Goal: Task Accomplishment & Management: Use online tool/utility

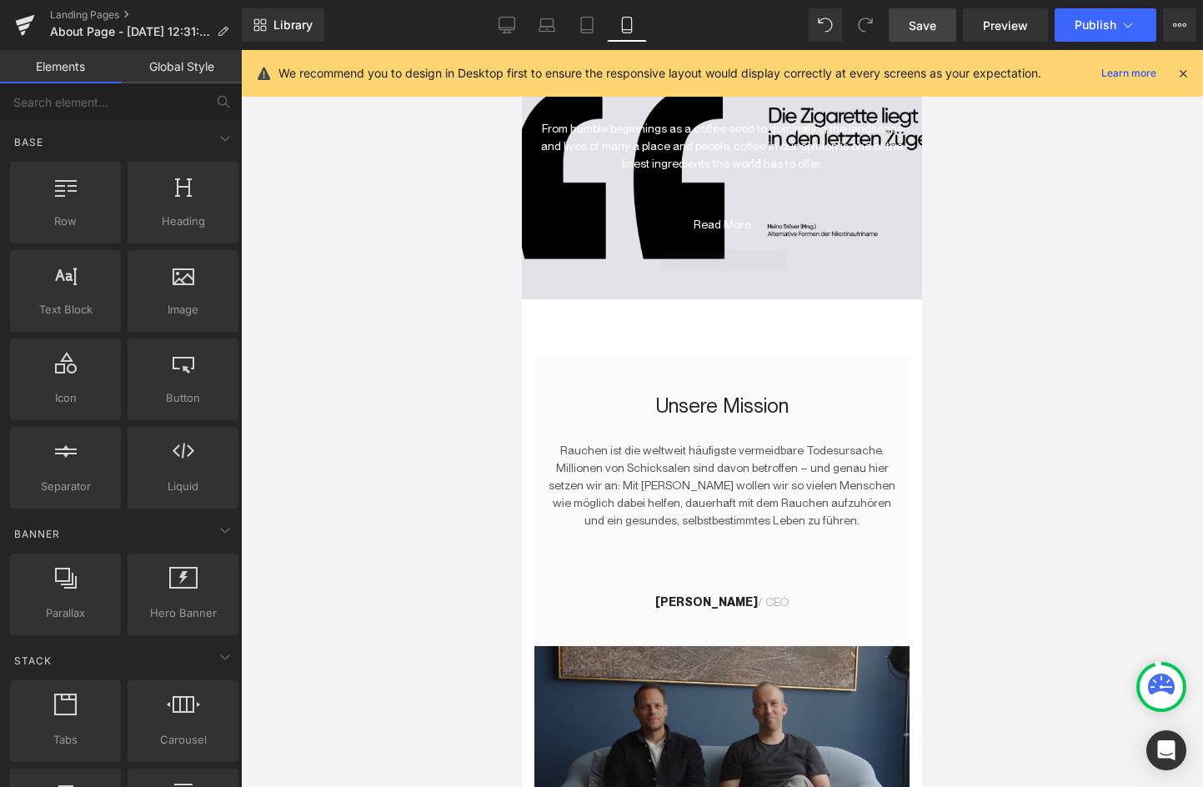
click at [932, 28] on span "Save" at bounding box center [923, 26] width 28 height 18
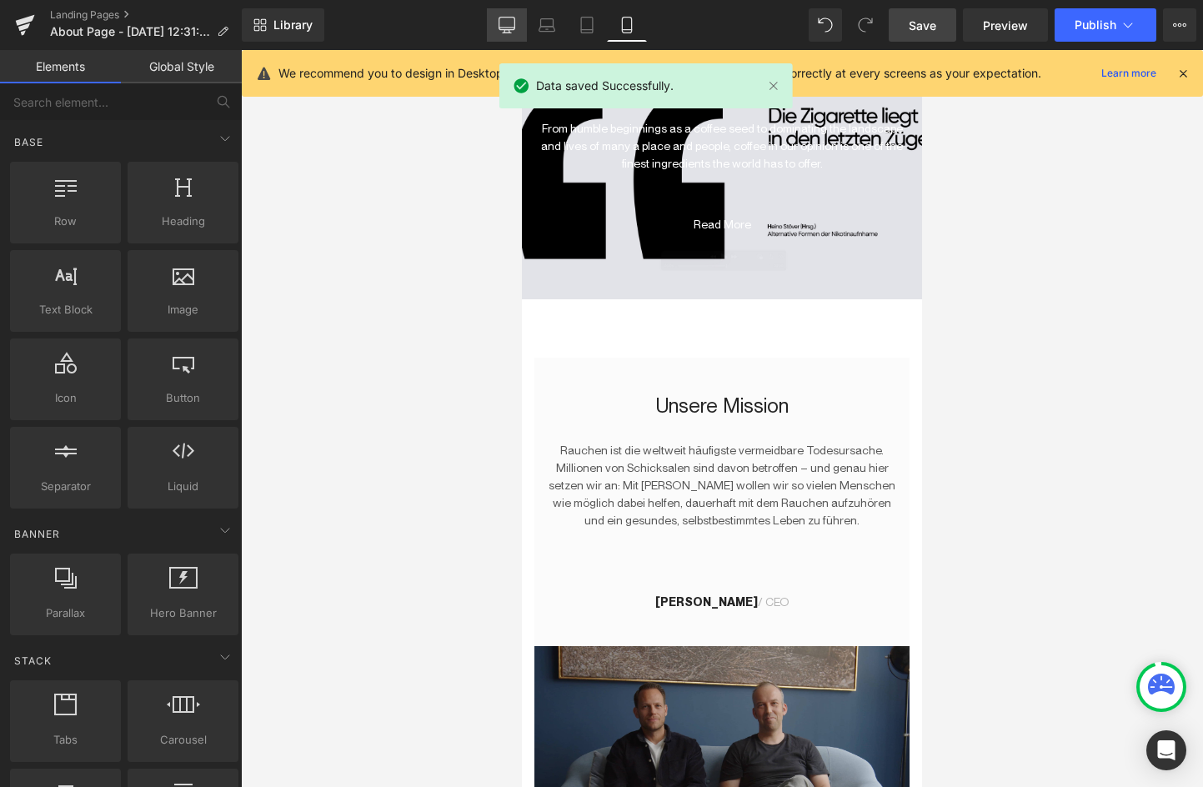
click at [505, 33] on link "Desktop" at bounding box center [507, 24] width 40 height 33
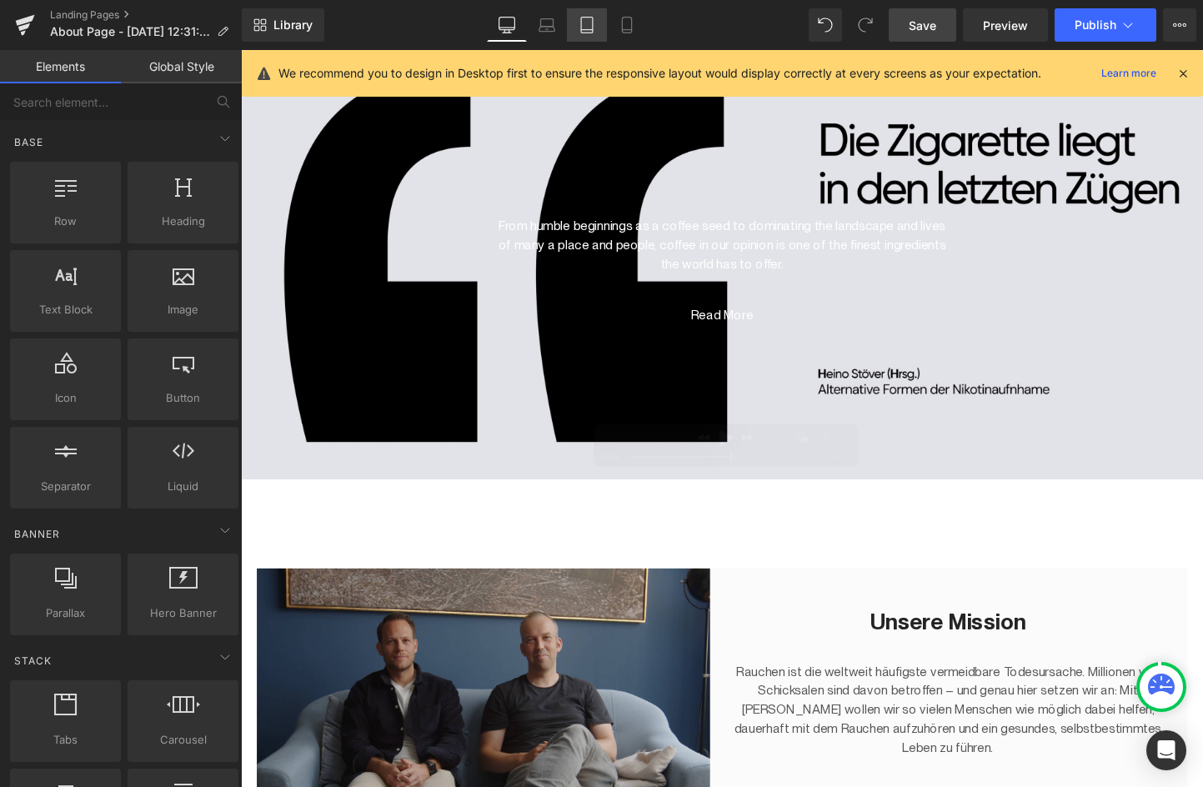
click at [581, 28] on icon at bounding box center [587, 26] width 12 height 16
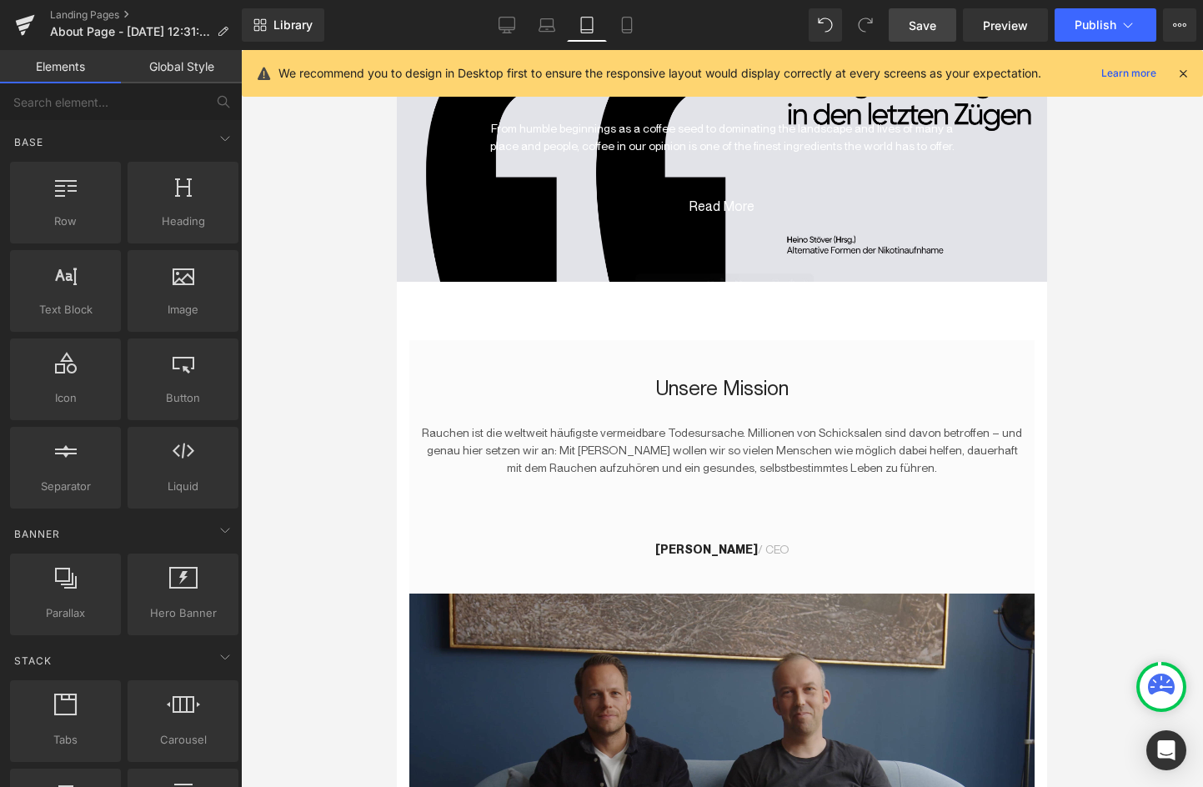
click at [1181, 75] on icon at bounding box center [1183, 73] width 15 height 15
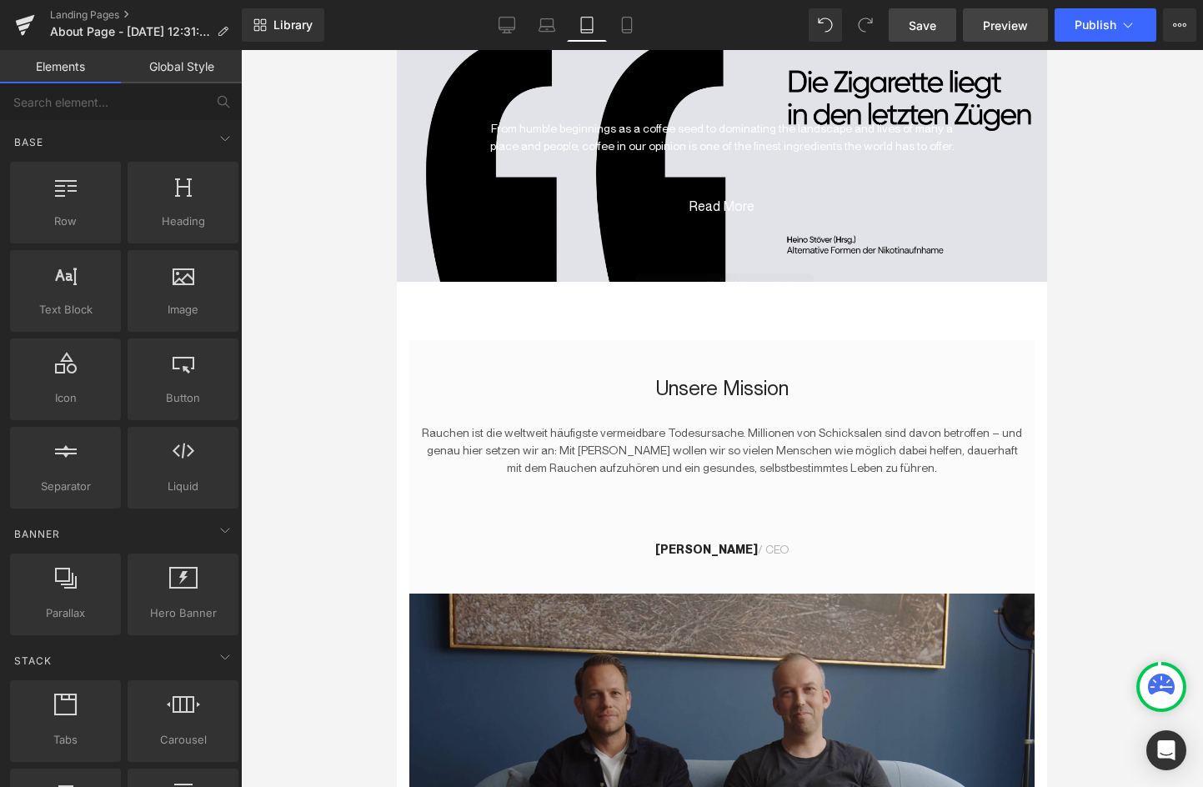
click at [986, 18] on span "Preview" at bounding box center [1005, 26] width 45 height 18
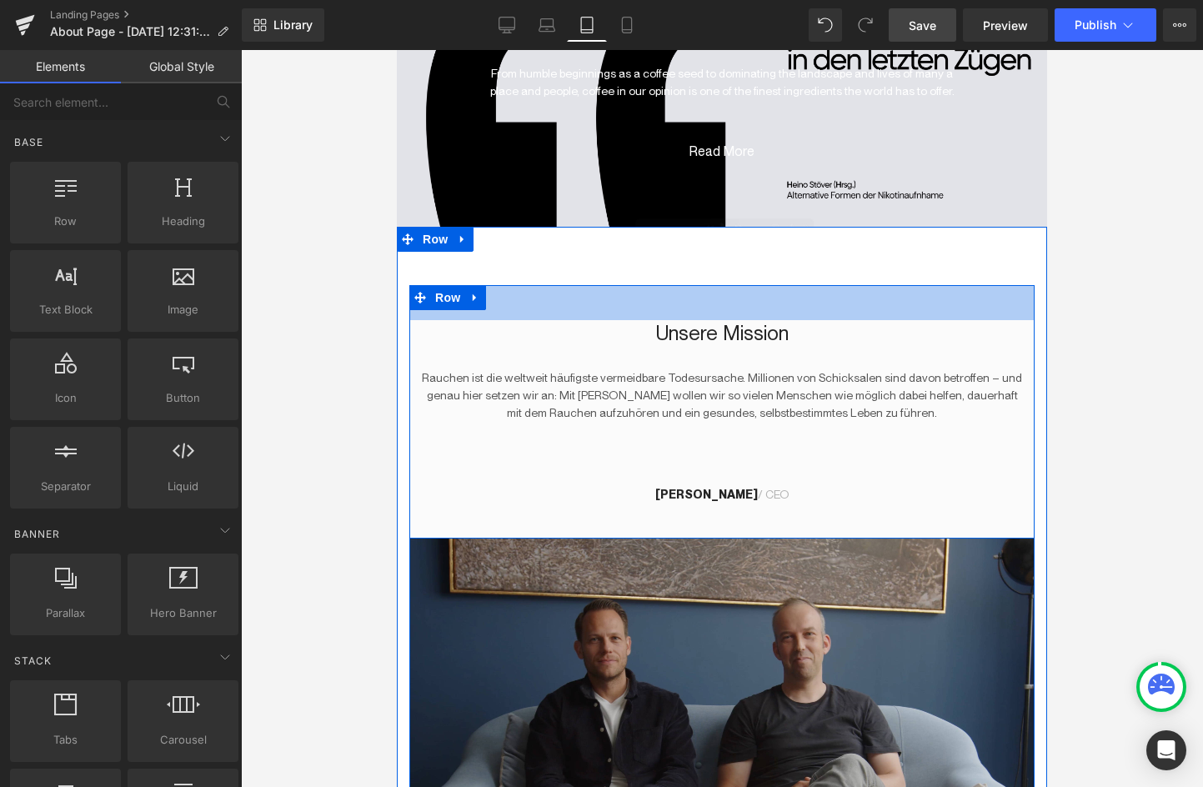
scroll to position [61, 0]
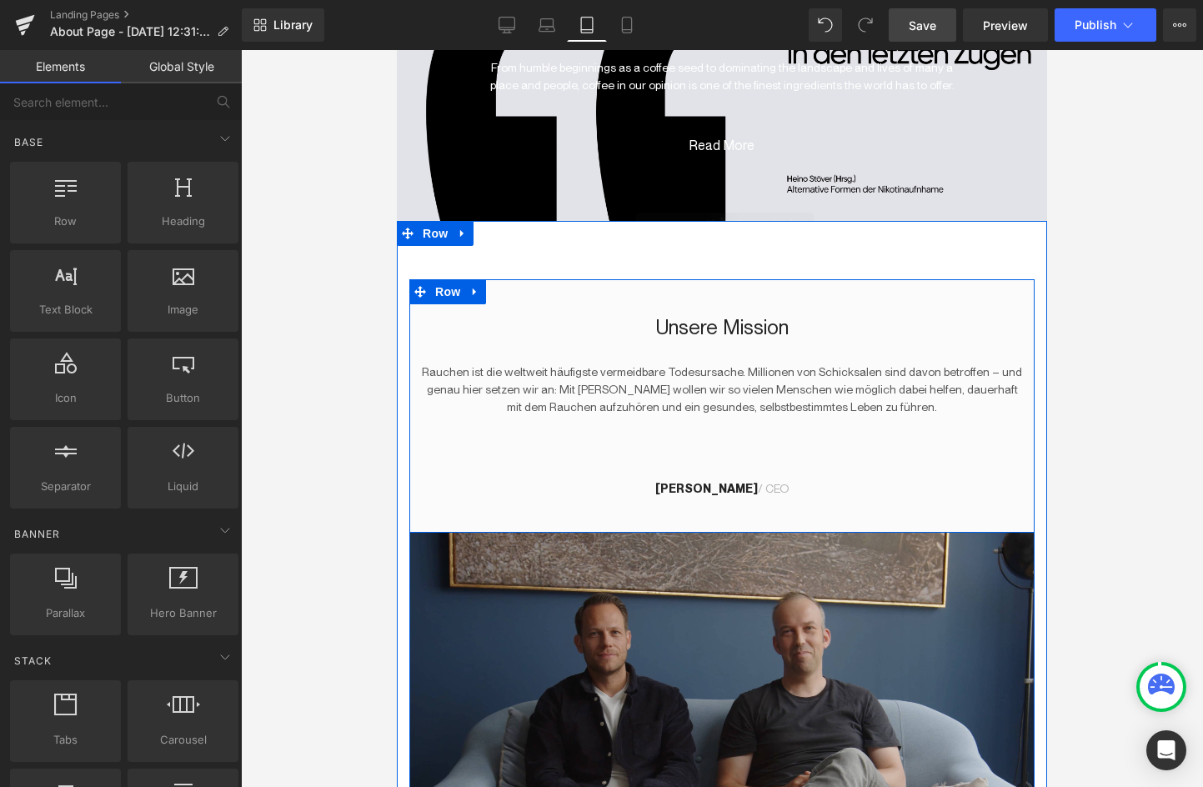
click at [715, 482] on div "[PERSON_NAME] / CEO Text Block" at bounding box center [722, 486] width 602 height 23
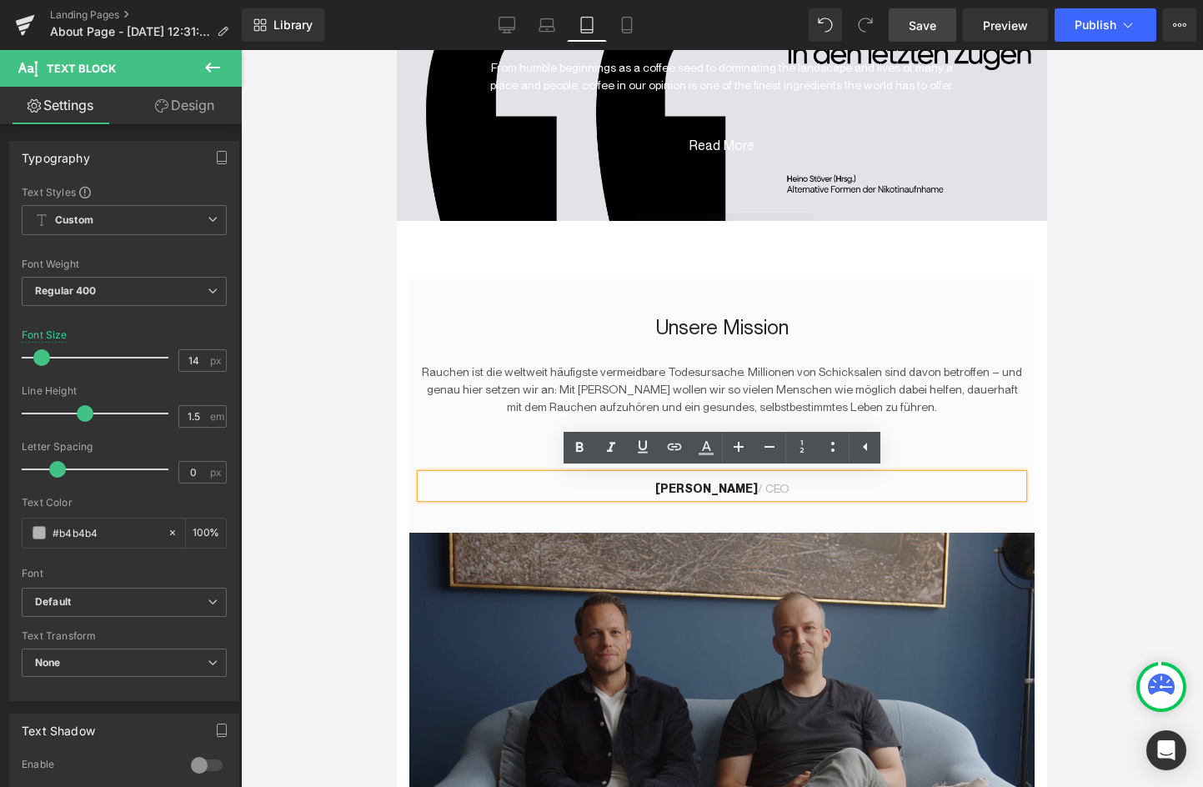
click at [969, 435] on div at bounding box center [722, 445] width 602 height 58
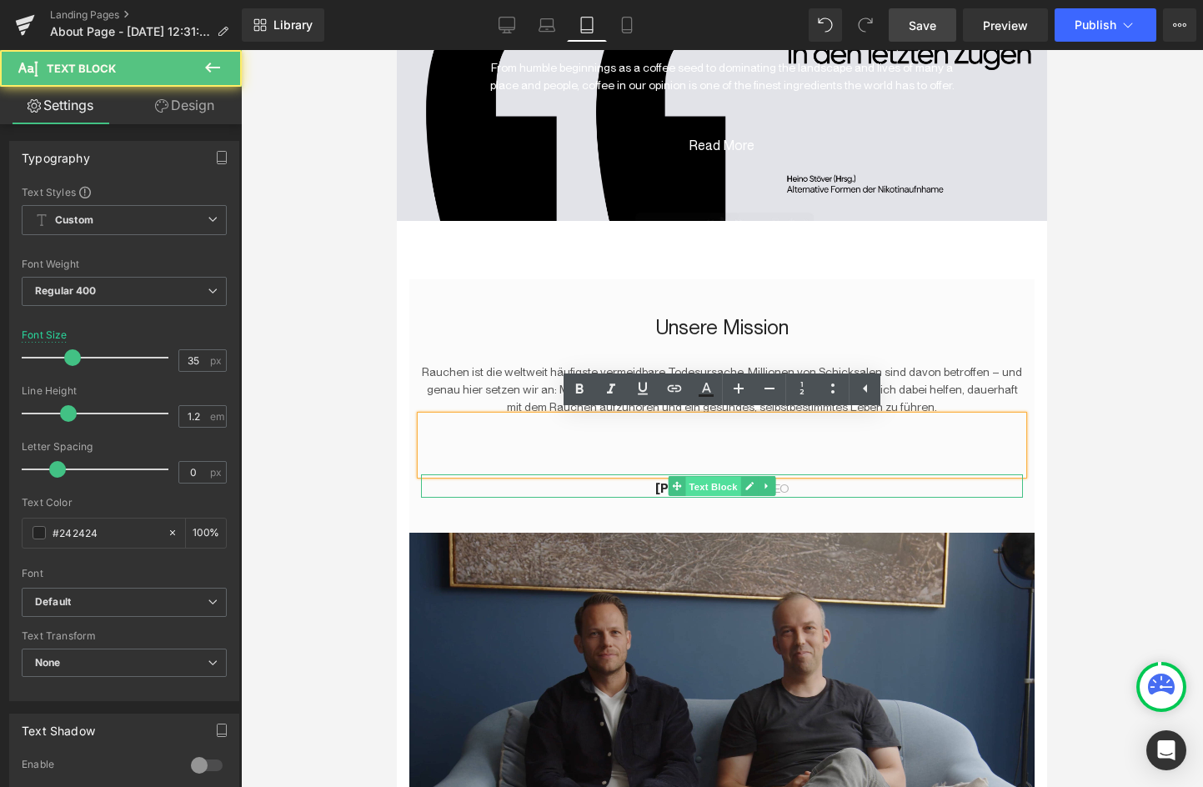
click at [705, 491] on span "Text Block" at bounding box center [713, 487] width 55 height 20
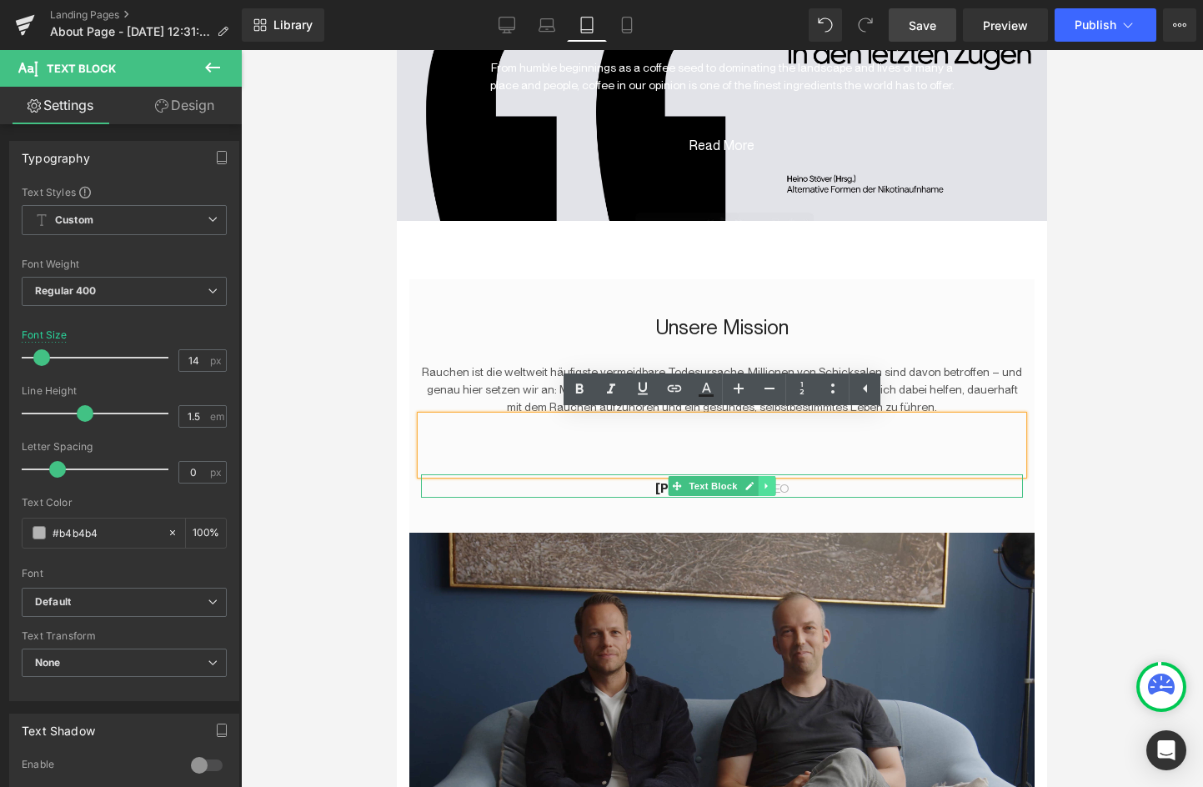
click at [762, 487] on icon at bounding box center [766, 486] width 9 height 10
click at [756, 487] on icon at bounding box center [758, 486] width 9 height 9
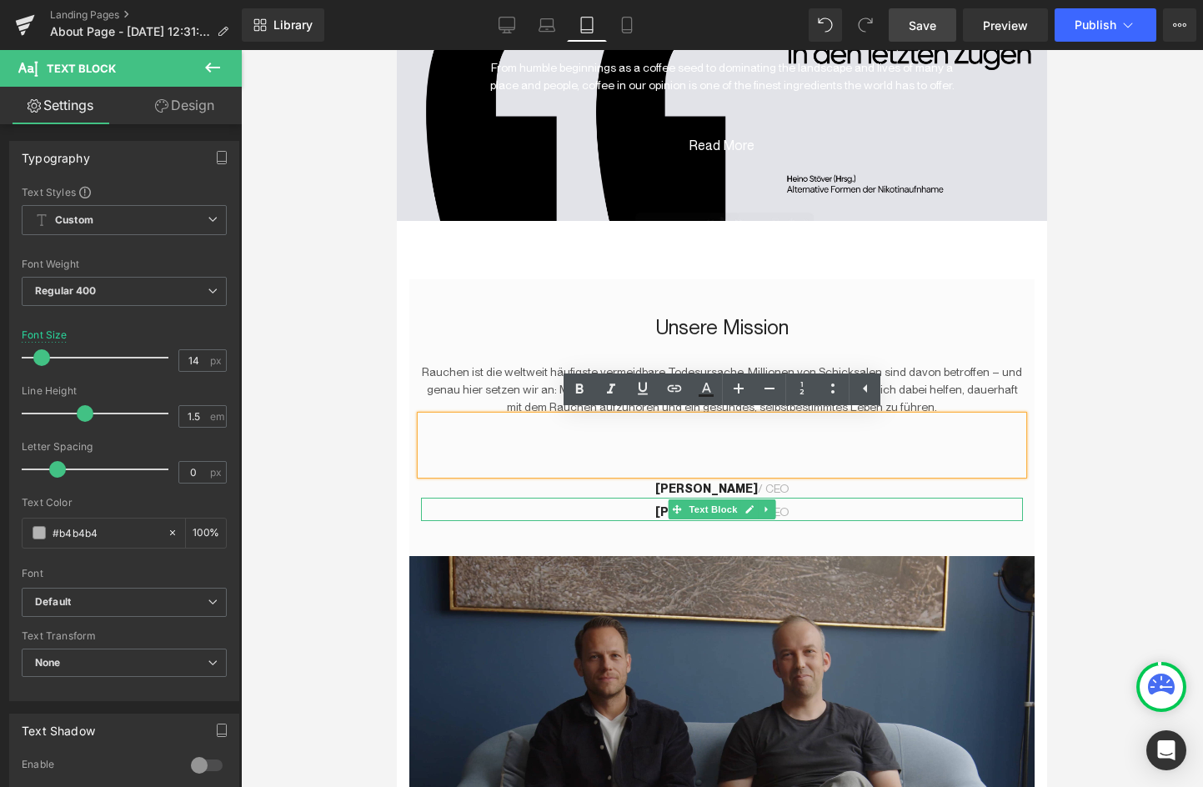
click at [561, 505] on p "[PERSON_NAME] / CEO" at bounding box center [722, 513] width 602 height 18
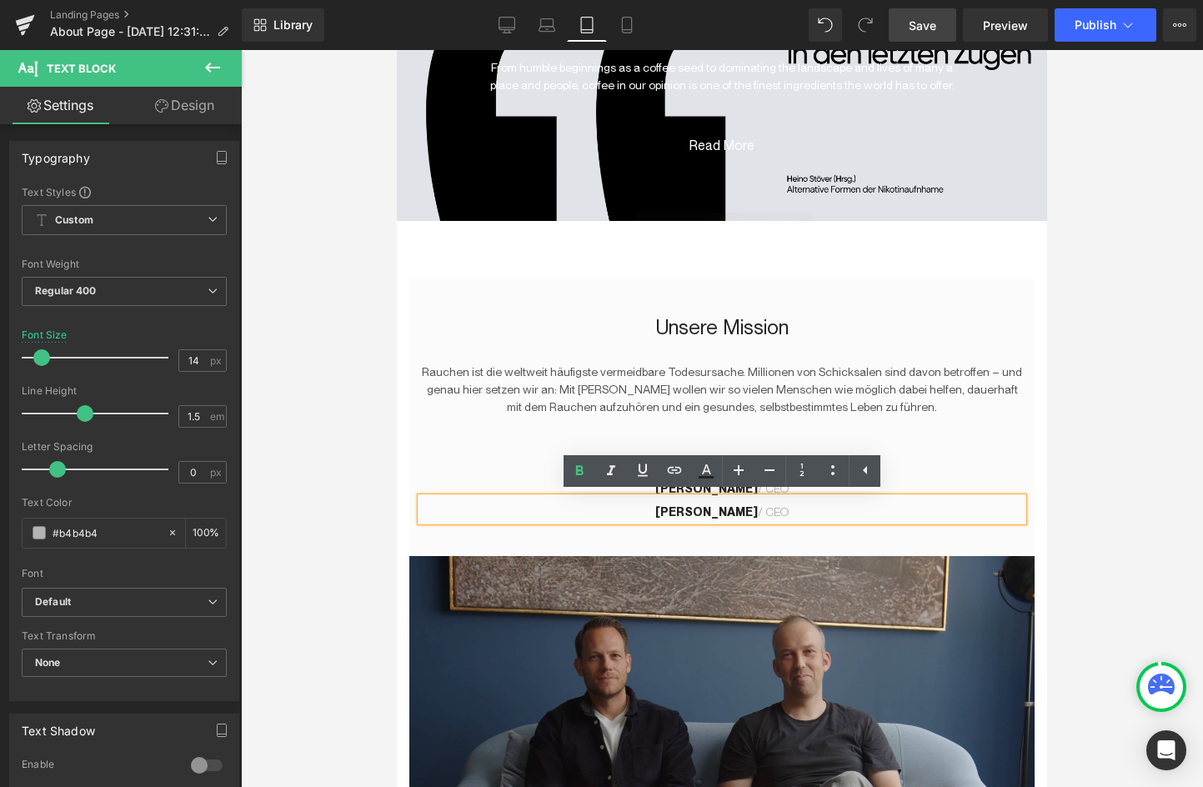
click at [696, 512] on b "[PERSON_NAME]" at bounding box center [707, 511] width 103 height 13
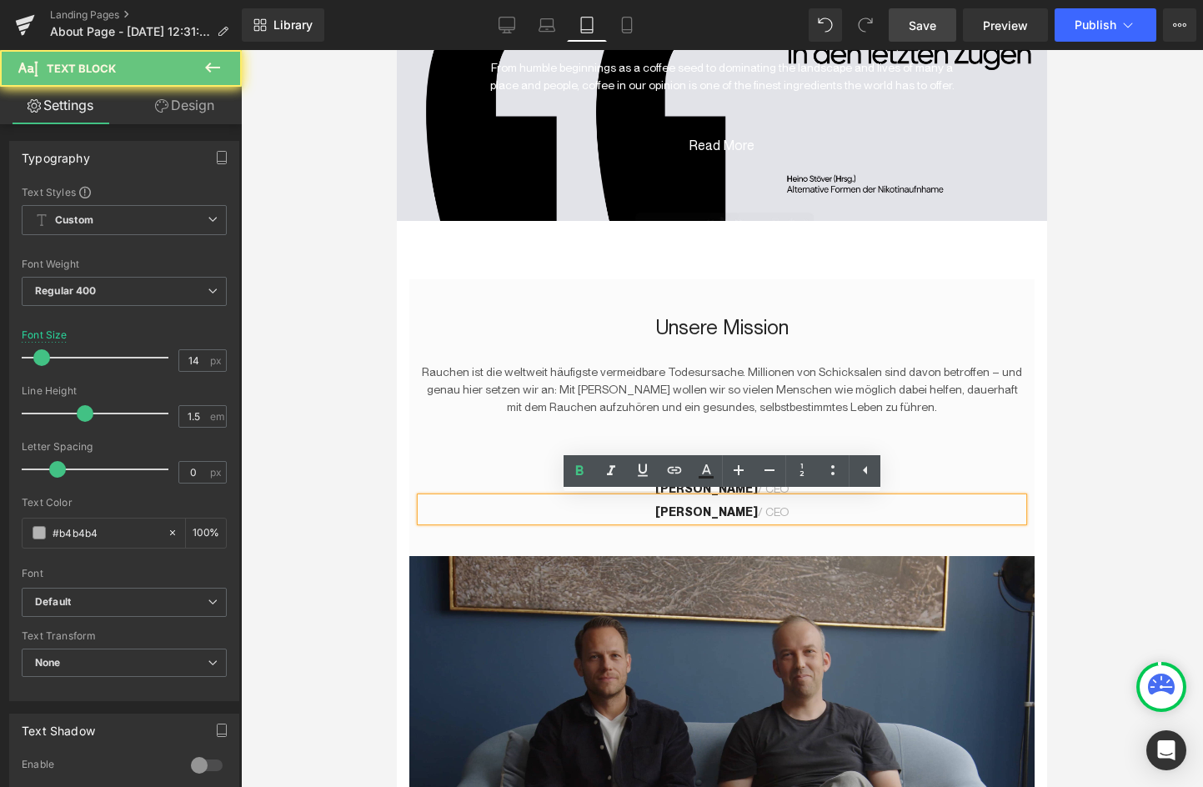
click at [733, 513] on b "[PERSON_NAME]" at bounding box center [707, 511] width 103 height 13
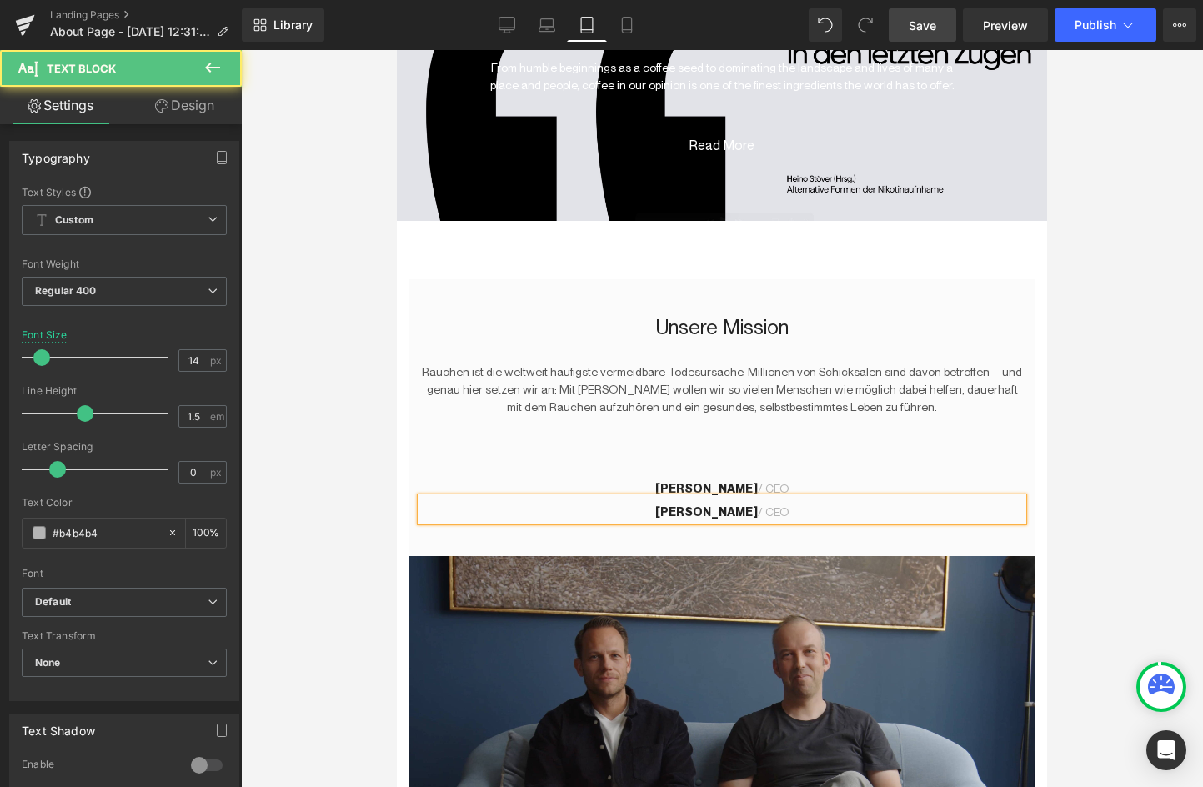
click at [760, 513] on p "[PERSON_NAME] / CEO" at bounding box center [722, 513] width 602 height 18
click at [760, 513] on p "Tobias Jean / CEO" at bounding box center [722, 513] width 602 height 18
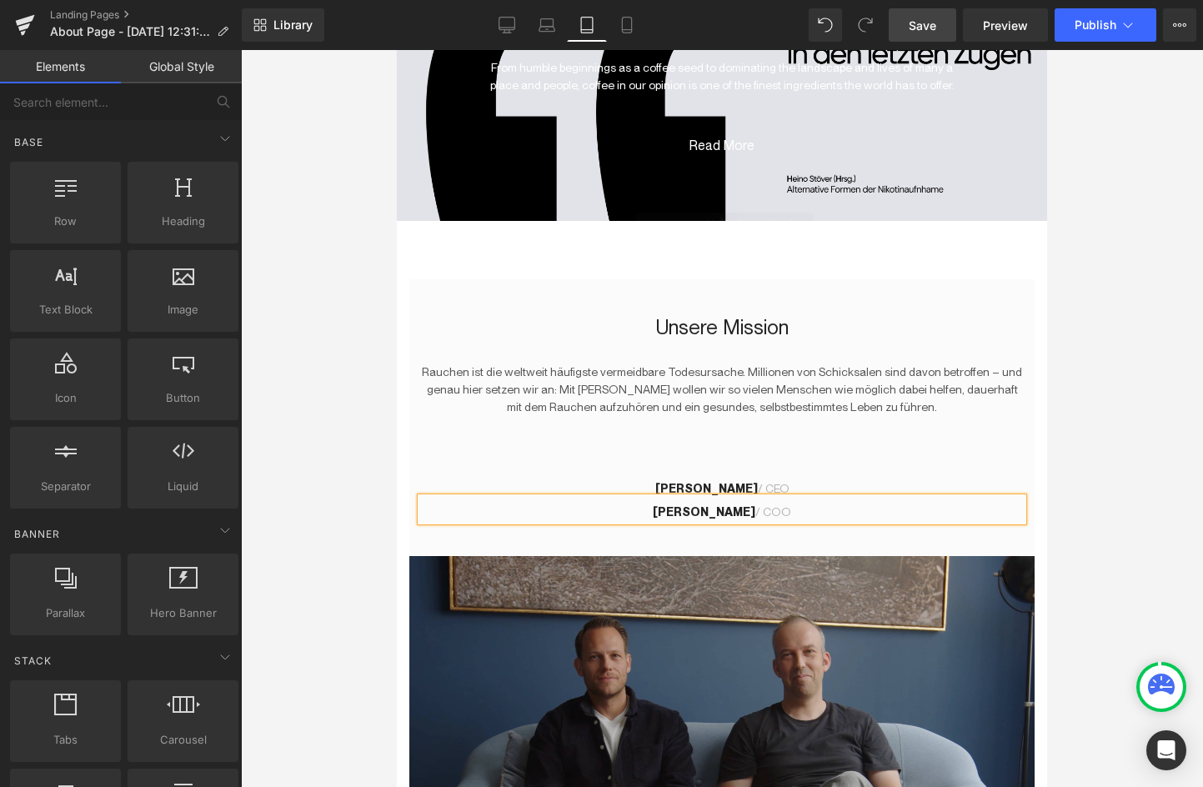
click at [1188, 480] on div at bounding box center [722, 418] width 962 height 737
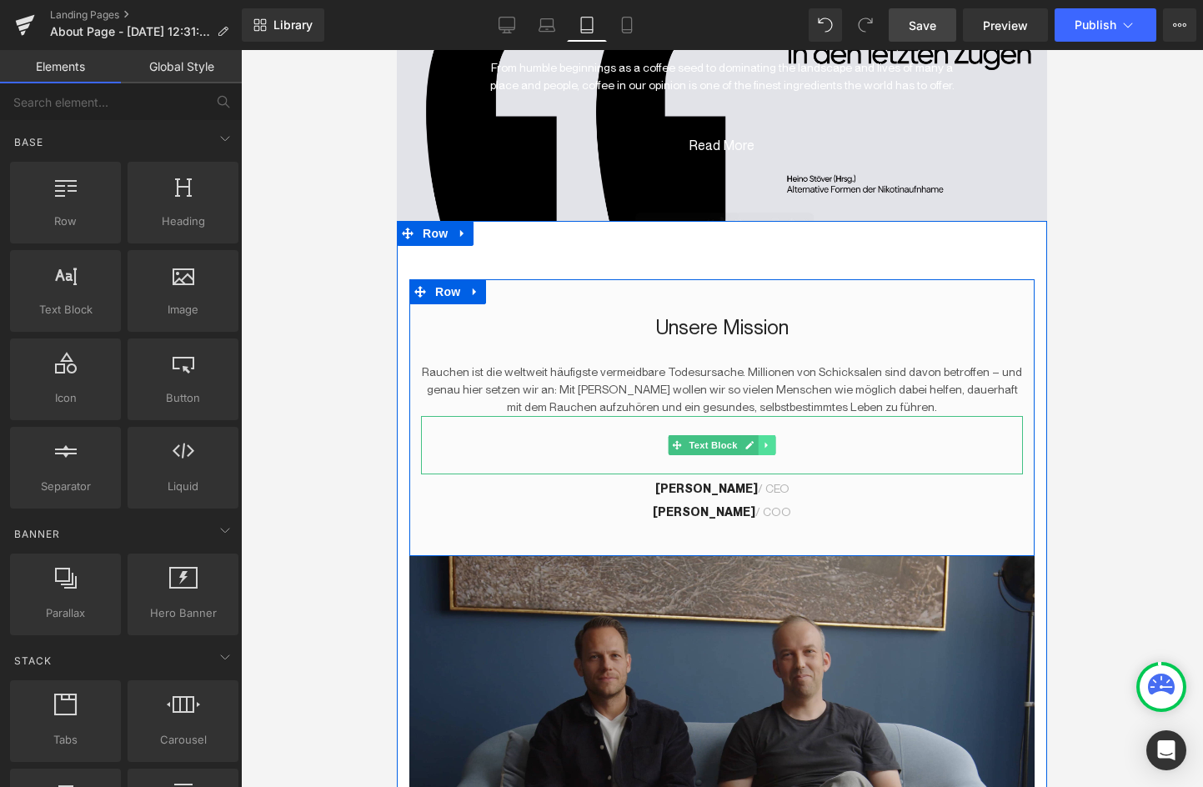
click at [771, 448] on icon at bounding box center [766, 445] width 9 height 10
click at [771, 448] on icon at bounding box center [775, 445] width 9 height 10
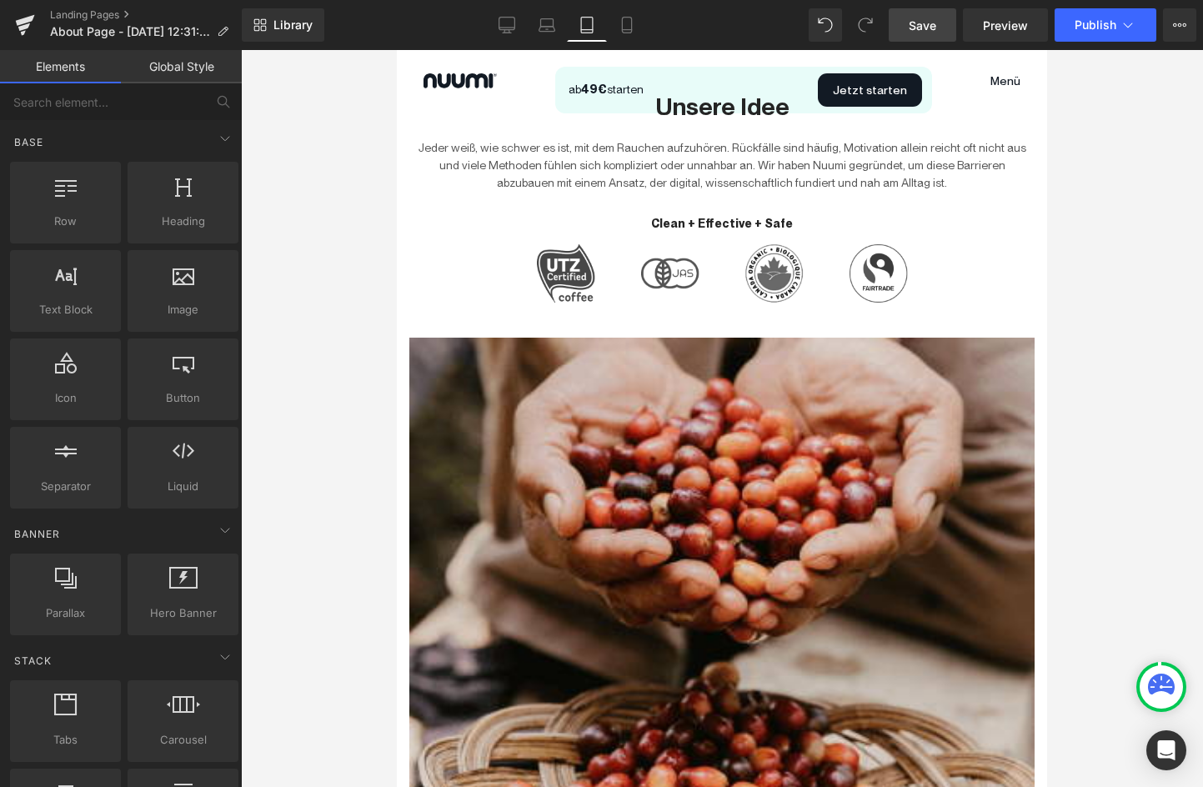
scroll to position [947, 0]
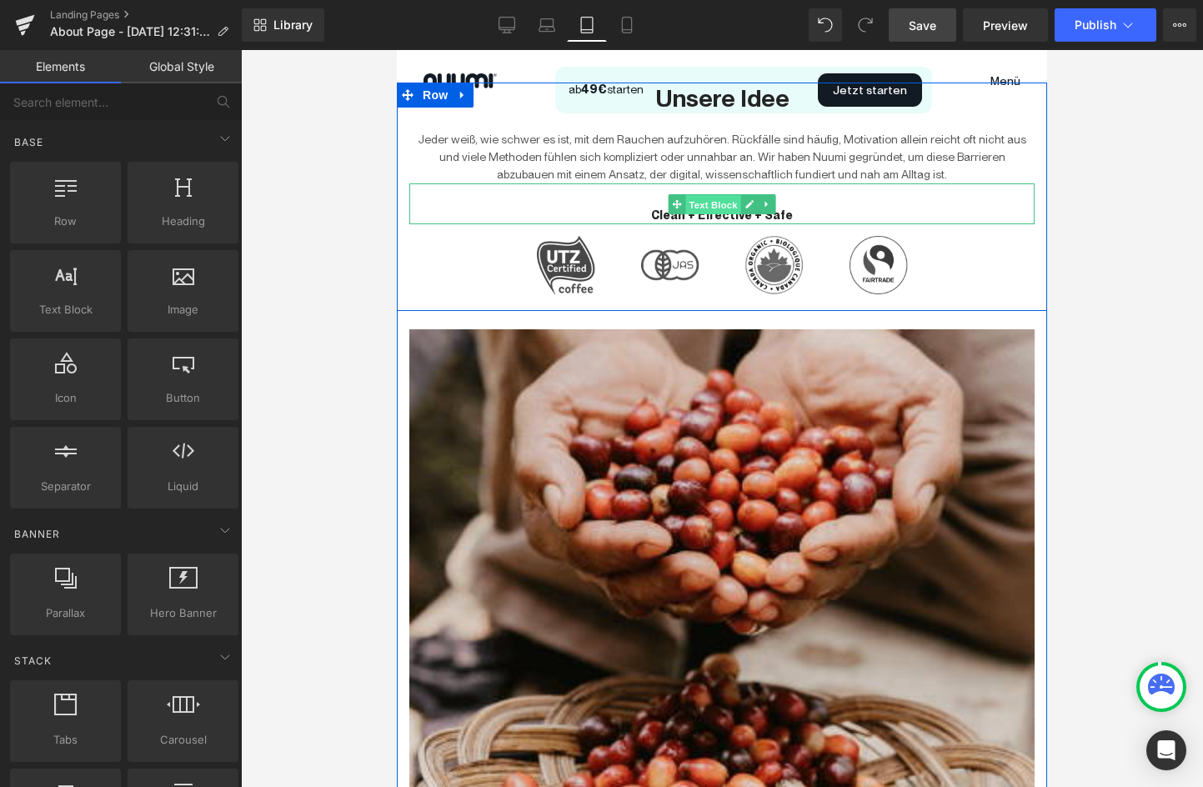
click at [712, 203] on span "Text Block" at bounding box center [713, 205] width 55 height 20
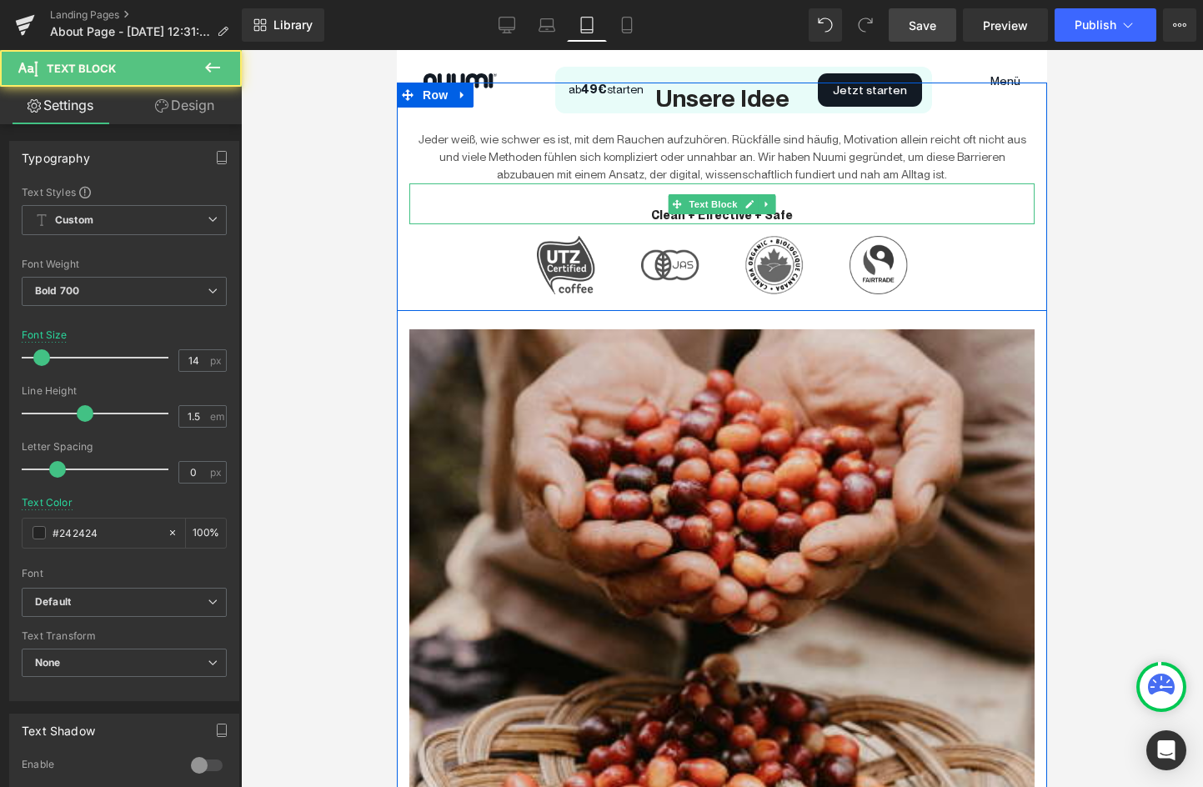
click at [651, 218] on p "Clean + Effective + Safe" at bounding box center [721, 216] width 625 height 18
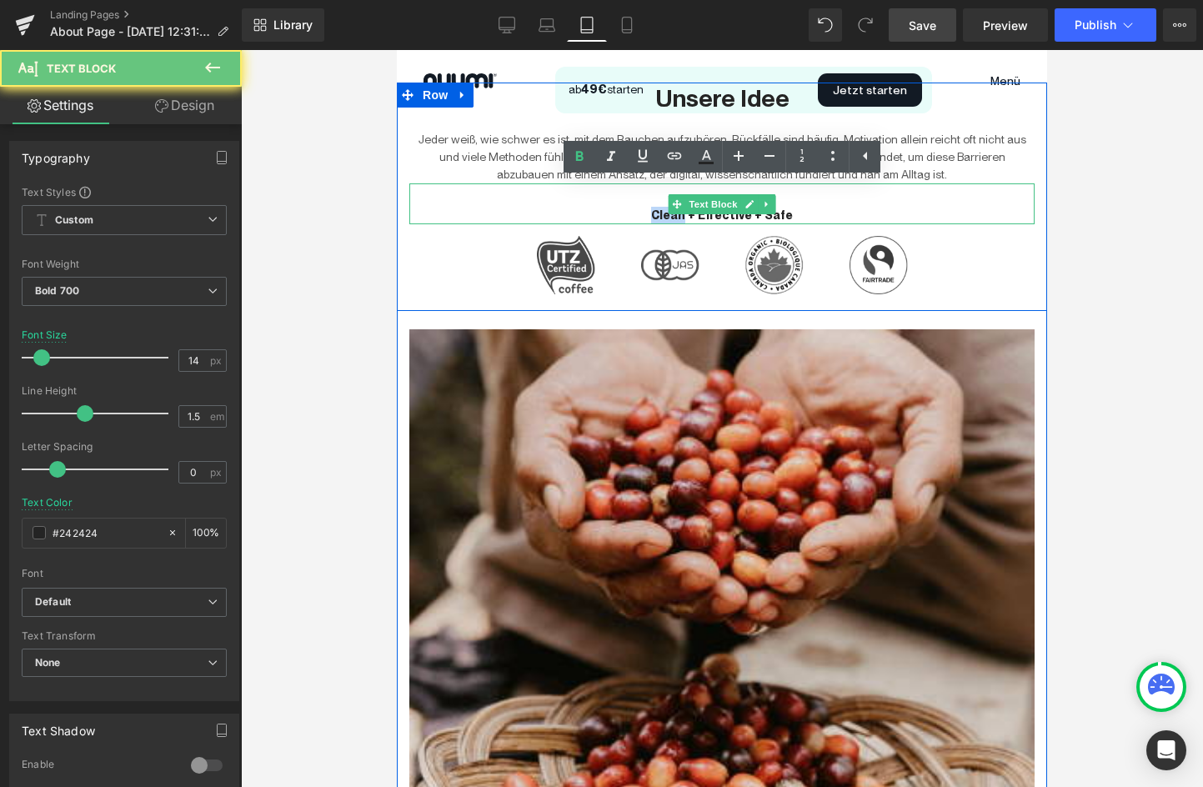
click at [651, 218] on p "Clean + Effective + Safe" at bounding box center [721, 216] width 625 height 18
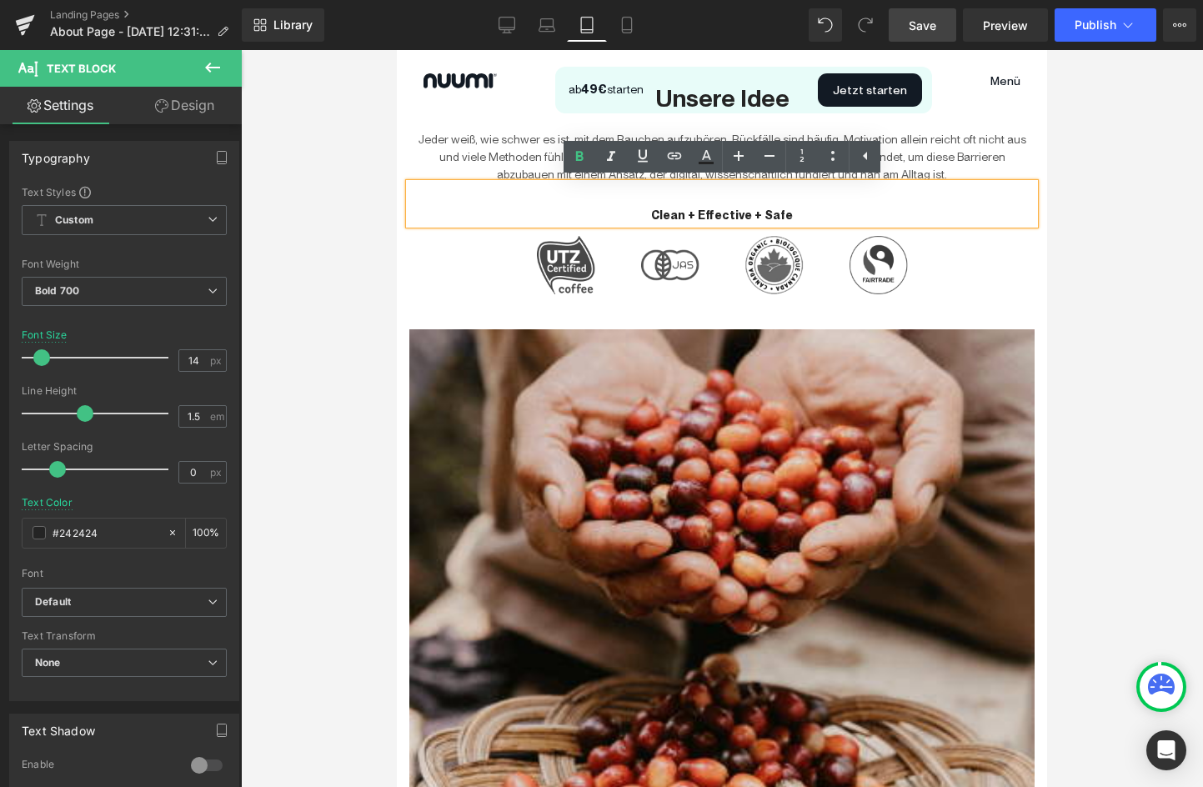
click at [717, 214] on p "Clean + Effective + Safe" at bounding box center [721, 216] width 625 height 18
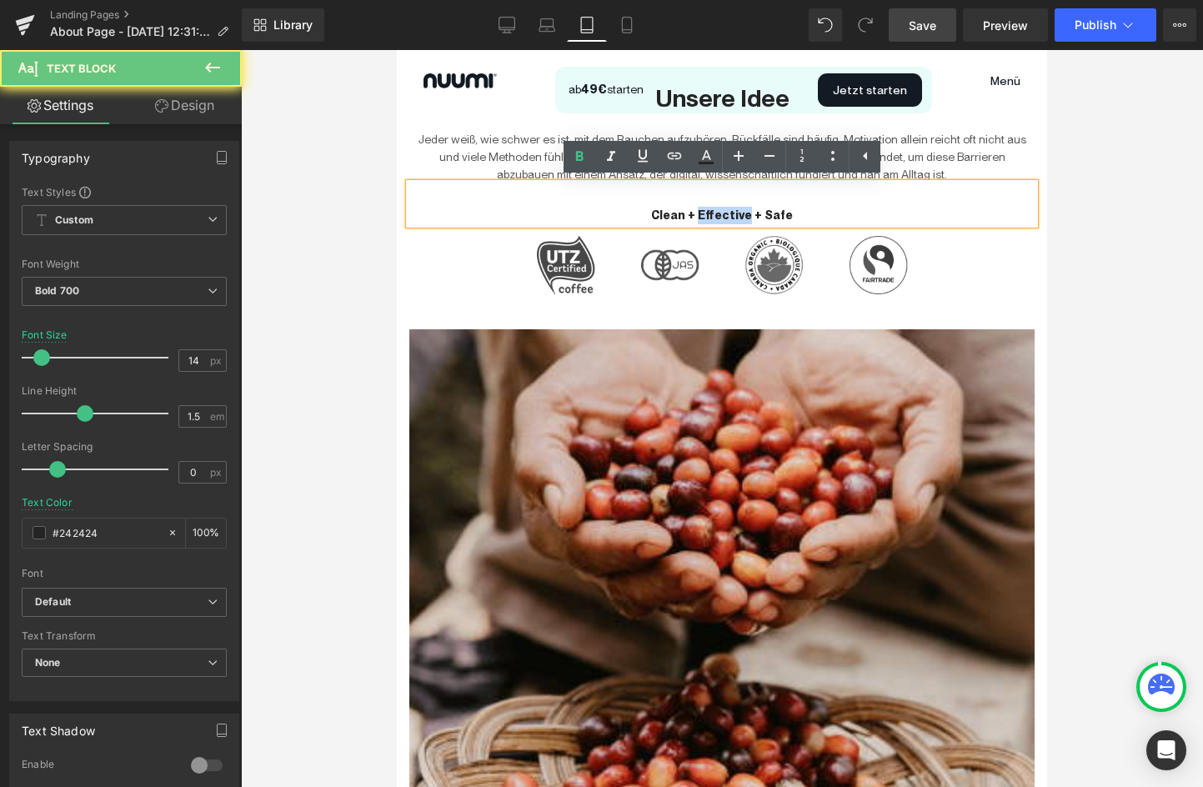
click at [717, 214] on p "Clean + Effective + Safe" at bounding box center [721, 216] width 625 height 18
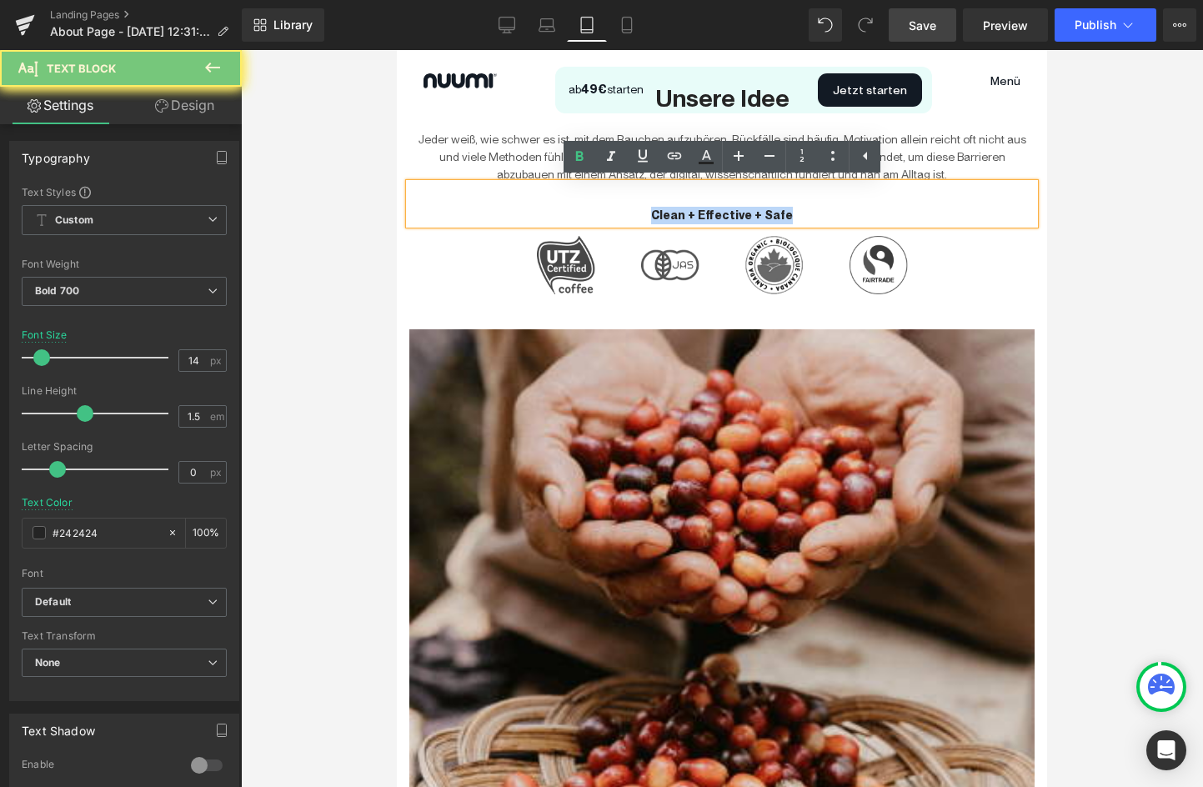
click at [717, 214] on p "Clean + Effective + Safe" at bounding box center [721, 216] width 625 height 18
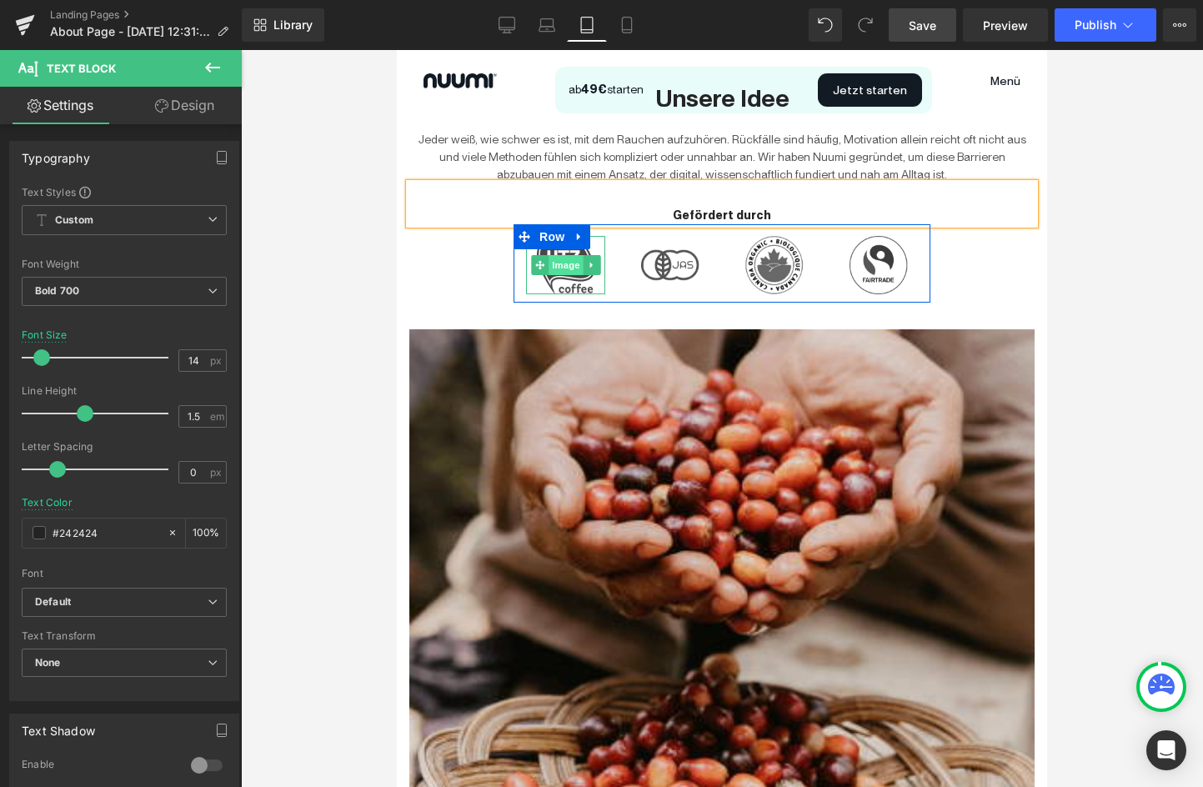
click at [564, 267] on span "Image" at bounding box center [566, 265] width 35 height 20
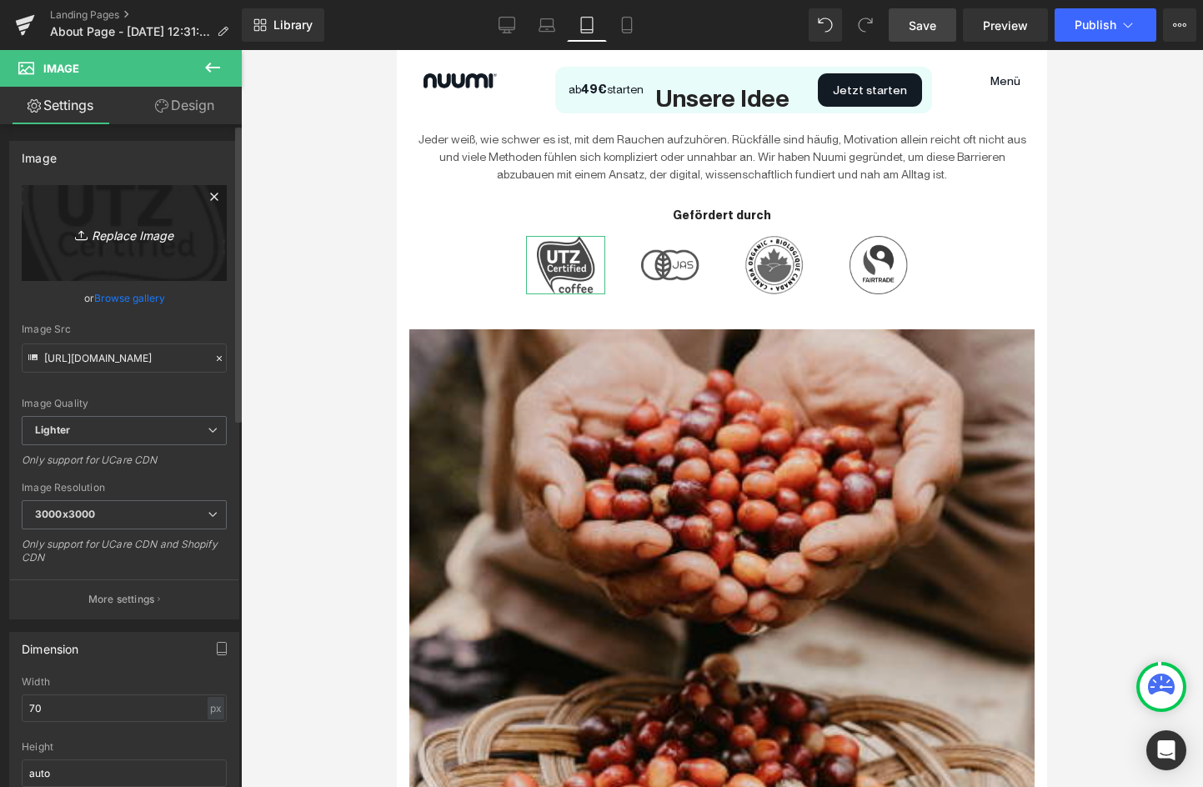
click at [123, 244] on link "Replace Image" at bounding box center [124, 233] width 205 height 96
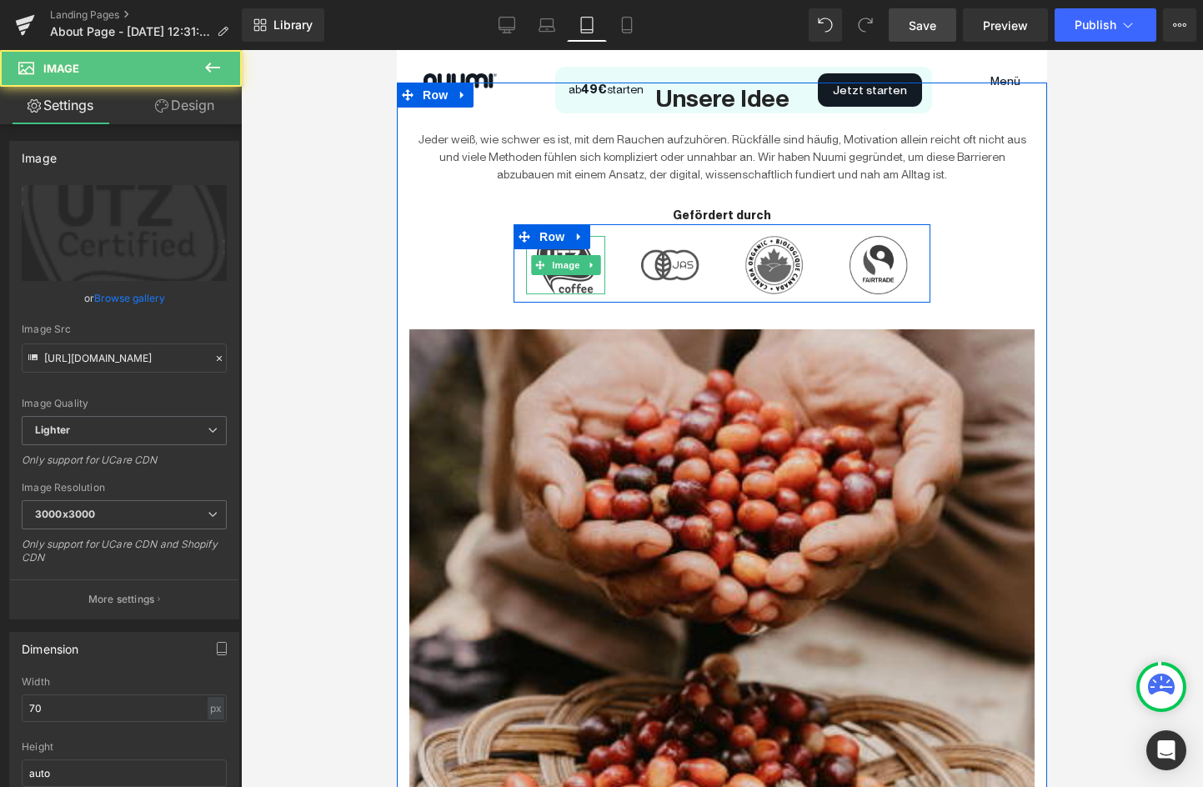
click at [560, 251] on img at bounding box center [566, 265] width 58 height 58
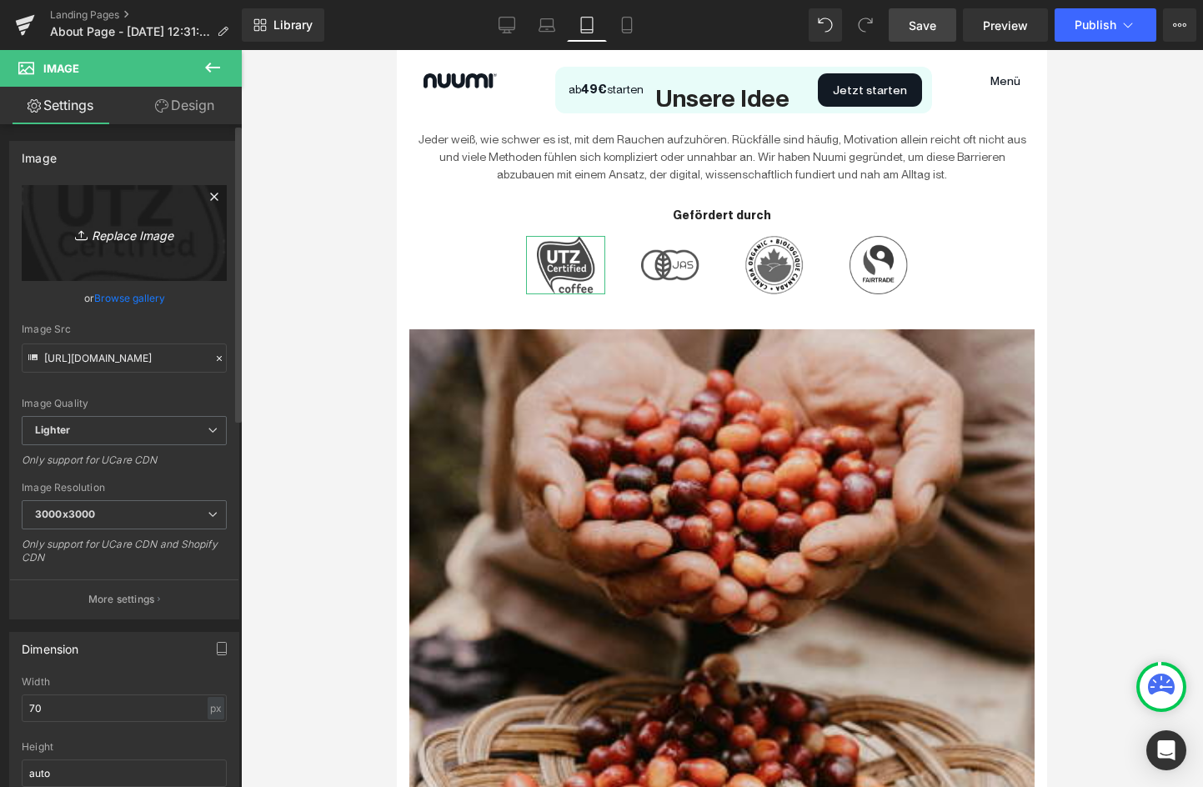
click at [87, 239] on icon at bounding box center [83, 235] width 17 height 17
type input "C:\fakepath\EU_a94a7122-117a-449c-9926-0e397a0dc367.png"
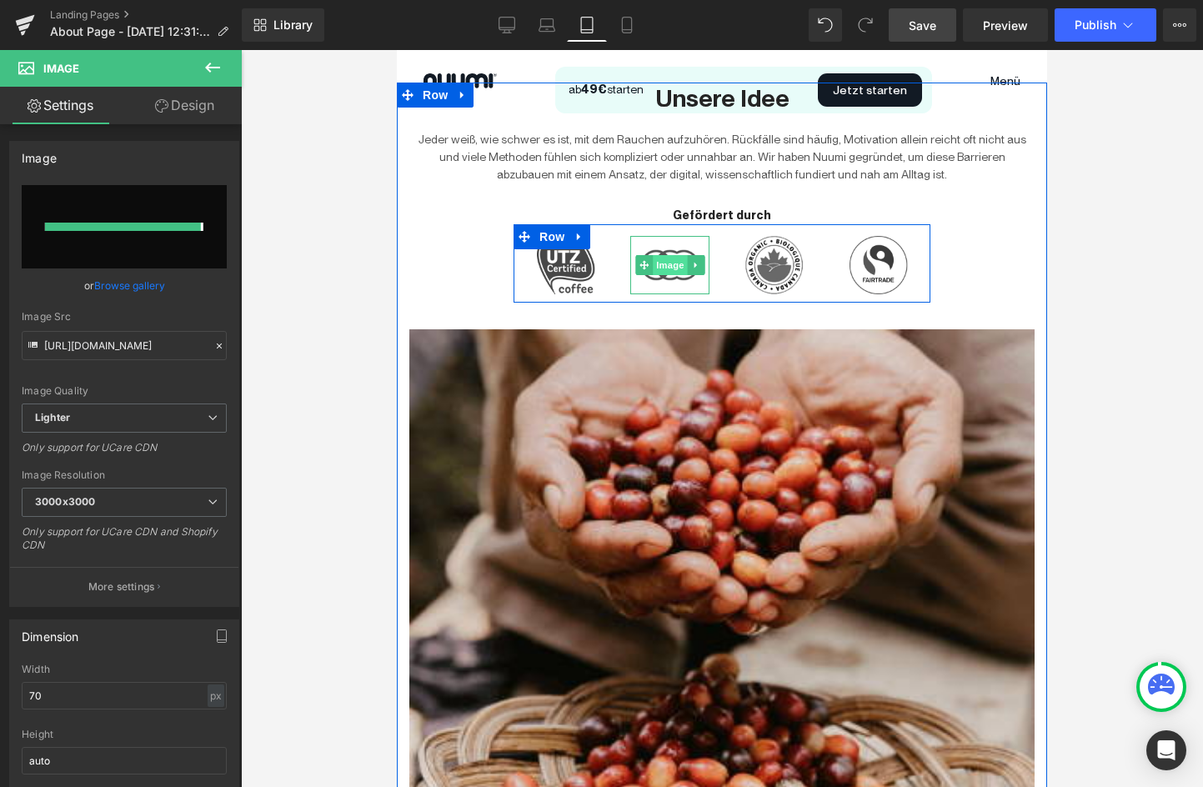
type input "https://ucarecdn.com/aa3a1760-91b8-4de7-9445-c870cff3876d/-/format/auto/-/previ…"
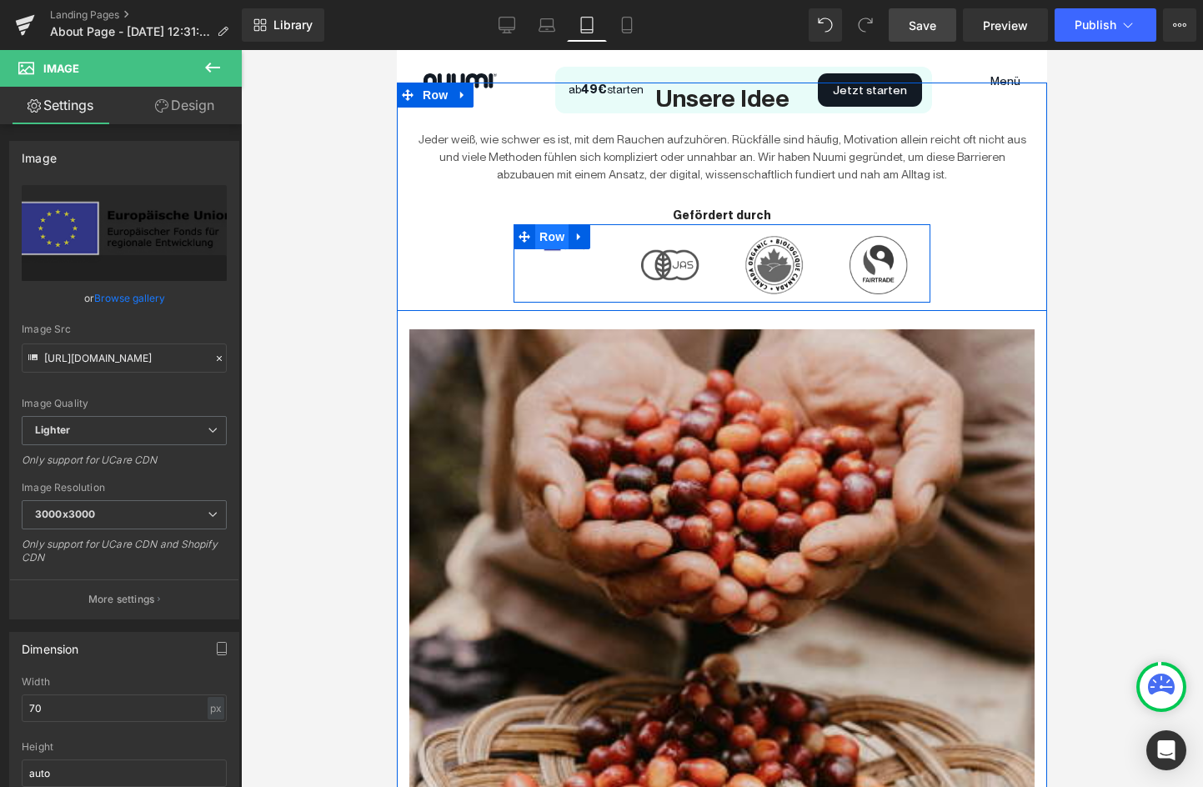
click at [545, 238] on span "Row" at bounding box center [551, 236] width 33 height 25
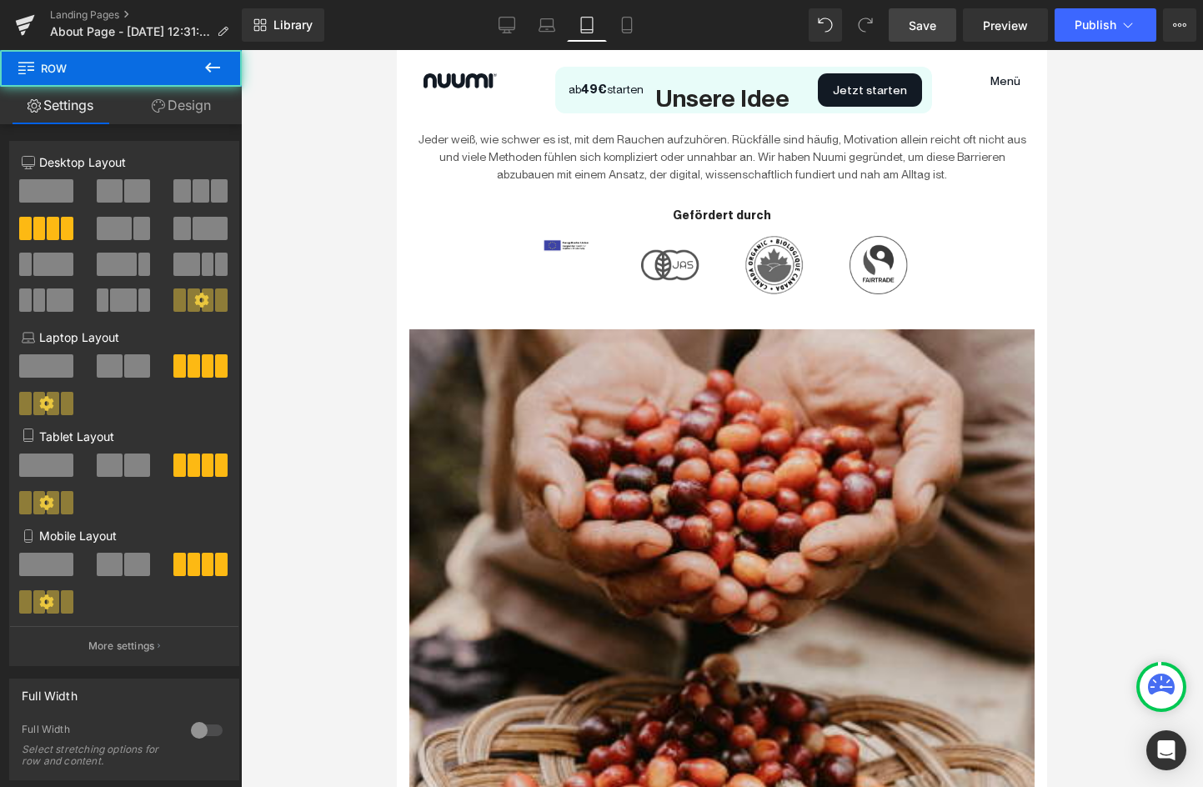
click at [284, 262] on div at bounding box center [722, 418] width 962 height 737
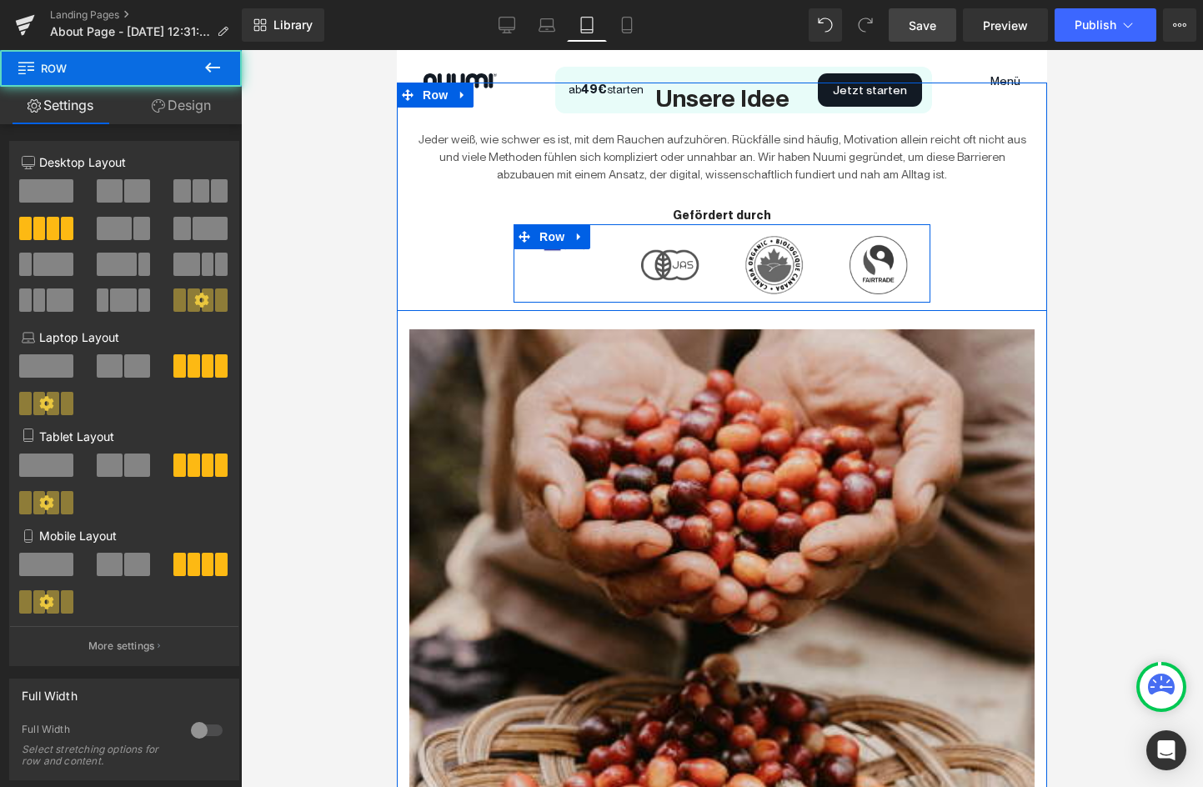
click at [612, 253] on div "Image" at bounding box center [566, 246] width 104 height 20
click at [578, 265] on div "Image Image Image Image Row" at bounding box center [722, 263] width 417 height 78
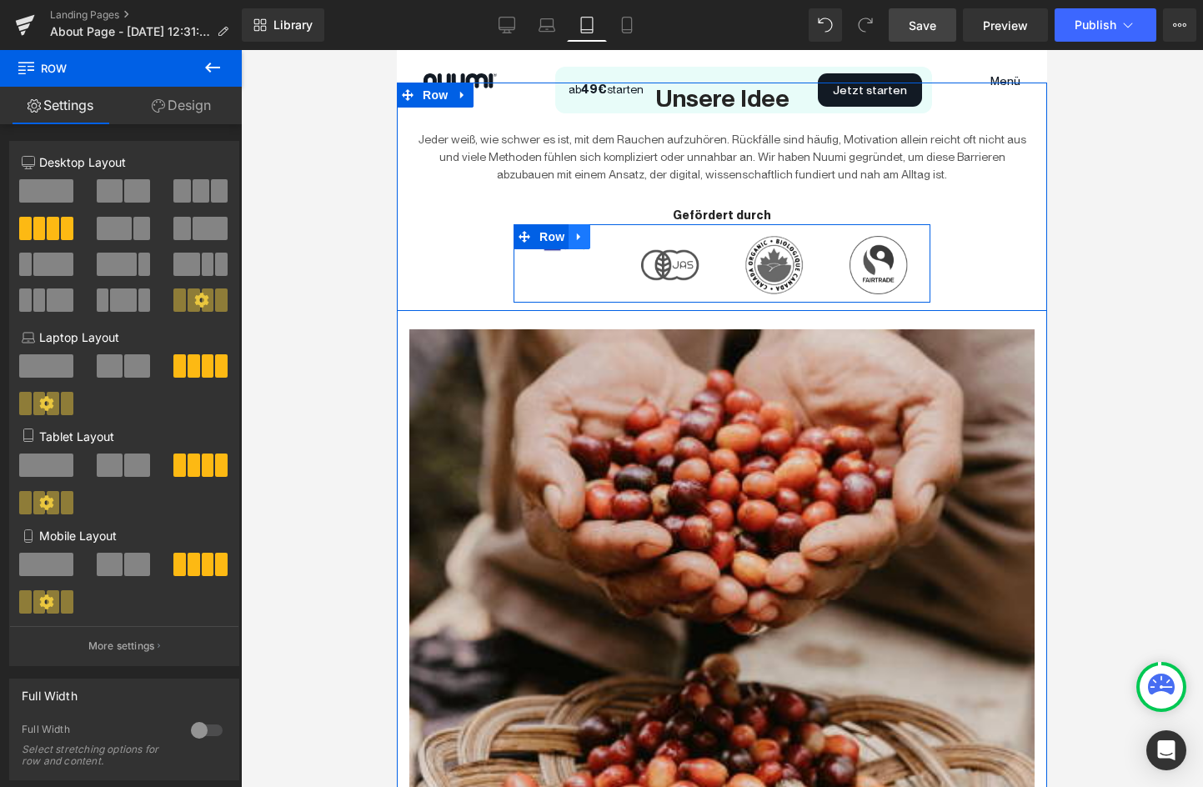
click at [589, 241] on link at bounding box center [580, 236] width 22 height 25
click at [590, 294] on div "Image Image Image Image Row" at bounding box center [722, 263] width 417 height 78
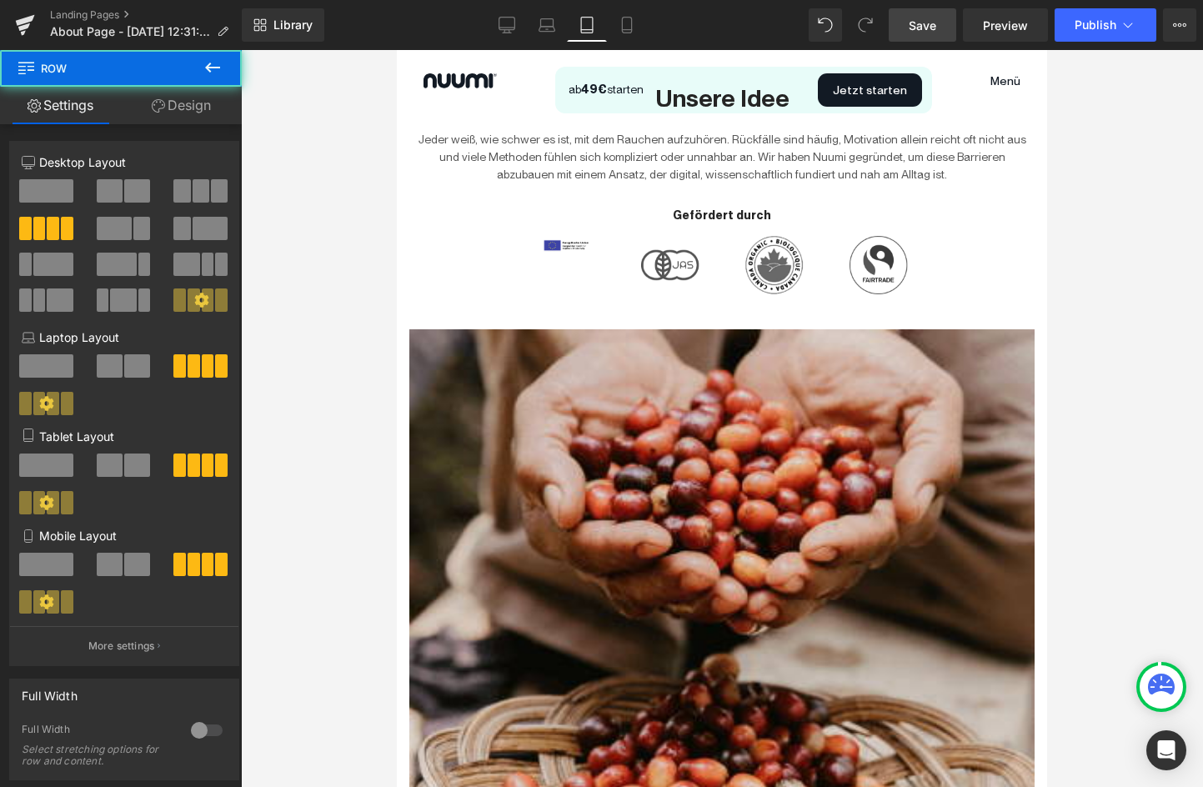
click at [370, 274] on div at bounding box center [722, 418] width 962 height 737
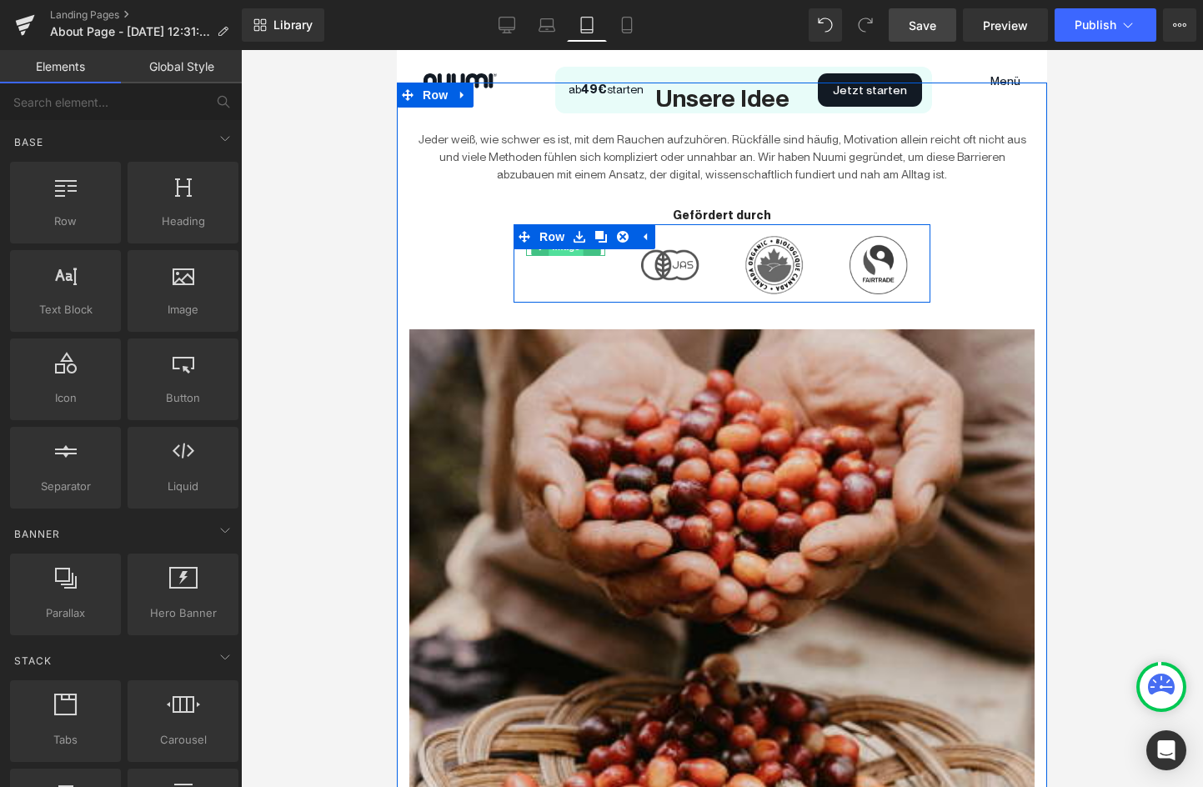
click at [563, 253] on span "Image" at bounding box center [566, 247] width 35 height 20
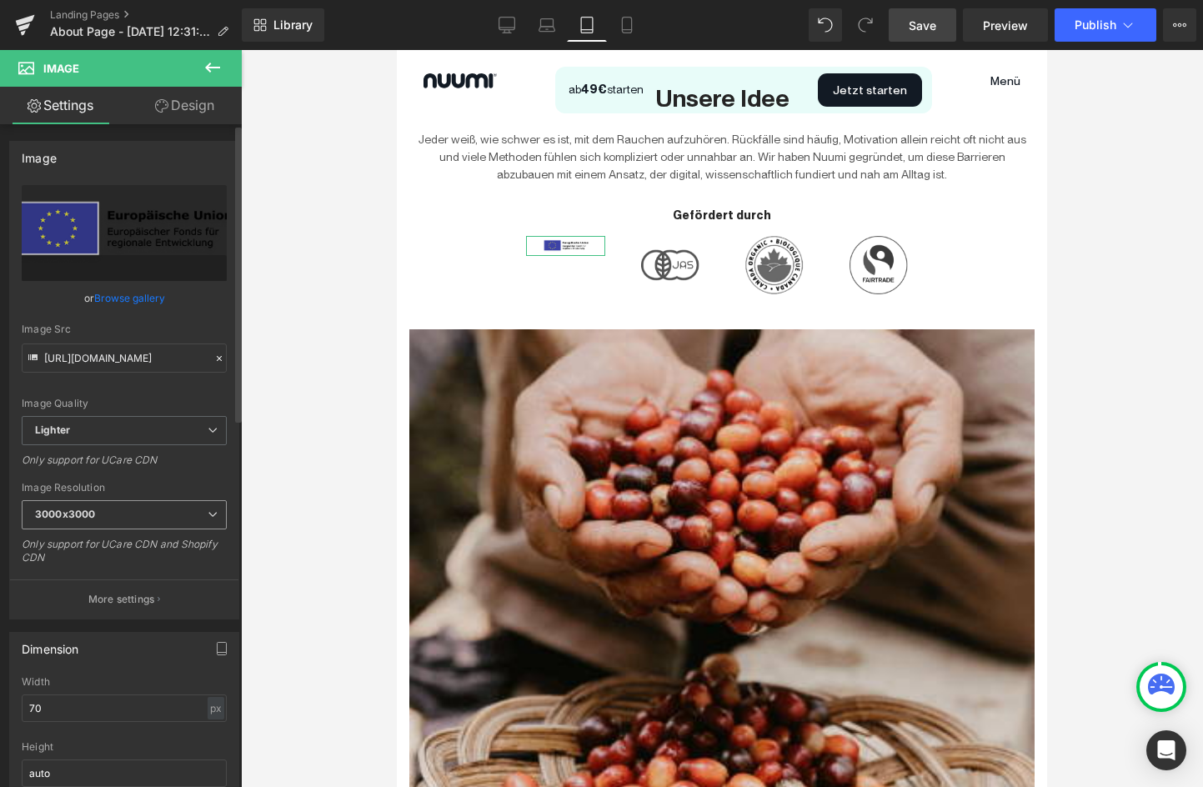
click at [154, 524] on span "3000x3000" at bounding box center [124, 514] width 205 height 29
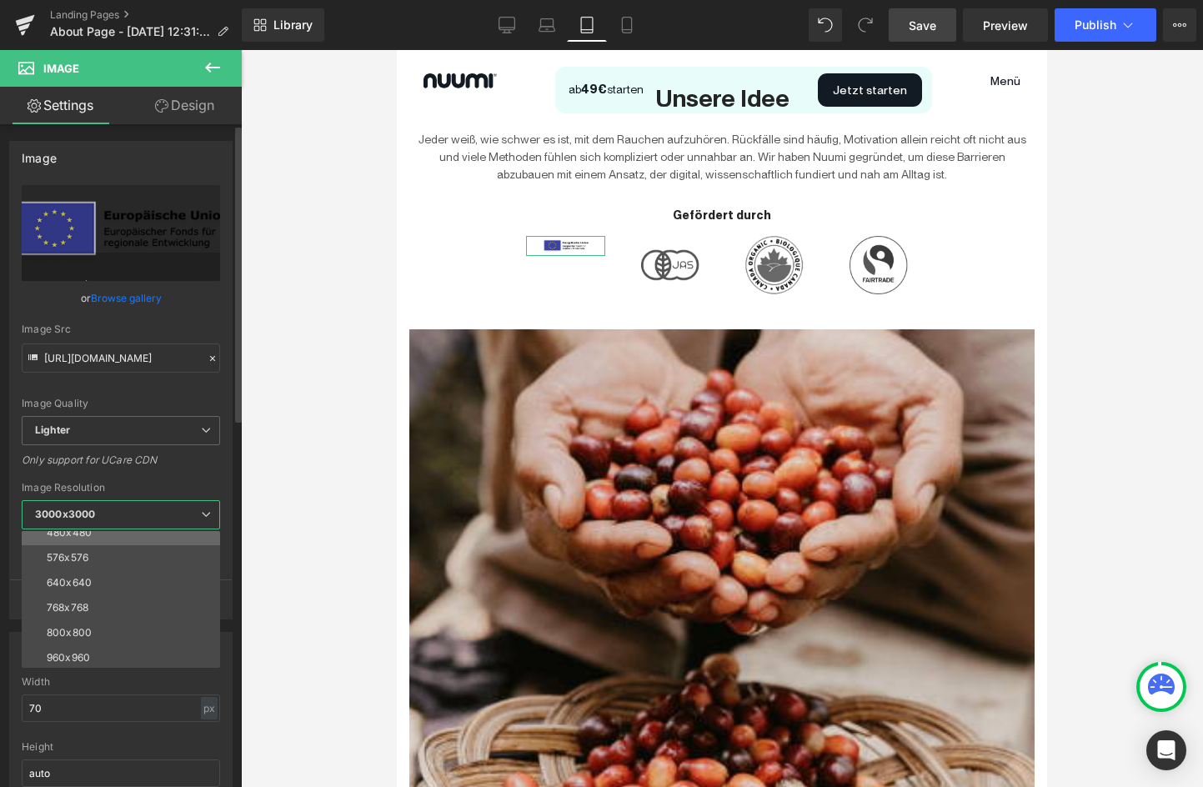
scroll to position [69, 0]
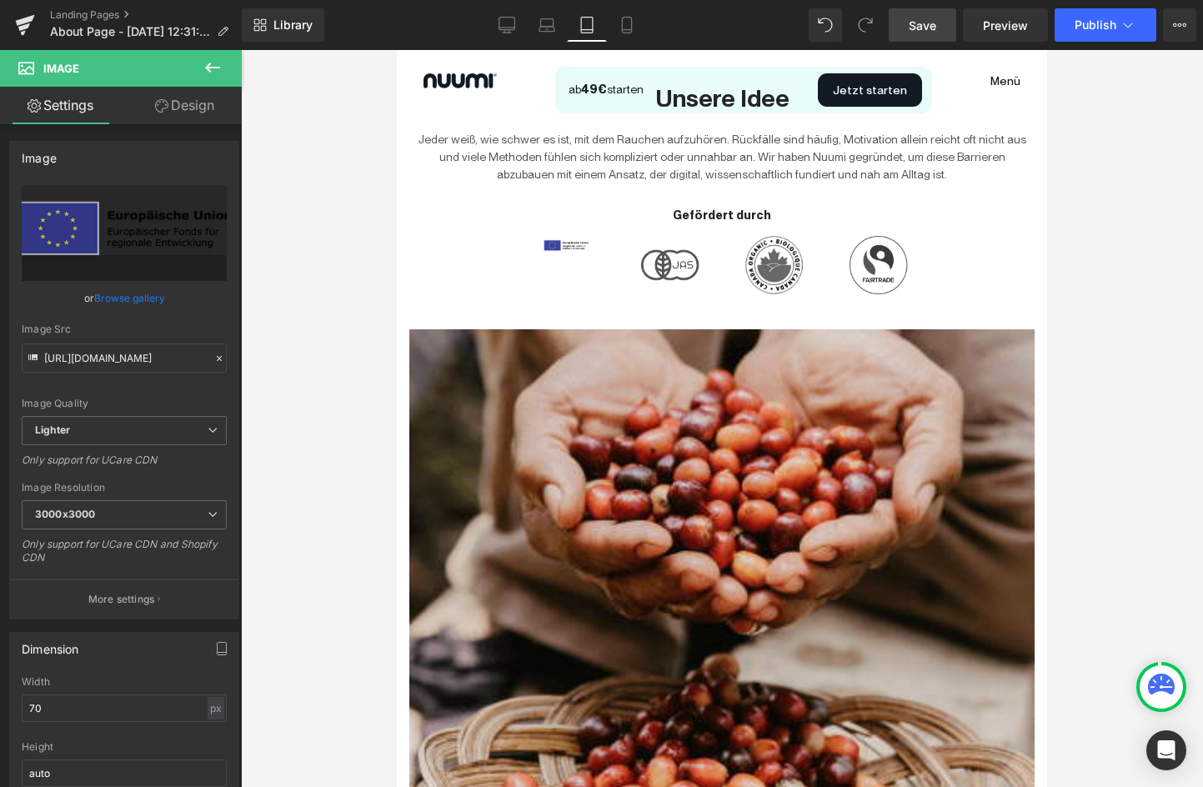
drag, startPoint x: 209, startPoint y: 711, endPoint x: 249, endPoint y: 711, distance: 40.0
click at [249, 711] on div "Image You are previewing how the will restyle your page. You can not edit Eleme…" at bounding box center [601, 408] width 1203 height 816
click at [66, 706] on input "70" at bounding box center [124, 709] width 205 height 28
type input "1"
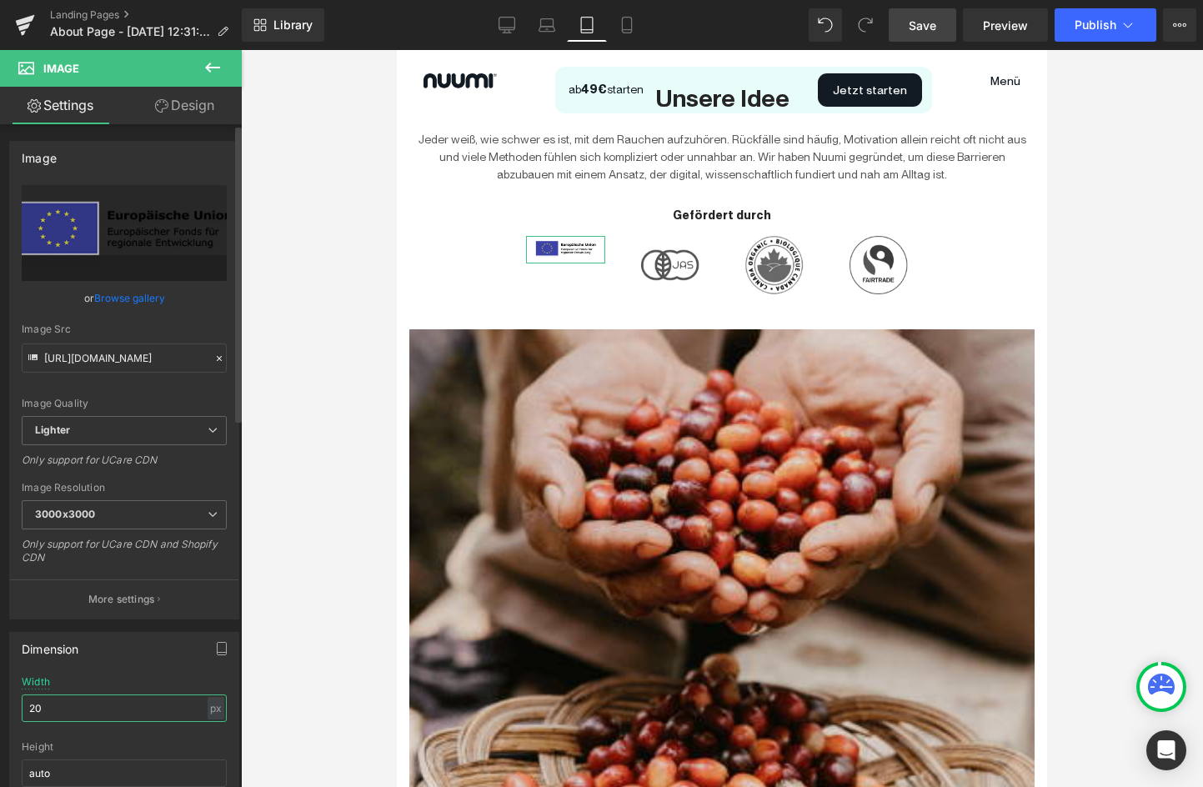
type input "2"
type input "5000"
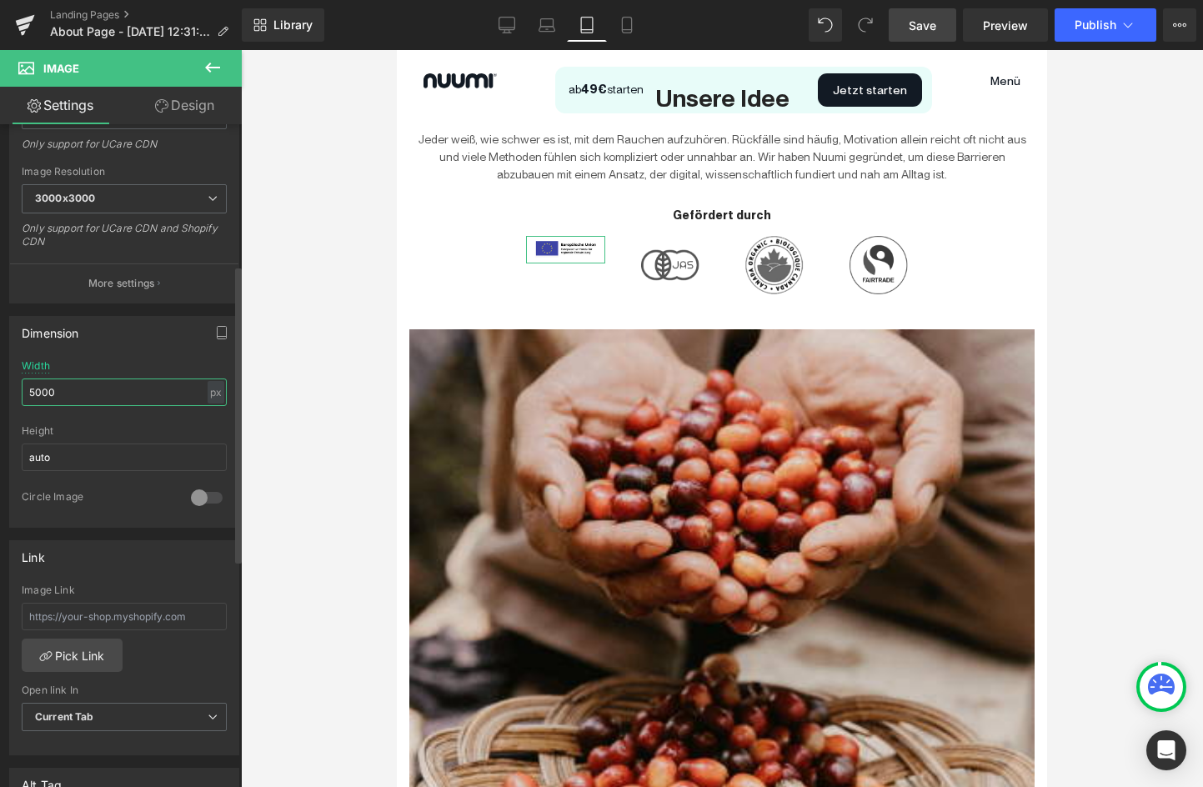
scroll to position [317, 0]
click at [325, 391] on div at bounding box center [722, 418] width 962 height 737
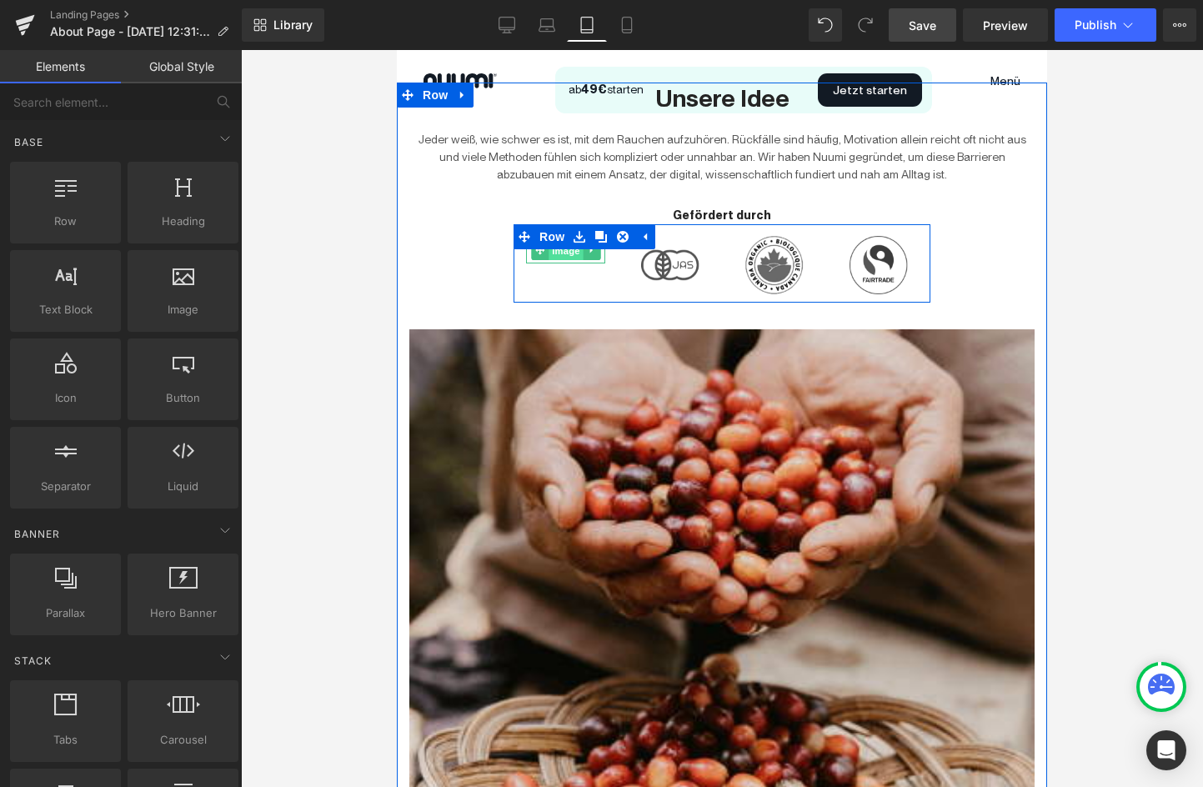
click at [559, 252] on span "Image" at bounding box center [566, 250] width 35 height 20
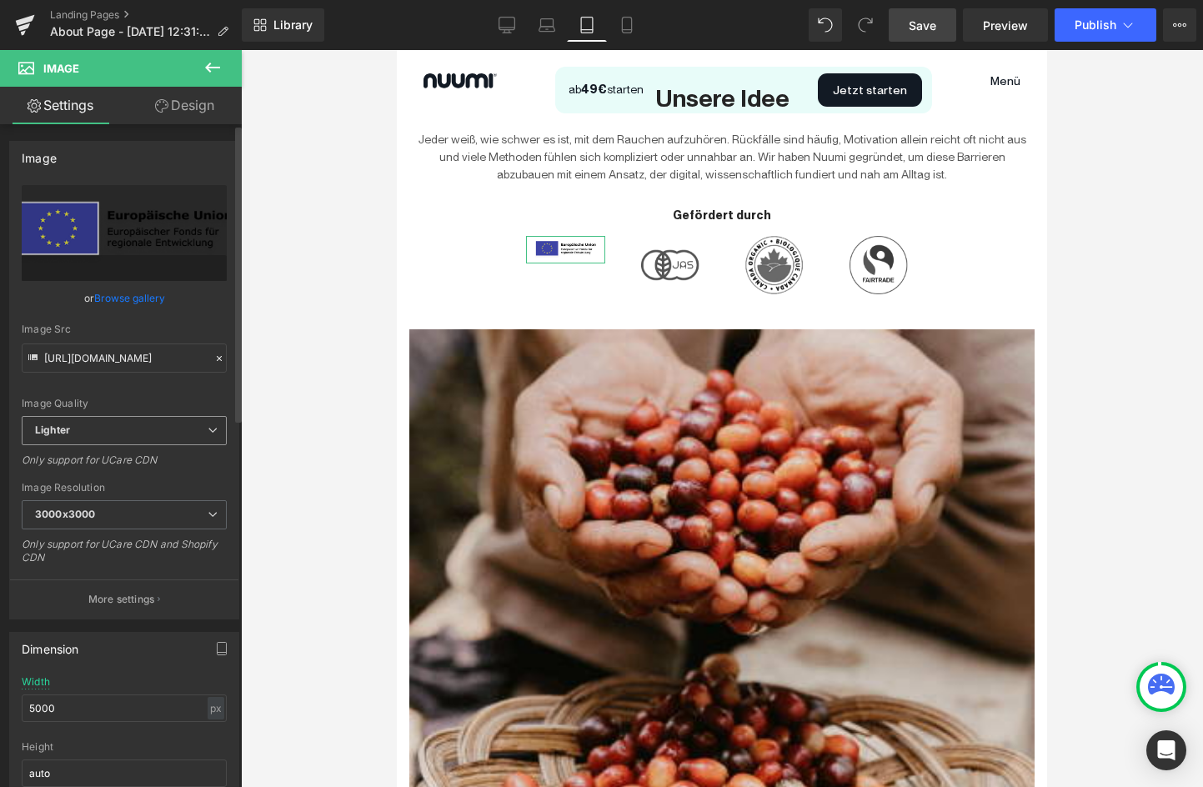
click at [132, 440] on span "Lighter" at bounding box center [124, 430] width 205 height 29
click at [168, 424] on span "Lighter" at bounding box center [121, 430] width 198 height 29
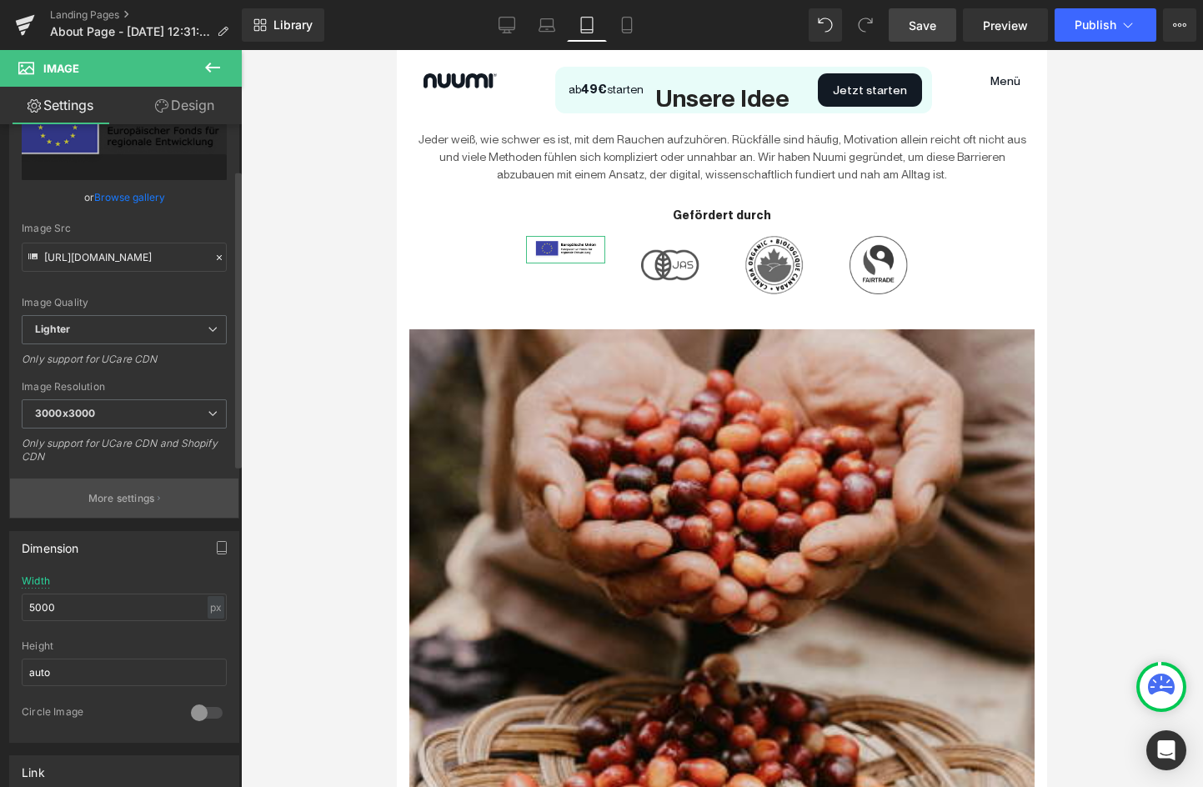
scroll to position [102, 0]
click at [89, 612] on input "5000" at bounding box center [124, 607] width 205 height 28
type input "2000000"
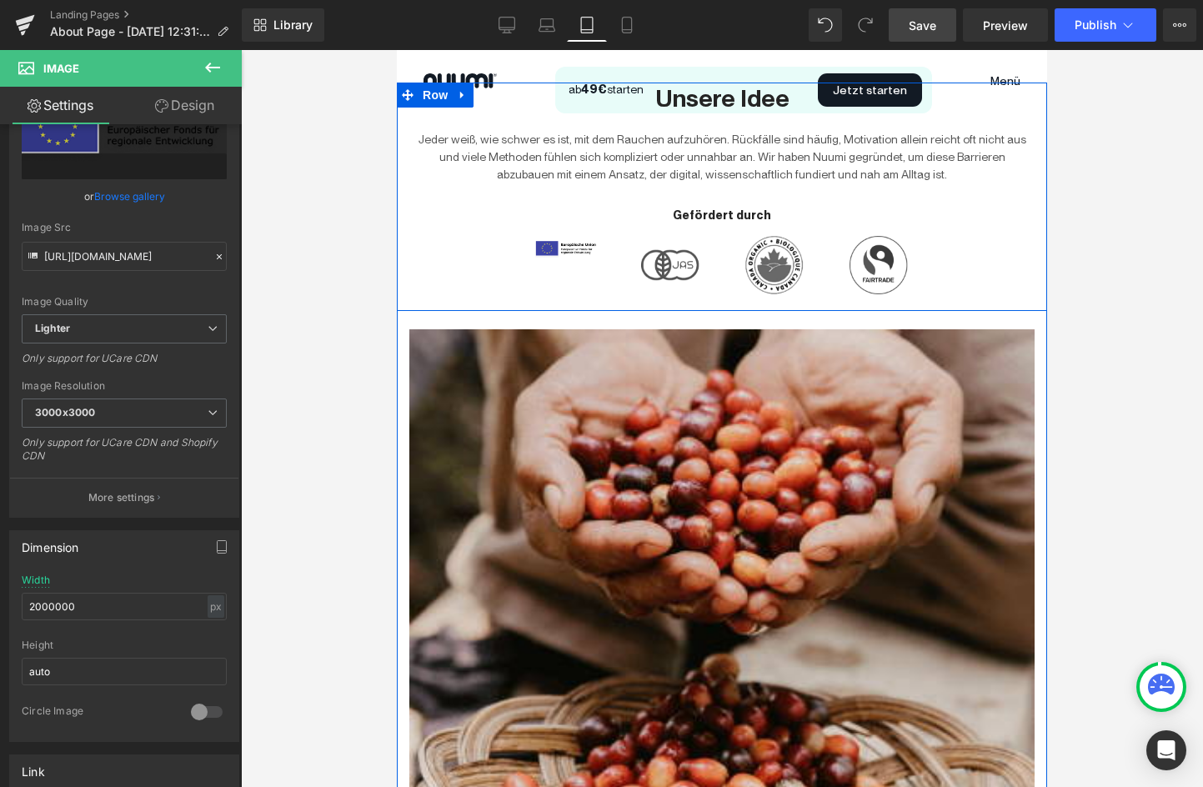
click at [458, 254] on div "Unsere Idee Heading Jeder weiß, wie schwer es ist, mit dem Rauchen aufzuhören. …" at bounding box center [722, 193] width 651 height 220
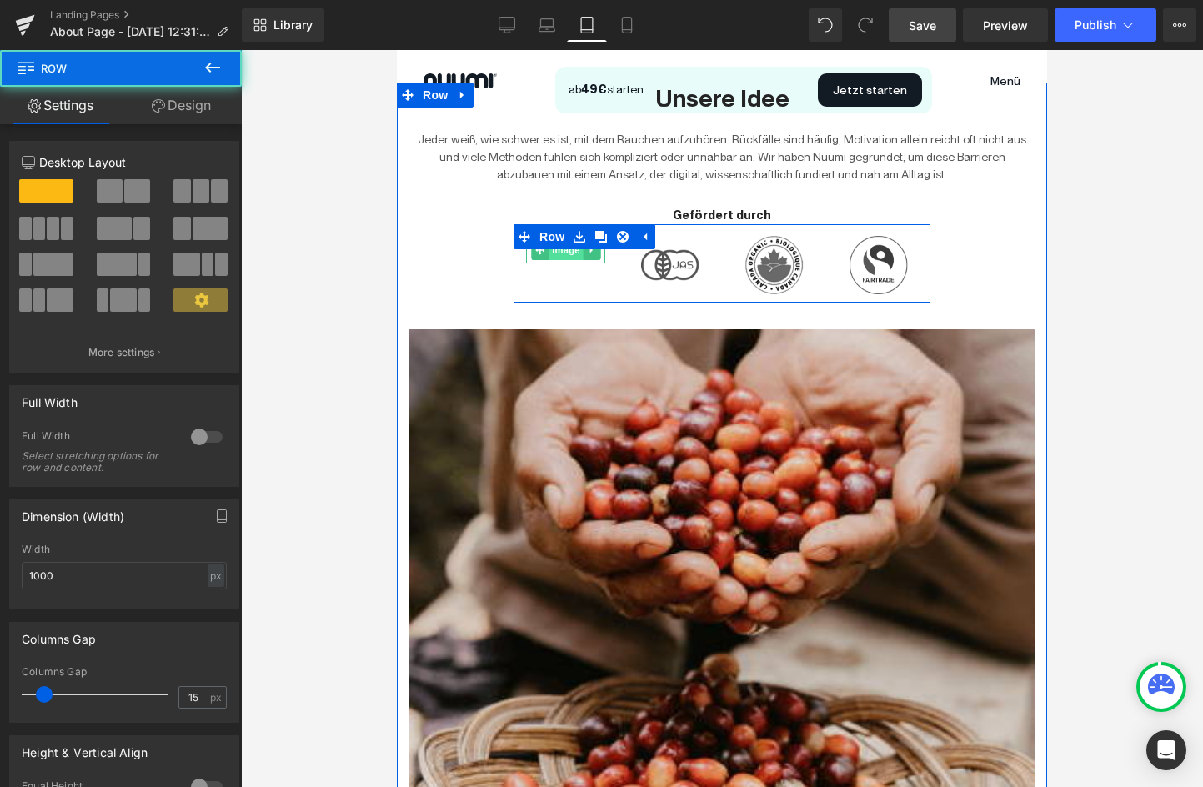
click at [567, 256] on span "Image" at bounding box center [566, 250] width 35 height 20
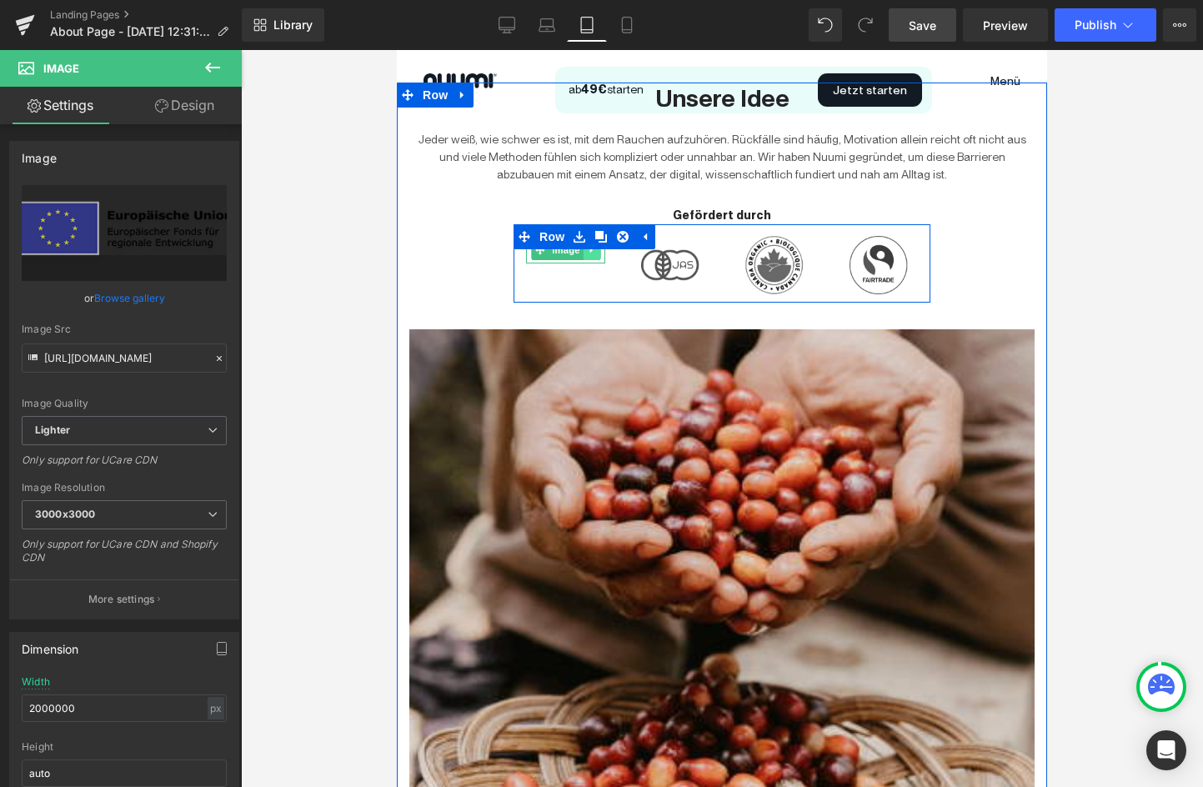
click at [597, 257] on link at bounding box center [592, 250] width 18 height 20
click at [664, 269] on span "Image" at bounding box center [670, 265] width 35 height 20
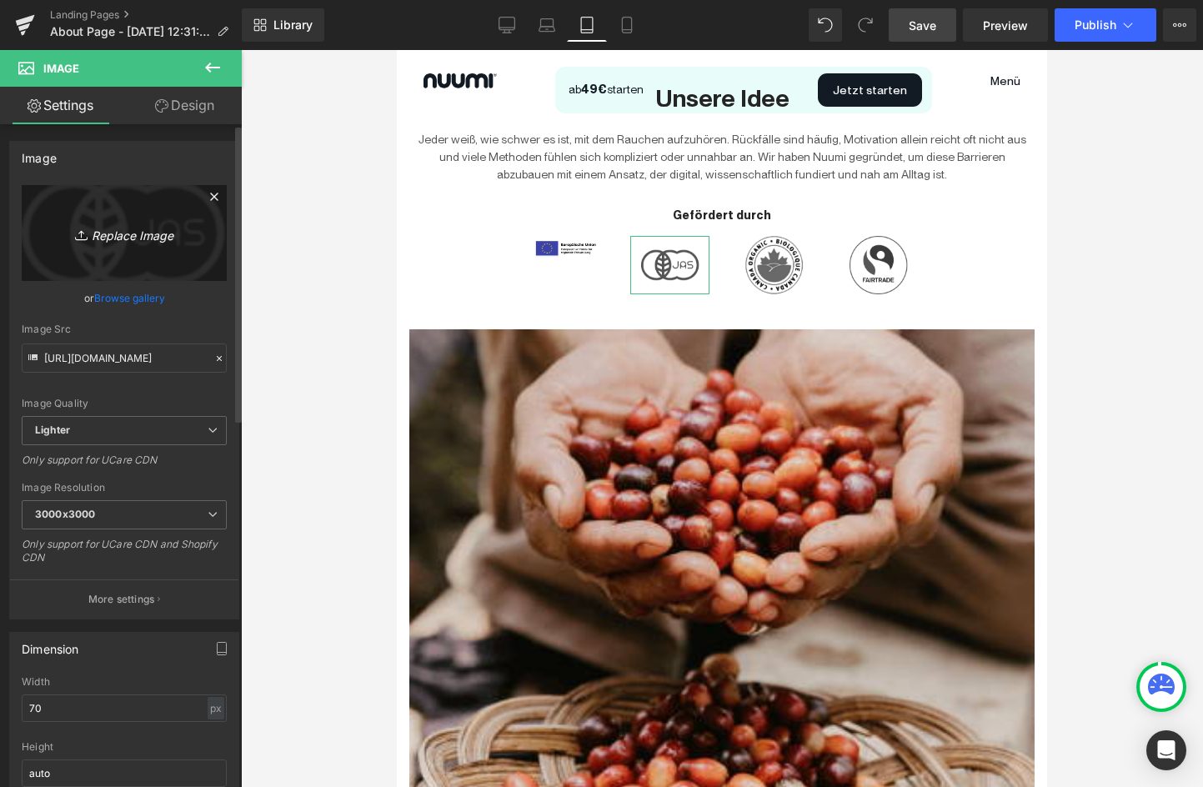
click at [116, 246] on link "Replace Image" at bounding box center [124, 233] width 205 height 96
type input "C:\fakepath\Clip path group.png"
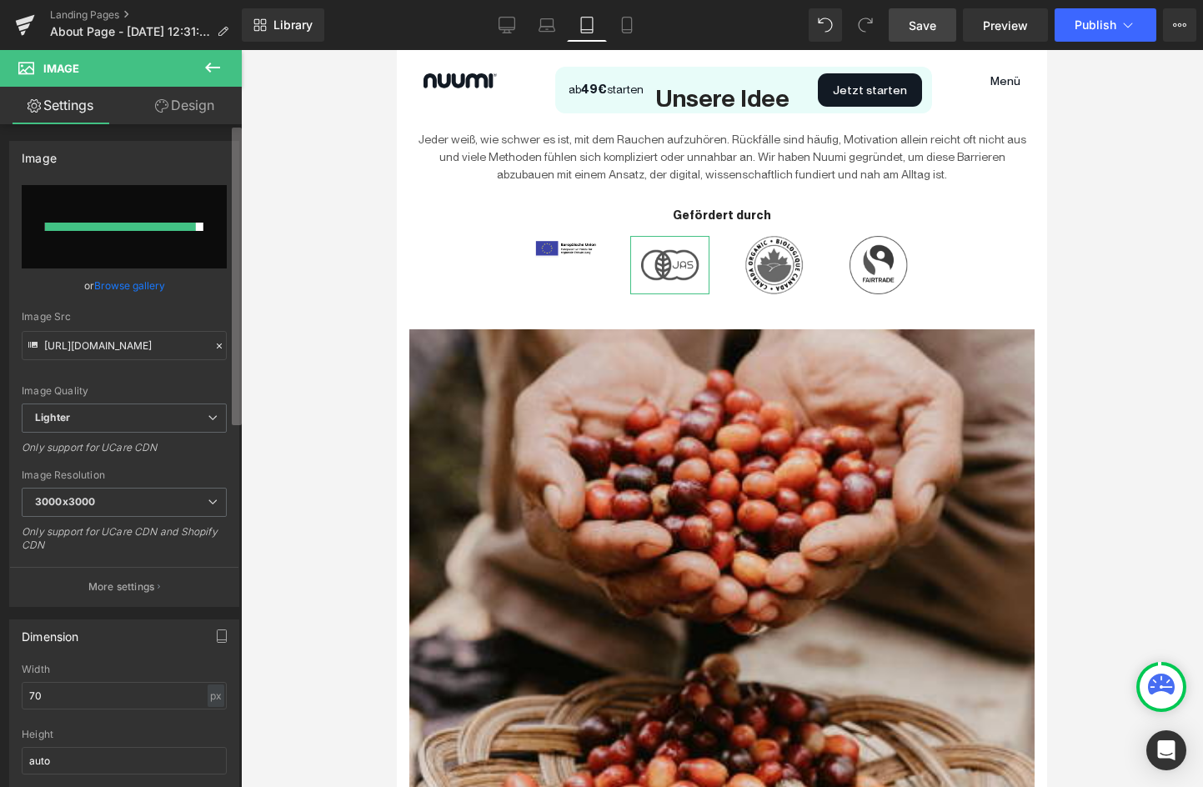
type input "https://ucarecdn.com/315866ab-6e0b-483a-b166-35e5d72c2c19/-/format/auto/-/previ…"
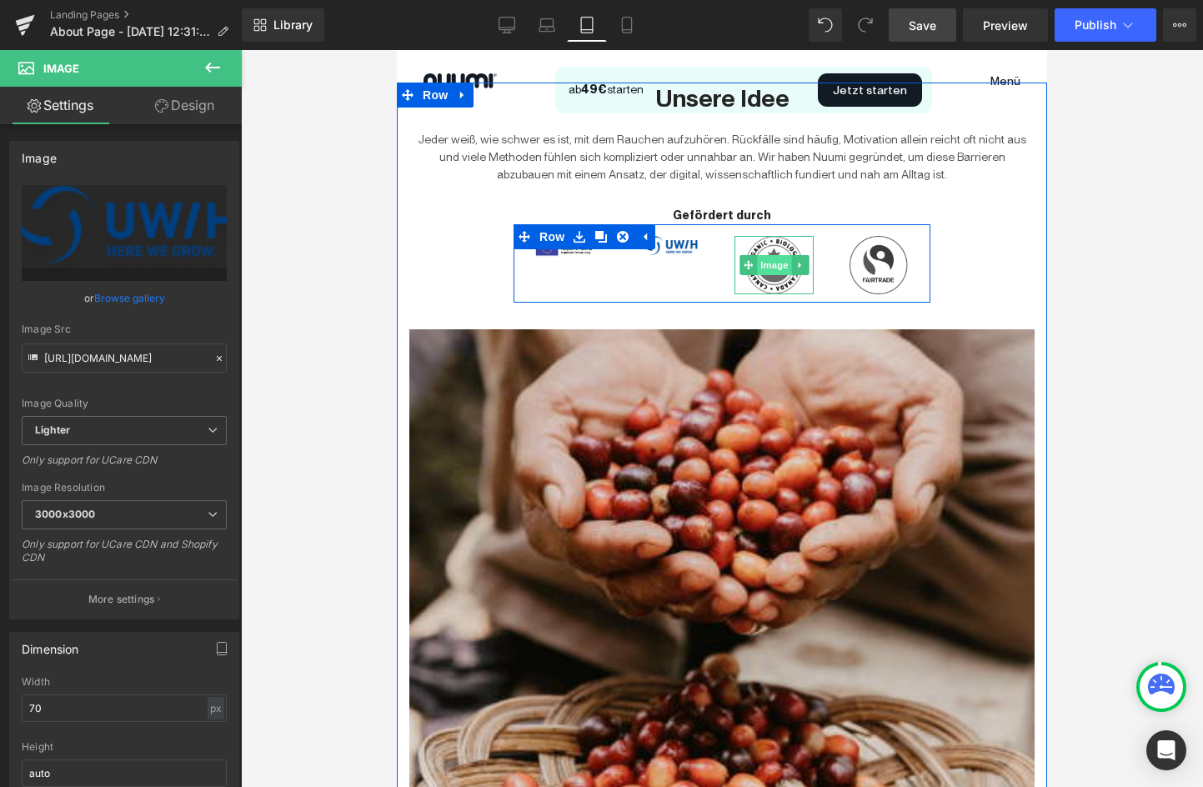
click at [769, 266] on span "Image" at bounding box center [774, 265] width 35 height 20
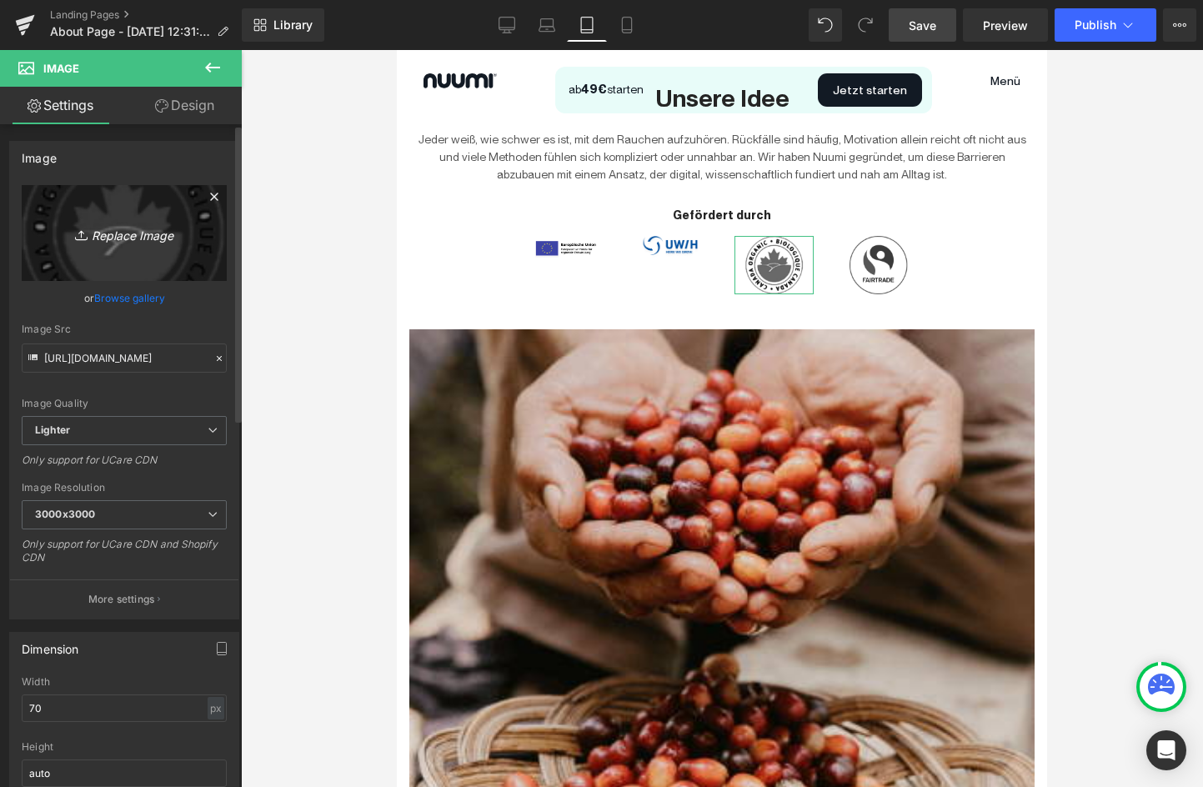
click at [126, 235] on icon "Replace Image" at bounding box center [124, 233] width 133 height 21
type input "C:\fakepath\IBB_22715d85-b48f-4dff-9309-41c0054ead6d.png"
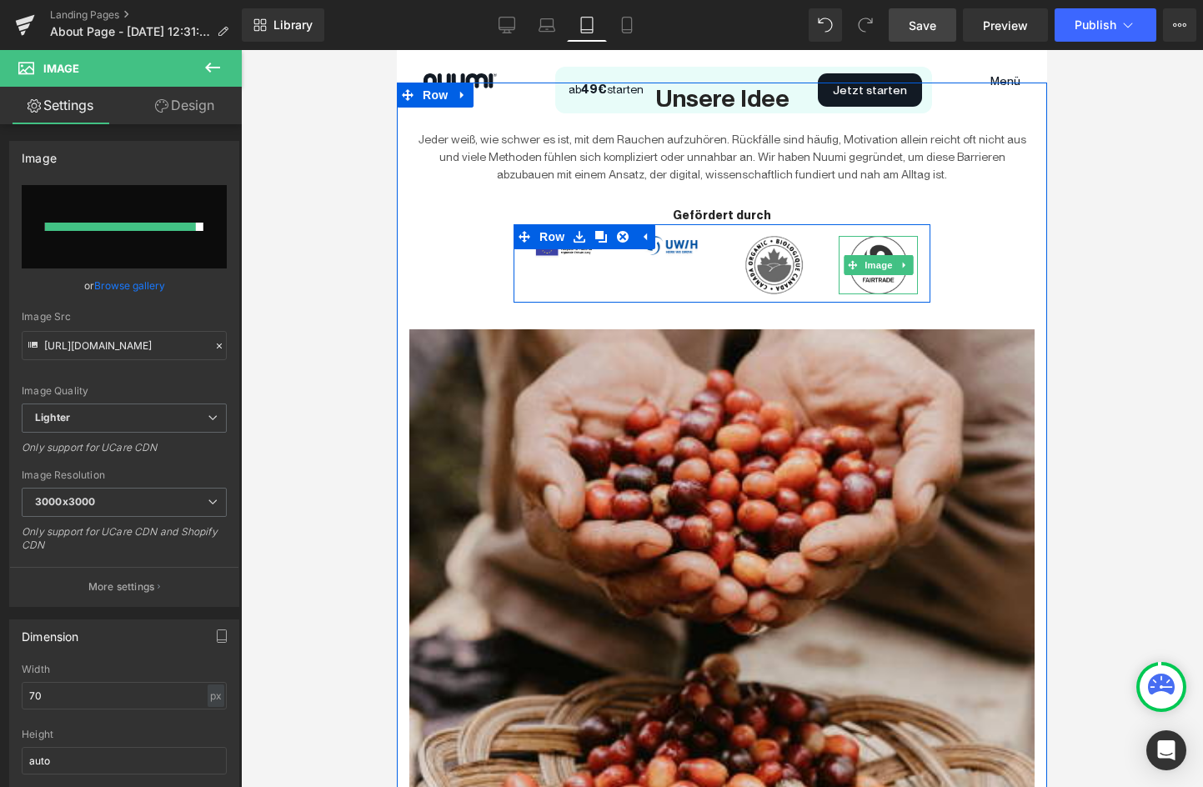
type input "https://ucarecdn.com/6fcd1f6d-bb07-4792-8d16-873cc13f1332/-/format/auto/-/previ…"
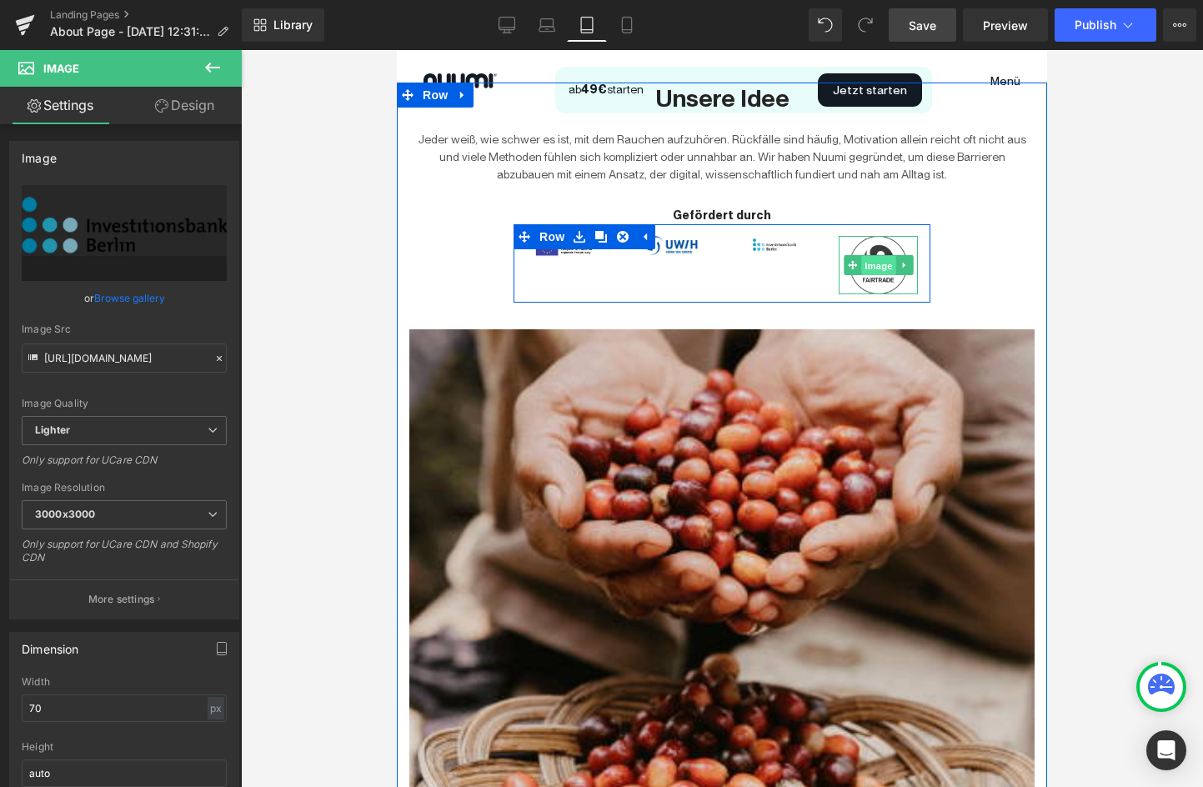
click at [876, 270] on span "Image" at bounding box center [878, 266] width 35 height 20
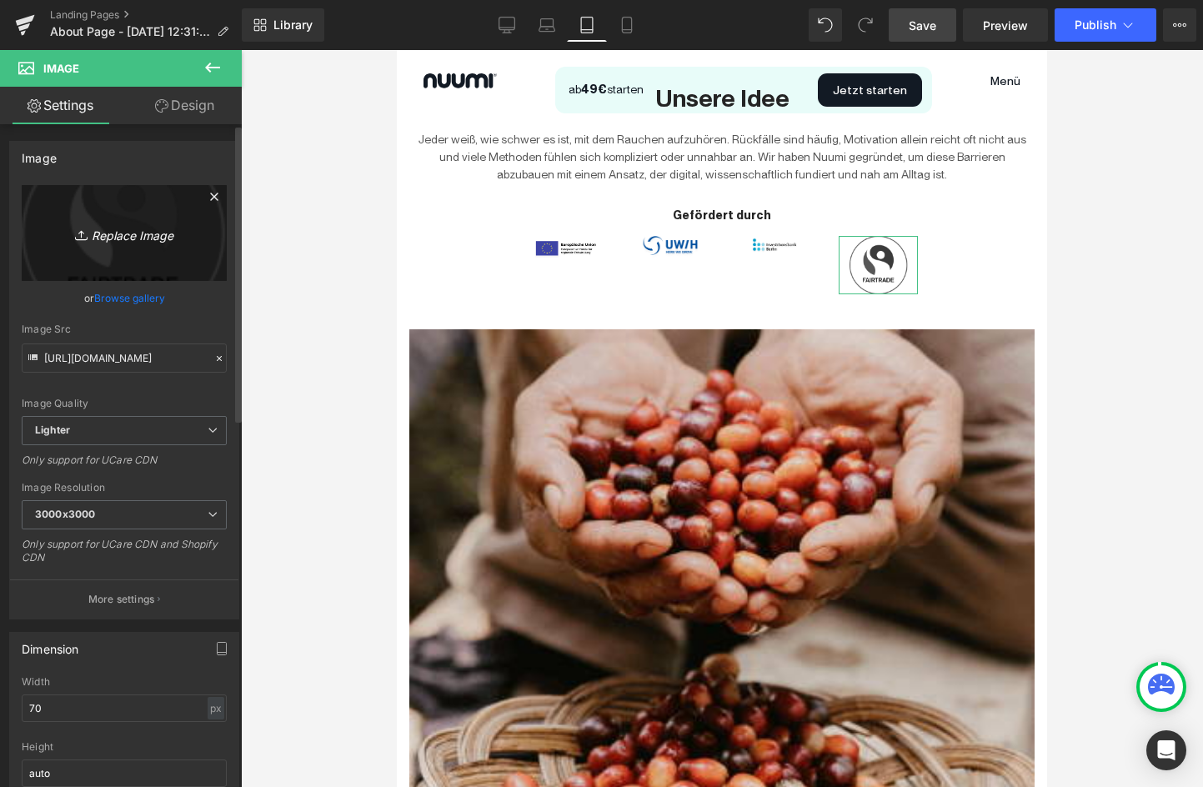
click at [143, 239] on icon "Replace Image" at bounding box center [124, 233] width 133 height 21
type input "C:\fakepath\lunken.png"
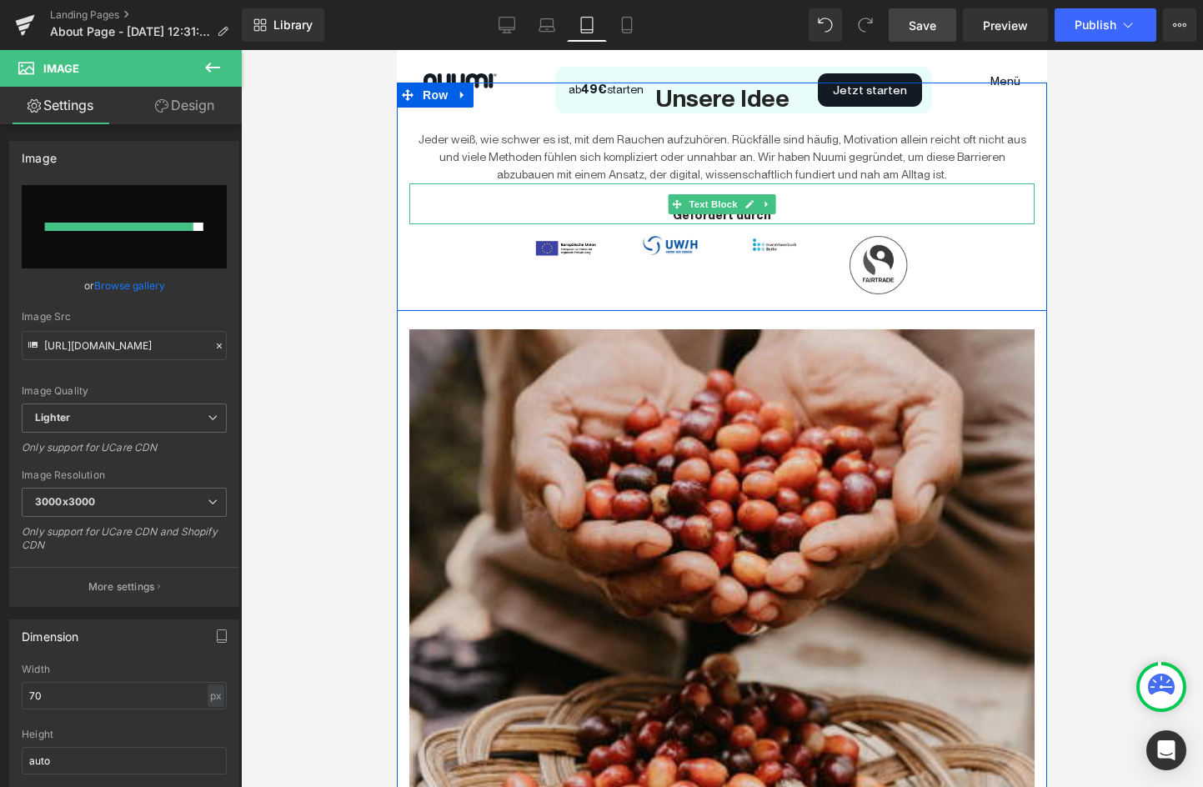
type input "https://ucarecdn.com/9c8fdabb-a148-4f84-98aa-d2bd66396566/-/format/auto/-/previ…"
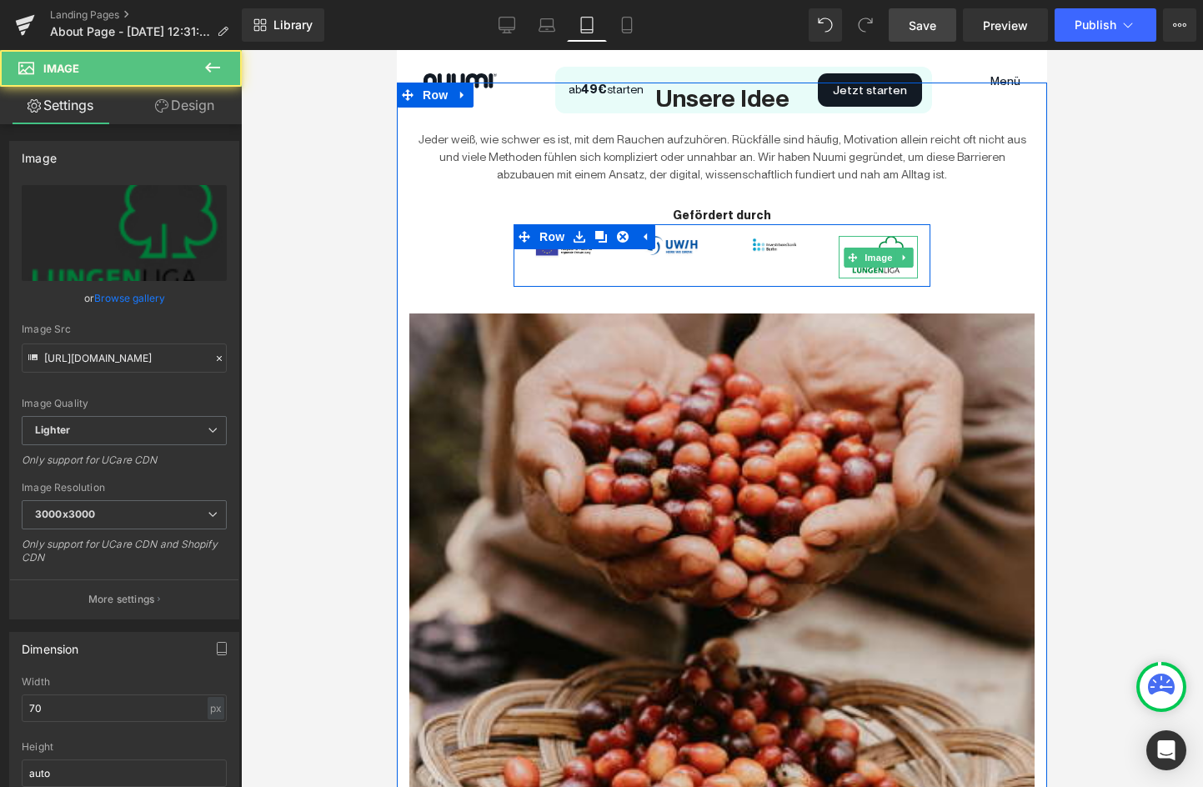
click at [882, 272] on img at bounding box center [879, 257] width 58 height 42
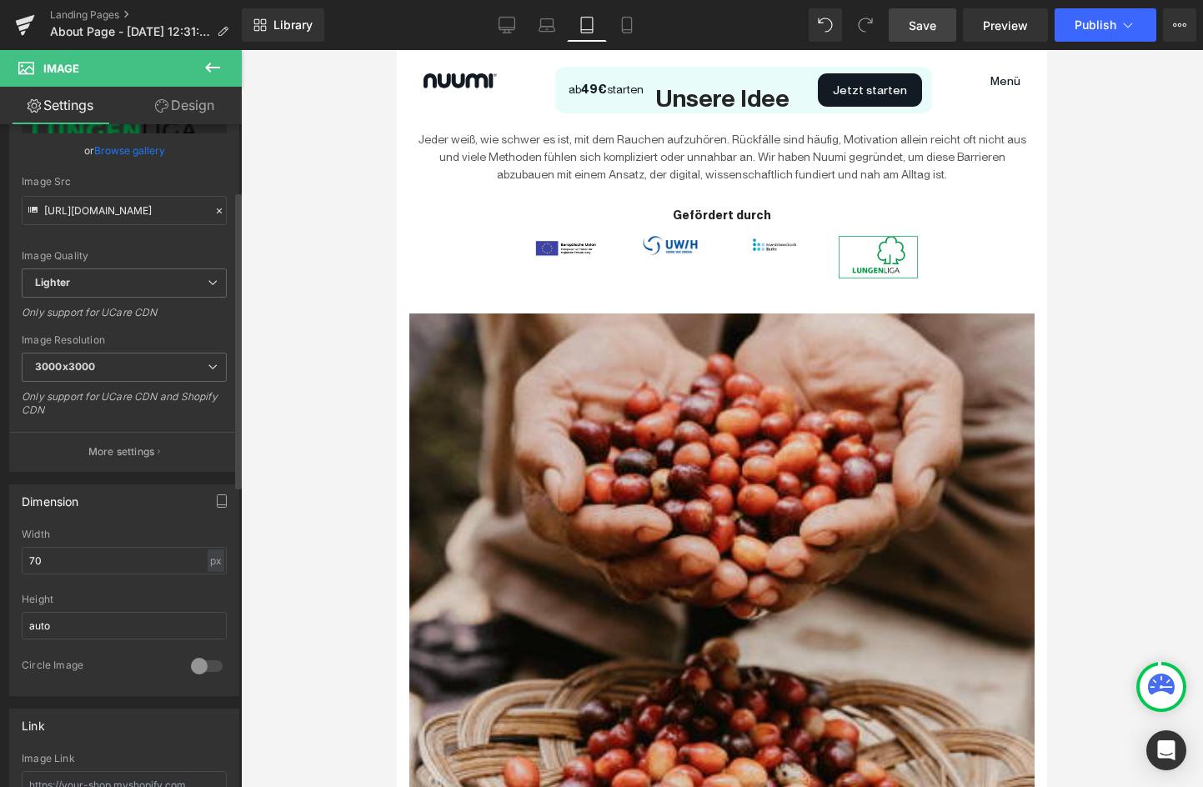
scroll to position [148, 0]
click at [55, 560] on input "70" at bounding box center [124, 560] width 205 height 28
type input "50"
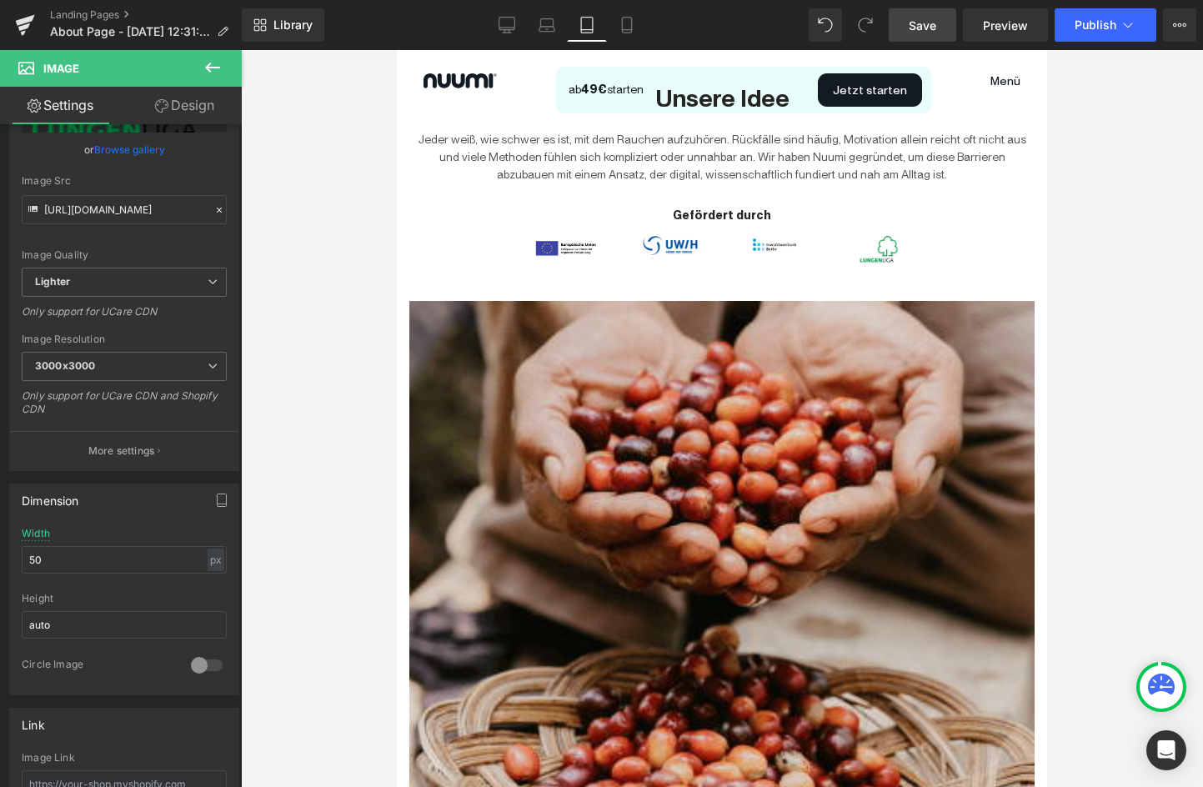
click at [299, 459] on div at bounding box center [722, 418] width 962 height 737
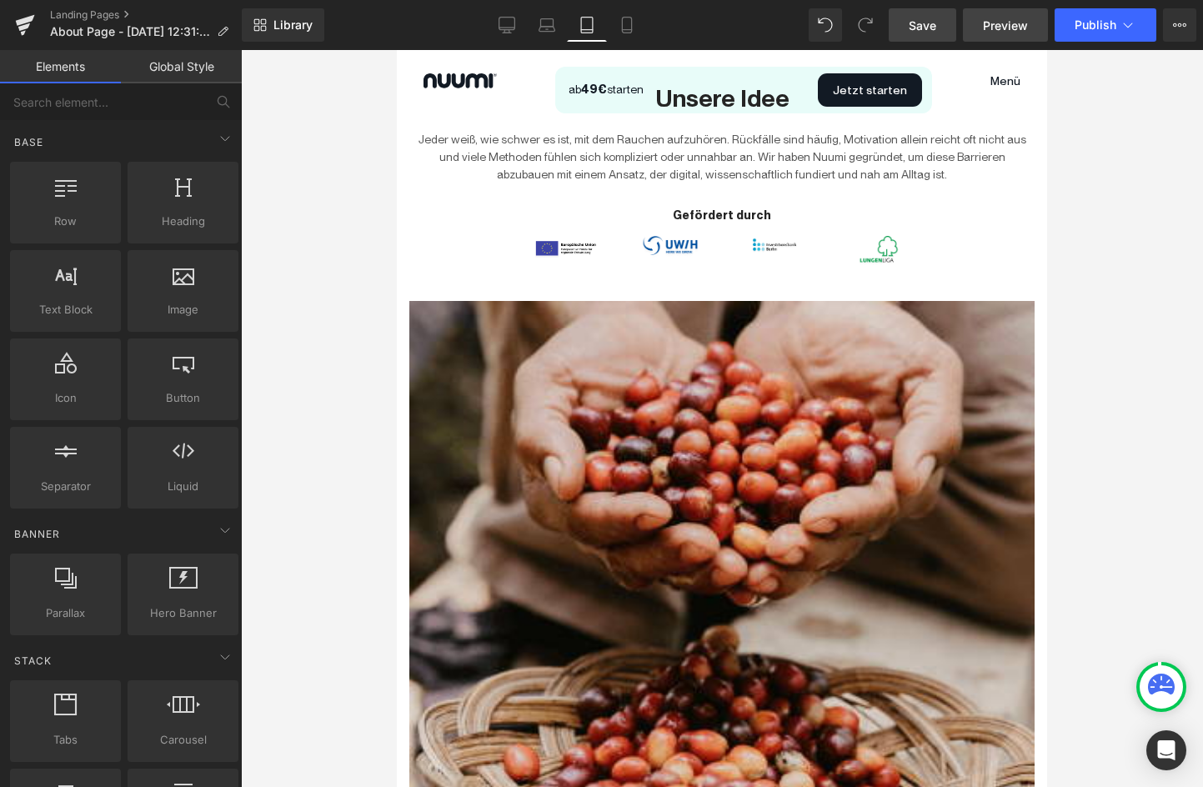
click at [997, 27] on span "Preview" at bounding box center [1005, 26] width 45 height 18
click at [918, 33] on link "Save" at bounding box center [923, 24] width 68 height 33
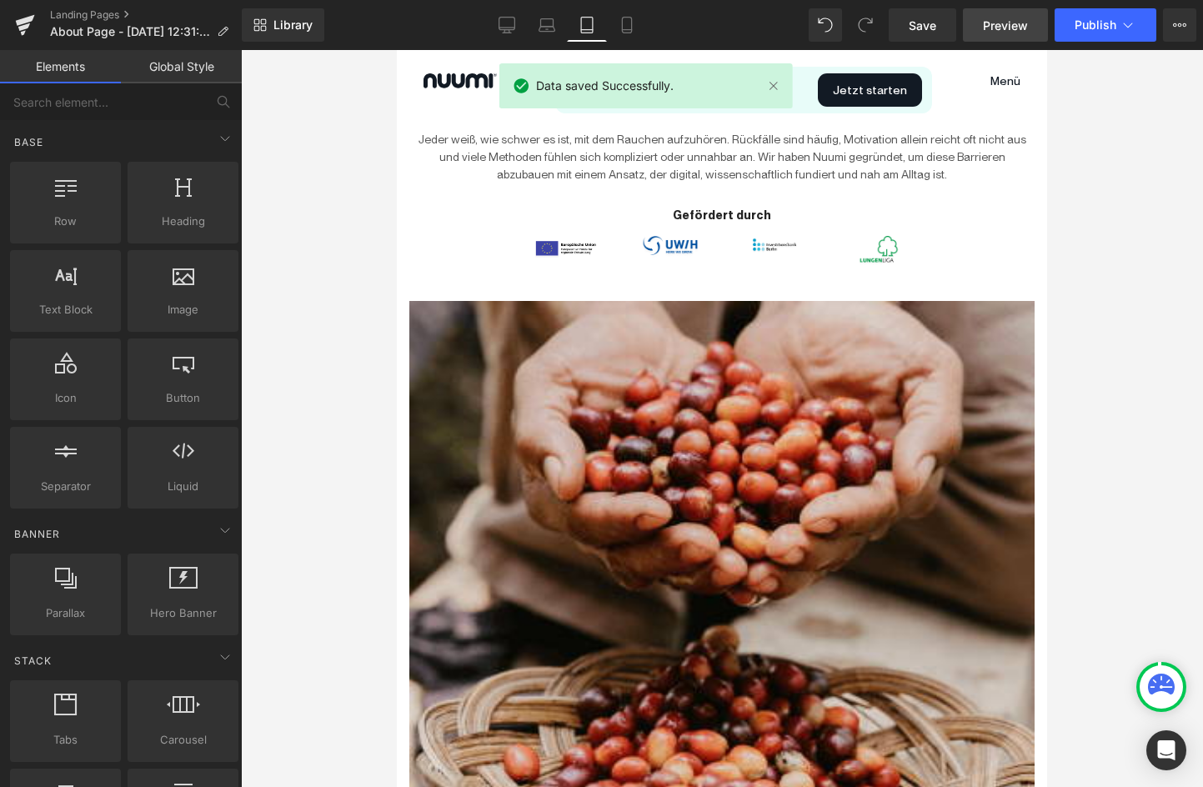
click at [1021, 32] on span "Preview" at bounding box center [1005, 26] width 45 height 18
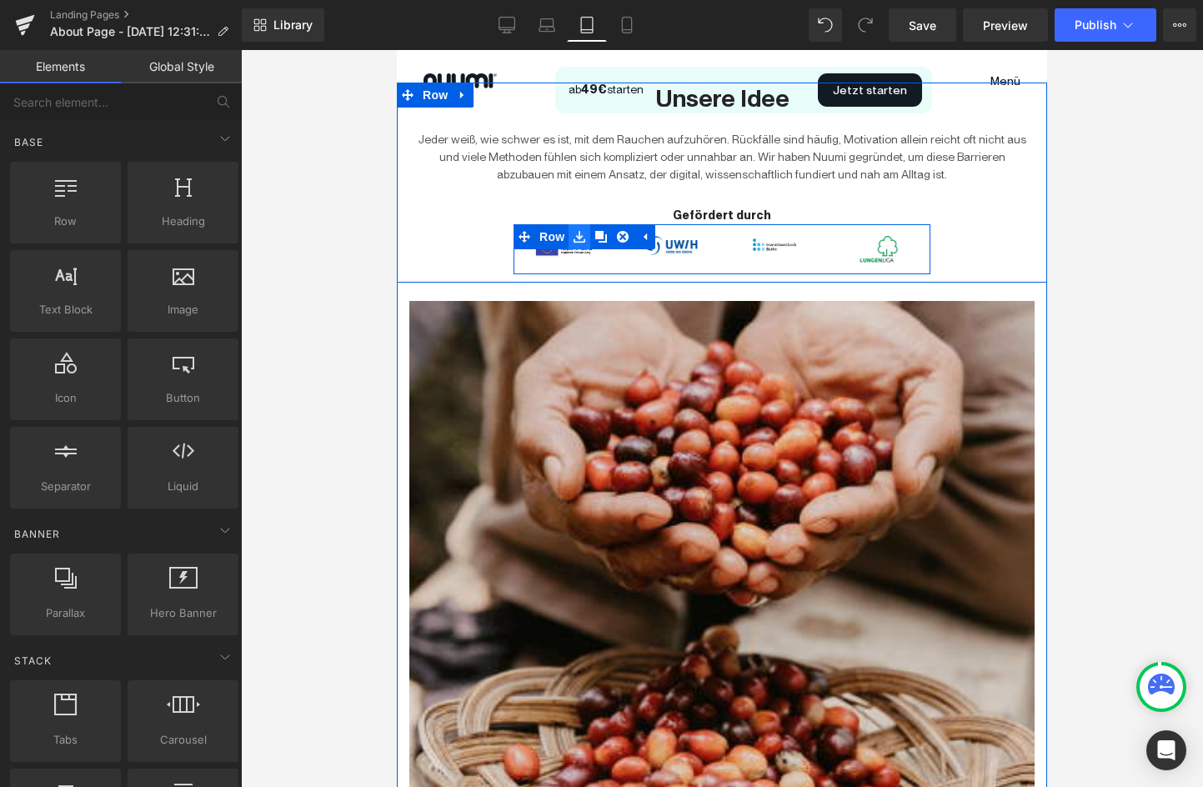
click at [573, 249] on link at bounding box center [580, 236] width 22 height 25
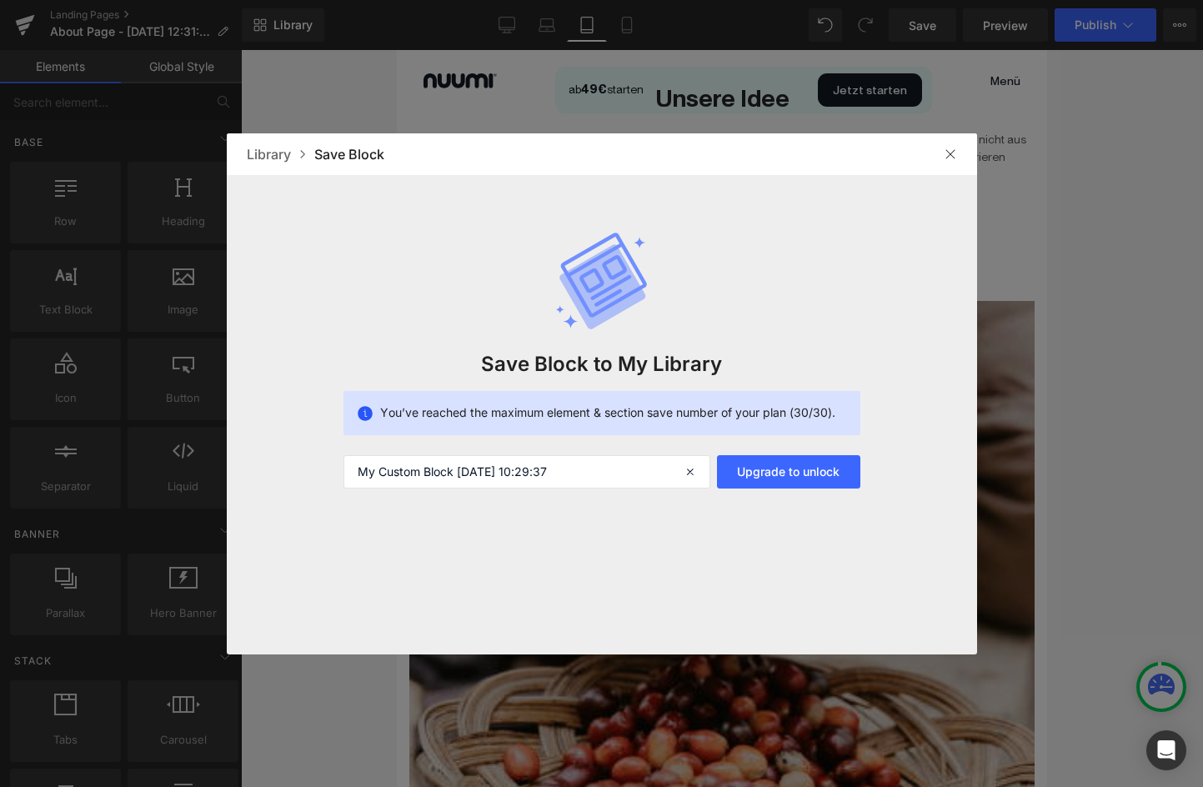
click at [944, 158] on img at bounding box center [950, 154] width 13 height 13
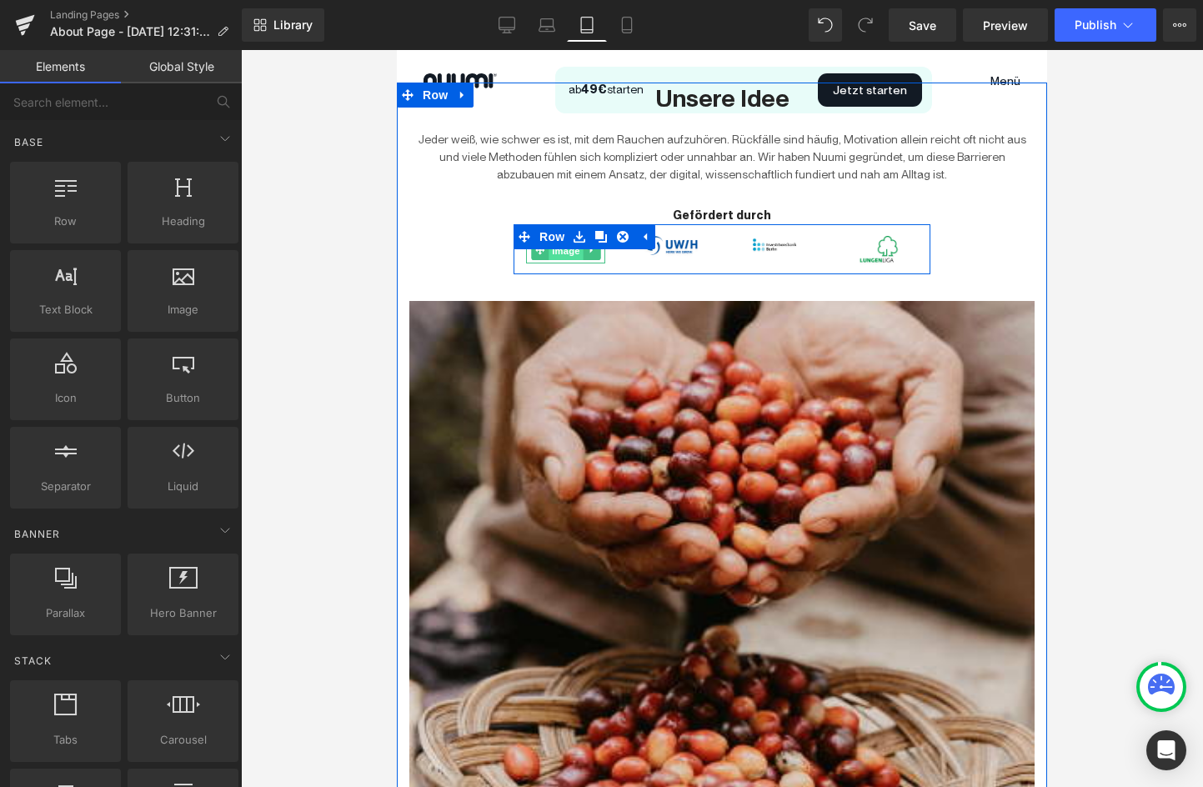
click at [541, 253] on link "Image" at bounding box center [557, 250] width 52 height 20
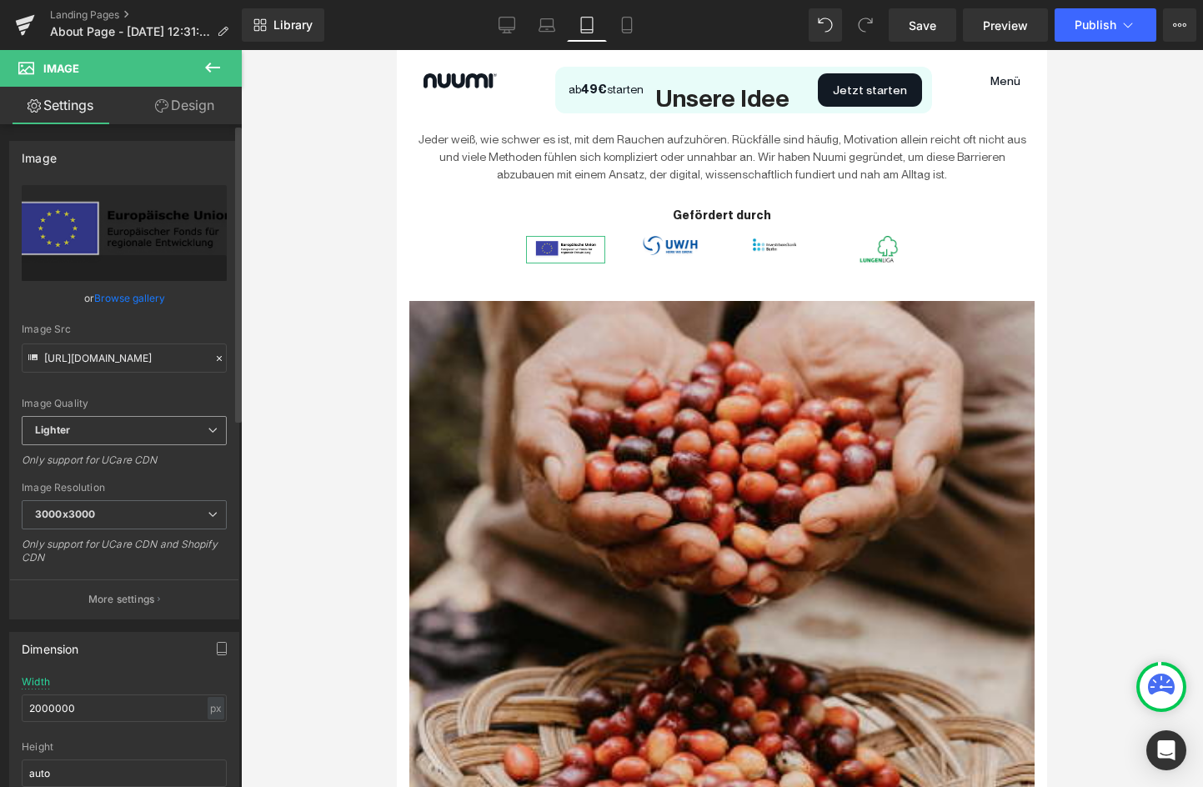
scroll to position [103, 0]
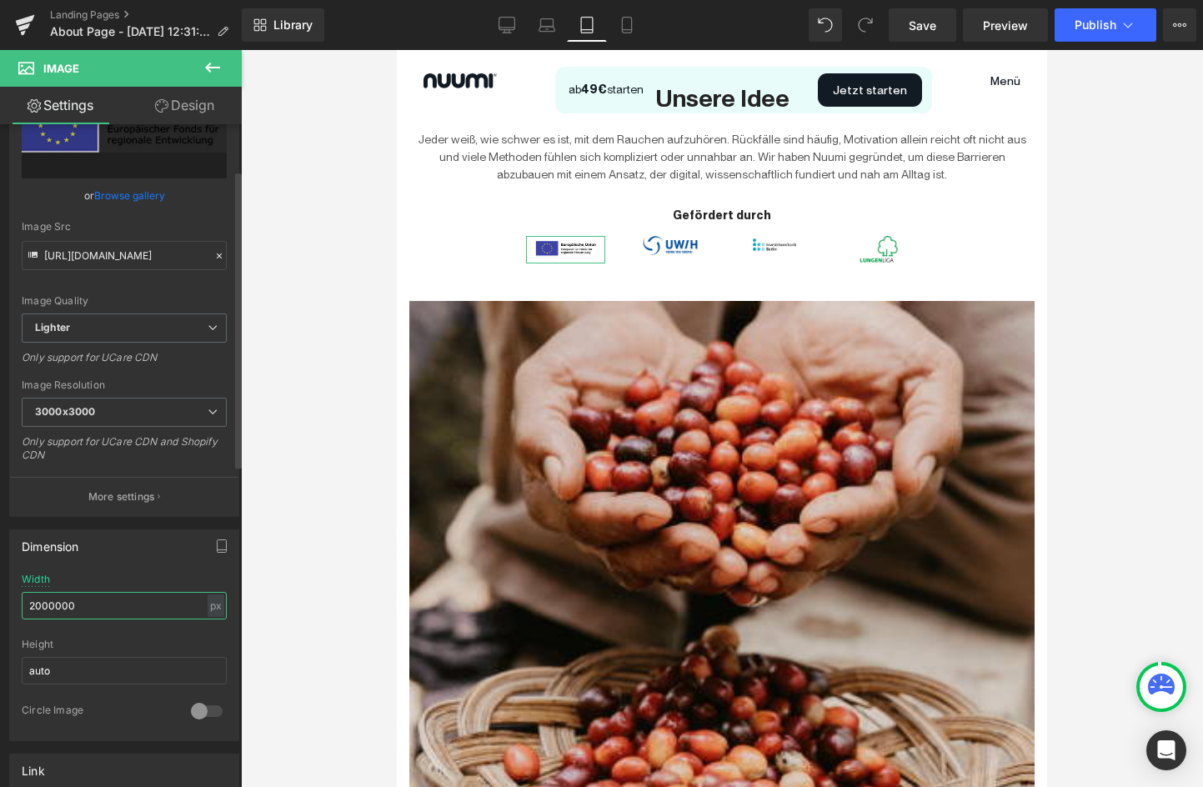
click at [81, 606] on input "2000000" at bounding box center [124, 606] width 205 height 28
click at [103, 681] on input "auto" at bounding box center [124, 671] width 205 height 28
type input "a"
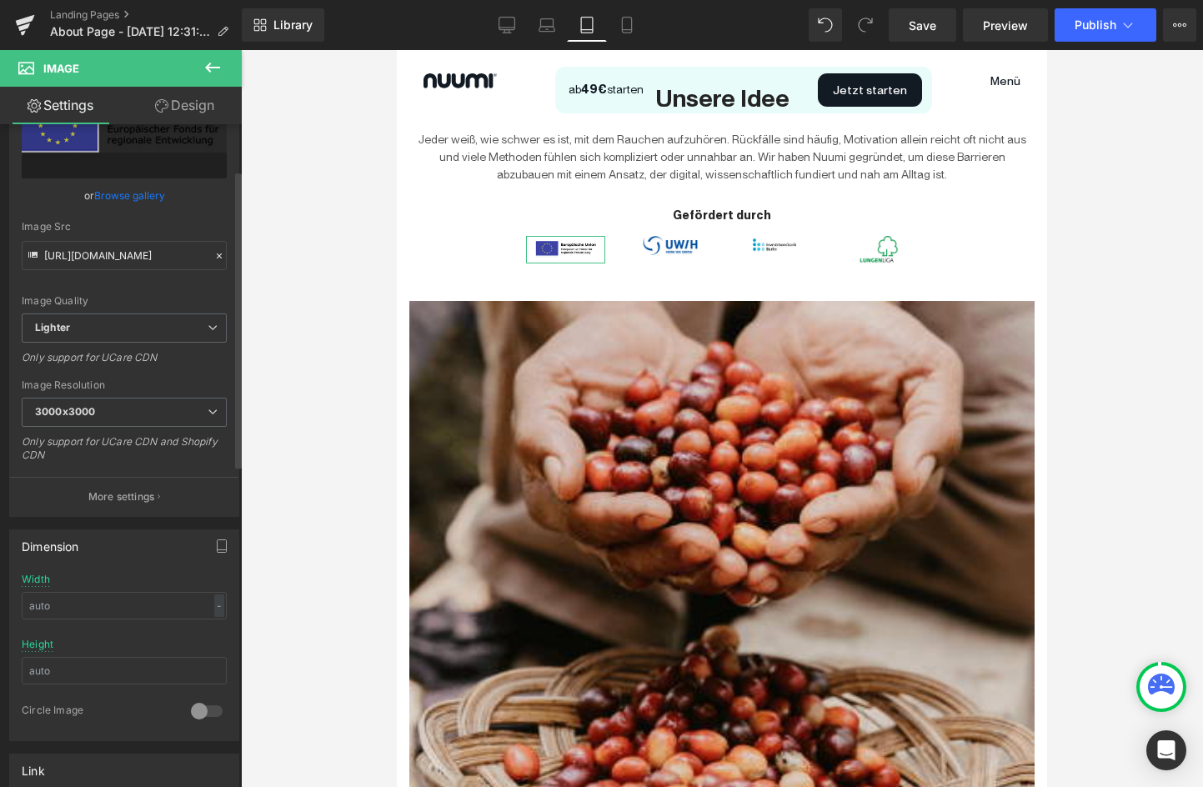
click at [114, 560] on div "Dimension" at bounding box center [124, 546] width 229 height 32
click at [105, 605] on input "text" at bounding box center [124, 606] width 205 height 28
type input "5000"
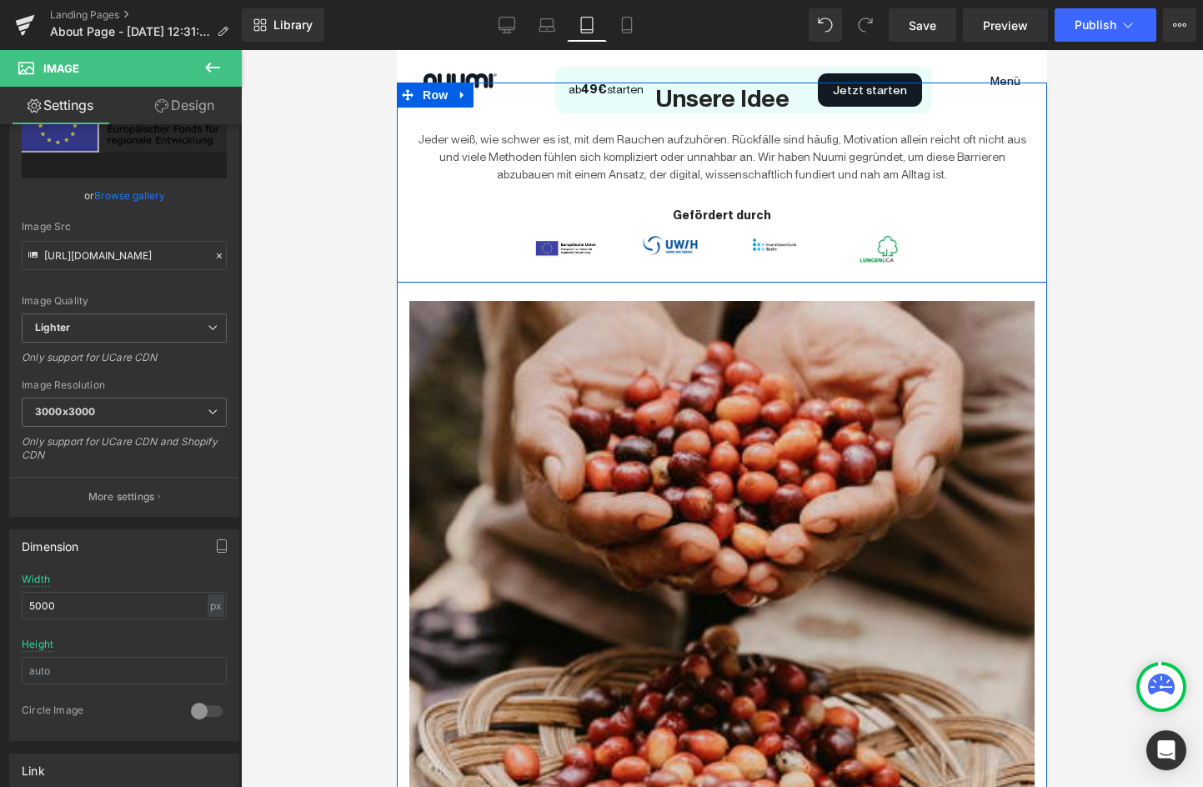
click at [455, 254] on div "Unsere Idee Heading Jeder weiß, wie schwer es ist, mit dem Rauchen aufzuhören. …" at bounding box center [722, 179] width 651 height 193
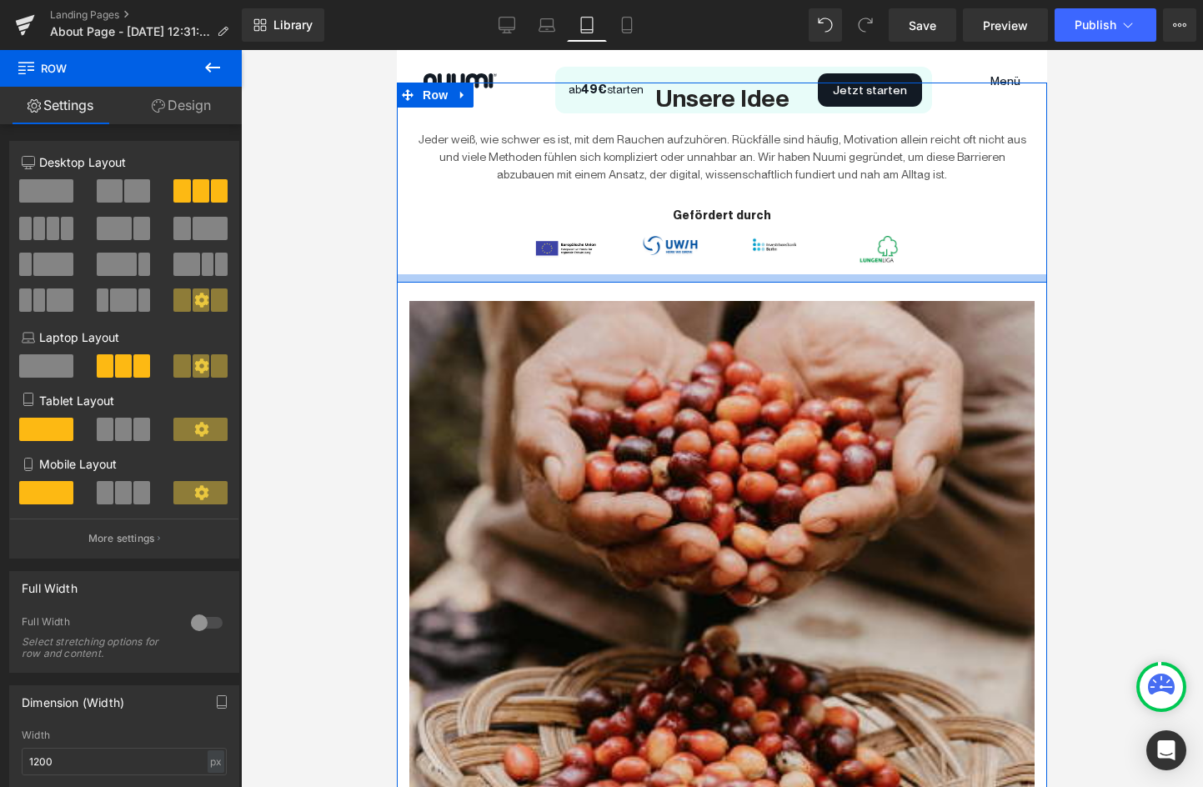
click at [673, 277] on div at bounding box center [722, 278] width 651 height 8
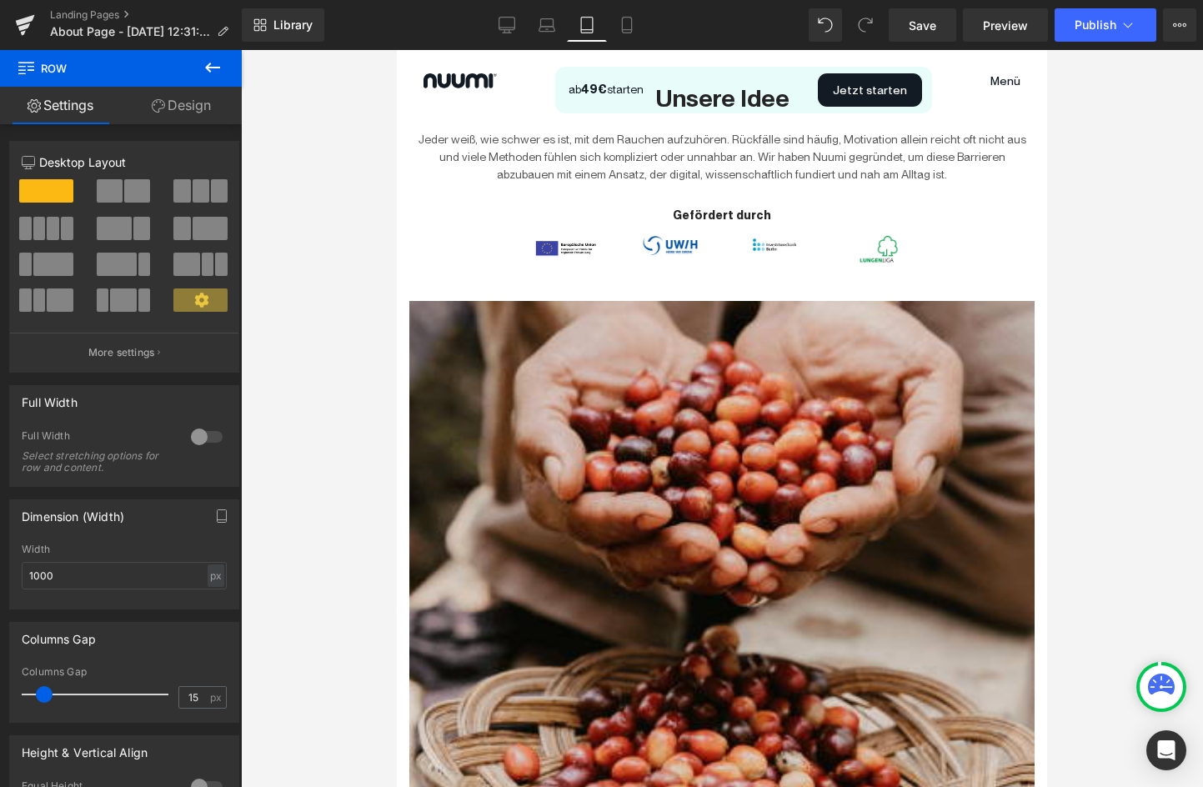
click at [229, 65] on button at bounding box center [212, 68] width 58 height 37
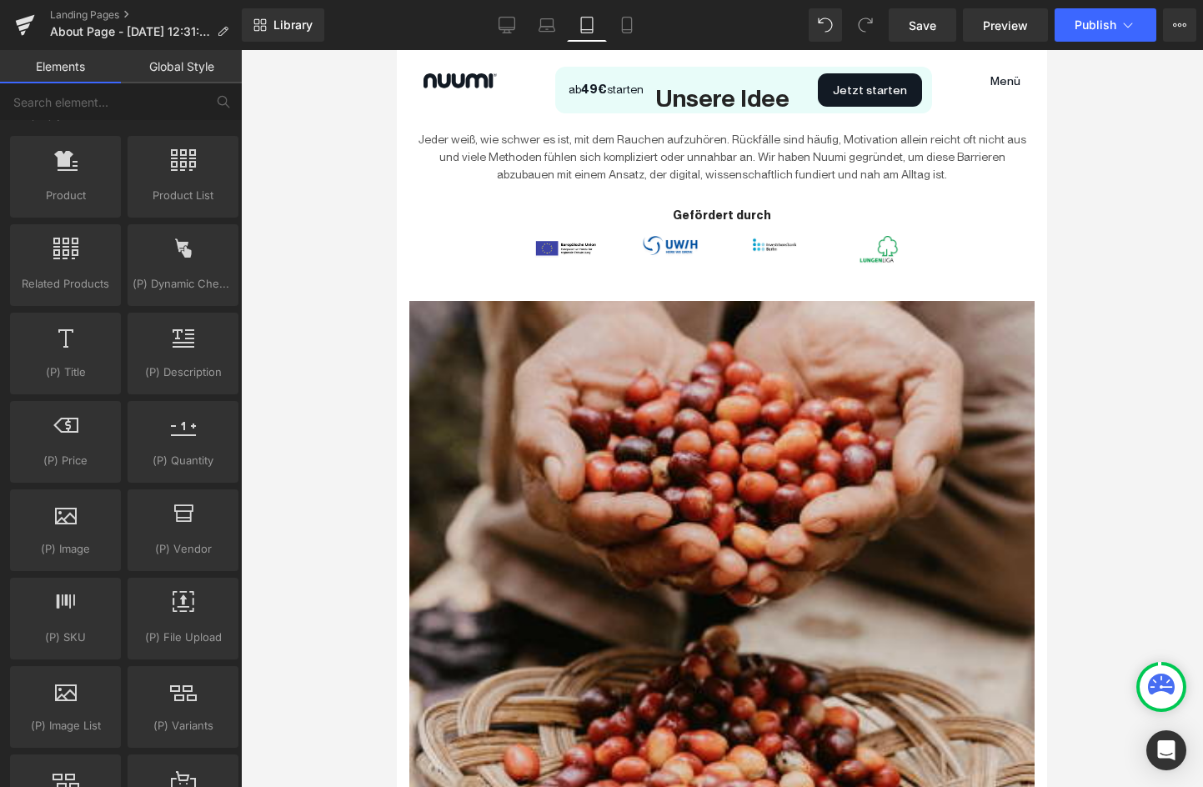
scroll to position [1469, 0]
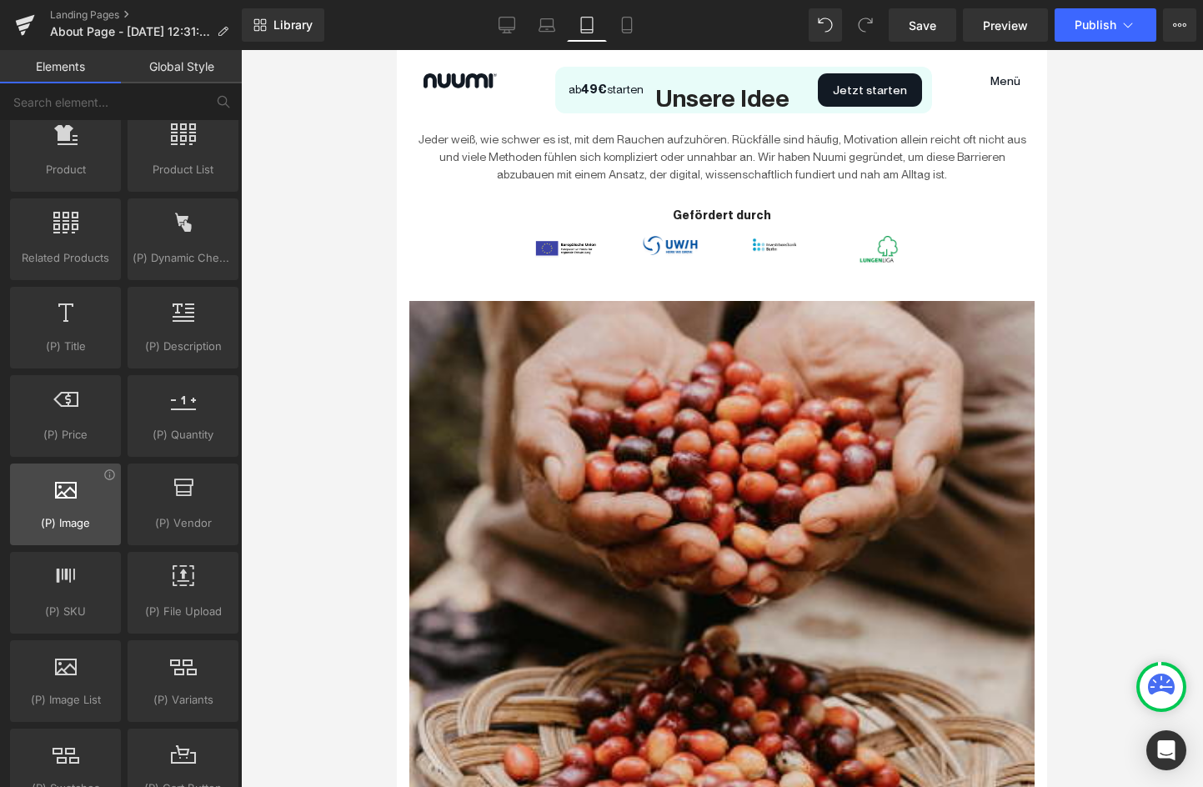
click at [69, 522] on span "(P) Image" at bounding box center [65, 524] width 101 height 18
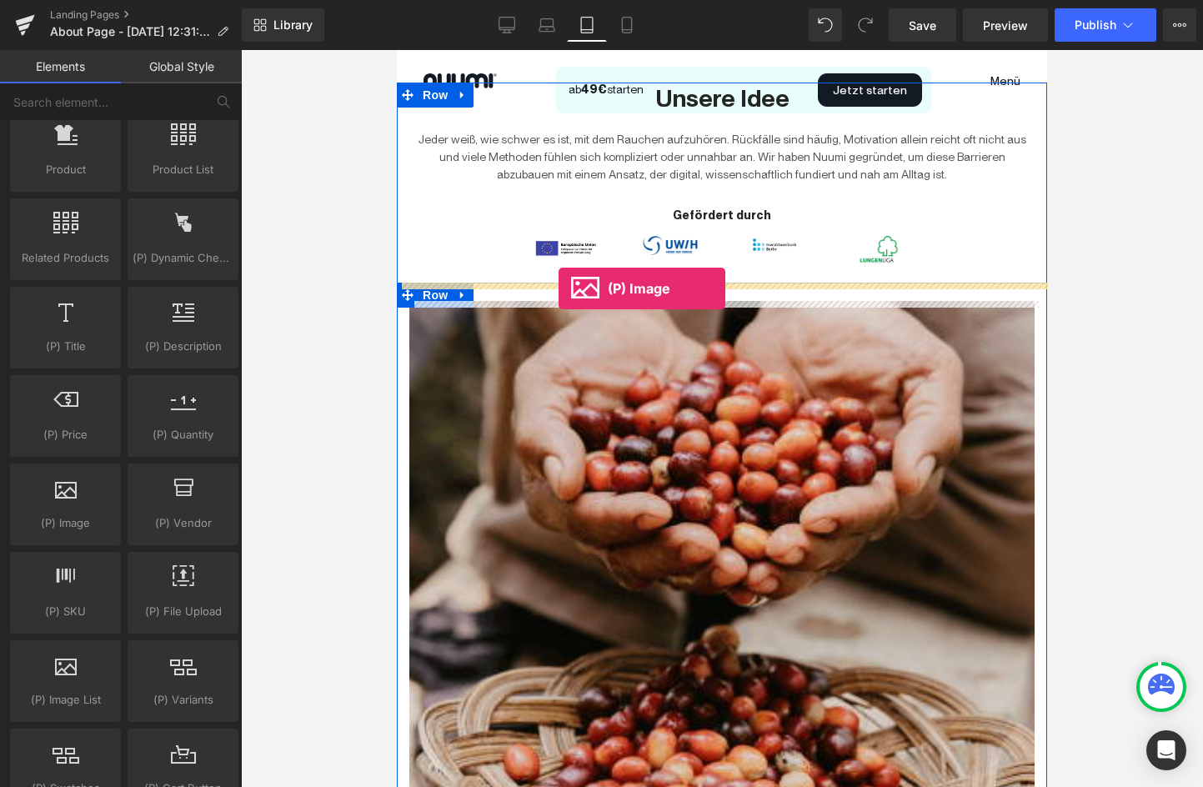
drag, startPoint x: 466, startPoint y: 571, endPoint x: 559, endPoint y: 289, distance: 297.5
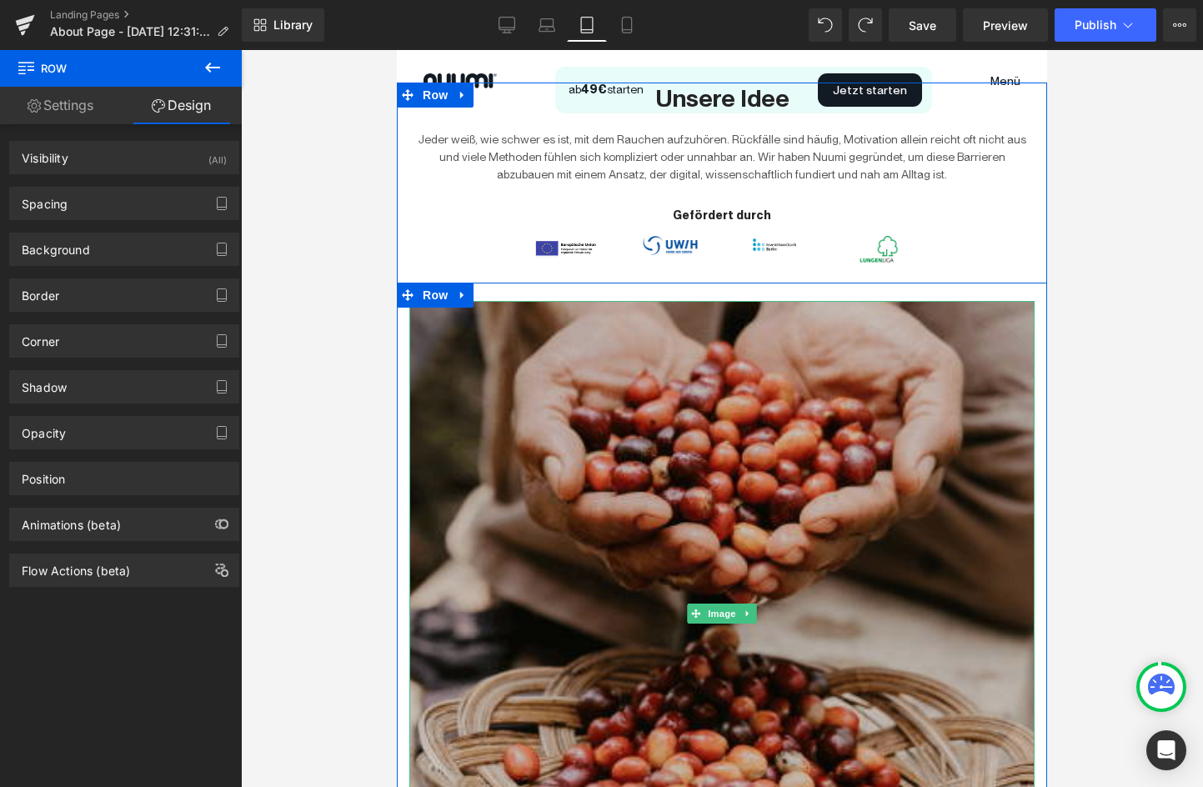
click at [703, 387] on img at bounding box center [721, 613] width 625 height 625
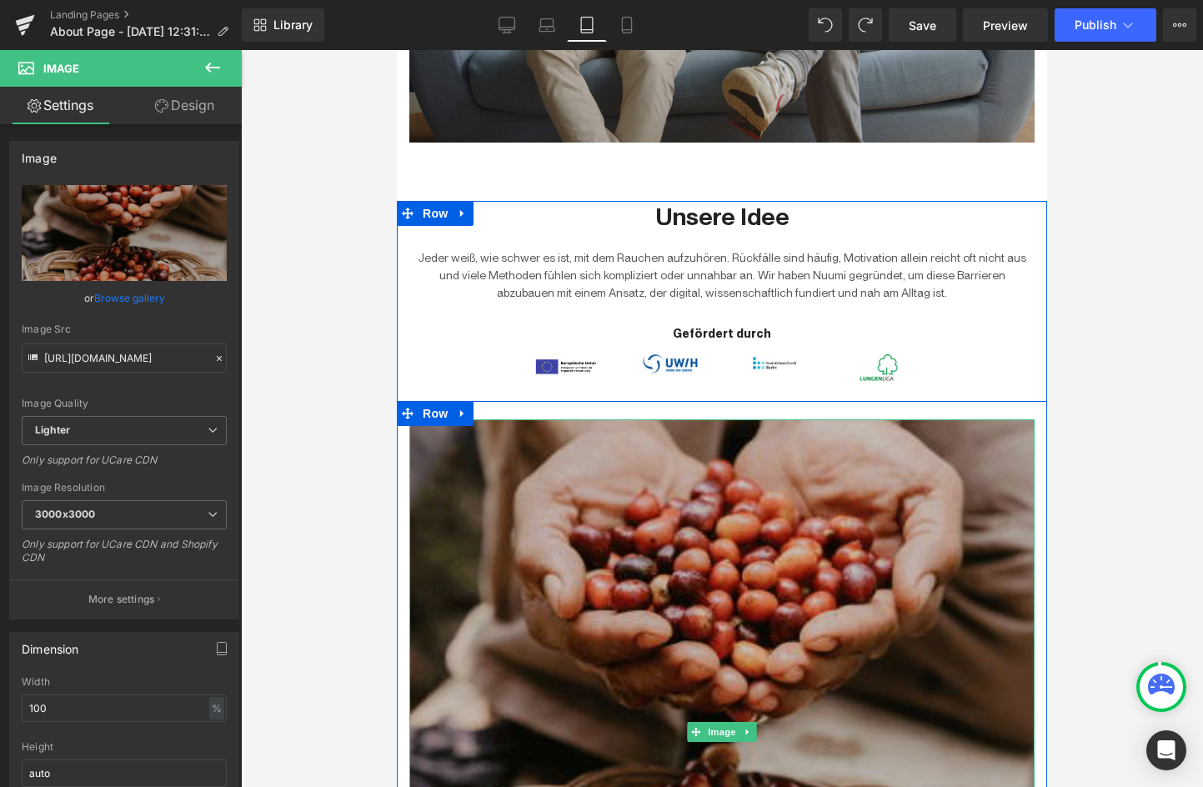
scroll to position [790, 0]
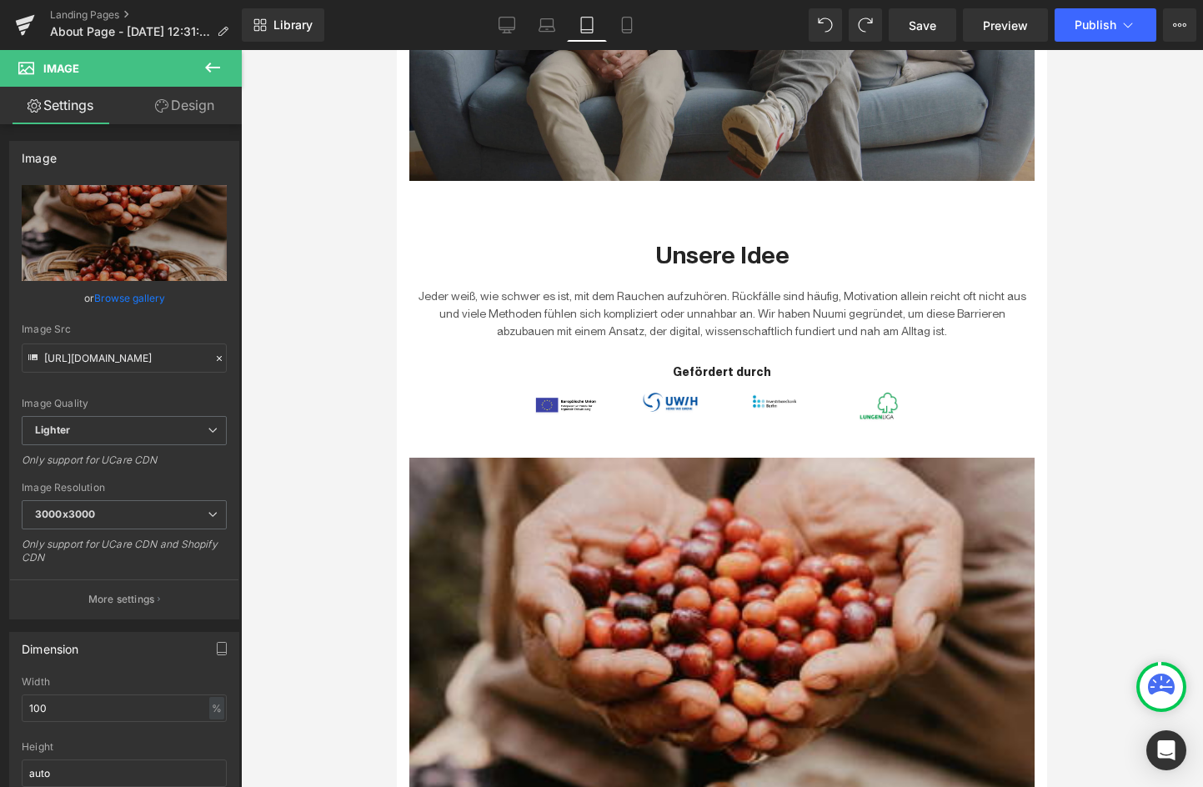
click at [208, 49] on div "(P) Image You are previewing how the will restyle your page. You can not edit E…" at bounding box center [601, 408] width 1203 height 816
click at [209, 62] on icon at bounding box center [213, 68] width 20 height 20
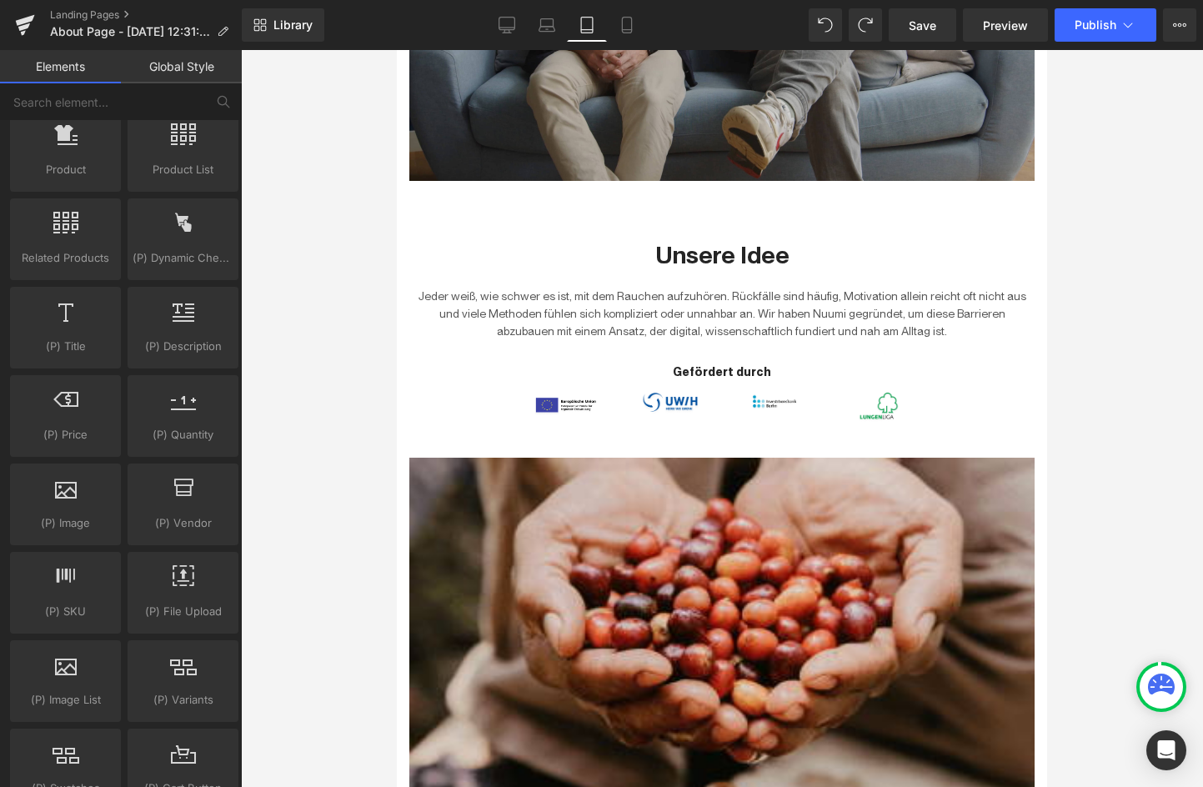
scroll to position [0, 0]
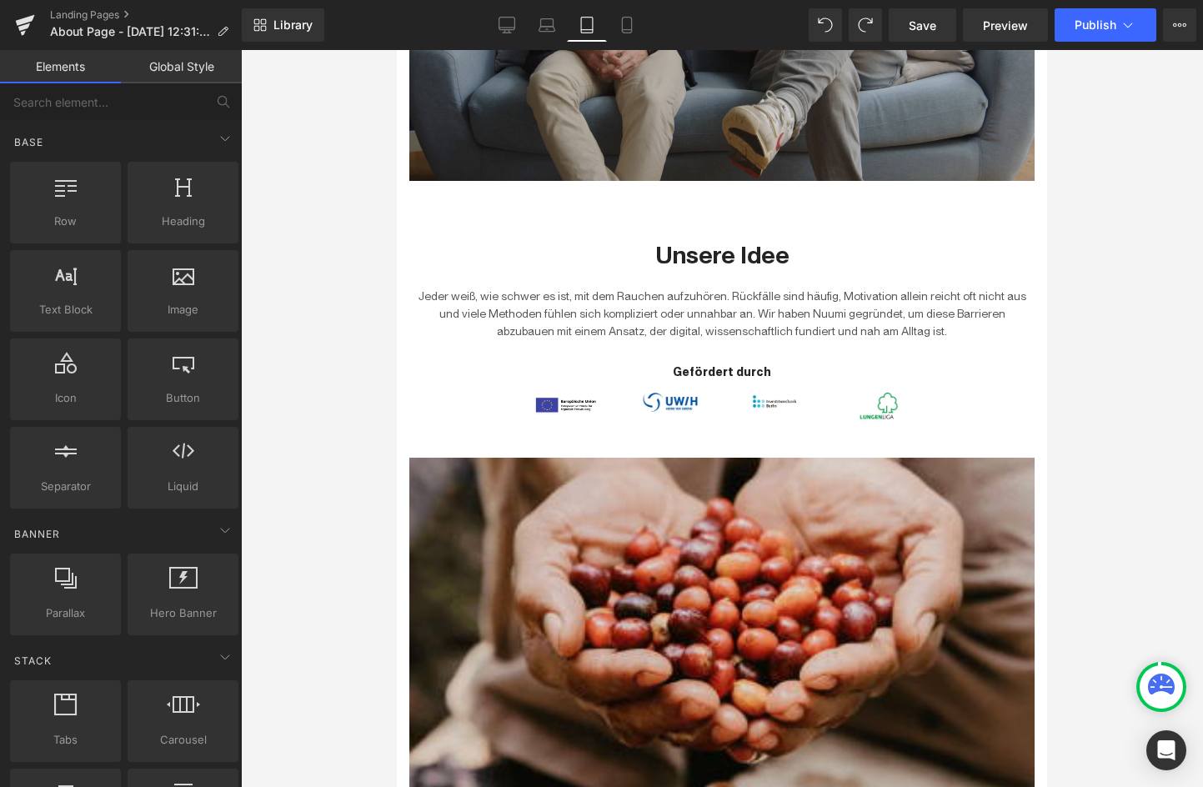
click at [156, 65] on link "Global Style" at bounding box center [181, 66] width 121 height 33
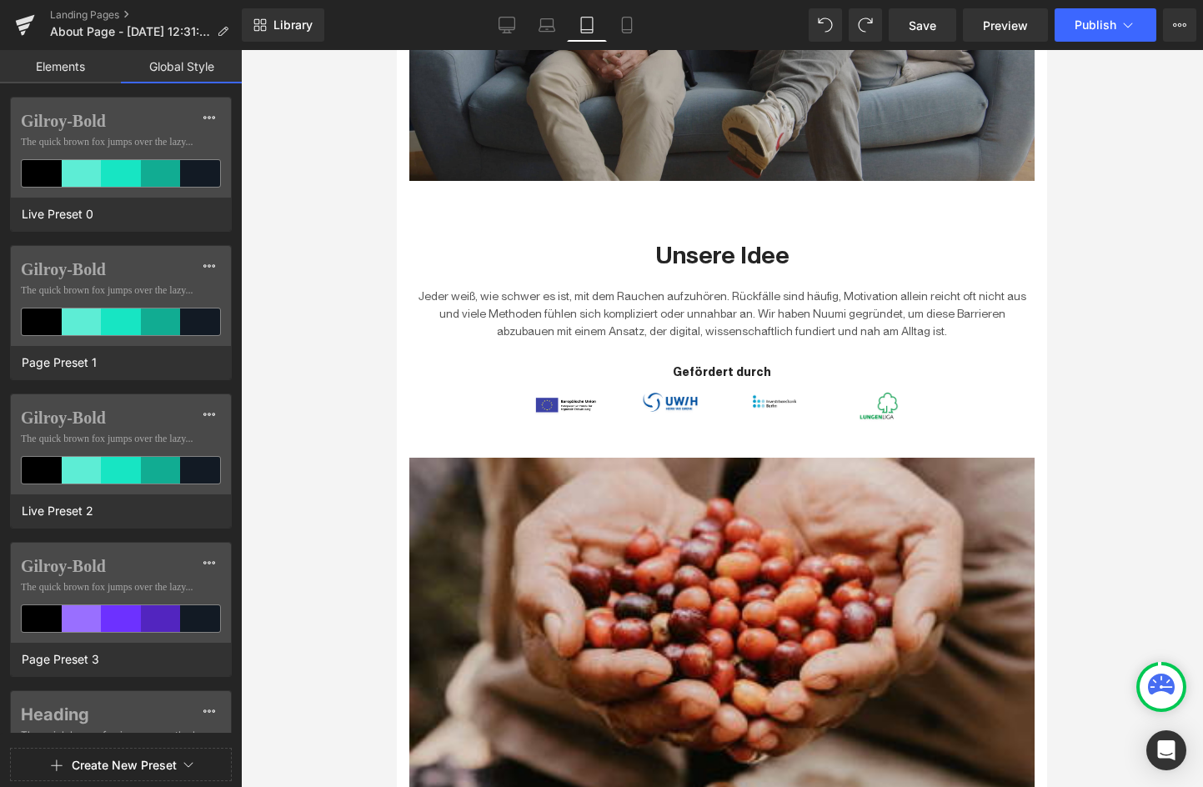
click at [81, 75] on link "Elements" at bounding box center [60, 66] width 121 height 33
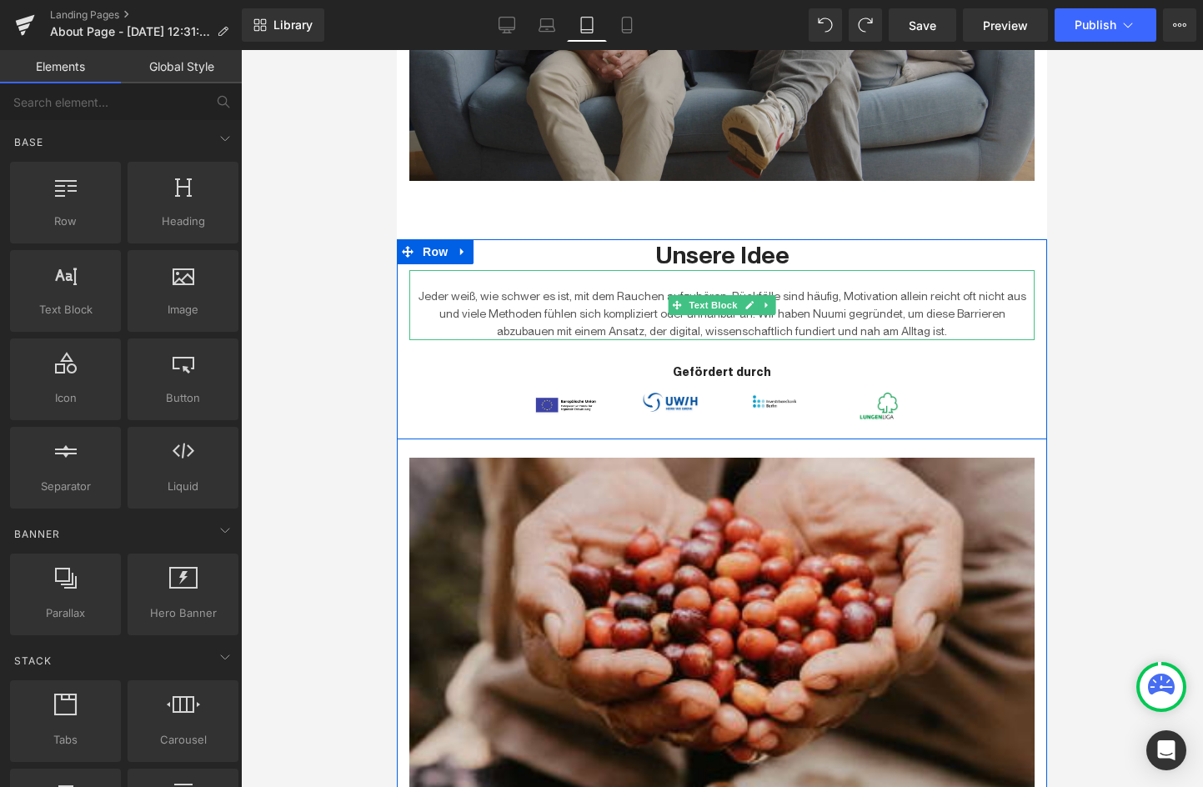
click at [570, 288] on p "Jeder weiß, wie schwer es ist, mit dem Rauchen aufzuhören. Rückfälle sind häufi…" at bounding box center [721, 314] width 625 height 53
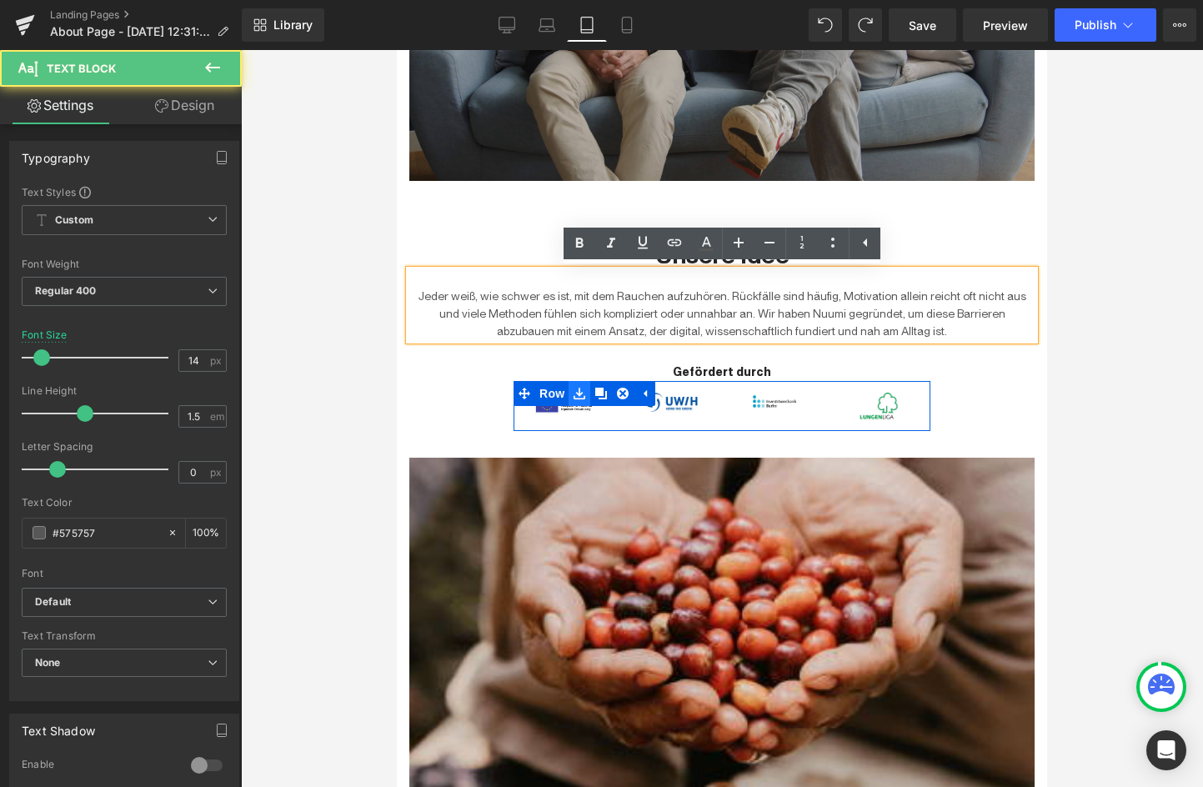
click at [570, 389] on link at bounding box center [580, 393] width 22 height 25
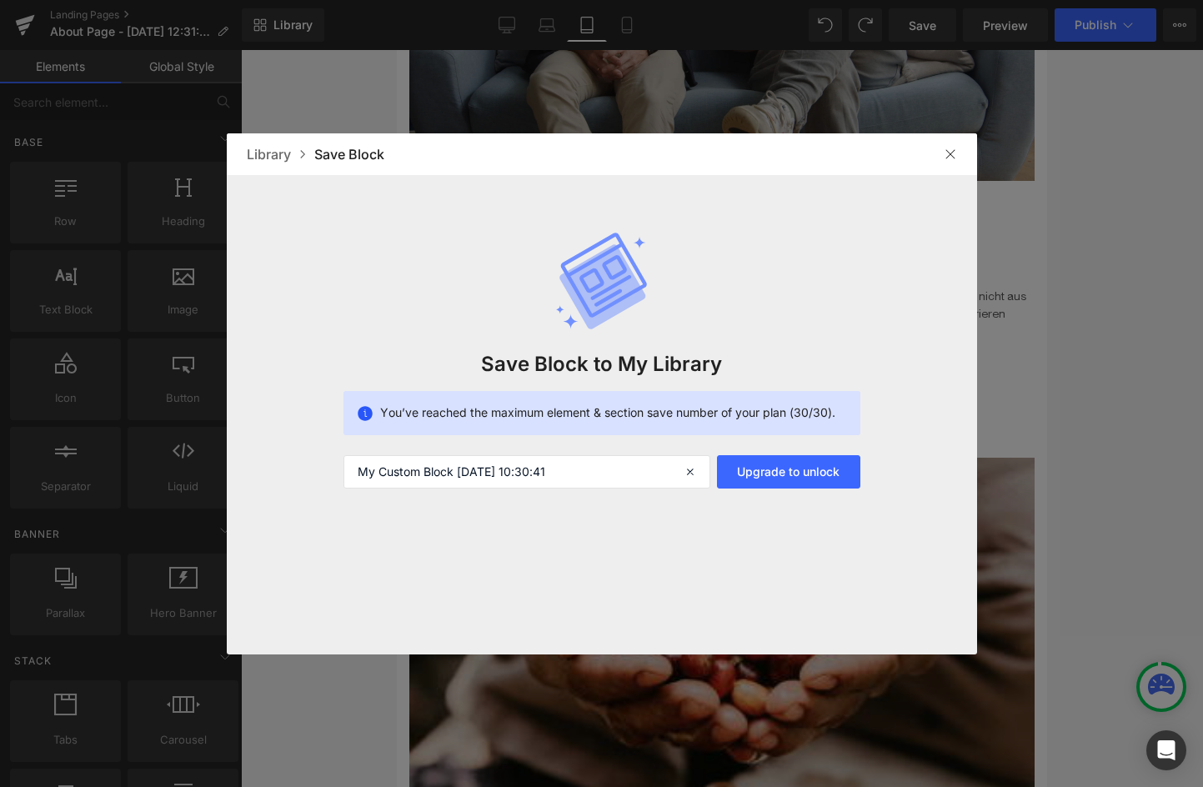
click at [949, 153] on img at bounding box center [950, 154] width 13 height 13
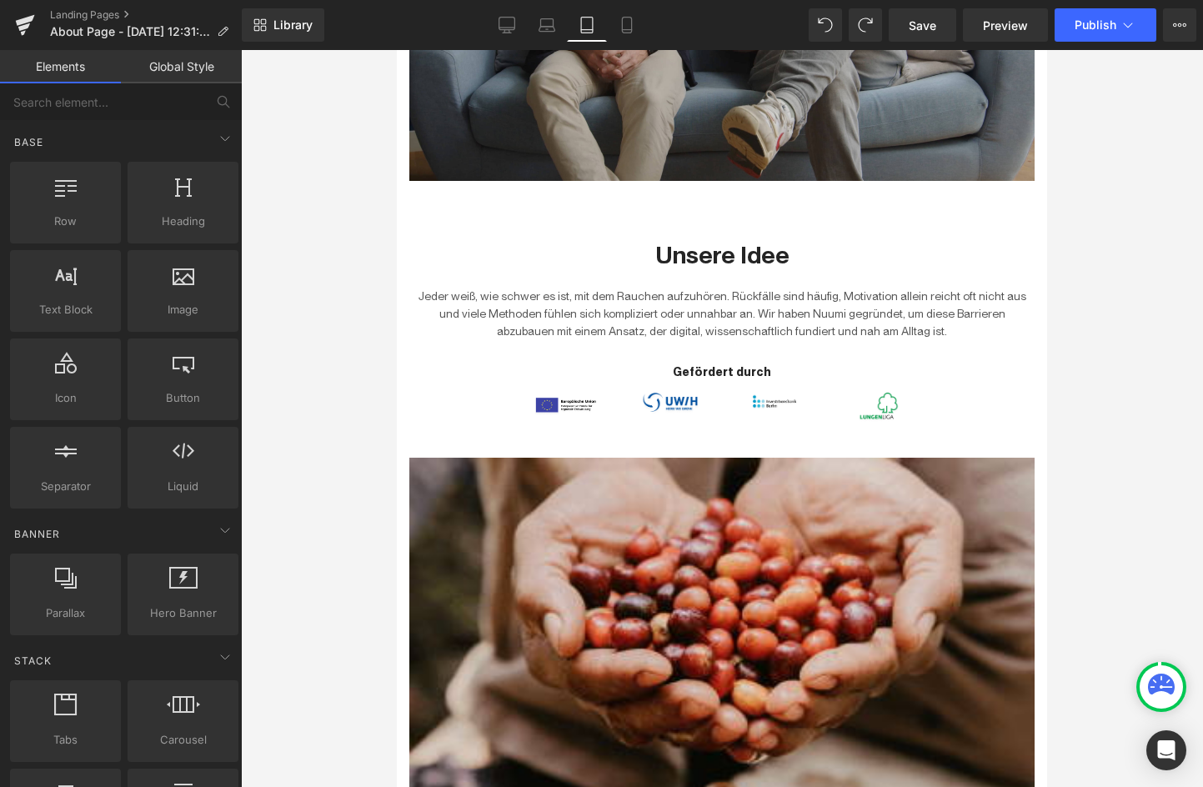
click at [334, 398] on div at bounding box center [722, 418] width 962 height 737
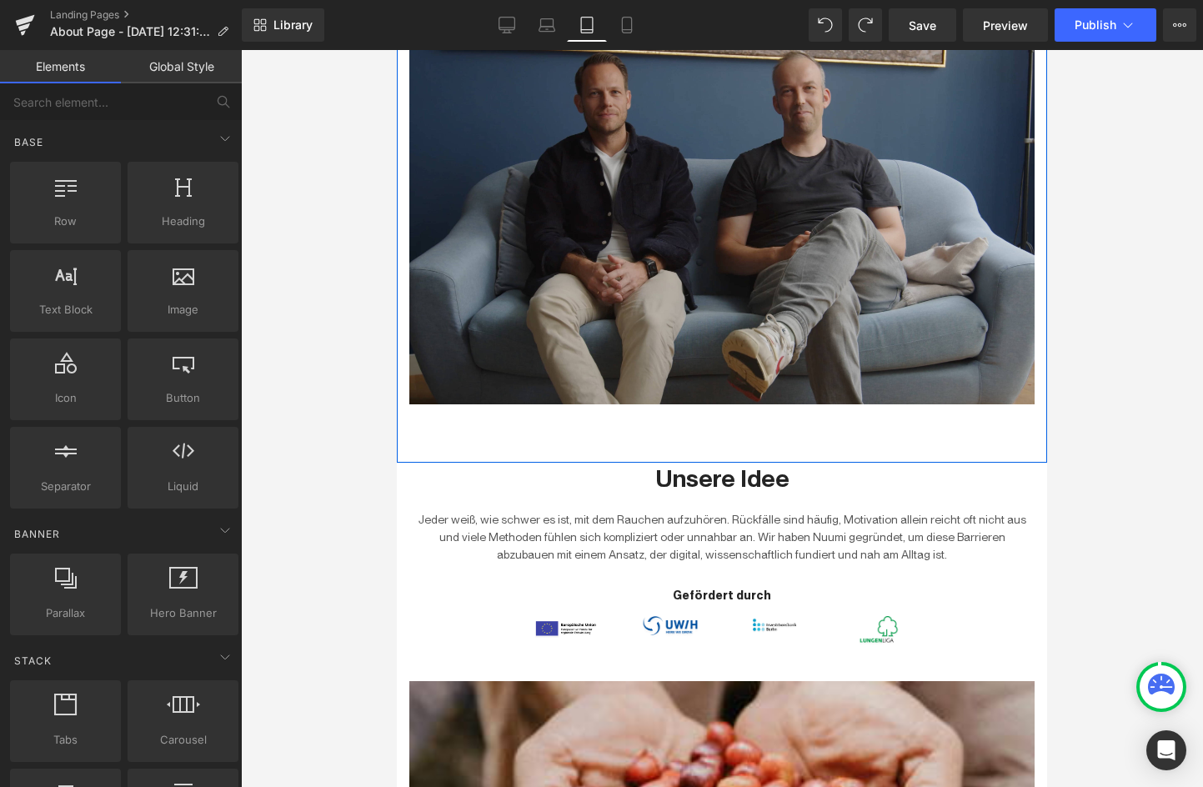
scroll to position [565, 0]
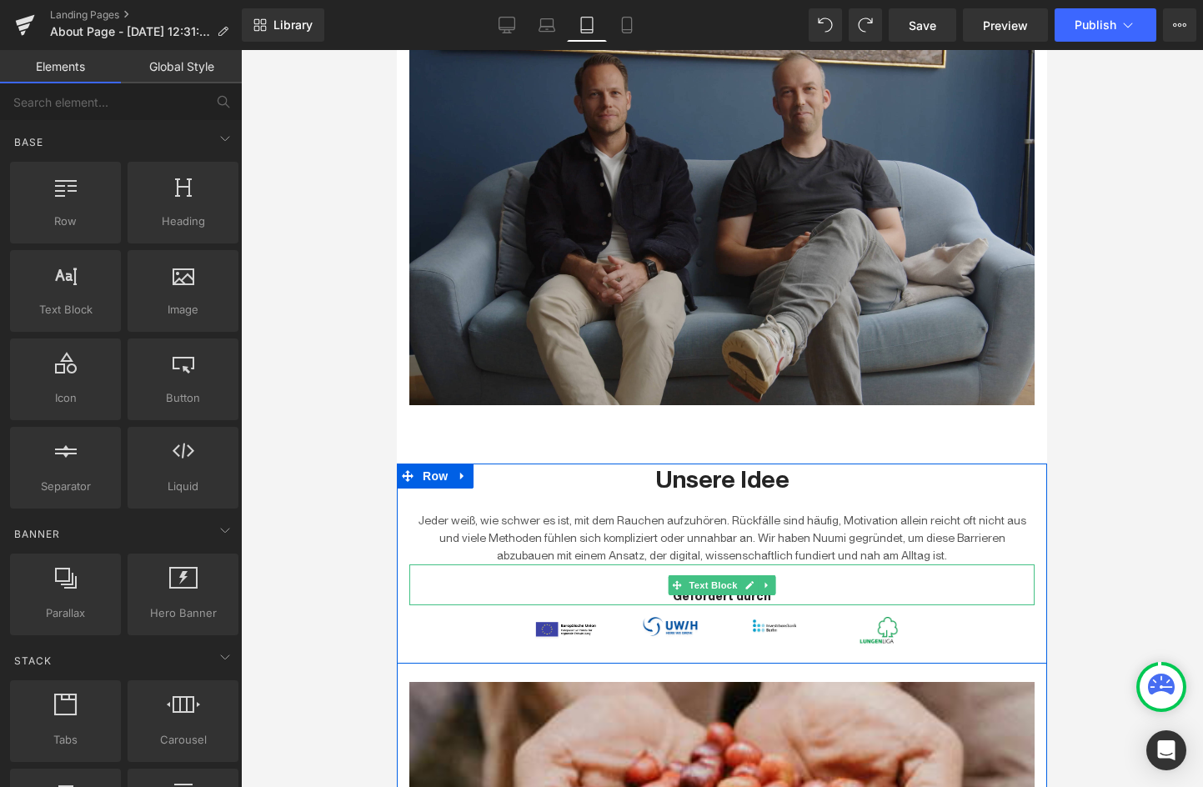
click at [859, 593] on p "Gefördert durch" at bounding box center [721, 597] width 625 height 18
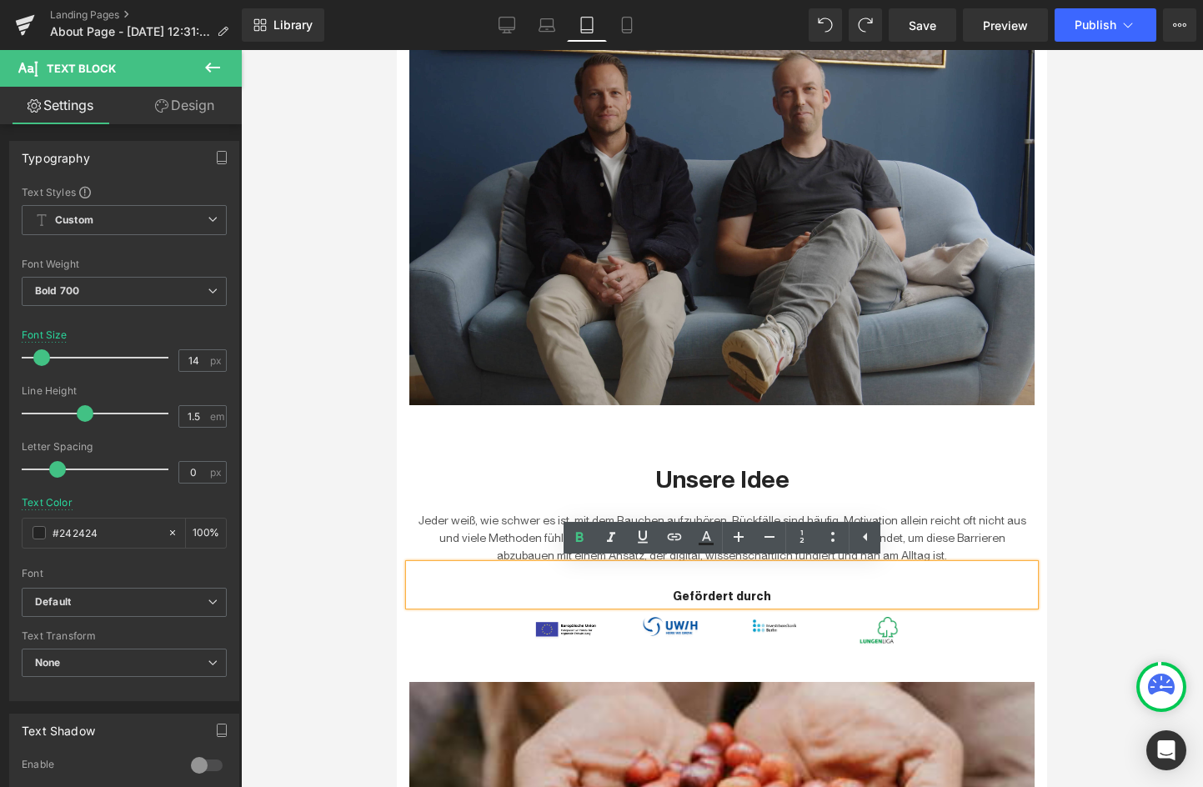
click at [706, 662] on div "Unsere Idee Heading Jeder weiß, wie schwer es ist, mit dem Rauchen aufzuhören. …" at bounding box center [722, 564] width 651 height 201
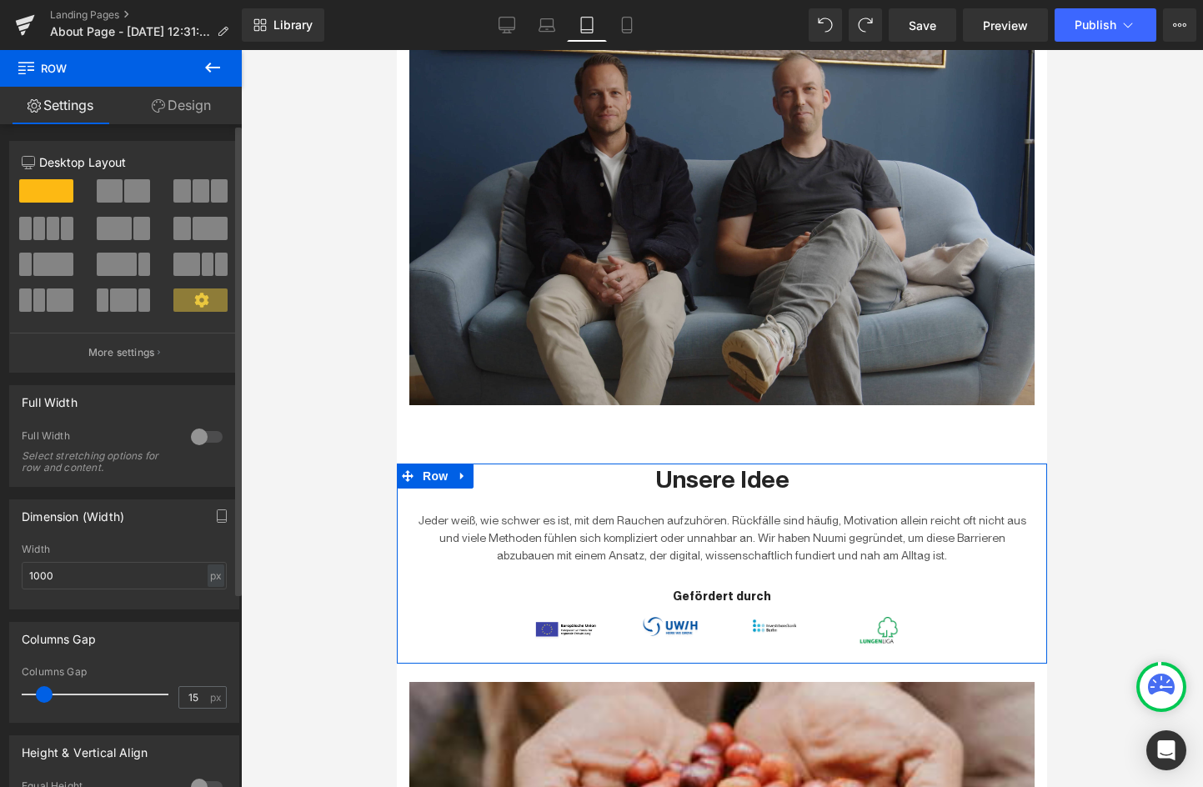
click at [47, 232] on span at bounding box center [53, 228] width 13 height 23
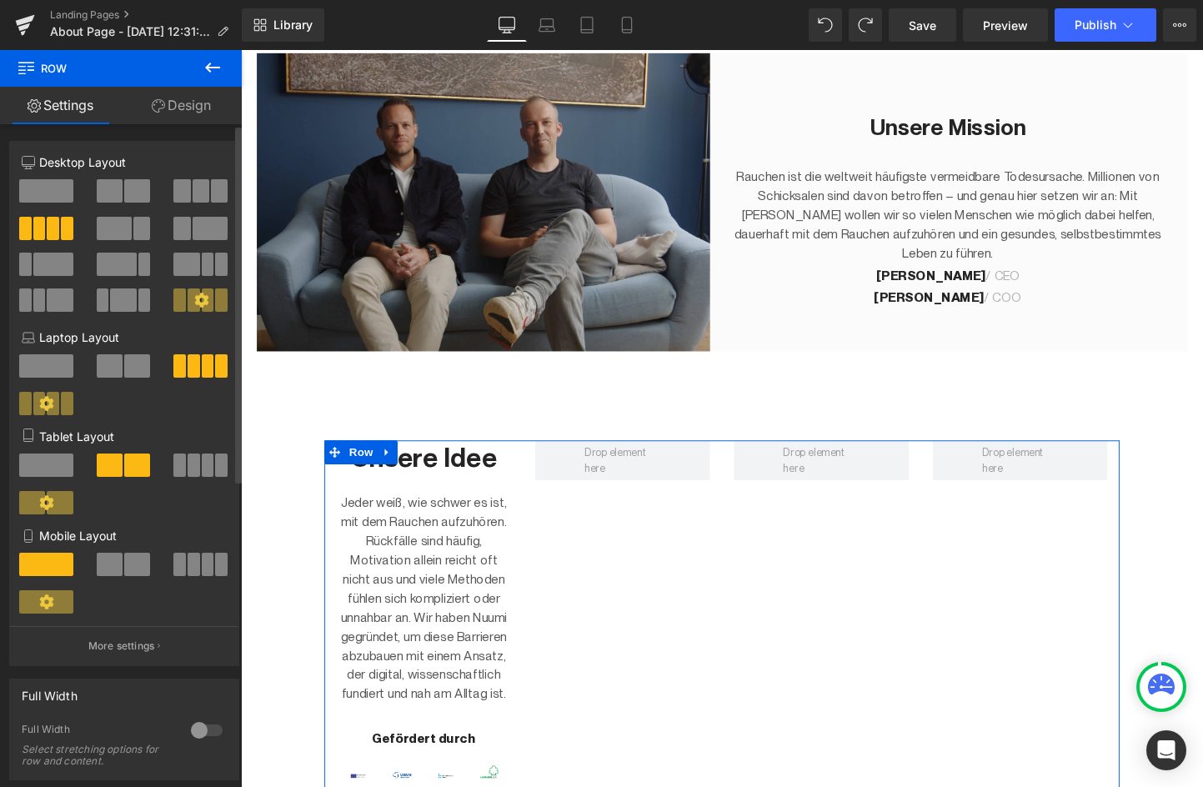
scroll to position [561, 0]
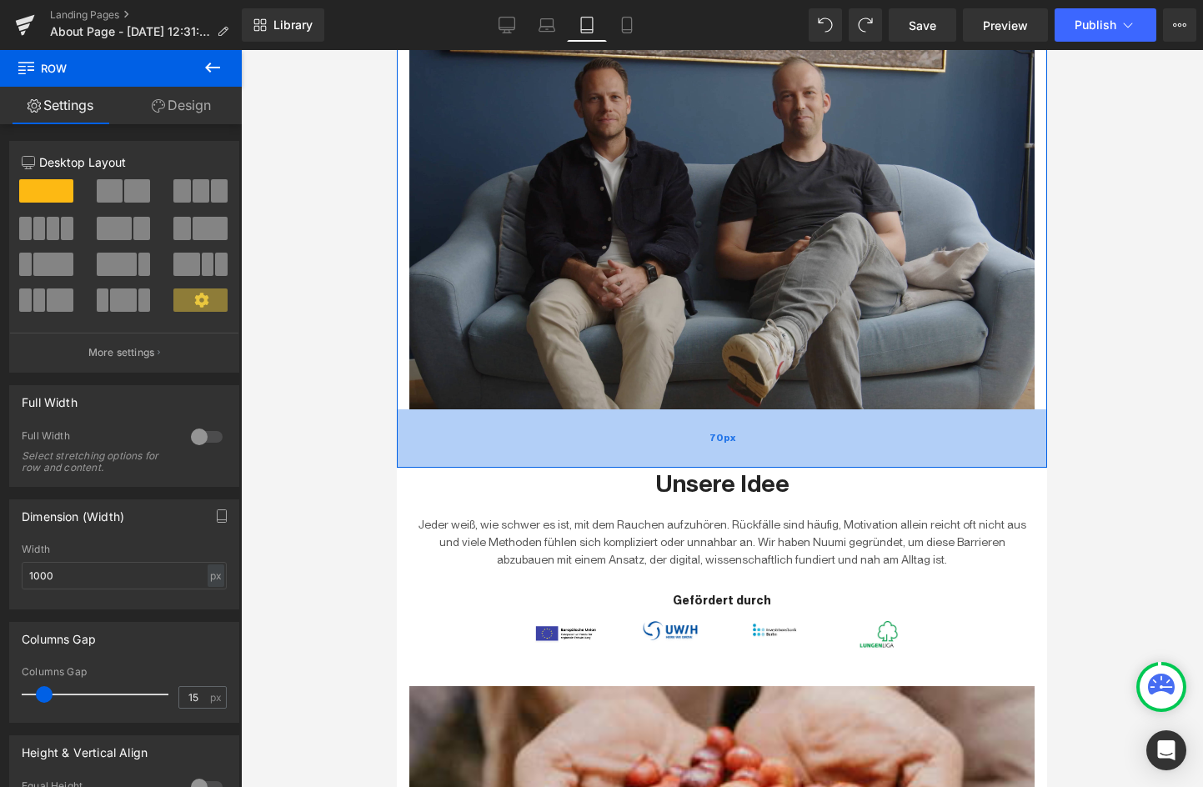
click at [566, 439] on div "70px" at bounding box center [722, 438] width 651 height 58
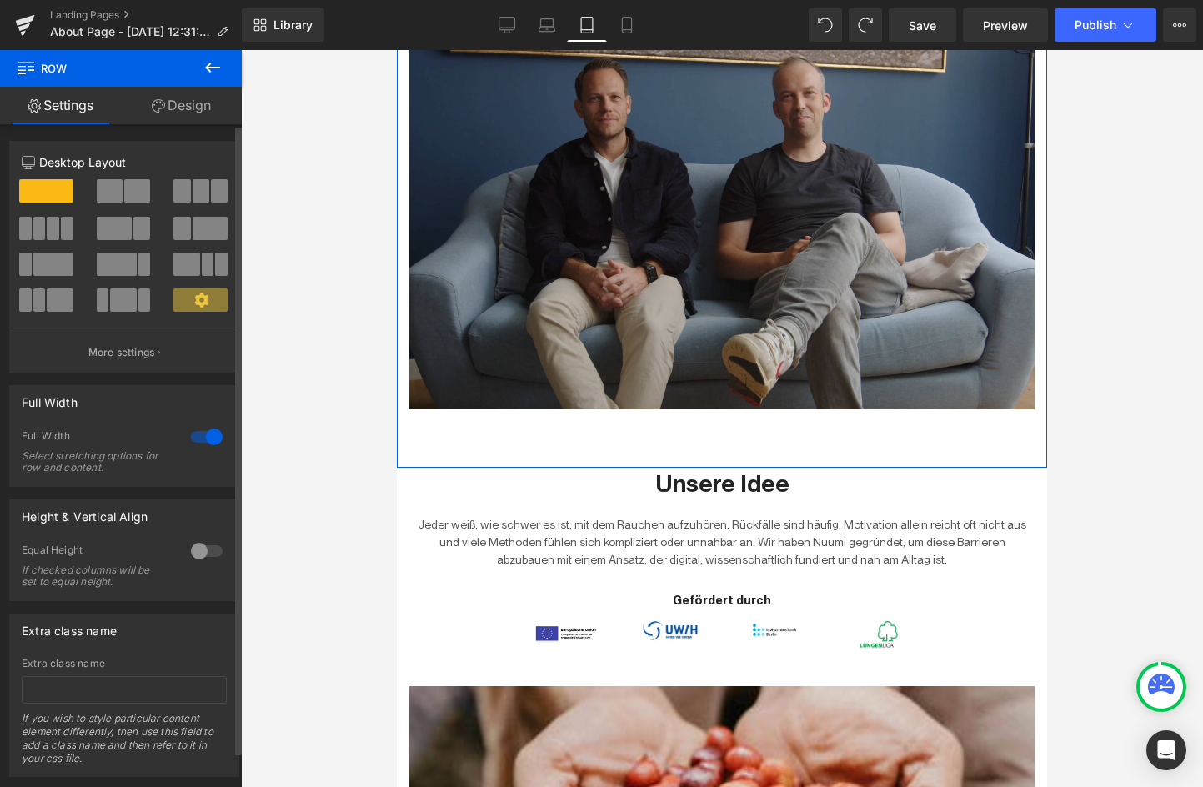
click at [57, 227] on span at bounding box center [53, 228] width 13 height 23
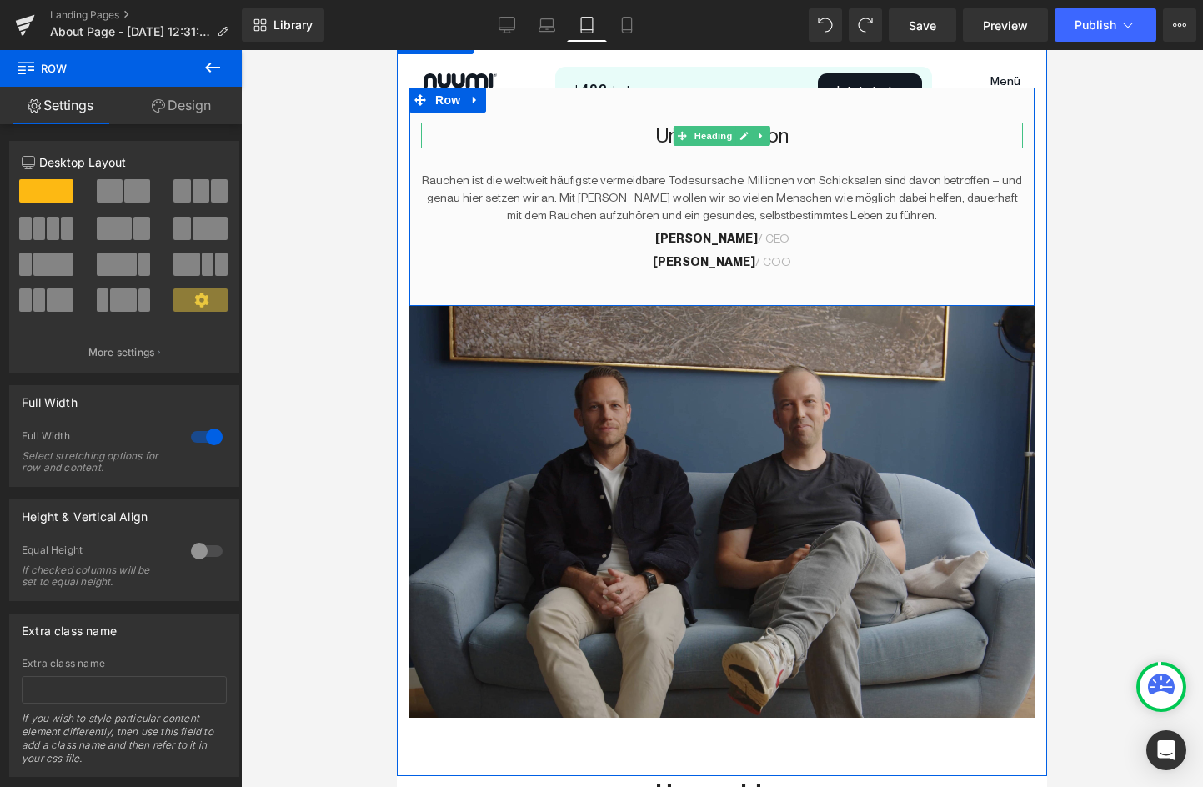
scroll to position [324, 0]
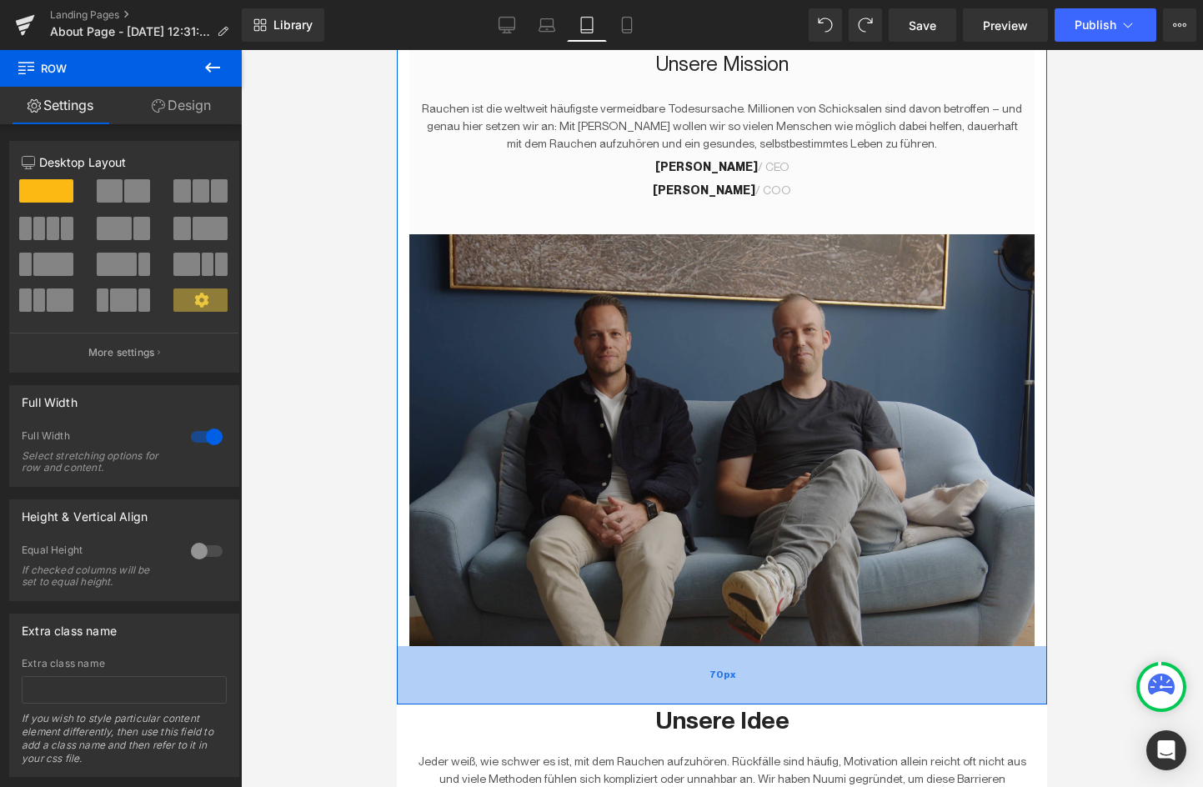
drag, startPoint x: 431, startPoint y: 270, endPoint x: 677, endPoint y: 697, distance: 492.8
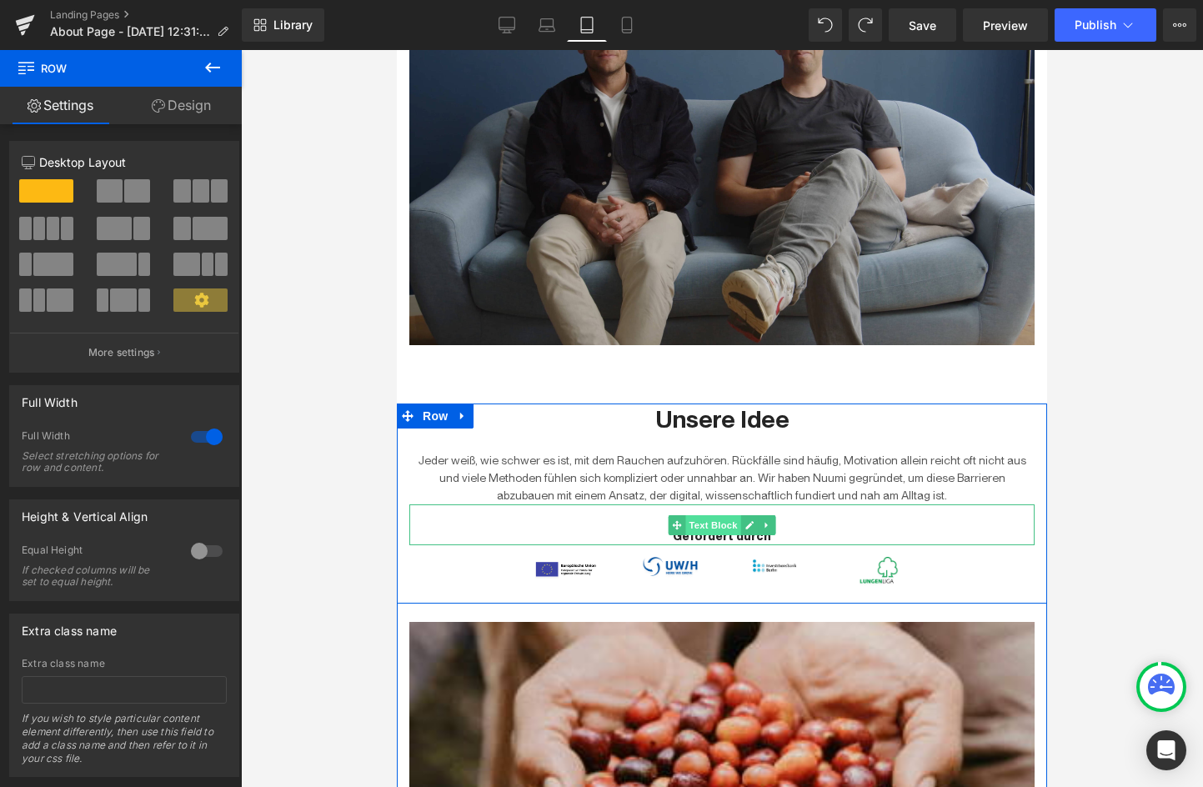
scroll to position [629, 0]
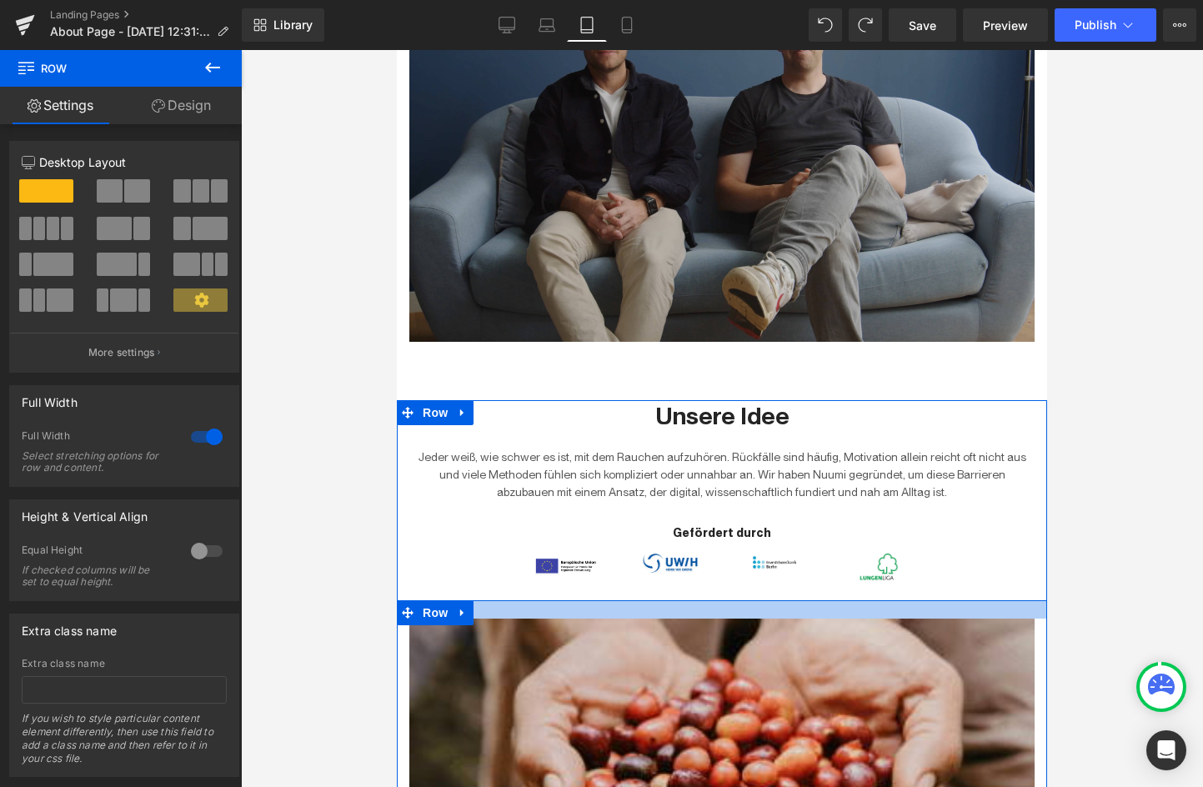
click at [733, 600] on div at bounding box center [722, 609] width 651 height 18
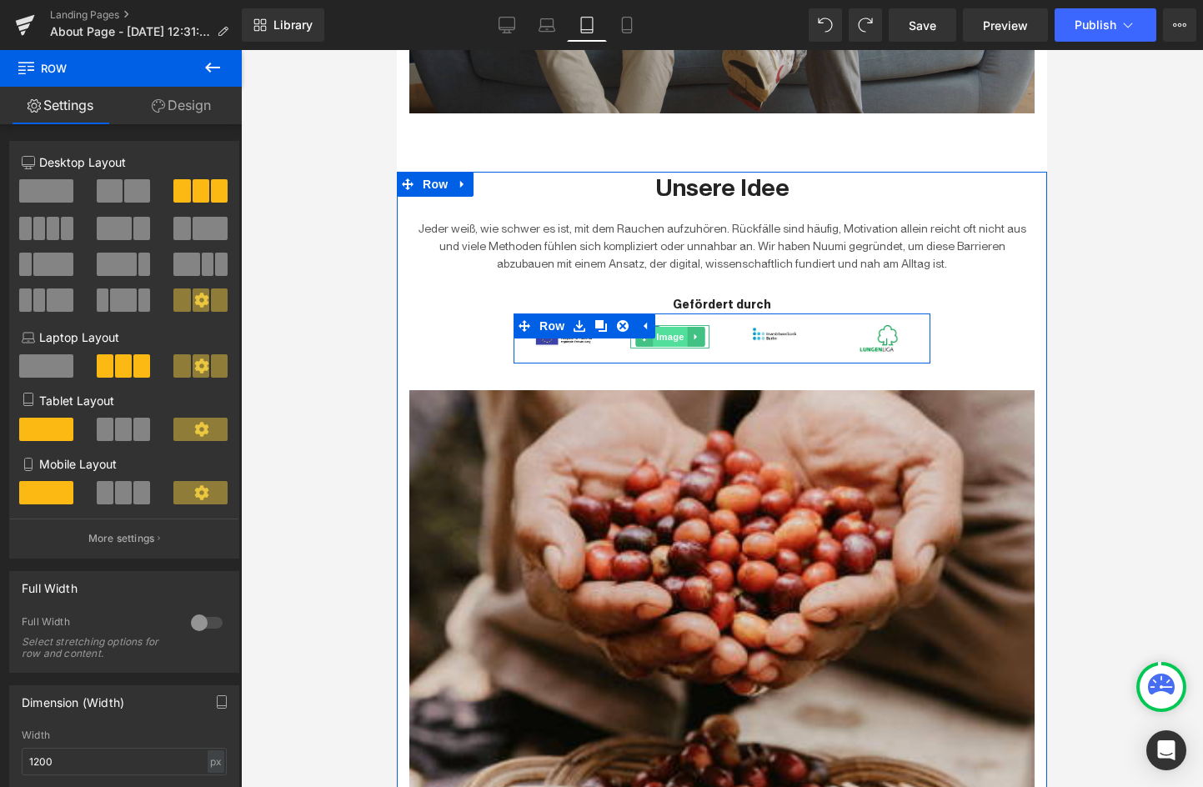
scroll to position [879, 0]
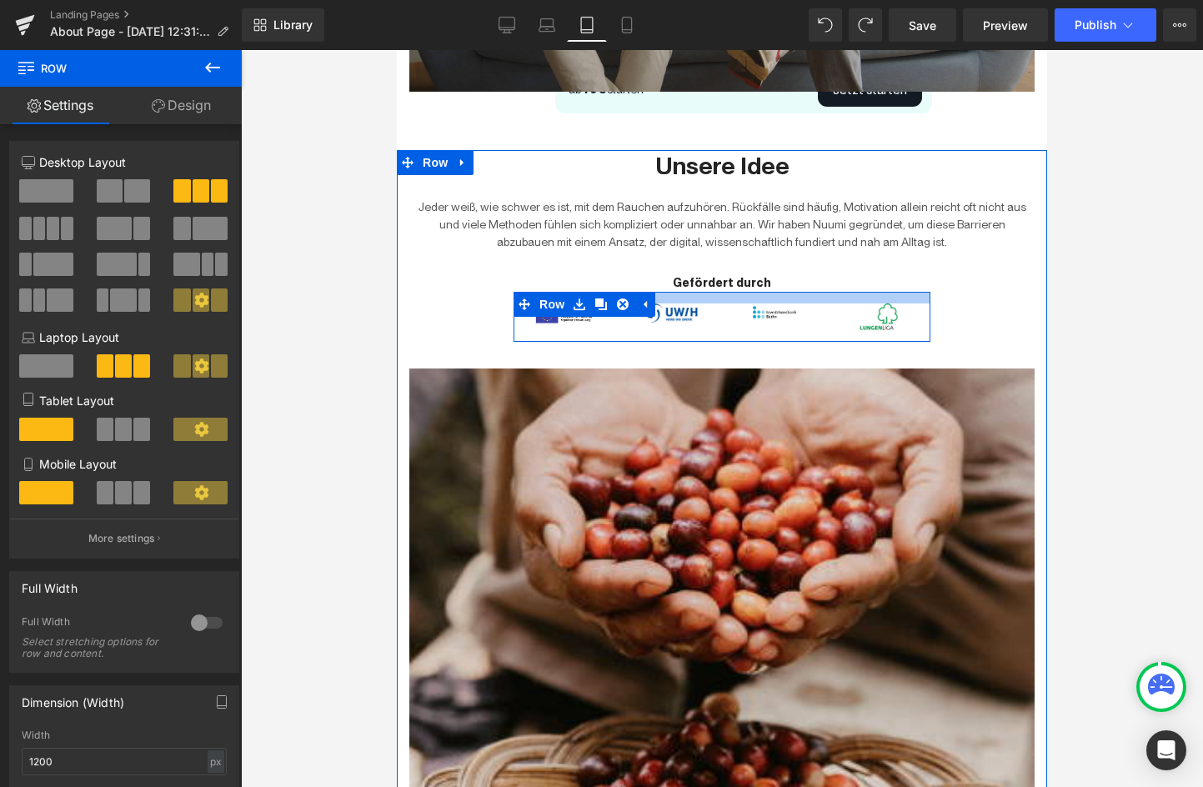
click at [718, 293] on div at bounding box center [722, 298] width 417 height 12
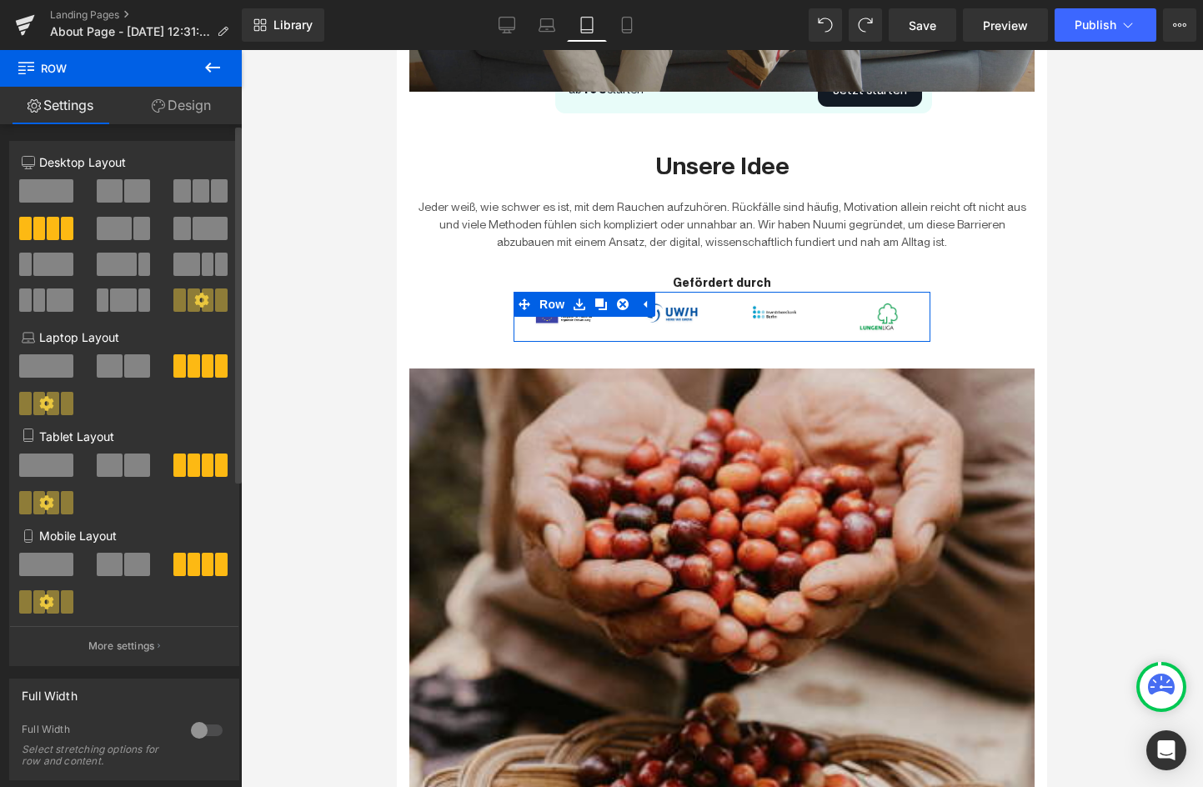
click at [41, 406] on icon at bounding box center [47, 403] width 14 height 14
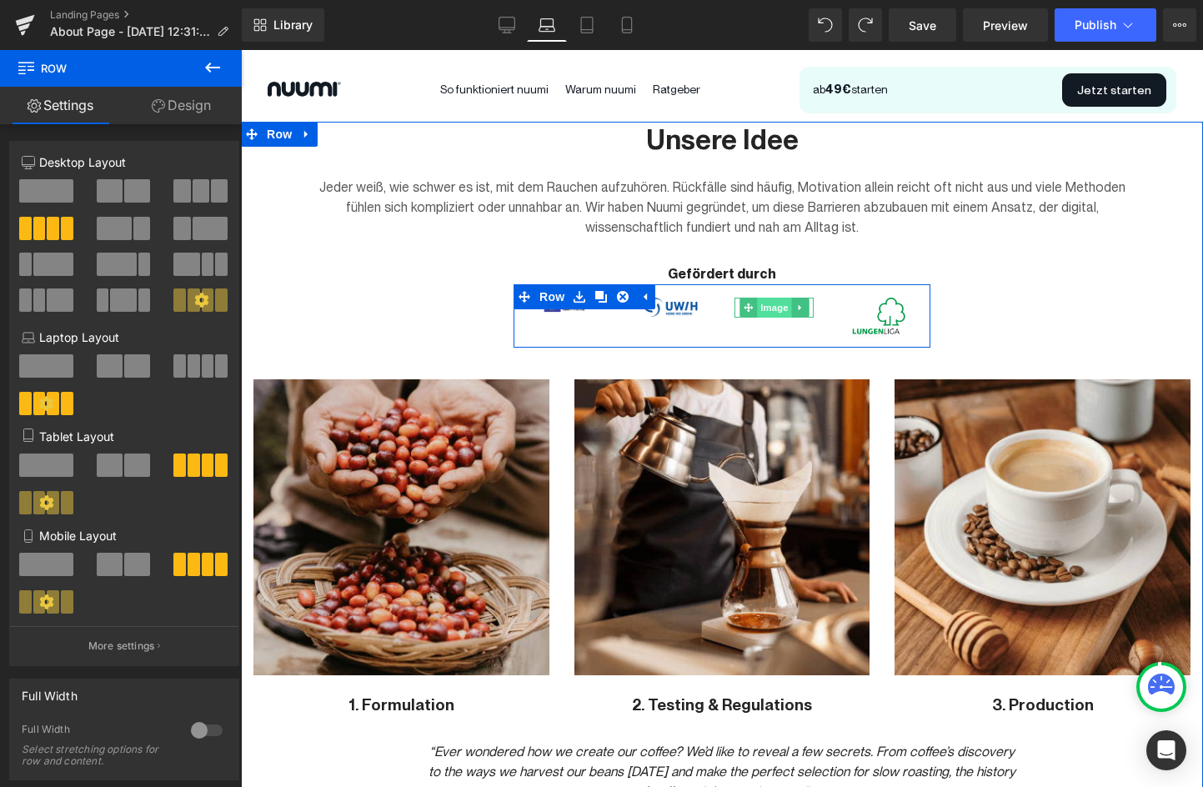
click at [769, 309] on span "Image" at bounding box center [774, 308] width 35 height 20
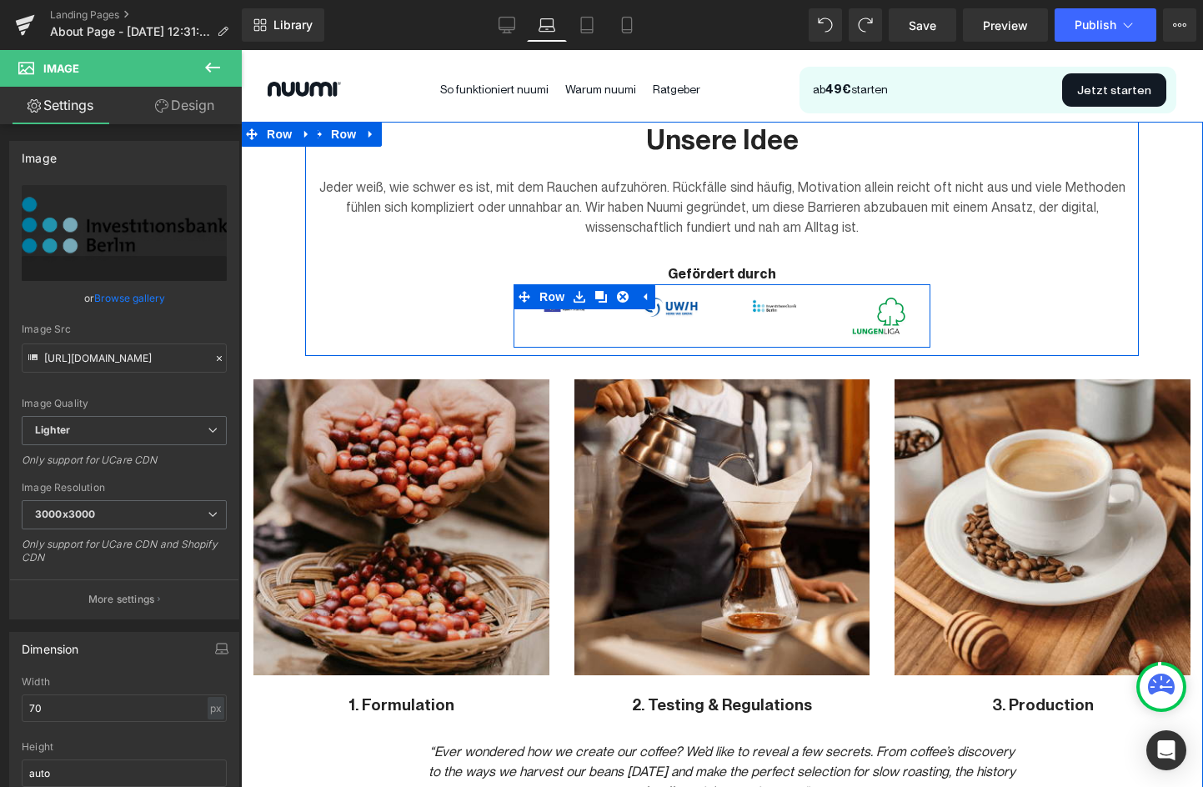
click at [706, 330] on div "Image Image Image Image Row" at bounding box center [722, 315] width 417 height 63
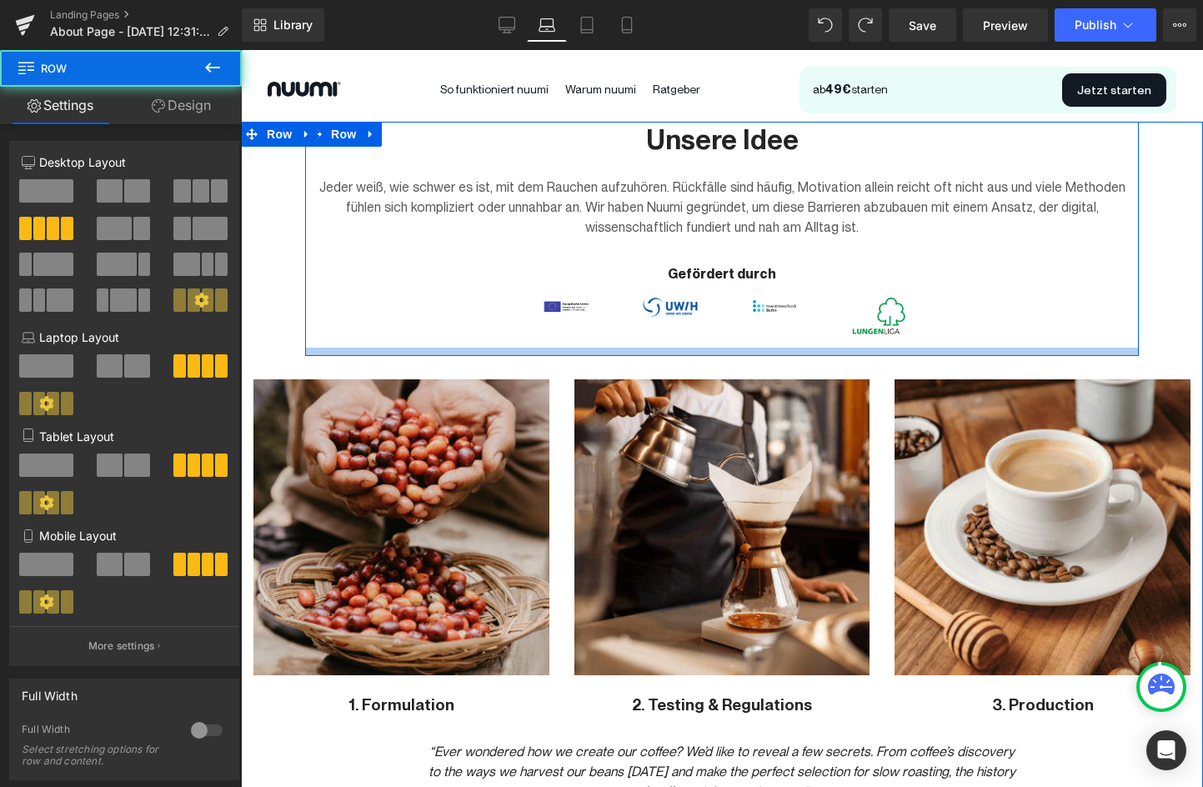
click at [440, 348] on div at bounding box center [722, 352] width 834 height 8
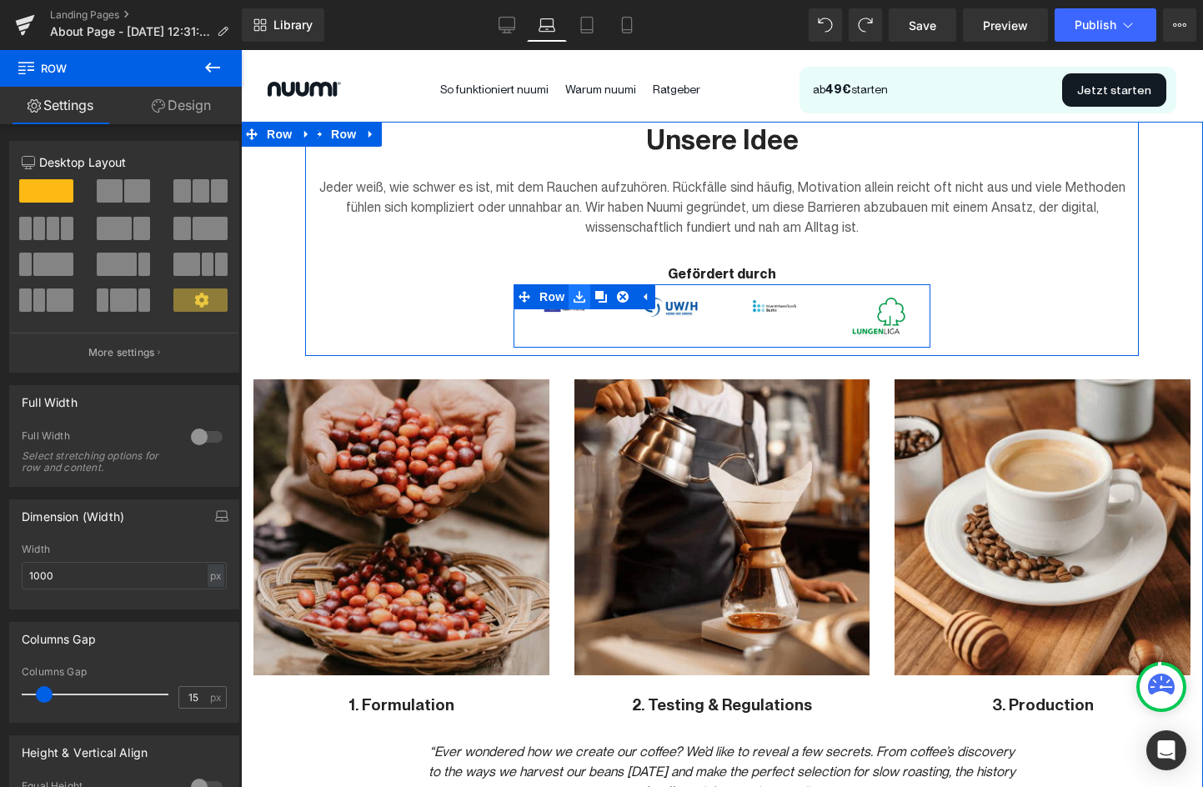
click at [579, 304] on link at bounding box center [580, 296] width 22 height 25
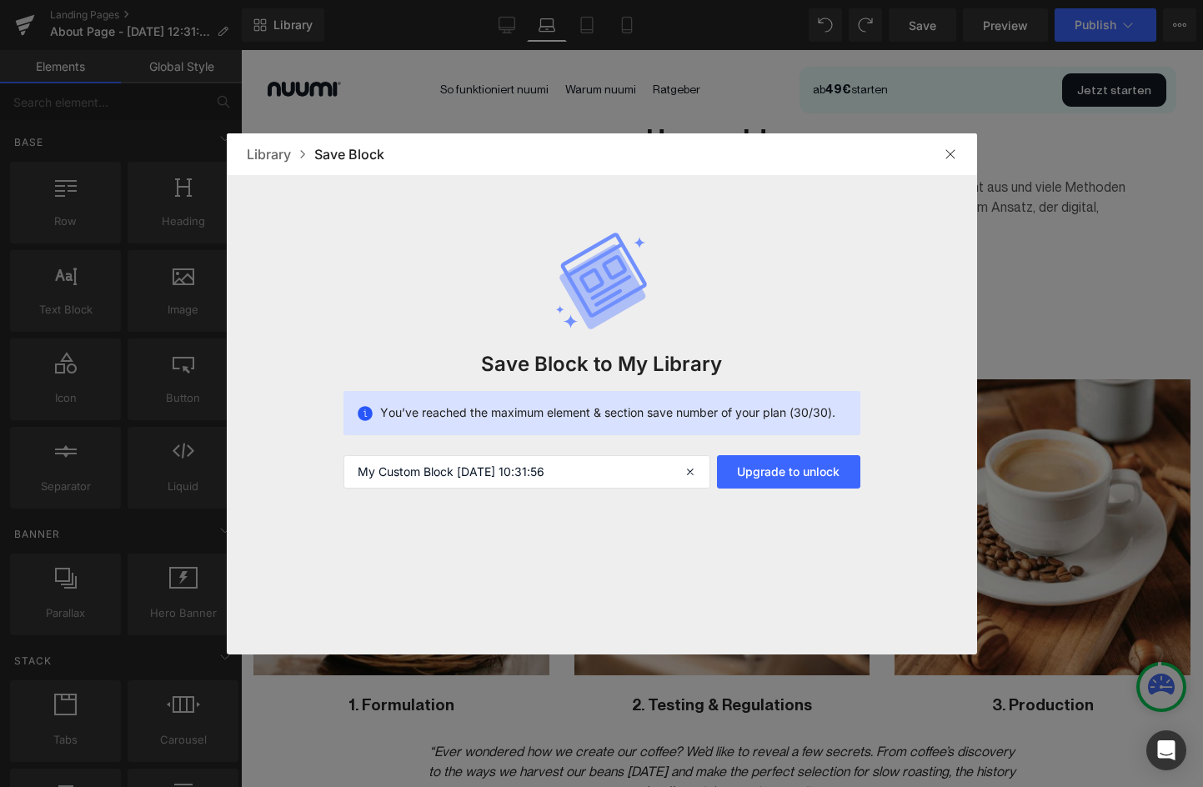
click at [953, 158] on img at bounding box center [950, 154] width 13 height 13
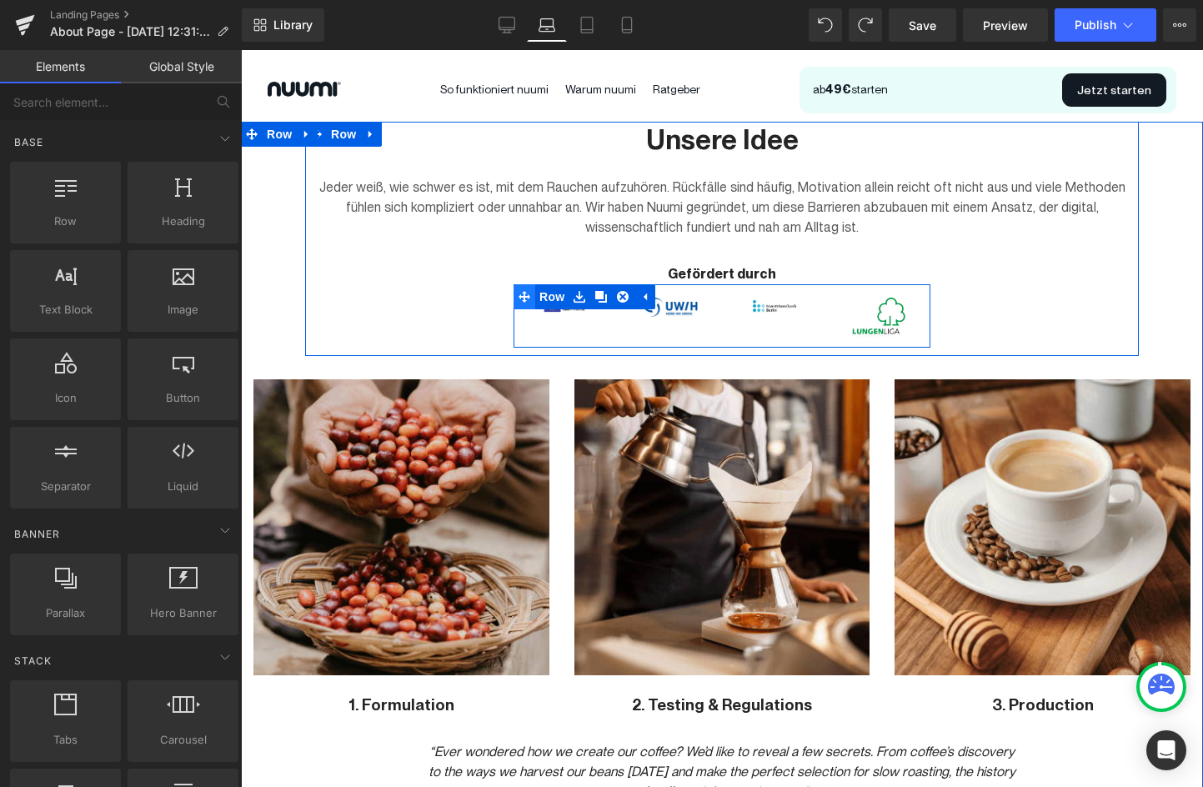
click at [526, 294] on icon at bounding box center [525, 296] width 12 height 13
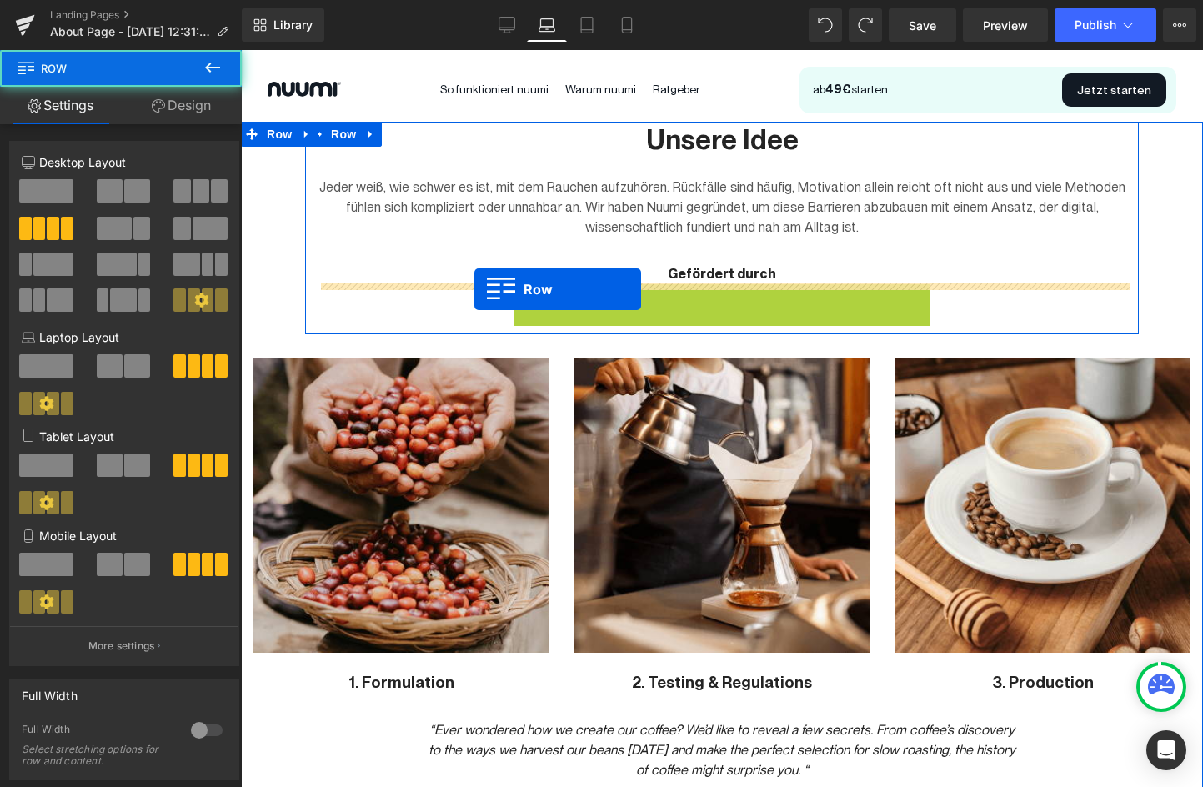
drag, startPoint x: 526, startPoint y: 294, endPoint x: 475, endPoint y: 289, distance: 51.9
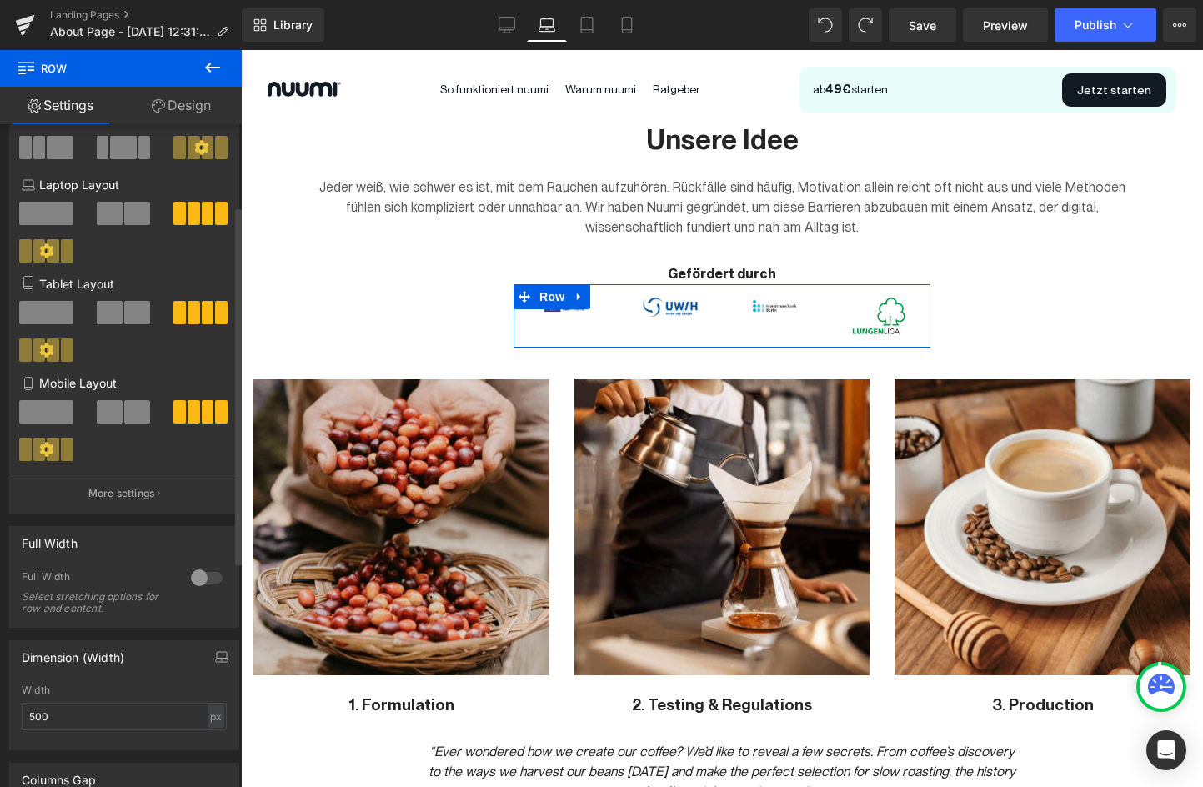
scroll to position [153, 0]
click at [133, 490] on p "More settings" at bounding box center [121, 492] width 67 height 15
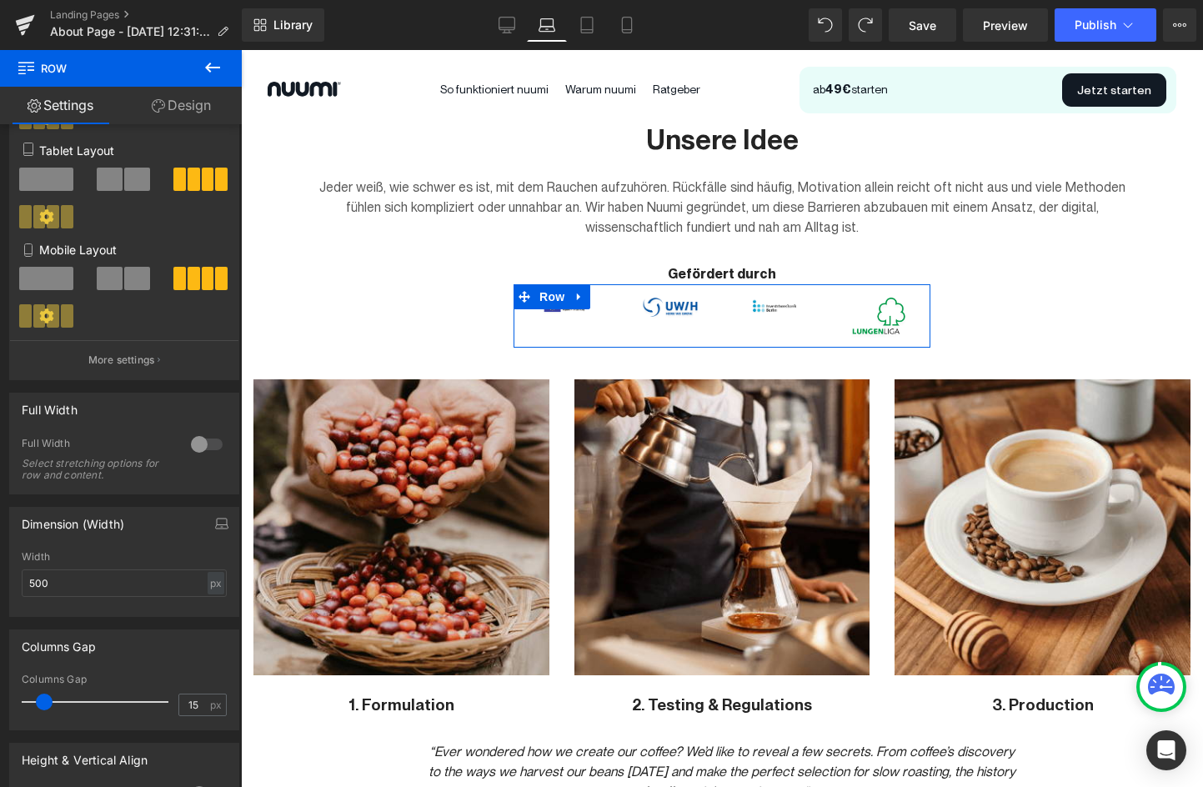
scroll to position [292, 0]
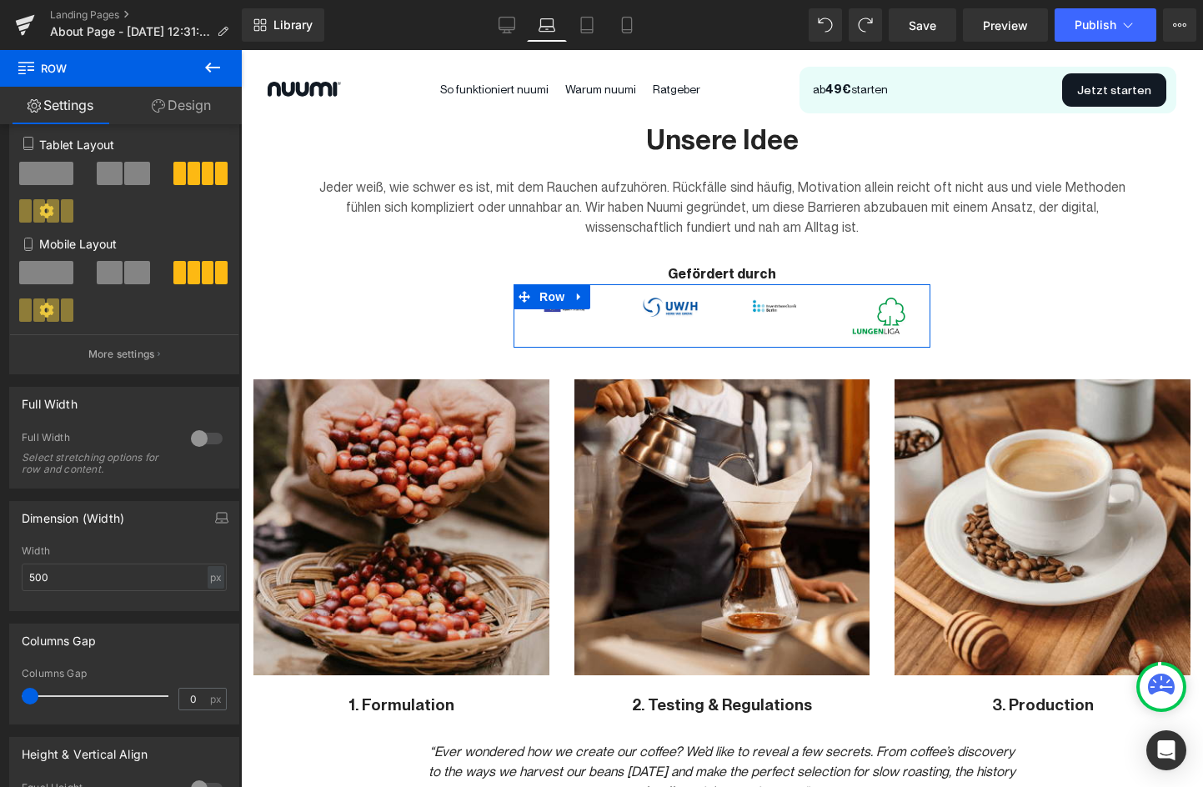
drag, startPoint x: 45, startPoint y: 699, endPoint x: 0, endPoint y: 698, distance: 45.0
click at [0, 698] on div "Columns Gap 0px Columns Gap 0 px" at bounding box center [124, 667] width 249 height 113
drag, startPoint x: 36, startPoint y: 697, endPoint x: 228, endPoint y: 697, distance: 191.8
click at [228, 697] on div "150px Columns Gap 150 px" at bounding box center [124, 696] width 229 height 56
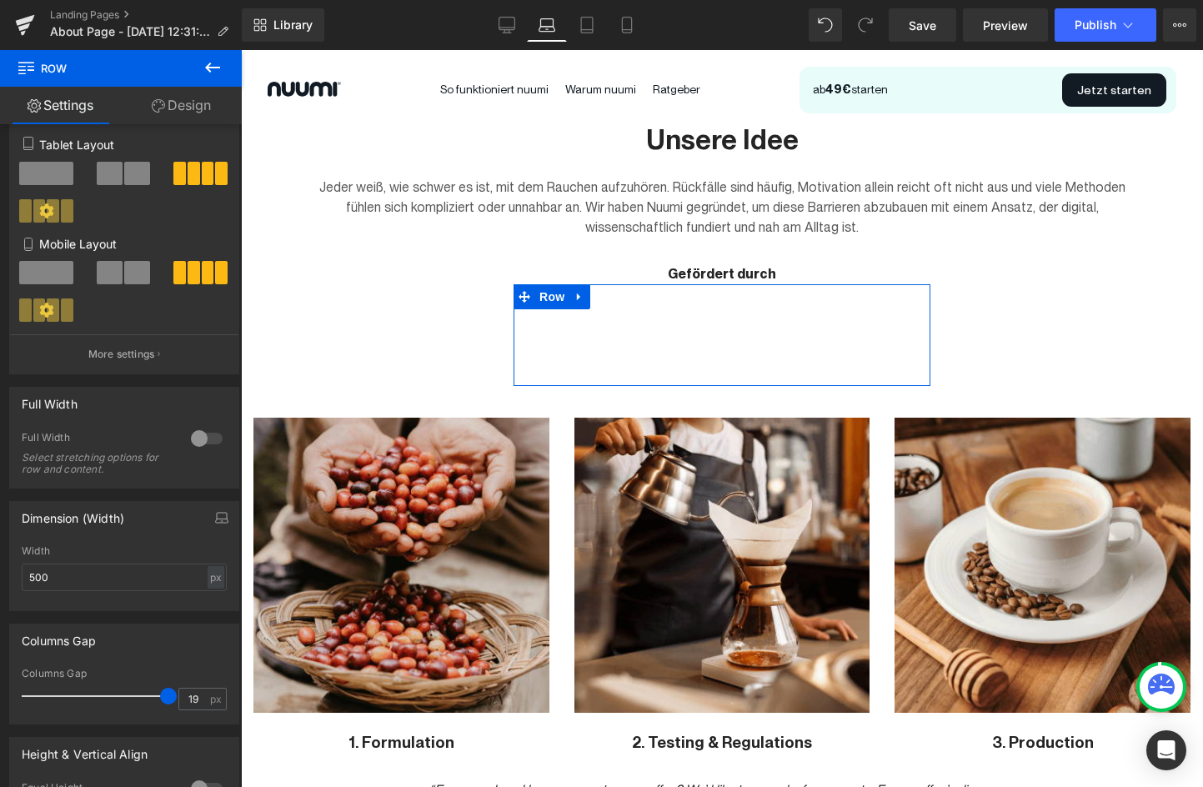
type input "0"
drag, startPoint x: 165, startPoint y: 699, endPoint x: -98, endPoint y: 685, distance: 263.1
click at [0, 685] on html "Row You are previewing how the will restyle your page. You can not edit Element…" at bounding box center [601, 393] width 1203 height 787
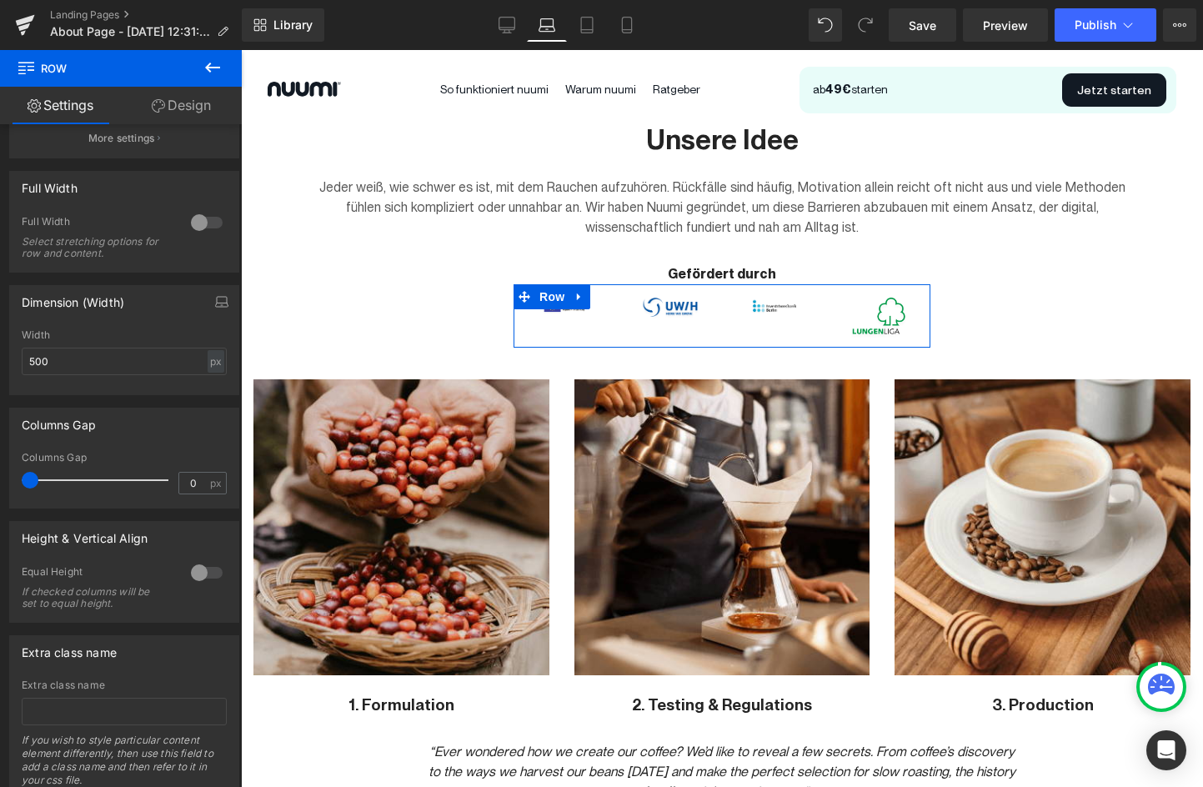
scroll to position [567, 0]
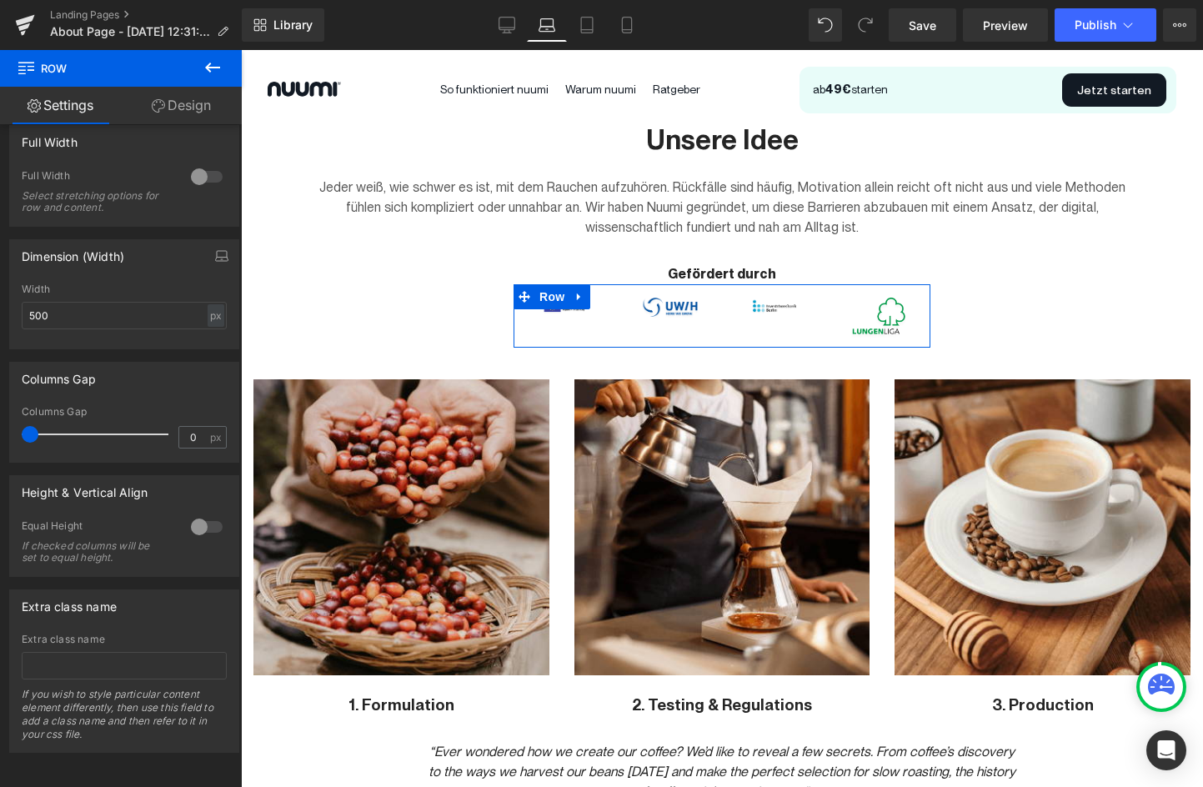
click at [198, 514] on div at bounding box center [207, 527] width 40 height 27
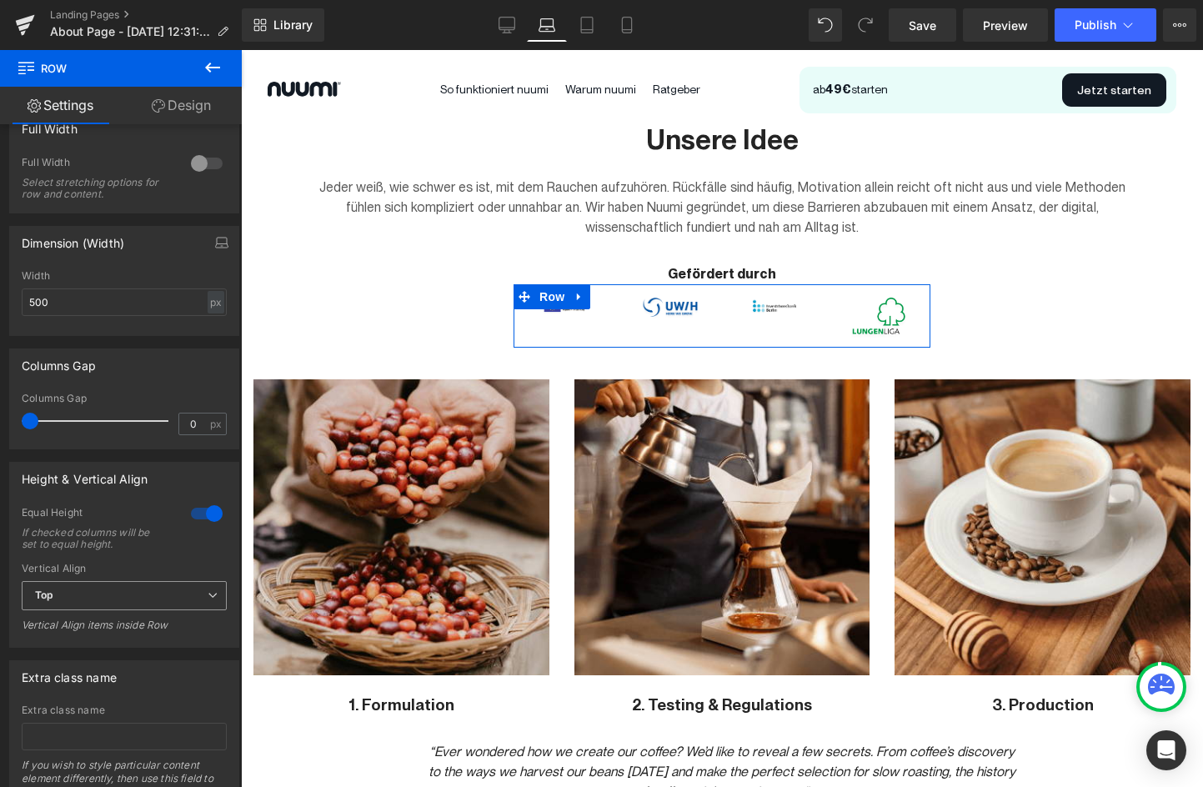
click at [160, 605] on span "Top" at bounding box center [124, 595] width 205 height 29
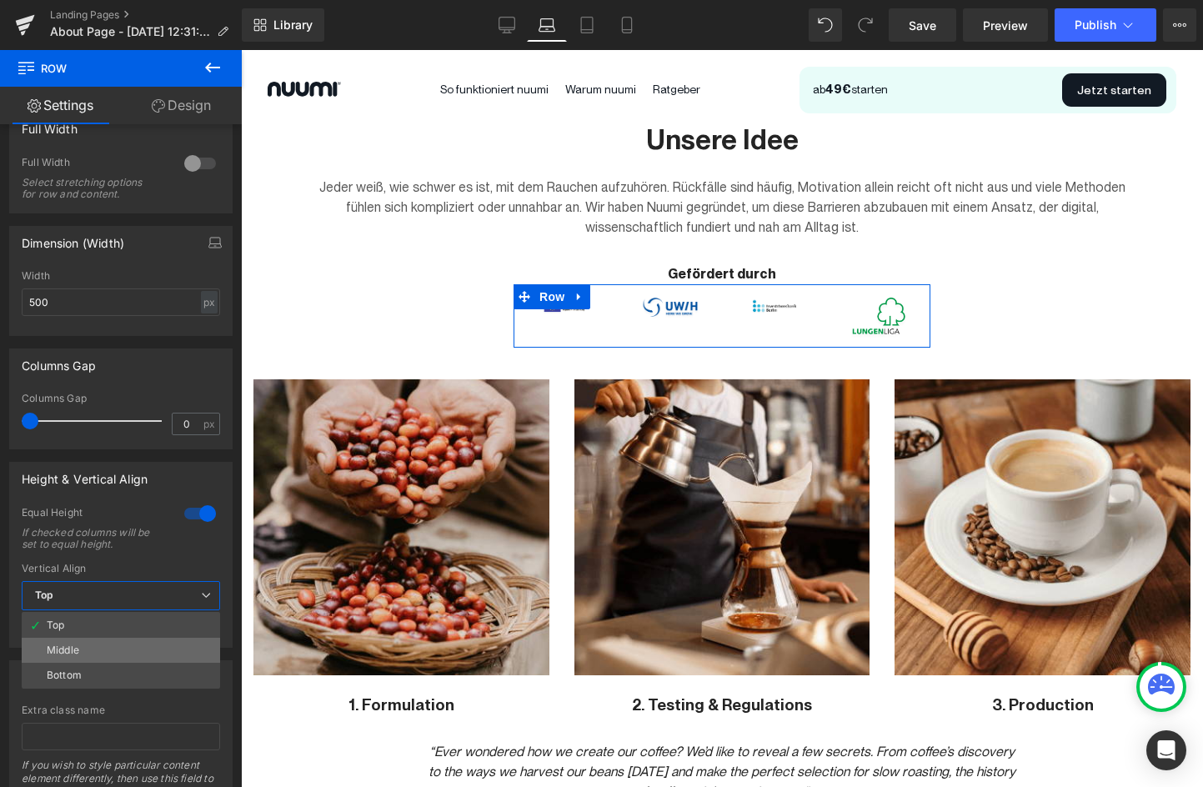
click at [95, 649] on li "Middle" at bounding box center [121, 650] width 198 height 25
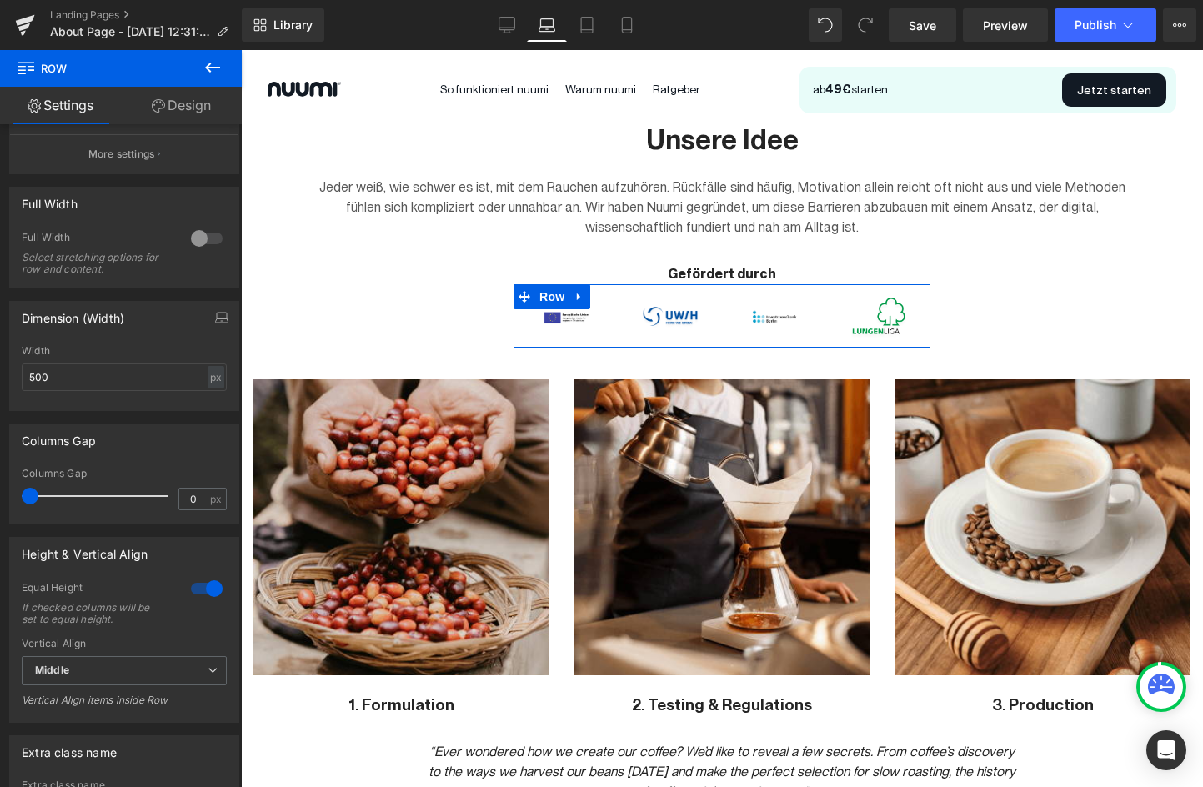
scroll to position [489, 0]
click at [81, 392] on input "500" at bounding box center [124, 381] width 205 height 28
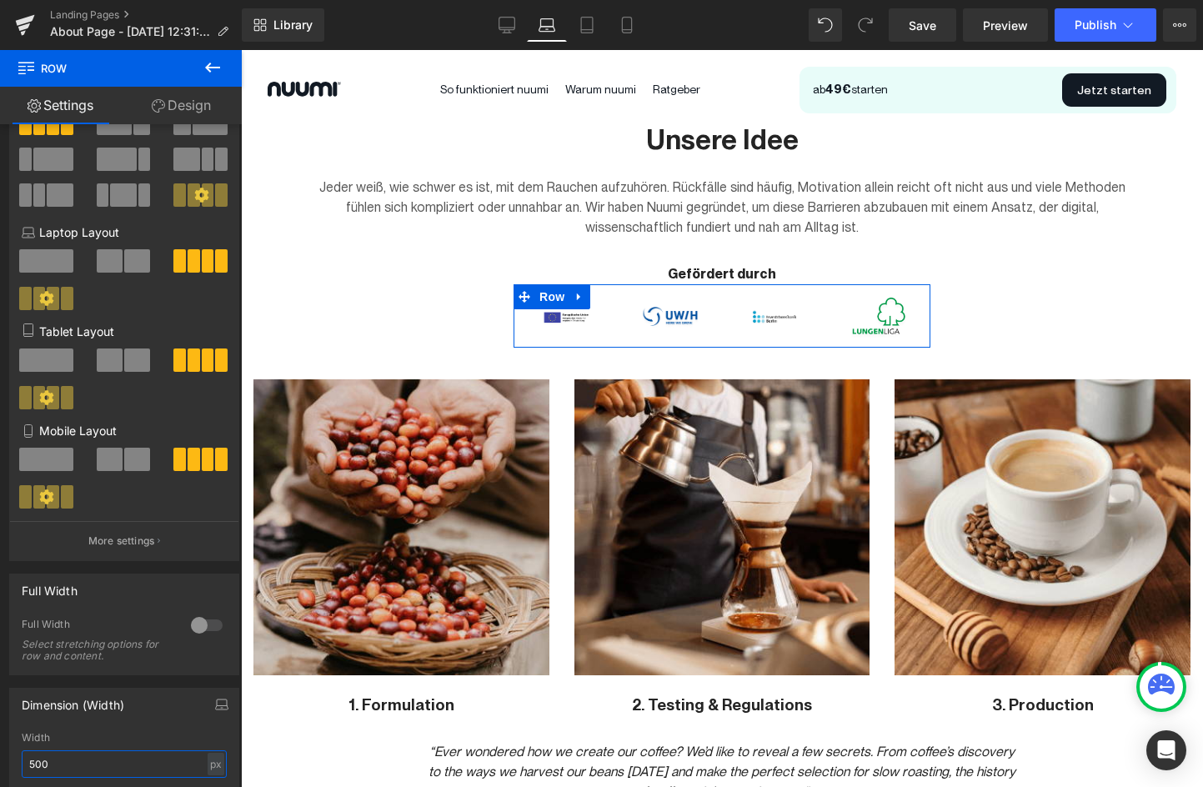
scroll to position [45, 0]
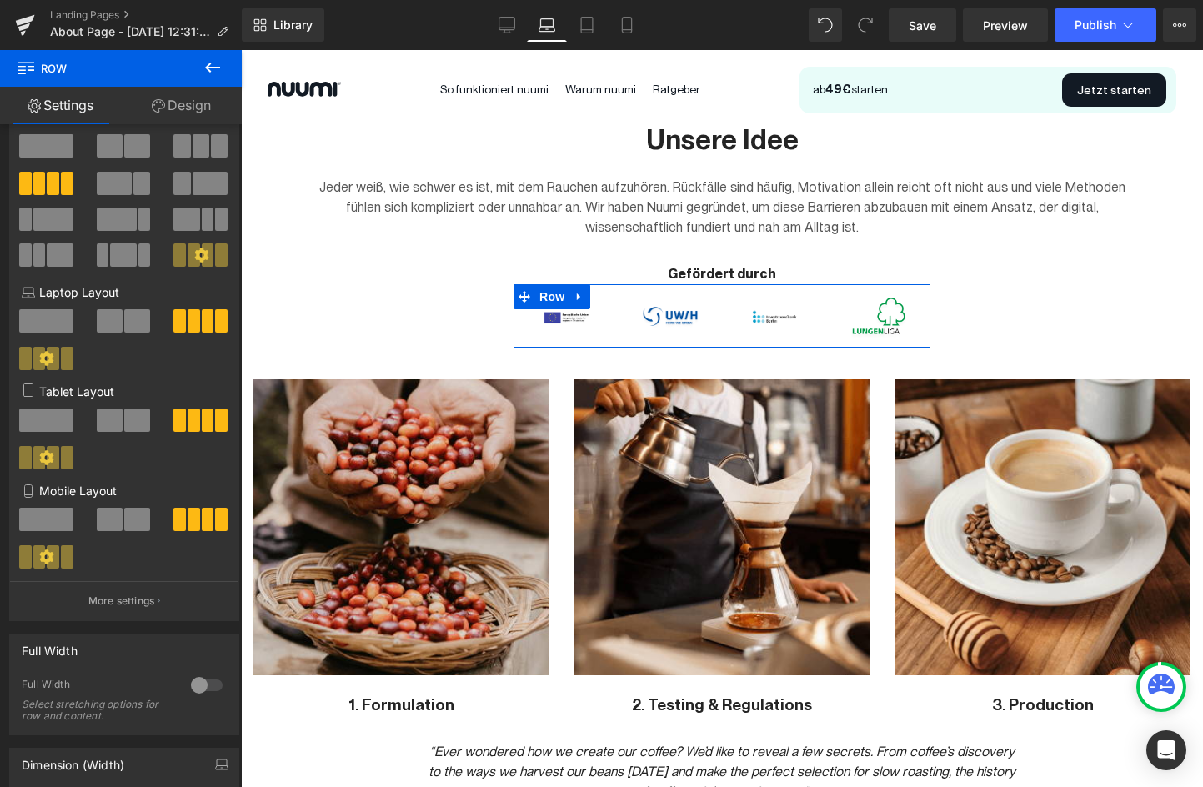
click at [198, 689] on div at bounding box center [207, 685] width 40 height 27
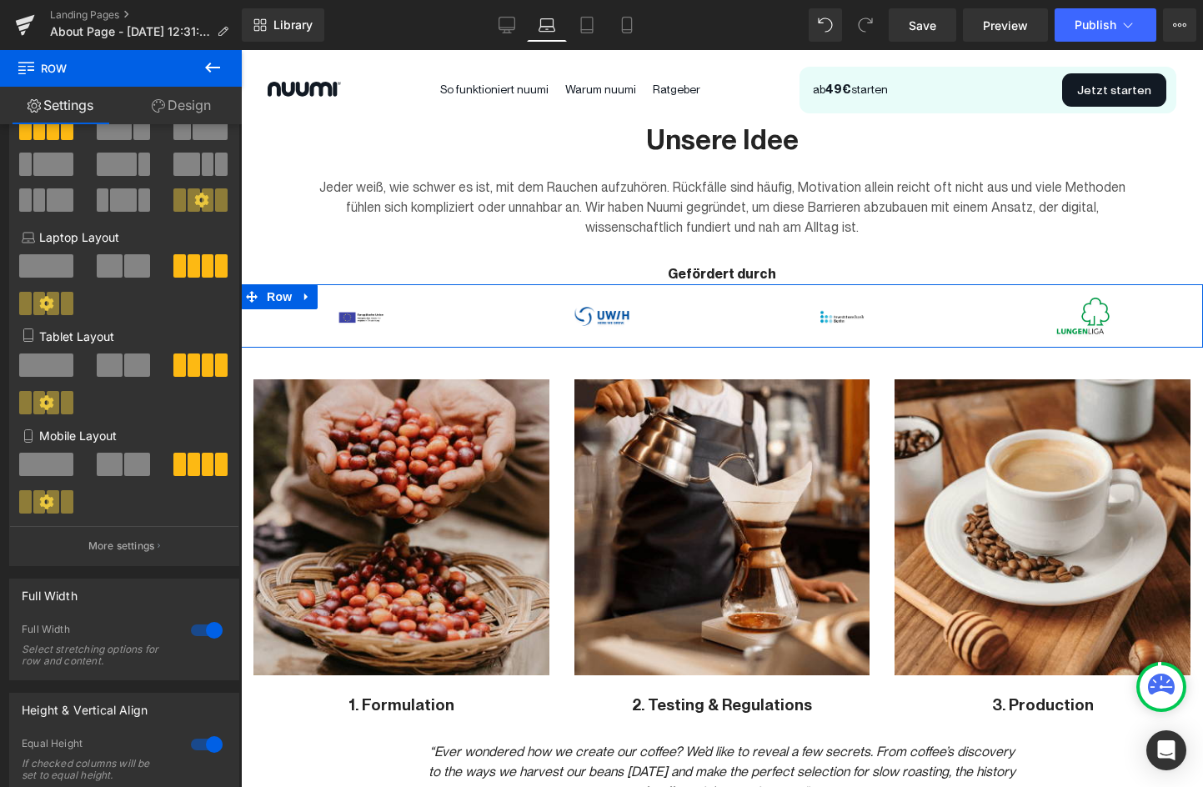
scroll to position [0, 0]
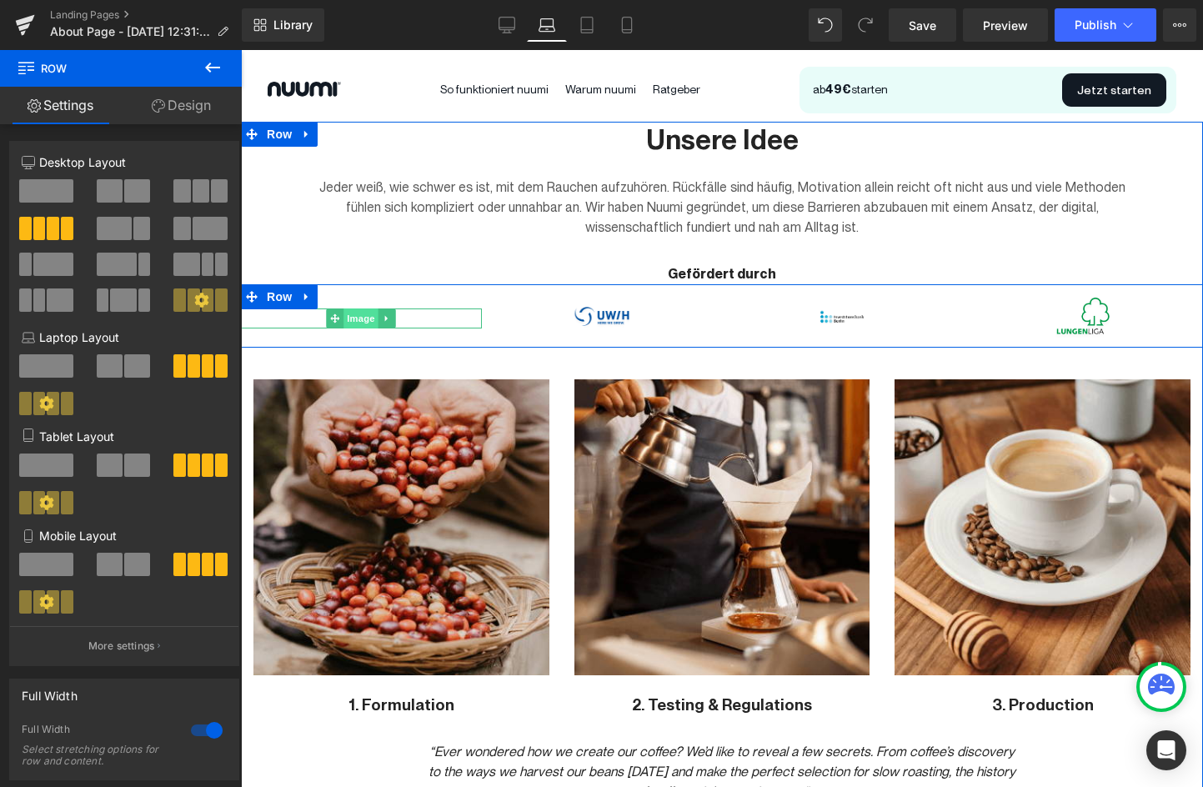
click at [356, 320] on span "Image" at bounding box center [361, 319] width 35 height 20
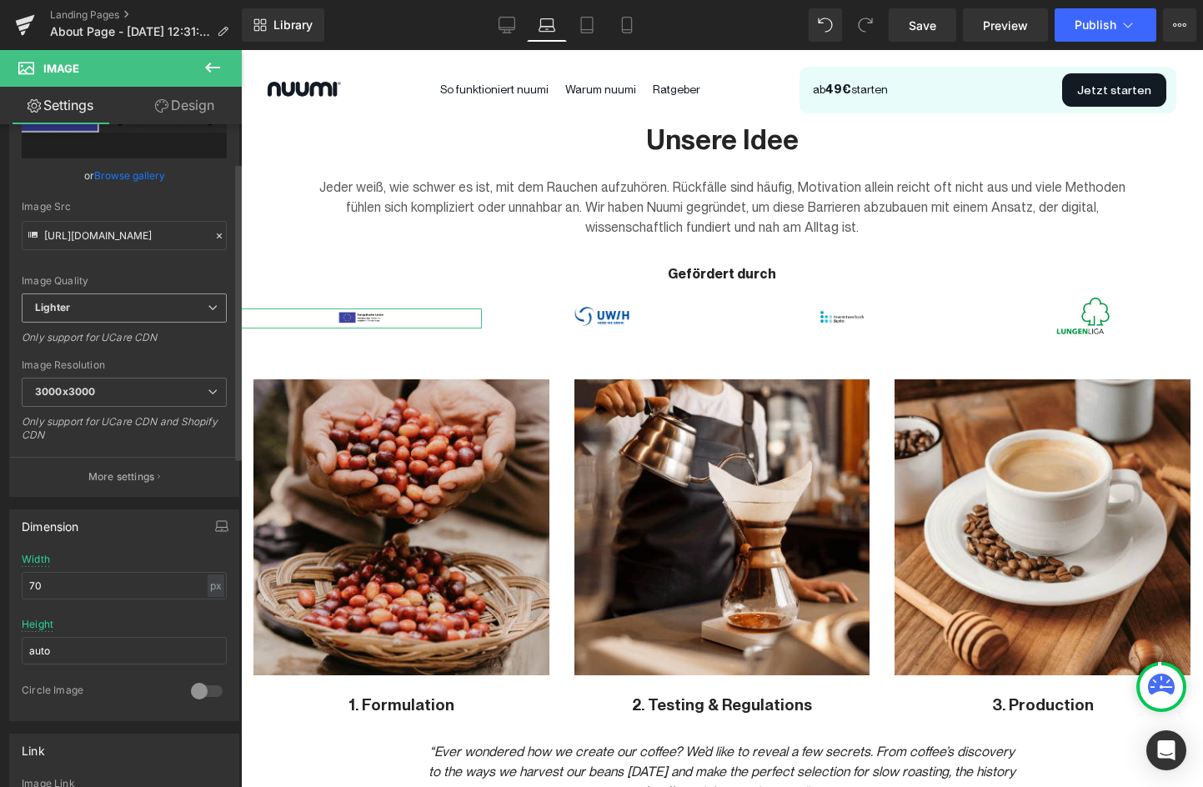
scroll to position [124, 0]
click at [153, 386] on span "3000x3000" at bounding box center [124, 390] width 205 height 29
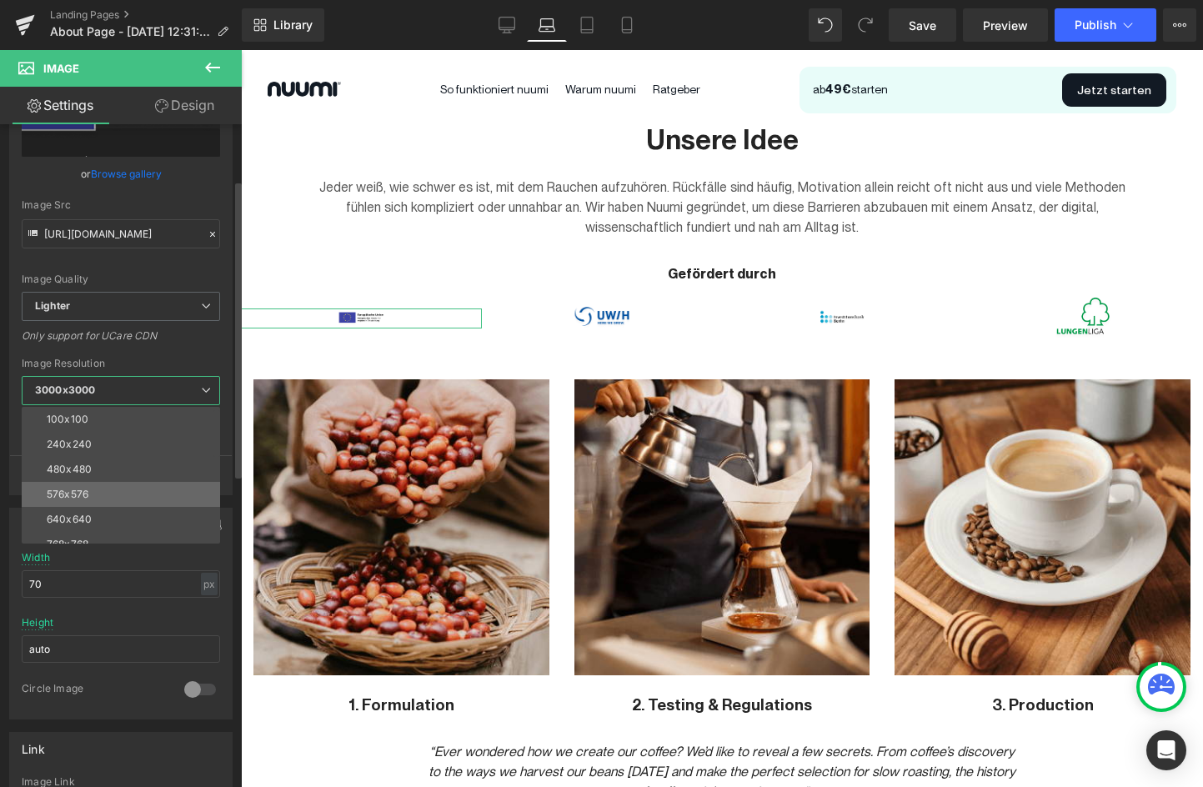
scroll to position [239, 0]
click at [91, 498] on li "2560x2560" at bounding box center [125, 506] width 206 height 25
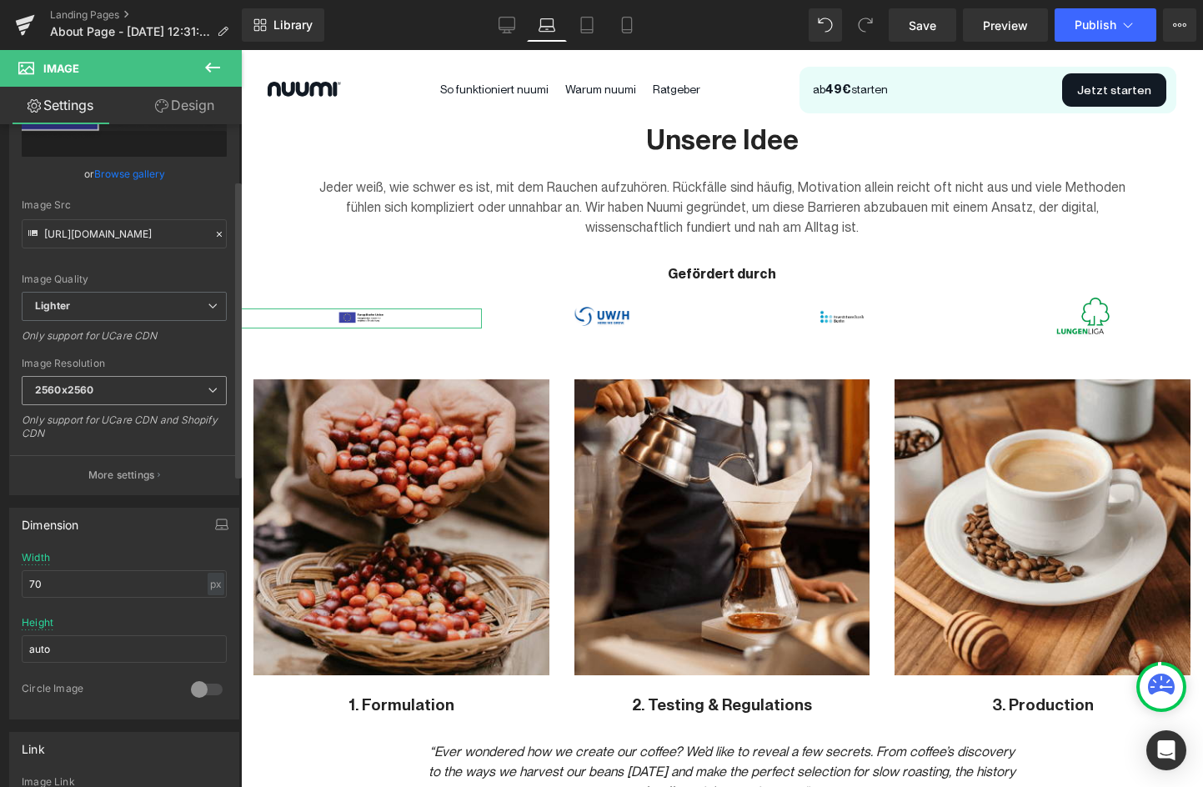
click at [93, 389] on b "2560x2560" at bounding box center [64, 390] width 58 height 13
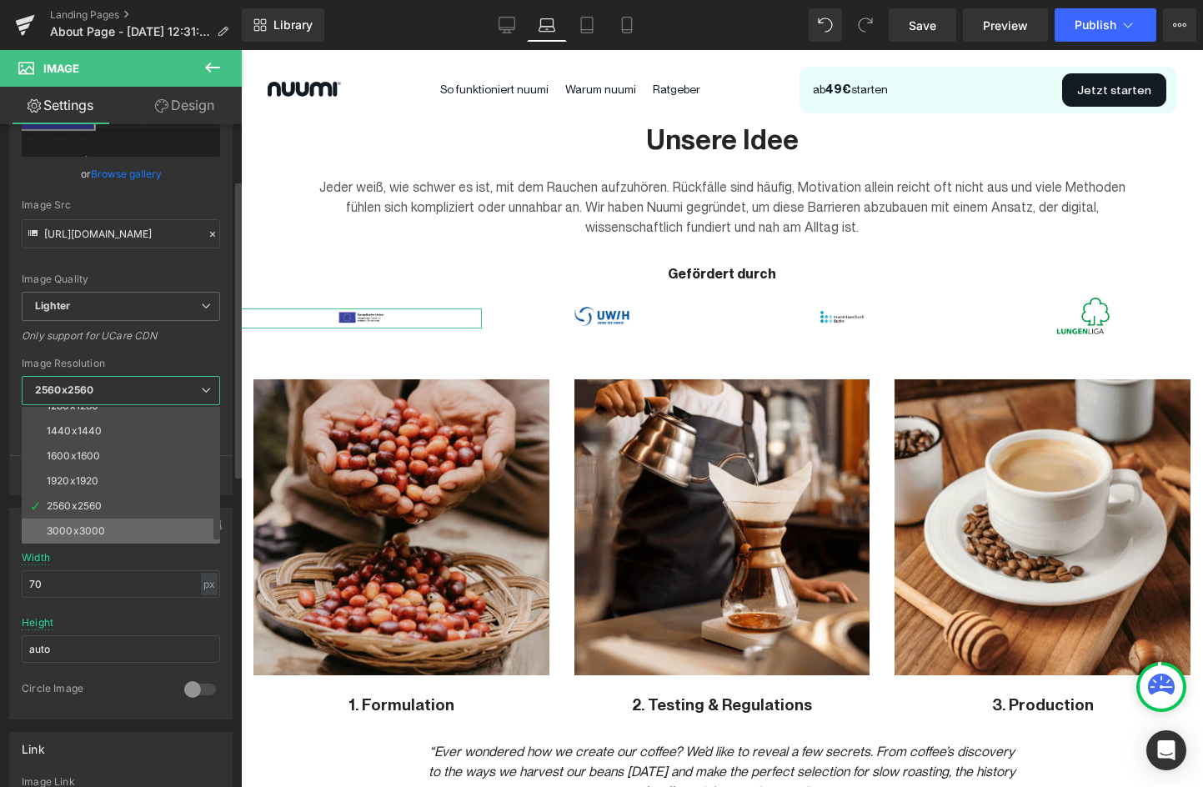
click at [98, 529] on div "3000x3000" at bounding box center [76, 531] width 58 height 12
type input "https://ucarecdn.com/aa3a1760-91b8-4de7-9445-c870cff3876d/-/format/auto/-/previ…"
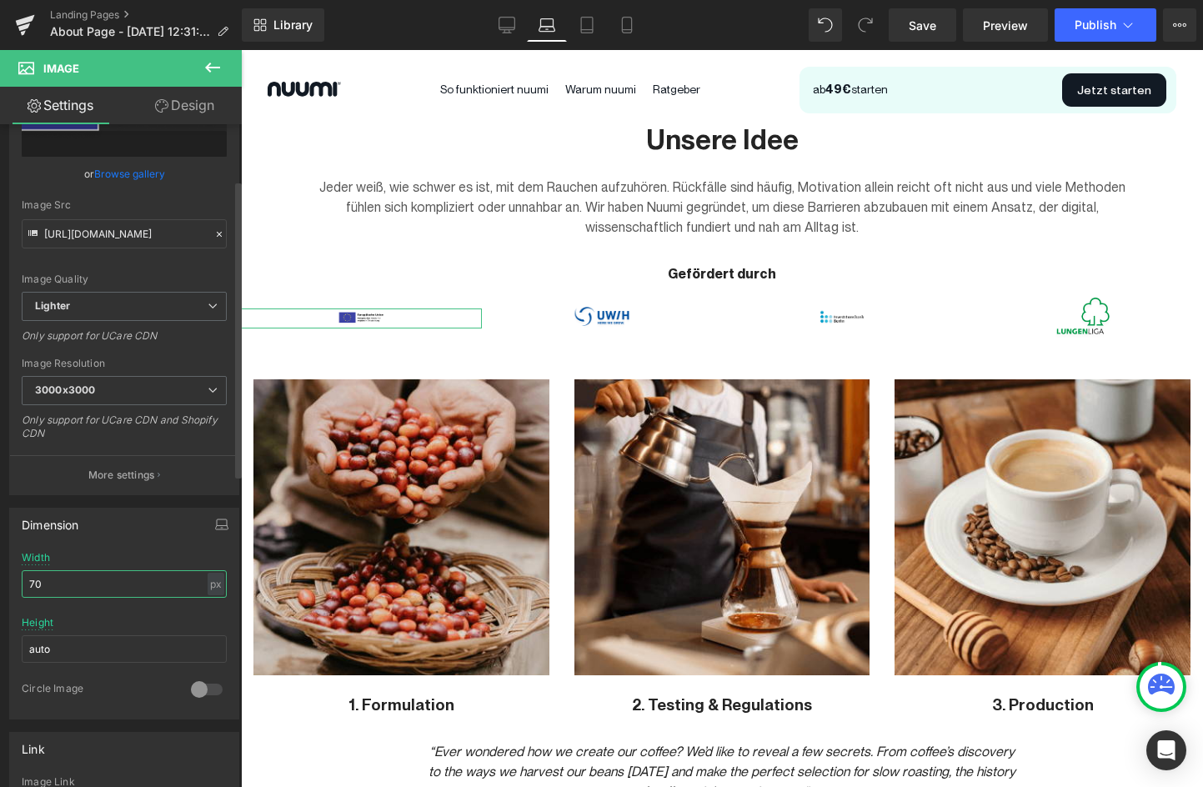
click at [95, 586] on input "70" at bounding box center [124, 584] width 205 height 28
type input "700"
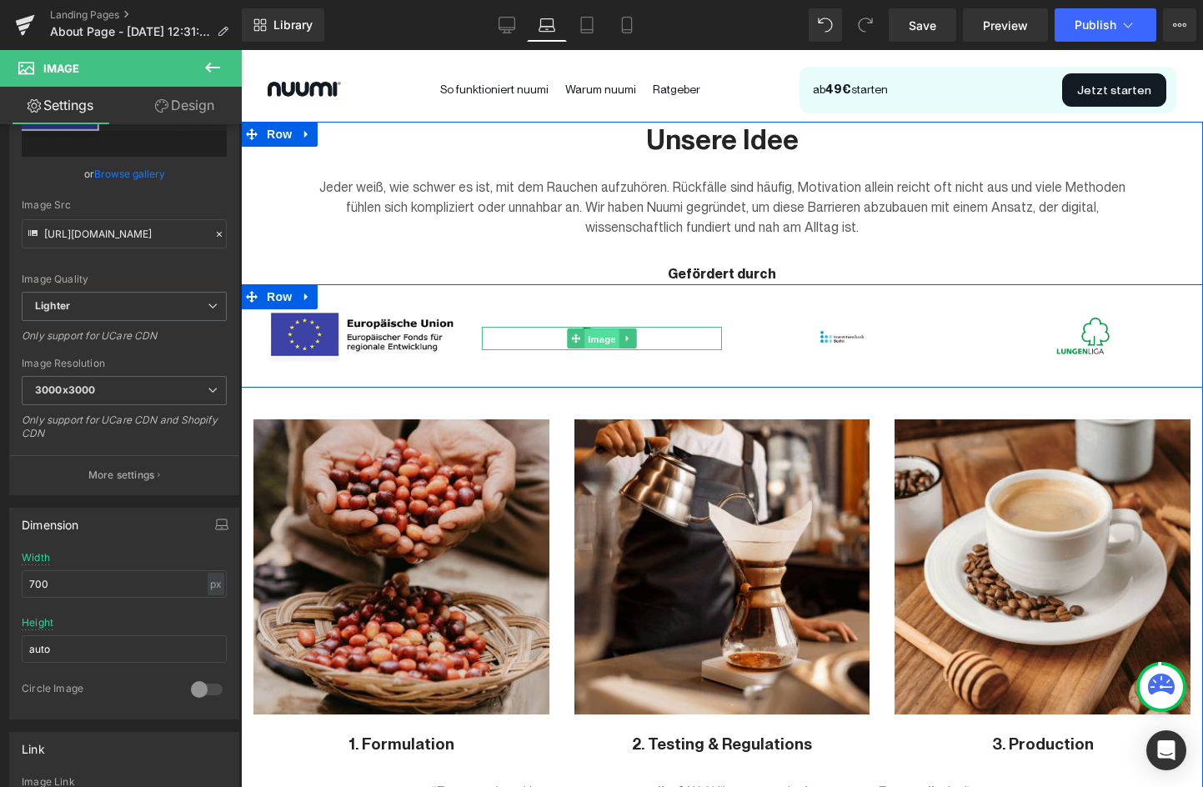
click at [599, 340] on span "Image" at bounding box center [602, 339] width 35 height 20
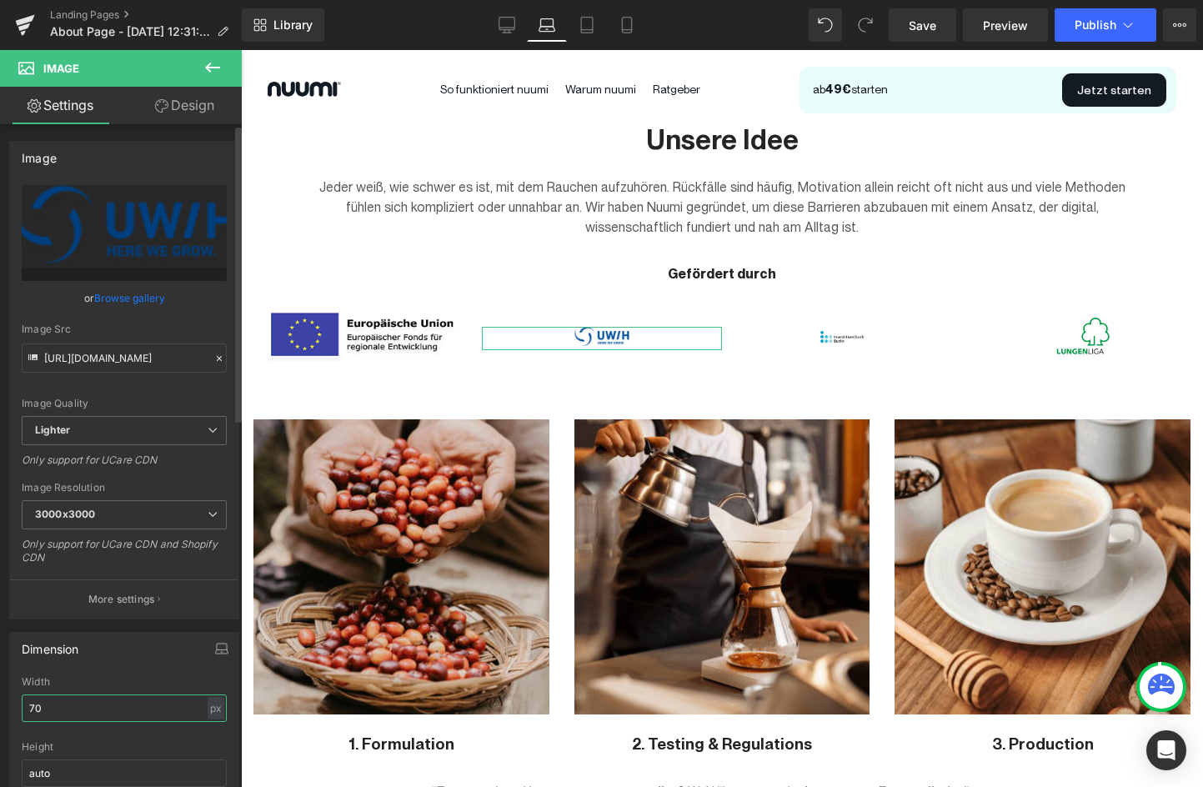
click at [119, 710] on input "70" at bounding box center [124, 709] width 205 height 28
type input "7"
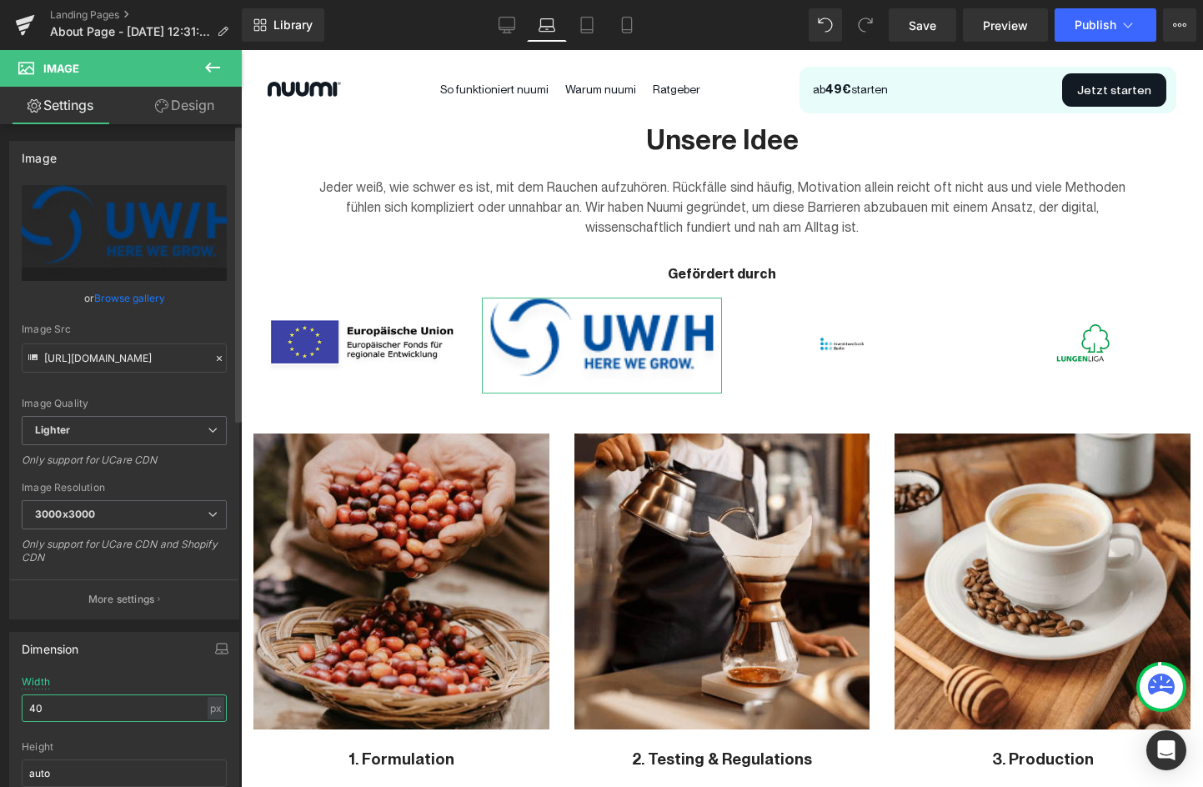
type input "4"
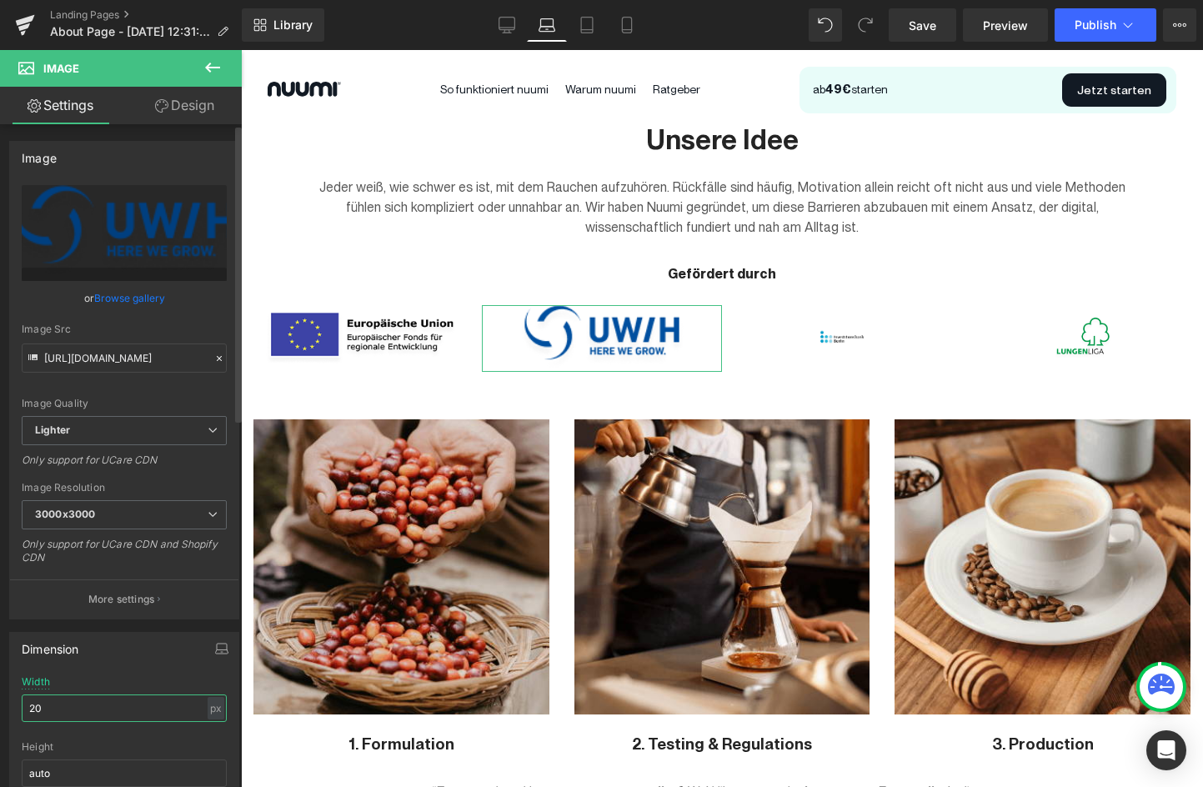
type input "2"
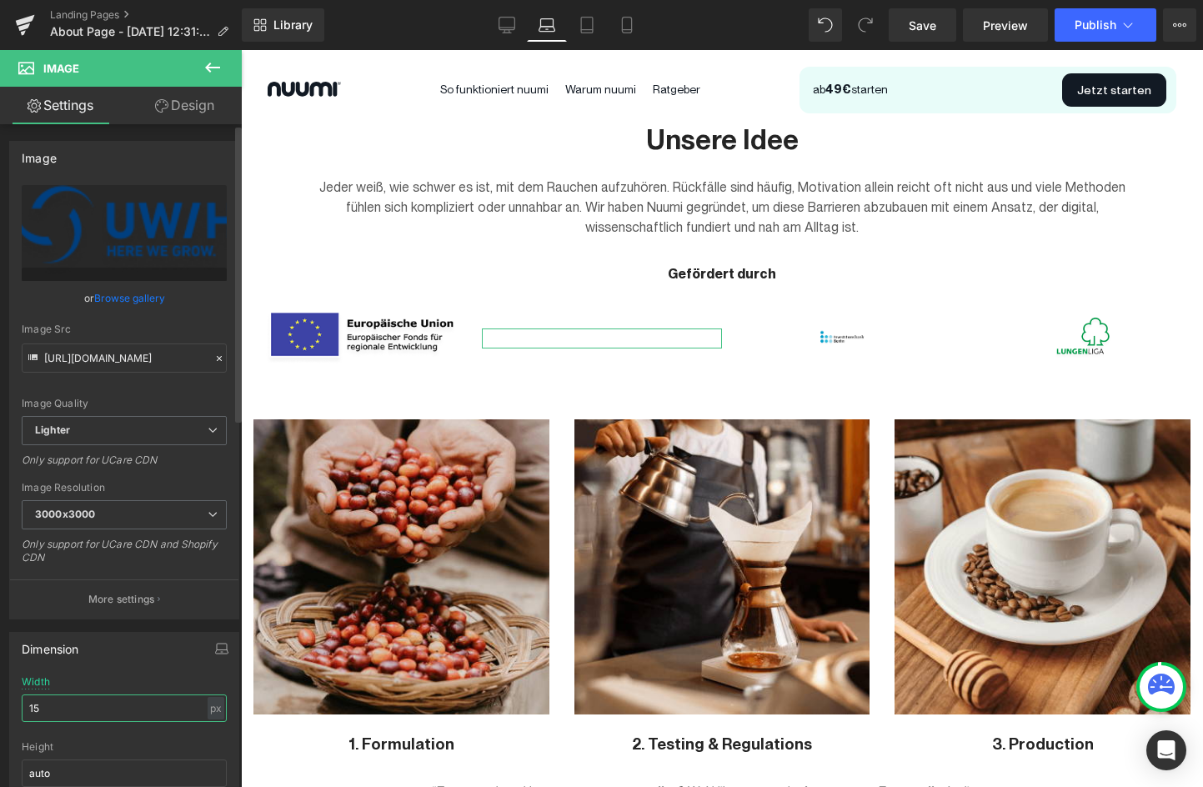
type input "150"
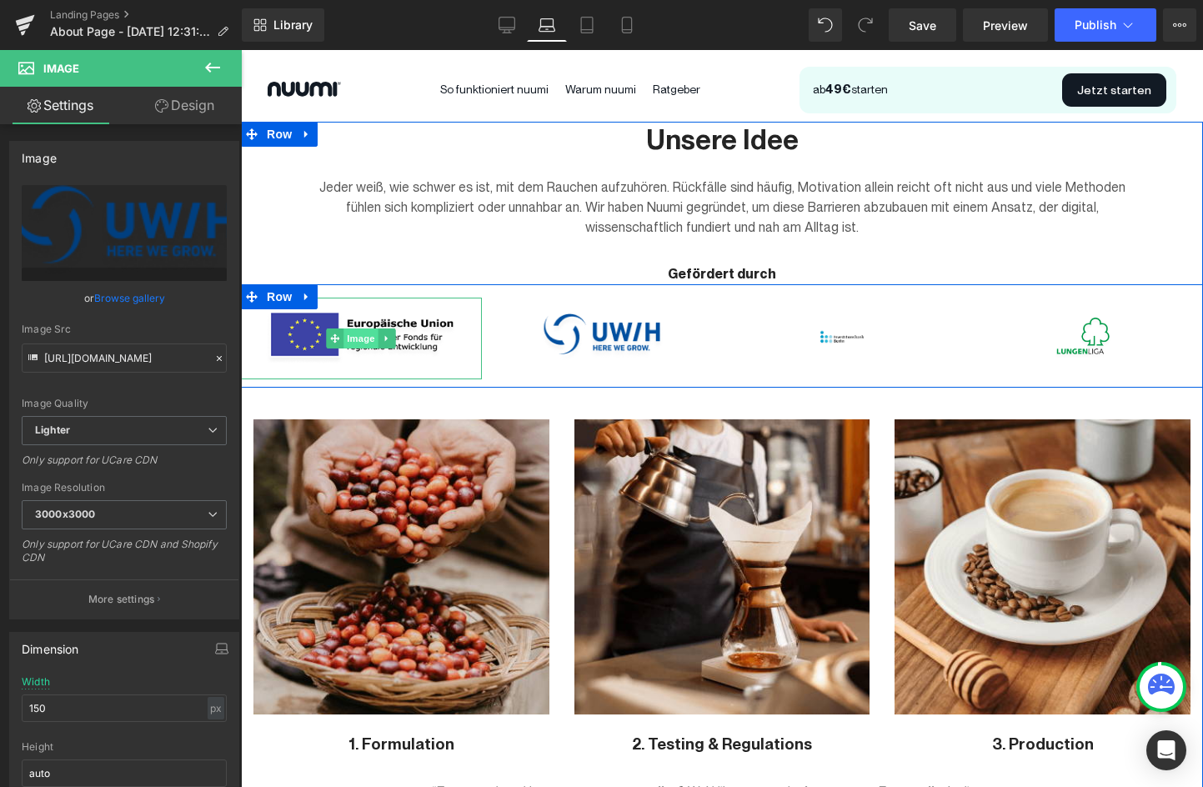
click at [375, 334] on span "Image" at bounding box center [361, 339] width 35 height 20
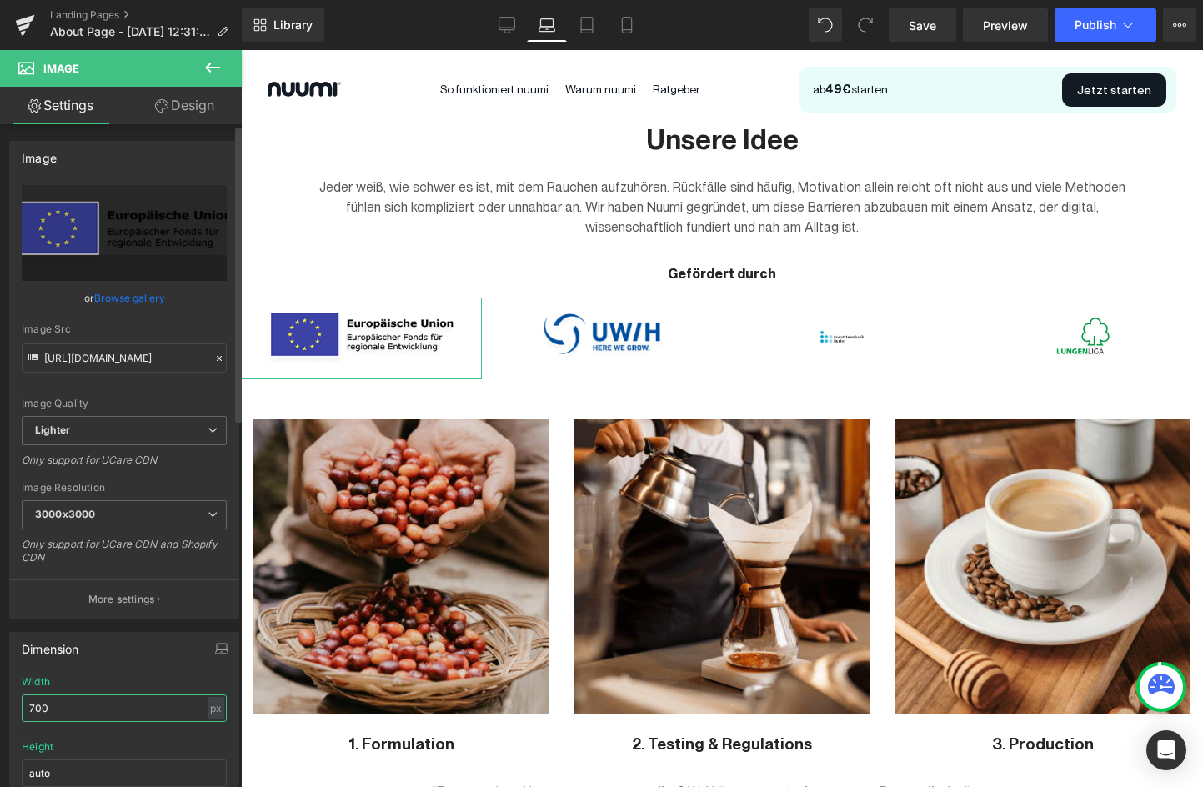
click at [106, 716] on input "700" at bounding box center [124, 709] width 205 height 28
type input "500"
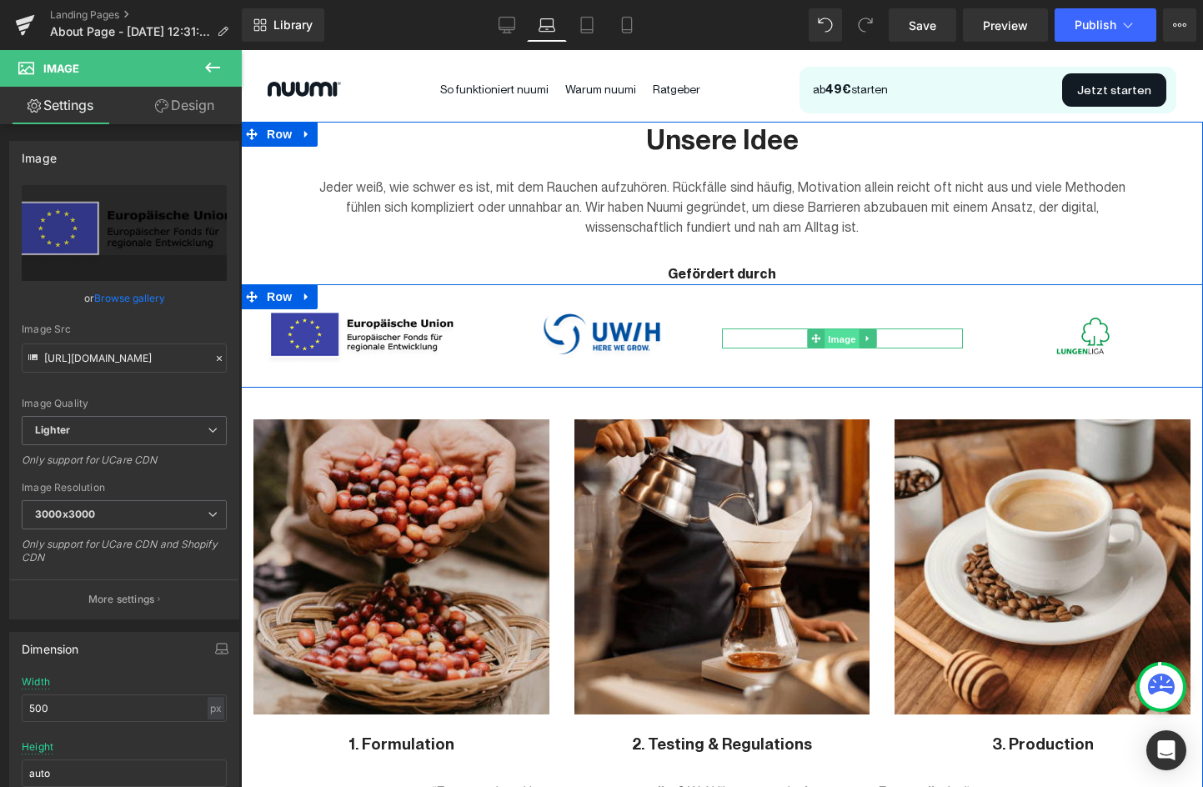
click at [846, 334] on span "Image" at bounding box center [842, 339] width 35 height 20
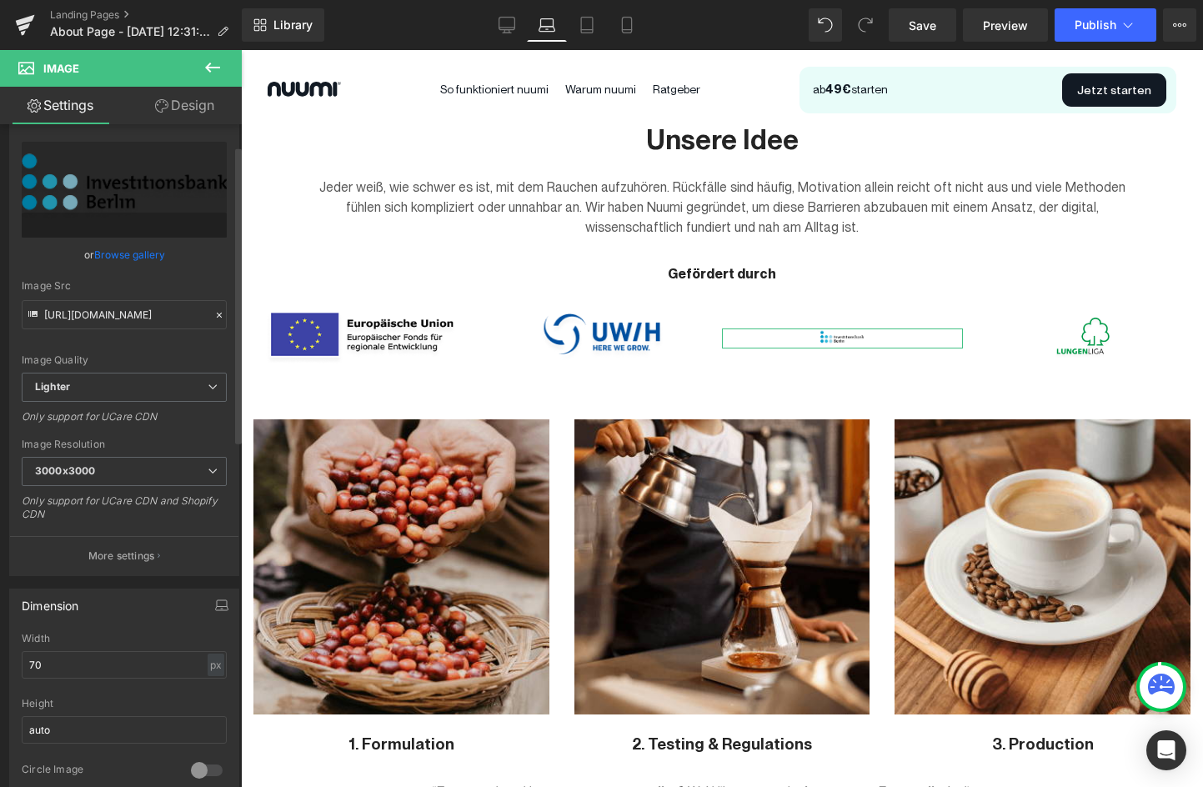
scroll to position [48, 0]
click at [47, 665] on input "70" at bounding box center [124, 661] width 205 height 28
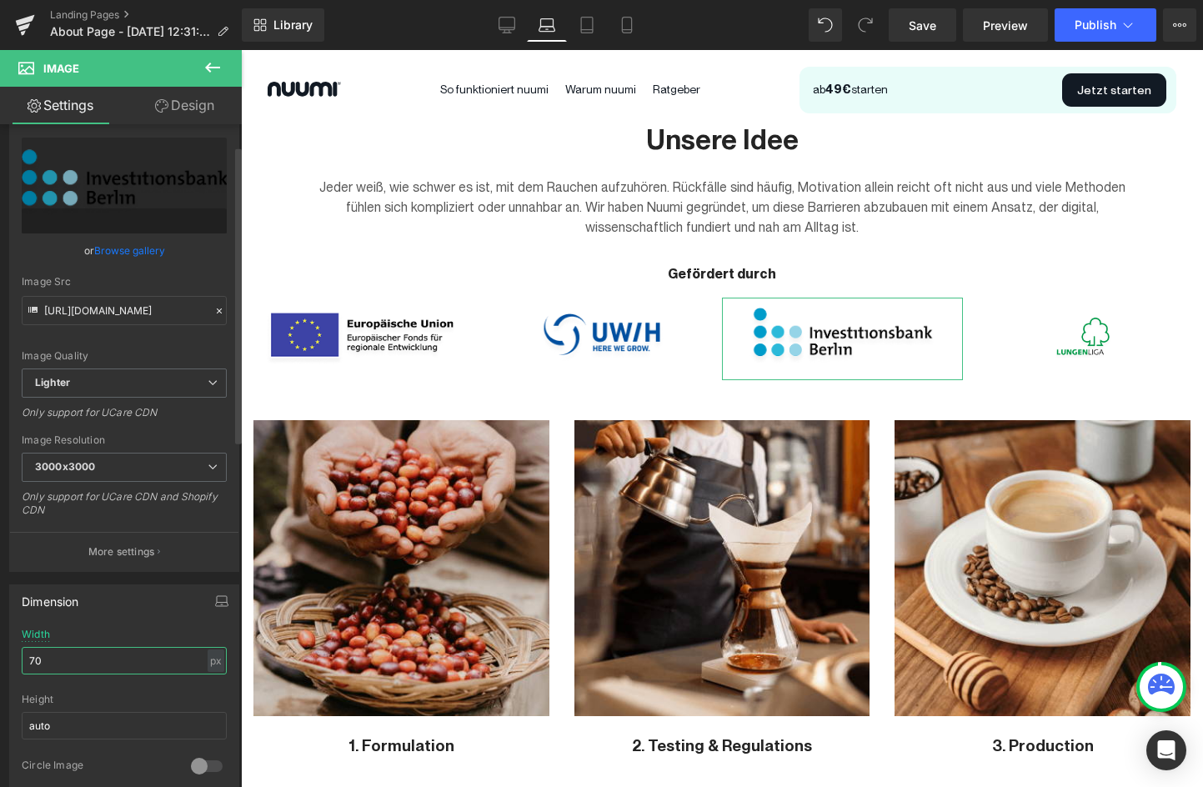
type input "7"
type input "4"
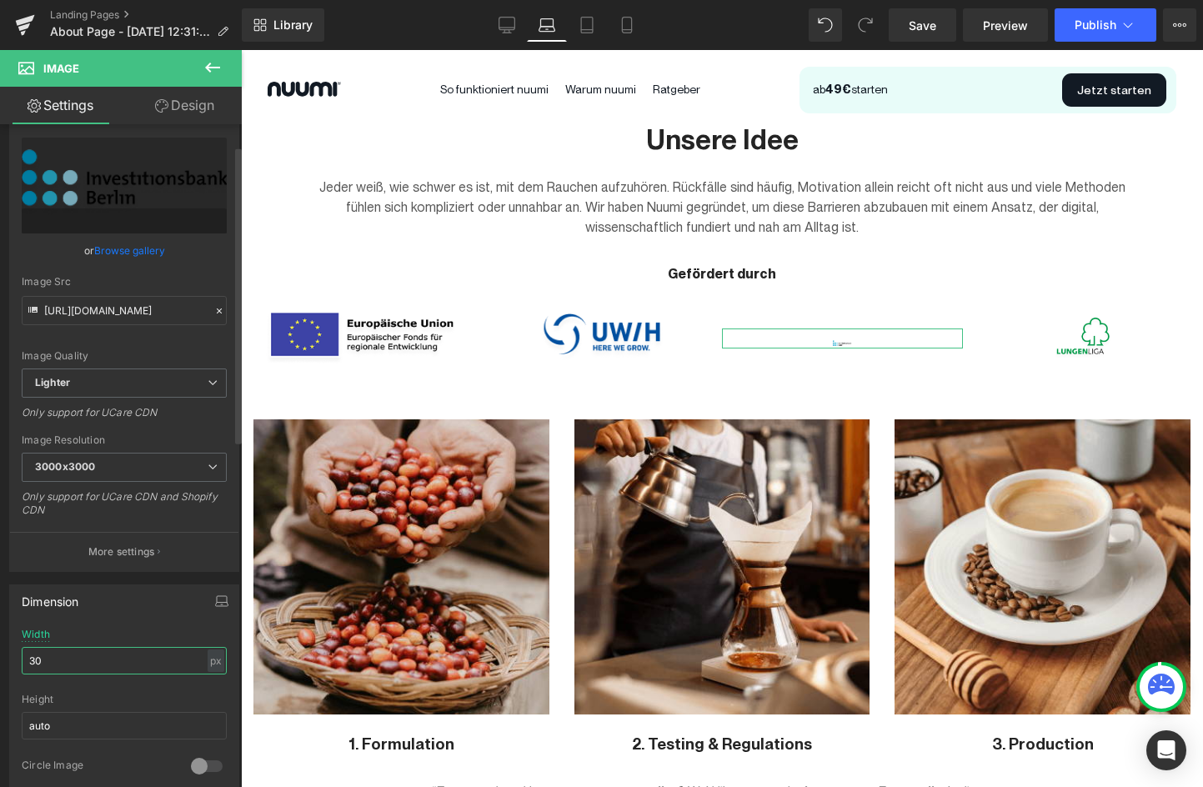
type input "3"
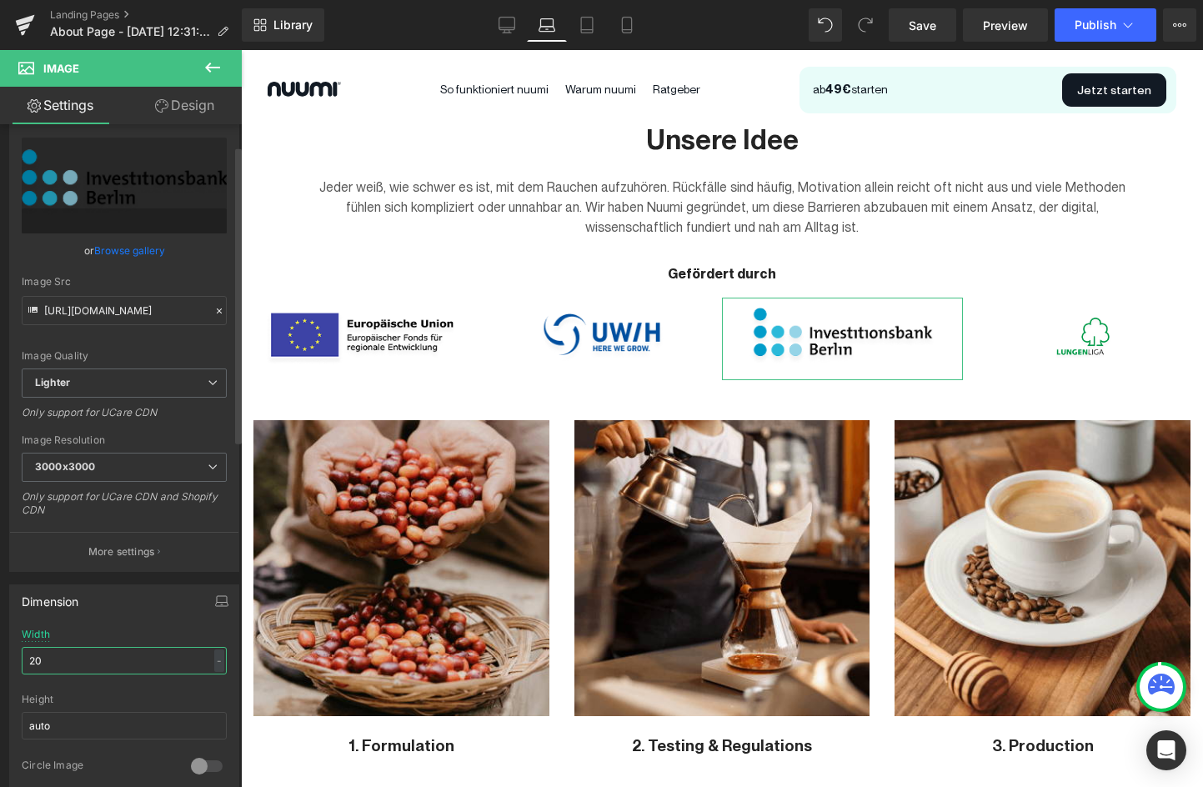
type input "200"
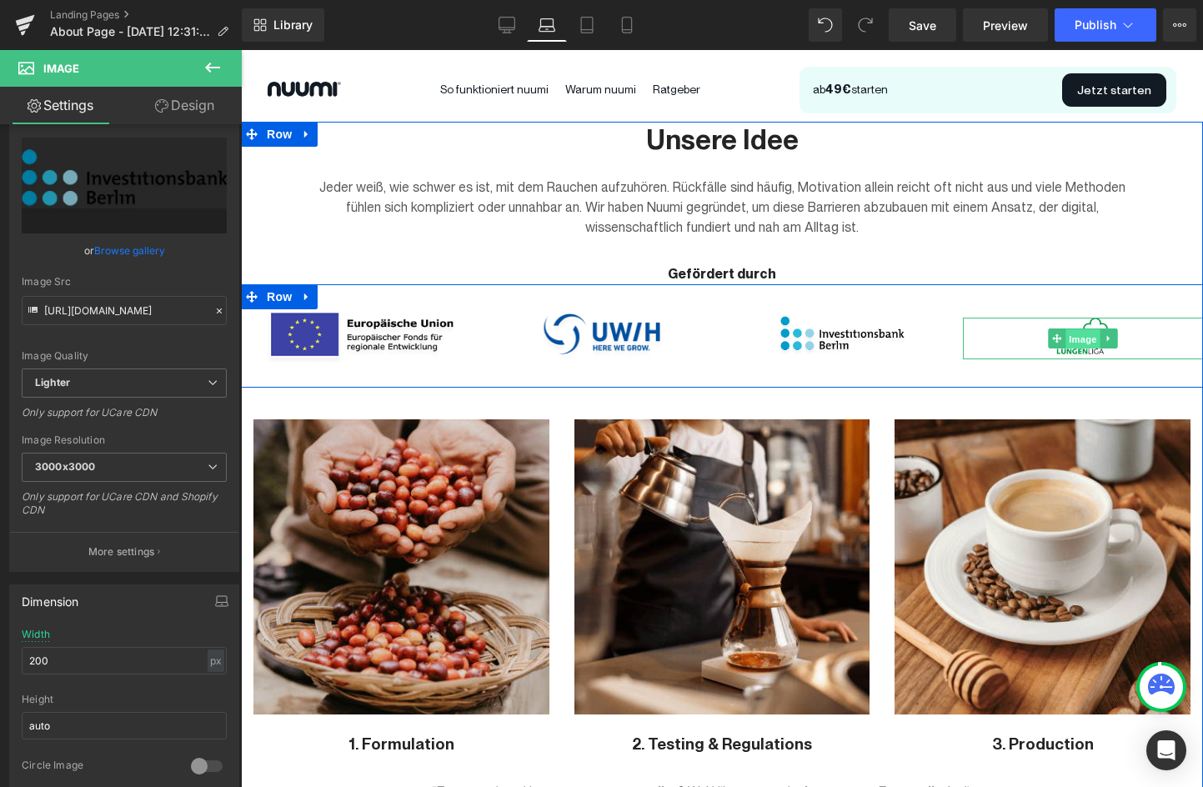
click at [1090, 344] on span "Image" at bounding box center [1083, 339] width 35 height 20
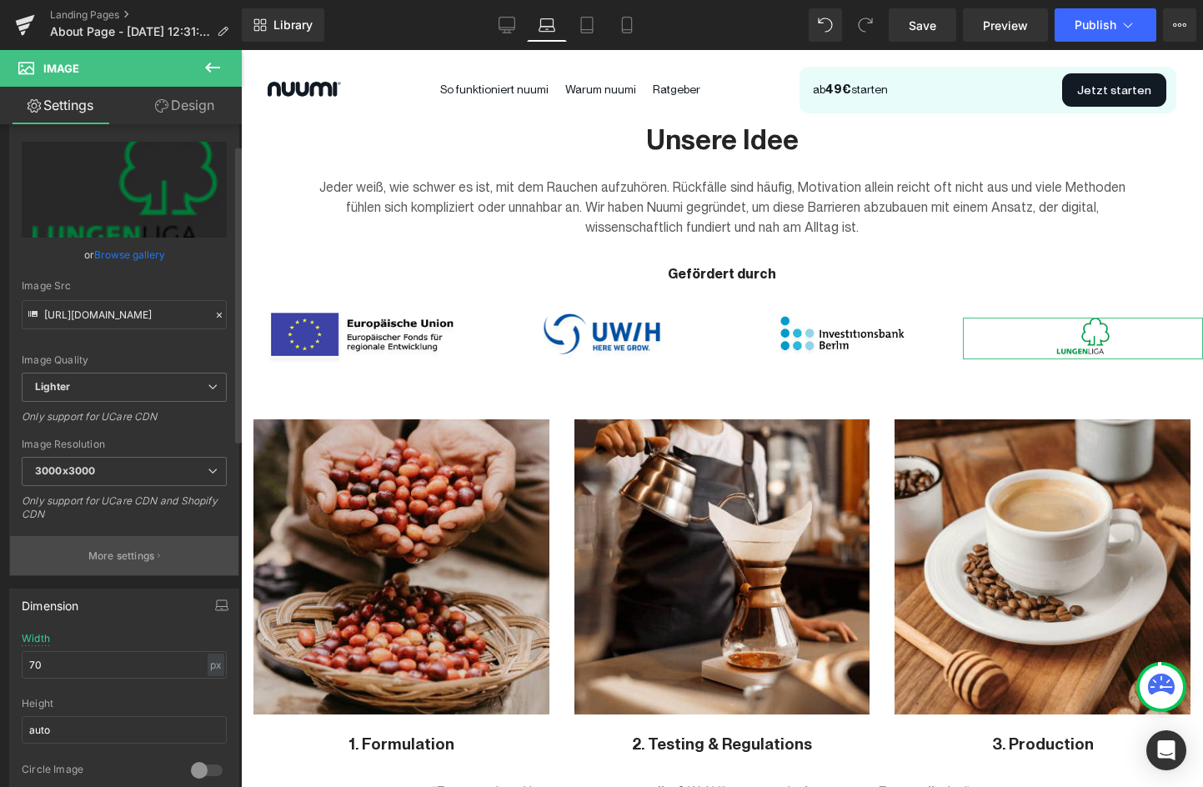
scroll to position [46, 0]
click at [46, 657] on input "70" at bounding box center [124, 663] width 205 height 28
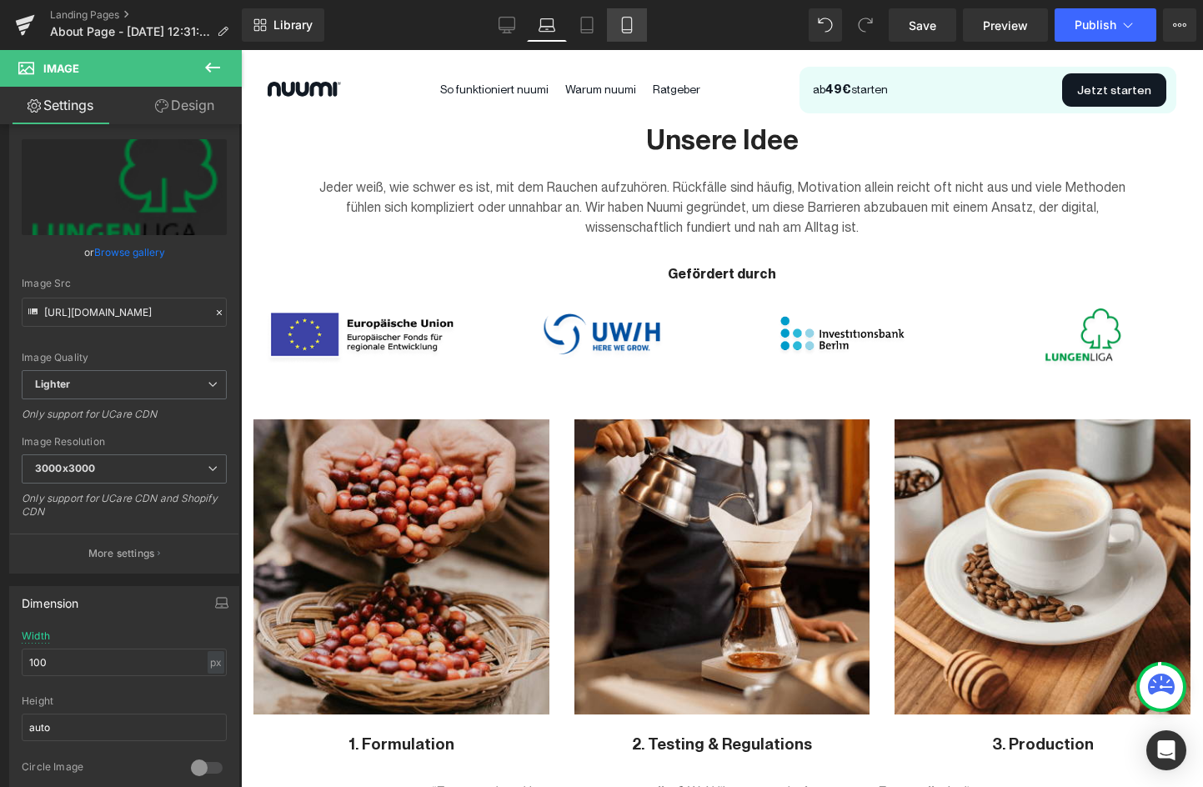
click at [622, 23] on icon at bounding box center [627, 25] width 17 height 17
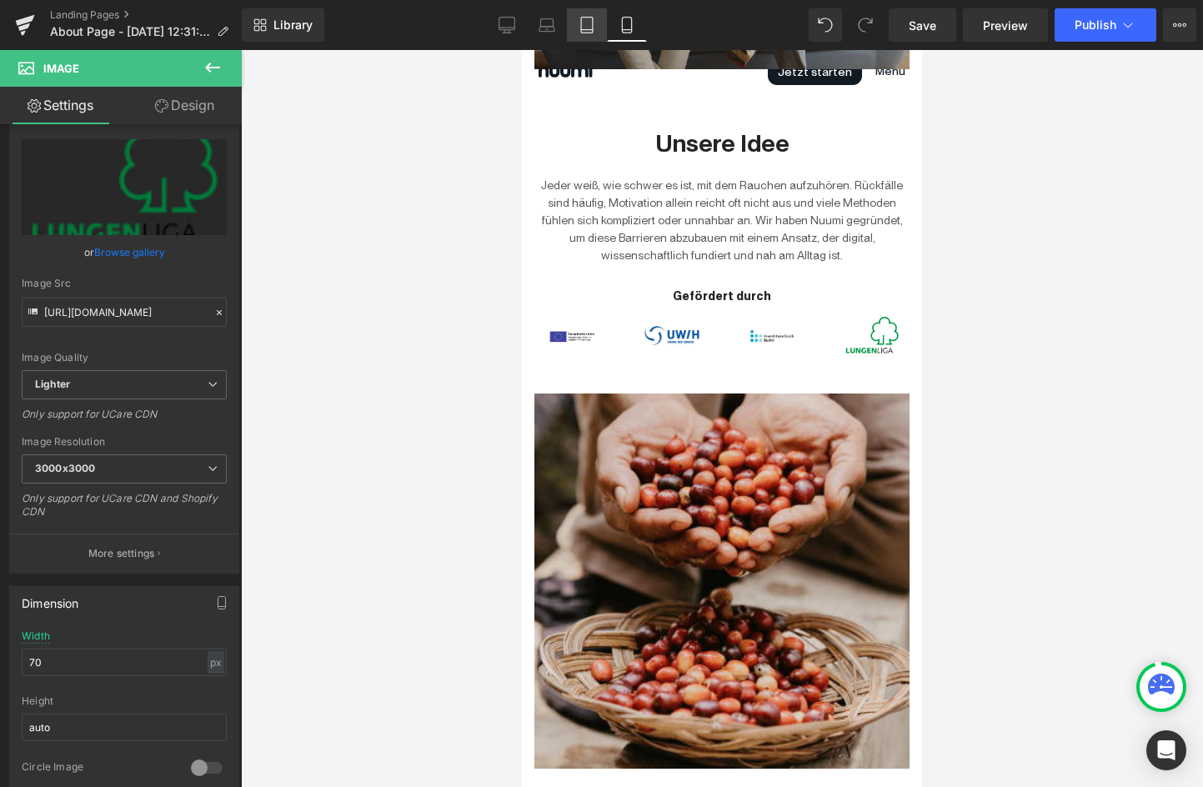
click at [585, 26] on icon at bounding box center [587, 25] width 17 height 17
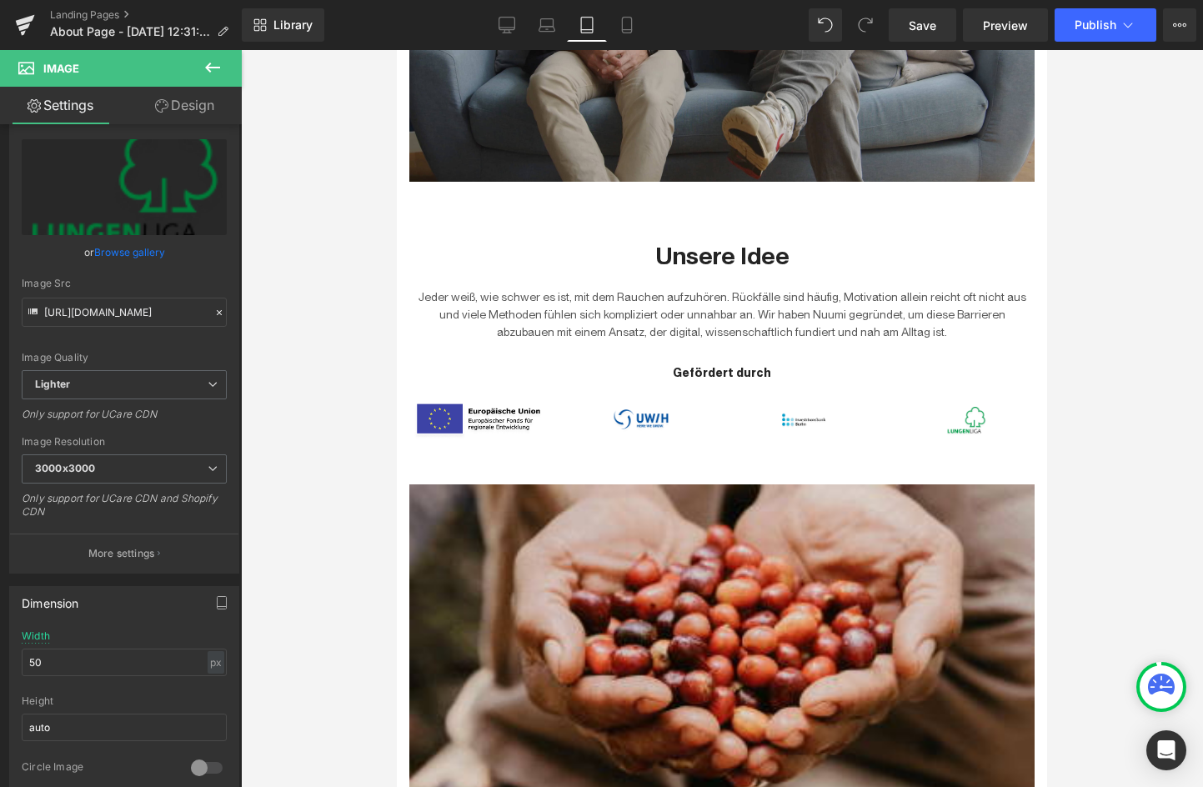
scroll to position [866, 0]
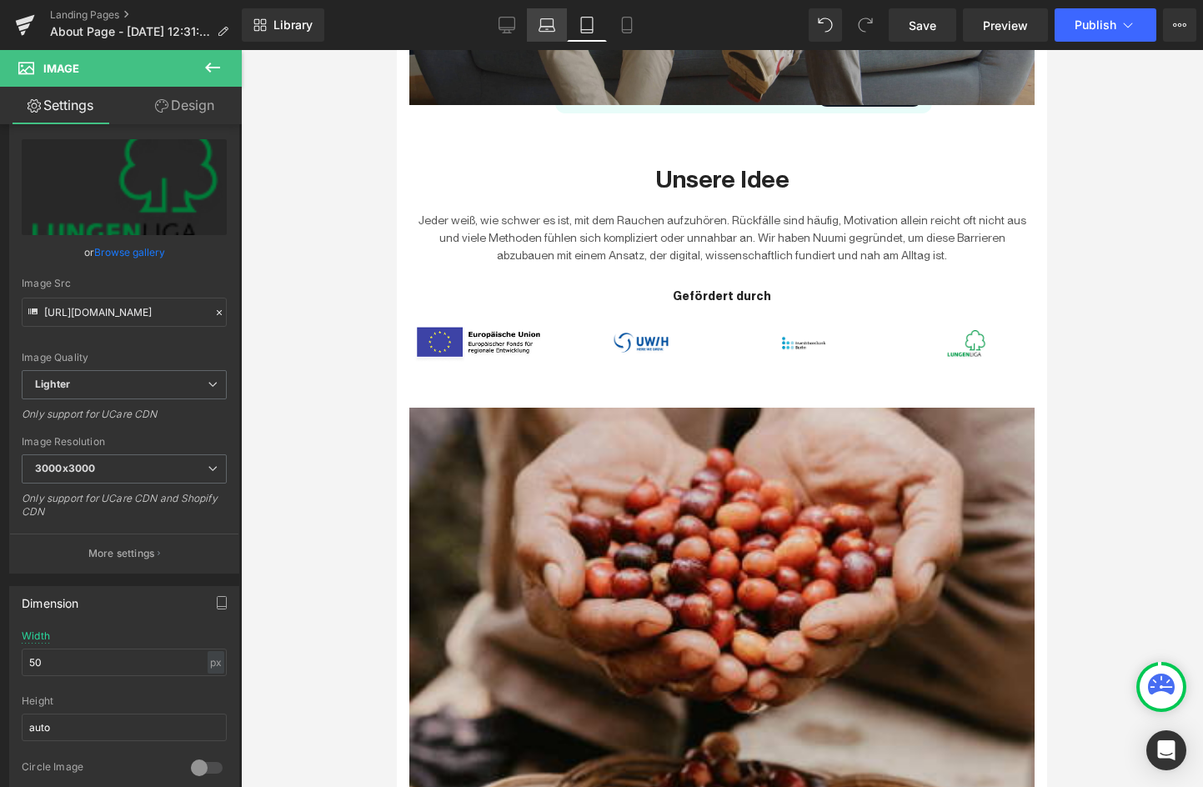
click at [541, 28] on icon at bounding box center [547, 25] width 17 height 17
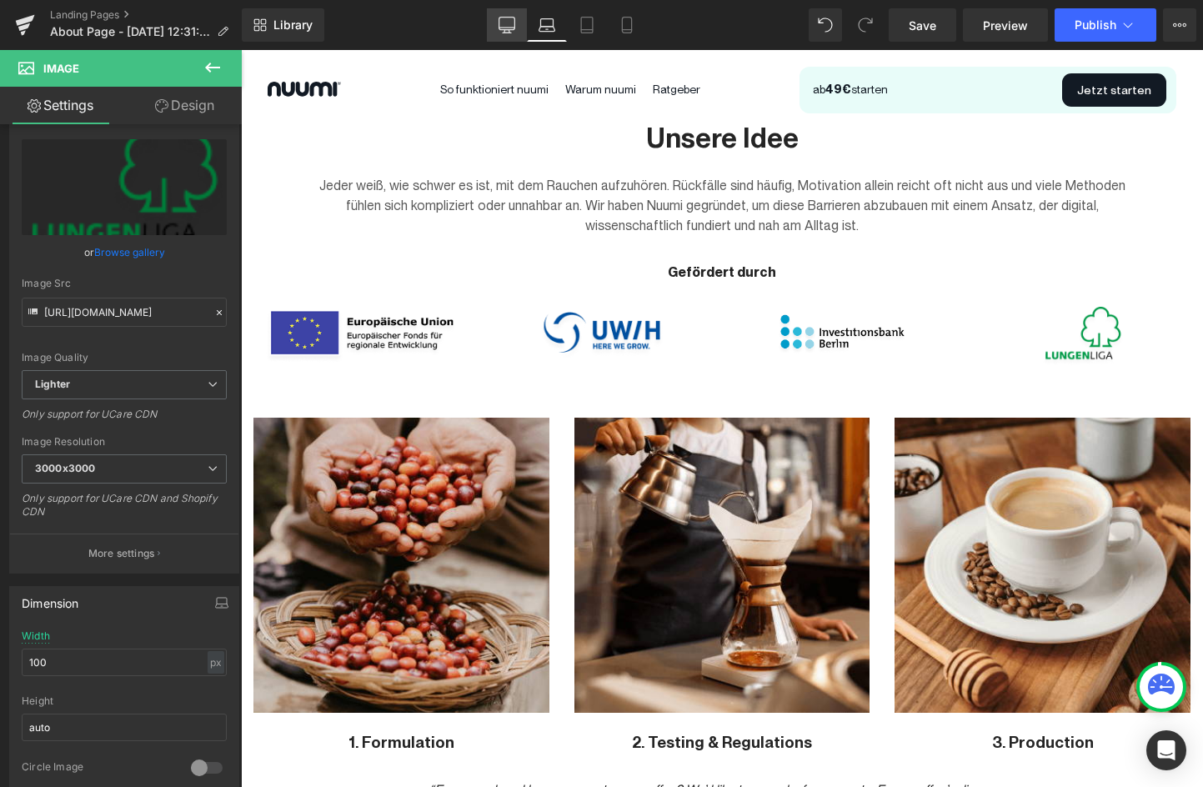
click at [499, 28] on icon at bounding box center [507, 24] width 16 height 13
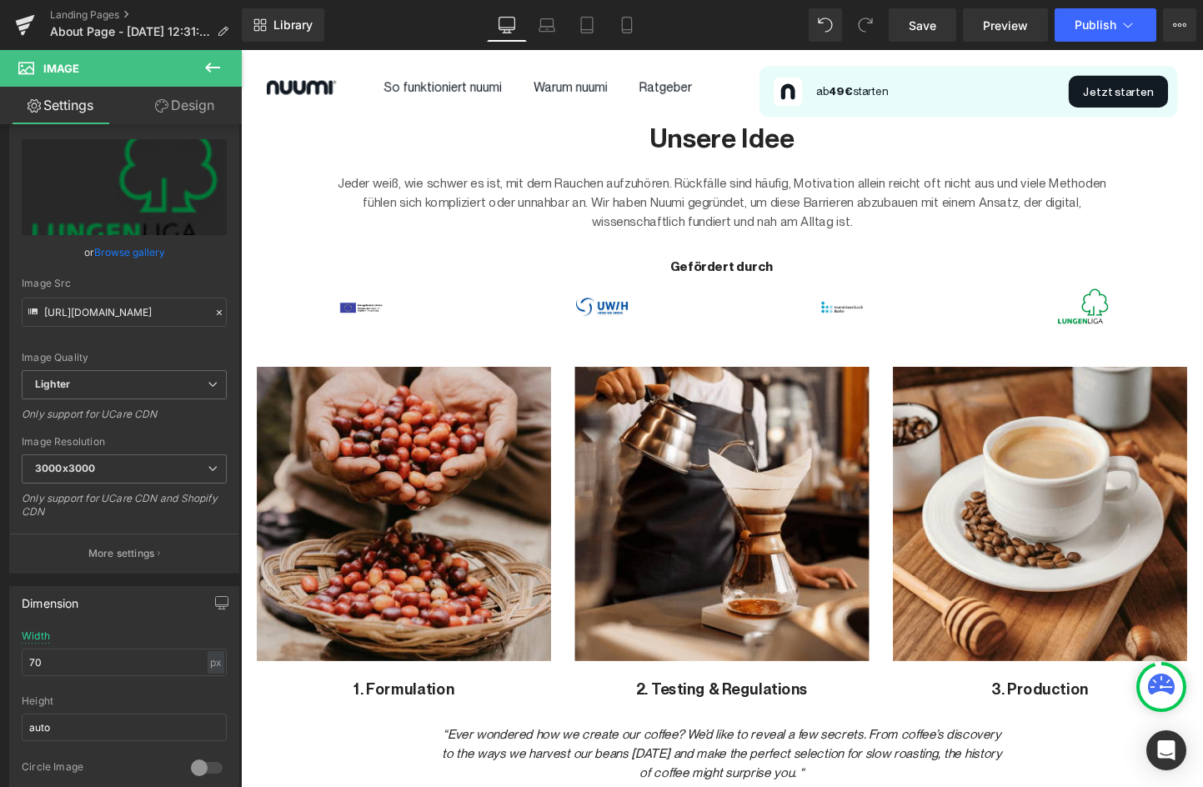
scroll to position [882, 0]
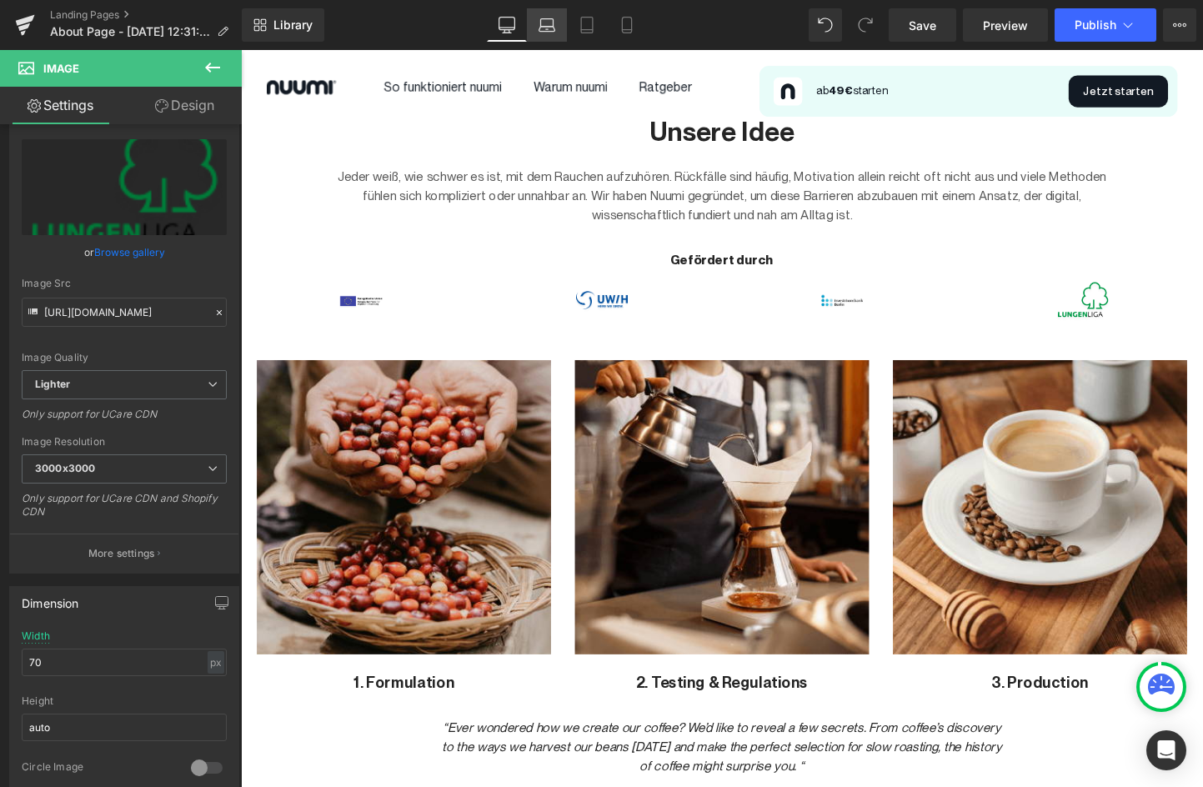
click at [551, 24] on icon at bounding box center [547, 25] width 17 height 17
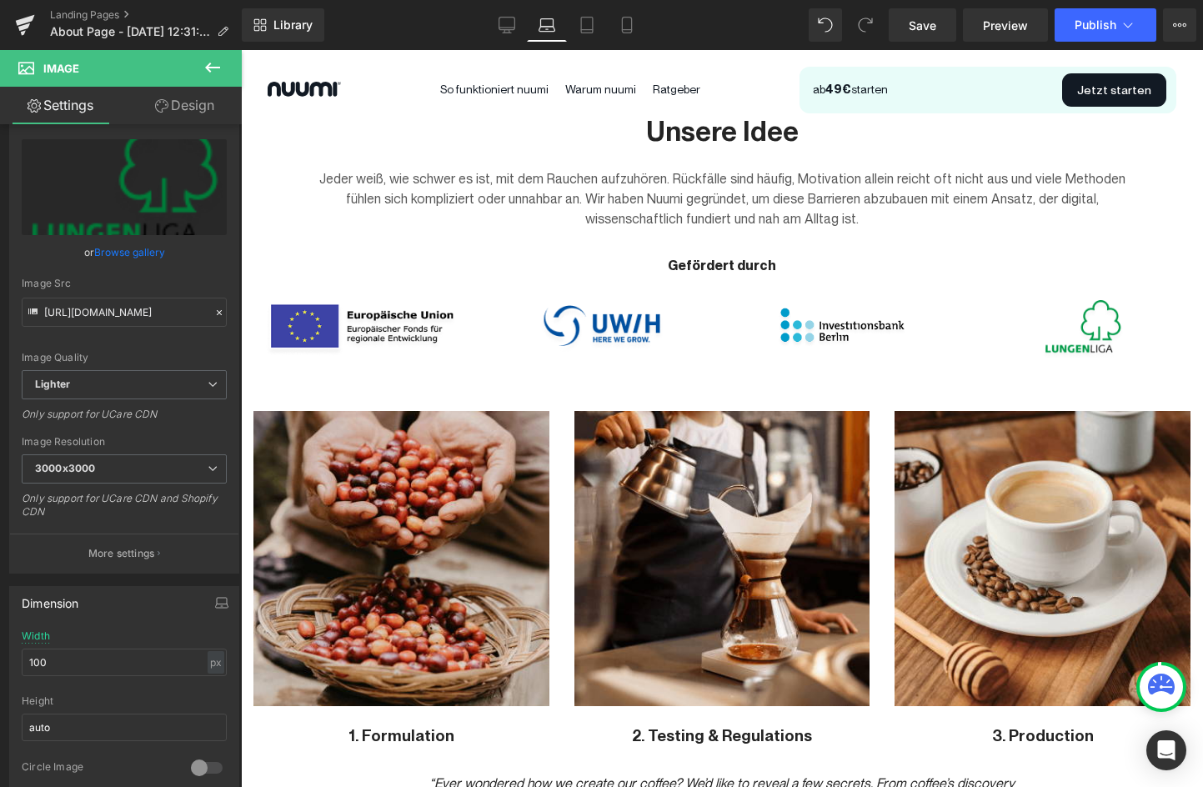
scroll to position [878, 0]
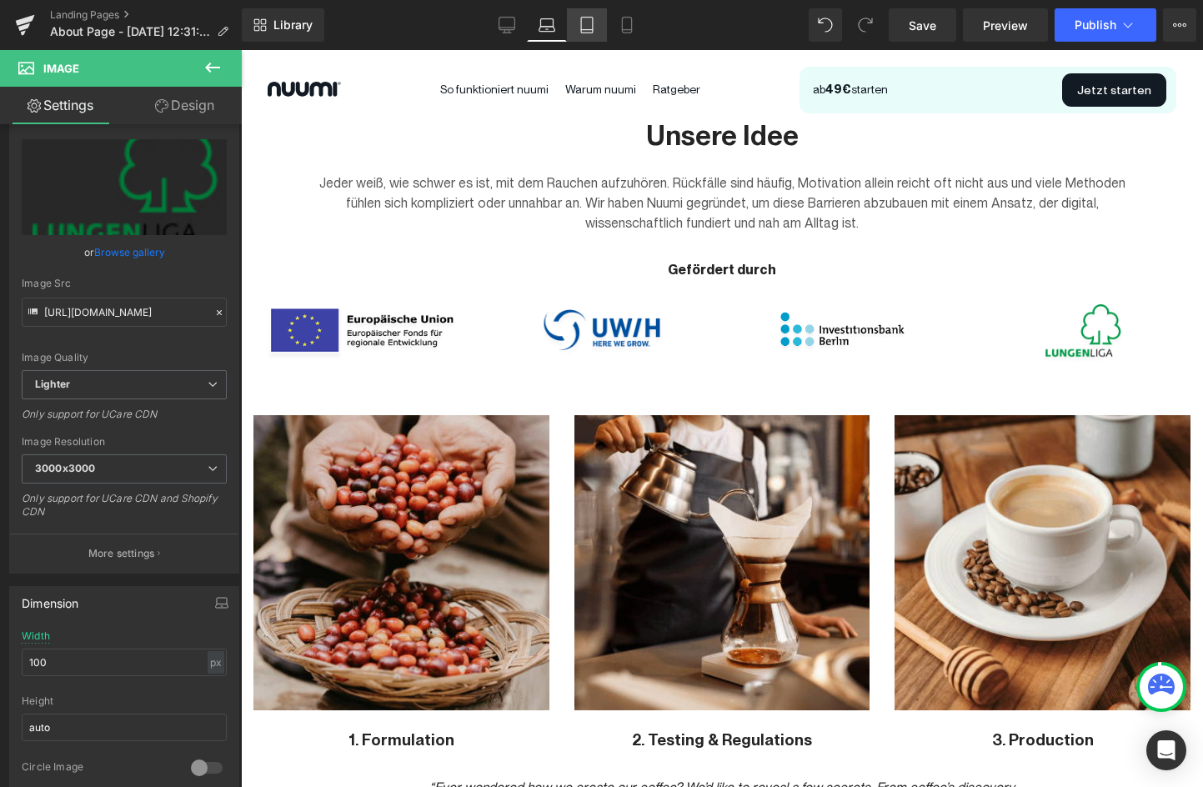
click at [582, 28] on icon at bounding box center [587, 25] width 17 height 17
type input "50"
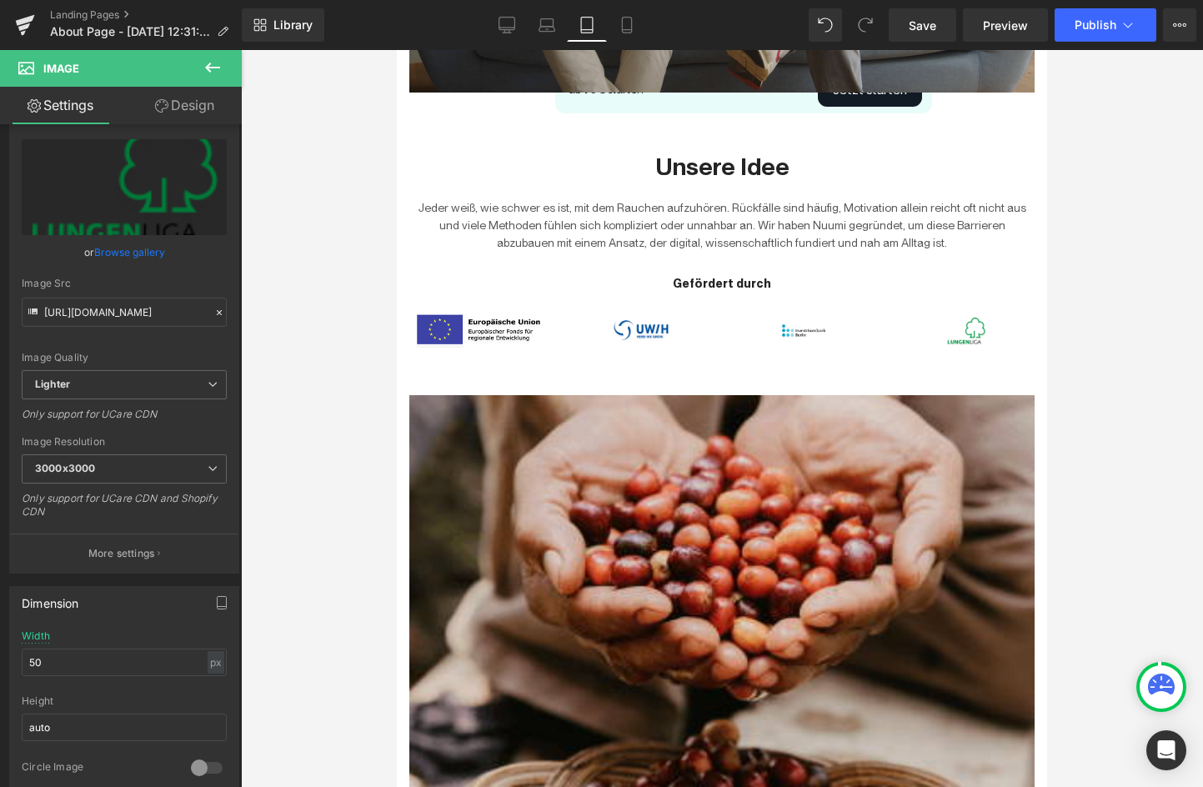
scroll to position [871, 0]
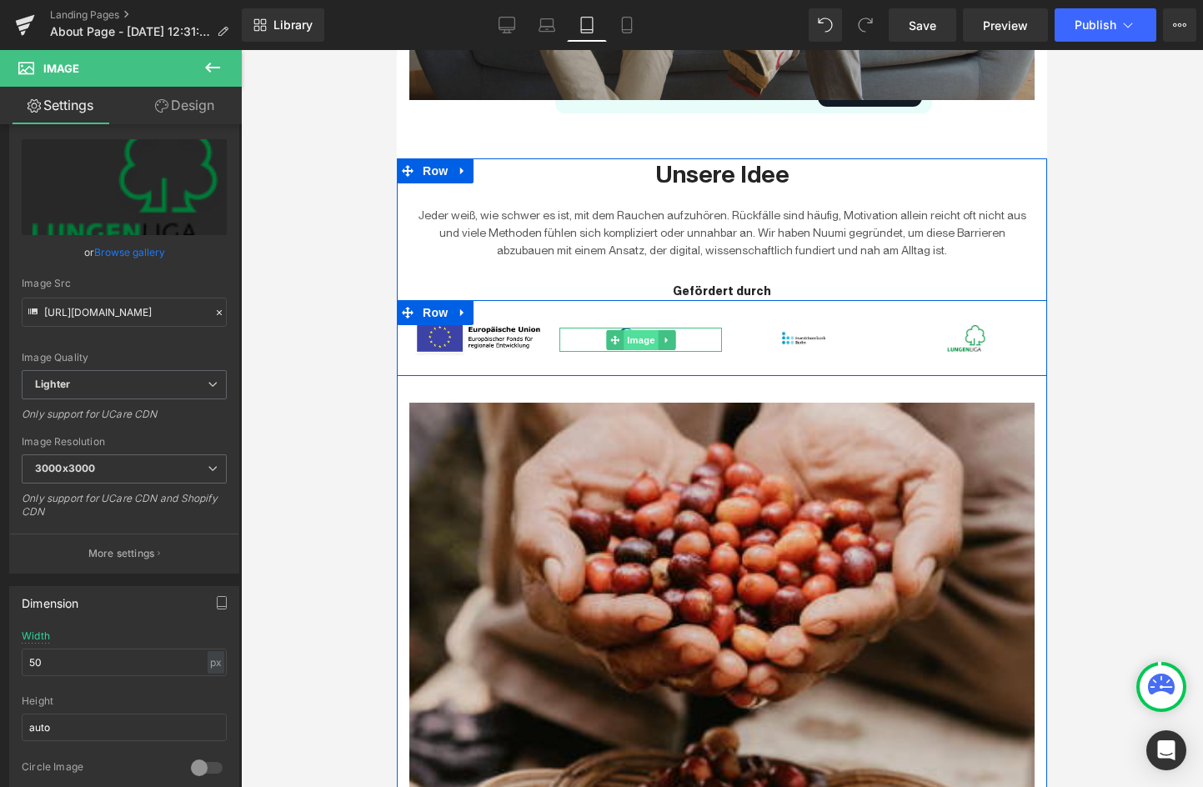
click at [652, 339] on span "Image" at bounding box center [641, 340] width 35 height 20
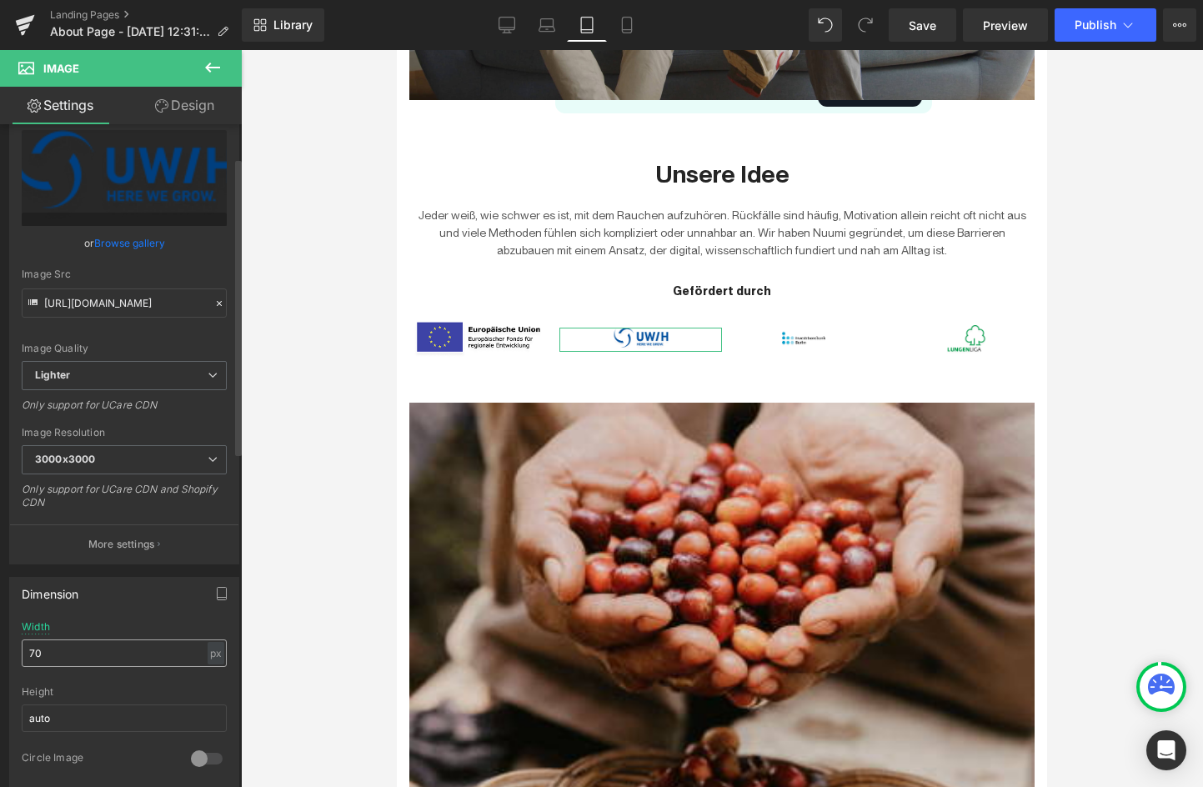
scroll to position [81, 0]
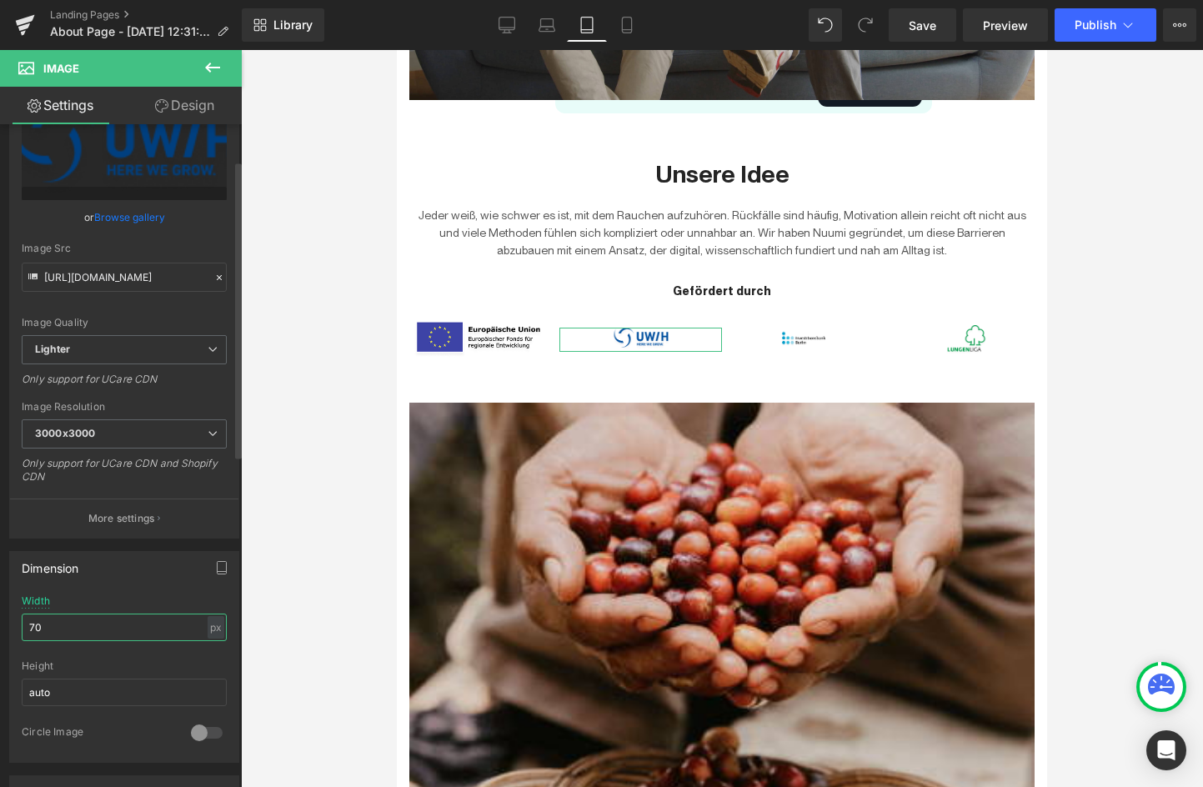
click at [58, 625] on input "70" at bounding box center [124, 628] width 205 height 28
type input "7"
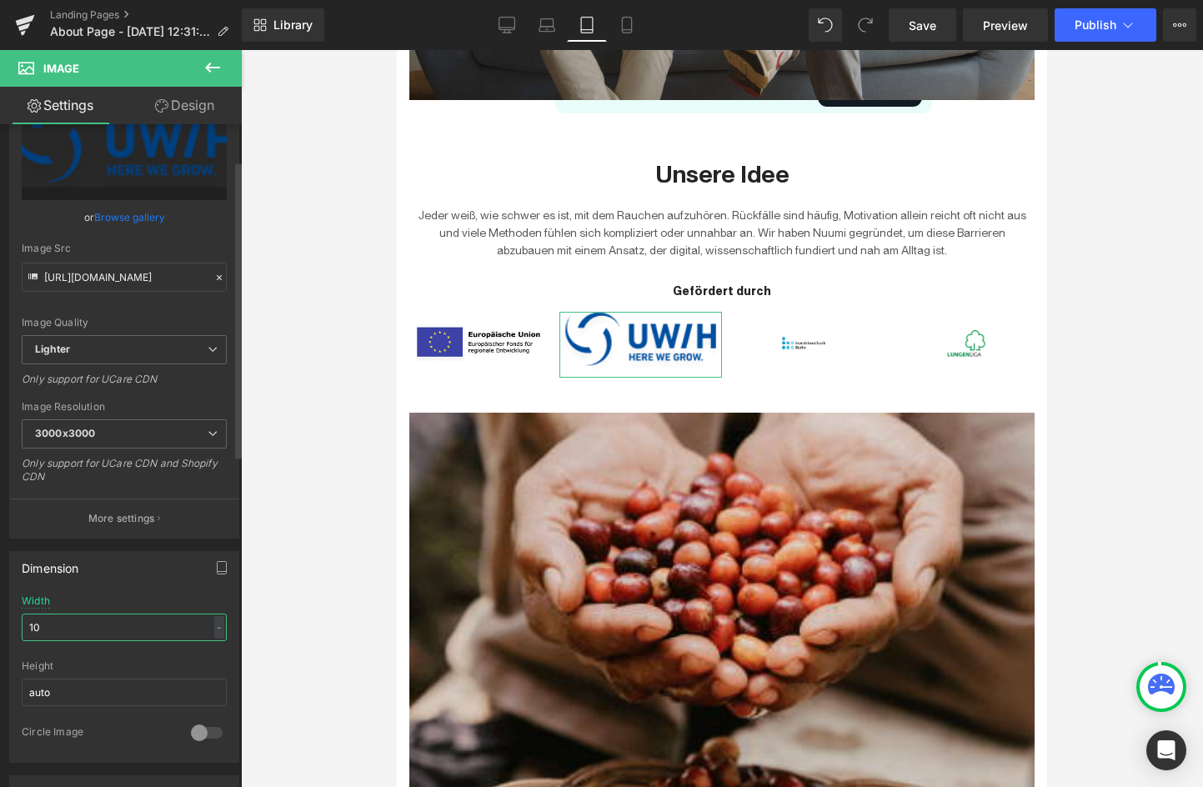
type input "100"
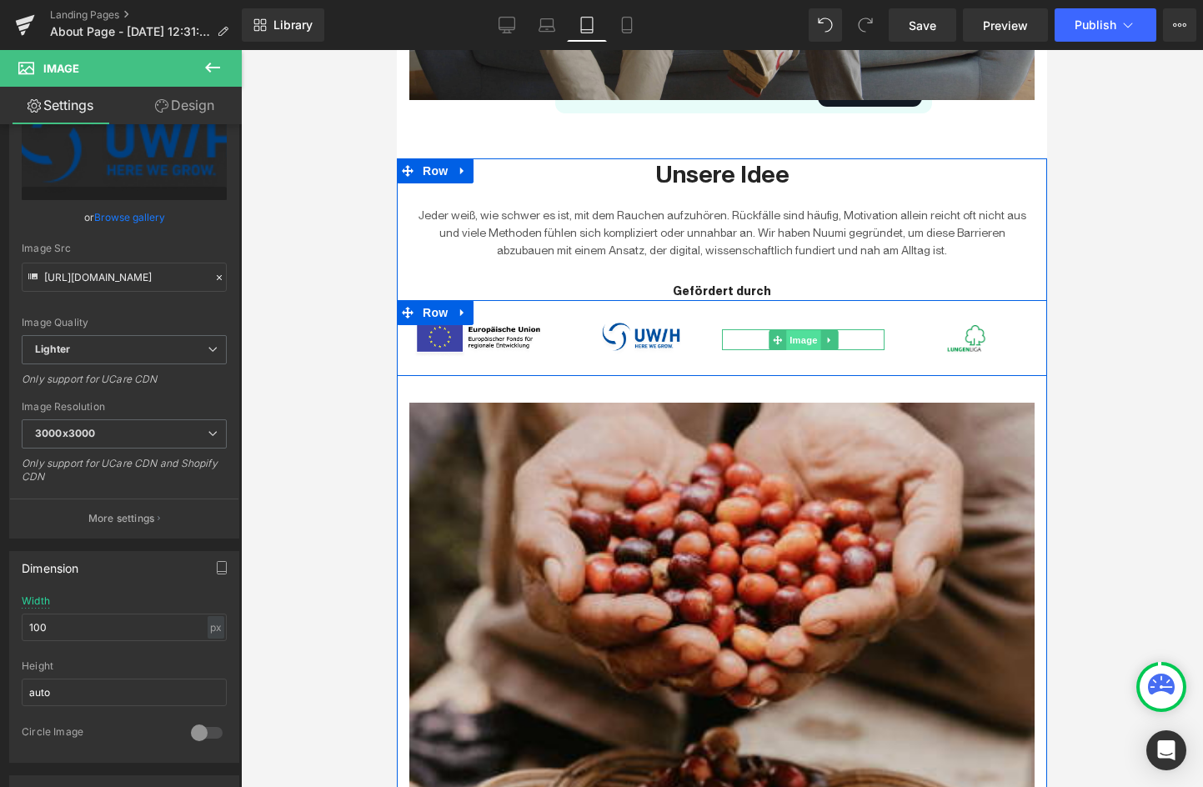
click at [801, 339] on span "Image" at bounding box center [803, 340] width 35 height 20
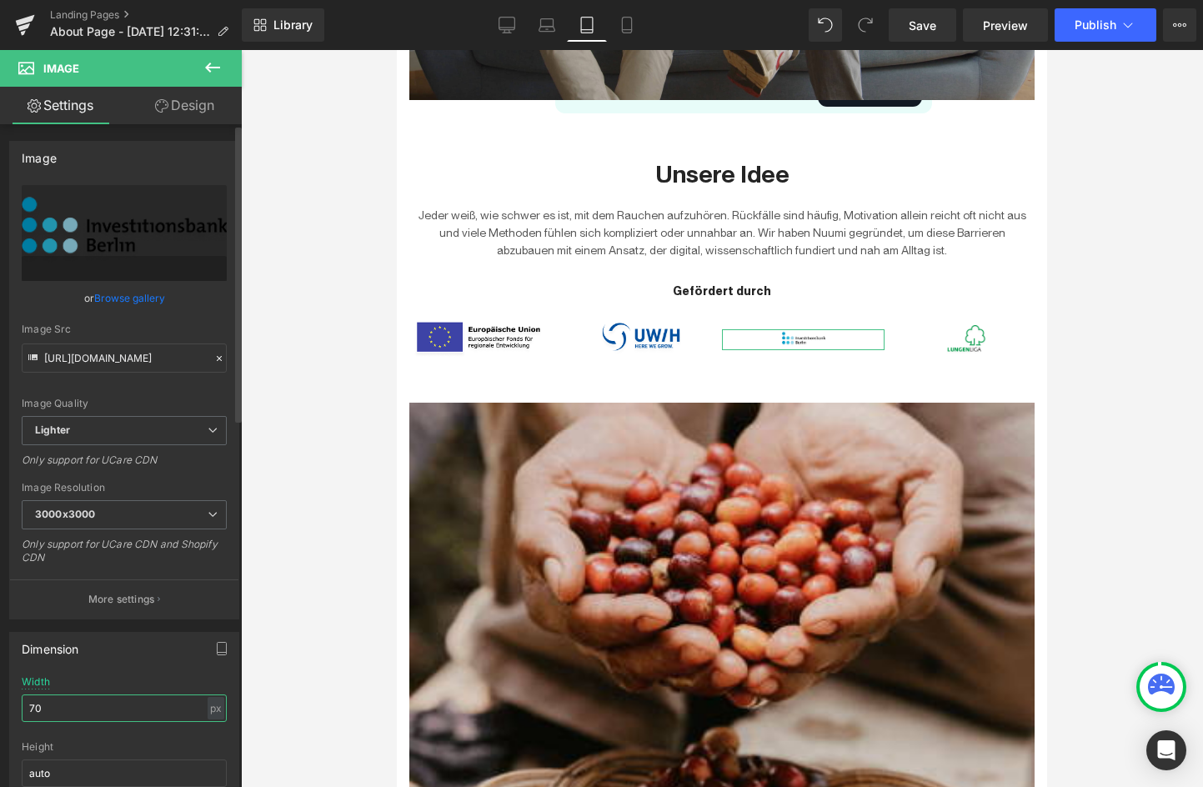
click at [79, 713] on input "70" at bounding box center [124, 709] width 205 height 28
type input "1"
click at [501, 31] on icon at bounding box center [507, 25] width 17 height 17
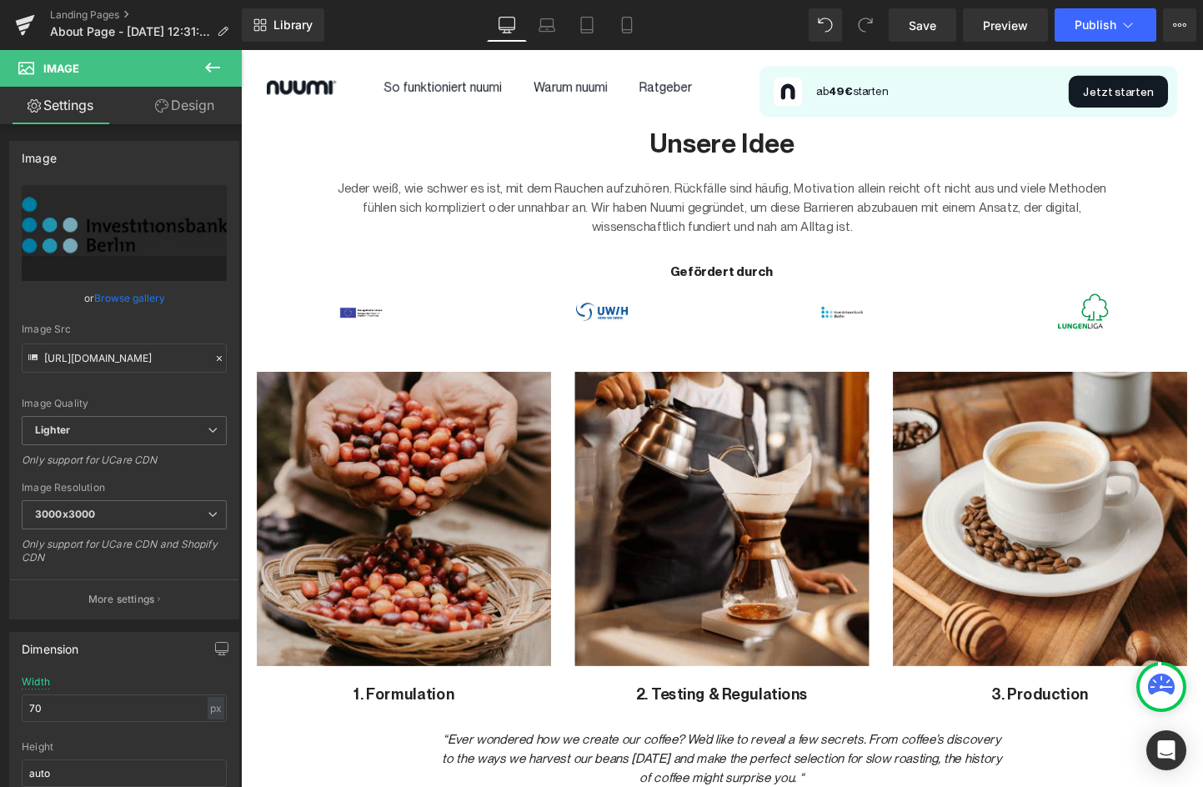
scroll to position [887, 0]
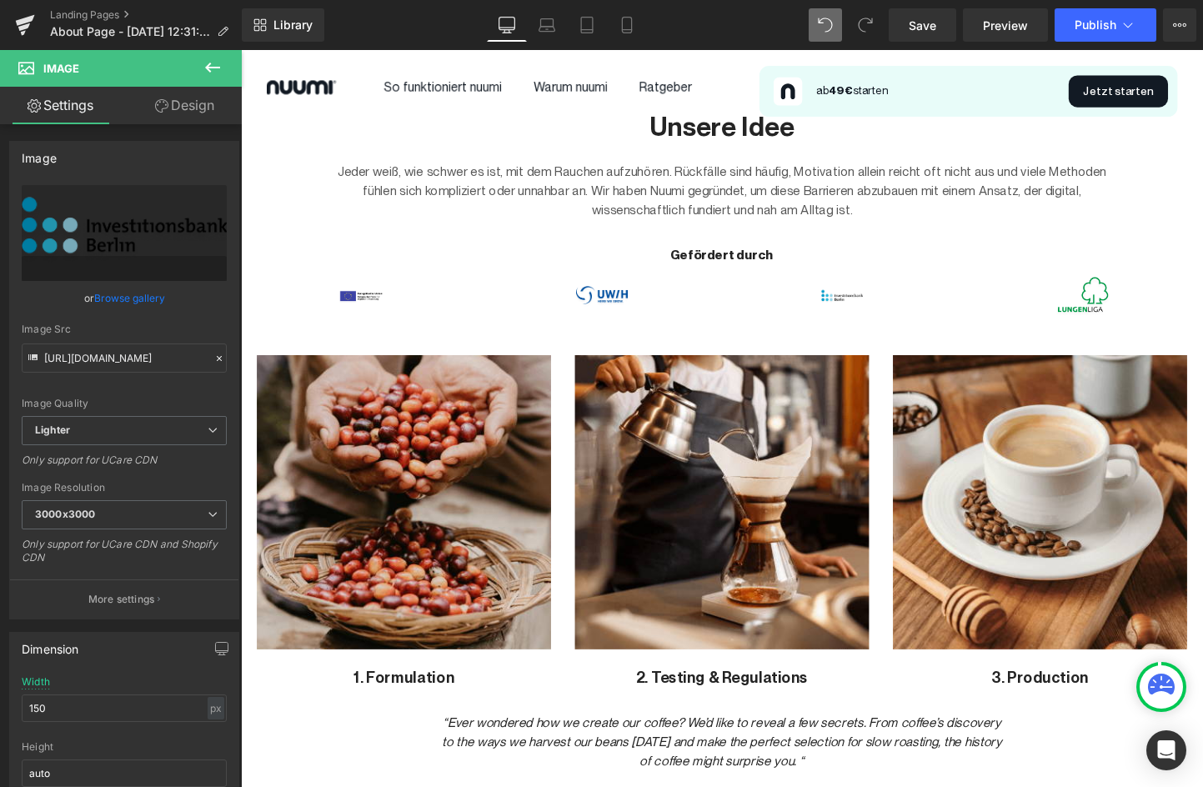
type input "70"
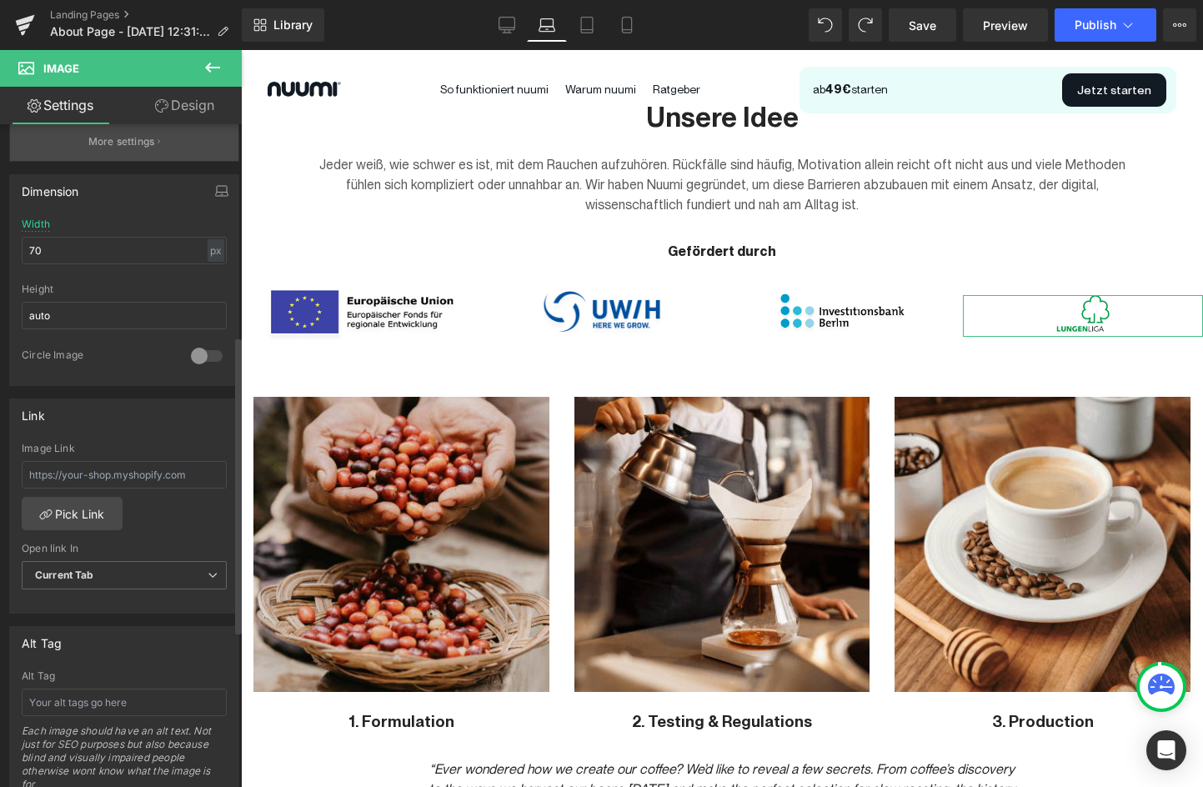
scroll to position [573, 0]
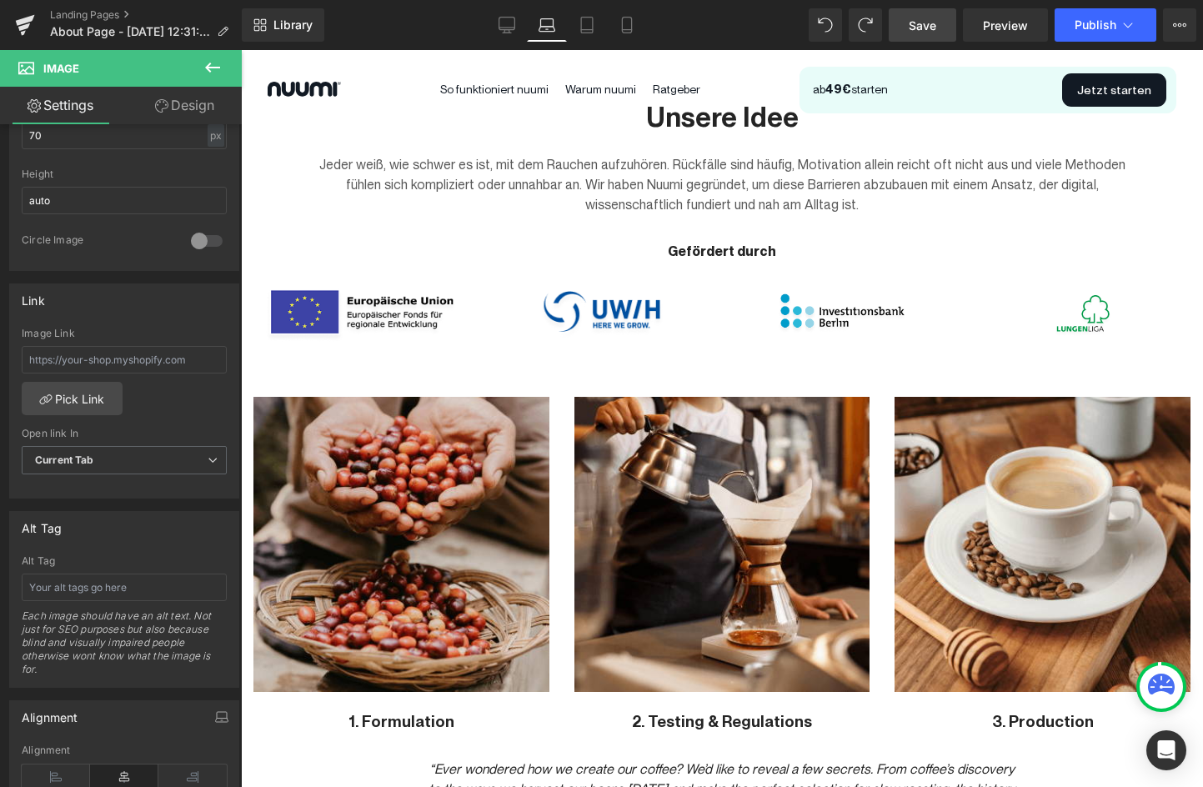
click at [931, 26] on span "Save" at bounding box center [923, 26] width 28 height 18
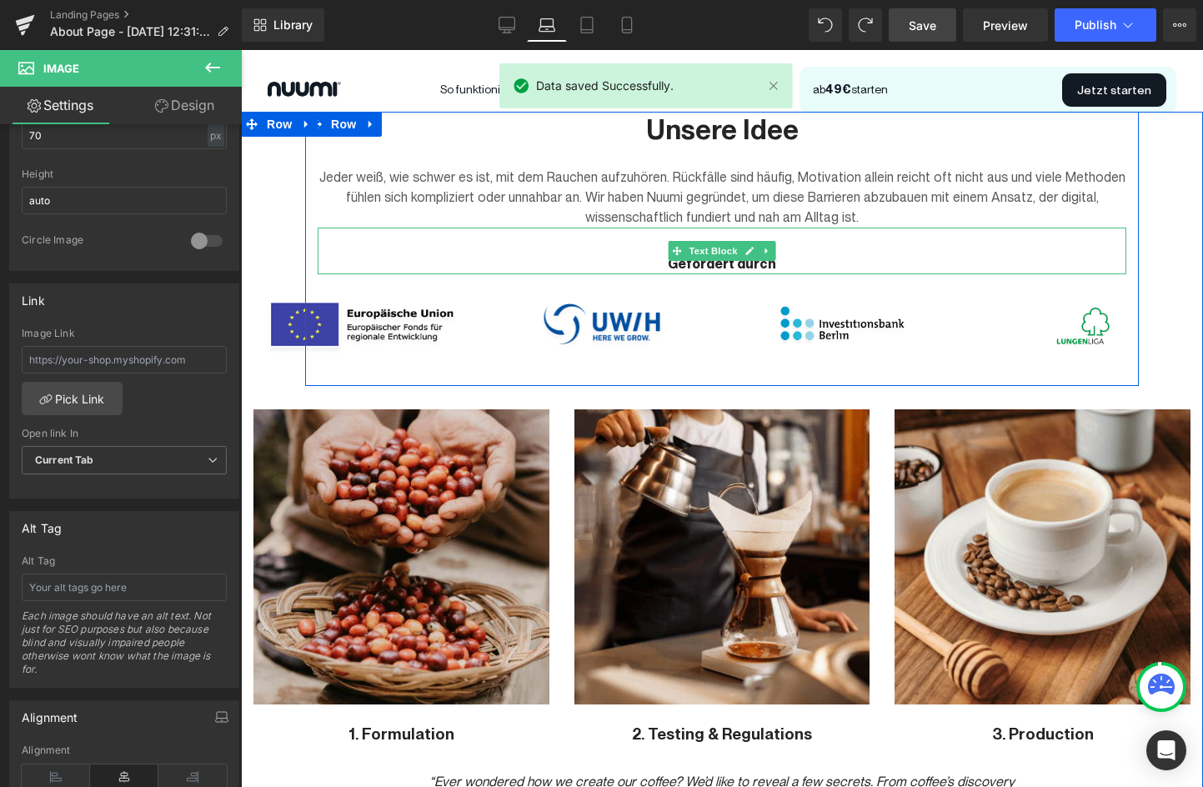
scroll to position [883, 0]
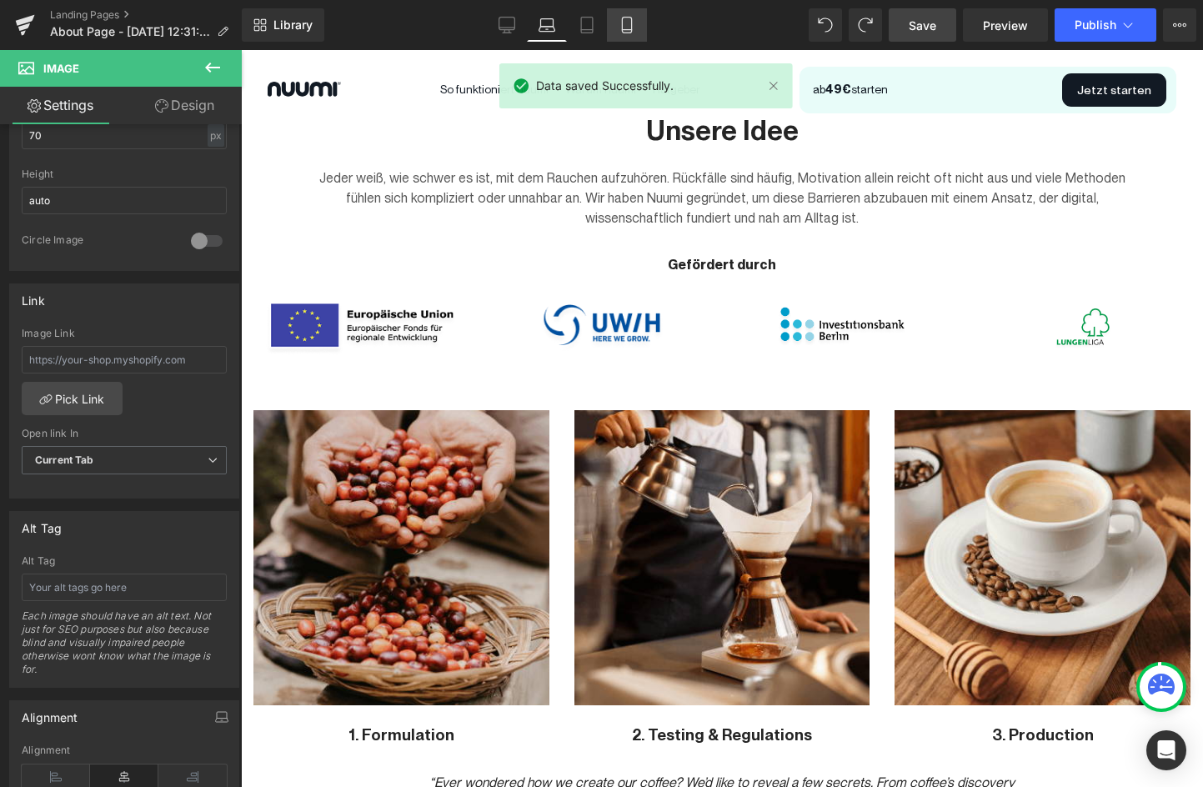
click at [625, 25] on icon at bounding box center [627, 25] width 17 height 17
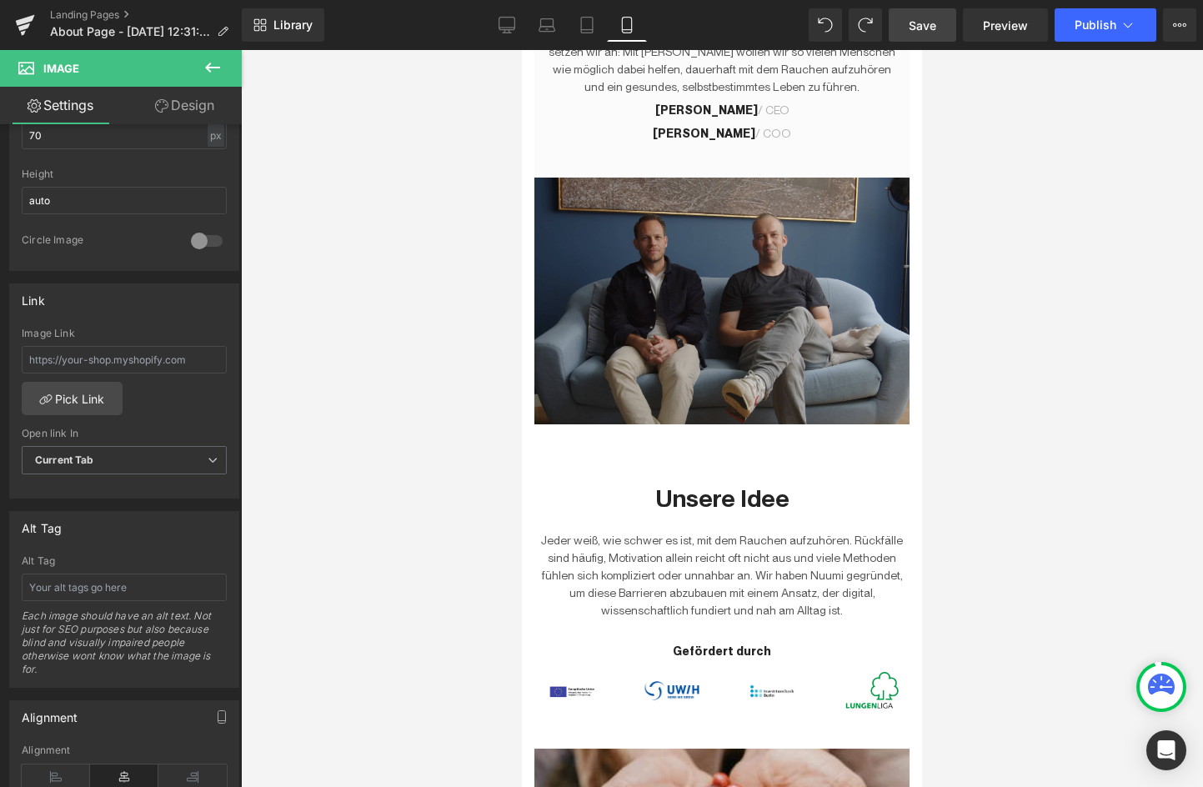
scroll to position [488, 0]
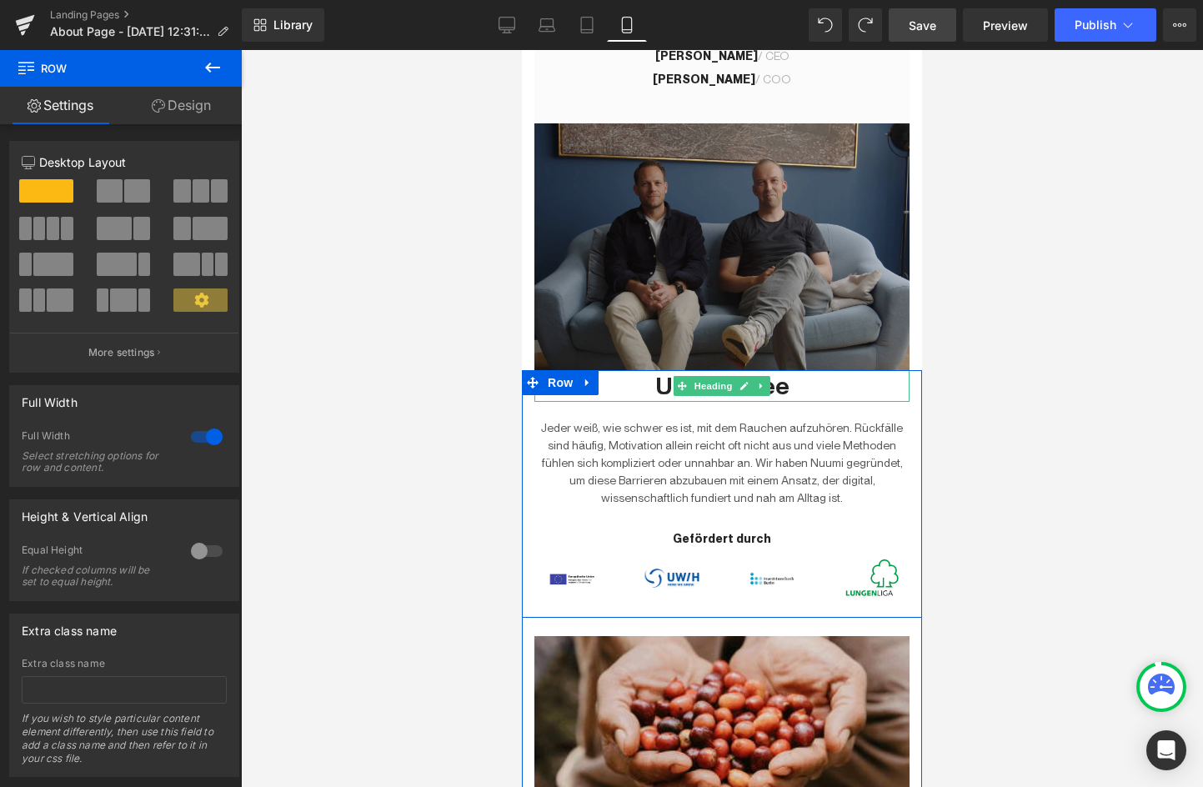
drag, startPoint x: 753, startPoint y: 404, endPoint x: 822, endPoint y: 363, distance: 80.4
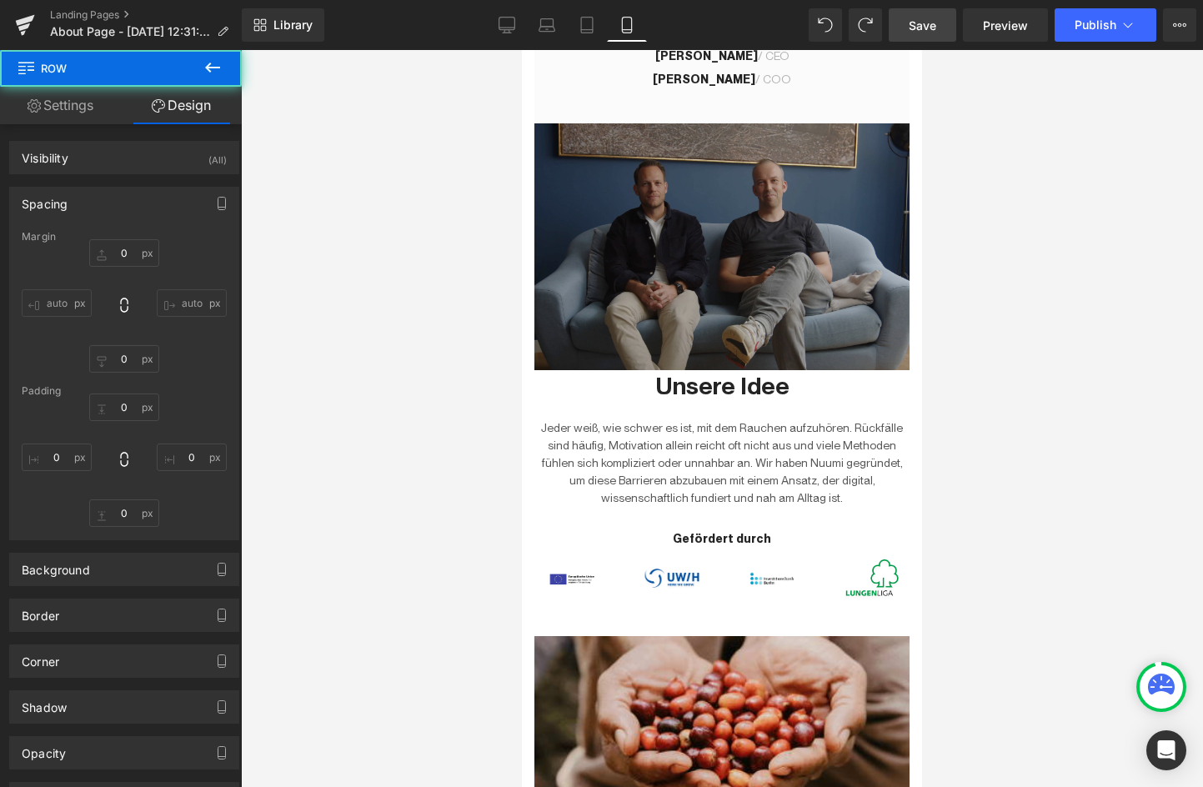
type input "0"
type input "70"
type input "15"
type input "0"
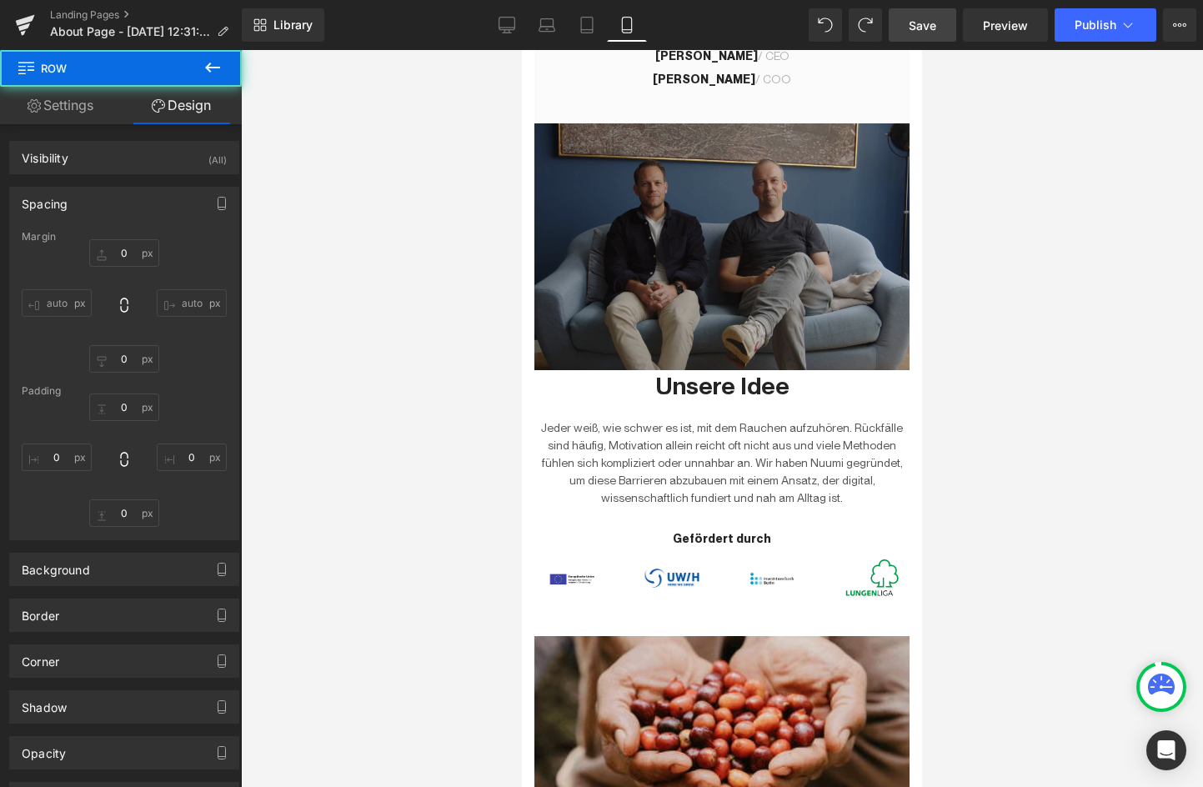
type input "15"
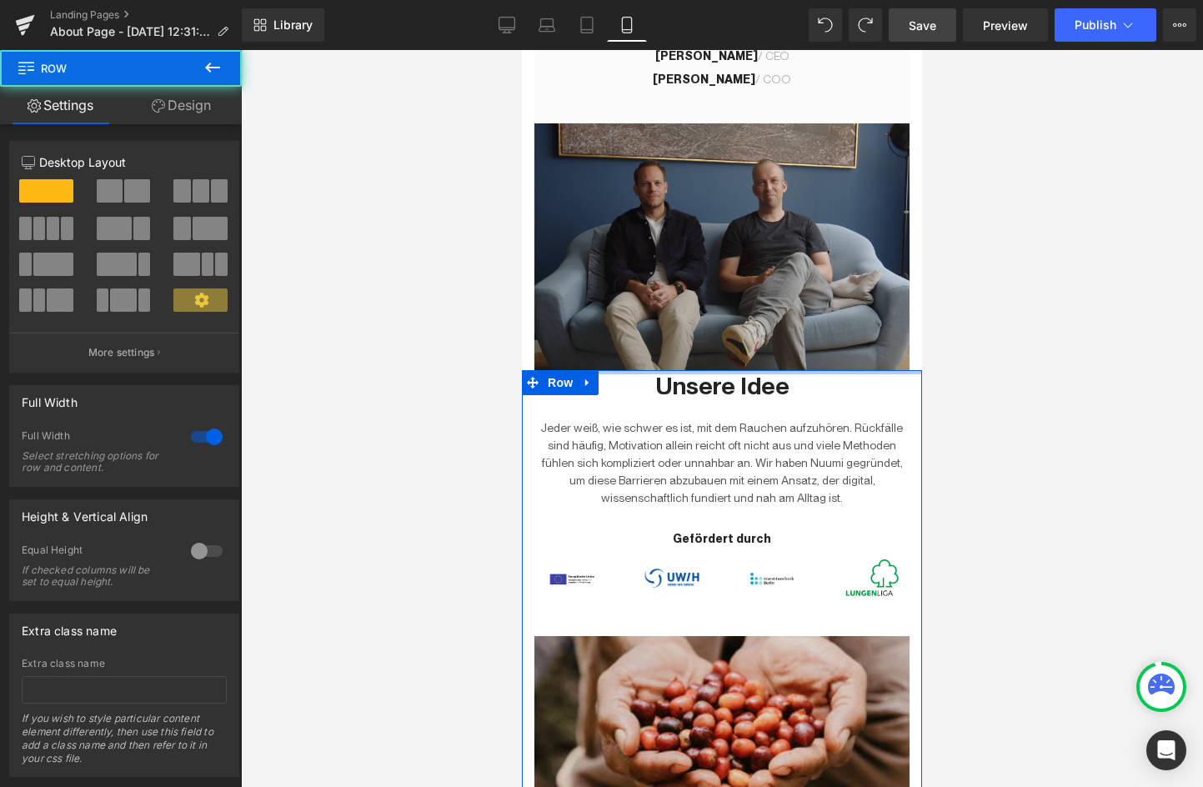
click at [821, 370] on div at bounding box center [722, 372] width 400 height 4
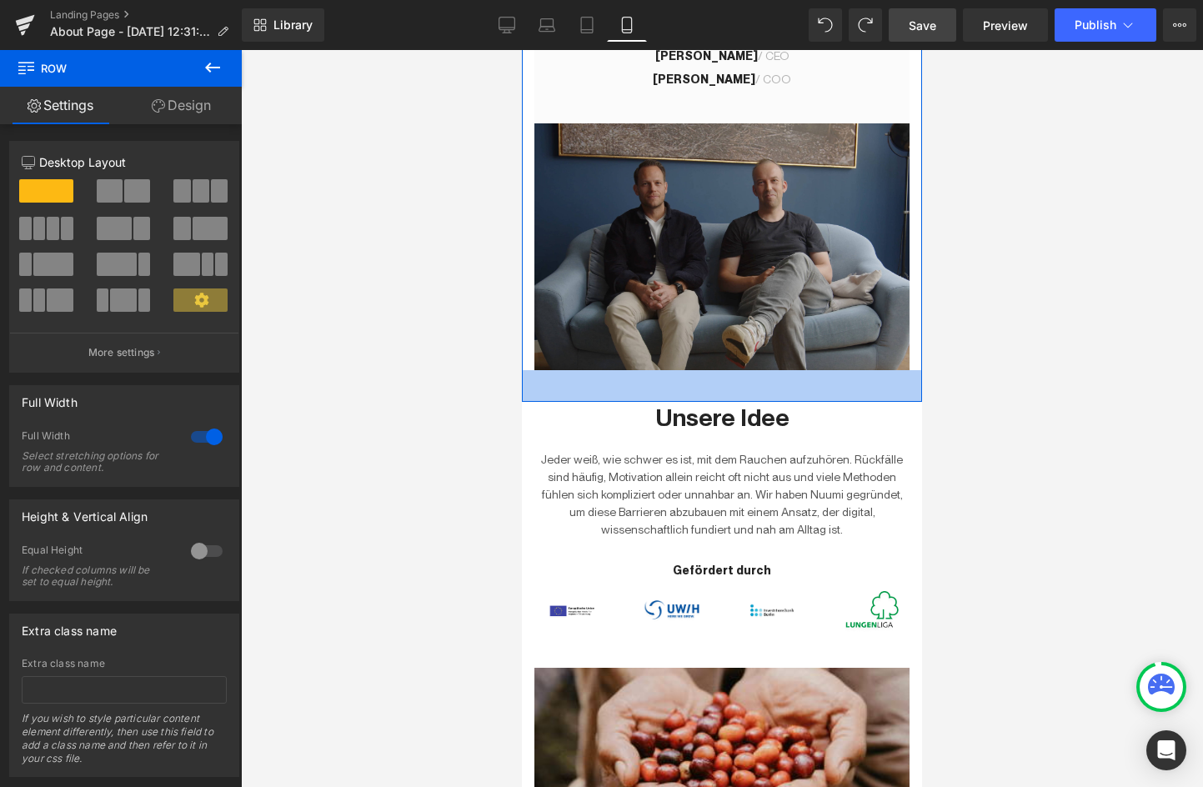
drag, startPoint x: 821, startPoint y: 369, endPoint x: 822, endPoint y: 400, distance: 31.7
click at [822, 400] on div "38px" at bounding box center [722, 386] width 400 height 32
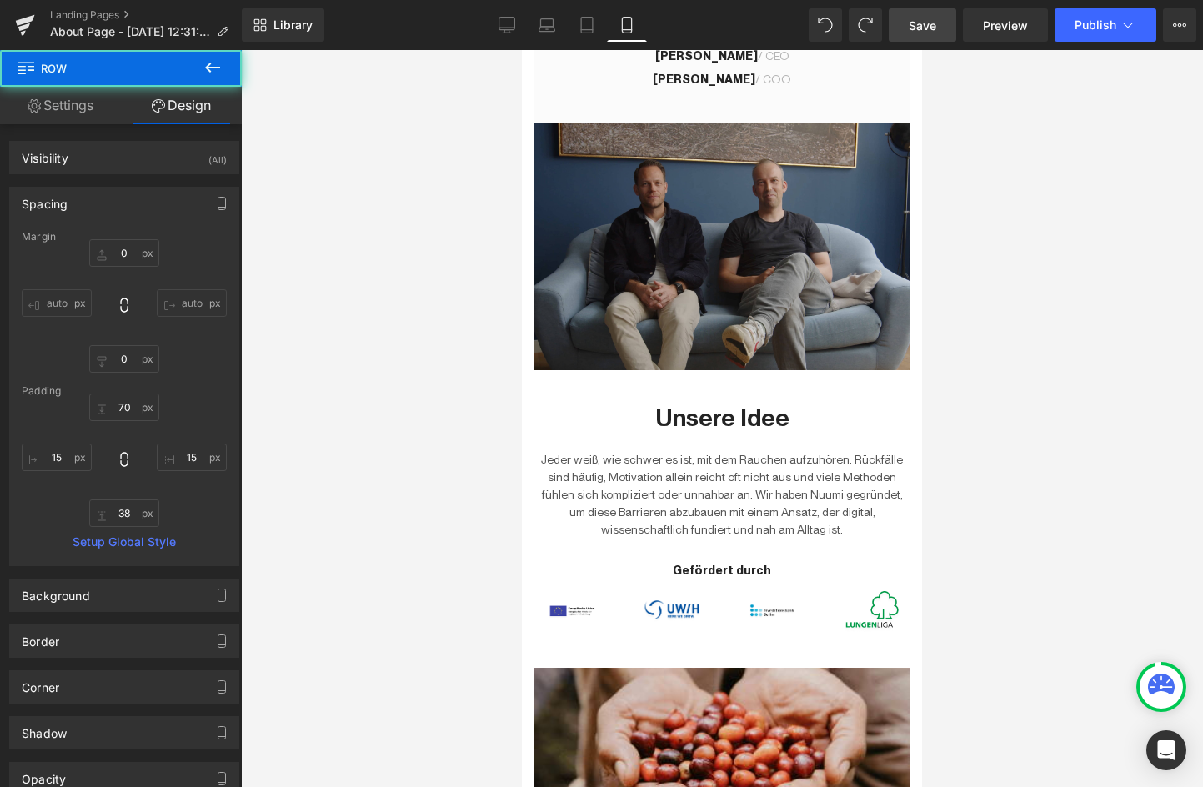
click at [960, 394] on div at bounding box center [722, 418] width 962 height 737
type input "0"
type input "70"
type input "15"
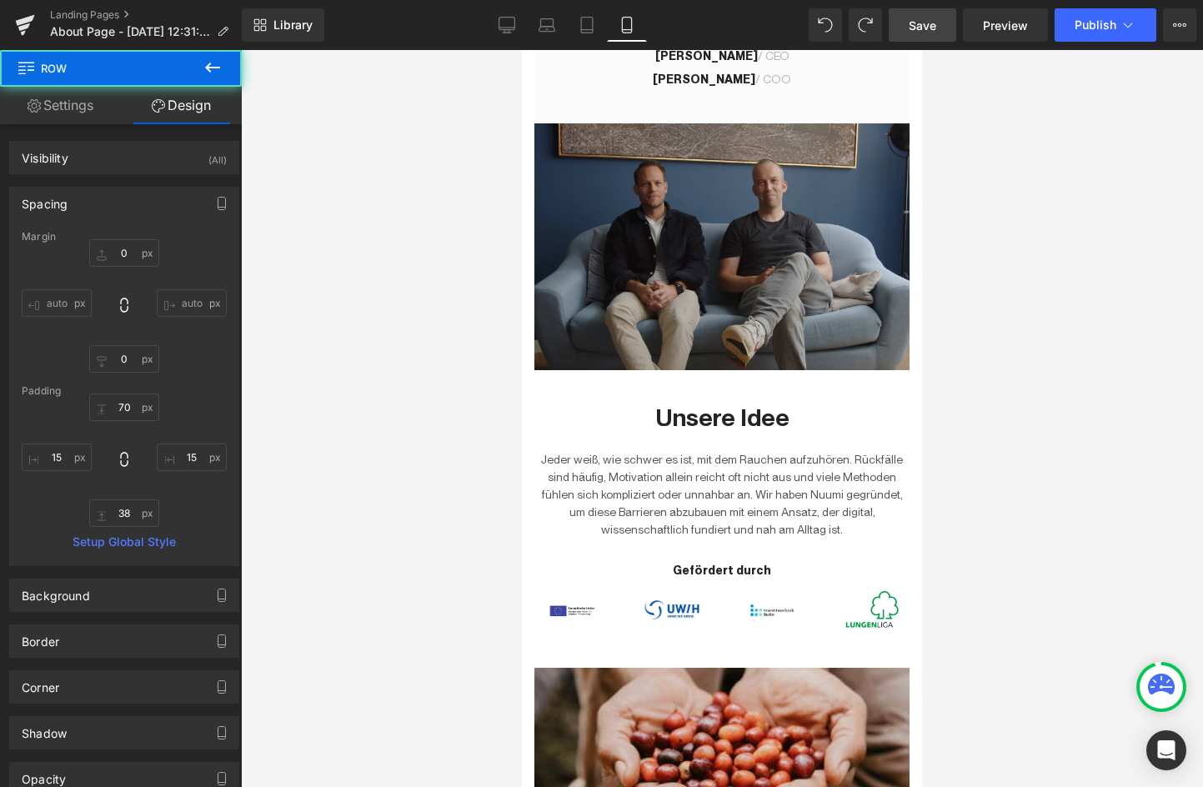
type input "38"
type input "15"
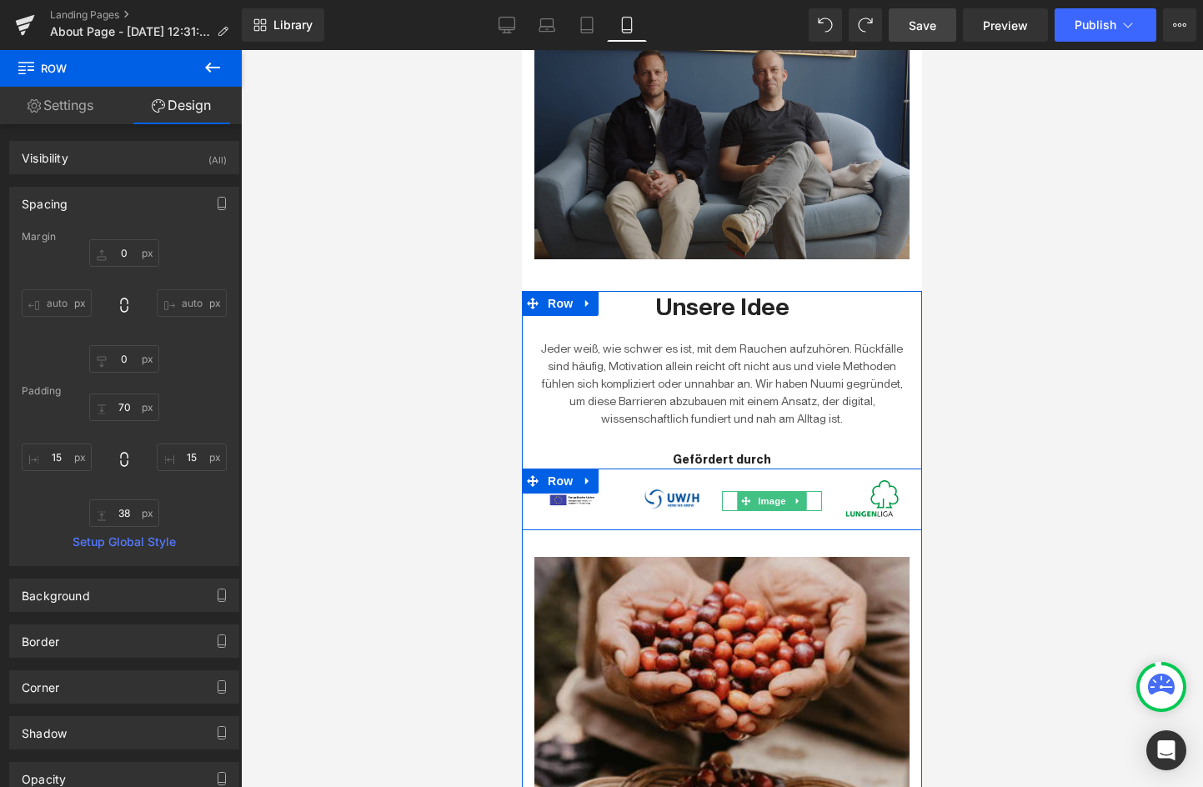
scroll to position [582, 0]
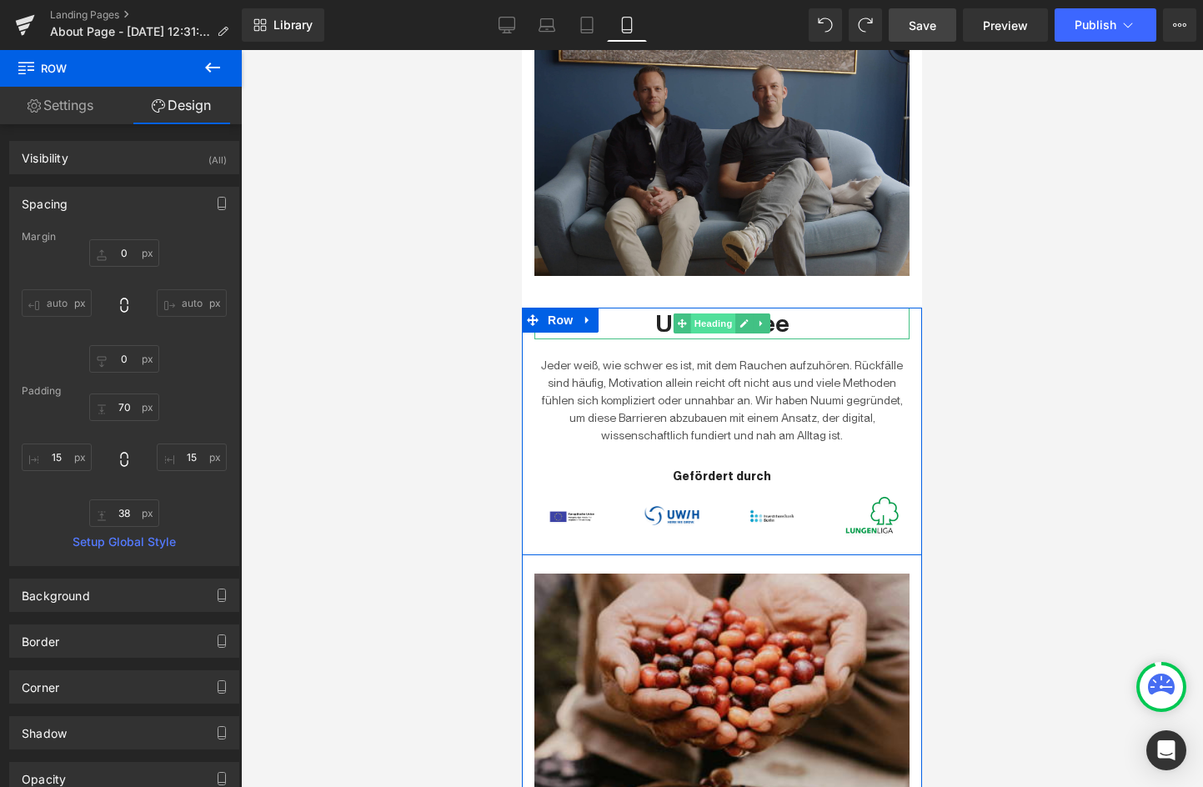
click at [726, 330] on span "Heading" at bounding box center [713, 324] width 45 height 20
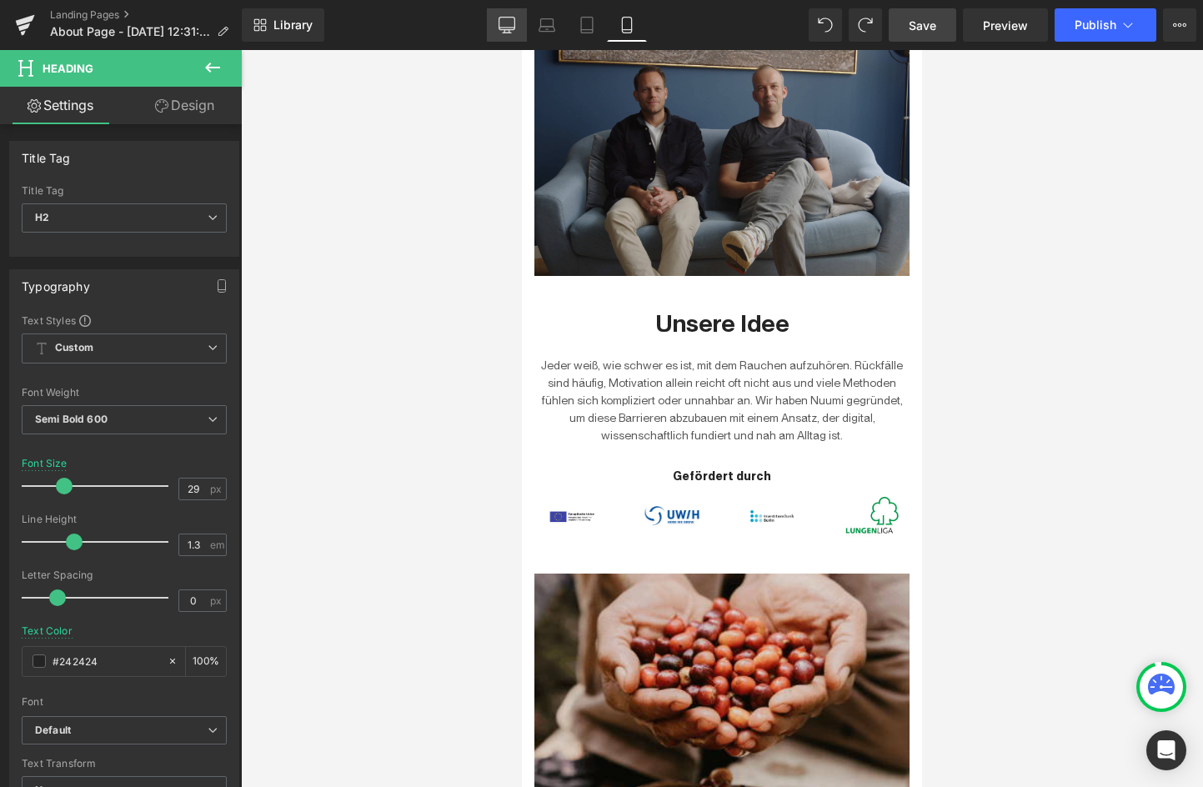
click at [500, 18] on icon at bounding box center [507, 24] width 16 height 13
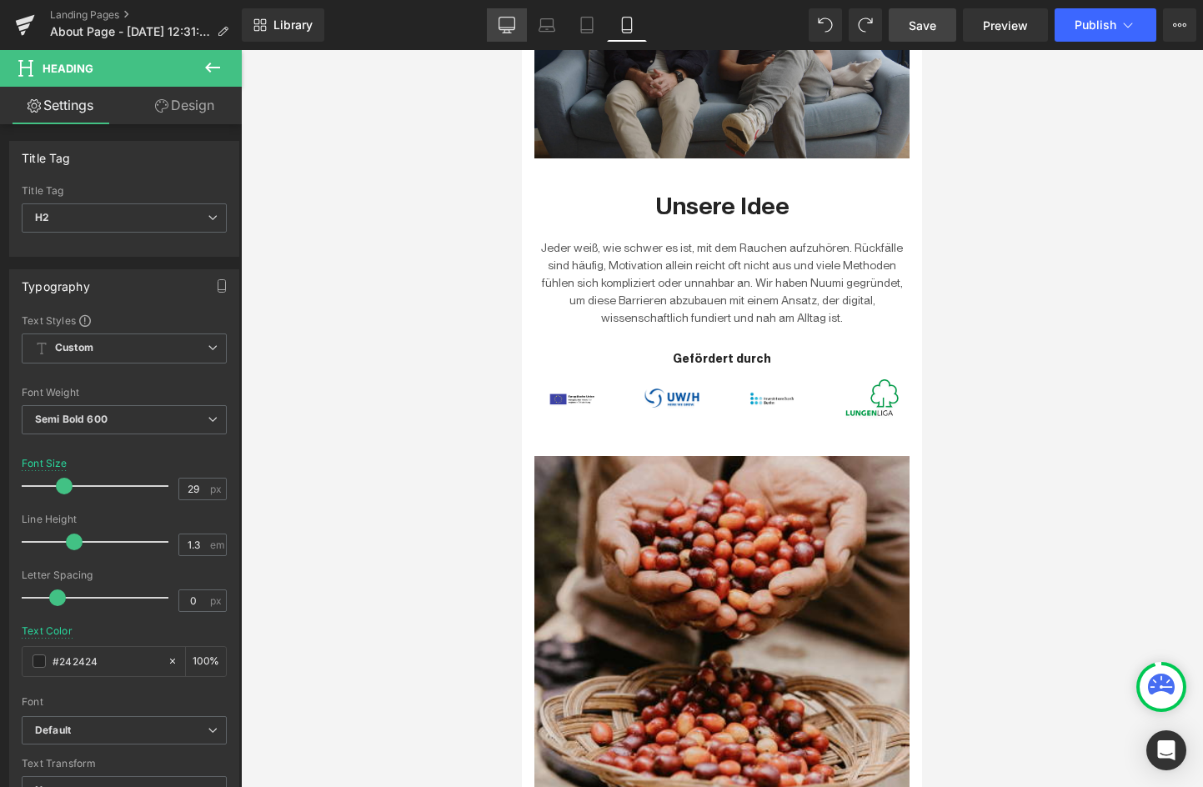
type input "33"
type input "100"
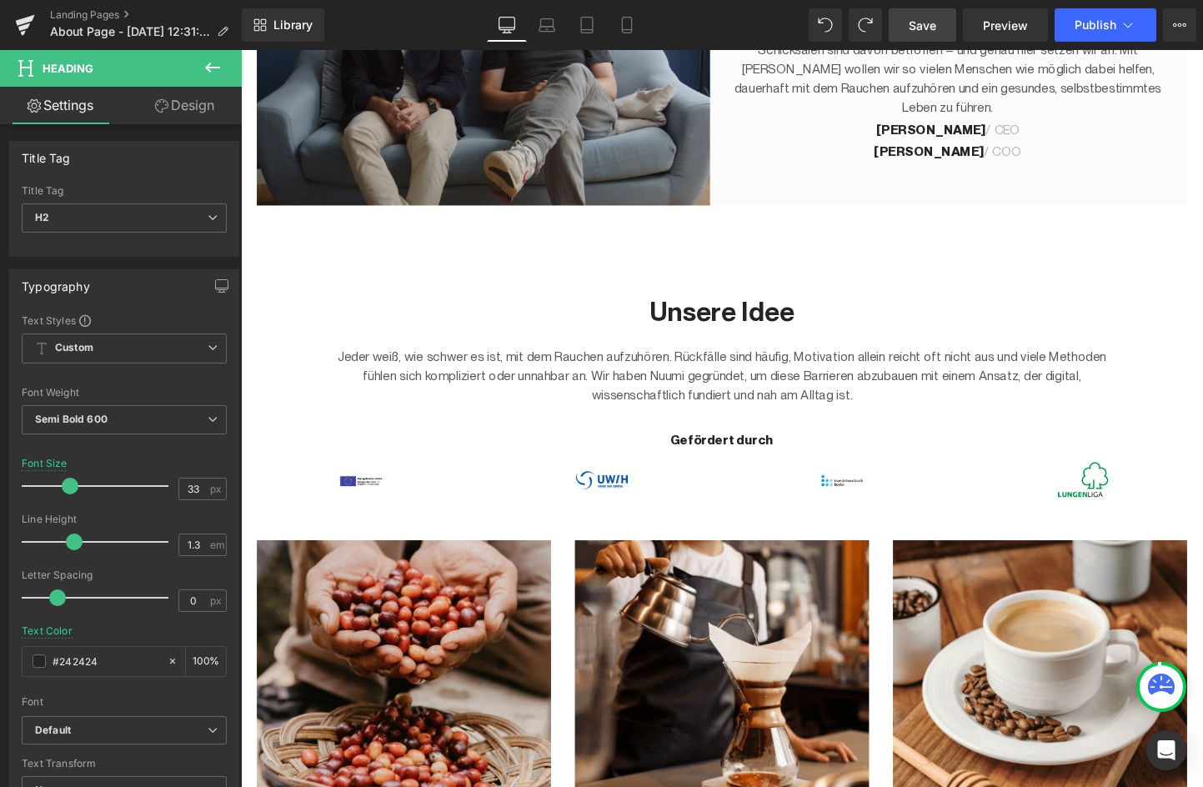
scroll to position [696, 0]
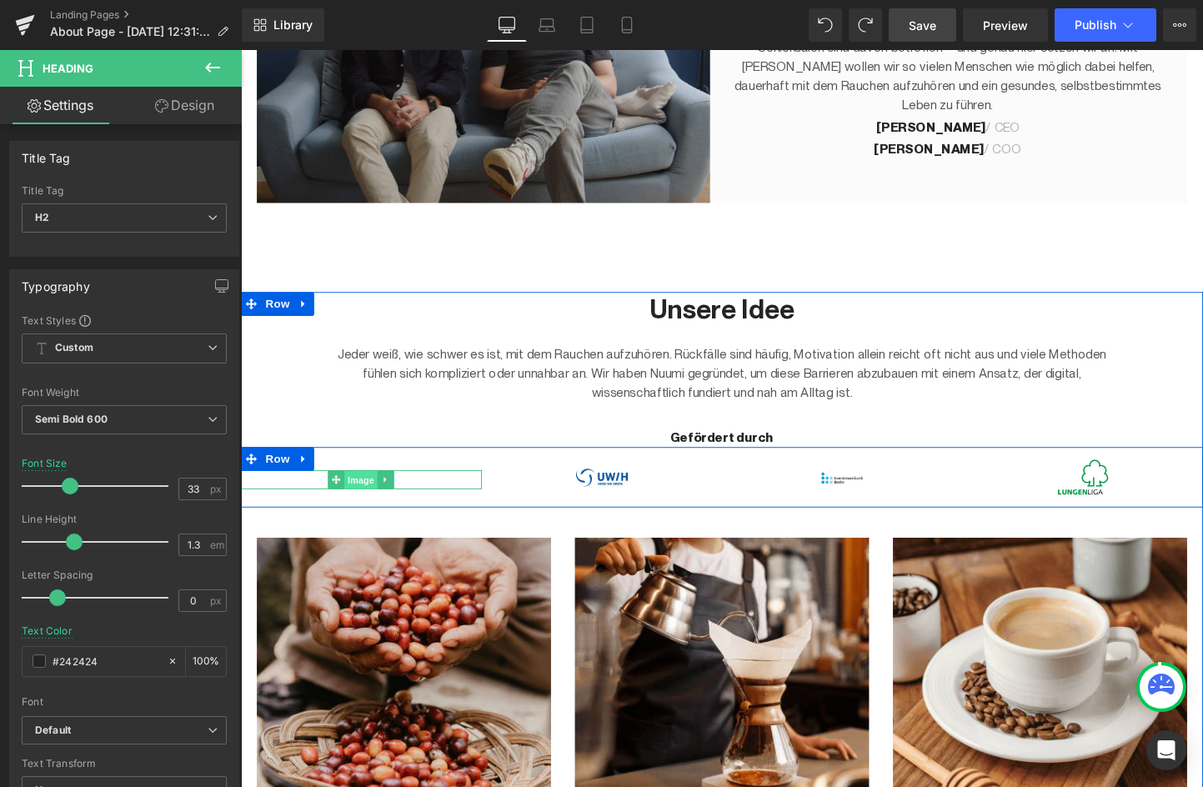
click at [363, 506] on span "Image" at bounding box center [366, 501] width 35 height 20
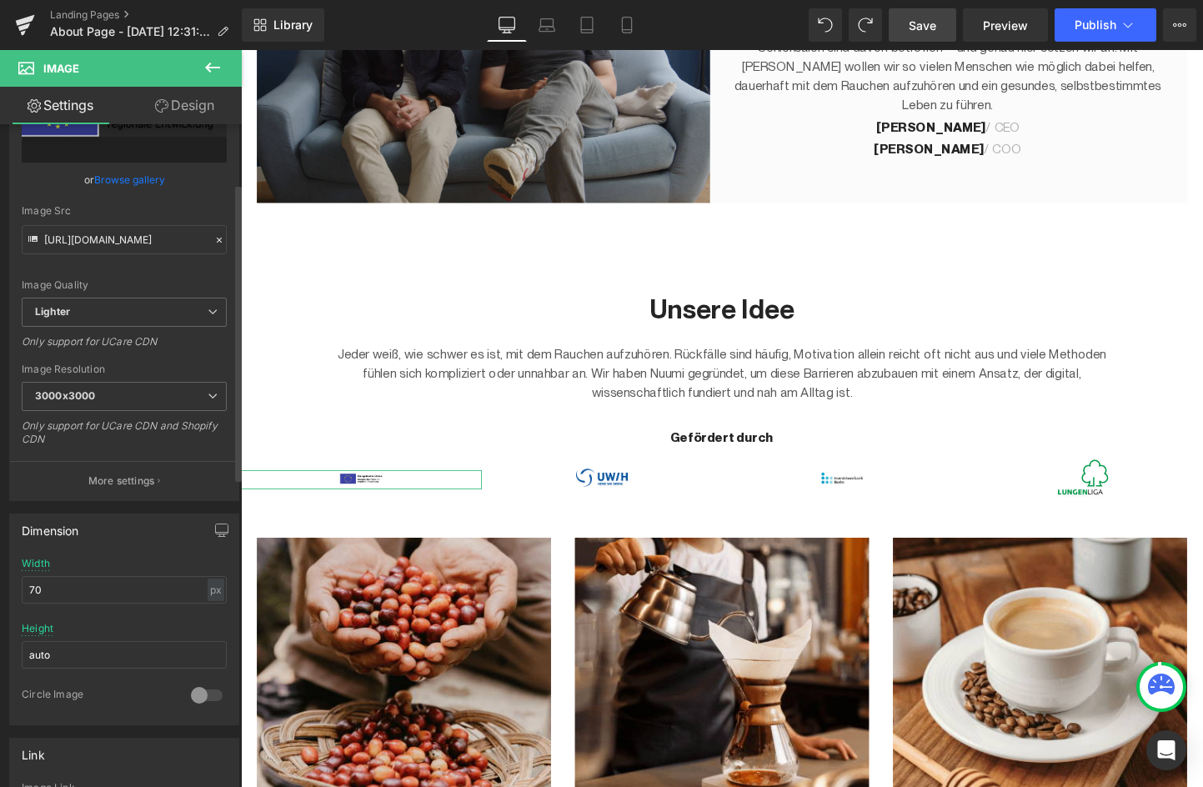
scroll to position [136, 0]
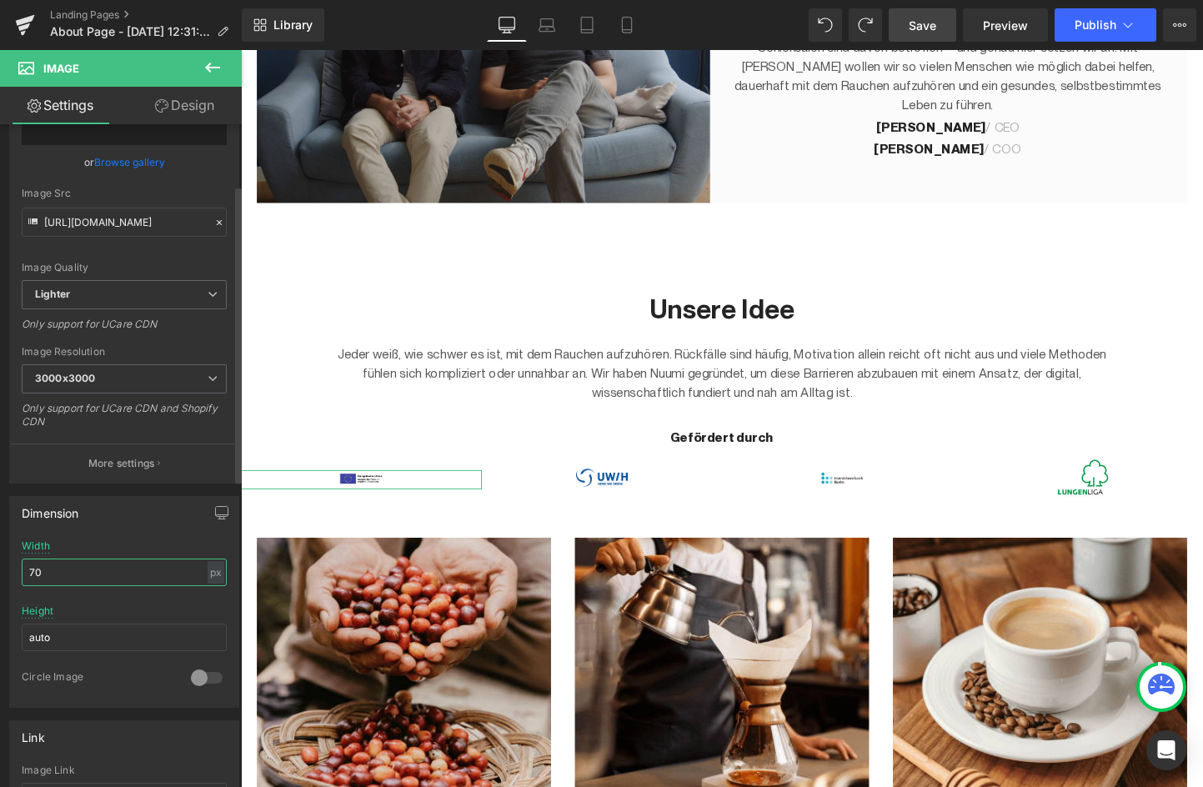
click at [46, 573] on input "70" at bounding box center [124, 573] width 205 height 28
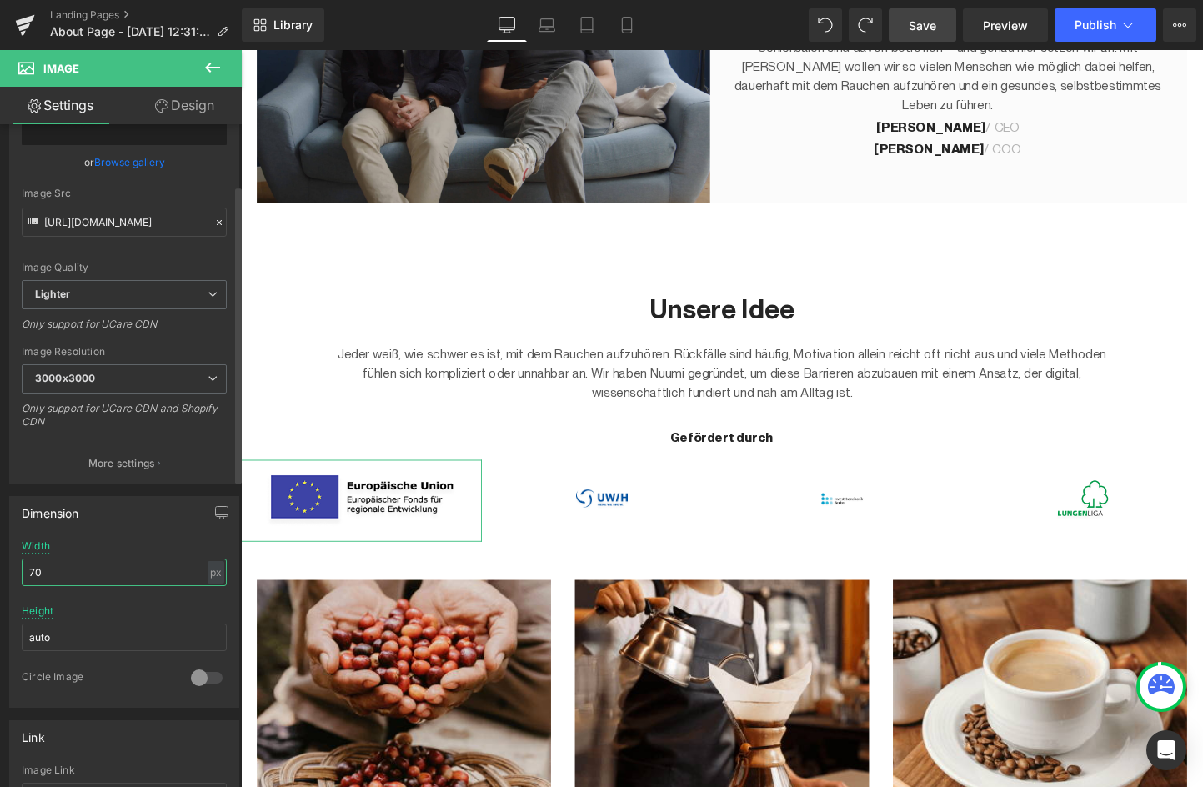
type input "7"
type input "650"
click at [220, 515] on icon "button" at bounding box center [222, 515] width 13 height 0
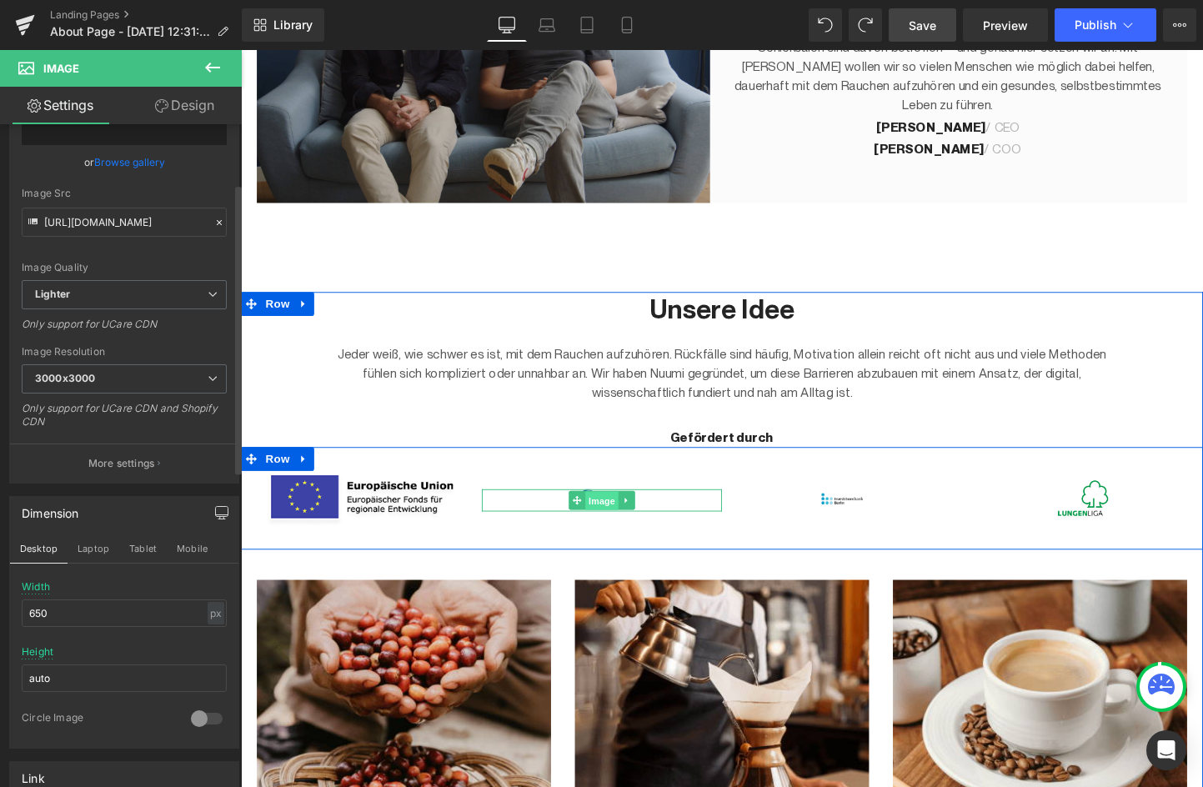
click at [627, 518] on span "Image" at bounding box center [619, 523] width 35 height 20
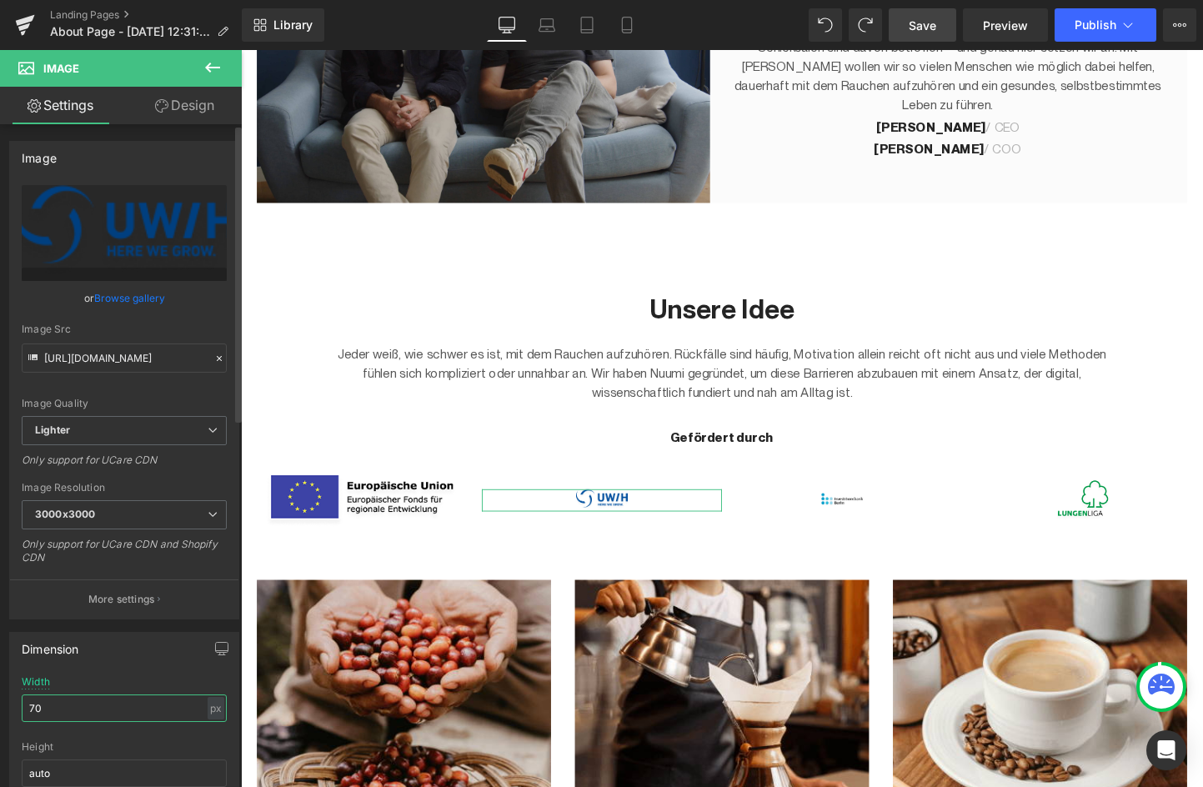
click at [90, 710] on input "70" at bounding box center [124, 709] width 205 height 28
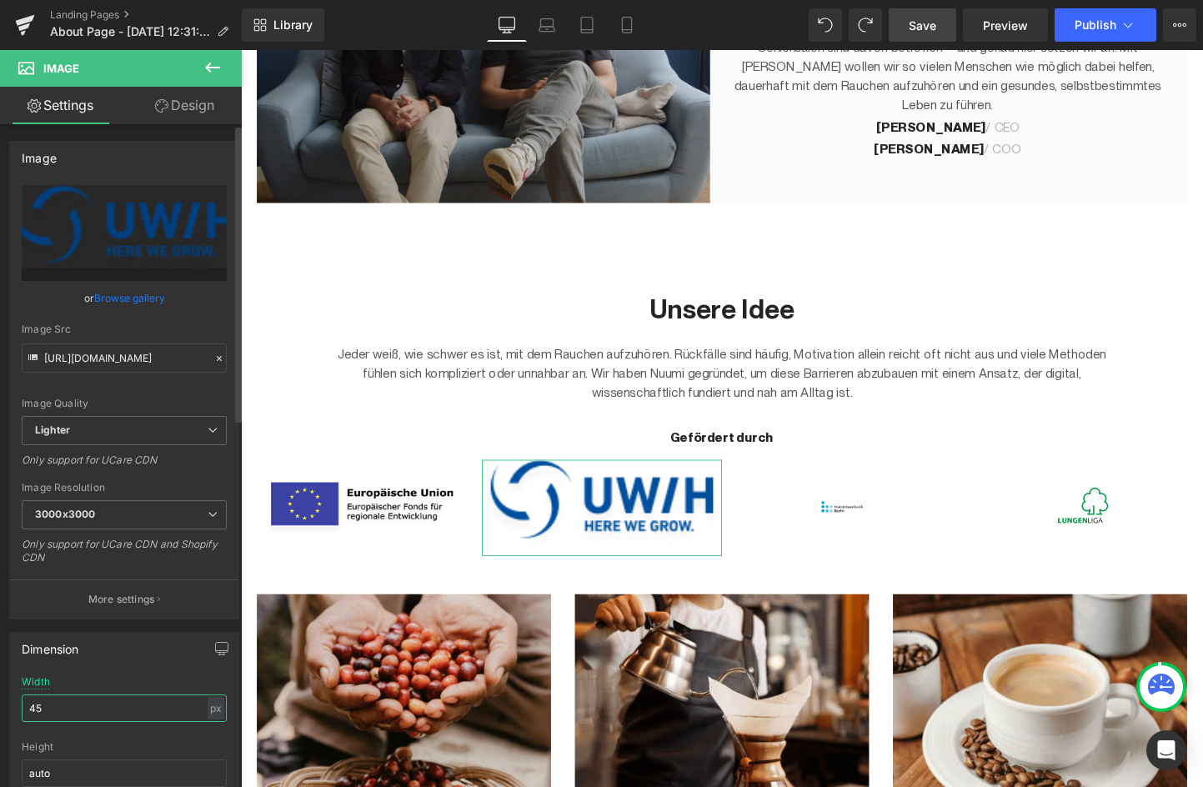
type input "4"
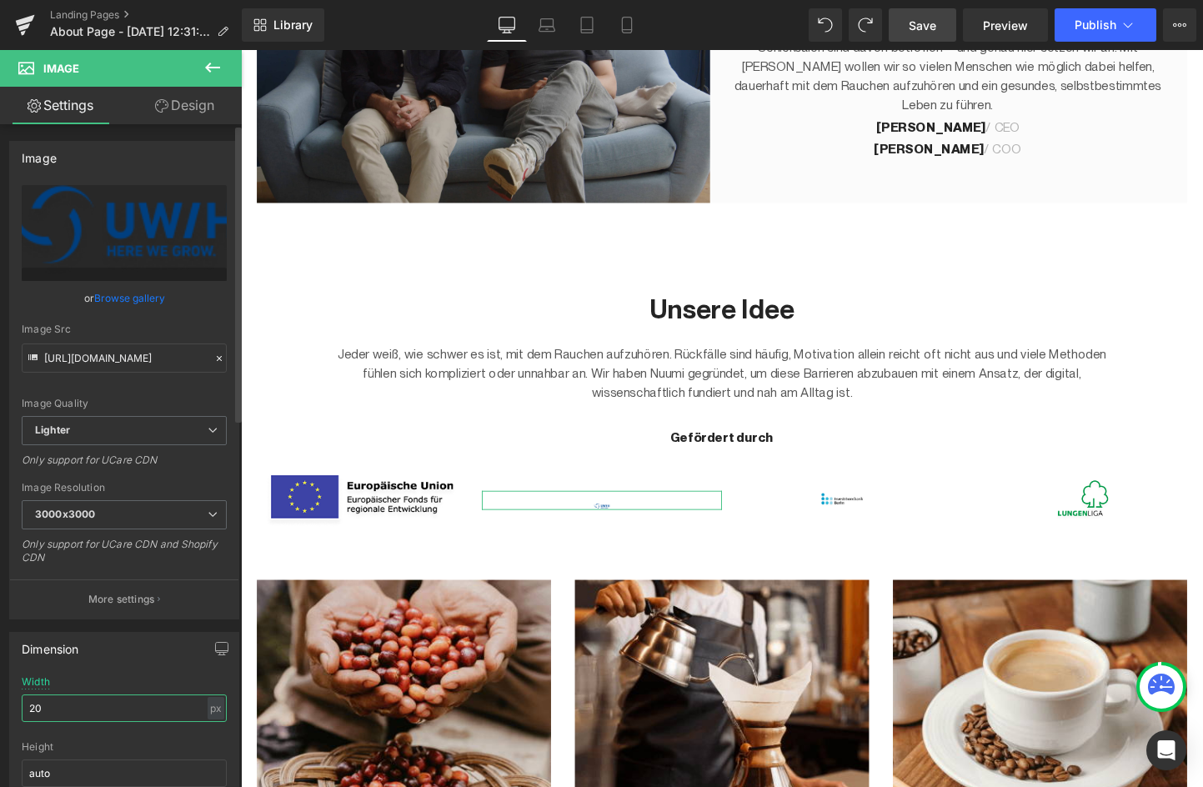
type input "2"
type input "150"
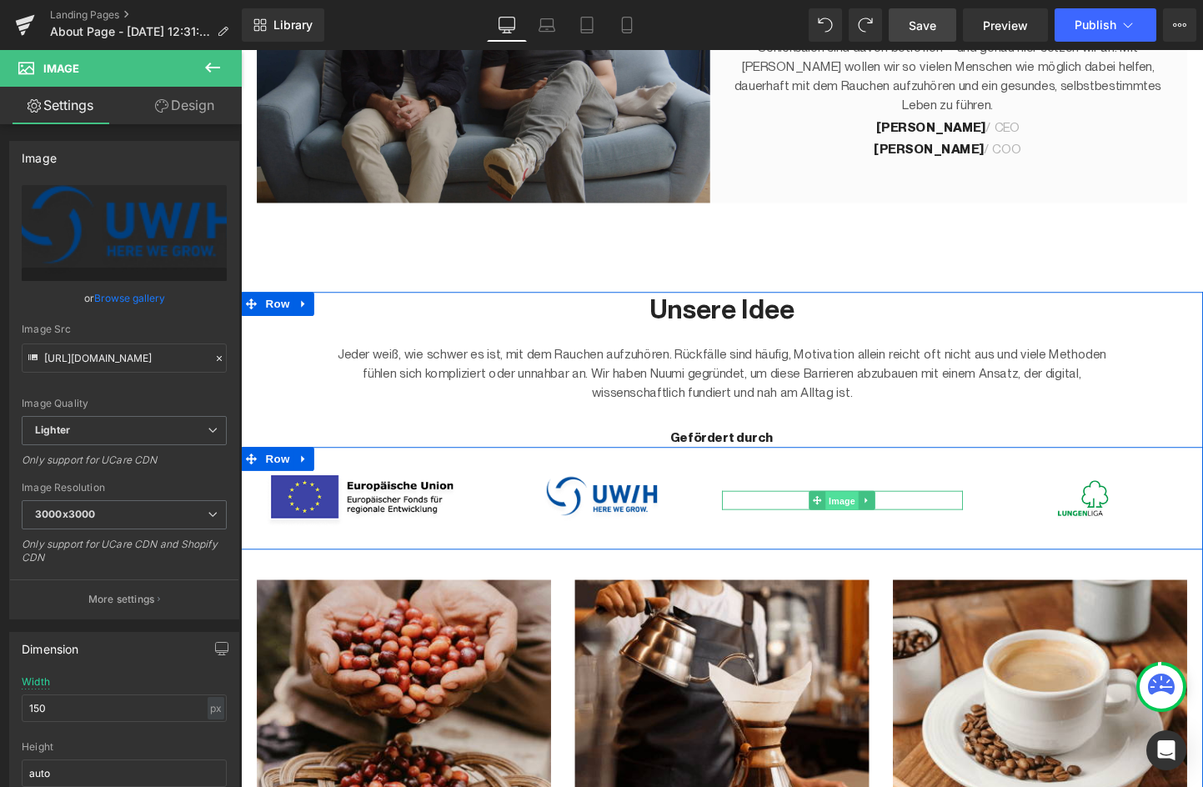
click at [873, 520] on span "Image" at bounding box center [871, 523] width 35 height 20
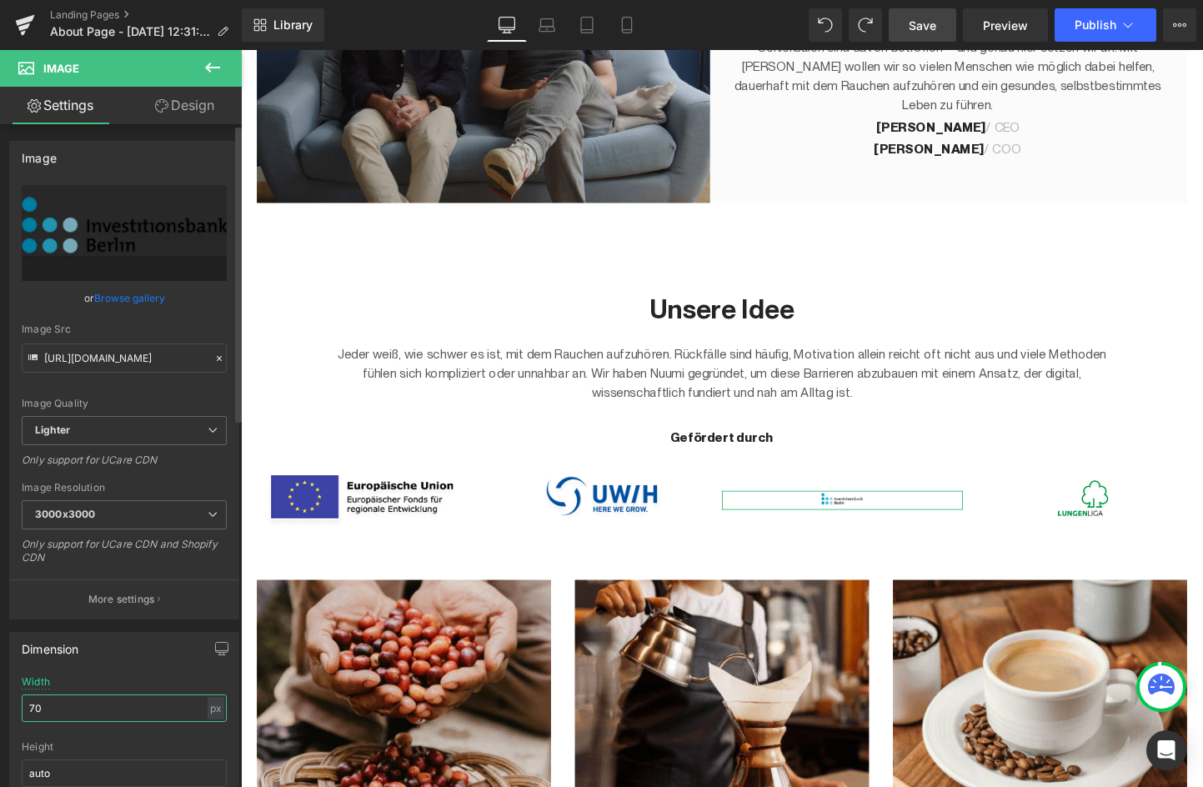
click at [94, 700] on input "70" at bounding box center [124, 709] width 205 height 28
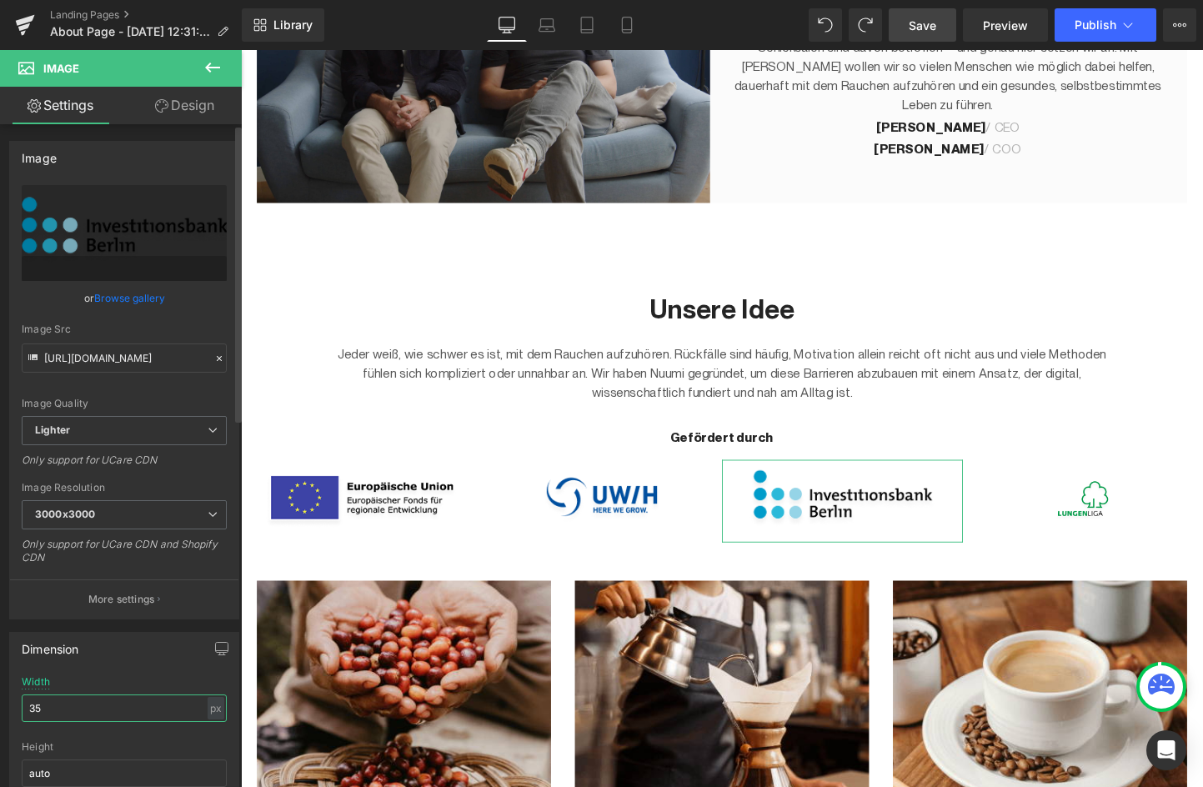
type input "3"
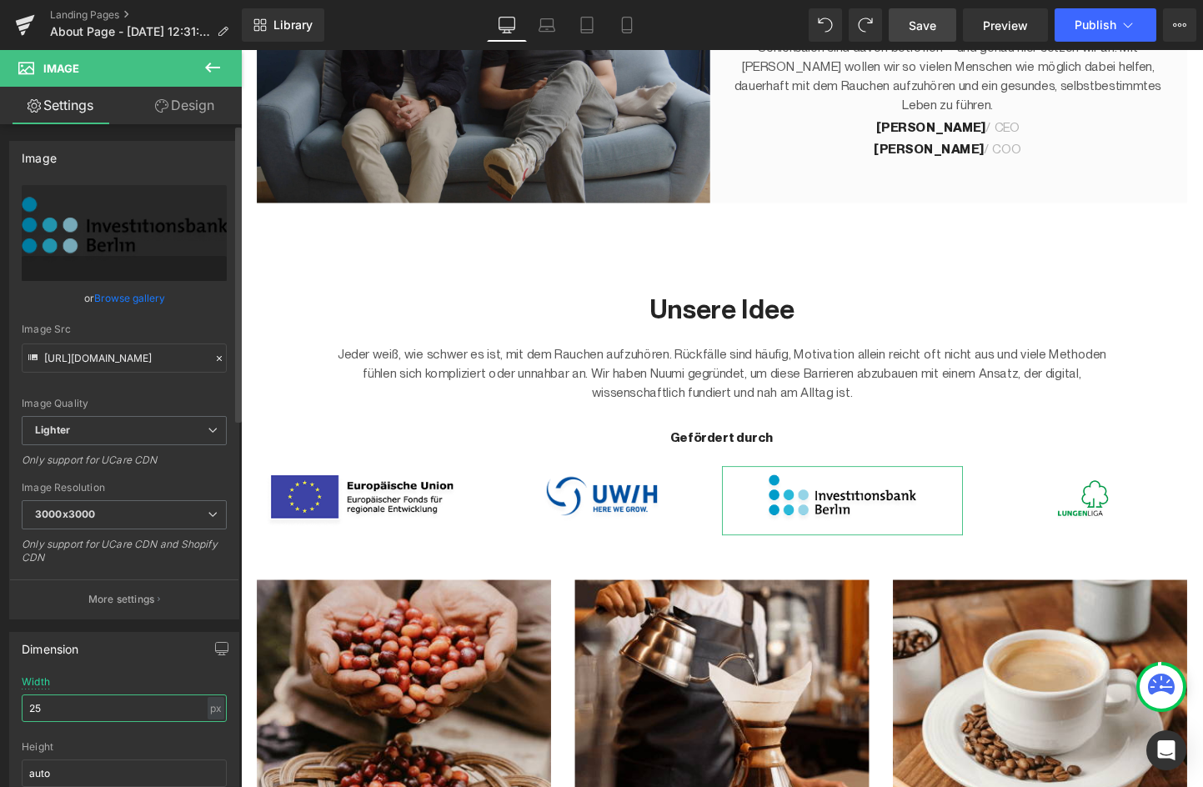
type input "2"
type input "1"
type input "200"
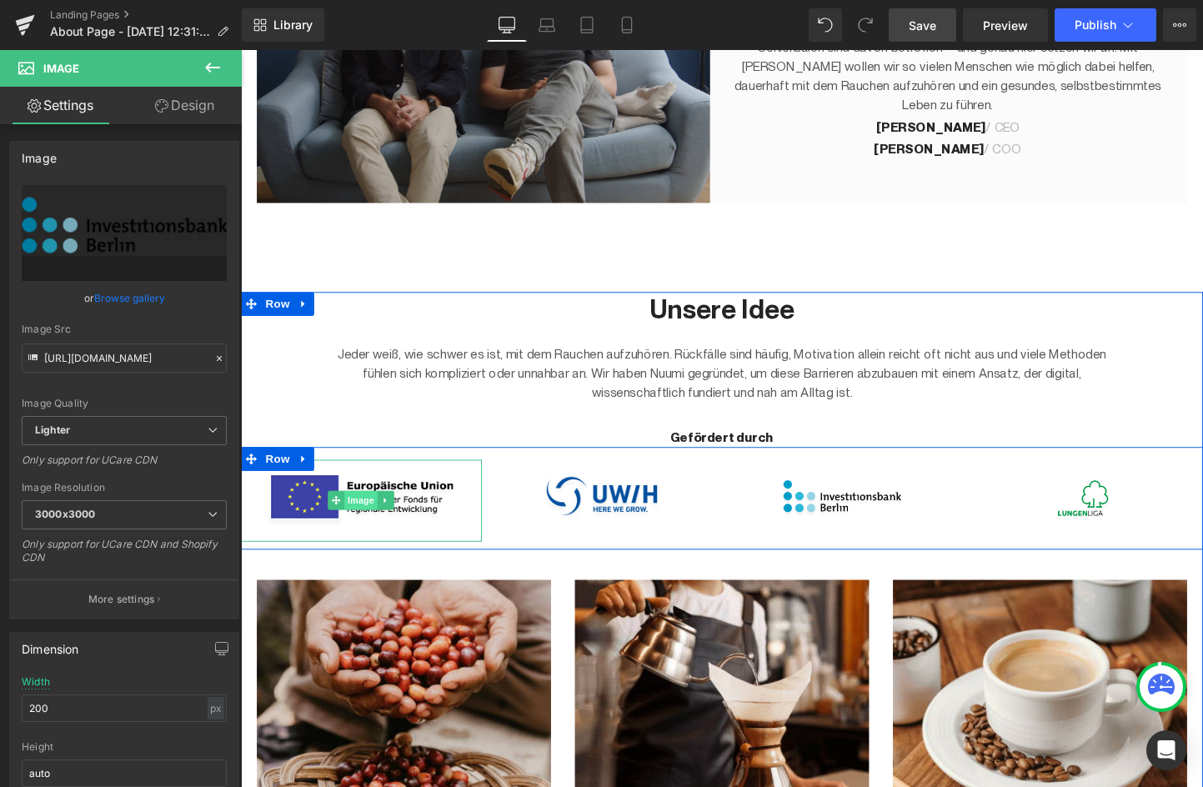
click at [364, 518] on span "Image" at bounding box center [366, 522] width 35 height 20
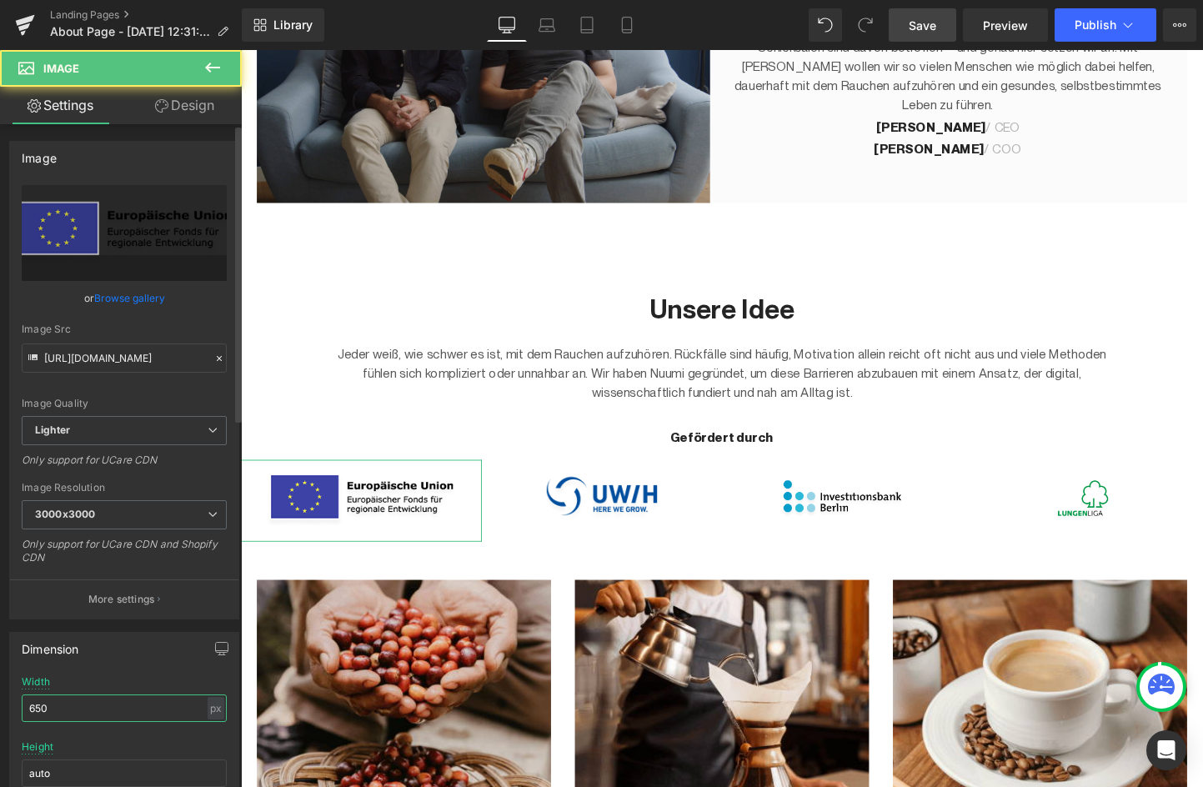
click at [68, 713] on input "650" at bounding box center [124, 709] width 205 height 28
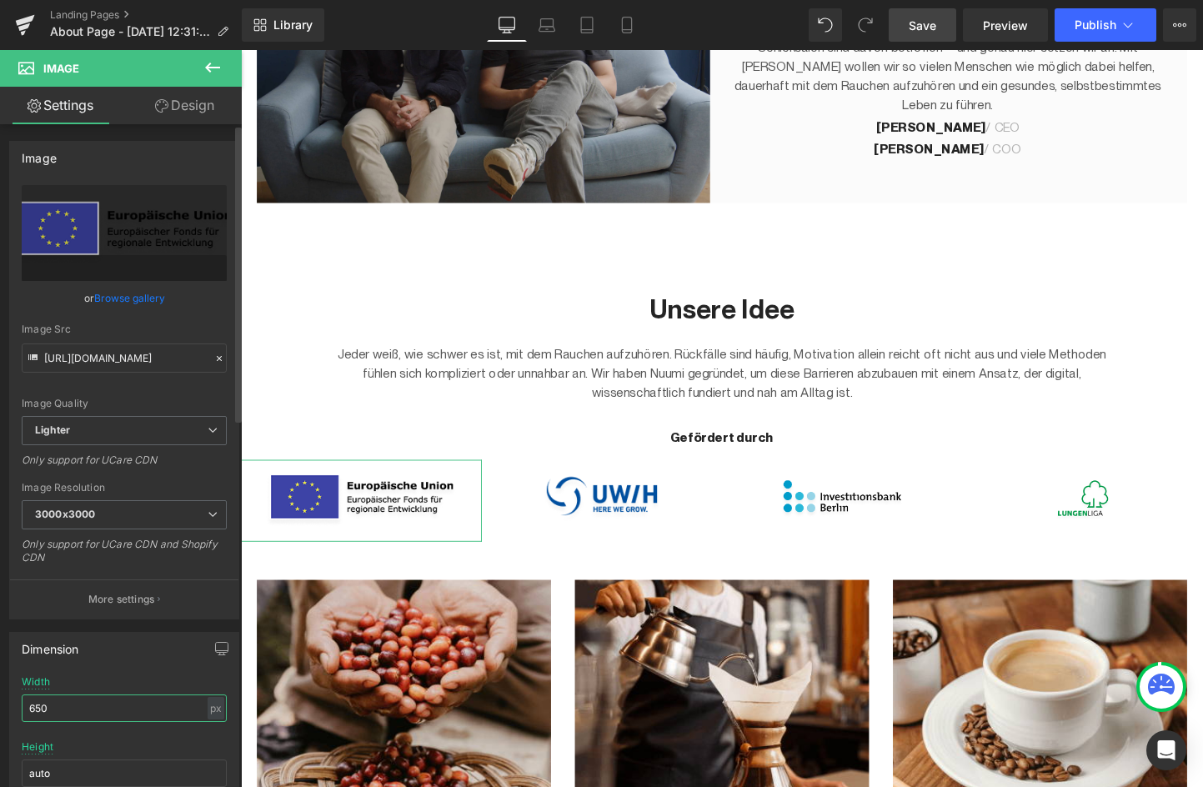
click at [68, 713] on input "650" at bounding box center [124, 709] width 205 height 28
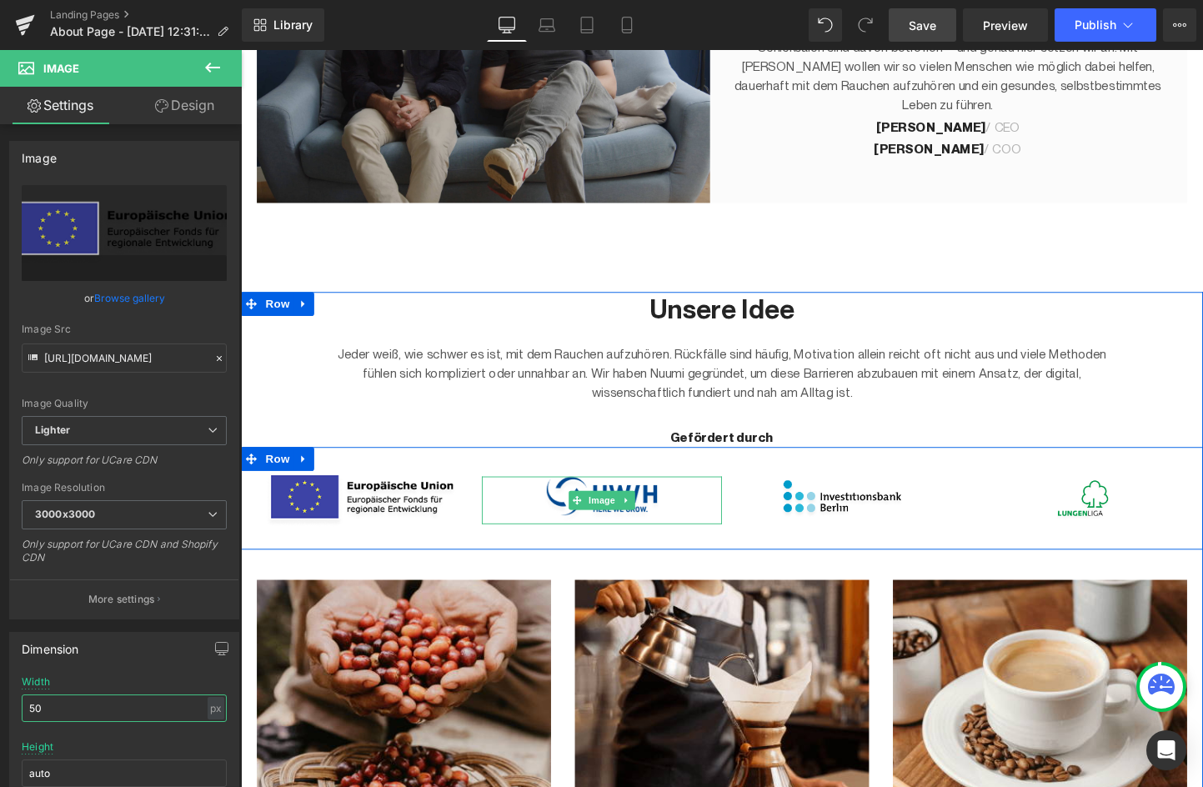
type input "5"
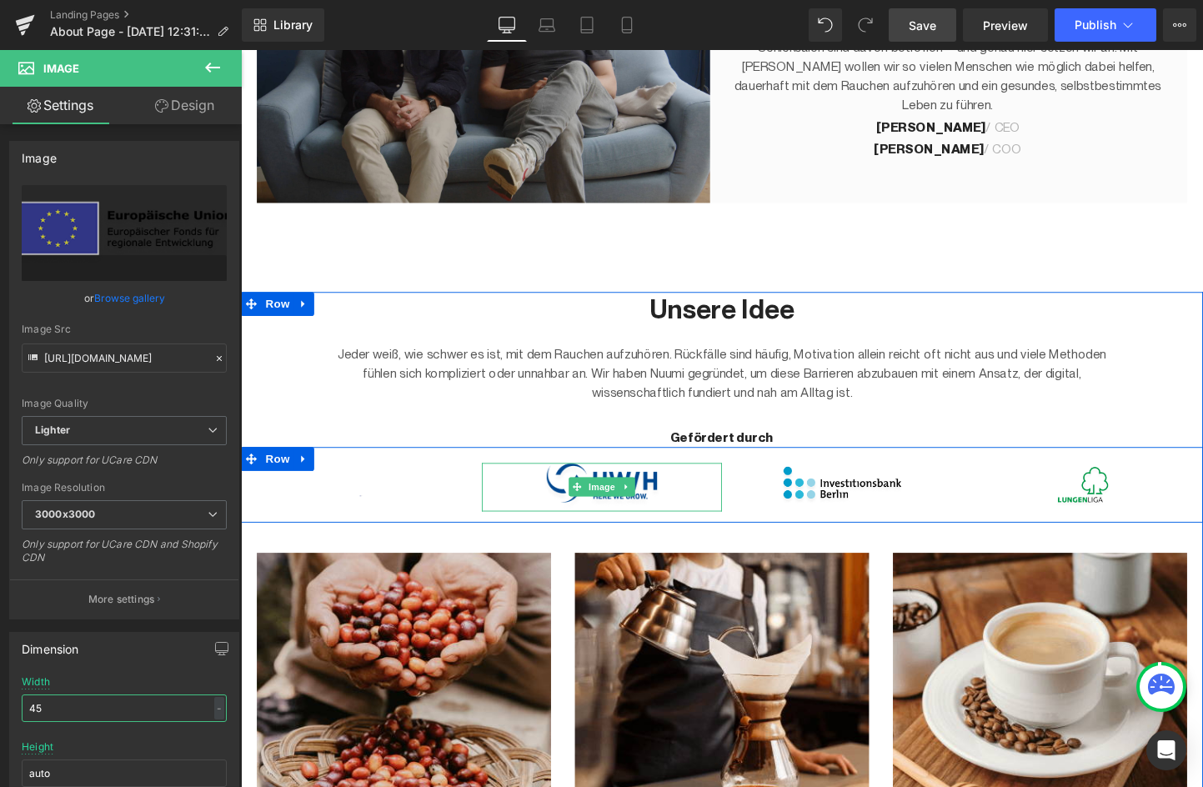
type input "450"
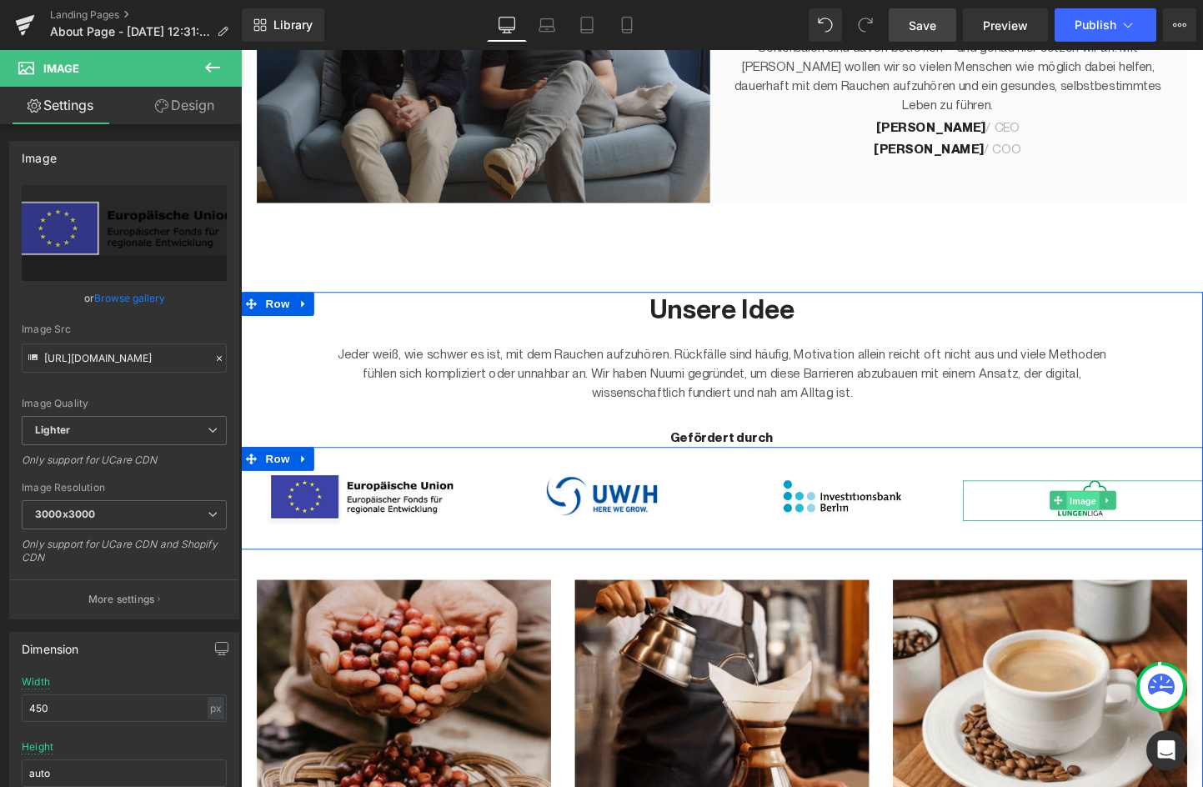
click at [1133, 520] on span "Image" at bounding box center [1124, 523] width 35 height 20
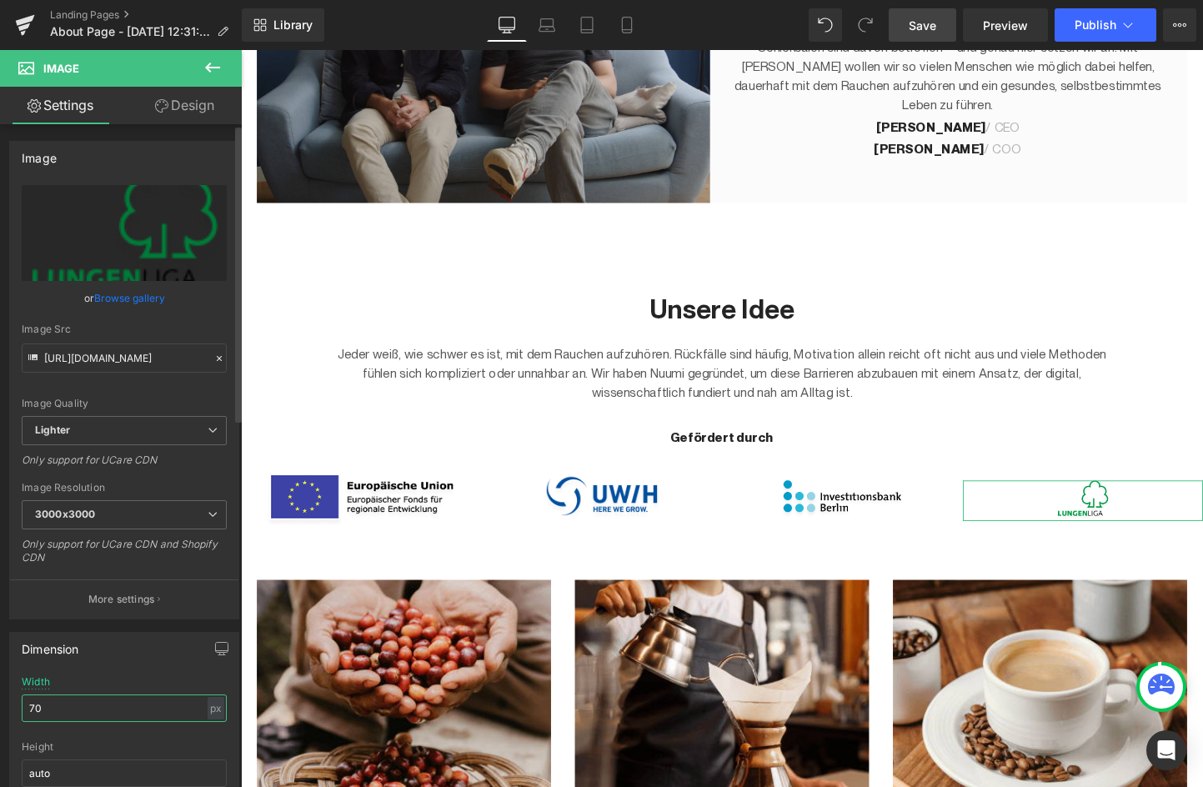
click at [94, 715] on input "70" at bounding box center [124, 709] width 205 height 28
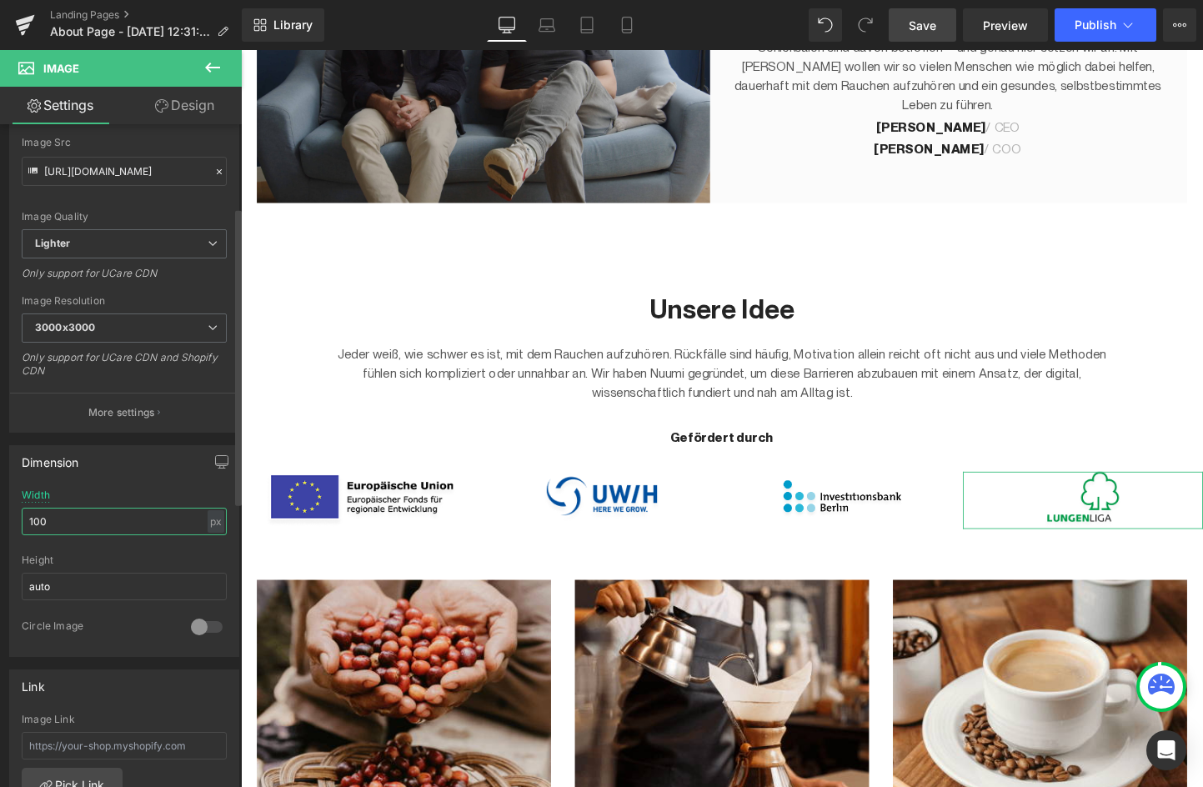
scroll to position [189, 0]
click at [219, 453] on icon "button" at bounding box center [221, 459] width 13 height 13
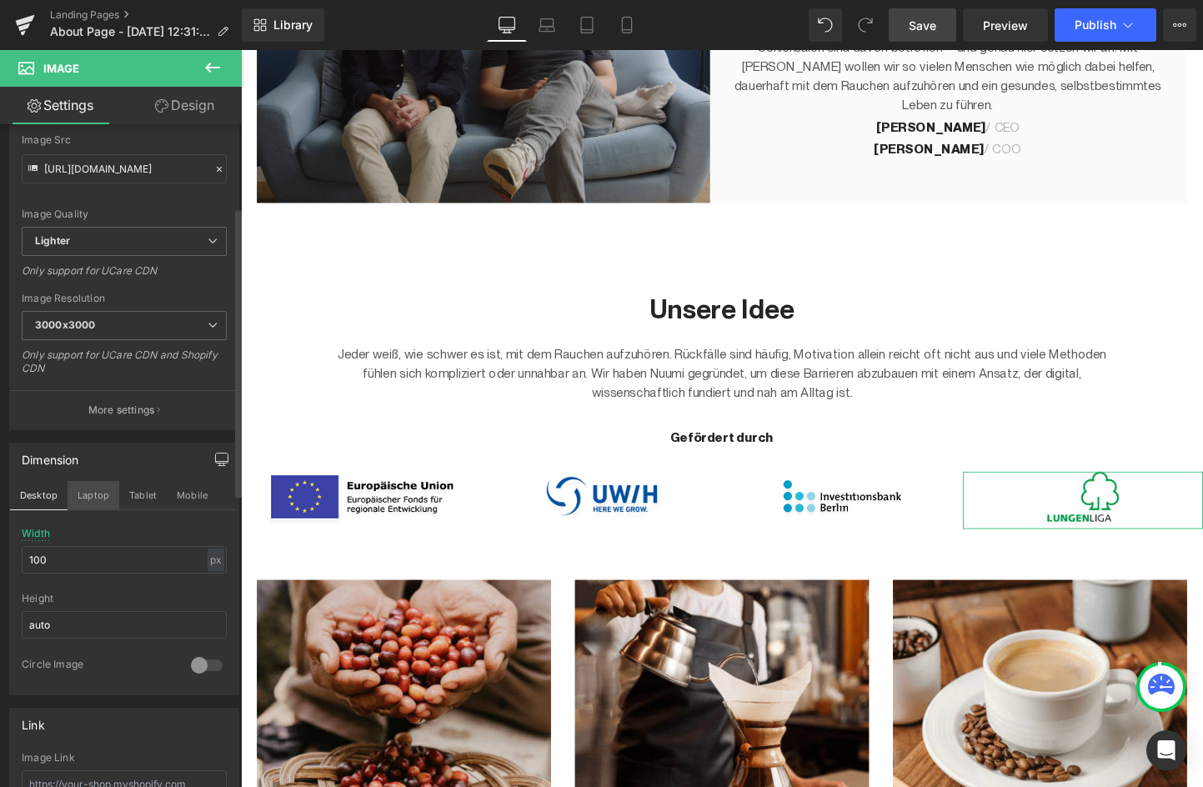
click at [86, 498] on button "Laptop" at bounding box center [94, 495] width 52 height 28
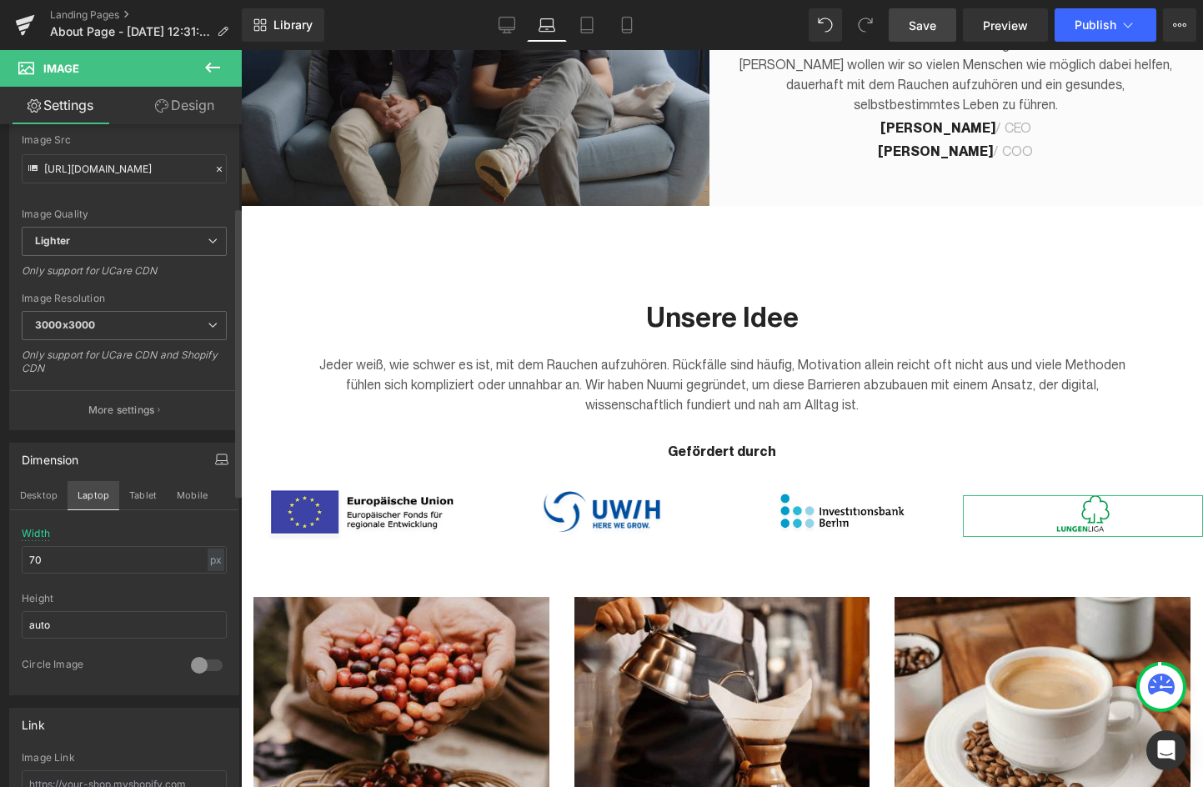
scroll to position [690, 0]
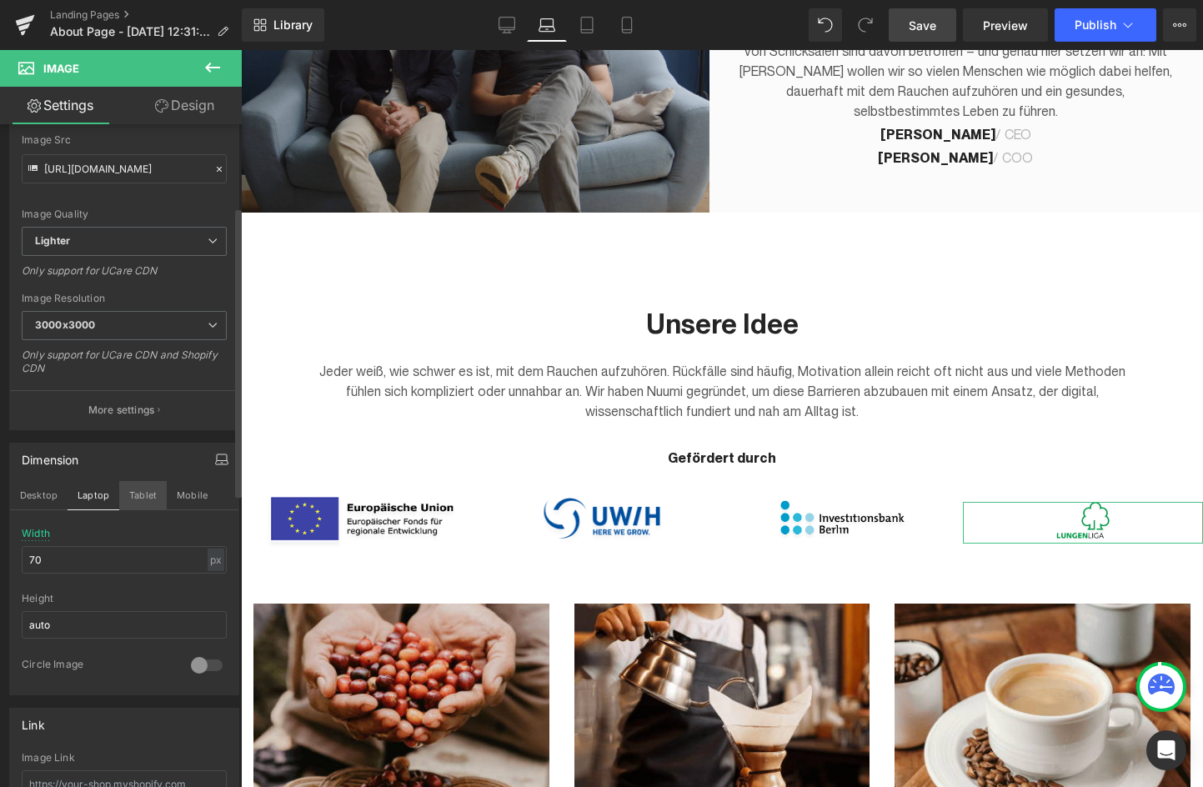
click at [133, 500] on button "Tablet" at bounding box center [143, 495] width 48 height 28
type input "50"
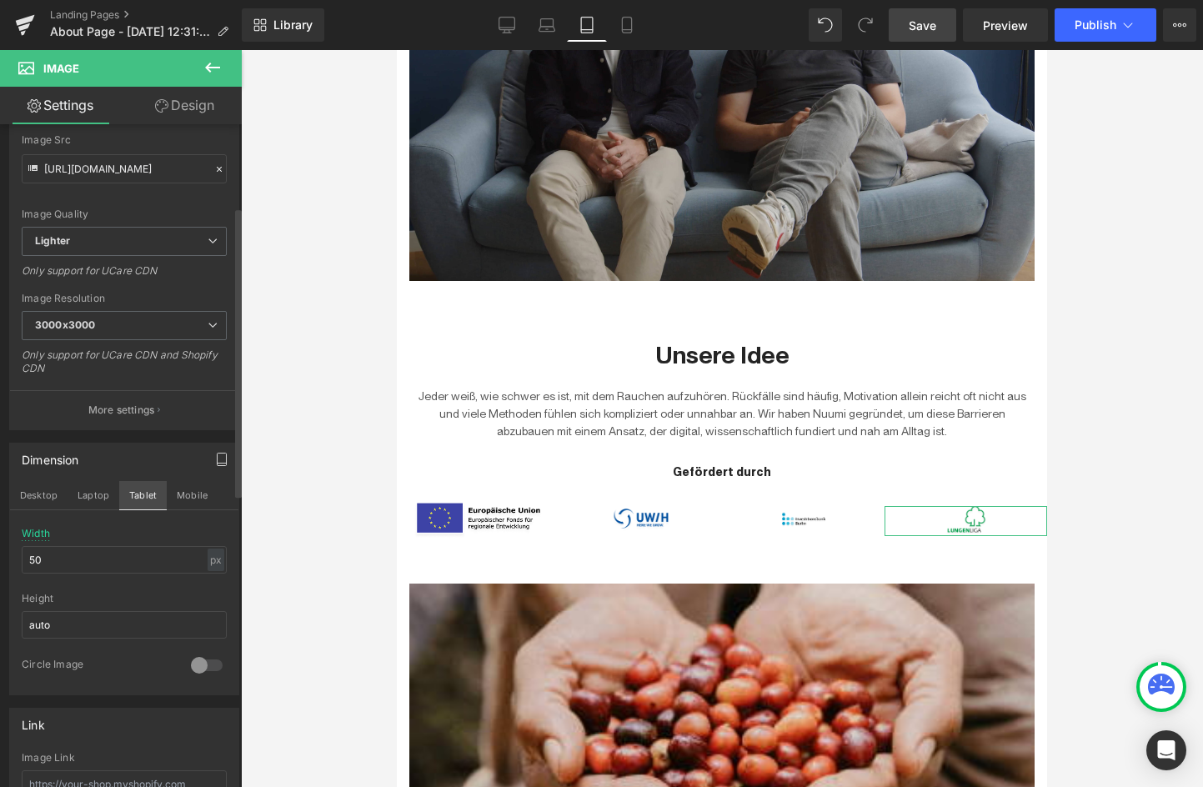
scroll to position [681, 0]
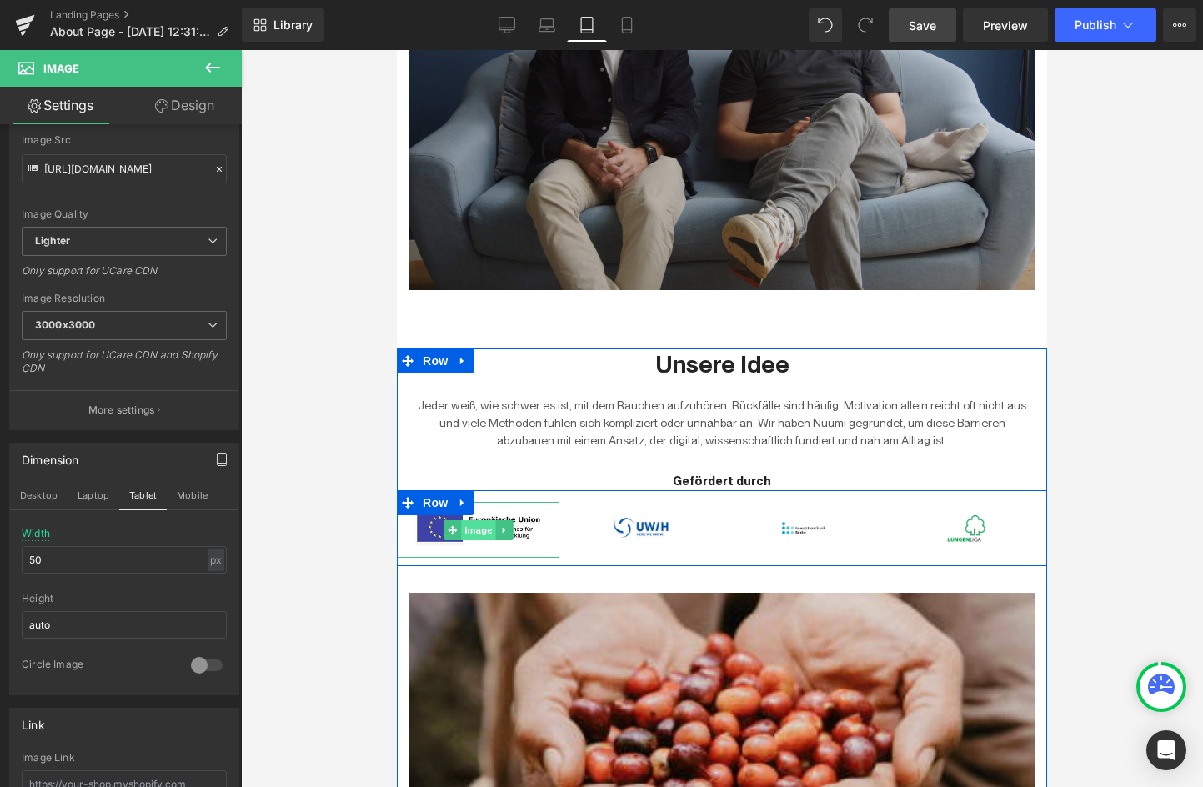
click at [472, 535] on span "Image" at bounding box center [478, 530] width 35 height 20
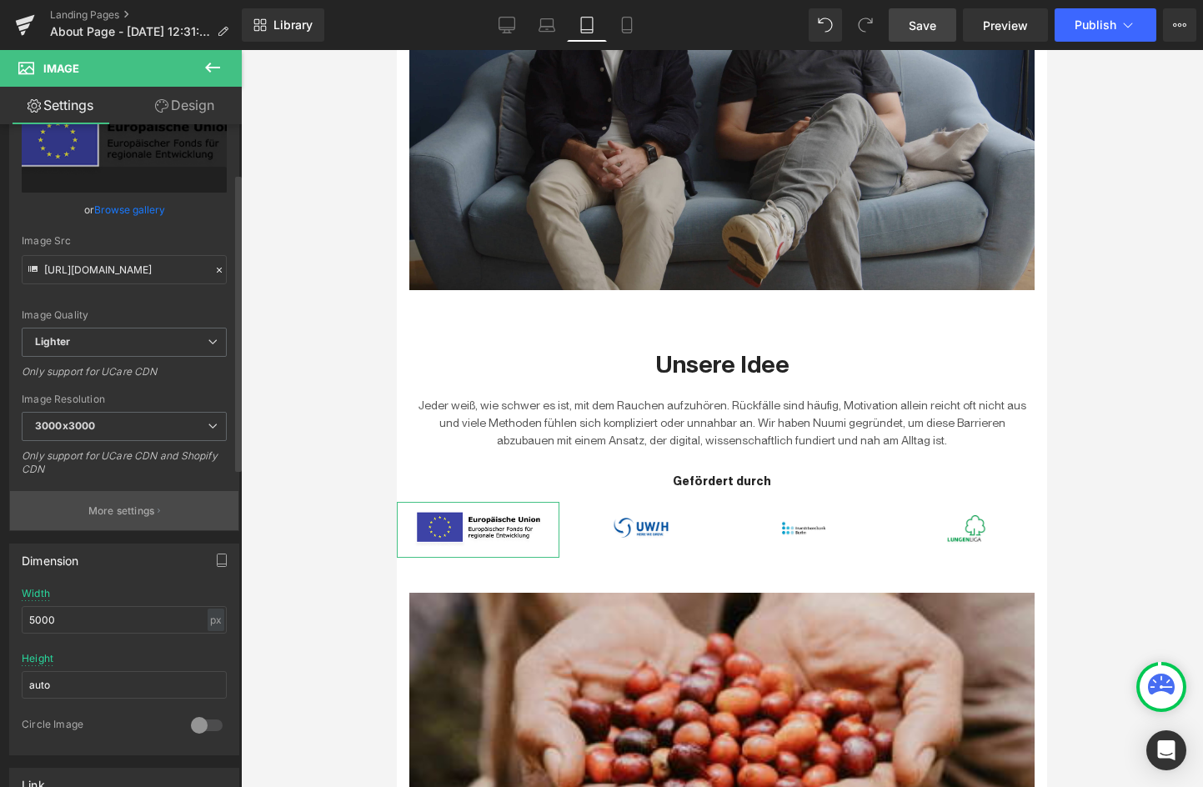
scroll to position [109, 0]
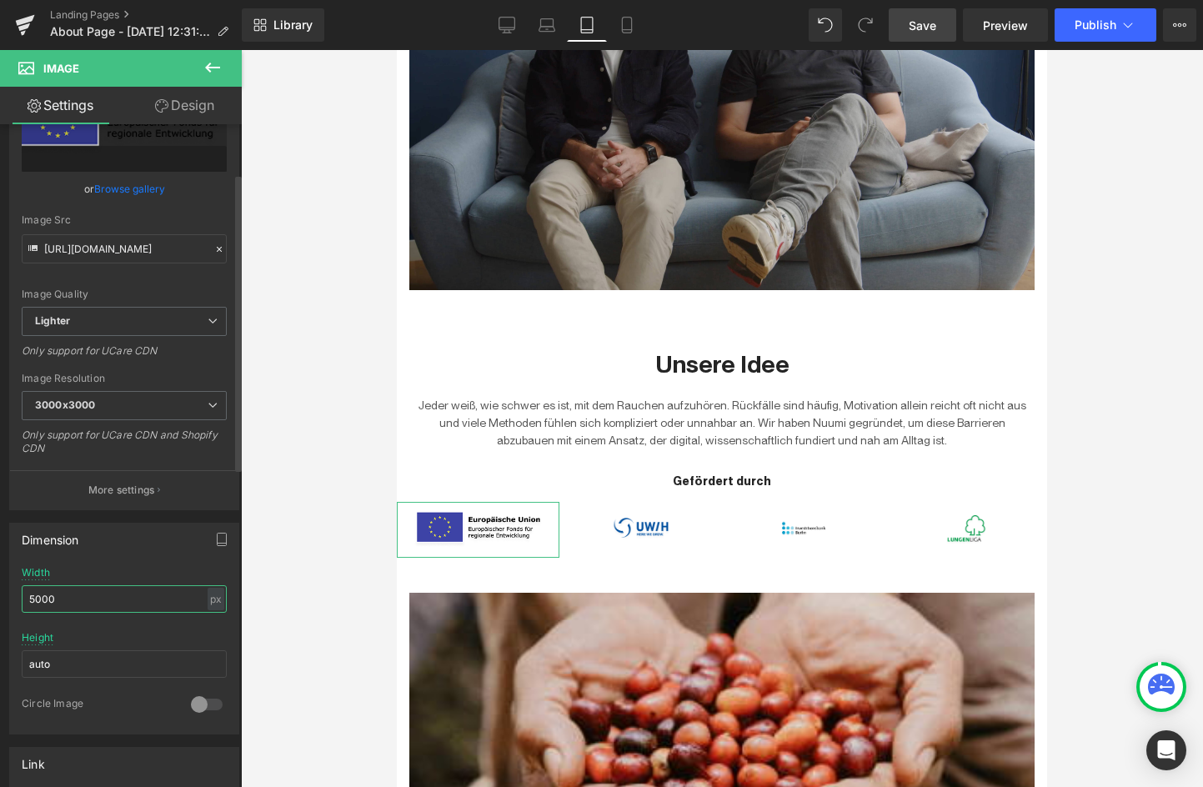
click at [114, 589] on input "5000" at bounding box center [124, 599] width 205 height 28
click at [344, 587] on div at bounding box center [722, 418] width 962 height 737
click at [118, 596] on input "text" at bounding box center [124, 599] width 205 height 28
type input "4444"
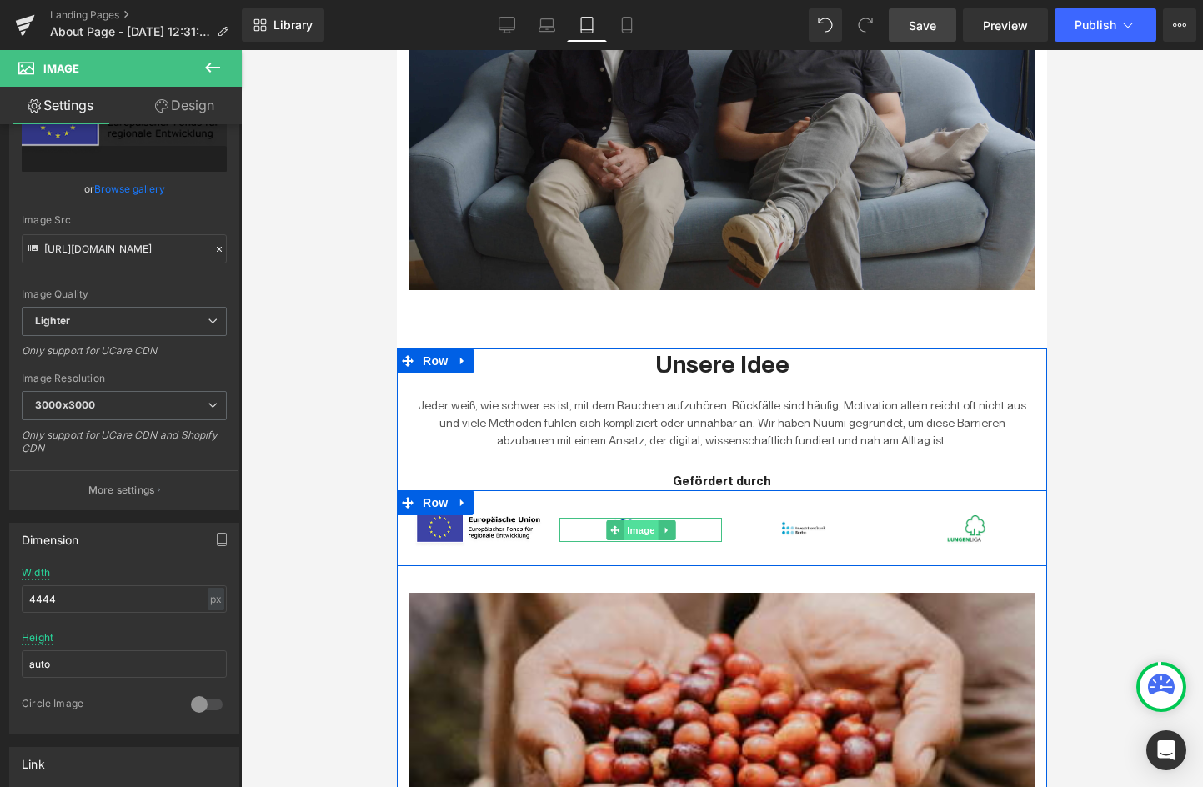
click at [644, 525] on span "Image" at bounding box center [641, 530] width 35 height 20
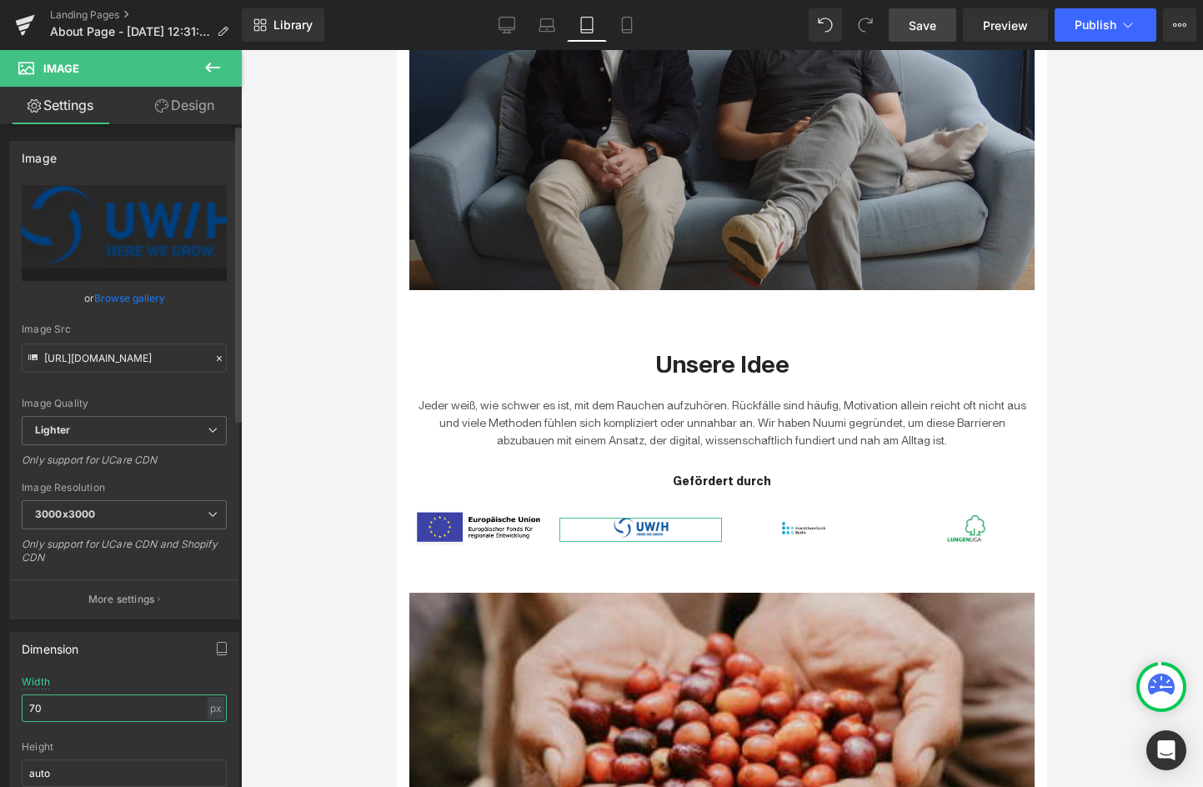
click at [90, 701] on input "70" at bounding box center [124, 709] width 205 height 28
click at [90, 701] on input "470" at bounding box center [124, 709] width 205 height 28
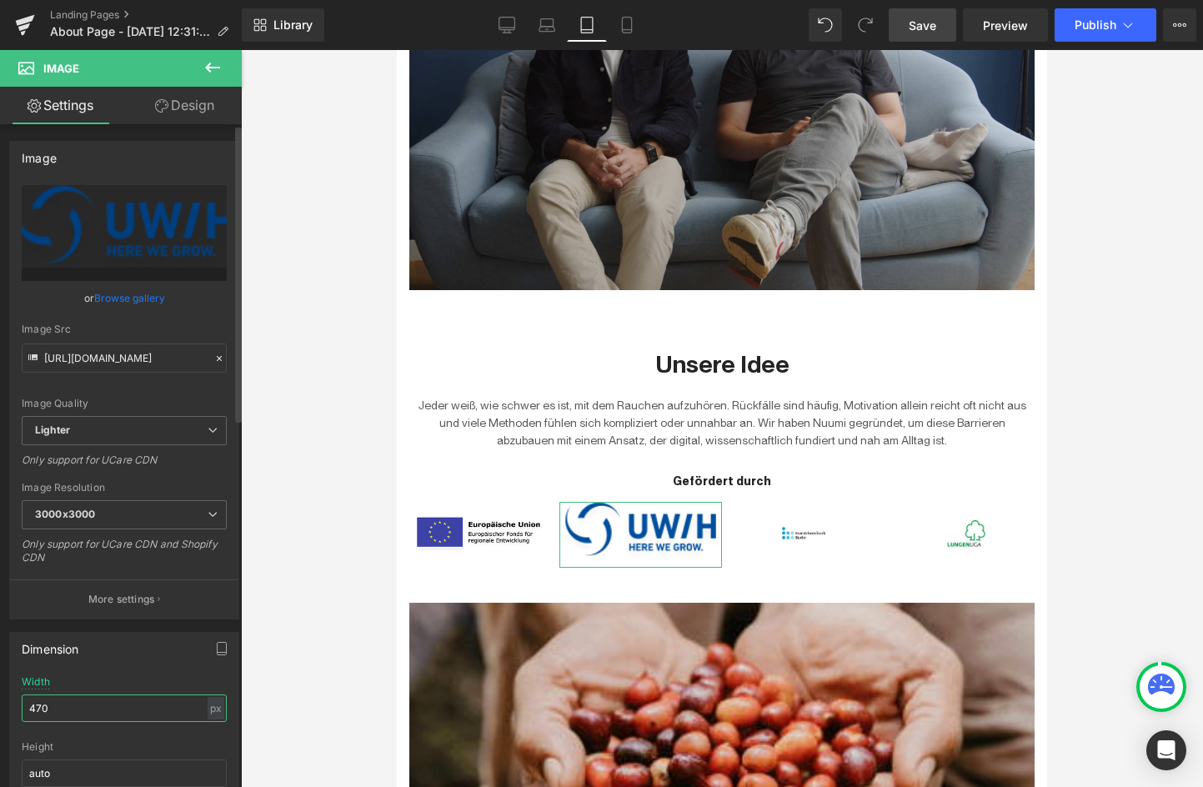
click at [90, 701] on input "470" at bounding box center [124, 709] width 205 height 28
type input "4"
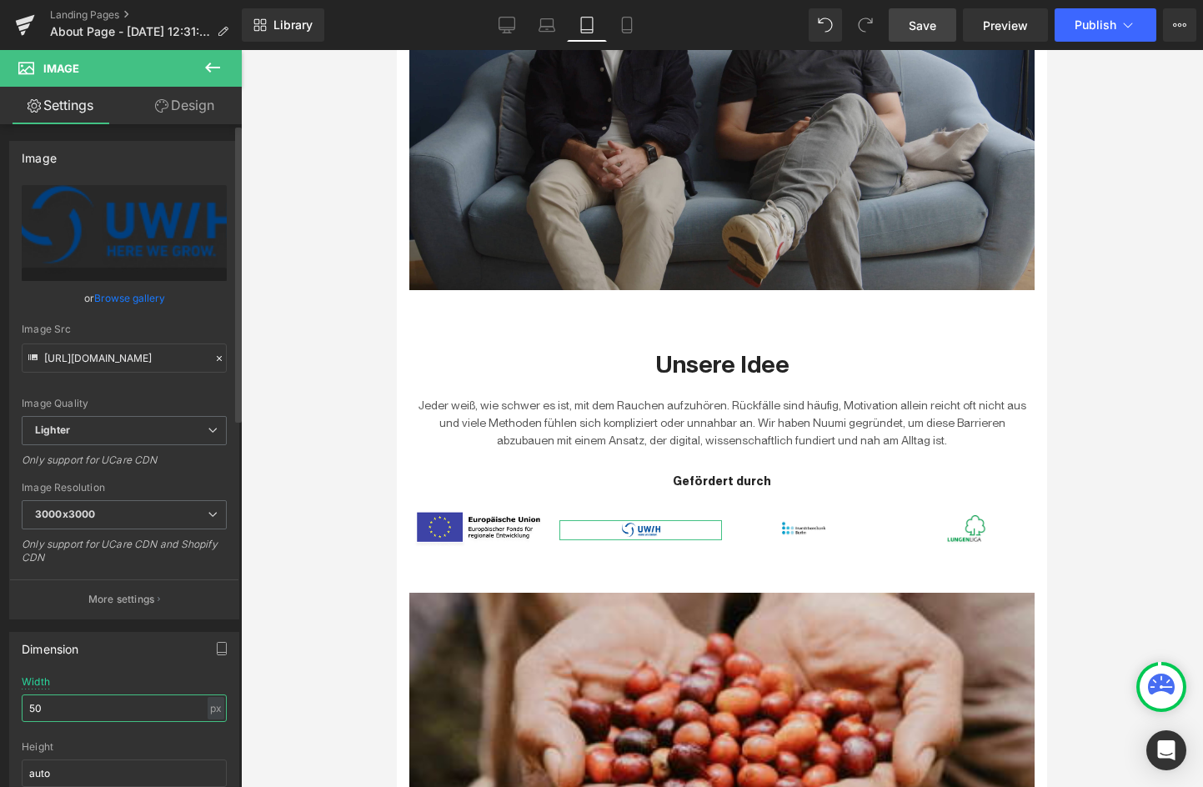
type input "5"
type input "1"
type input "120"
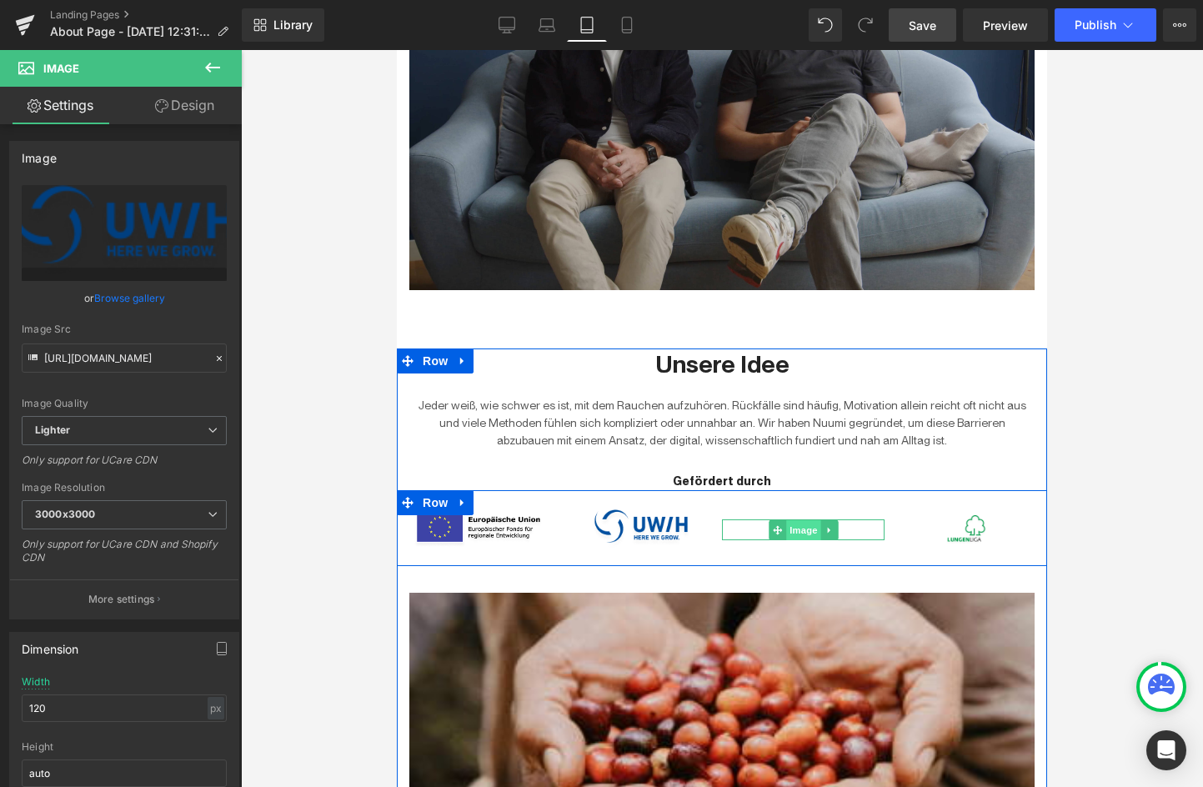
click at [805, 526] on span "Image" at bounding box center [803, 530] width 35 height 20
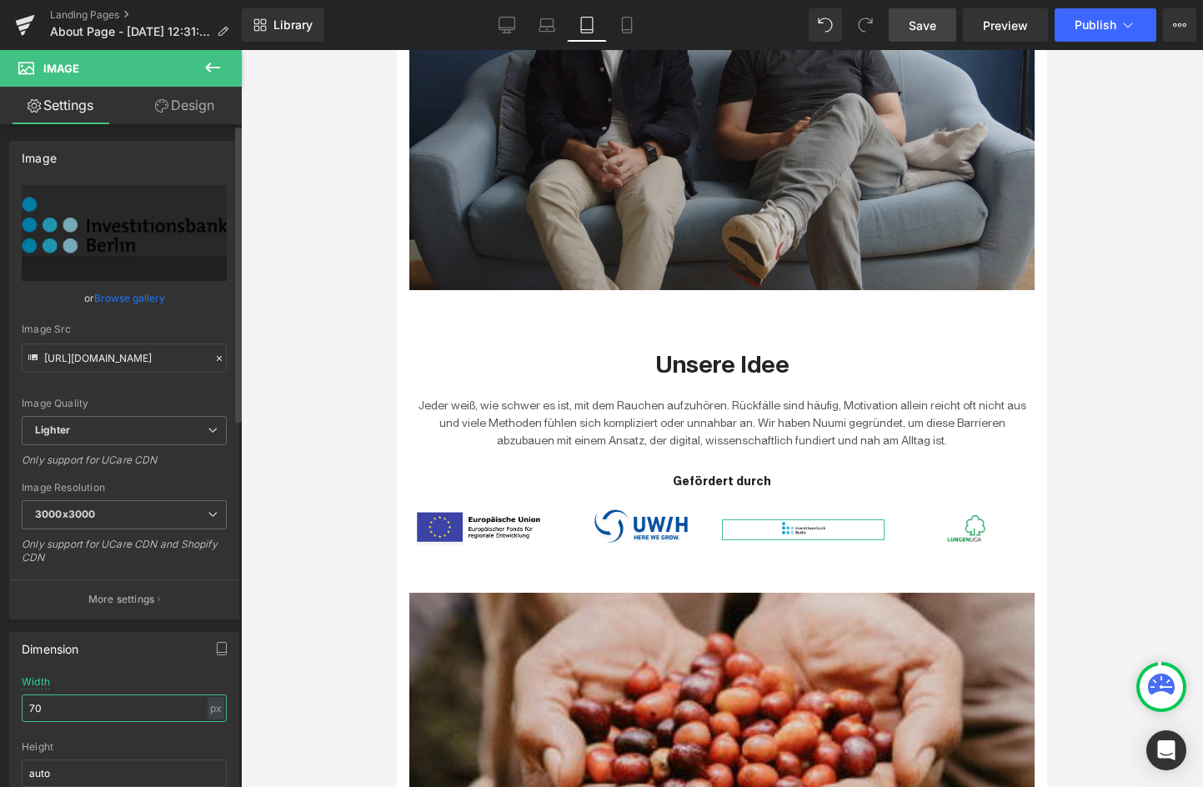
click at [70, 716] on input "70" at bounding box center [124, 709] width 205 height 28
type input "100000"
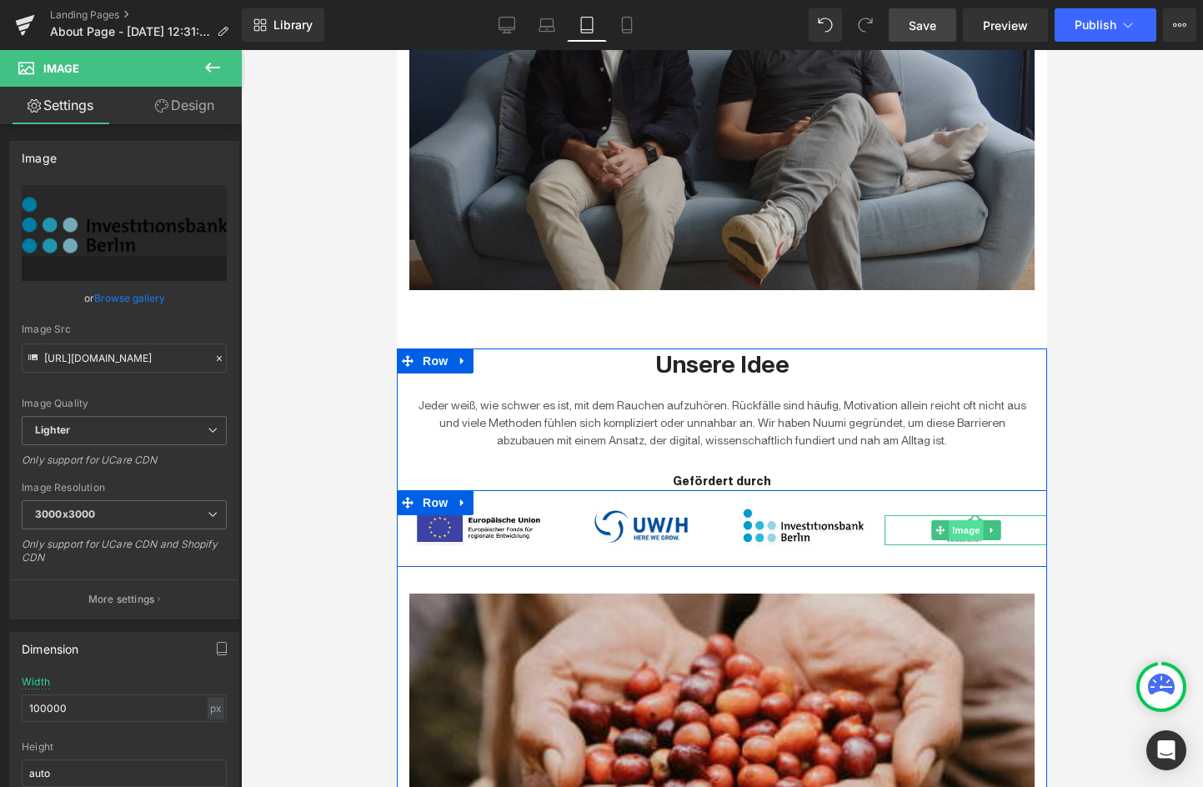
click at [969, 539] on span "Image" at bounding box center [966, 530] width 35 height 20
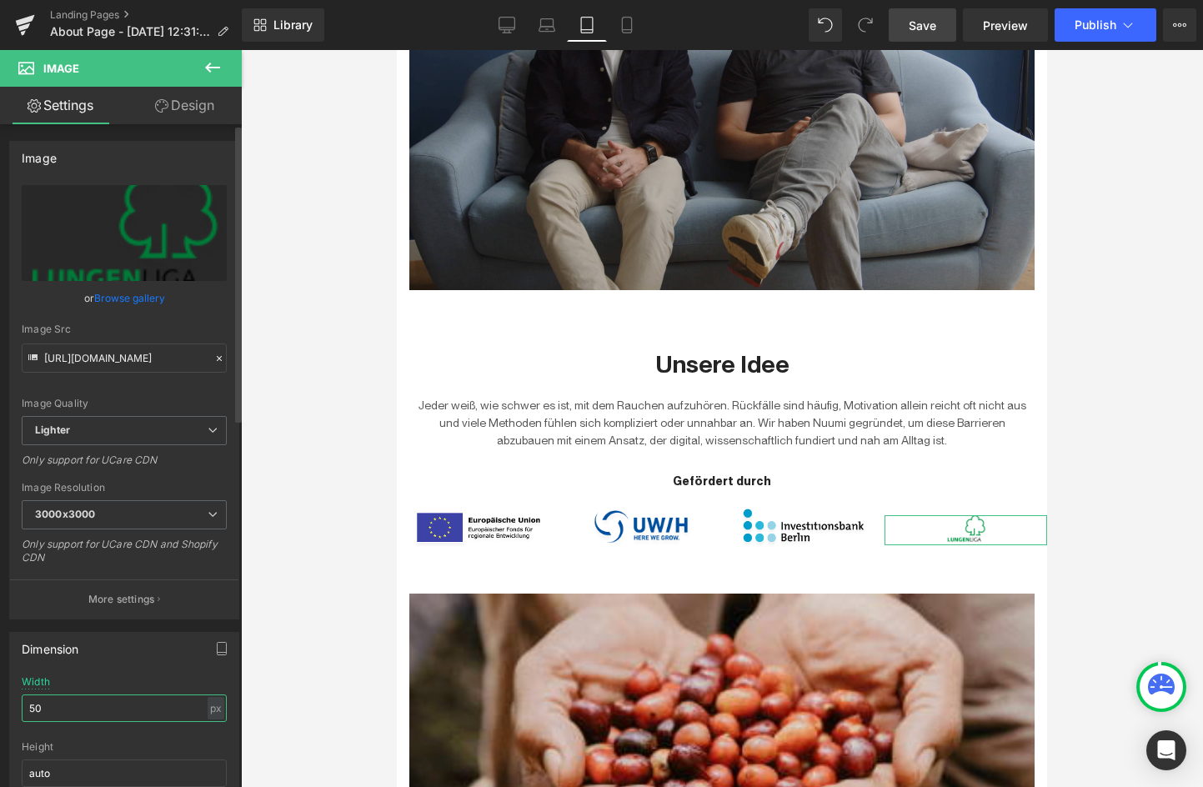
click at [107, 701] on input "50" at bounding box center [124, 709] width 205 height 28
type input "70"
click at [941, 34] on link "Save" at bounding box center [923, 24] width 68 height 33
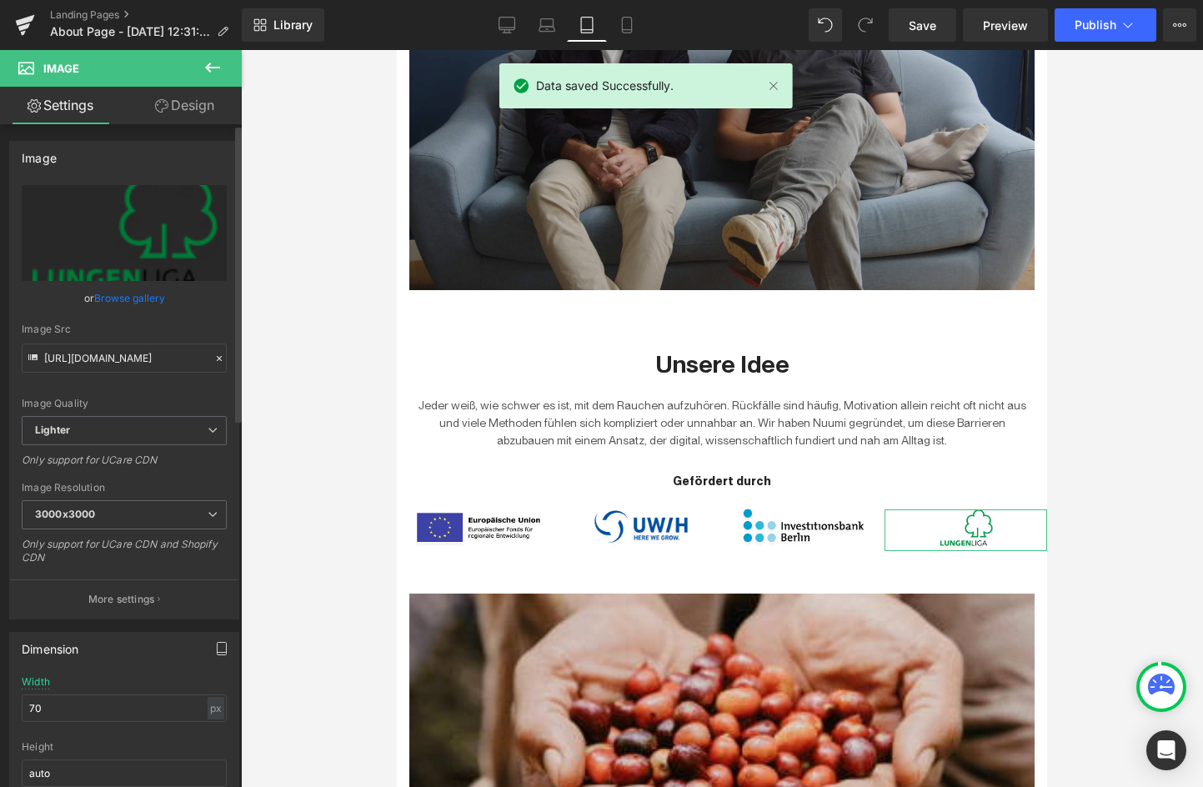
click at [216, 646] on icon "button" at bounding box center [221, 648] width 13 height 13
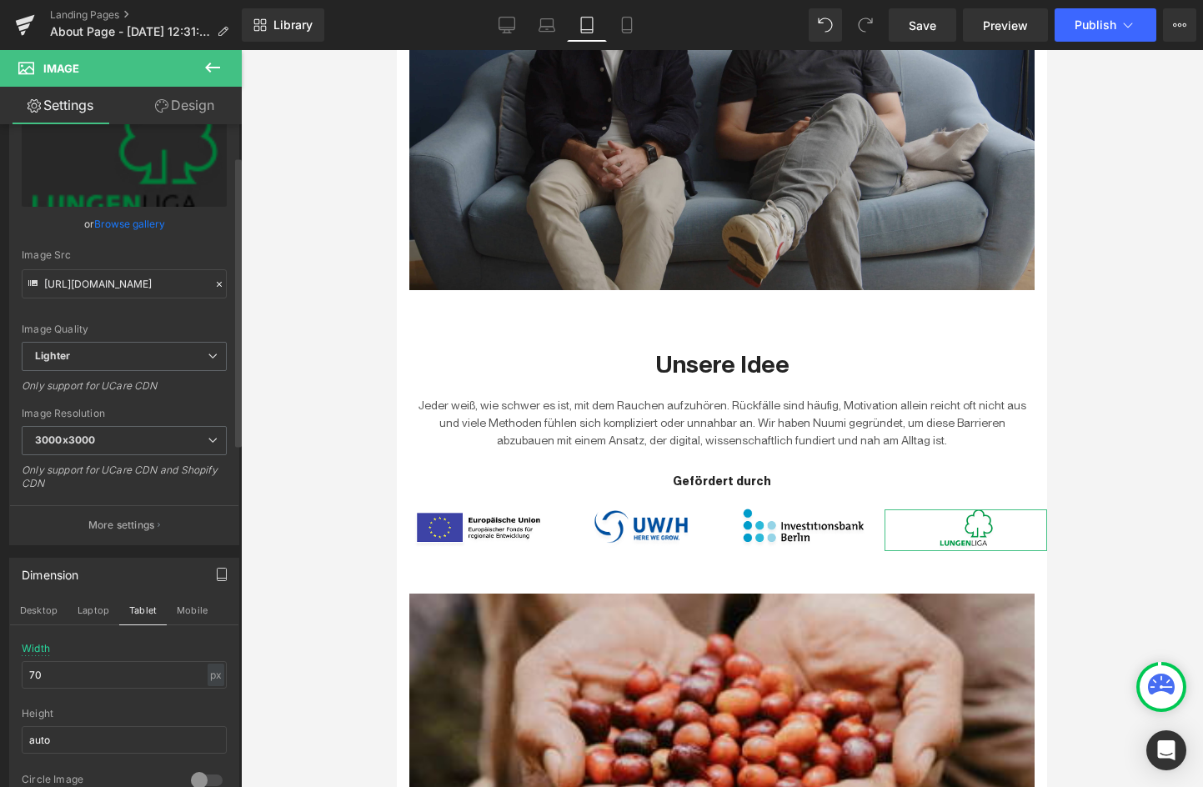
scroll to position [75, 0]
click at [201, 616] on button "Mobile" at bounding box center [192, 609] width 51 height 28
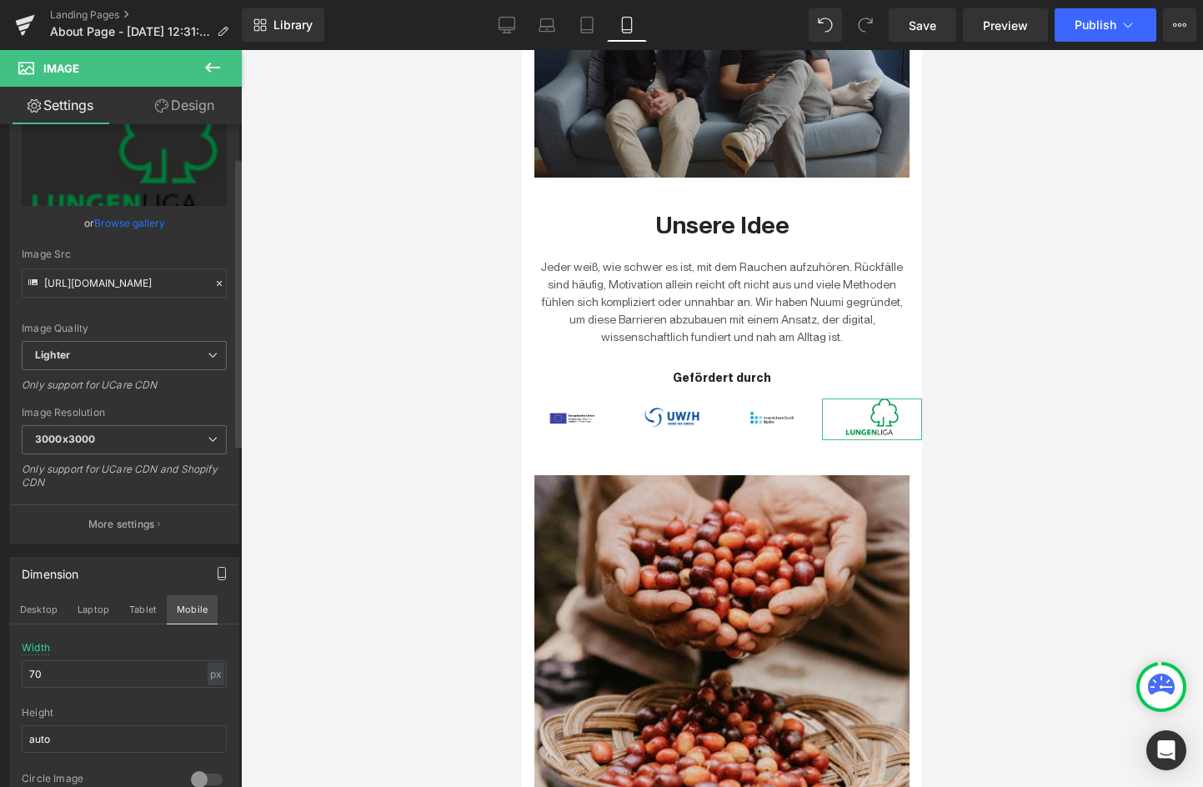
scroll to position [570, 0]
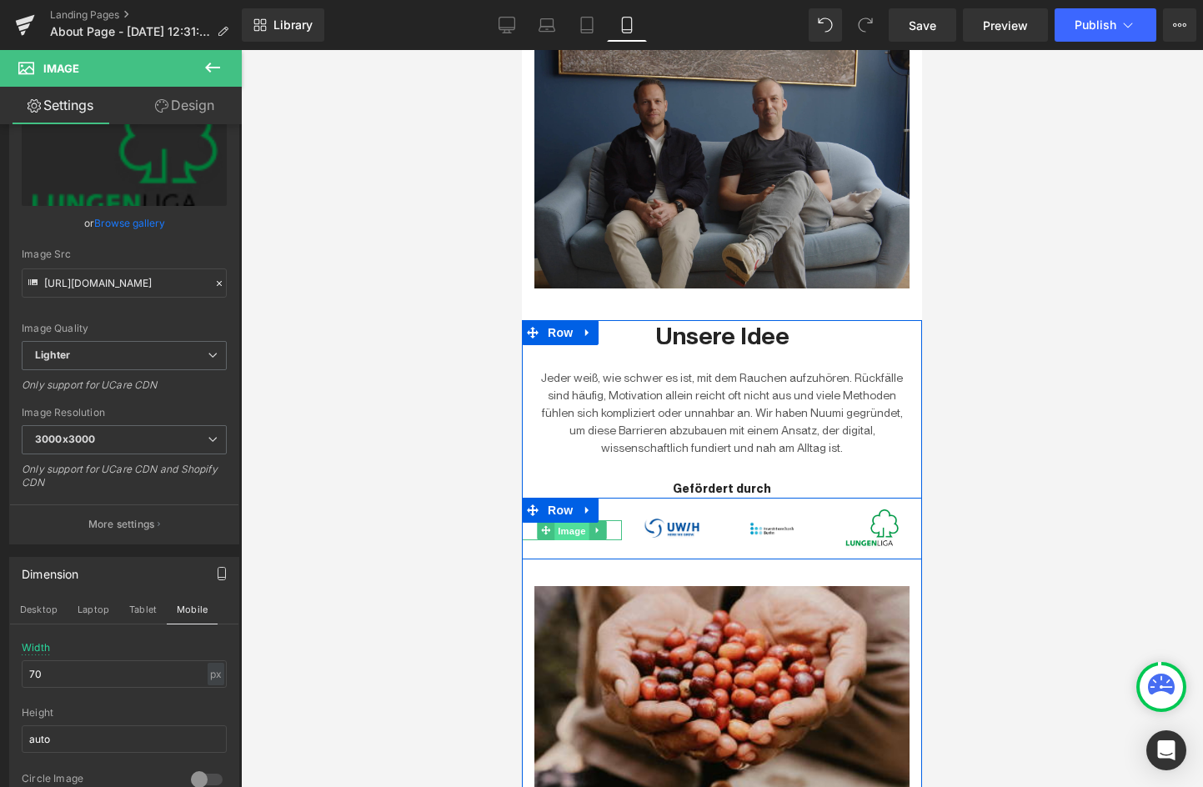
click at [579, 527] on span "Image" at bounding box center [572, 531] width 35 height 20
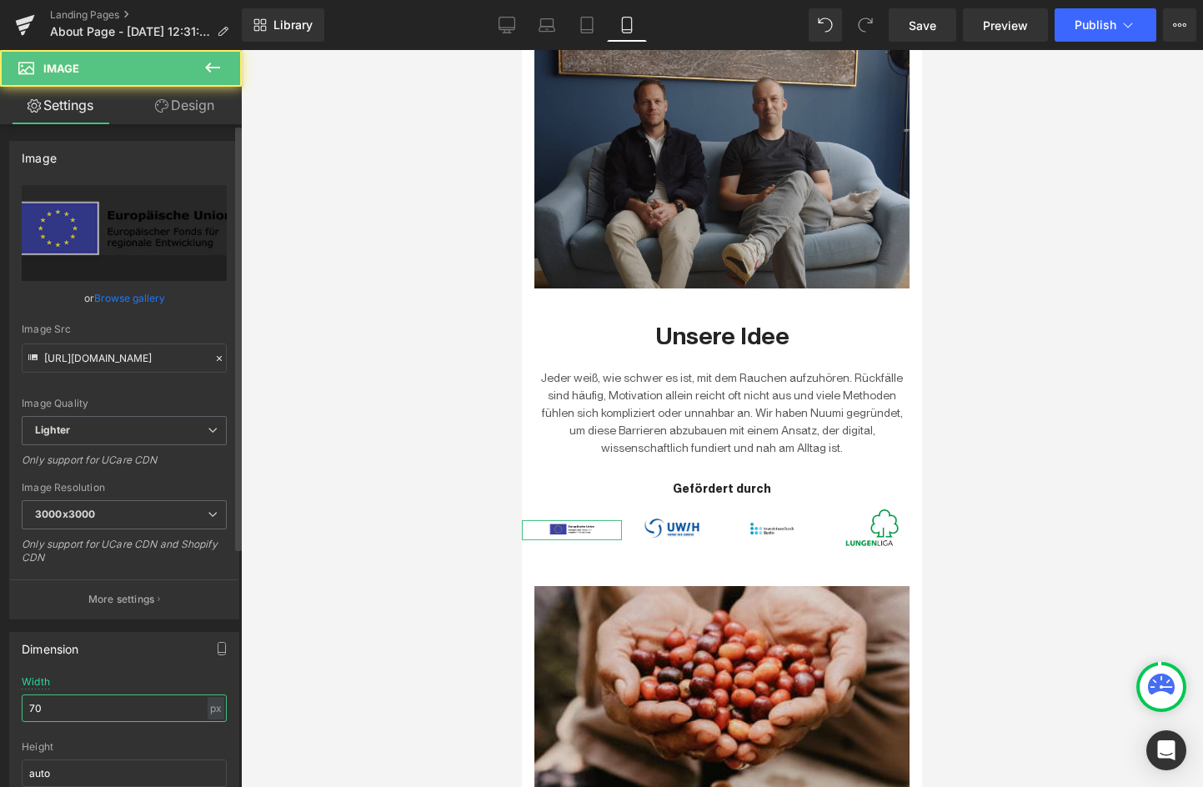
click at [133, 701] on input "70" at bounding box center [124, 709] width 205 height 28
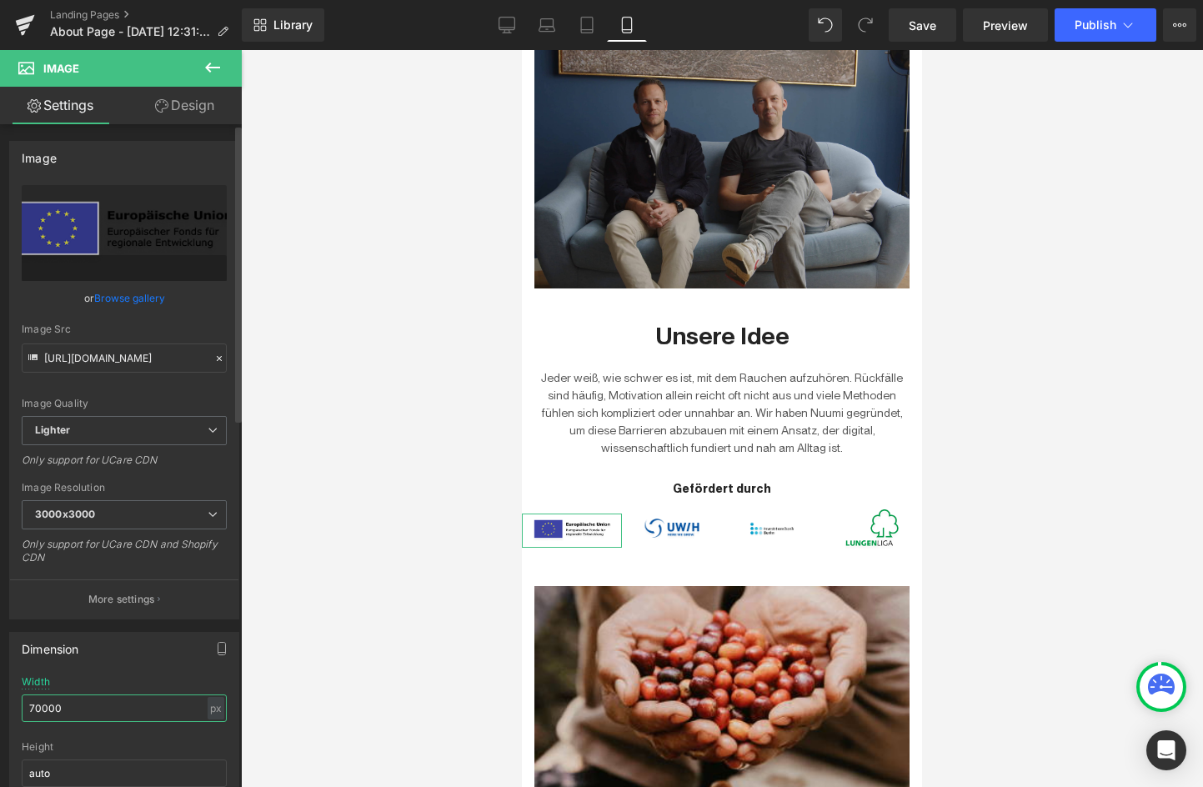
type input "700000"
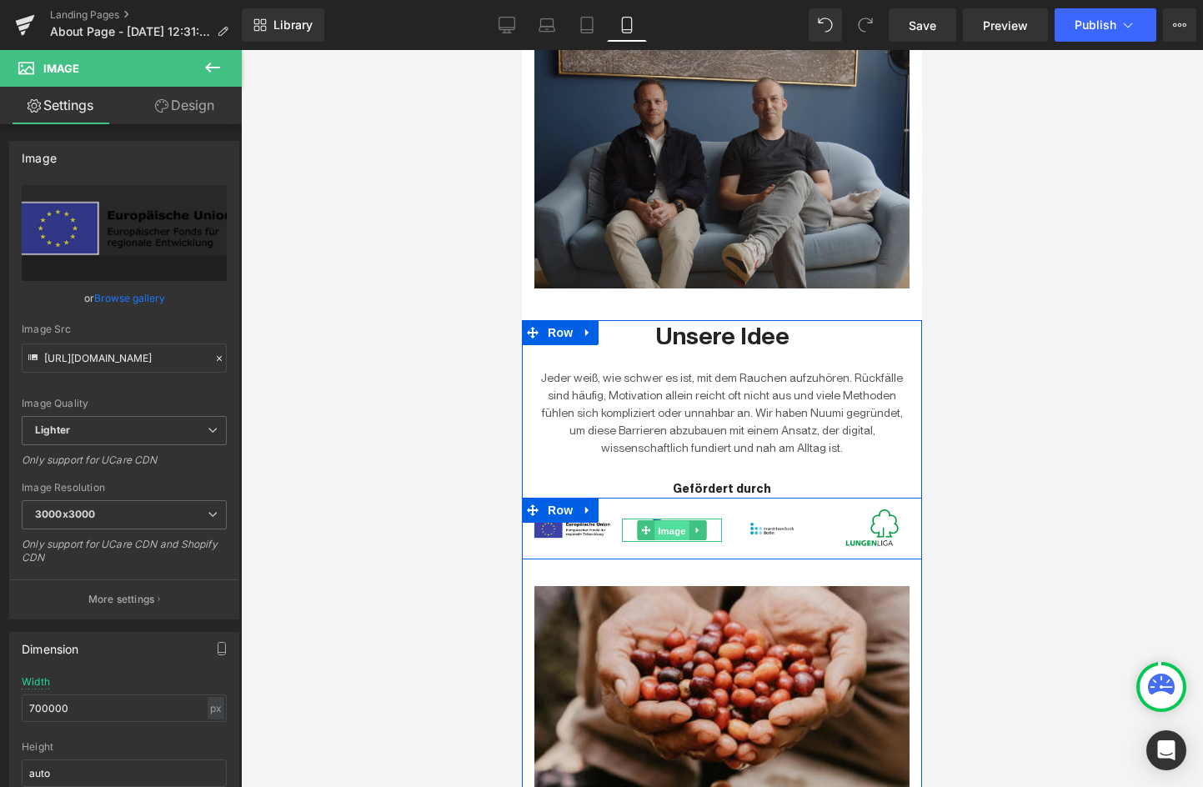
click at [687, 530] on span "Image" at bounding box center [672, 531] width 35 height 20
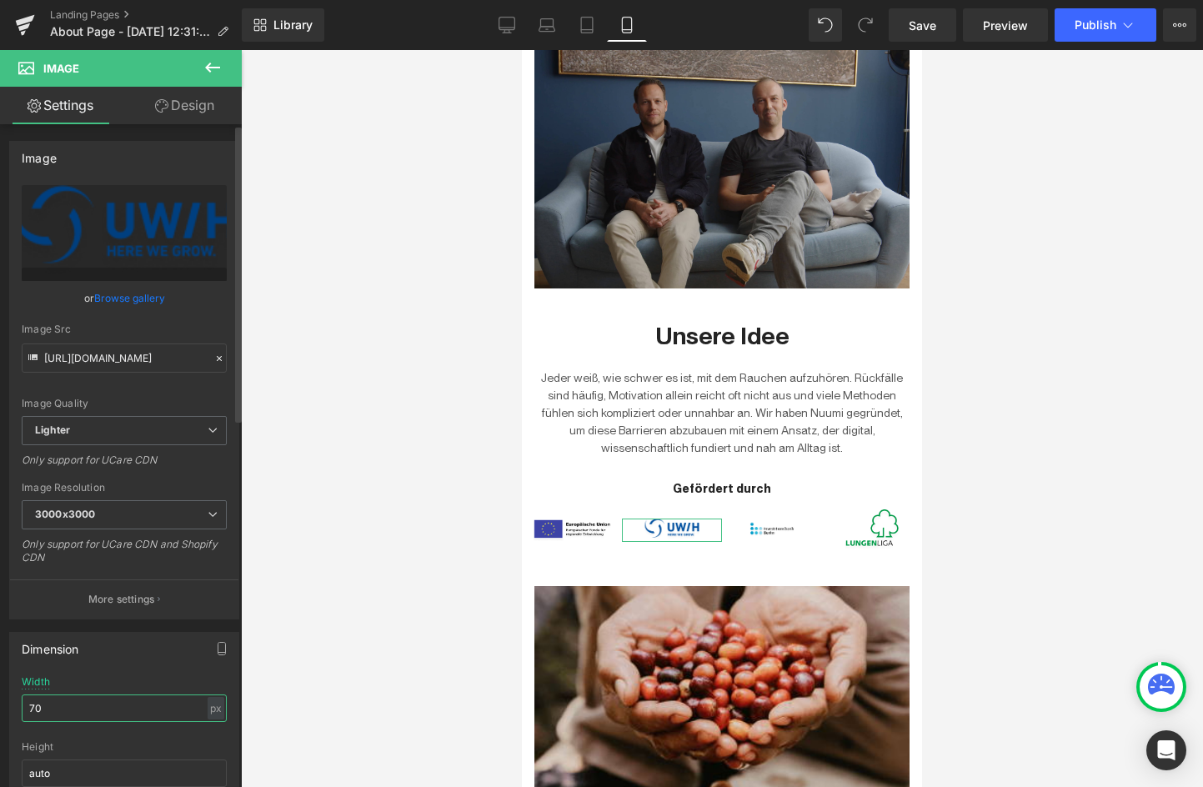
click at [105, 703] on input "70" at bounding box center [124, 709] width 205 height 28
type input "7"
type input "5"
type input "7"
type input "80"
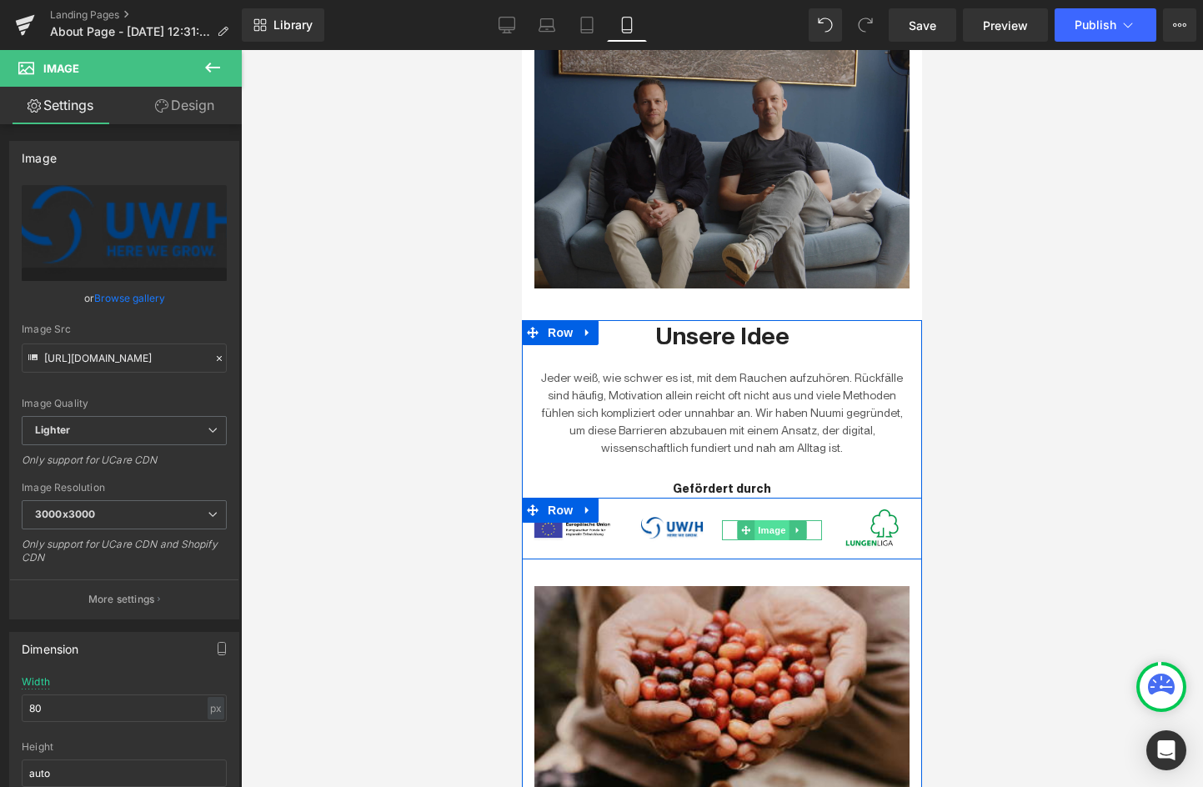
click at [768, 529] on span "Image" at bounding box center [772, 530] width 35 height 20
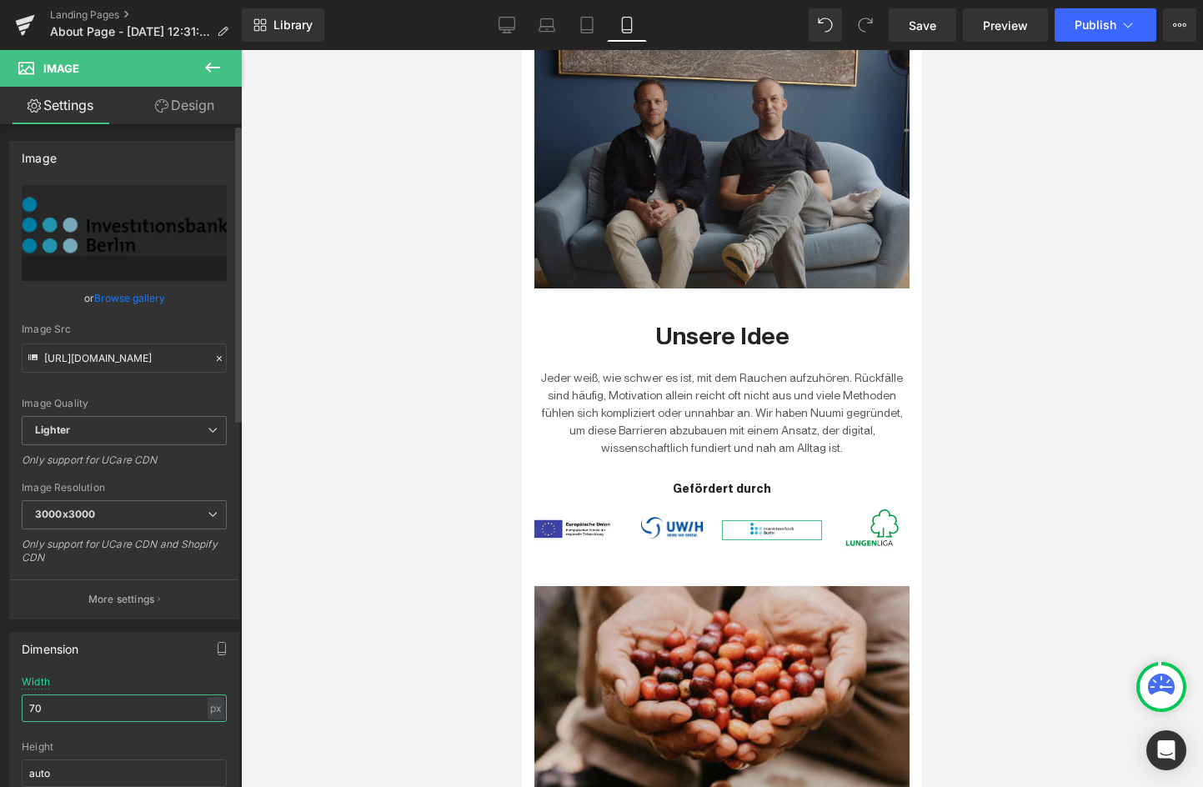
click at [80, 708] on input "70" at bounding box center [124, 709] width 205 height 28
type input "0"
type input "7000"
click at [1054, 635] on div at bounding box center [722, 418] width 962 height 737
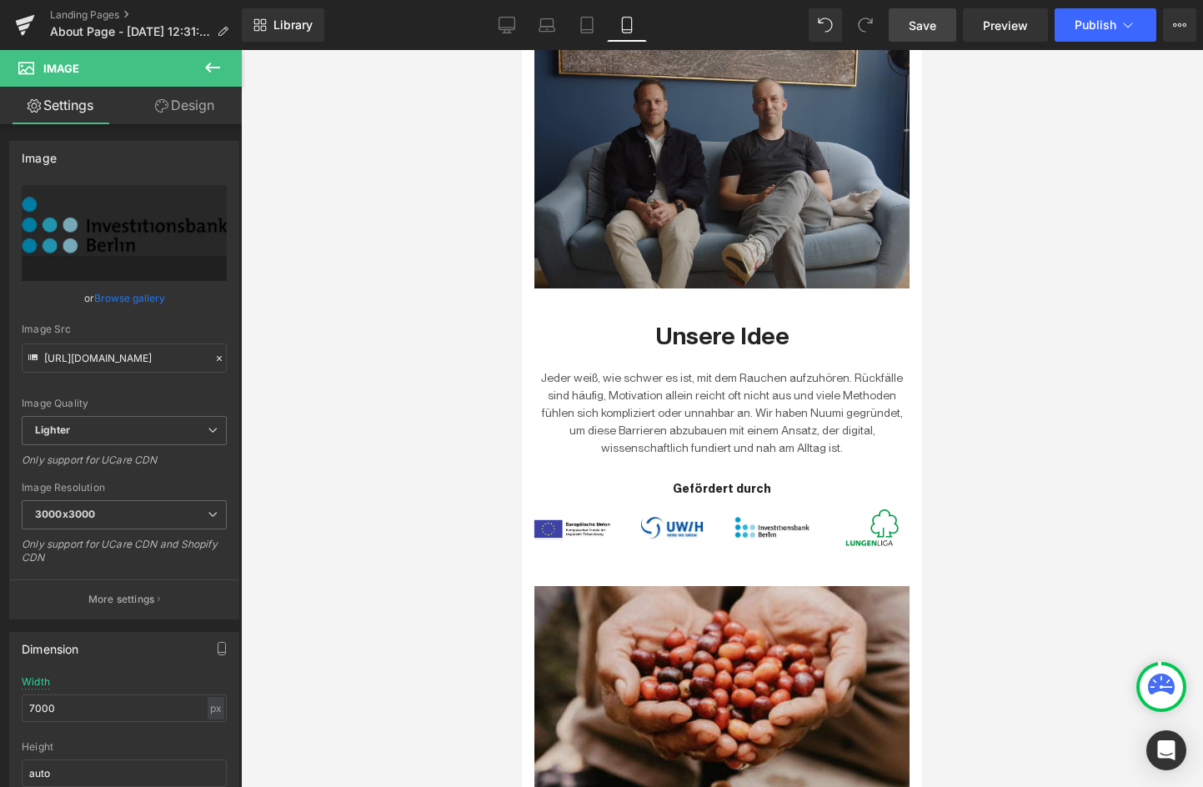
click at [924, 26] on span "Save" at bounding box center [923, 26] width 28 height 18
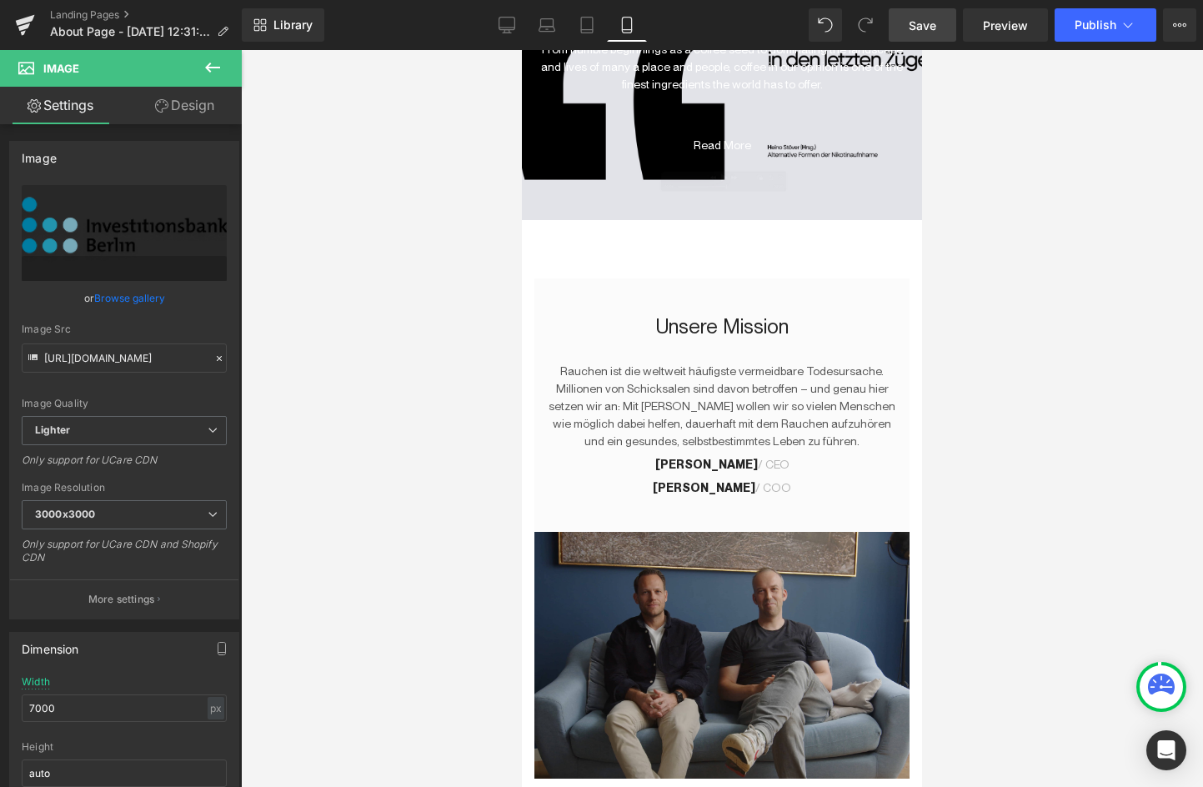
scroll to position [0, 0]
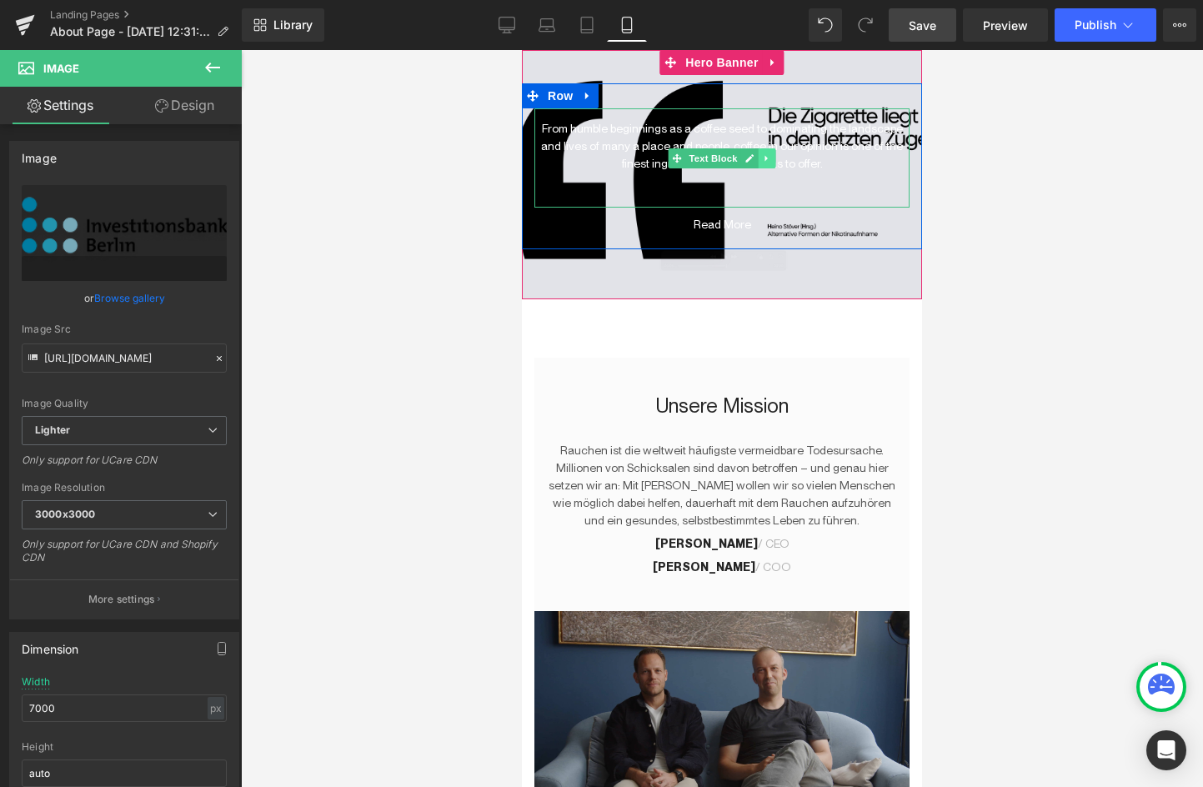
click at [766, 157] on icon at bounding box center [766, 158] width 3 height 6
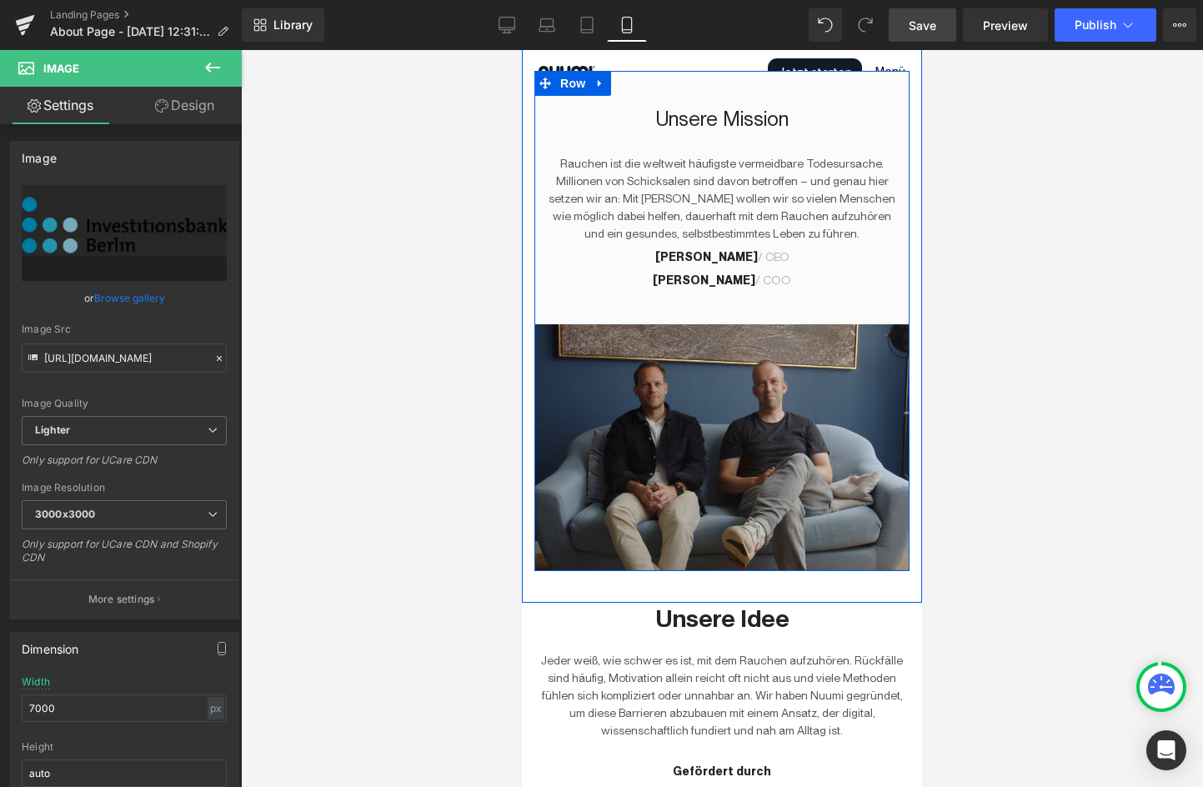
scroll to position [297, 0]
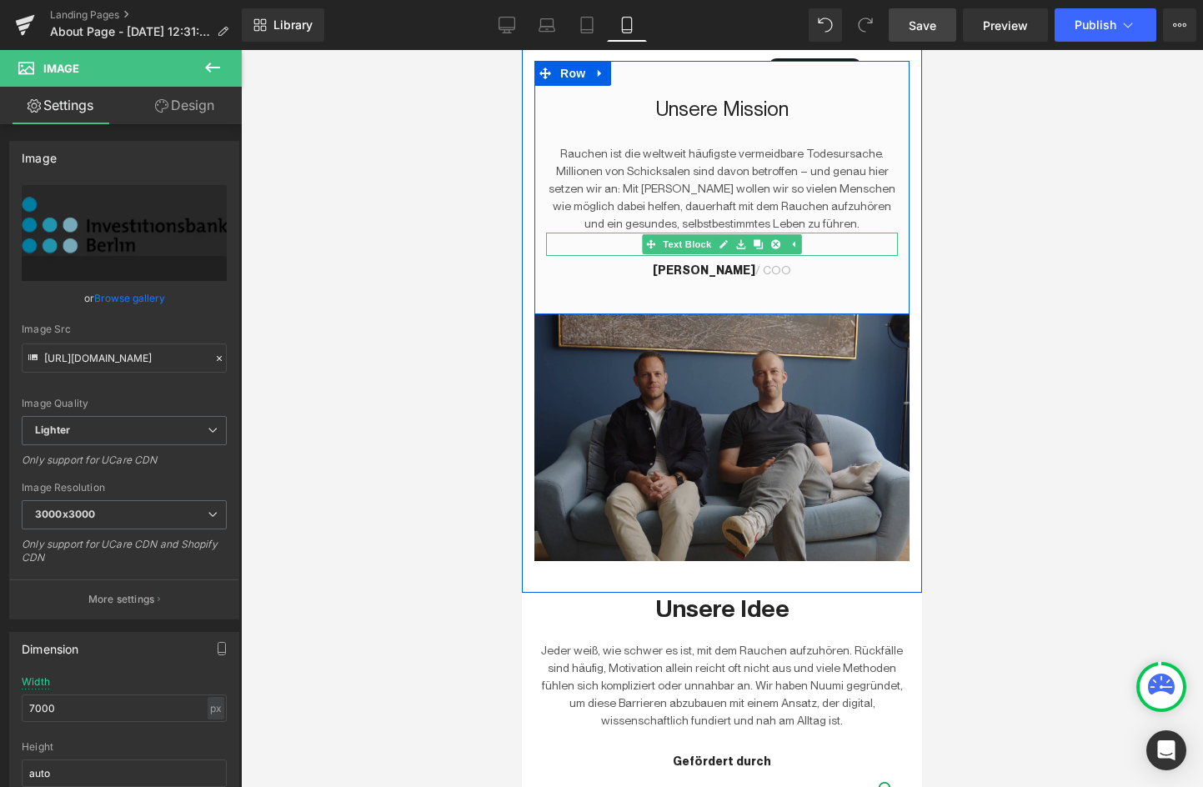
click at [583, 249] on p "Tobias Meister / CEO" at bounding box center [722, 248] width 352 height 18
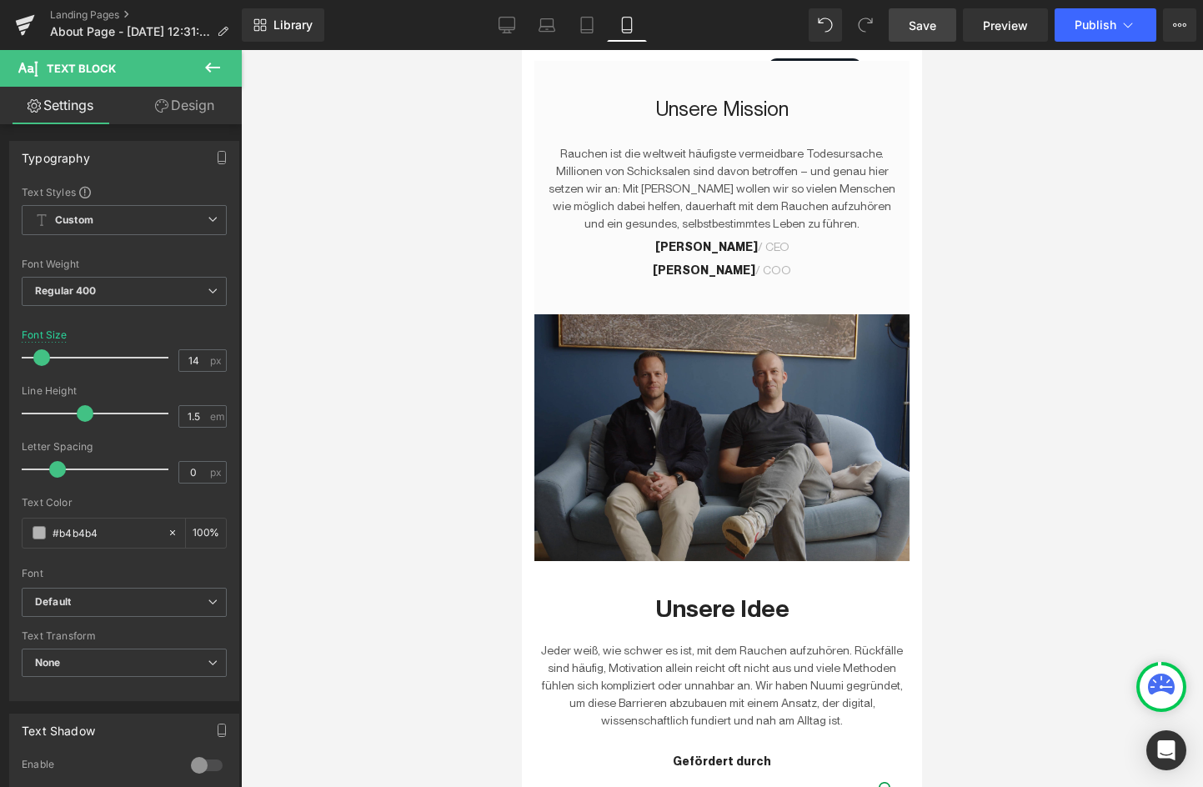
click at [162, 116] on link "Design" at bounding box center [184, 106] width 121 height 38
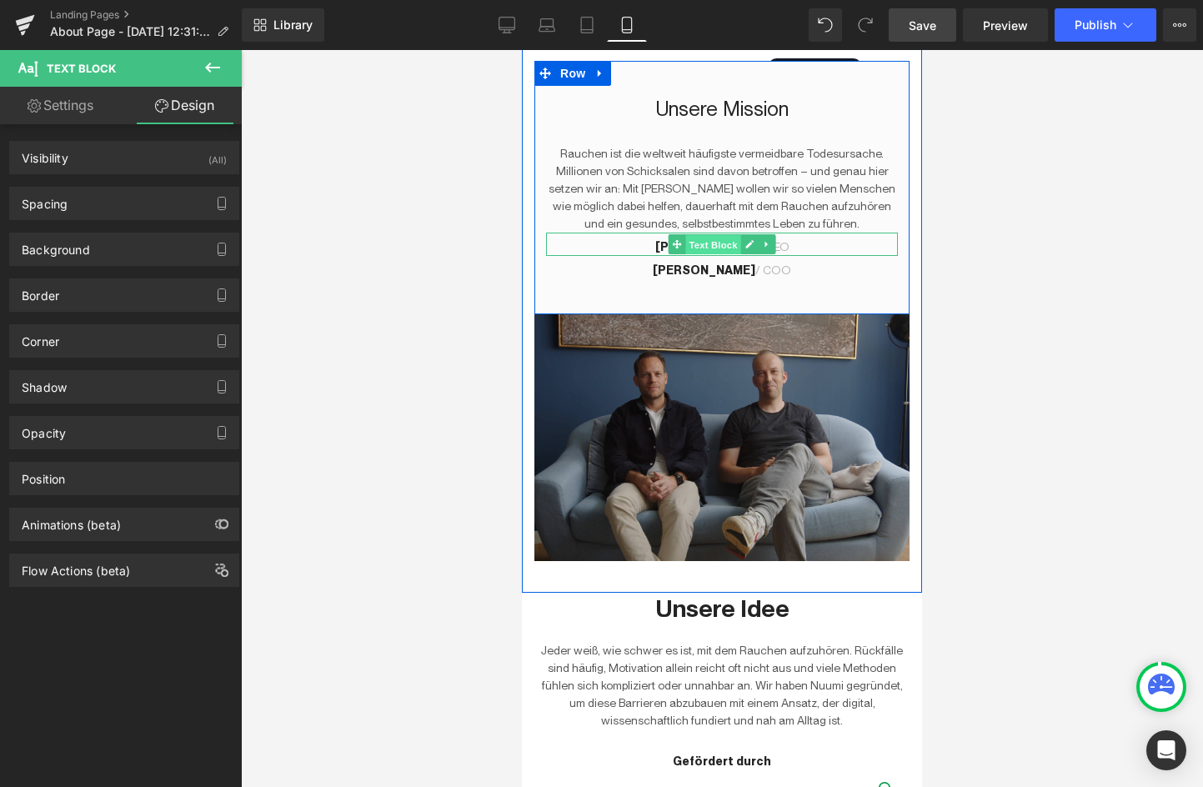
click at [686, 248] on span "Text Block" at bounding box center [713, 245] width 55 height 20
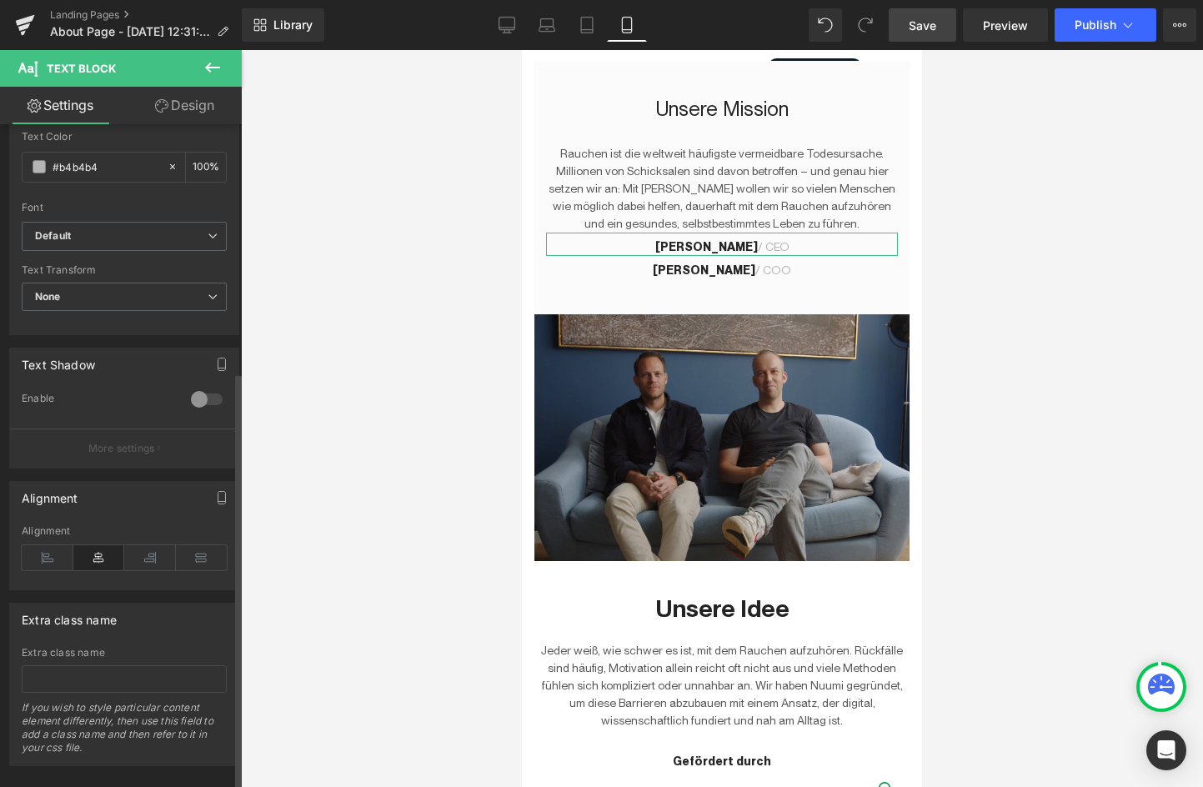
scroll to position [393, 0]
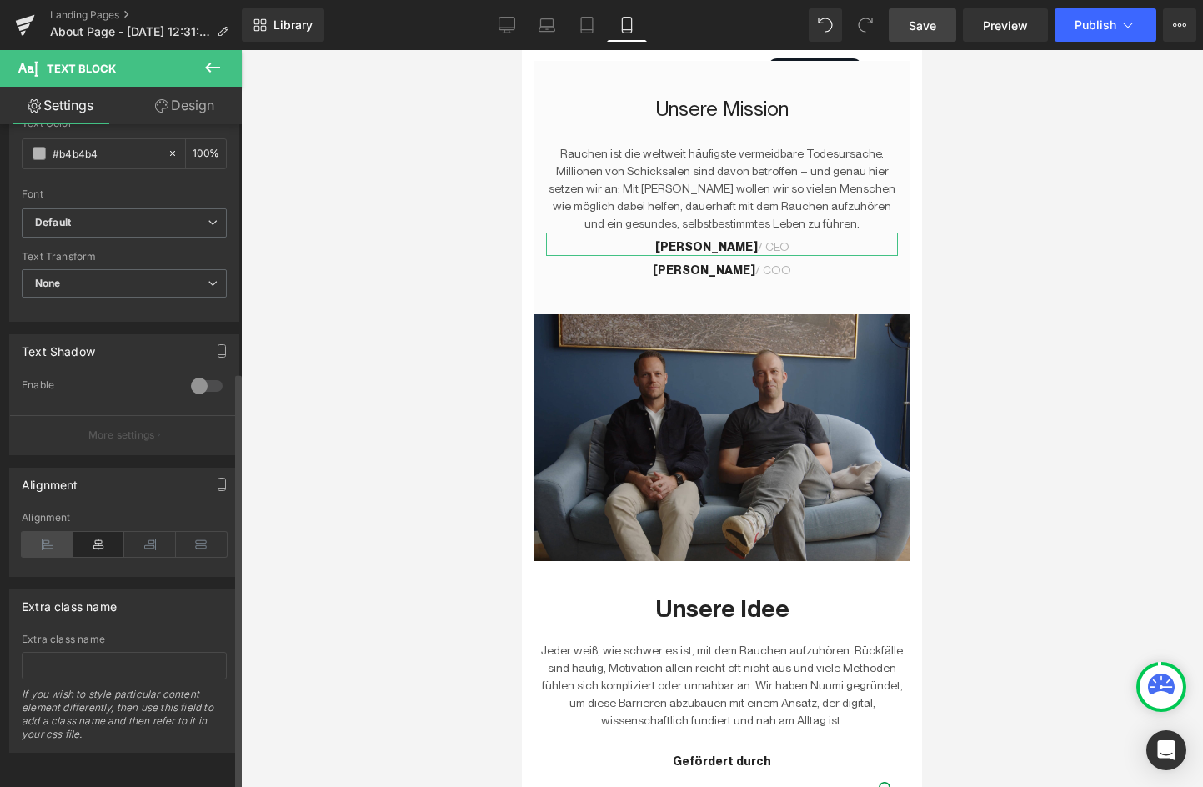
click at [43, 535] on icon at bounding box center [48, 544] width 52 height 25
click at [98, 532] on icon at bounding box center [99, 544] width 52 height 25
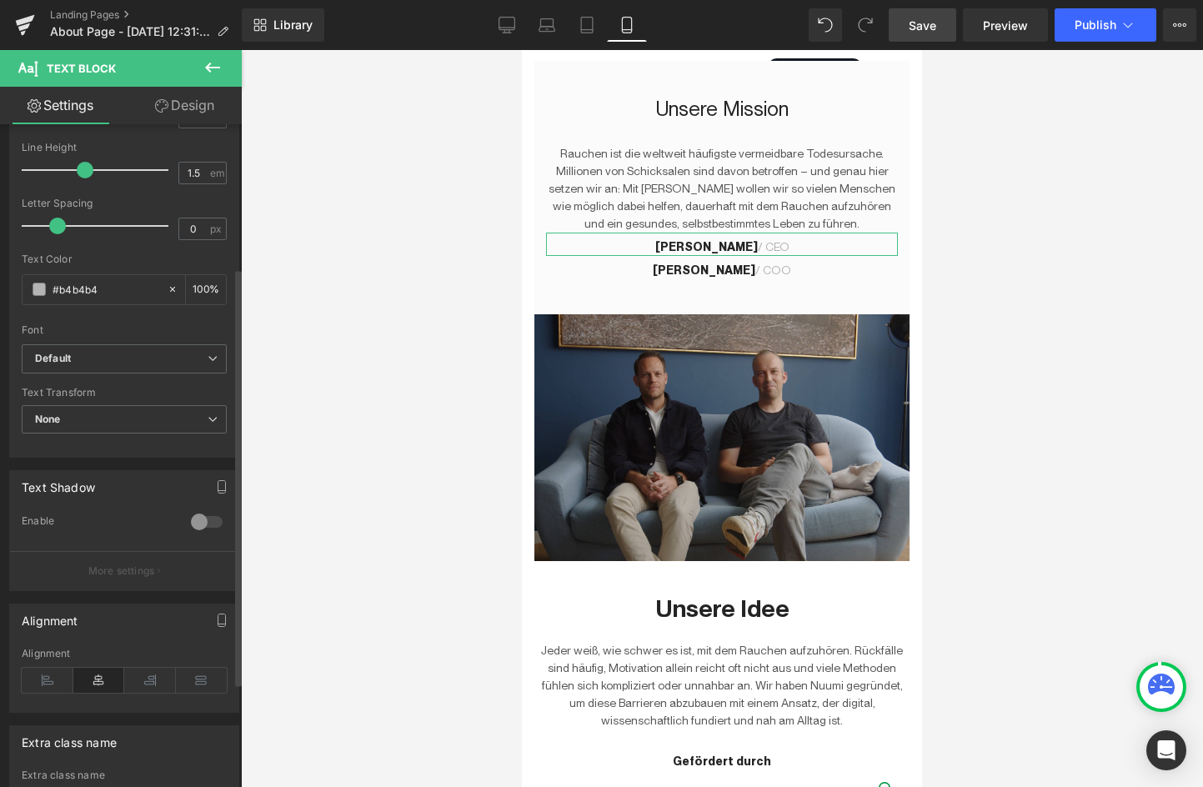
scroll to position [0, 0]
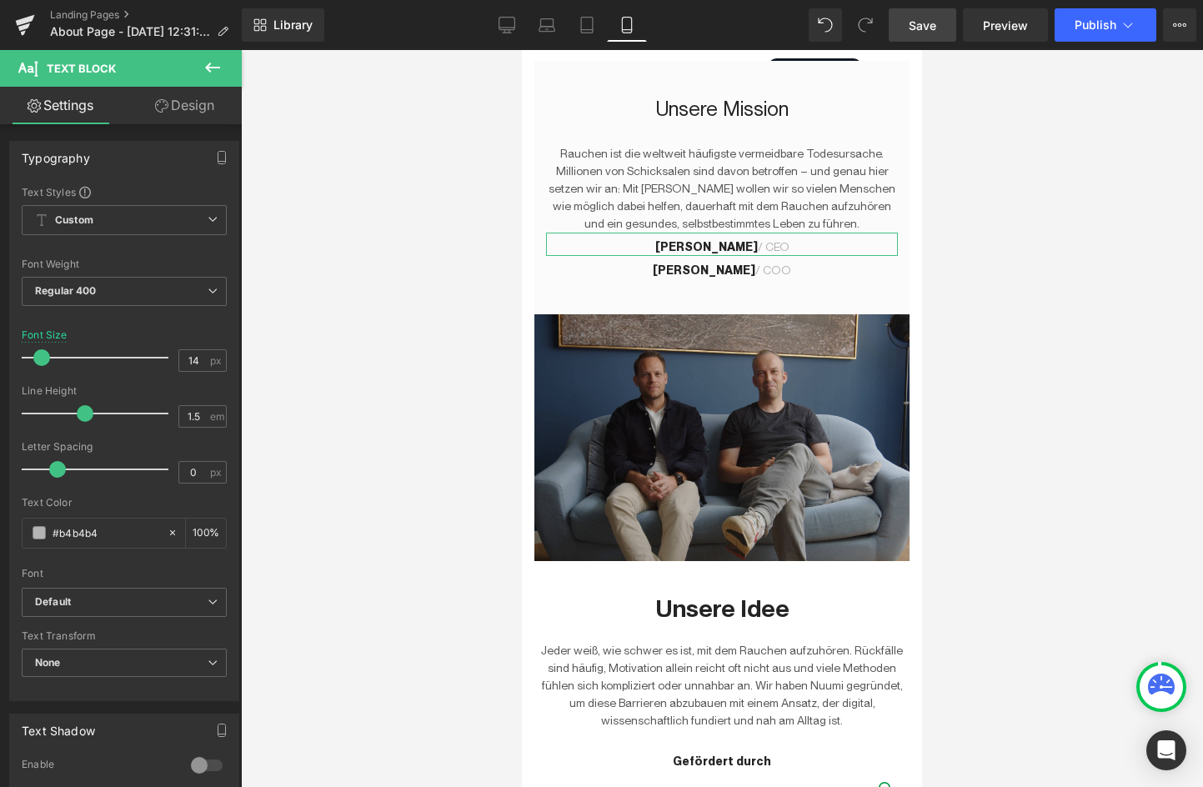
click at [190, 108] on link "Design" at bounding box center [184, 106] width 121 height 38
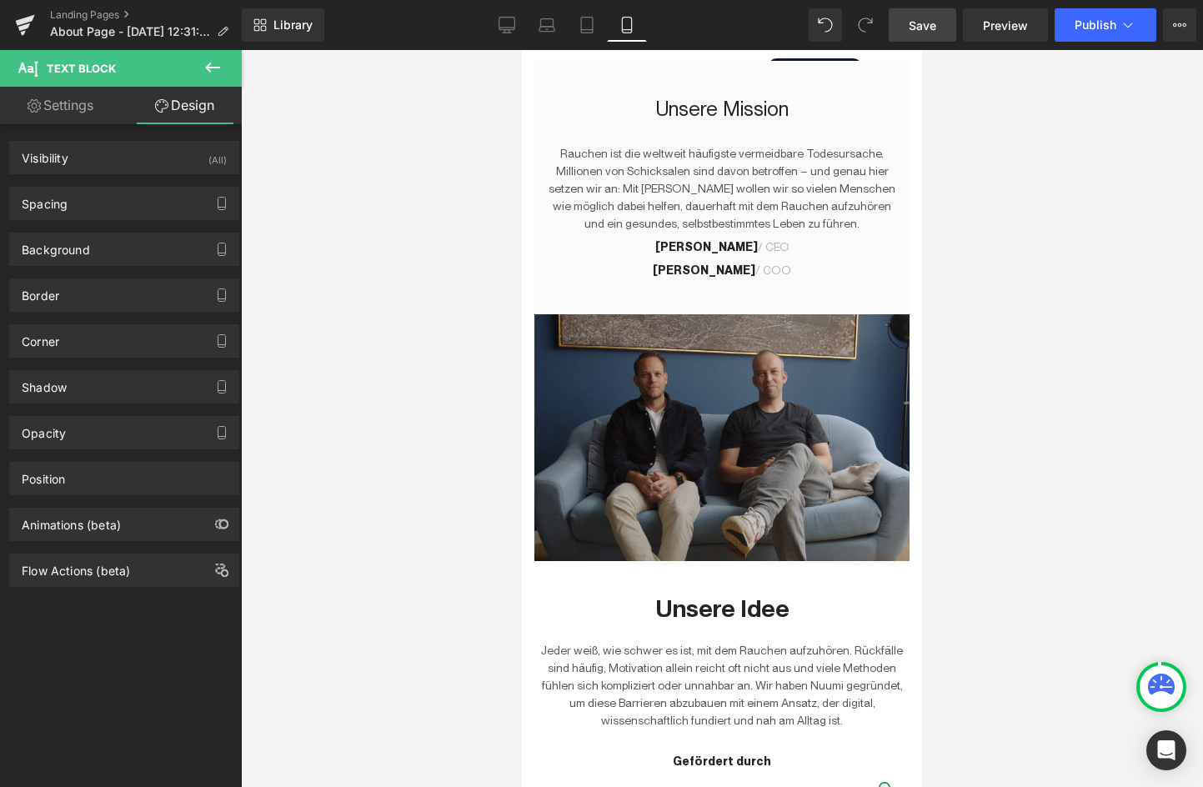
click at [385, 266] on div at bounding box center [722, 418] width 962 height 737
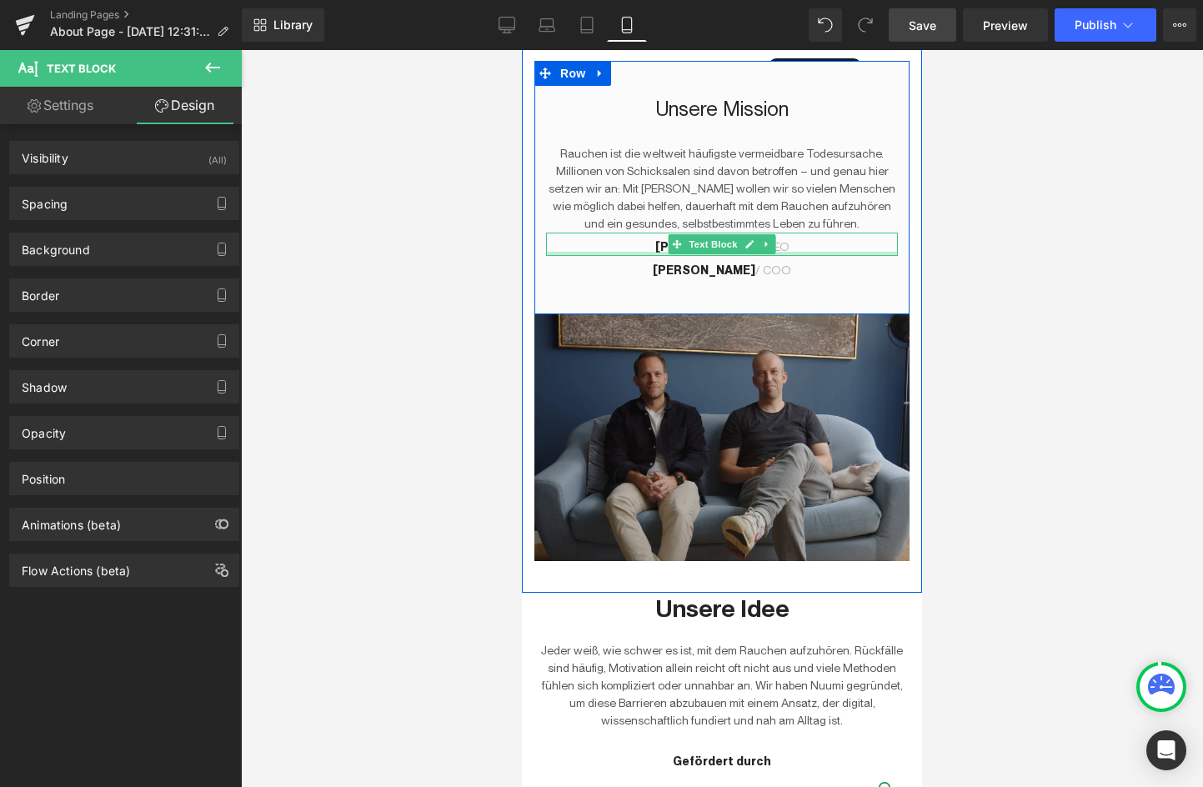
click at [614, 253] on div at bounding box center [722, 254] width 352 height 4
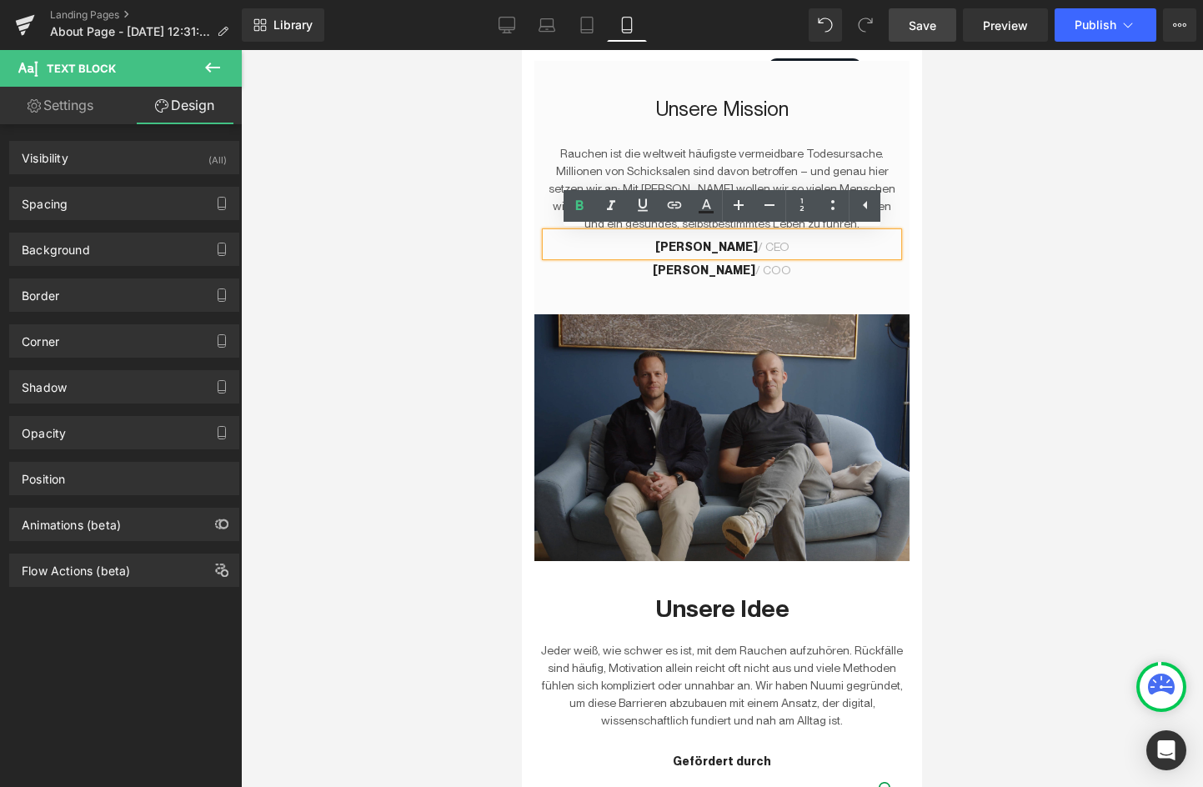
click at [611, 249] on p "Tobias Meister / CEO" at bounding box center [722, 248] width 352 height 18
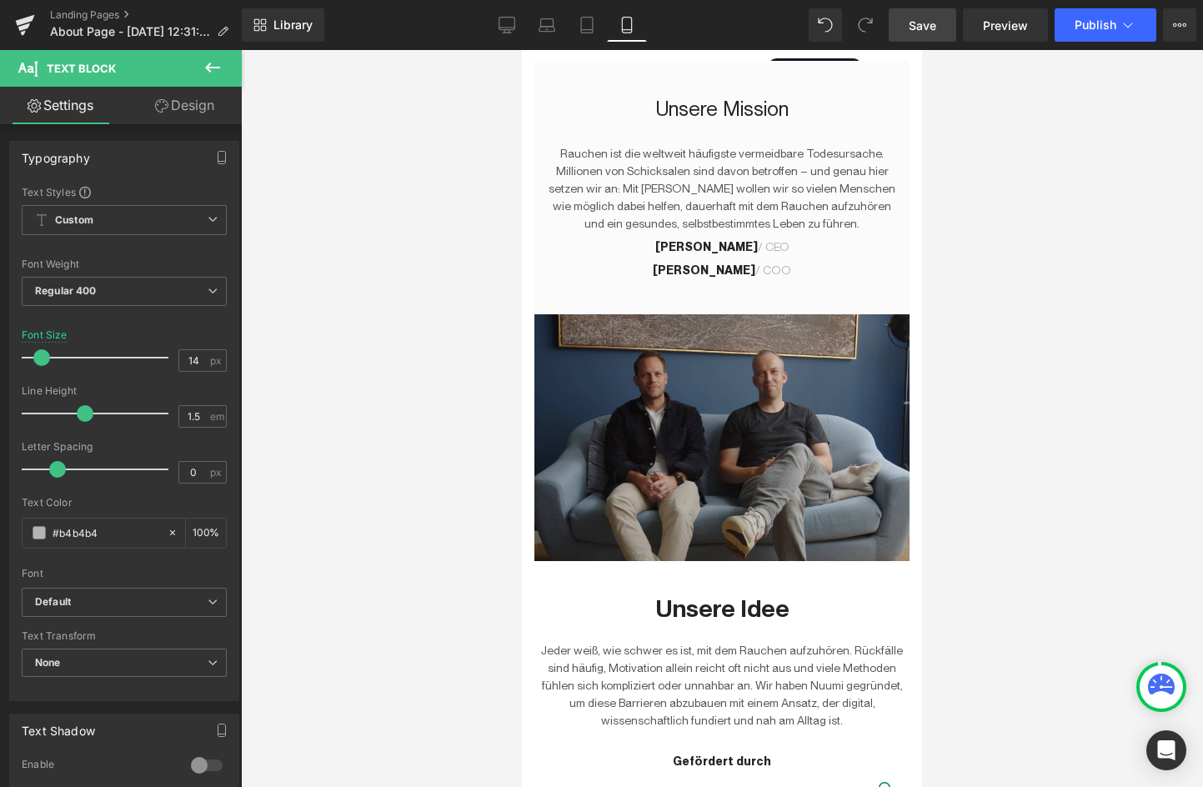
click at [162, 95] on link "Design" at bounding box center [184, 106] width 121 height 38
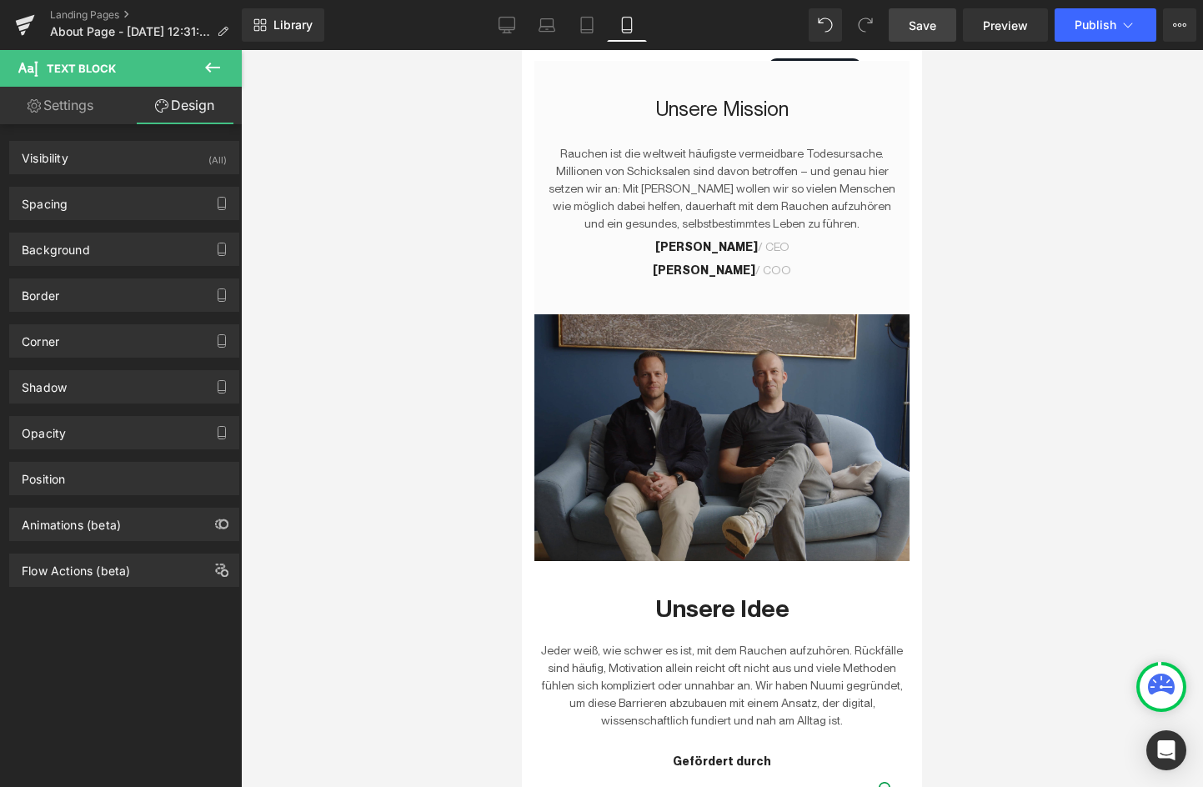
click at [207, 73] on icon at bounding box center [213, 68] width 20 height 20
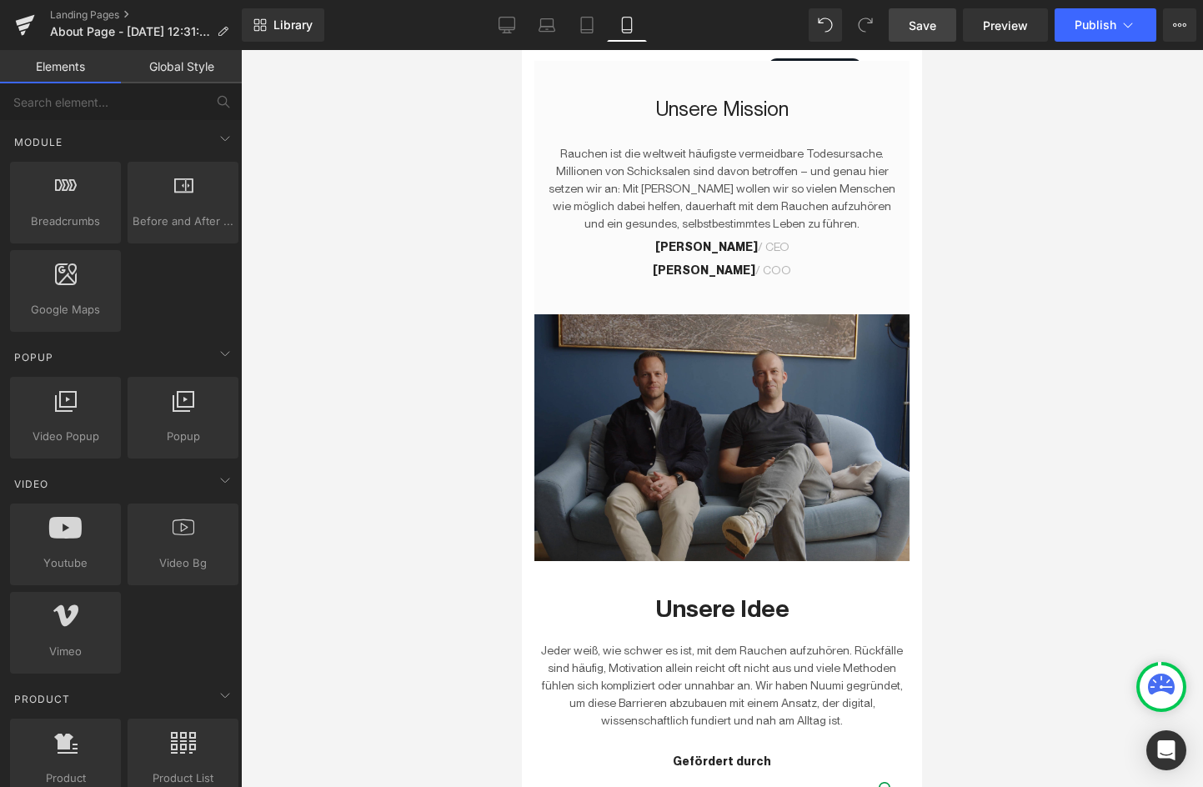
scroll to position [1159, 0]
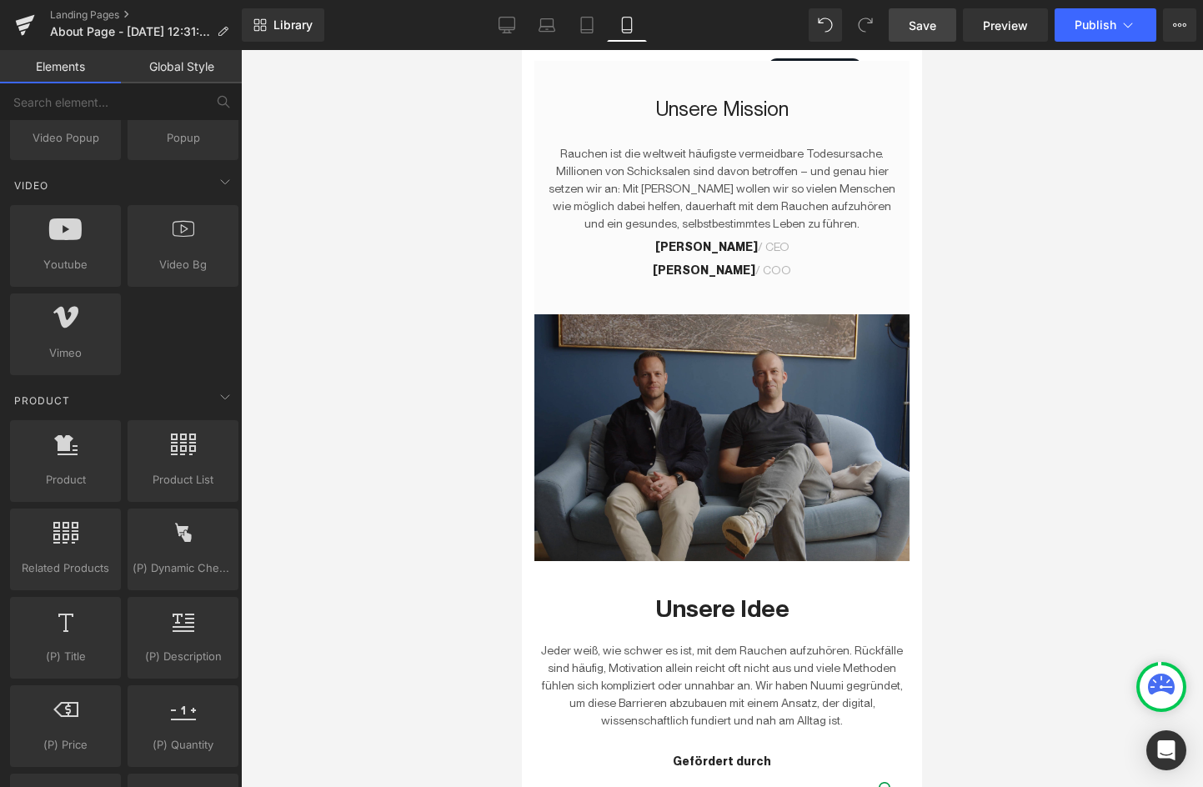
click at [452, 348] on div at bounding box center [722, 418] width 962 height 737
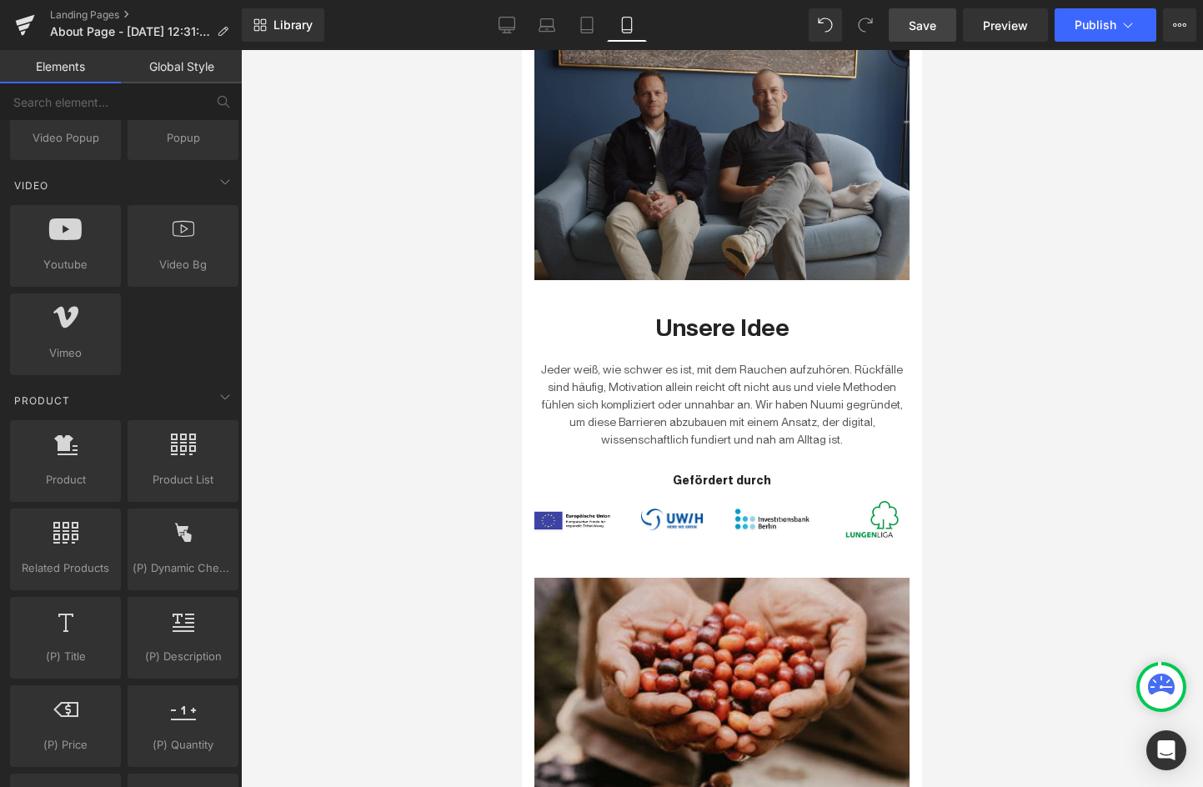
scroll to position [585, 0]
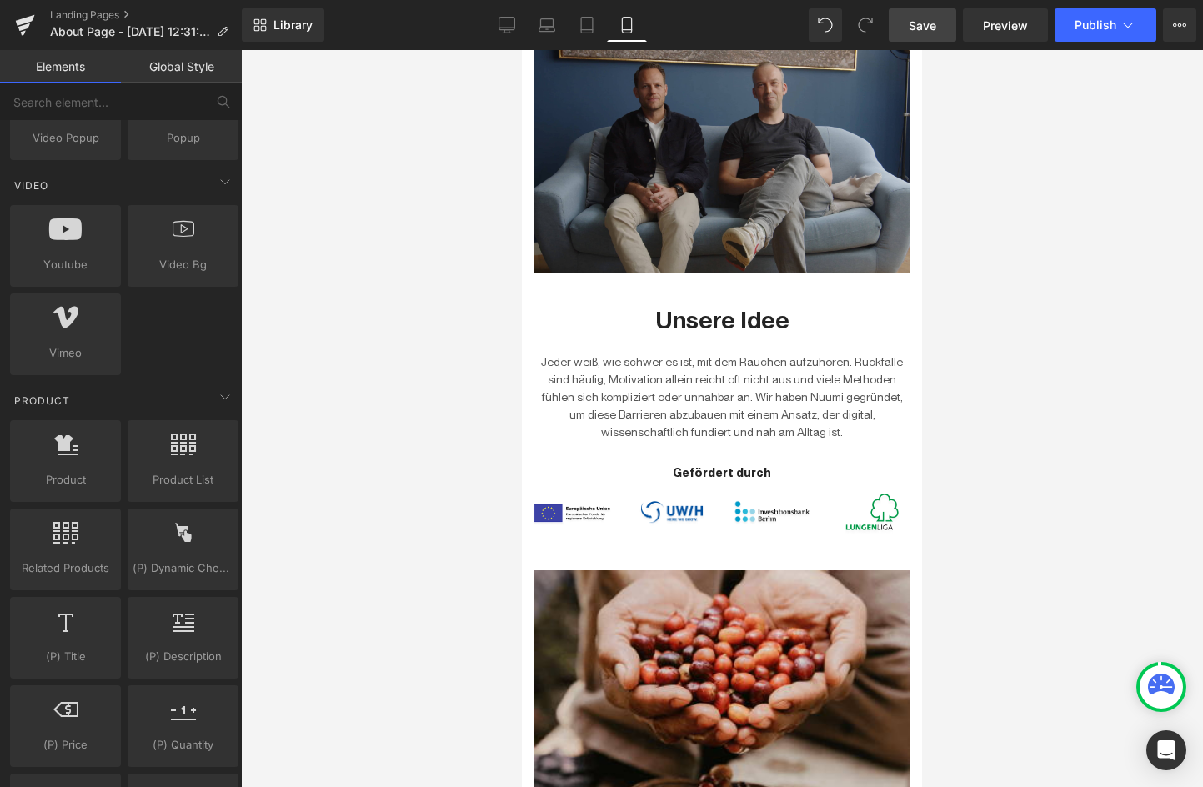
click at [602, 379] on p "Jeder weiß, wie schwer es ist, mit dem Rauchen aufzuhören. Rückfälle sind häufi…" at bounding box center [722, 398] width 375 height 88
click at [604, 388] on p "Jeder weiß, wie schwer es ist, mit dem Rauchen aufzuhören. Rückfälle sind häufi…" at bounding box center [722, 398] width 375 height 88
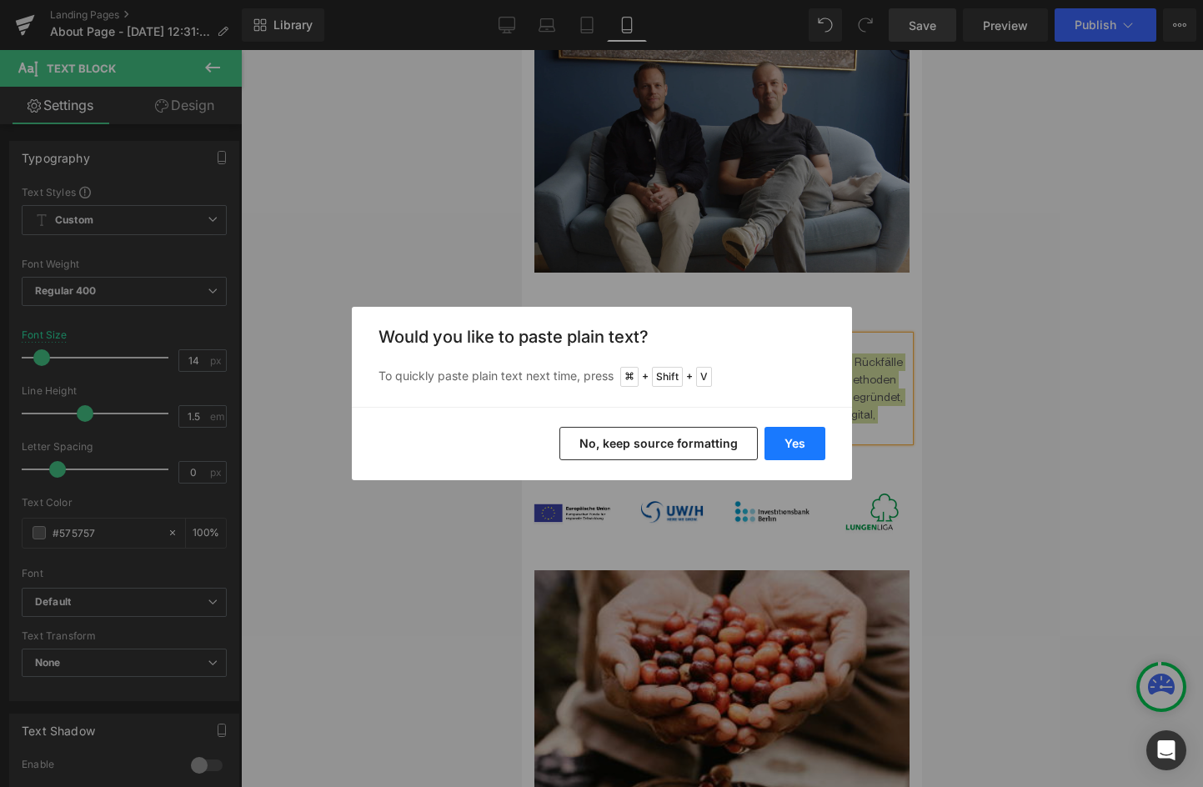
click at [787, 440] on button "Yes" at bounding box center [795, 443] width 61 height 33
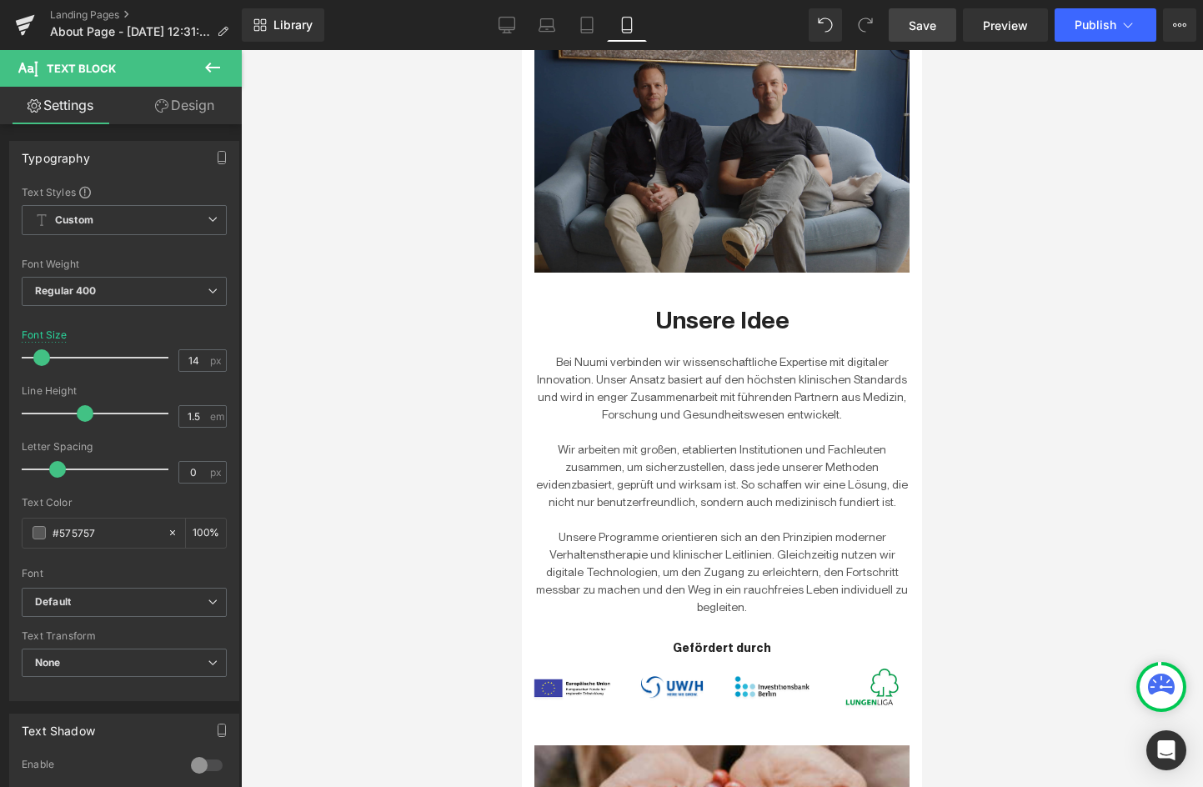
click at [1026, 404] on div at bounding box center [722, 418] width 962 height 737
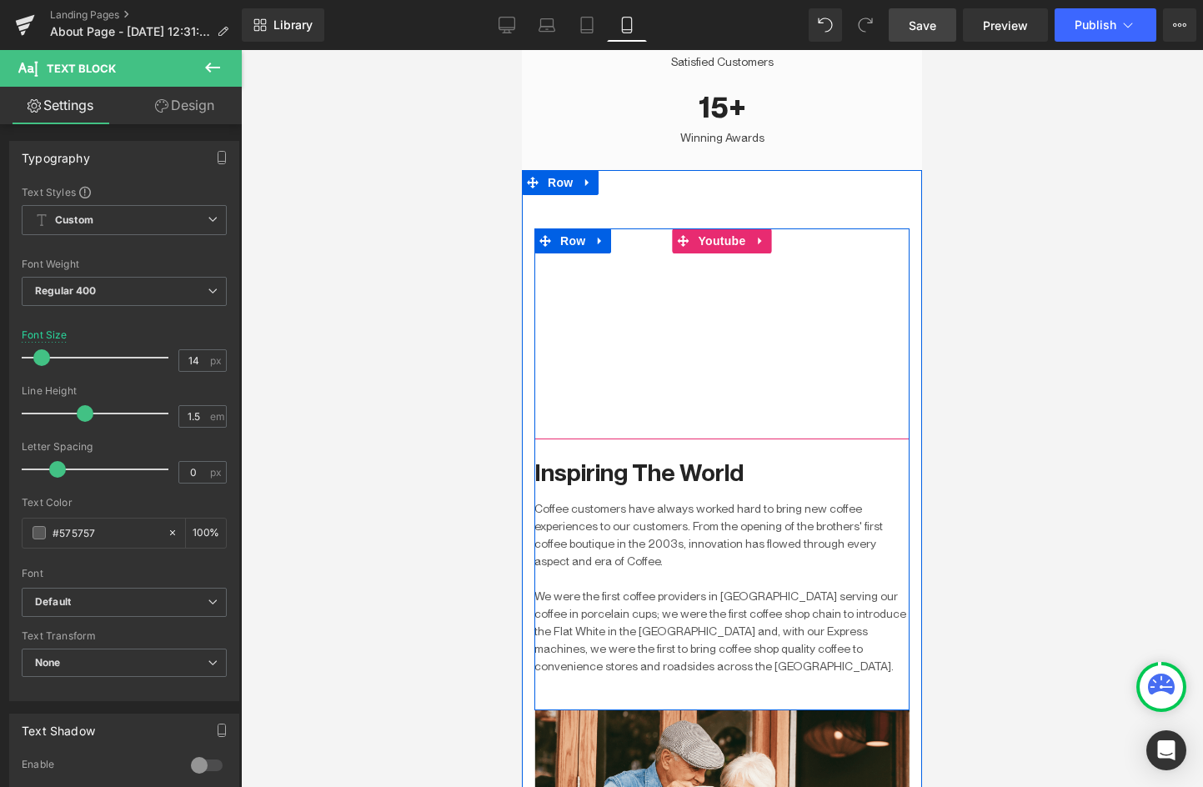
scroll to position [2945, 0]
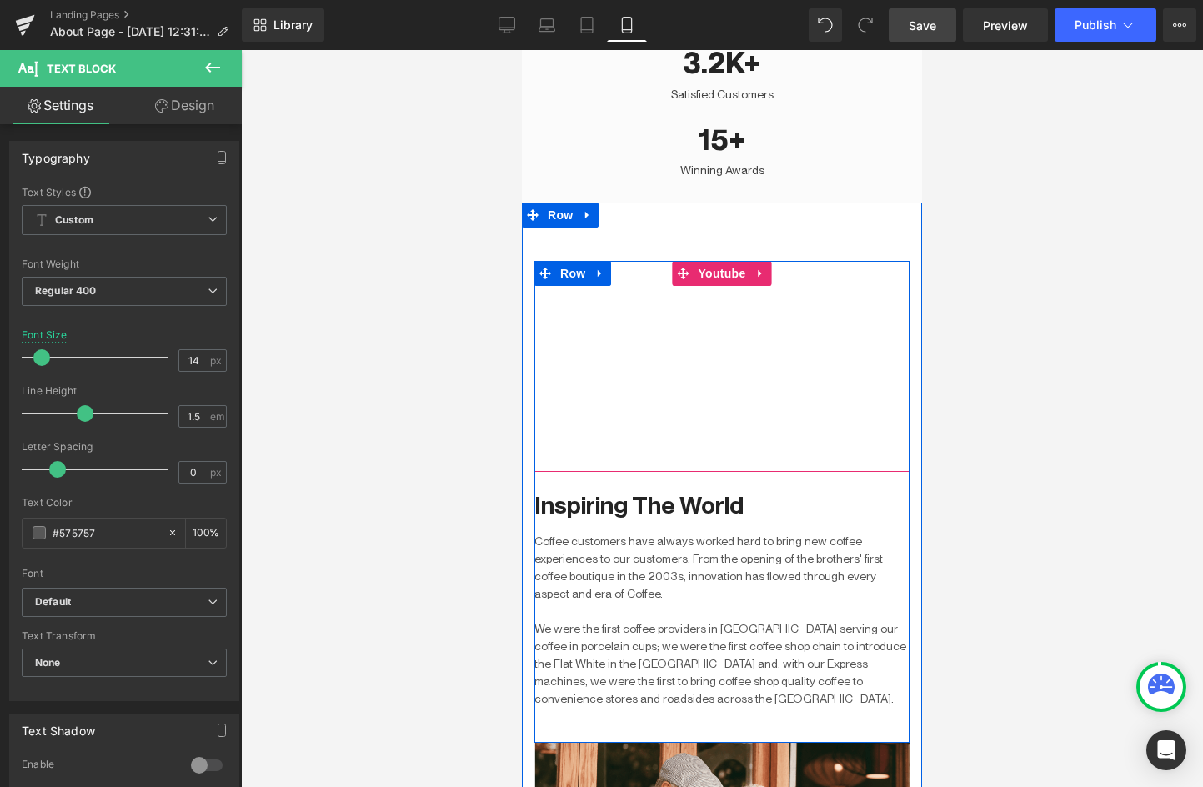
click at [716, 261] on div at bounding box center [722, 366] width 375 height 211
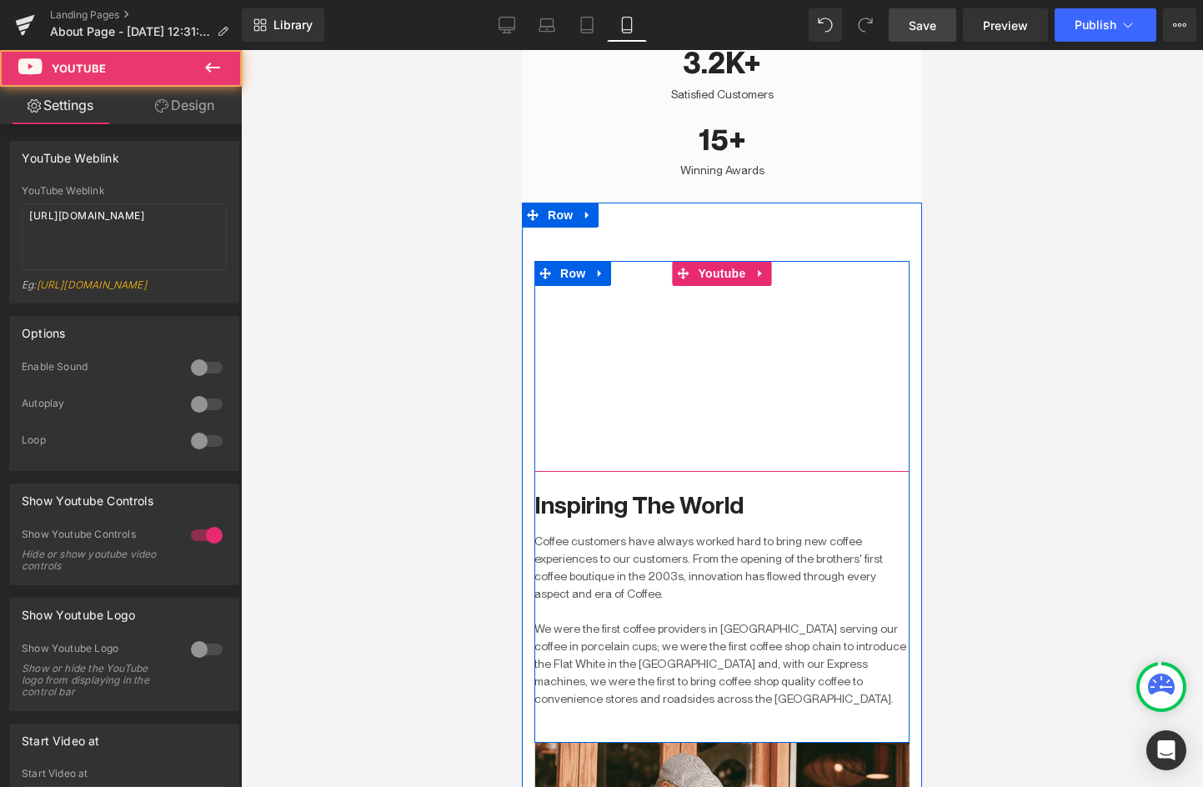
click at [716, 261] on div at bounding box center [722, 366] width 375 height 211
click at [721, 261] on div at bounding box center [722, 366] width 375 height 211
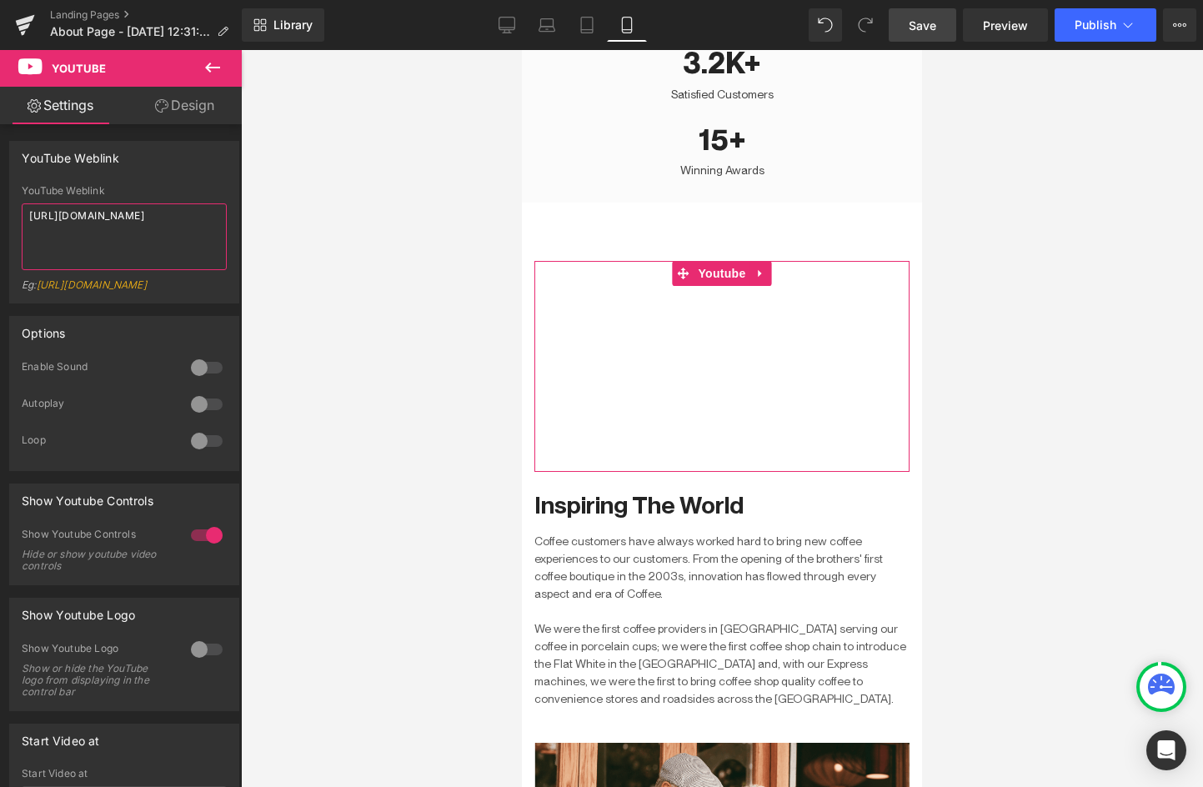
click at [94, 213] on textarea "https://youtu.be/UUhcSaaDjsk" at bounding box center [124, 236] width 205 height 67
paste textarea "www.youtube.com/watch?v=YYU8yshcZ9s"
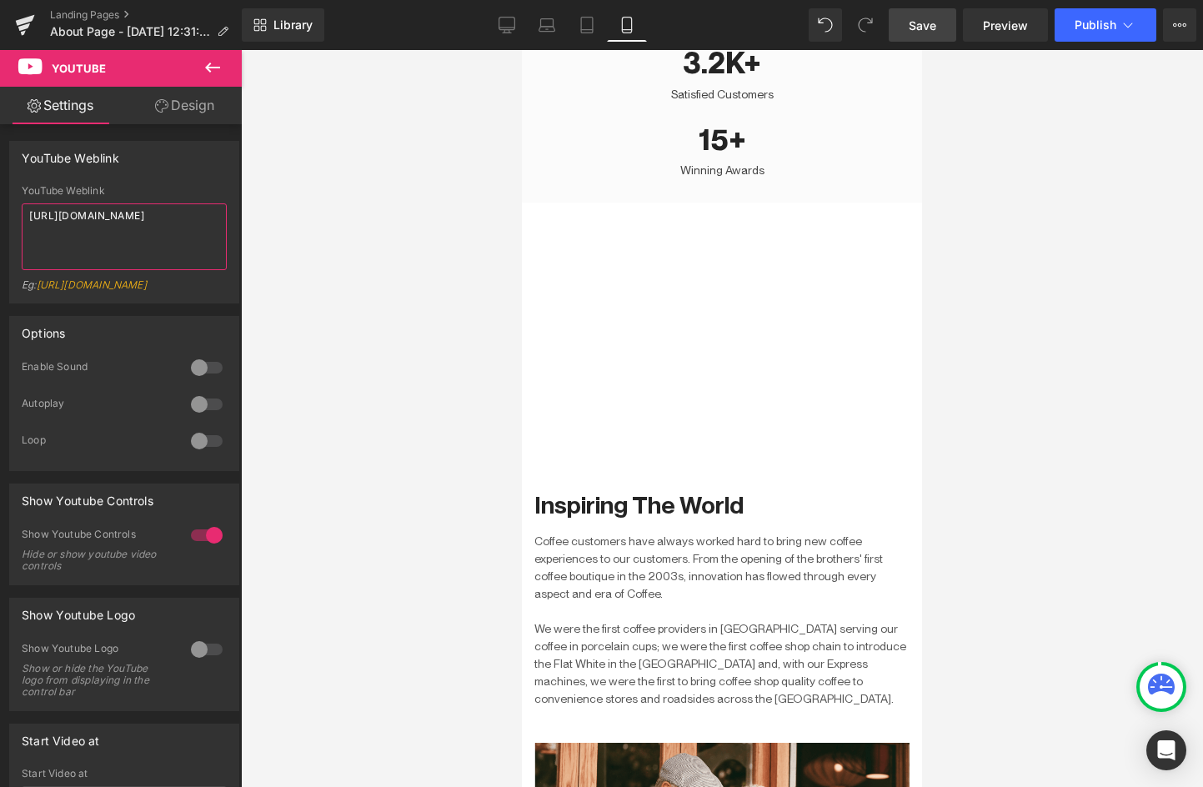
type textarea "https://www.youtube.com/watch?v=YYU8yshcZ9s"
click at [927, 24] on span "Save" at bounding box center [923, 26] width 28 height 18
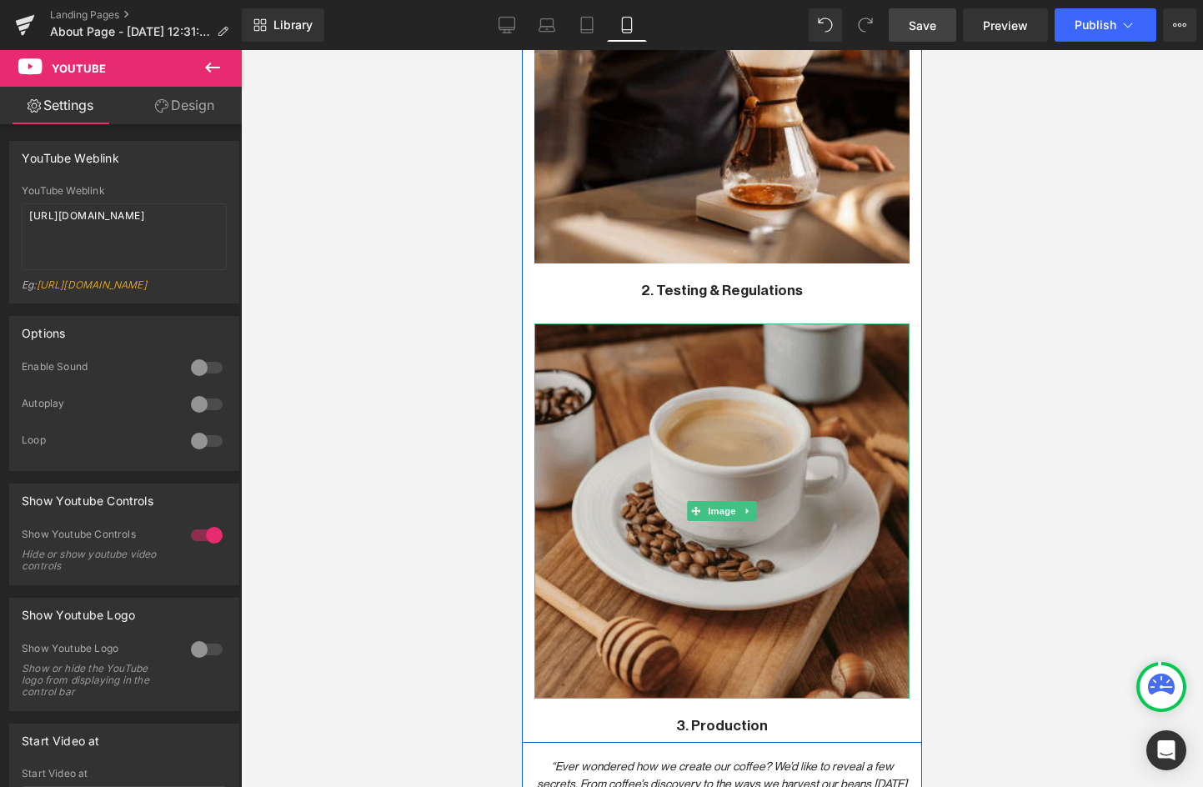
scroll to position [1876, 0]
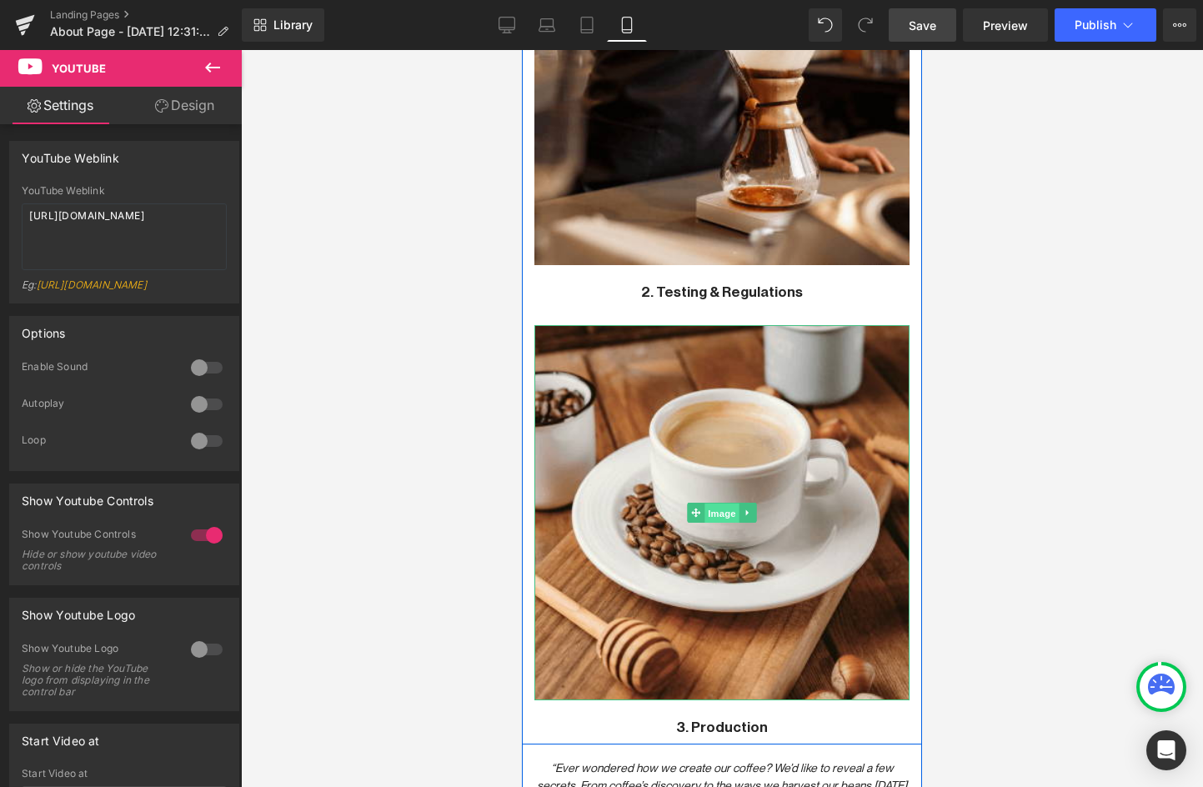
click at [717, 503] on span "Image" at bounding box center [722, 513] width 35 height 20
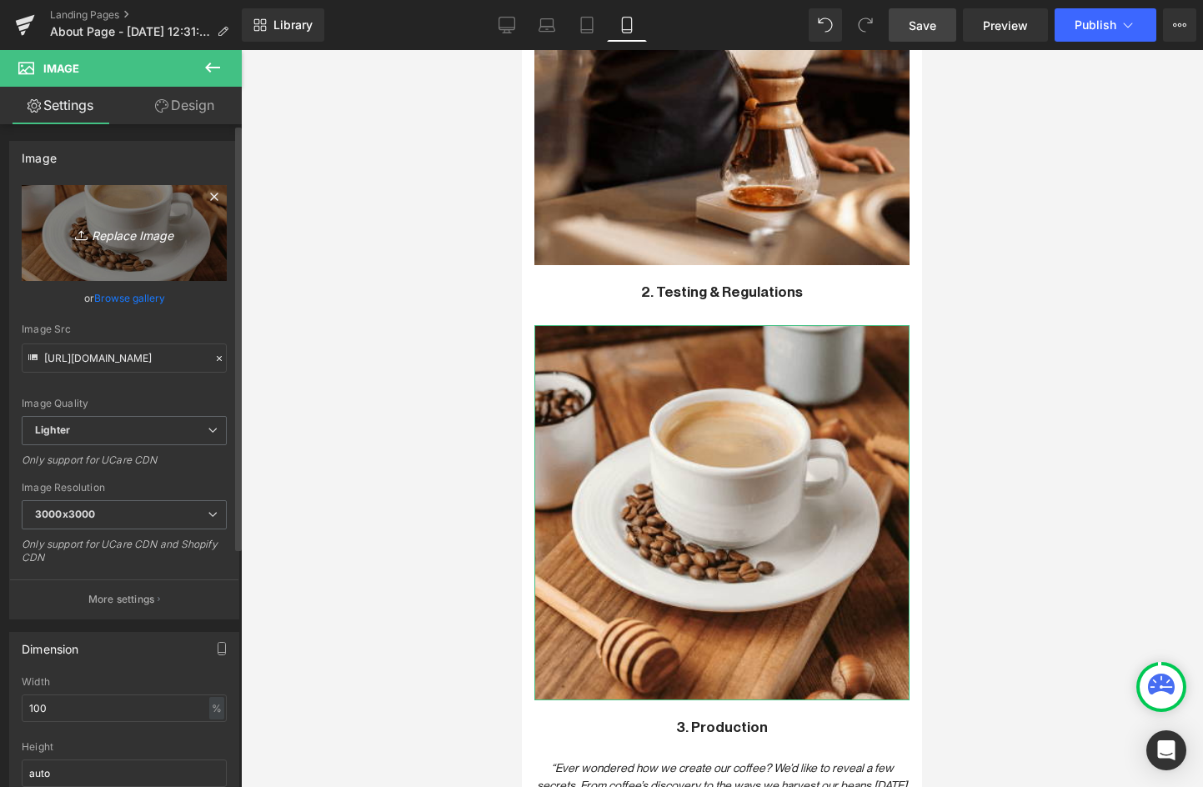
click at [137, 213] on link "Replace Image" at bounding box center [124, 233] width 205 height 96
type input "C:\fakepath\20220222_134935.jpg"
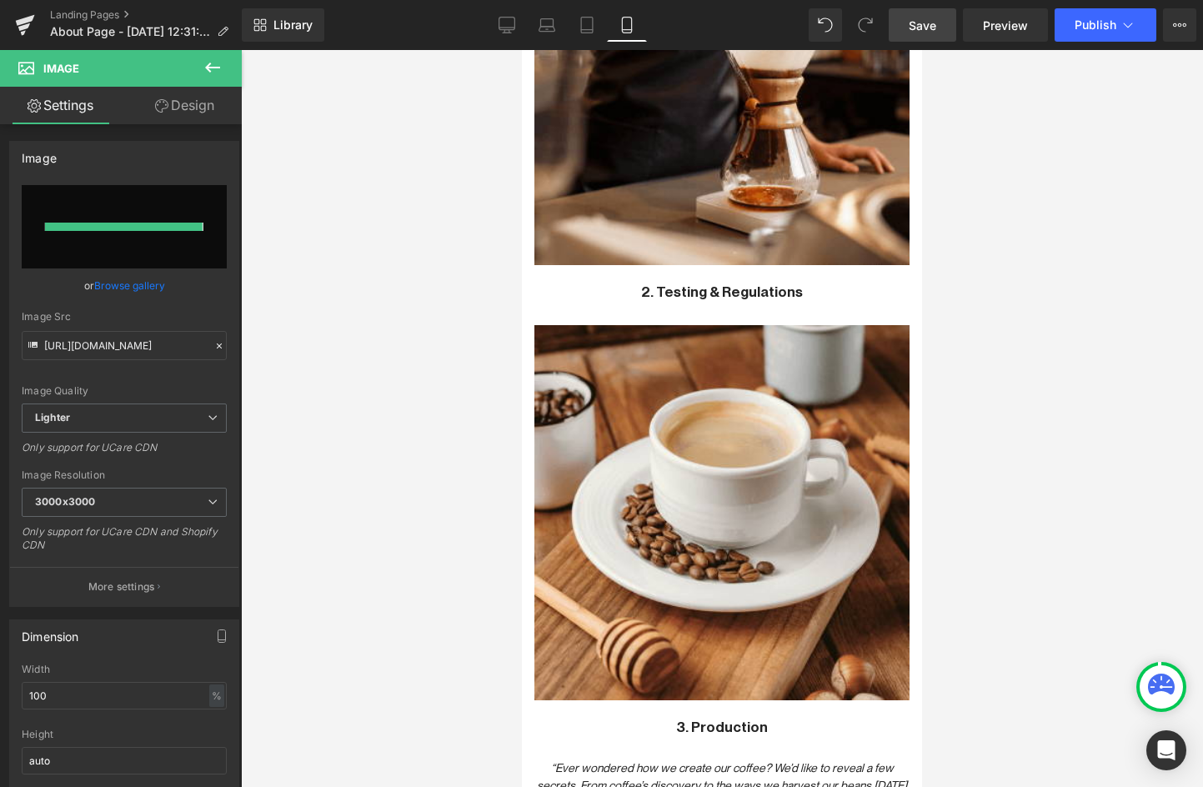
type input "https://ucarecdn.com/4ee6e692-64af-4275-97cf-50933fcf68cb/-/format/auto/-/previ…"
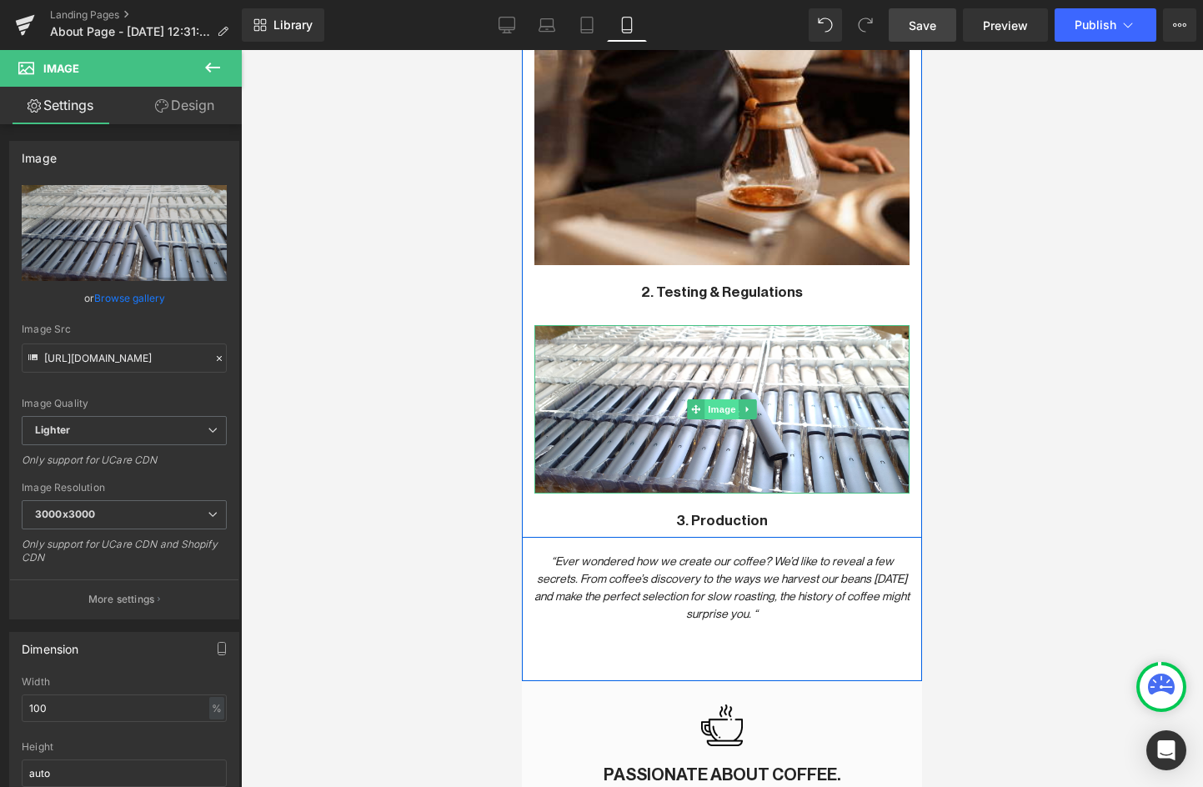
click at [715, 399] on span "Image" at bounding box center [722, 409] width 35 height 20
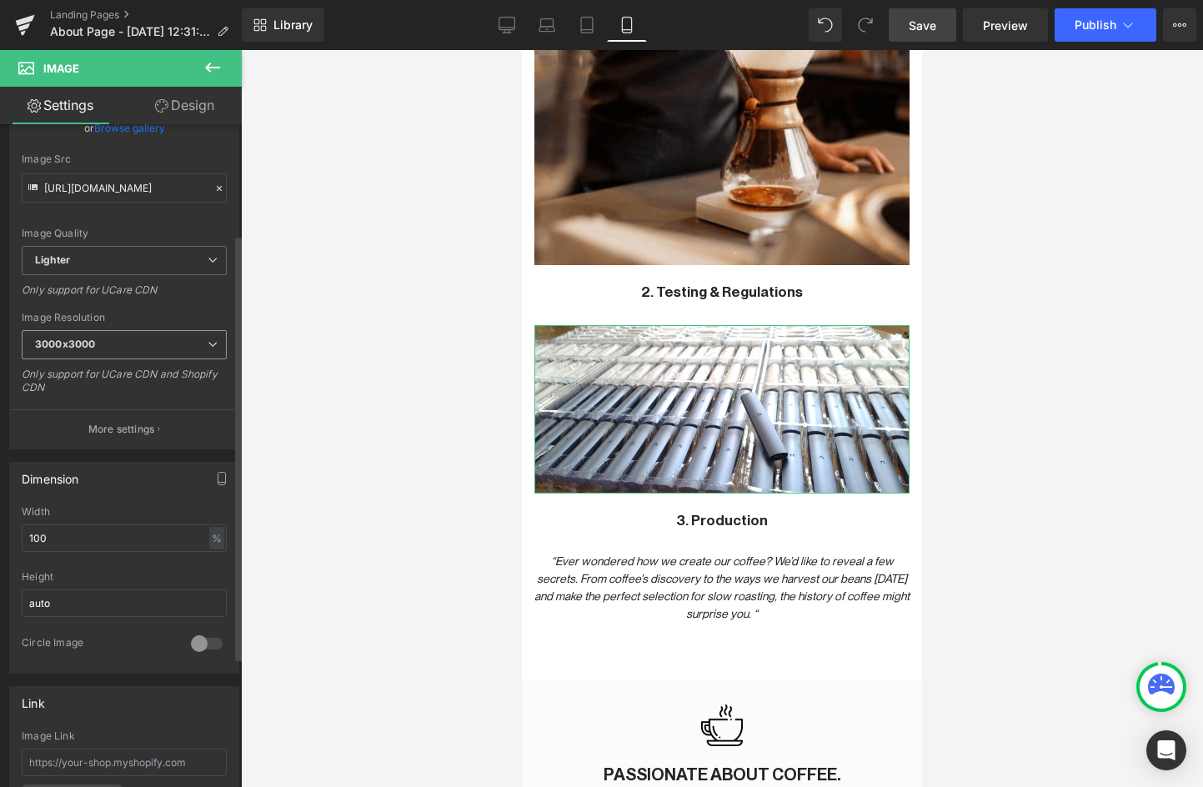
scroll to position [171, 0]
click at [40, 604] on input "auto" at bounding box center [124, 603] width 205 height 28
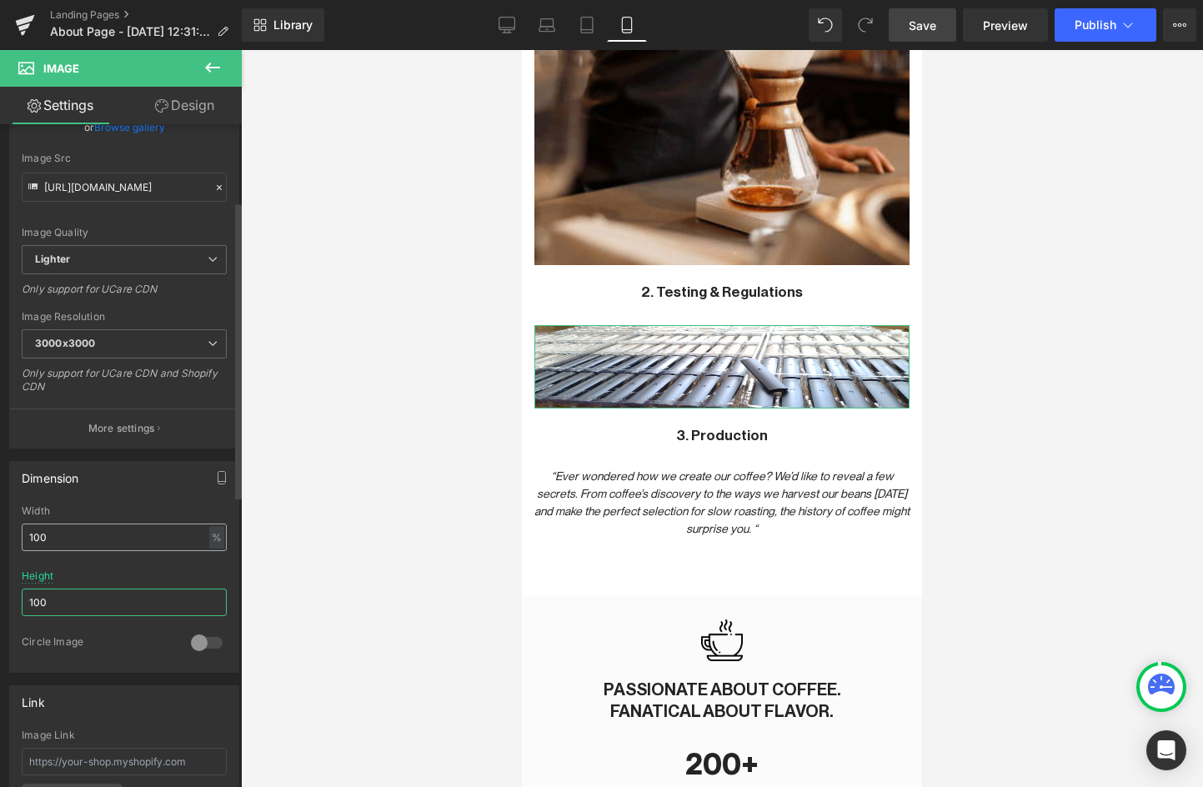
type input "100"
click at [52, 532] on input "100" at bounding box center [124, 538] width 205 height 28
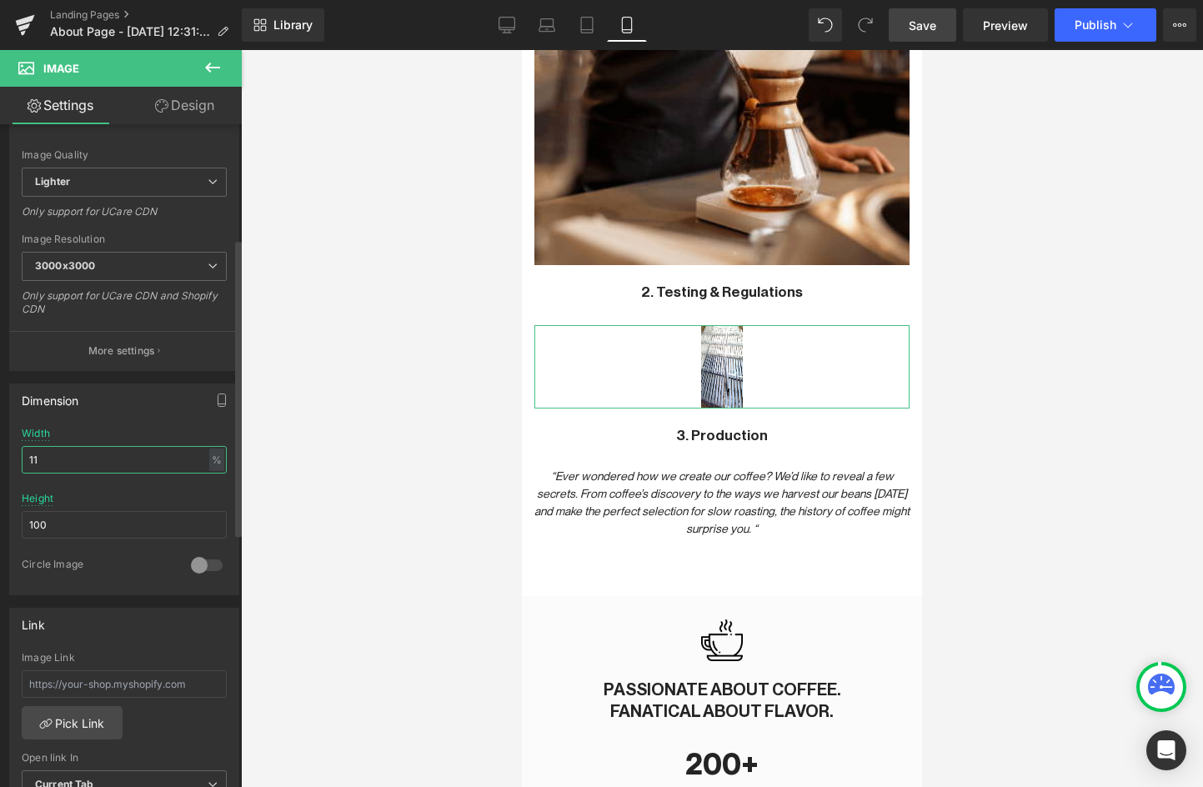
scroll to position [261, 0]
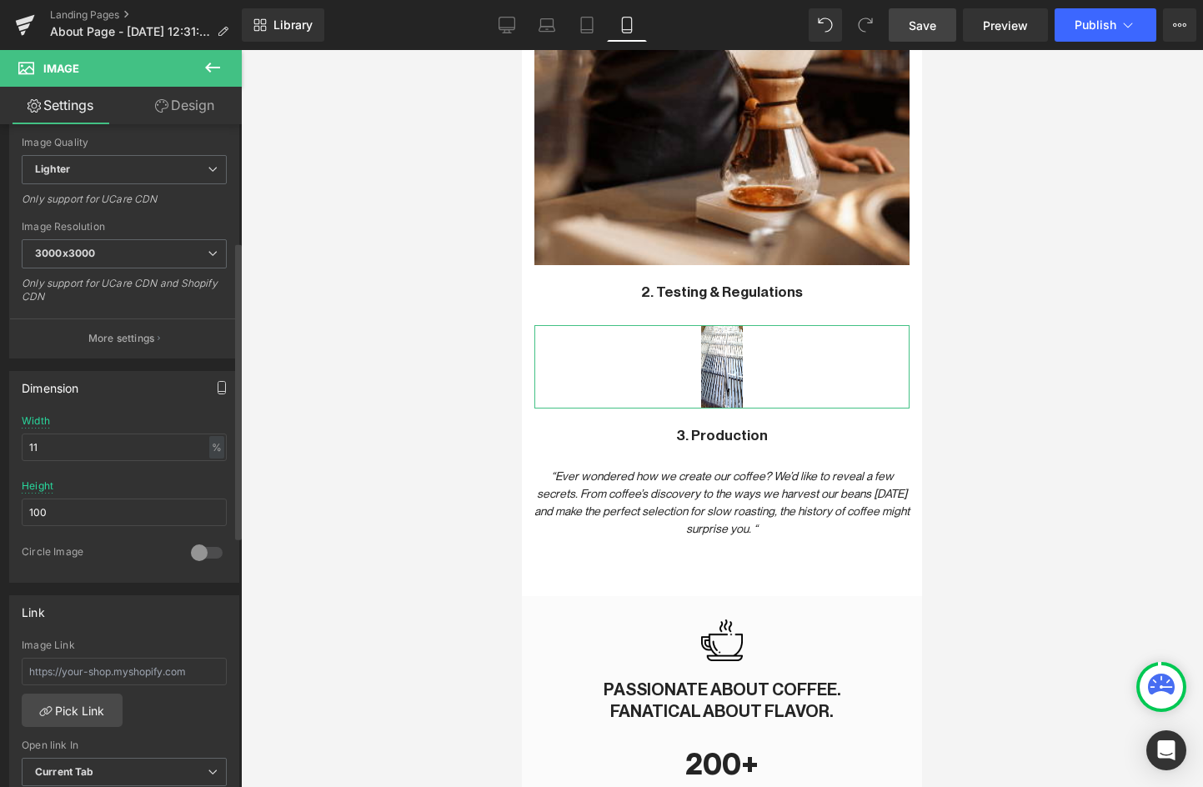
click at [216, 391] on icon "button" at bounding box center [221, 387] width 13 height 13
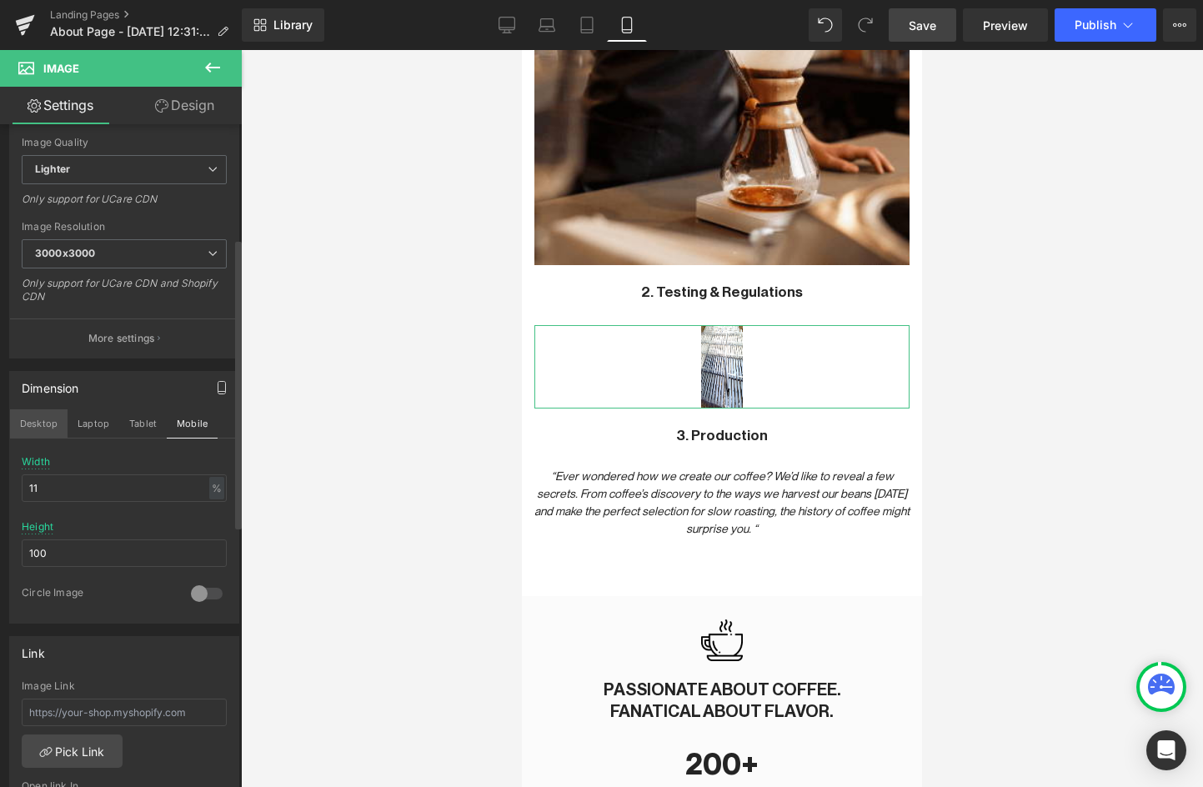
click at [35, 427] on button "Desktop" at bounding box center [39, 423] width 58 height 28
type input "100"
type input "auto"
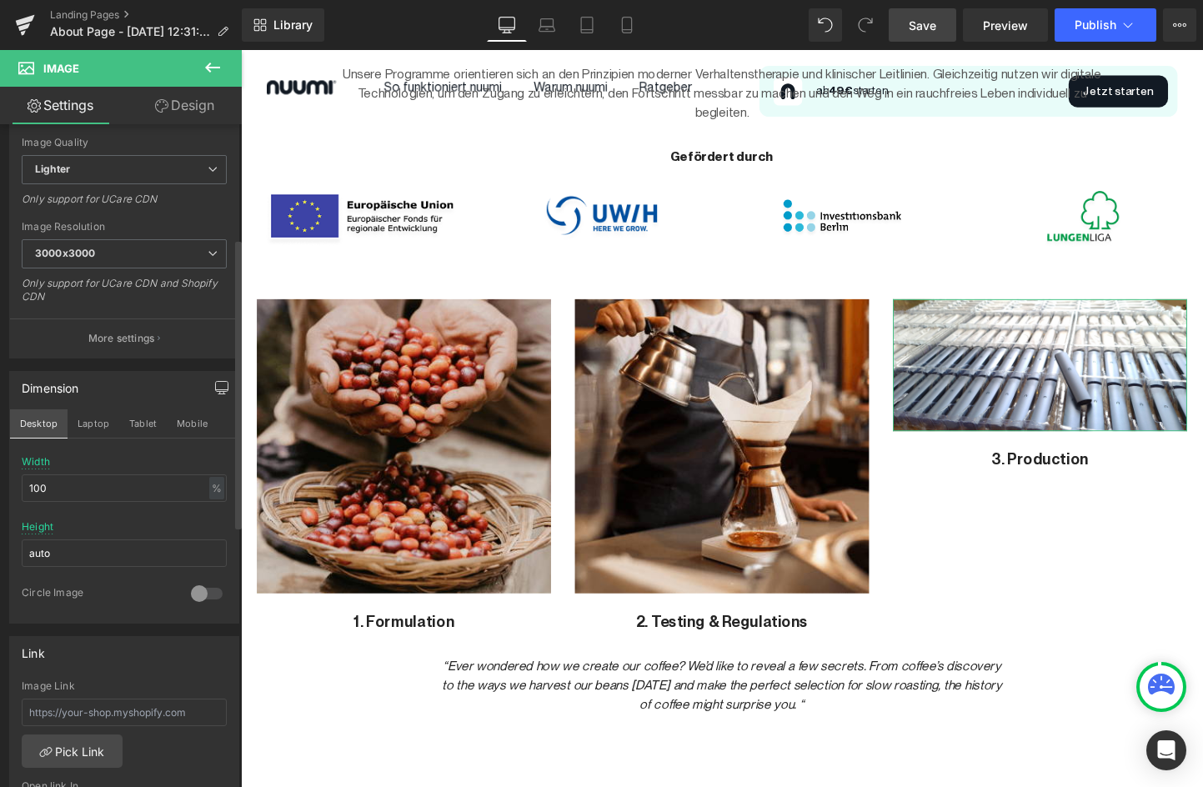
scroll to position [1116, 0]
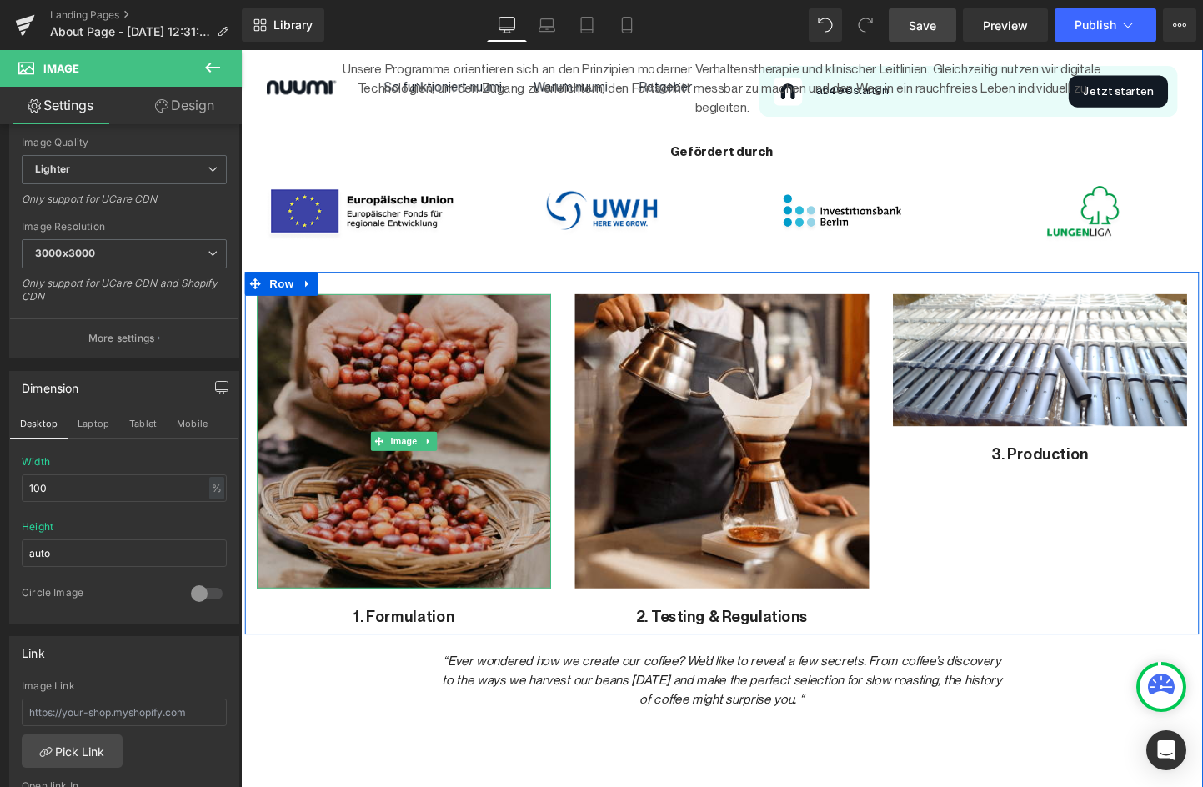
click at [349, 463] on img at bounding box center [412, 460] width 309 height 309
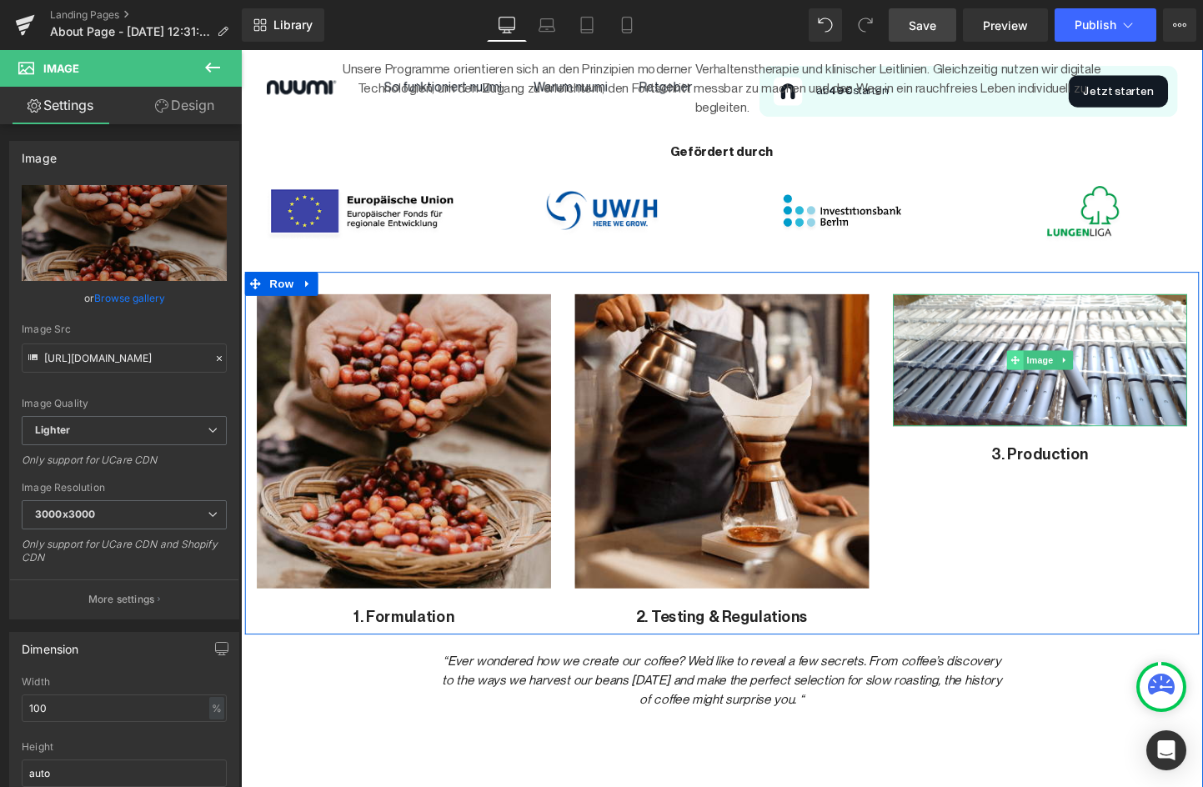
click at [1046, 366] on span at bounding box center [1053, 375] width 18 height 20
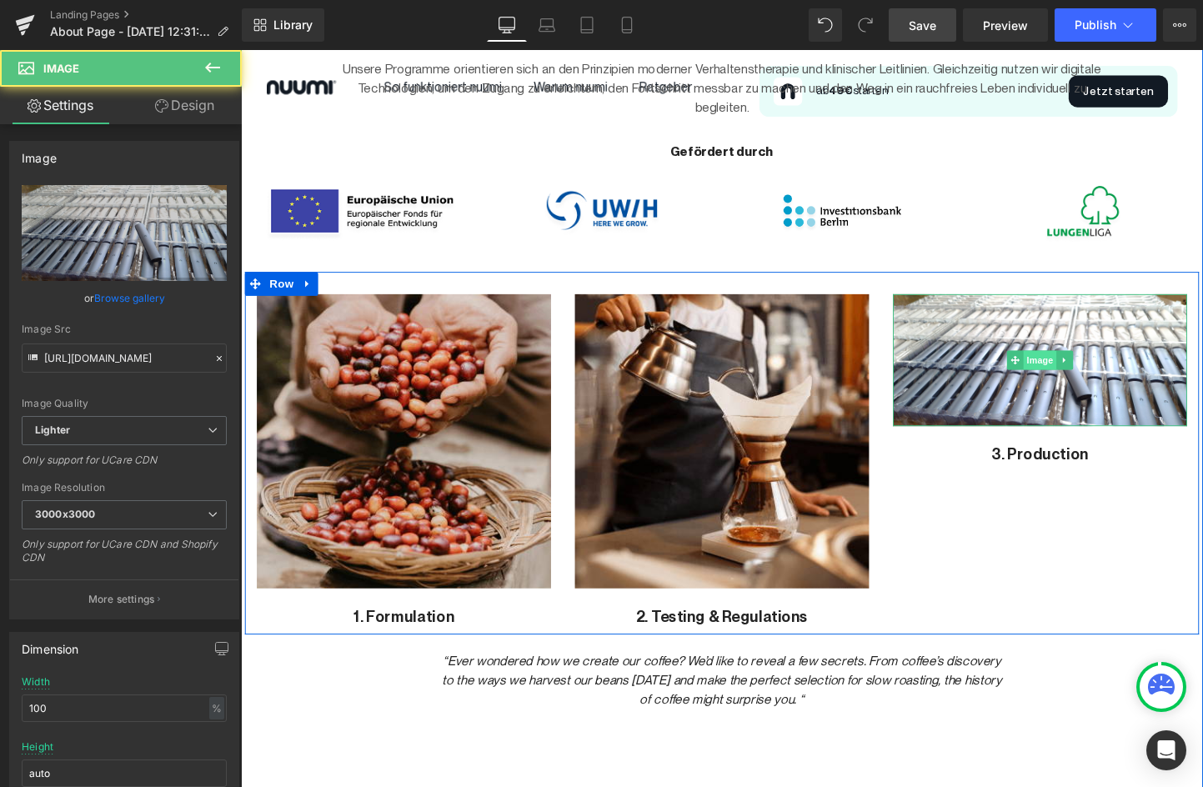
click at [1072, 373] on span "Image" at bounding box center [1079, 375] width 35 height 20
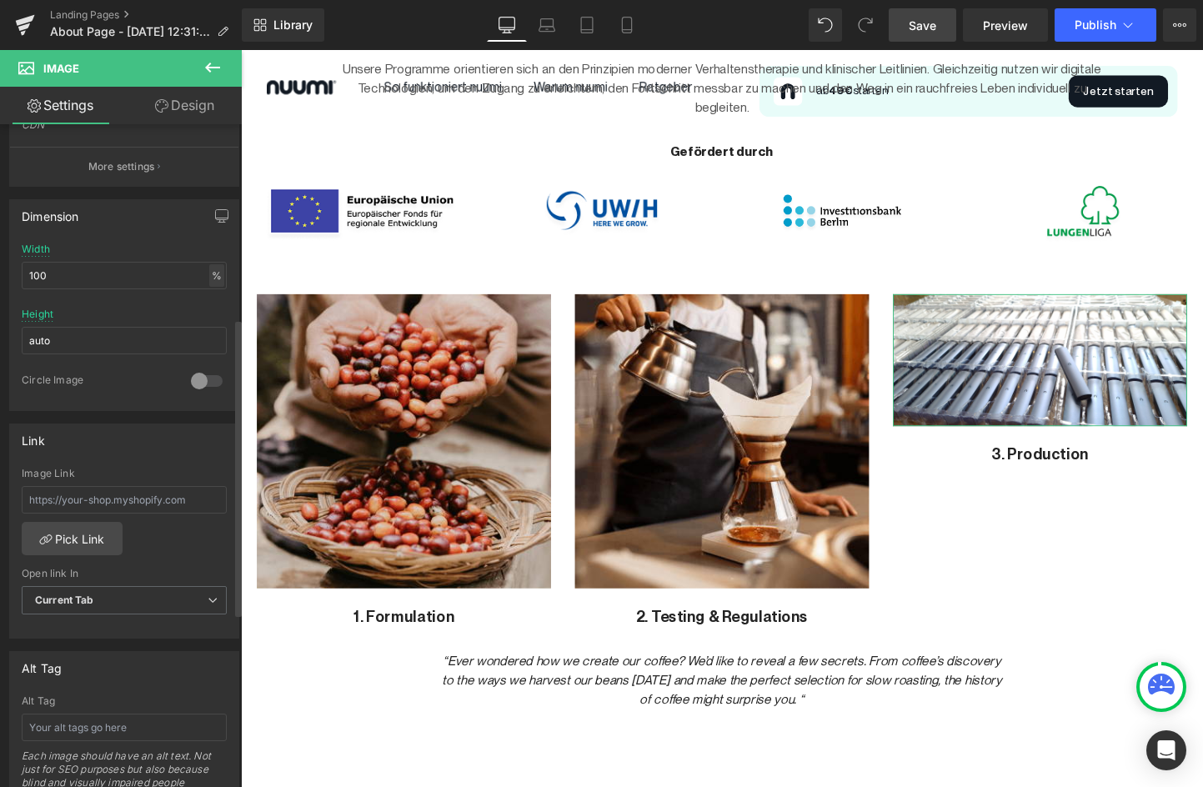
scroll to position [0, 0]
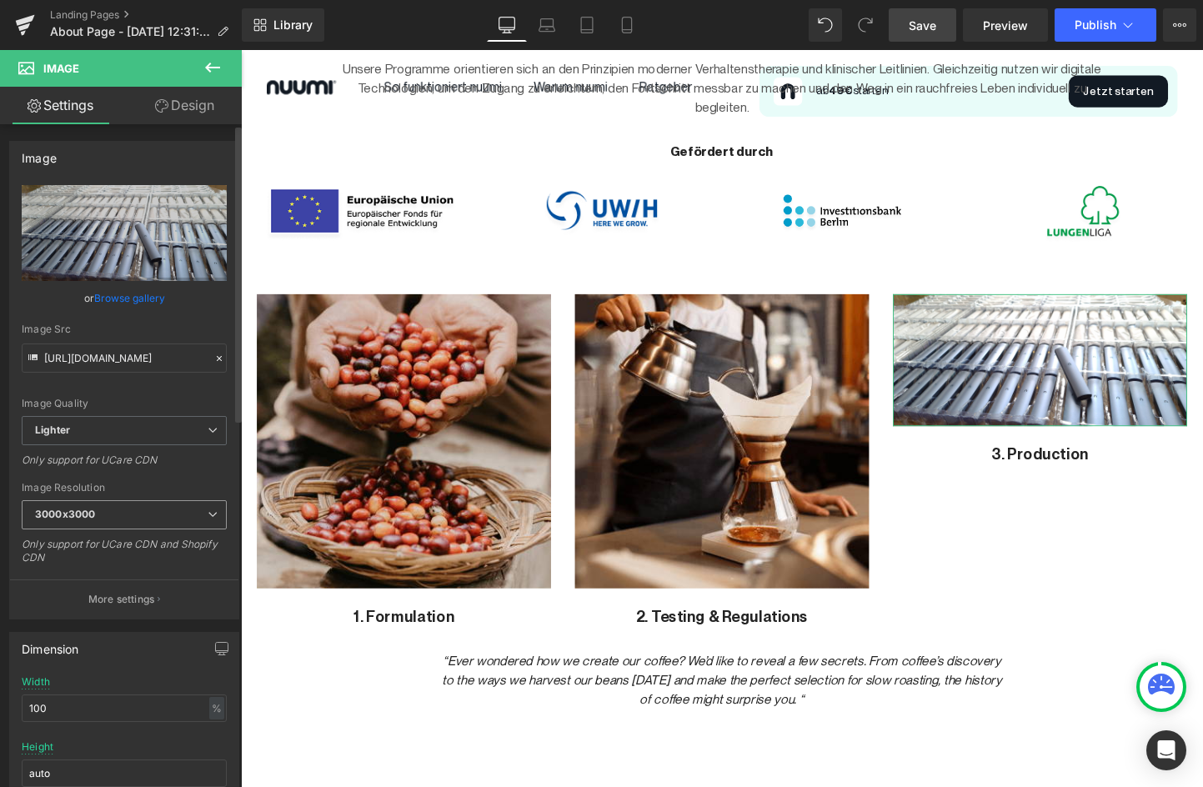
click at [134, 522] on span "3000x3000" at bounding box center [124, 514] width 205 height 29
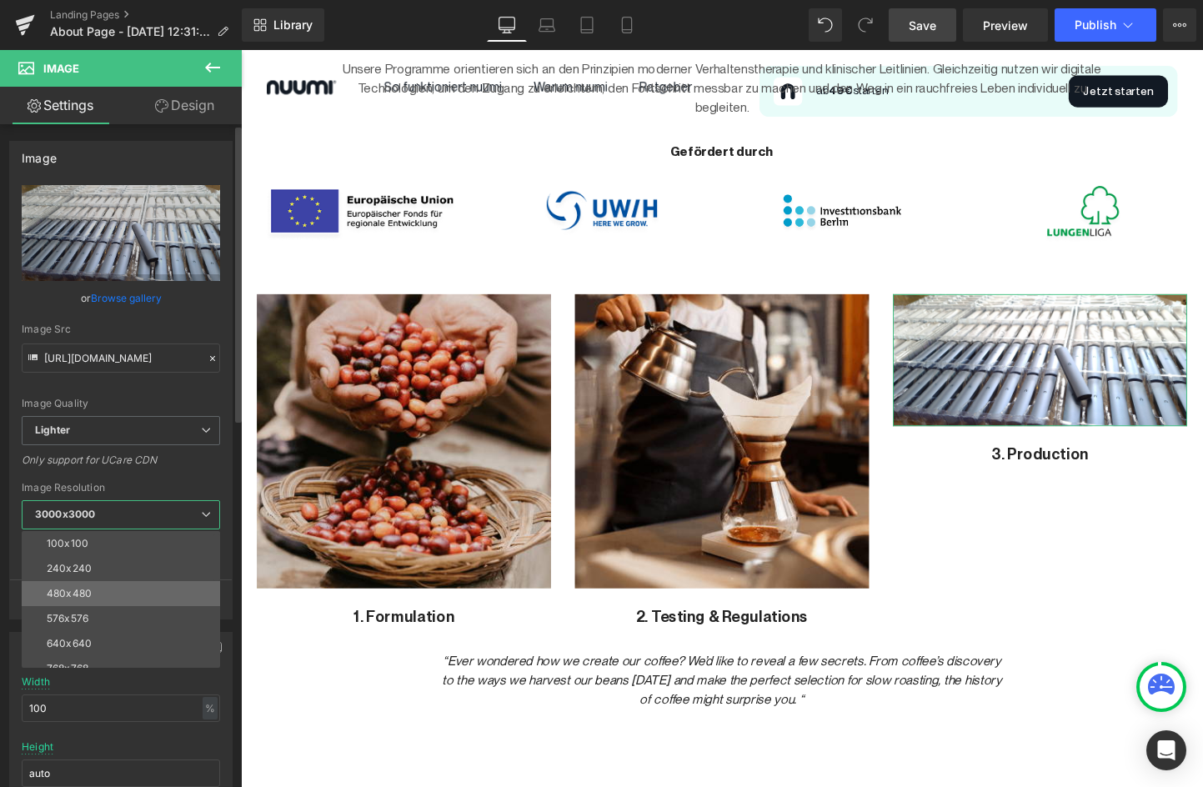
click at [135, 583] on li "480x480" at bounding box center [125, 593] width 206 height 25
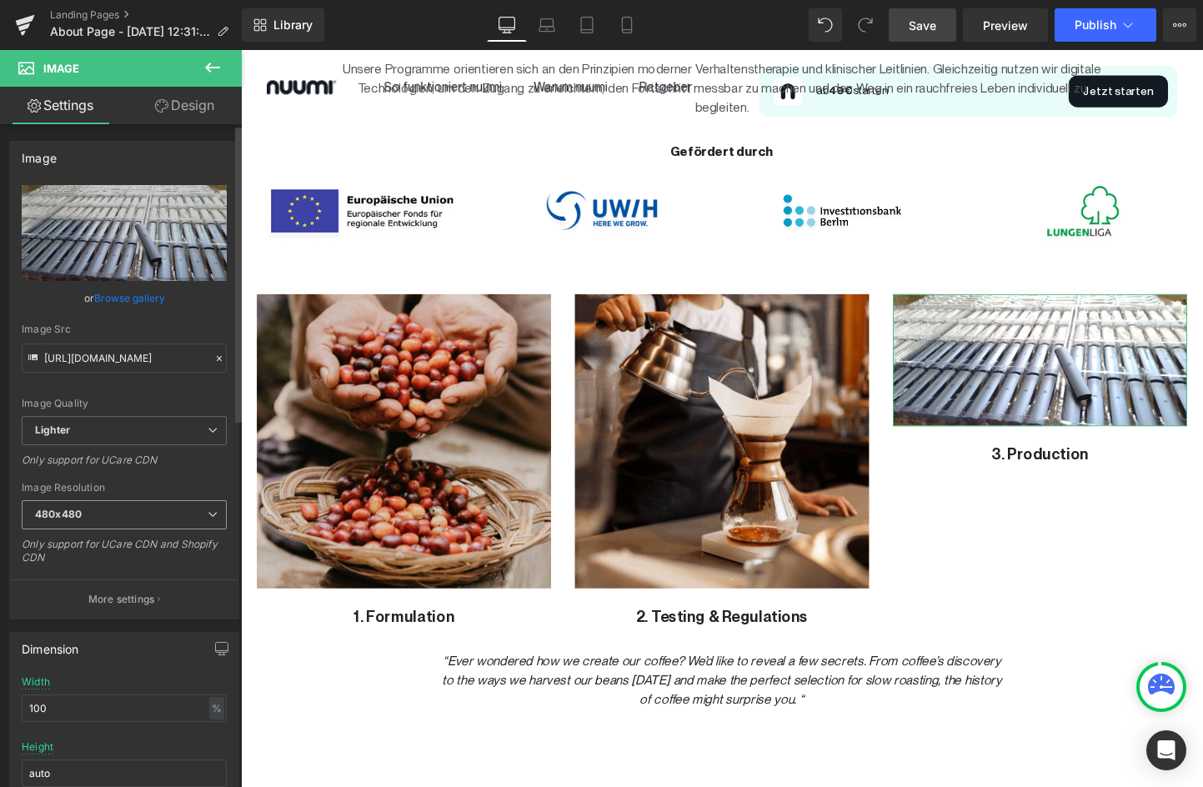
click at [115, 518] on span "480x480" at bounding box center [124, 514] width 205 height 29
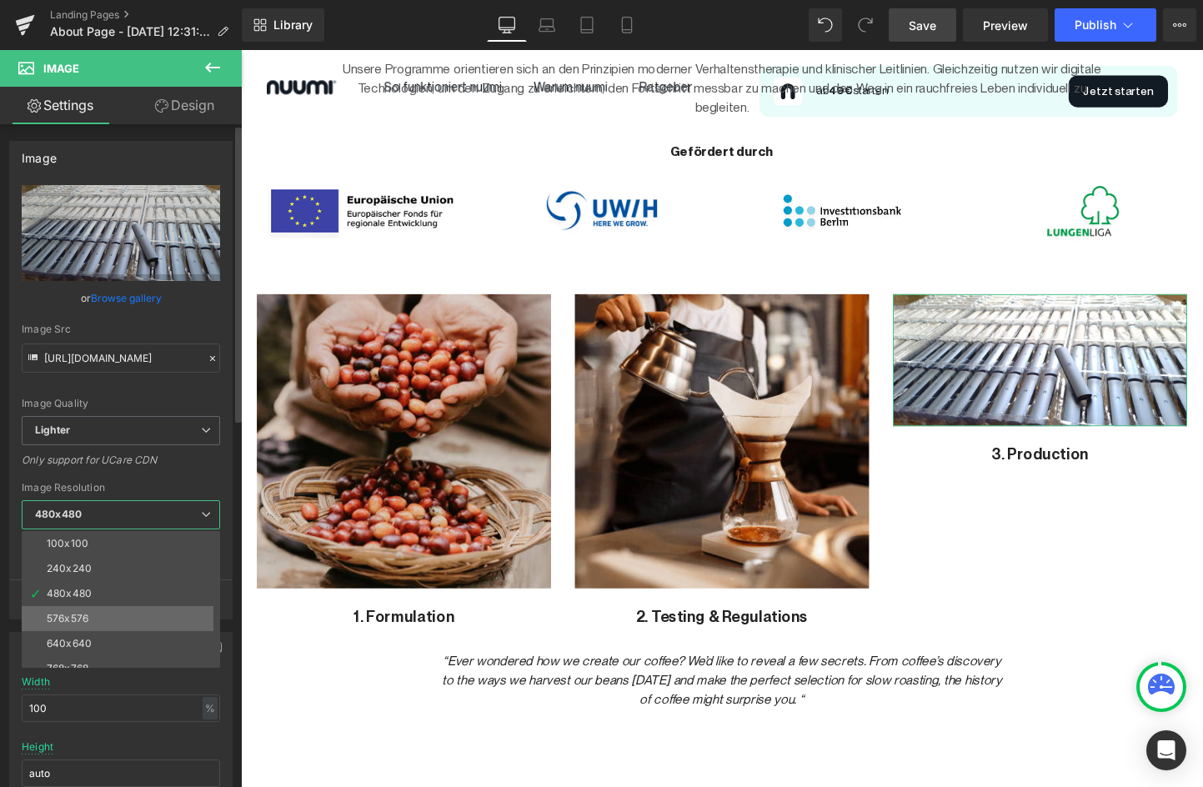
scroll to position [239, 0]
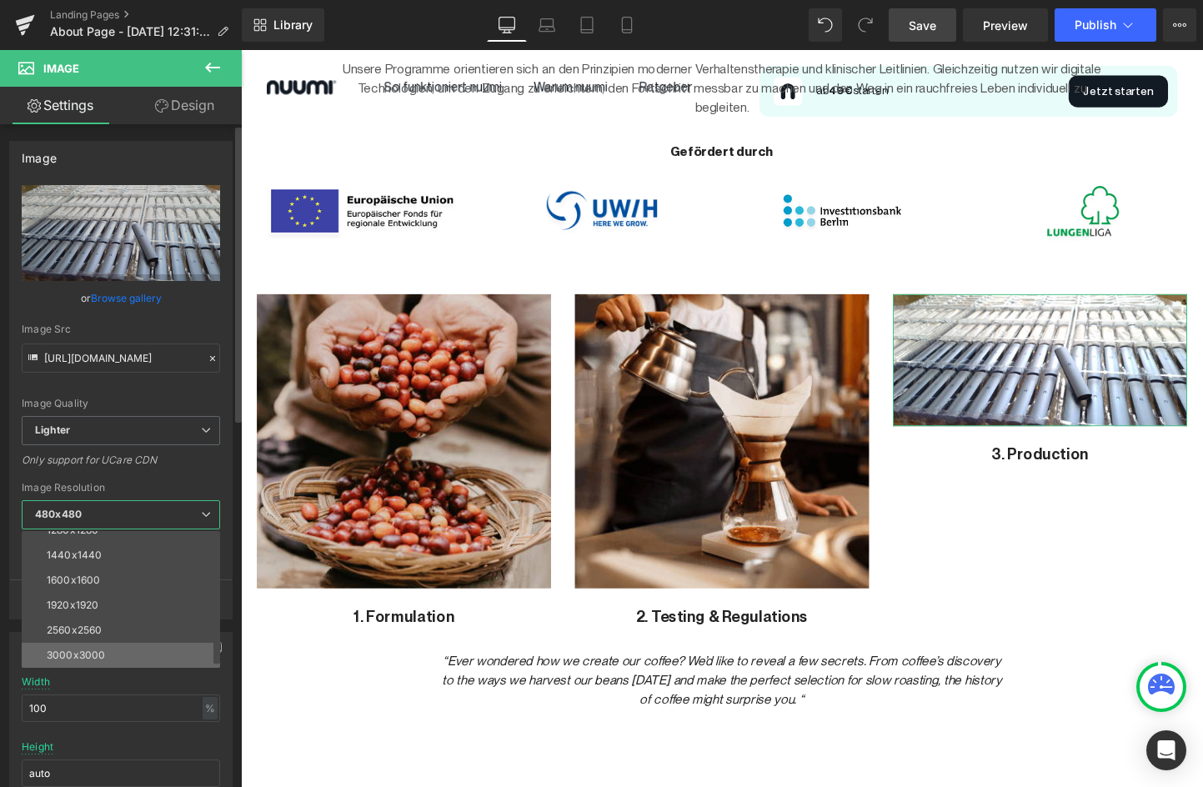
click at [111, 653] on li "3000x3000" at bounding box center [125, 655] width 206 height 25
type input "https://ucarecdn.com/4ee6e692-64af-4275-97cf-50933fcf68cb/-/format/auto/-/previ…"
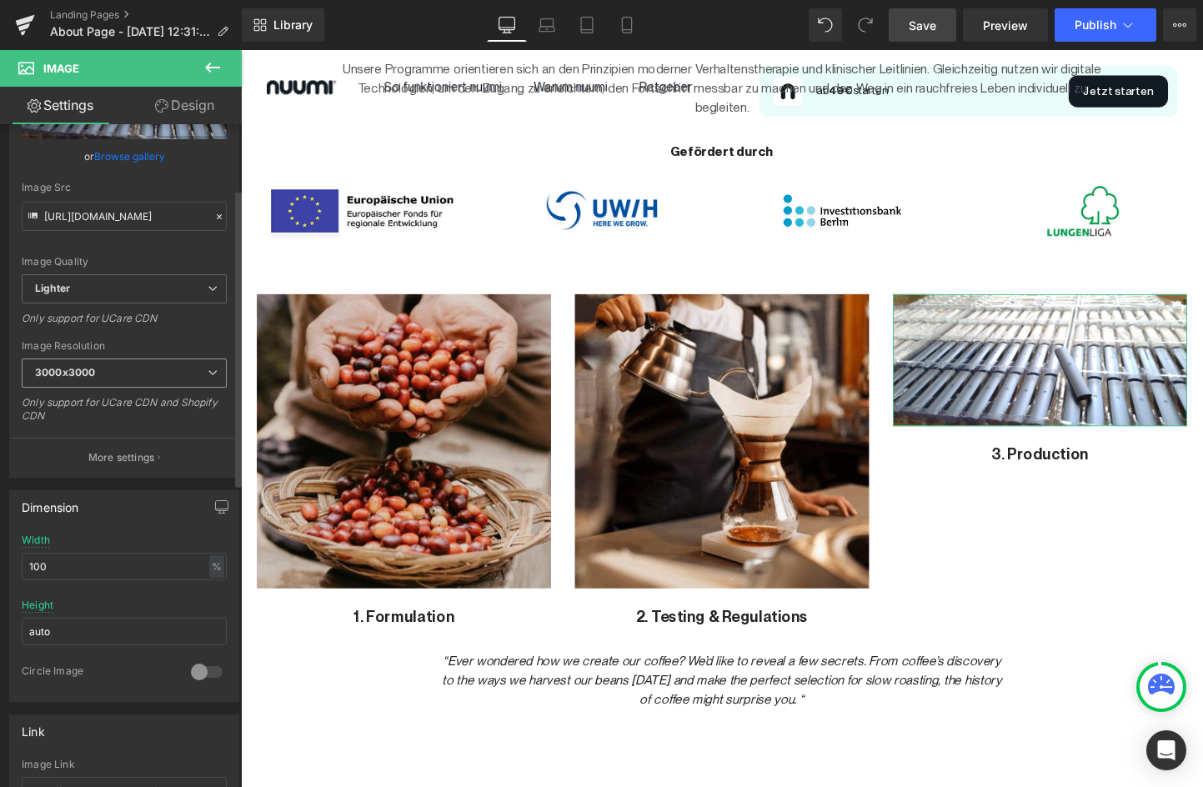
scroll to position [144, 0]
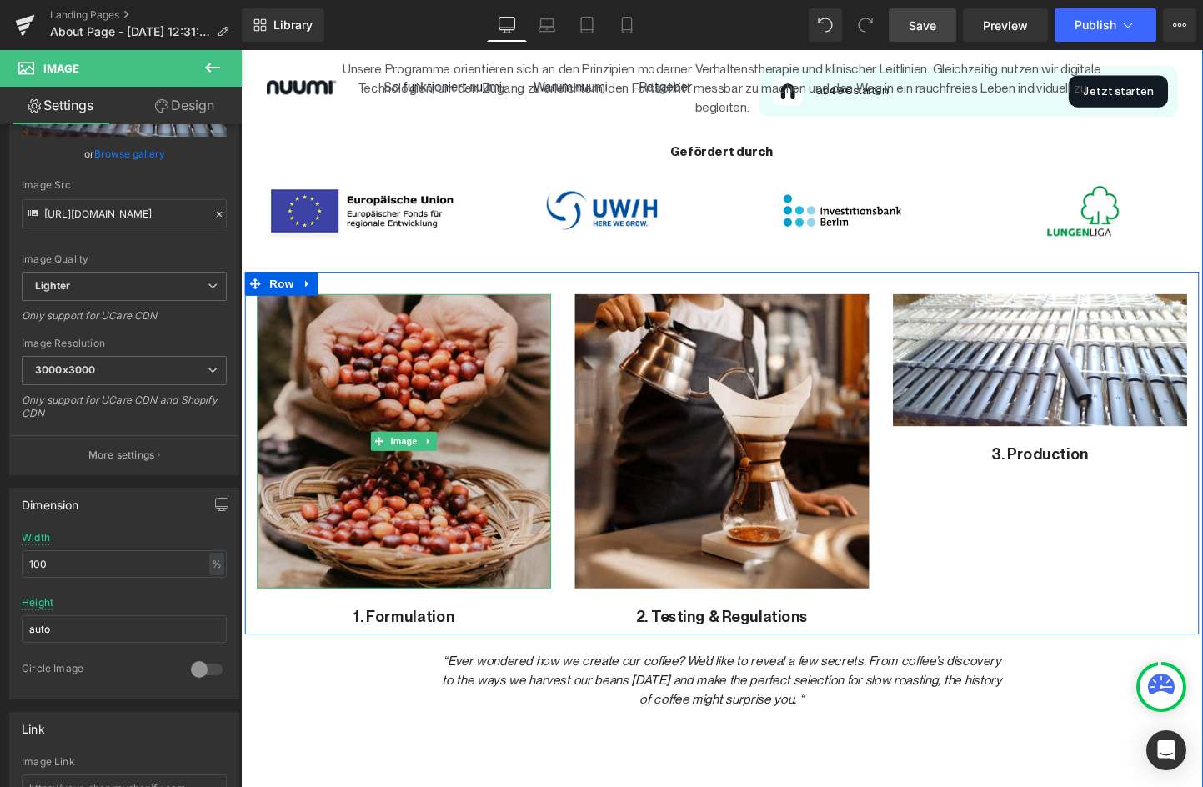
drag, startPoint x: 446, startPoint y: 613, endPoint x: 255, endPoint y: 583, distance: 193.3
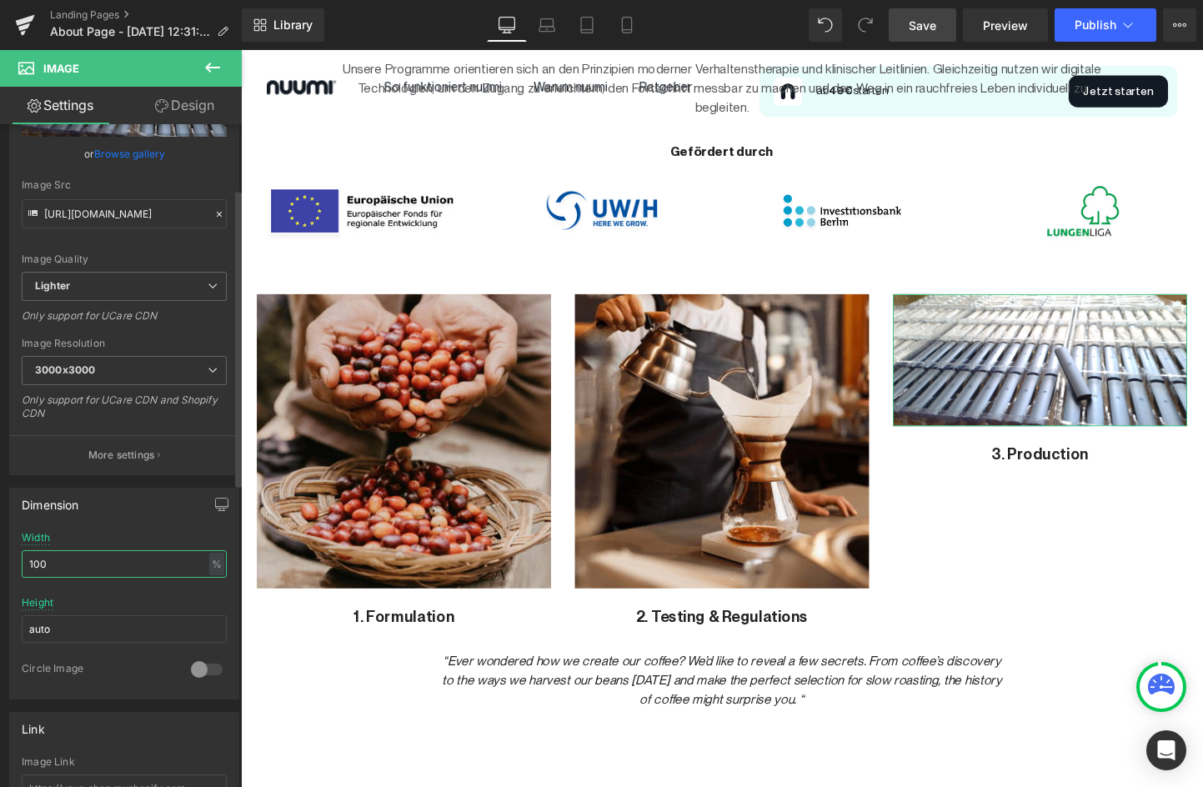
click at [73, 556] on input "100" at bounding box center [124, 564] width 205 height 28
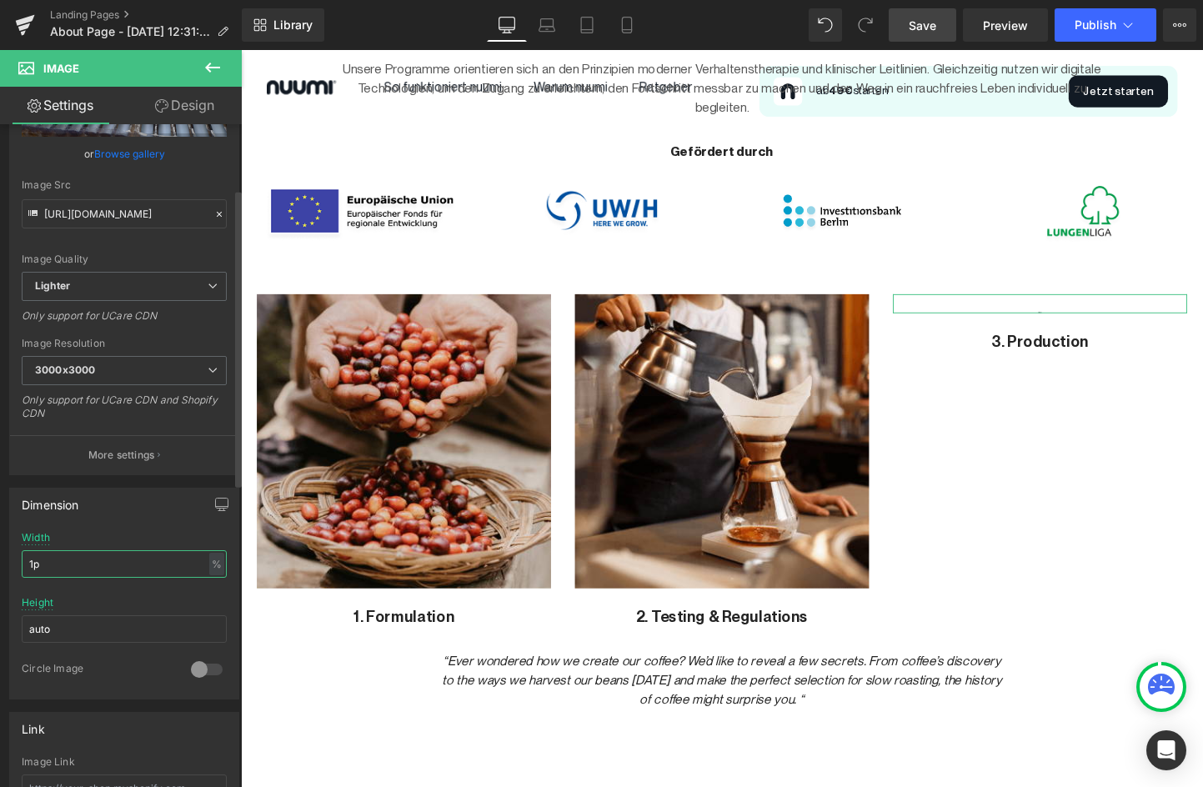
type input "1"
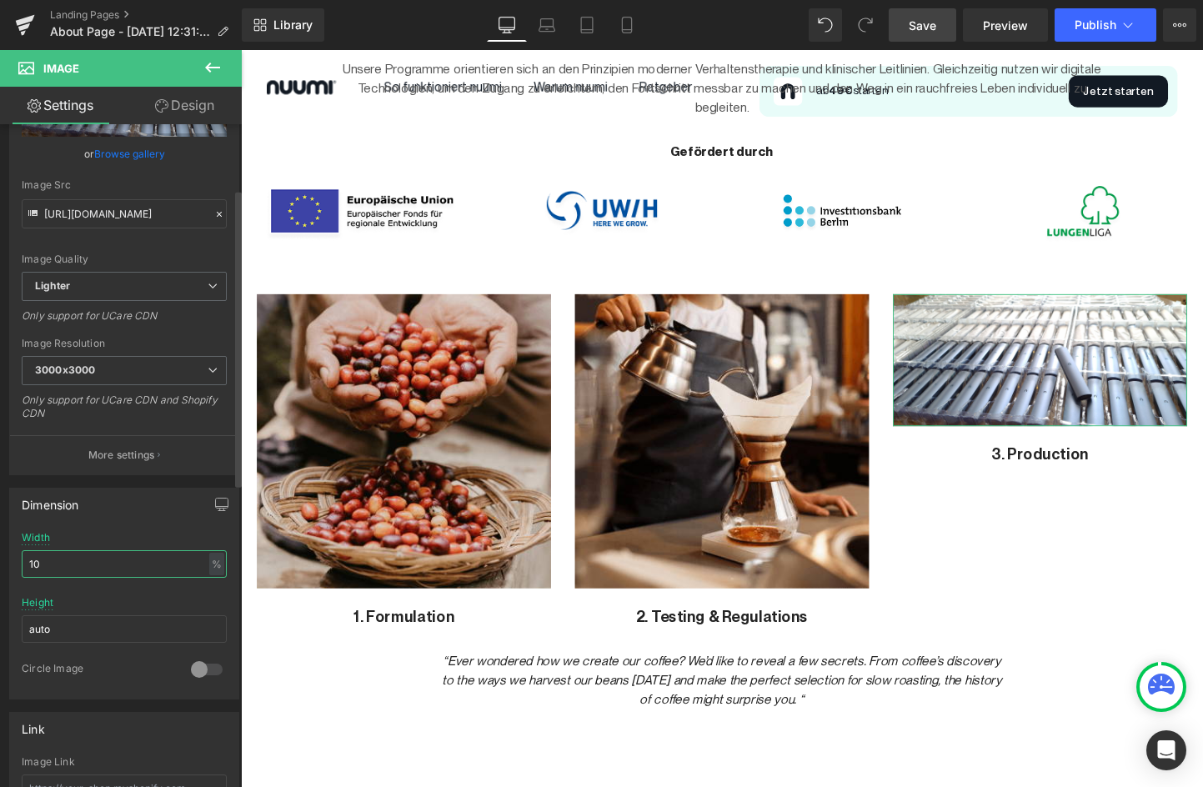
type input "1"
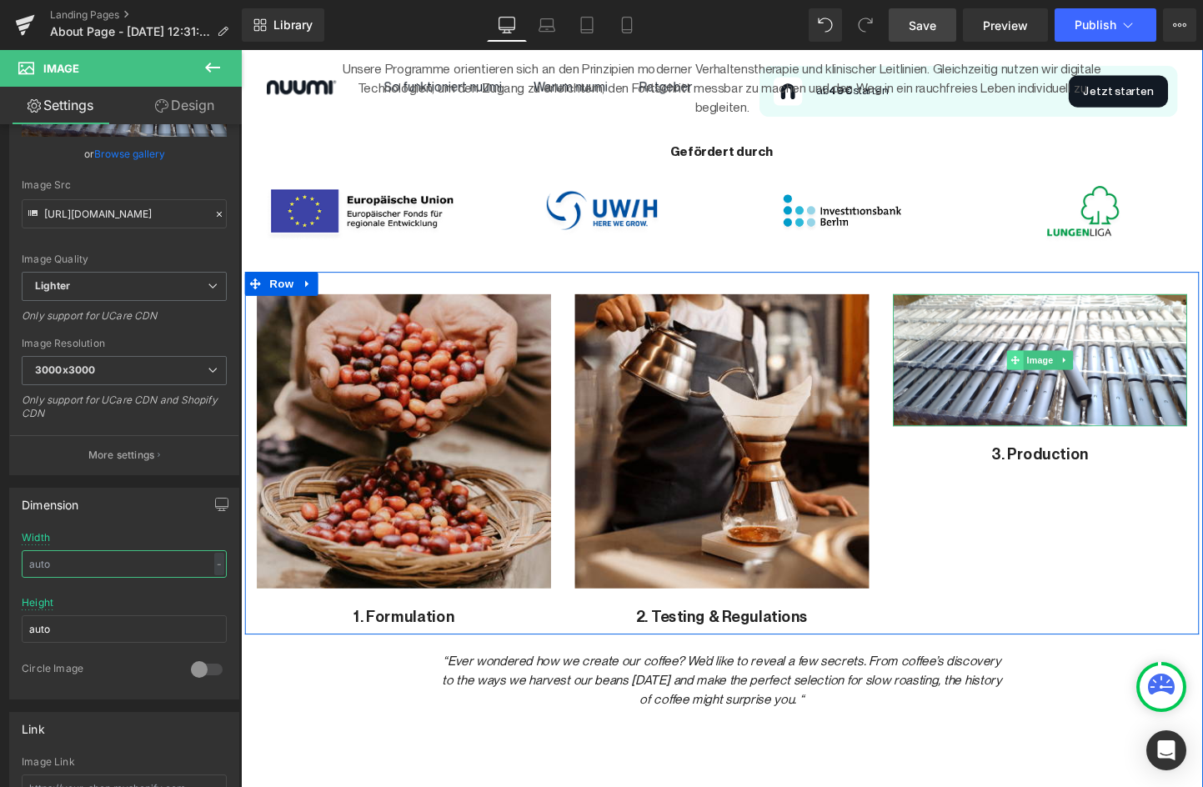
click at [1055, 369] on span at bounding box center [1053, 375] width 18 height 20
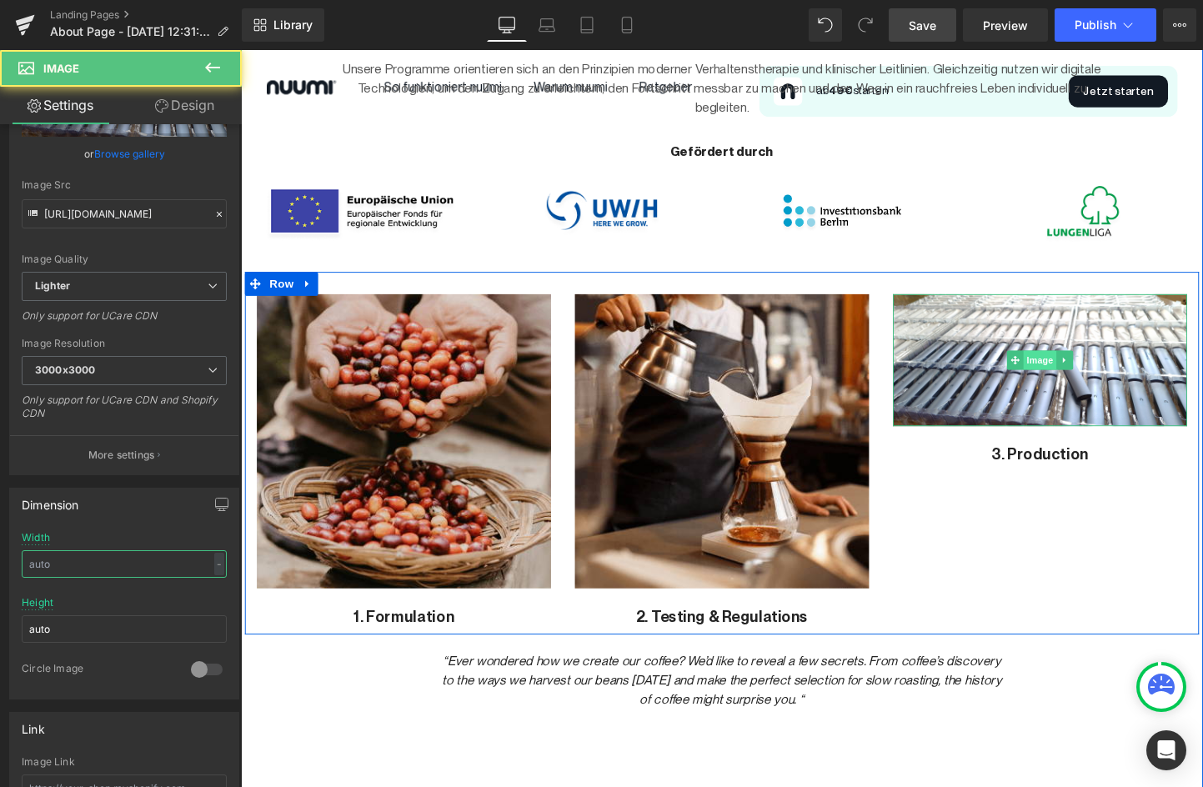
click at [1072, 377] on span "Image" at bounding box center [1079, 375] width 35 height 20
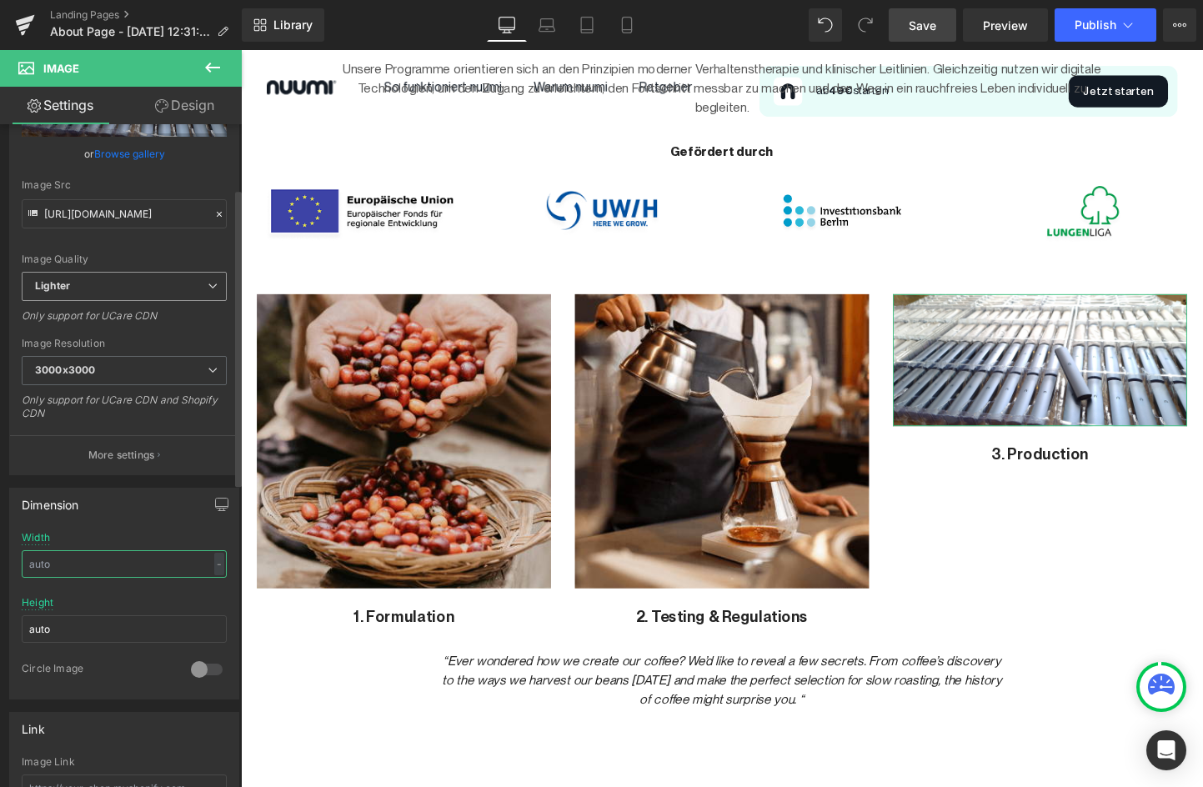
scroll to position [0, 0]
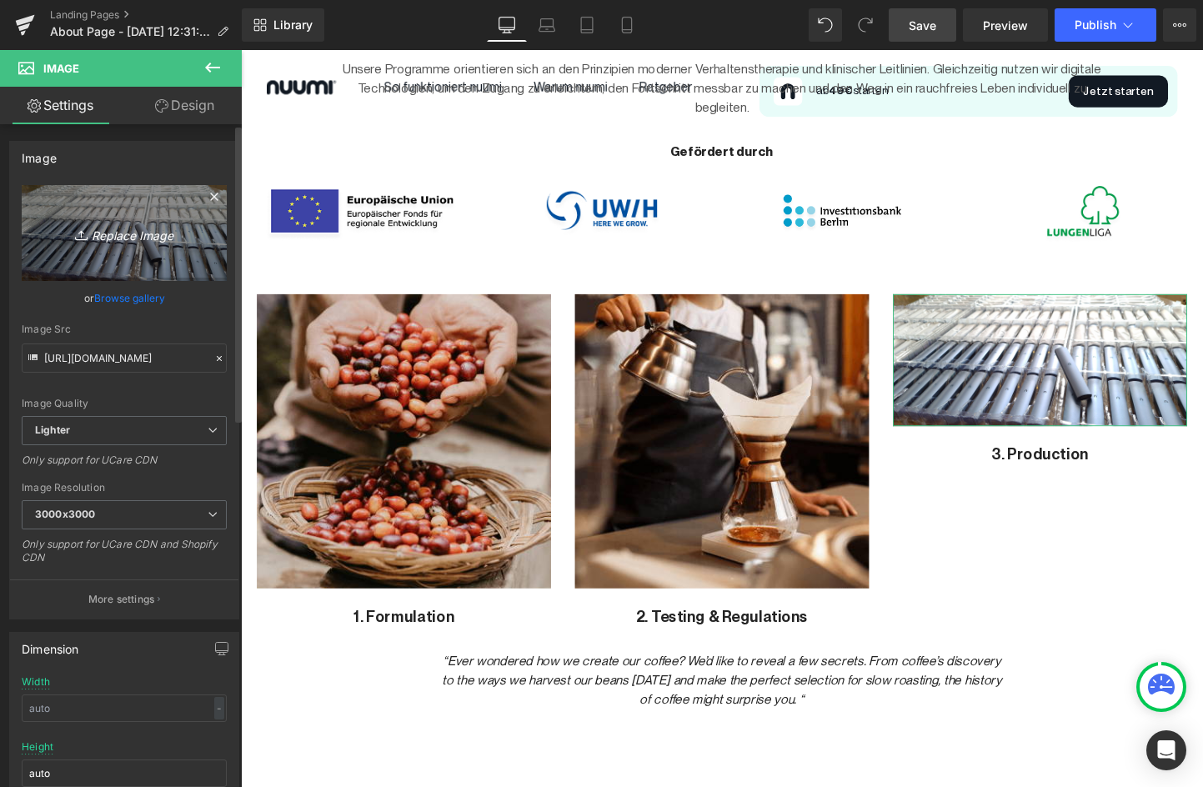
click at [122, 243] on icon "Replace Image" at bounding box center [124, 233] width 133 height 21
type input "C:\fakepath\Vape_production.jpeg"
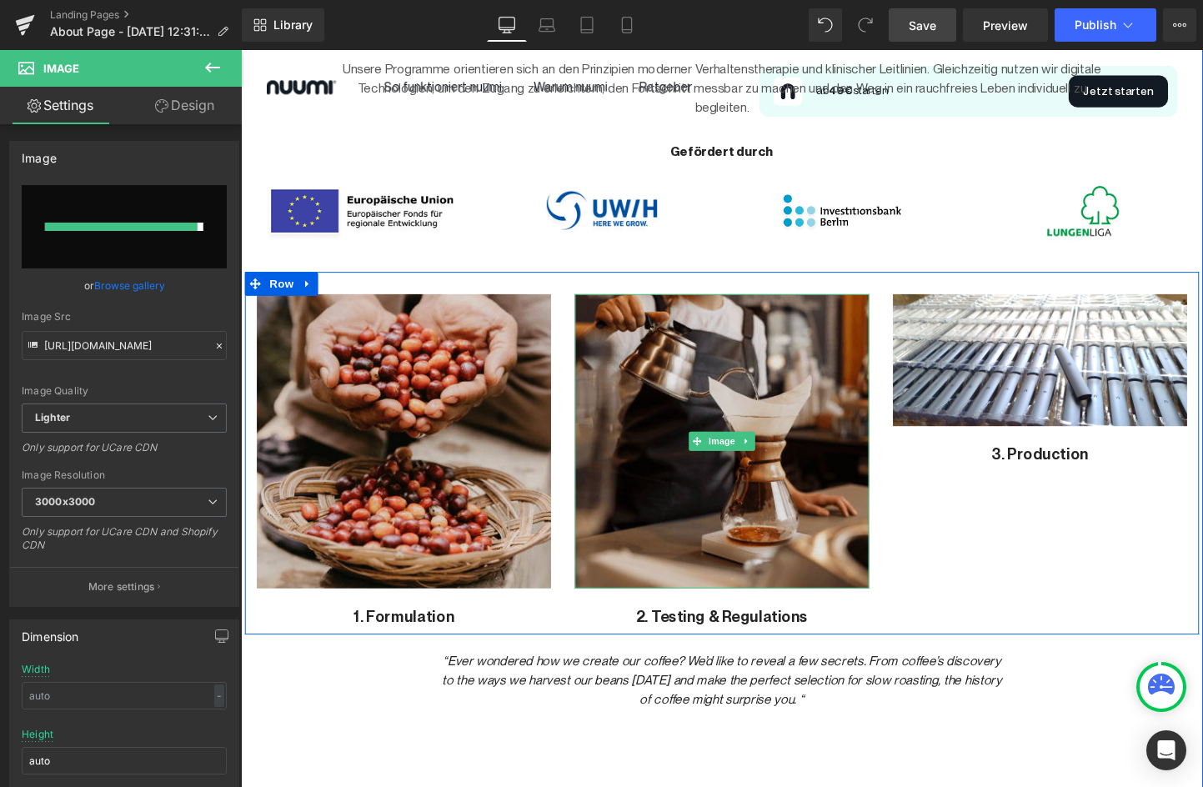
type input "https://ucarecdn.com/1979cb97-8f03-465c-8d92-ef7b6c1076ee/-/format/auto/-/previ…"
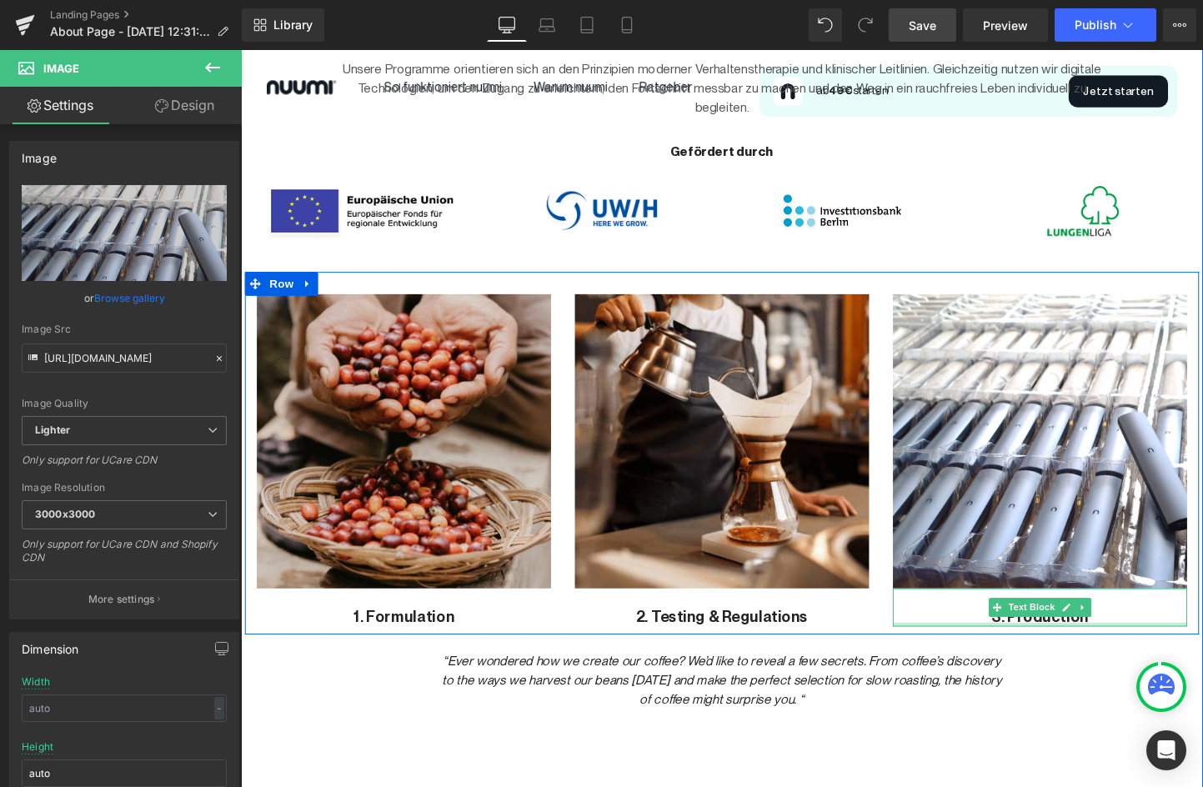
click at [1088, 648] on p "3. Production" at bounding box center [1079, 645] width 309 height 21
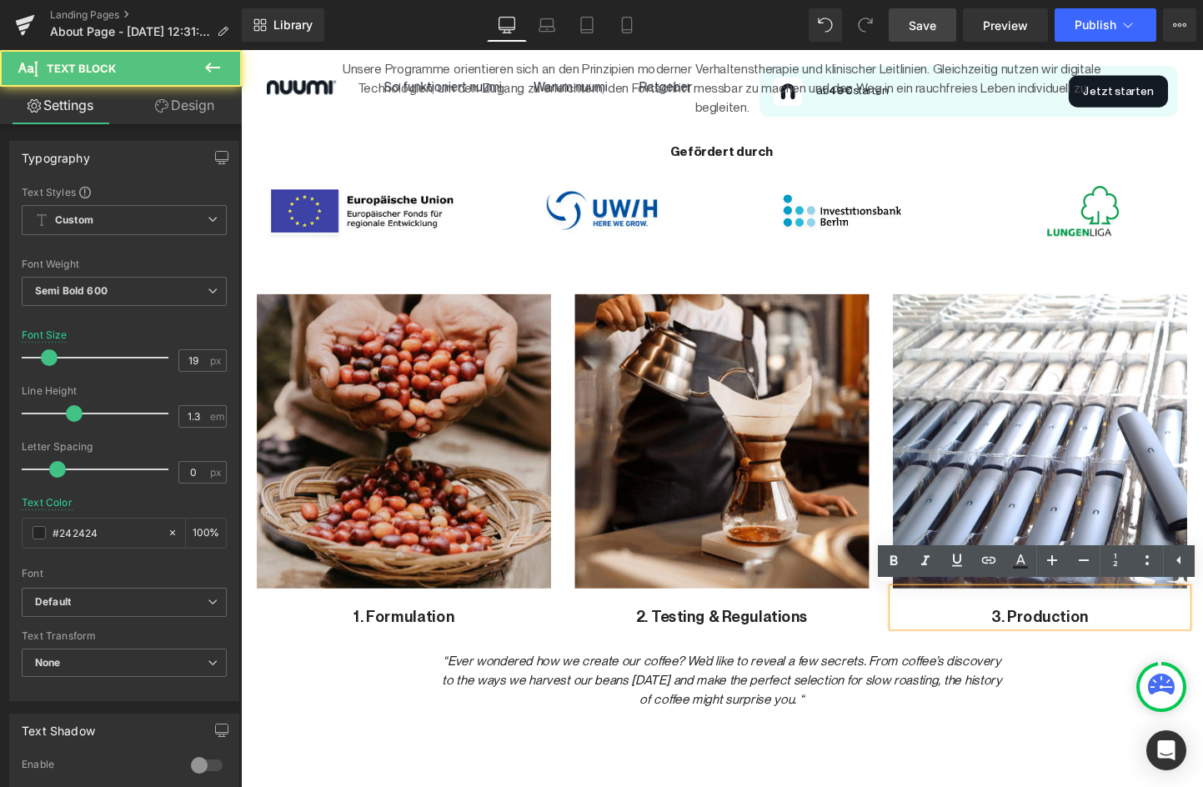
click at [1071, 646] on p "3. Production" at bounding box center [1079, 645] width 309 height 21
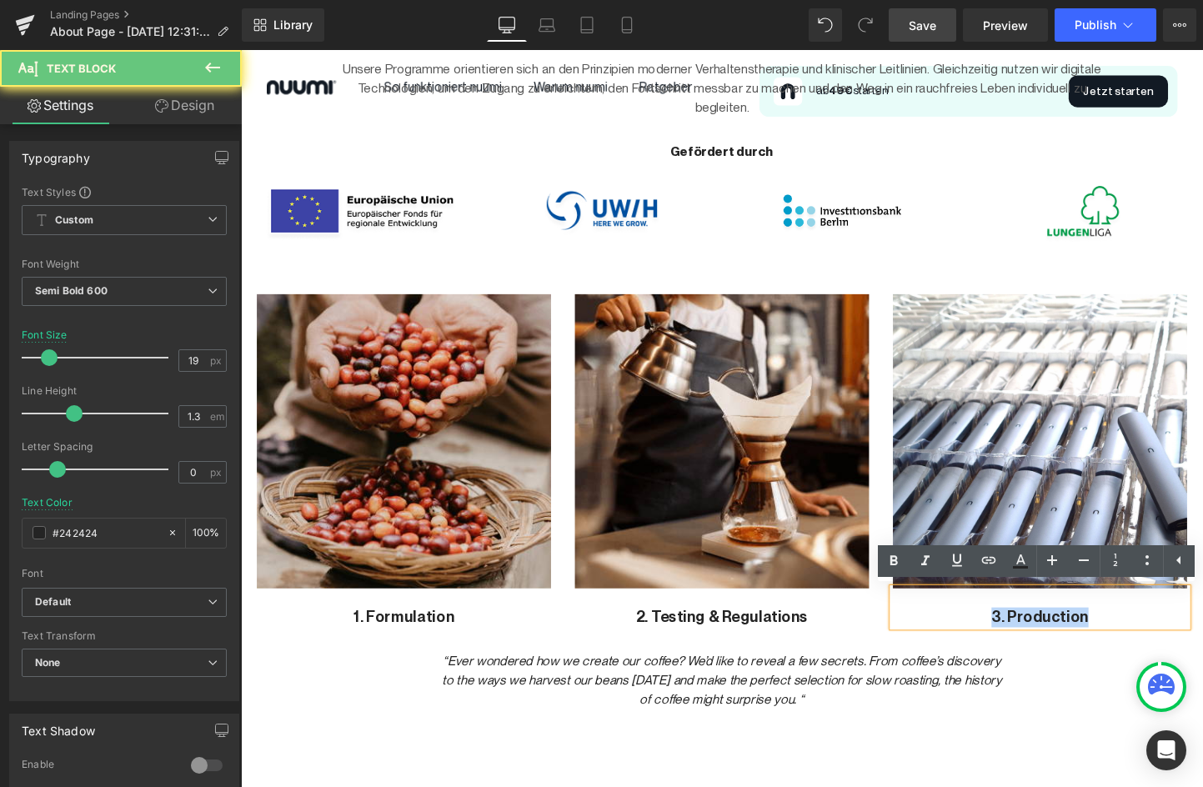
click at [1071, 646] on p "3. Production" at bounding box center [1079, 645] width 309 height 21
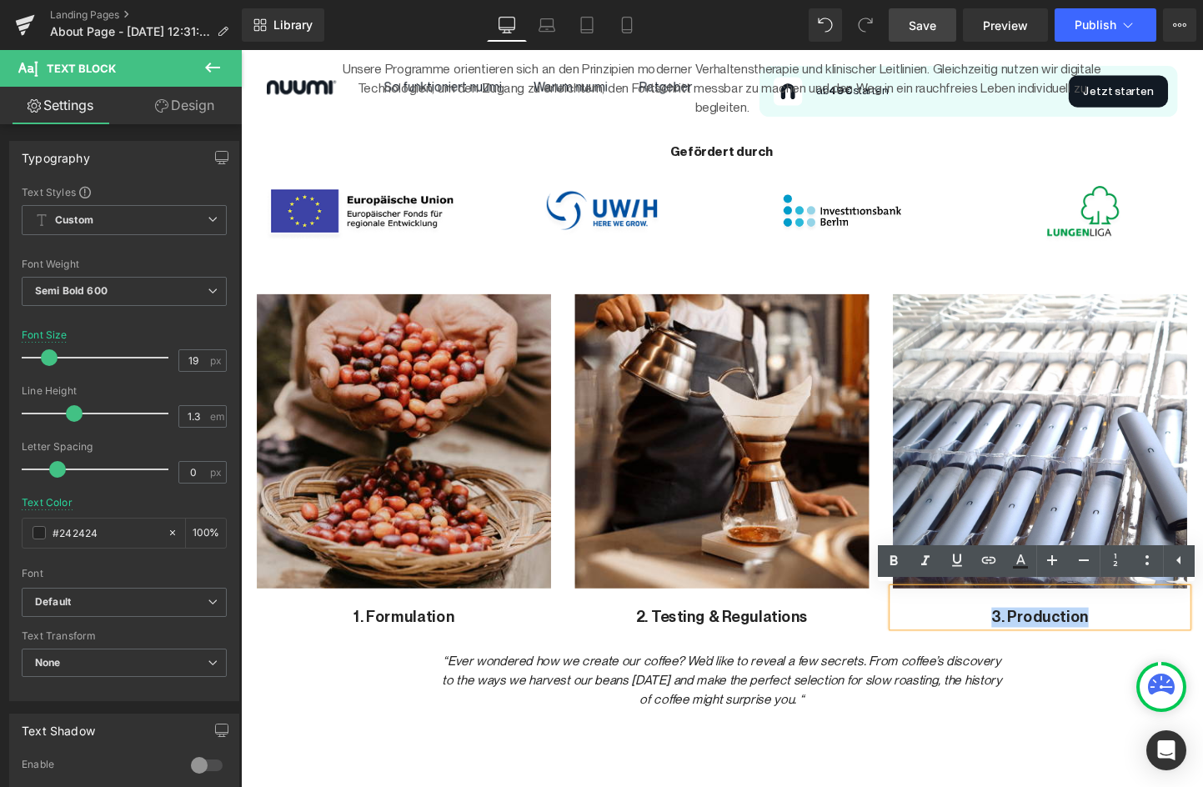
click at [1071, 646] on p "3. Production" at bounding box center [1079, 645] width 309 height 21
click at [1082, 646] on p "3. Production" at bounding box center [1079, 645] width 309 height 21
drag, startPoint x: 1131, startPoint y: 648, endPoint x: 1050, endPoint y: 646, distance: 80.9
click at [1050, 646] on p "3. Production" at bounding box center [1079, 645] width 309 height 21
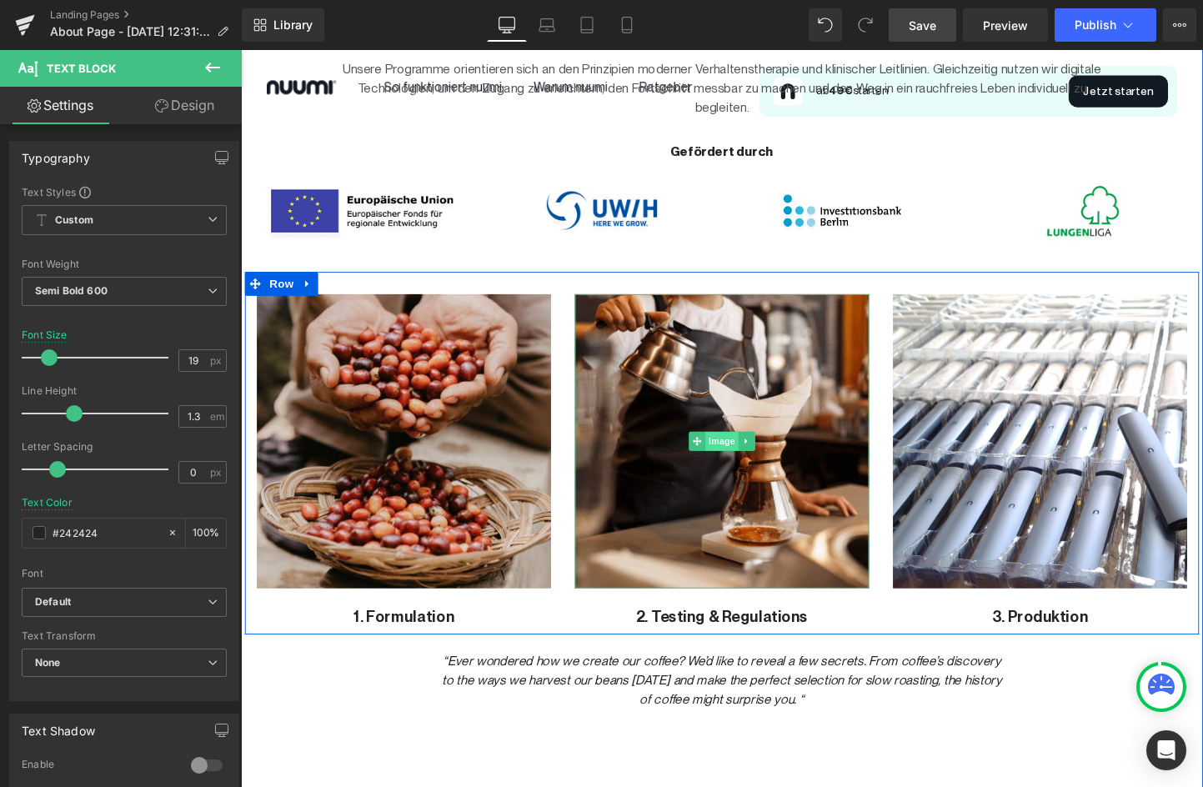
click at [733, 458] on span "Image" at bounding box center [745, 460] width 35 height 20
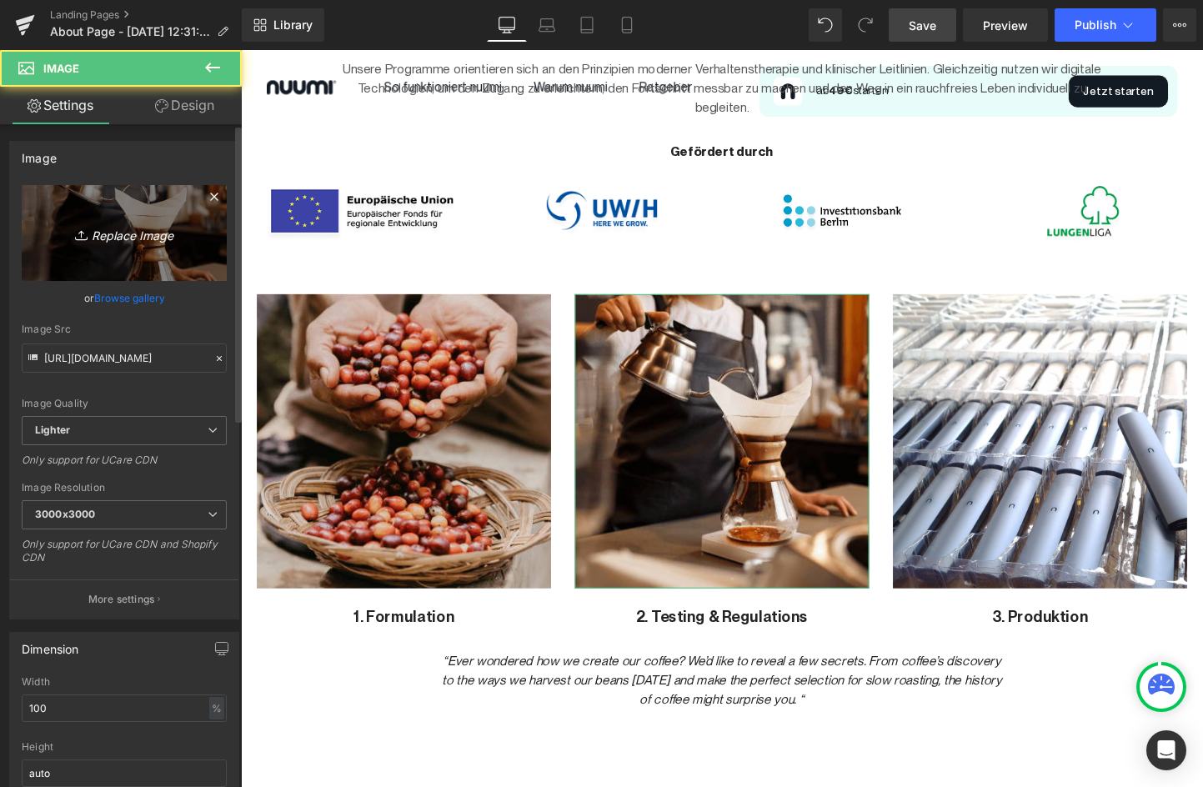
click at [130, 230] on icon "Replace Image" at bounding box center [124, 233] width 133 height 21
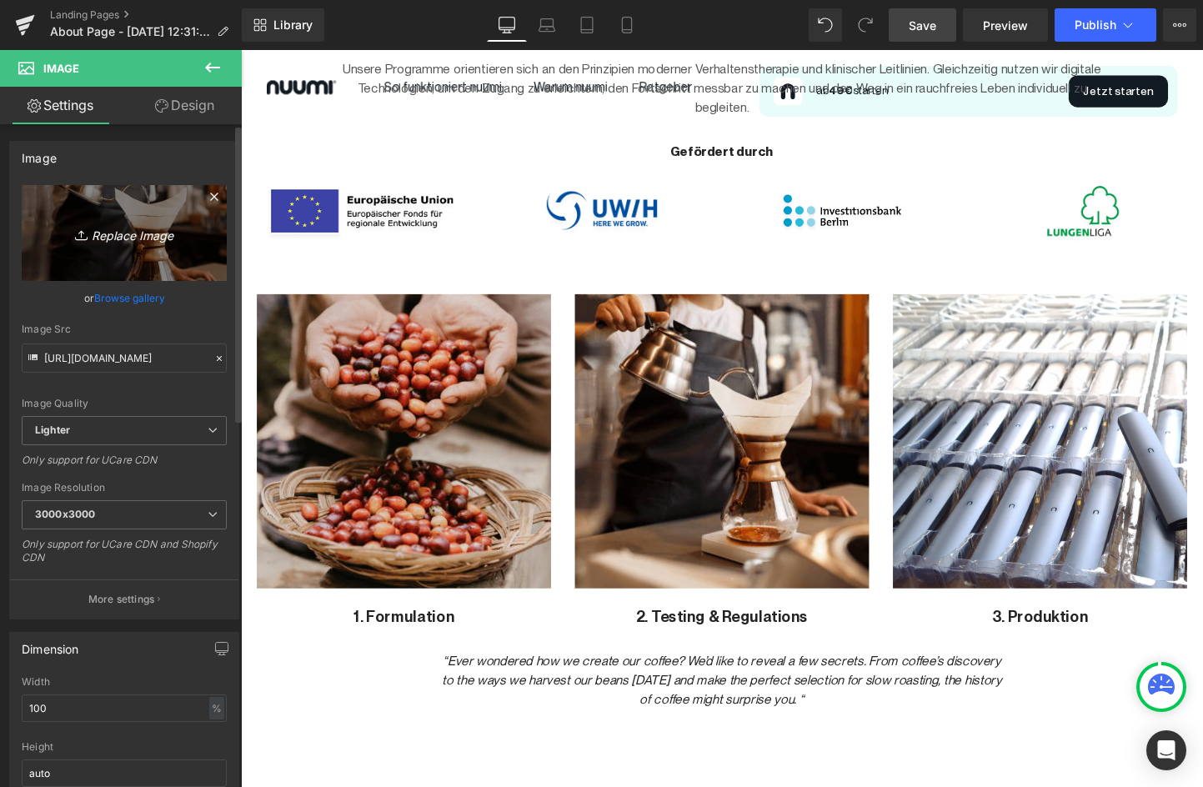
type input "C:\fakepath\Entwicklung.jpg"
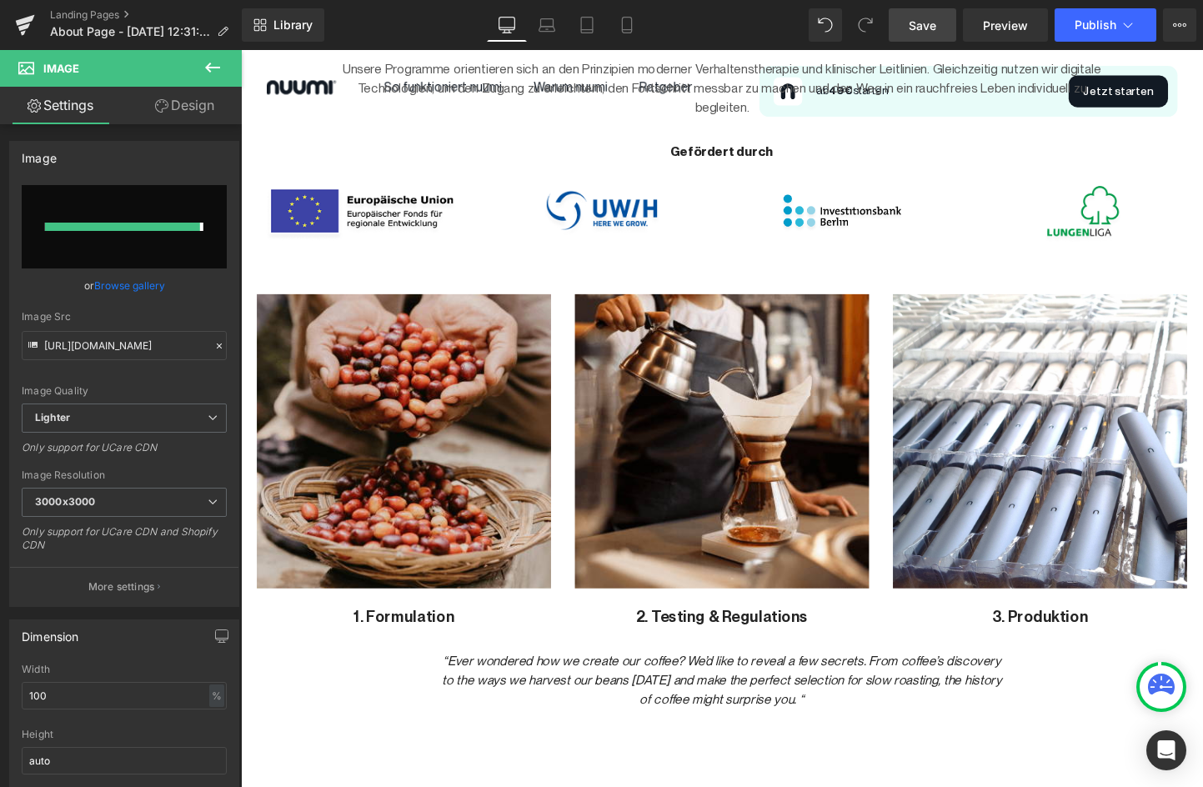
type input "https://ucarecdn.com/0a679c8f-0cd5-4e99-9528-0a80c8db82fd/-/format/auto/-/previ…"
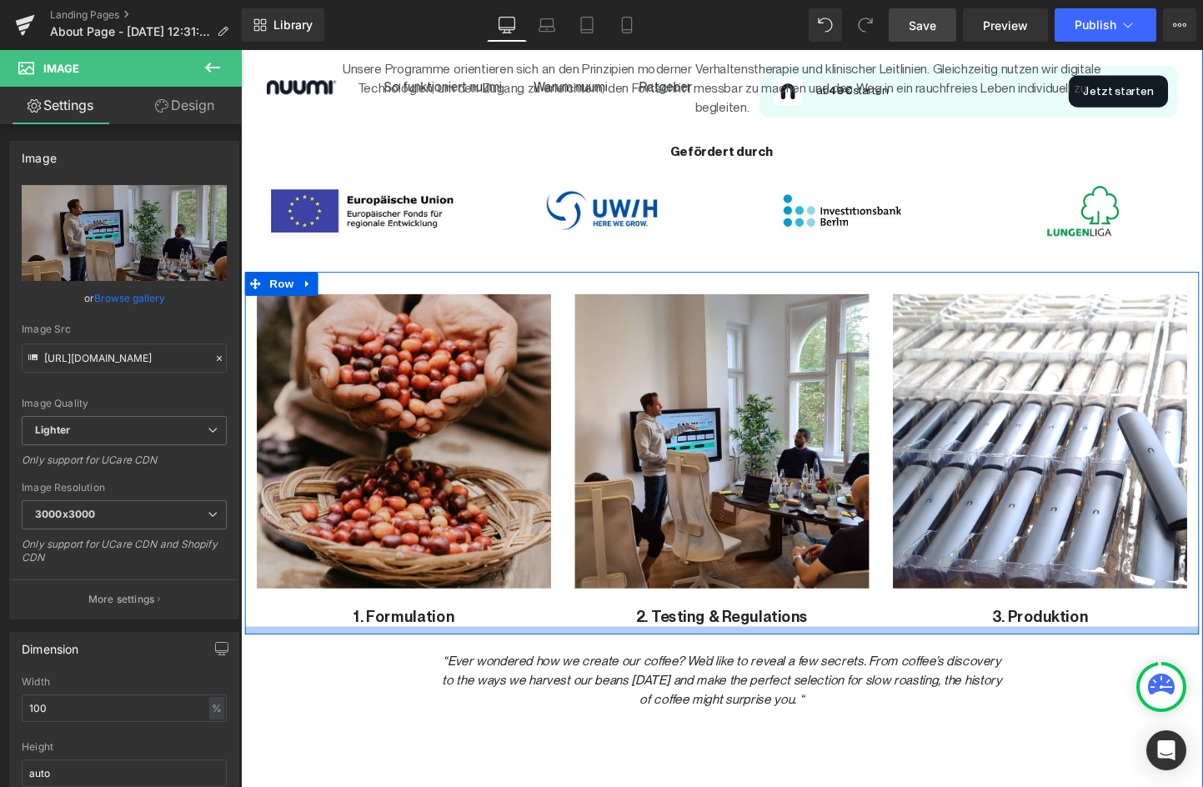
drag, startPoint x: 741, startPoint y: 659, endPoint x: 745, endPoint y: 647, distance: 12.4
click at [741, 658] on div at bounding box center [745, 659] width 1001 height 8
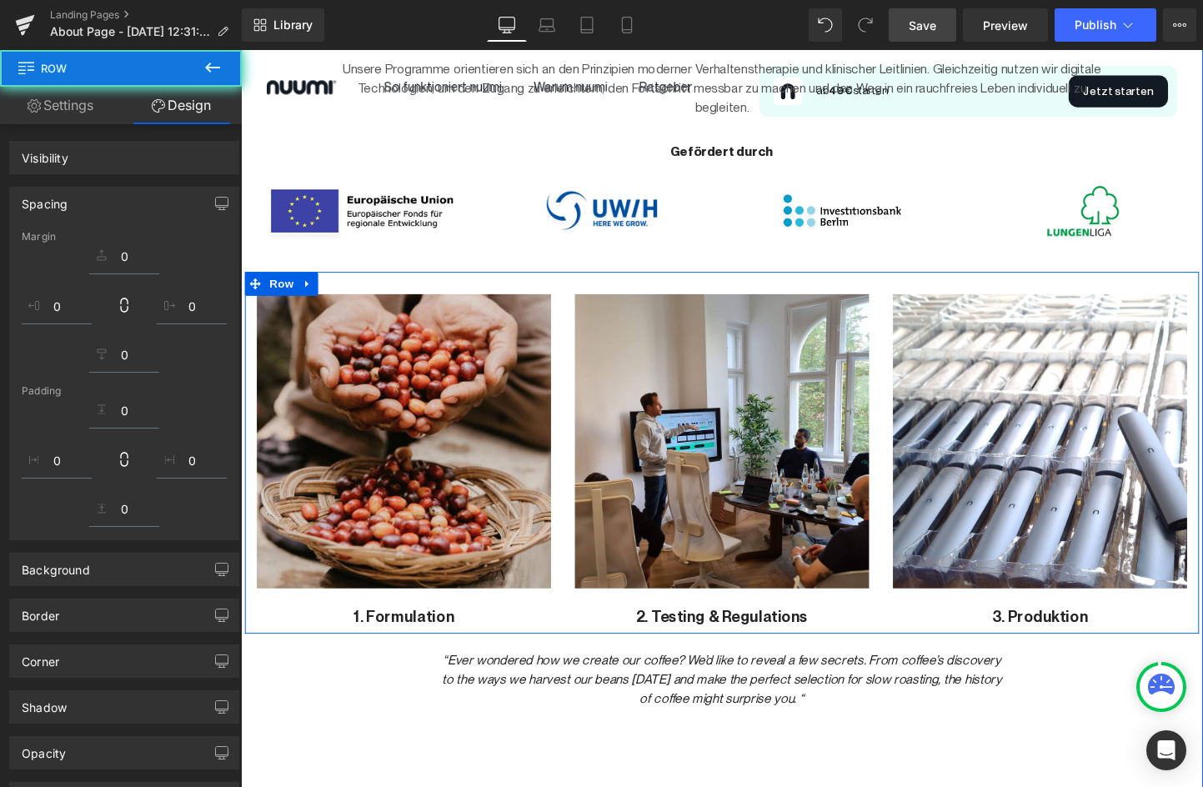
click at [750, 640] on div "2. Testing & Regulations Text Block" at bounding box center [745, 635] width 309 height 41
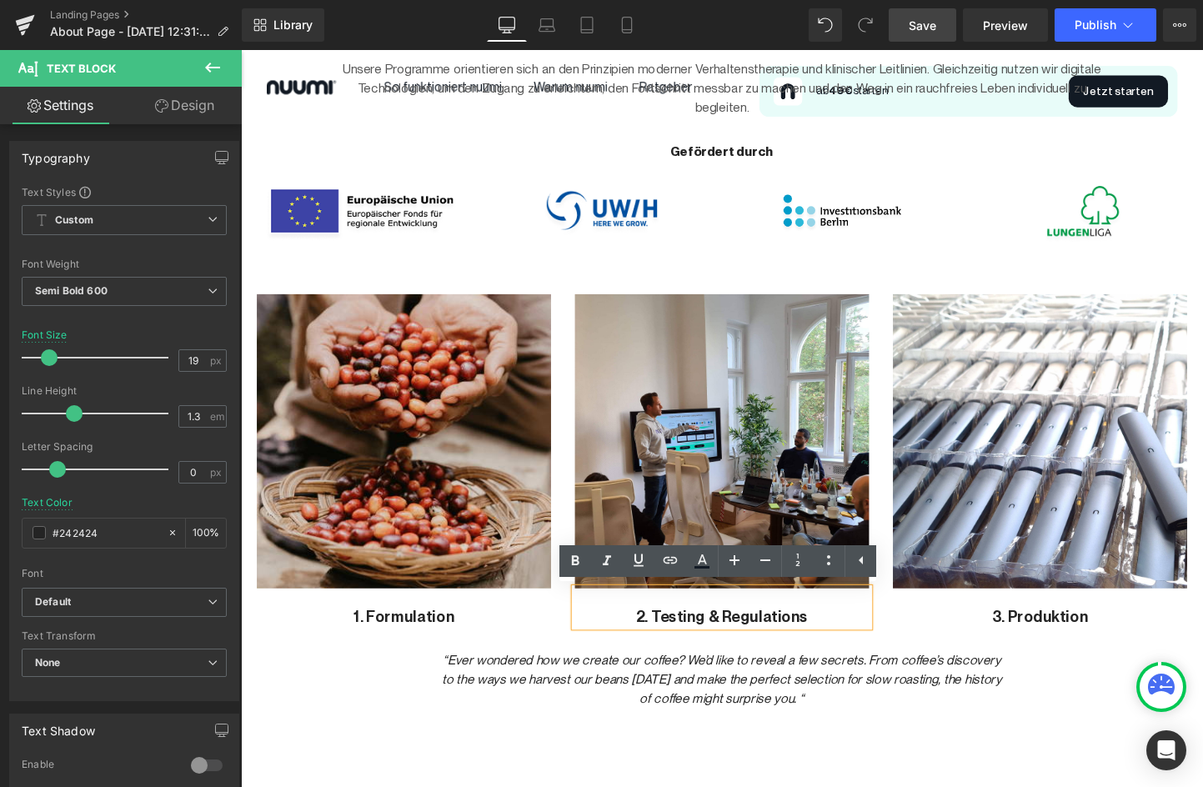
click at [775, 640] on p "2. Testing & Regulations" at bounding box center [745, 645] width 309 height 21
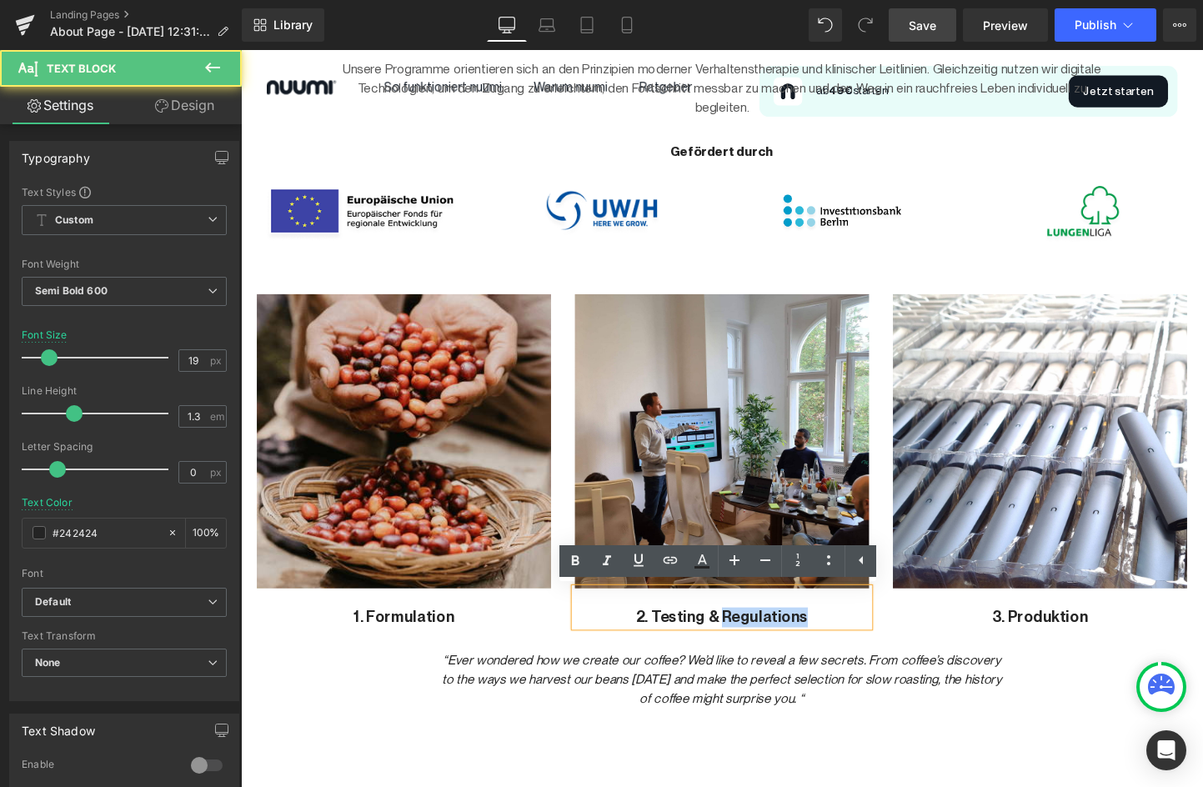
click at [775, 640] on p "2. Testing & Regulations" at bounding box center [745, 645] width 309 height 21
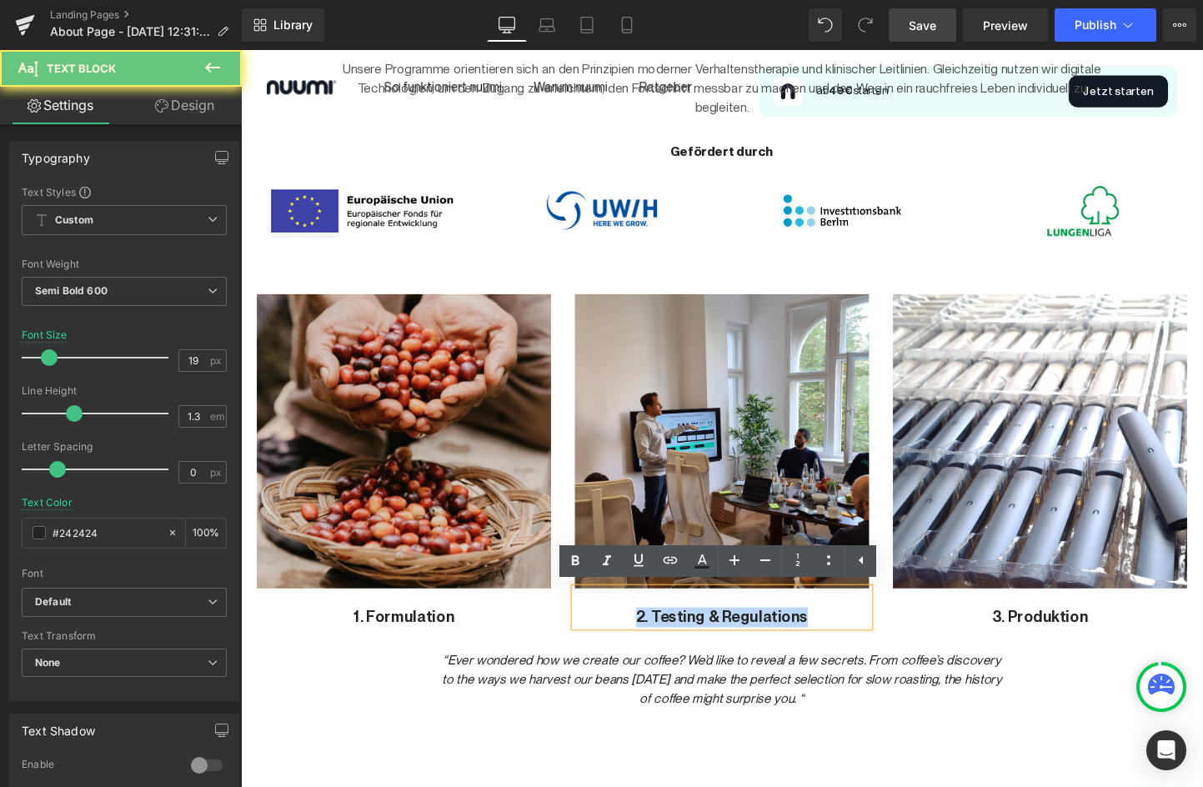
click at [775, 640] on p "2. Testing & Regulations" at bounding box center [745, 645] width 309 height 21
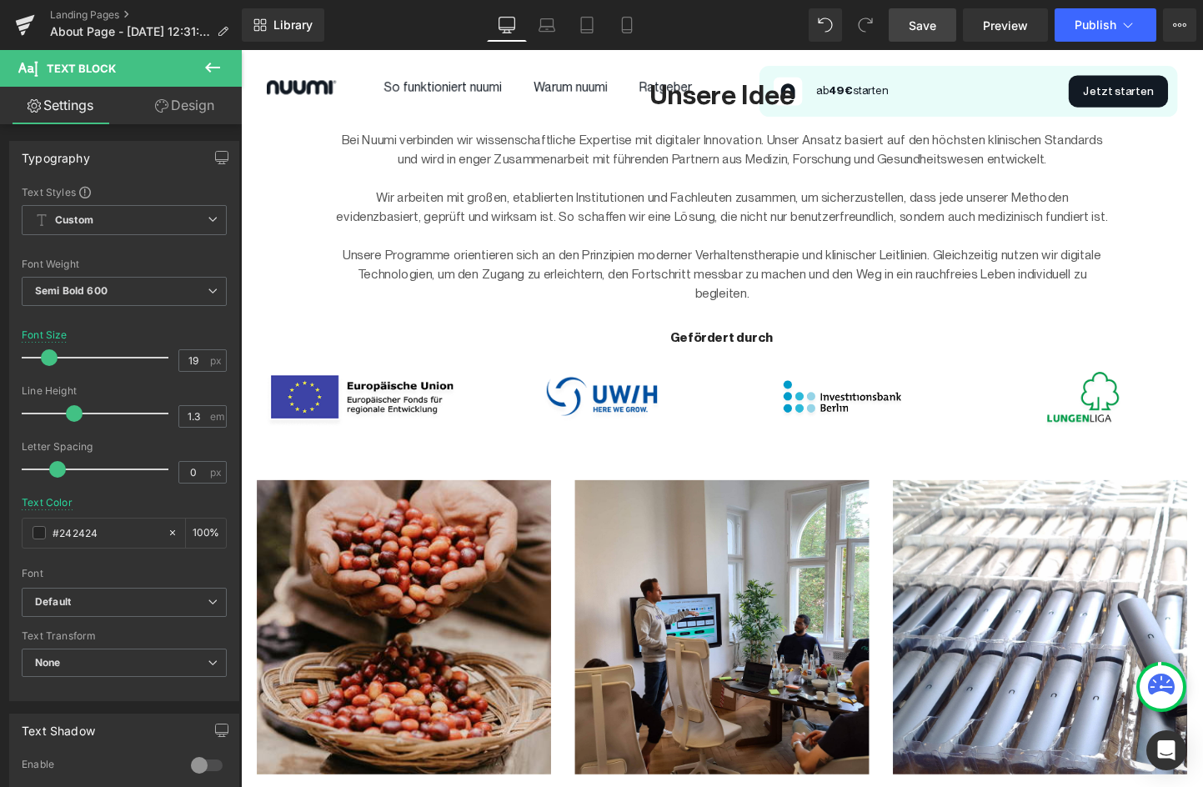
scroll to position [927, 0]
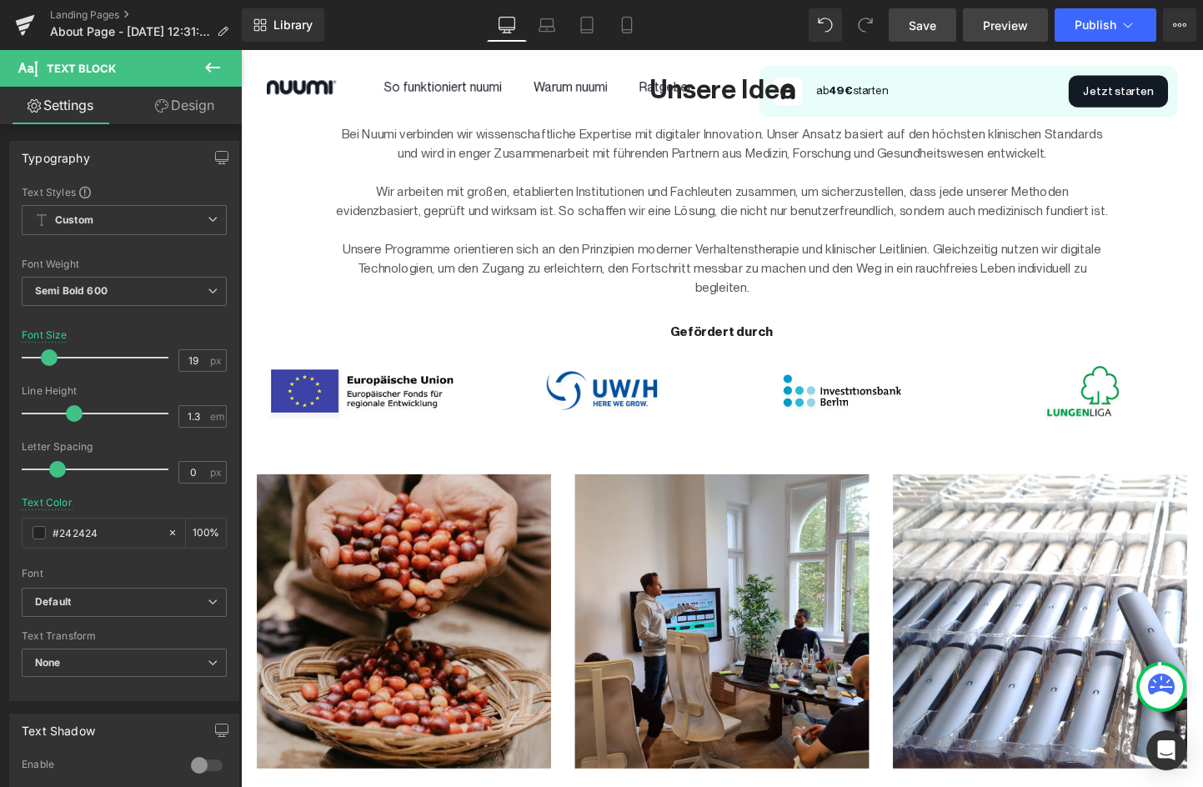
click at [1002, 34] on link "Preview" at bounding box center [1005, 24] width 85 height 33
click at [0, 0] on div "Landing Pages About Page - Sep 10, 12:31:37 Library Desktop Desktop Laptop Tabl…" at bounding box center [601, 25] width 1203 height 50
click at [913, 33] on link "Save" at bounding box center [923, 24] width 68 height 33
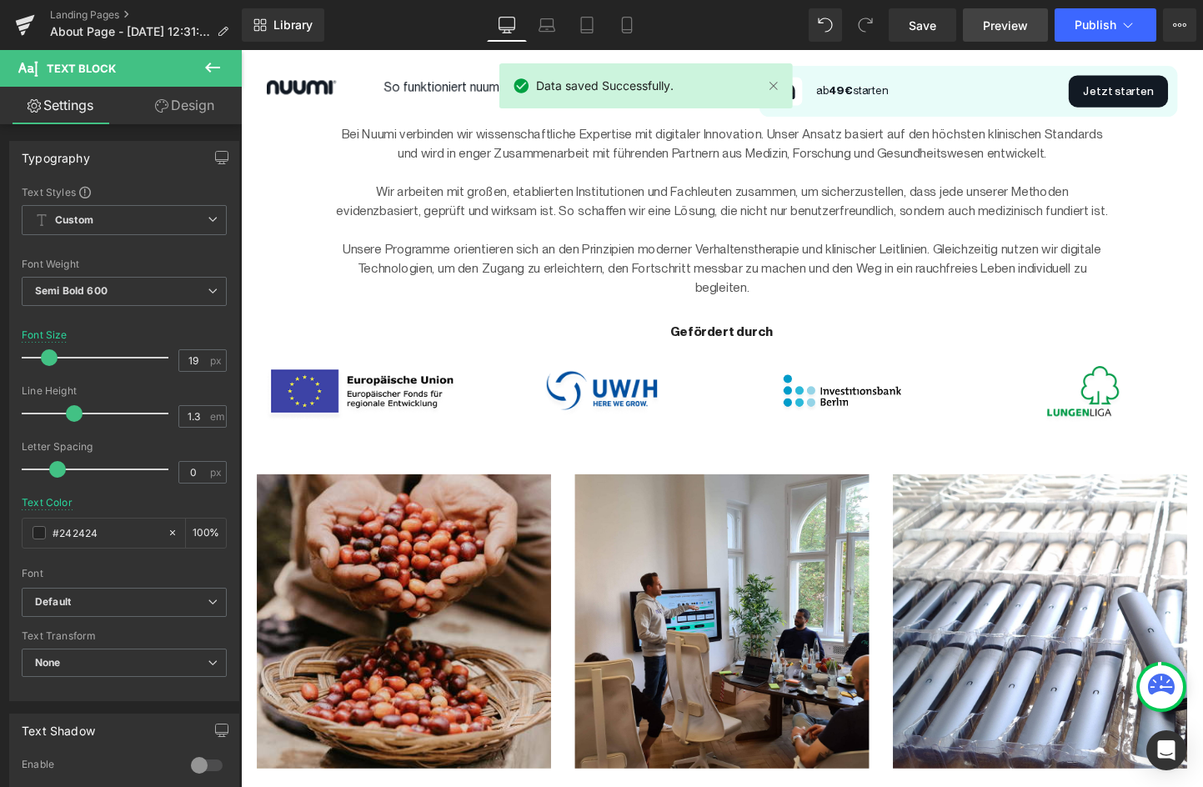
click at [1005, 24] on span "Preview" at bounding box center [1005, 26] width 45 height 18
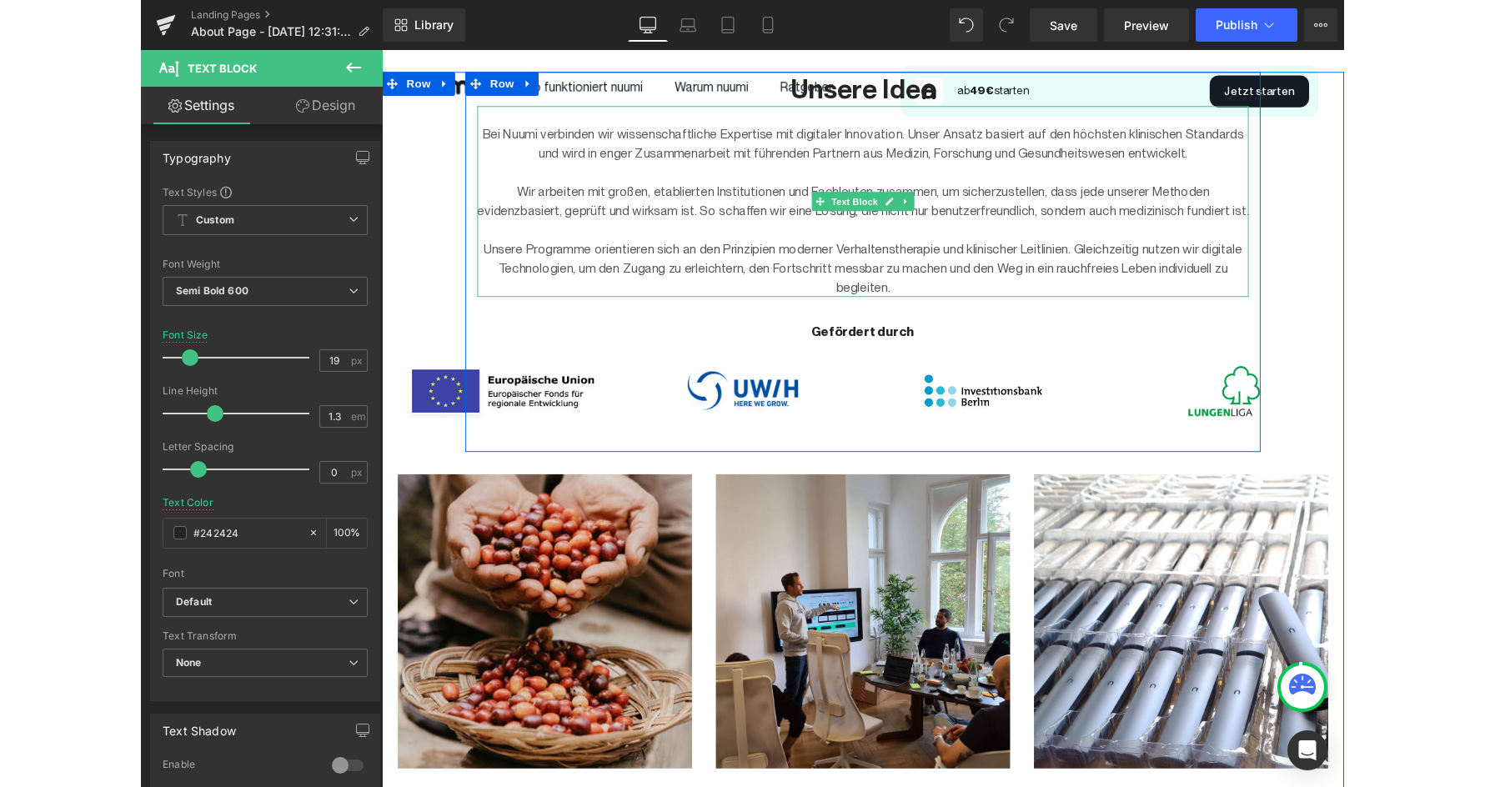
scroll to position [0, 0]
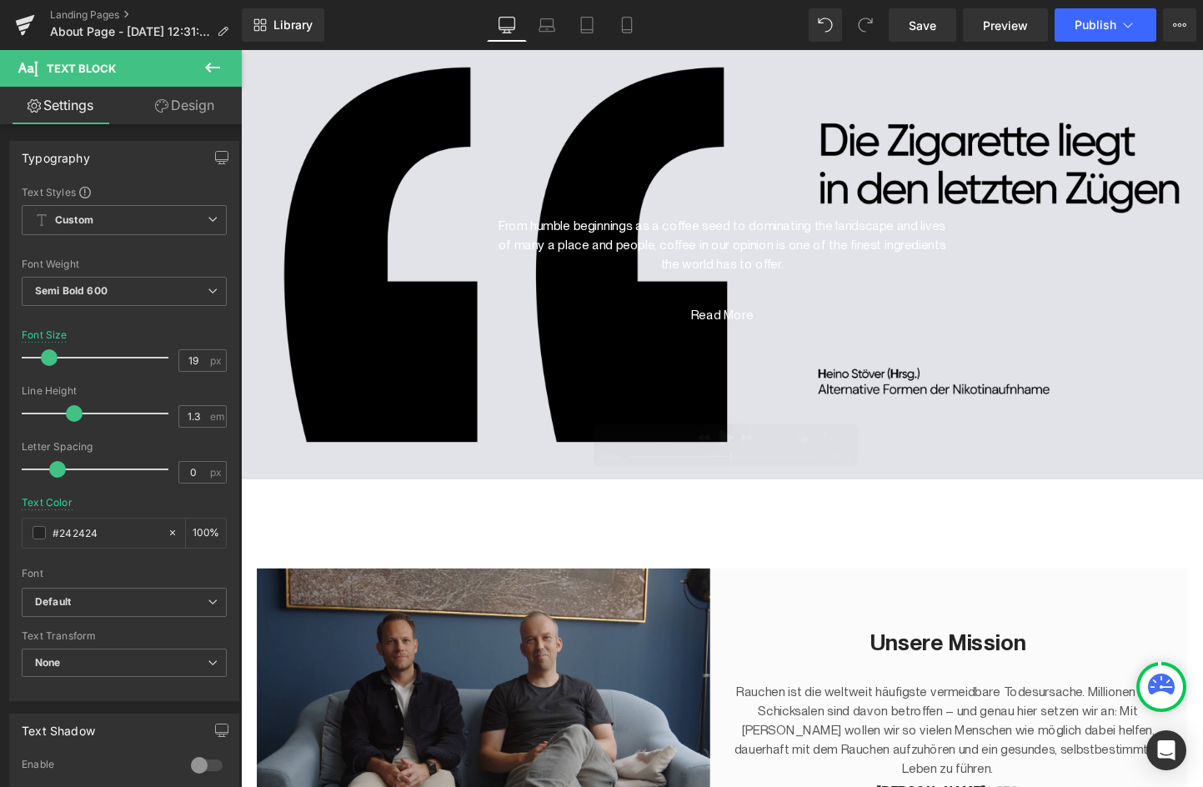
click at [687, 246] on p "From humble beginnings as a coffee seed to dominating the landscape and lives o…" at bounding box center [745, 255] width 475 height 60
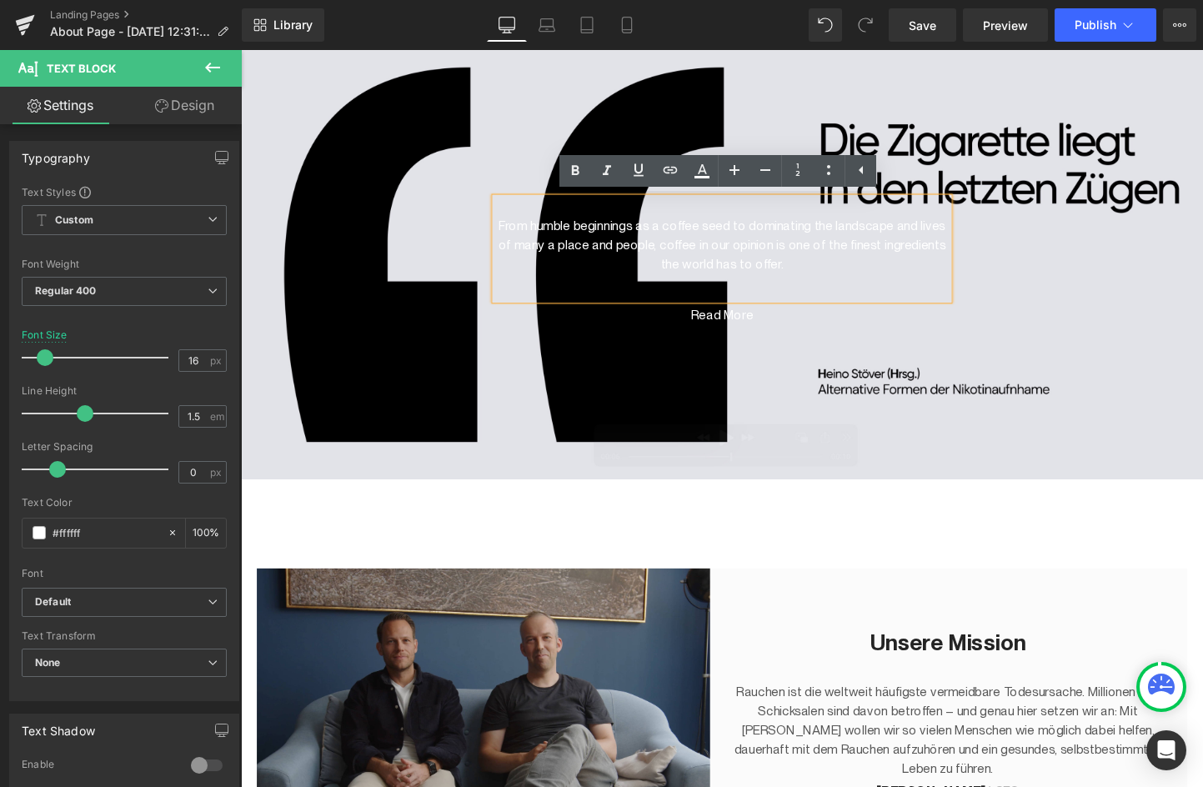
click at [1089, 258] on span "From humble beginnings as a coffee seed to dominating the landscape and lives o…" at bounding box center [745, 266] width 1009 height 173
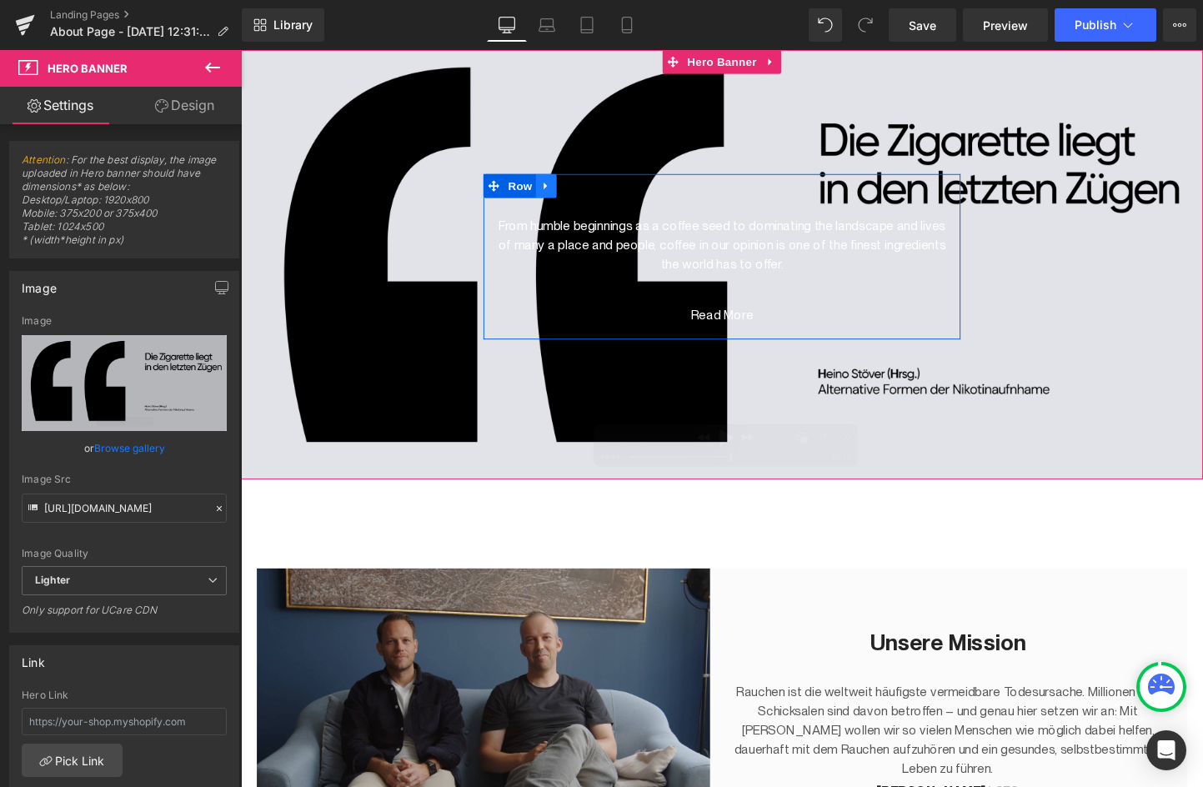
click at [565, 187] on icon at bounding box center [561, 193] width 12 height 13
click at [602, 190] on icon at bounding box center [605, 193] width 12 height 12
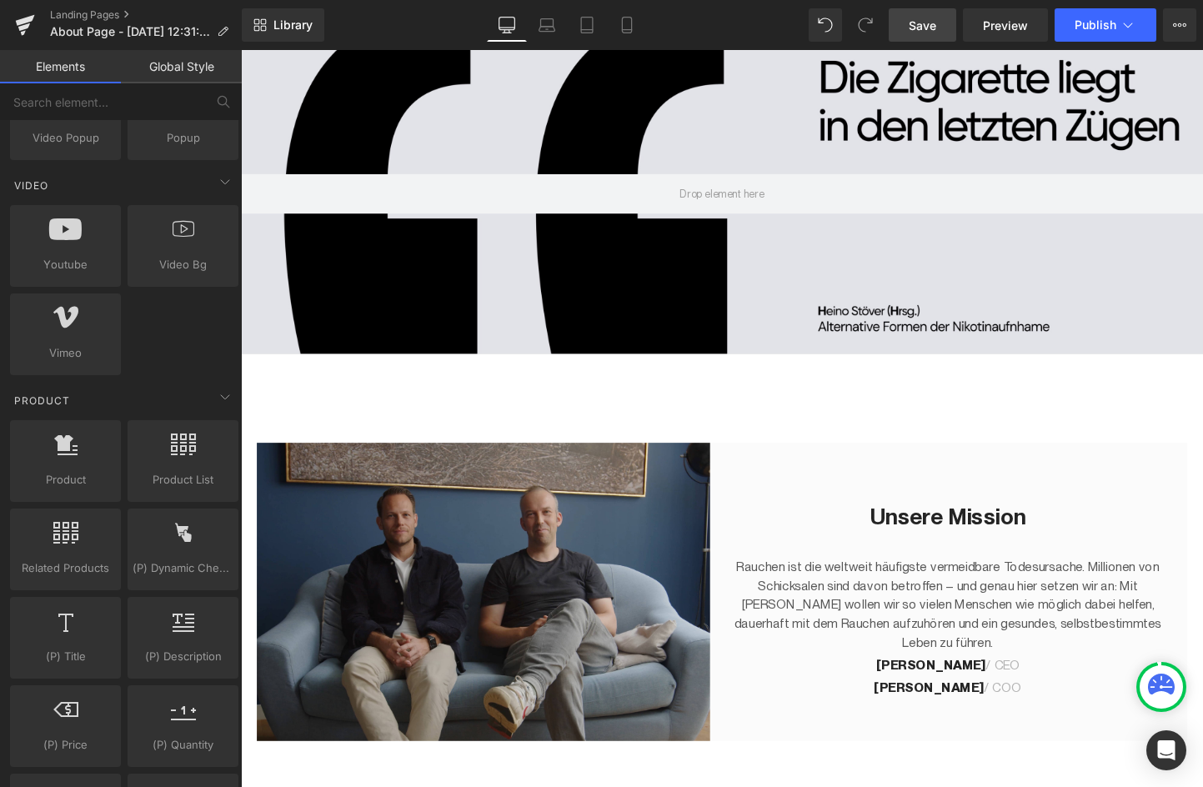
click at [943, 27] on link "Save" at bounding box center [923, 24] width 68 height 33
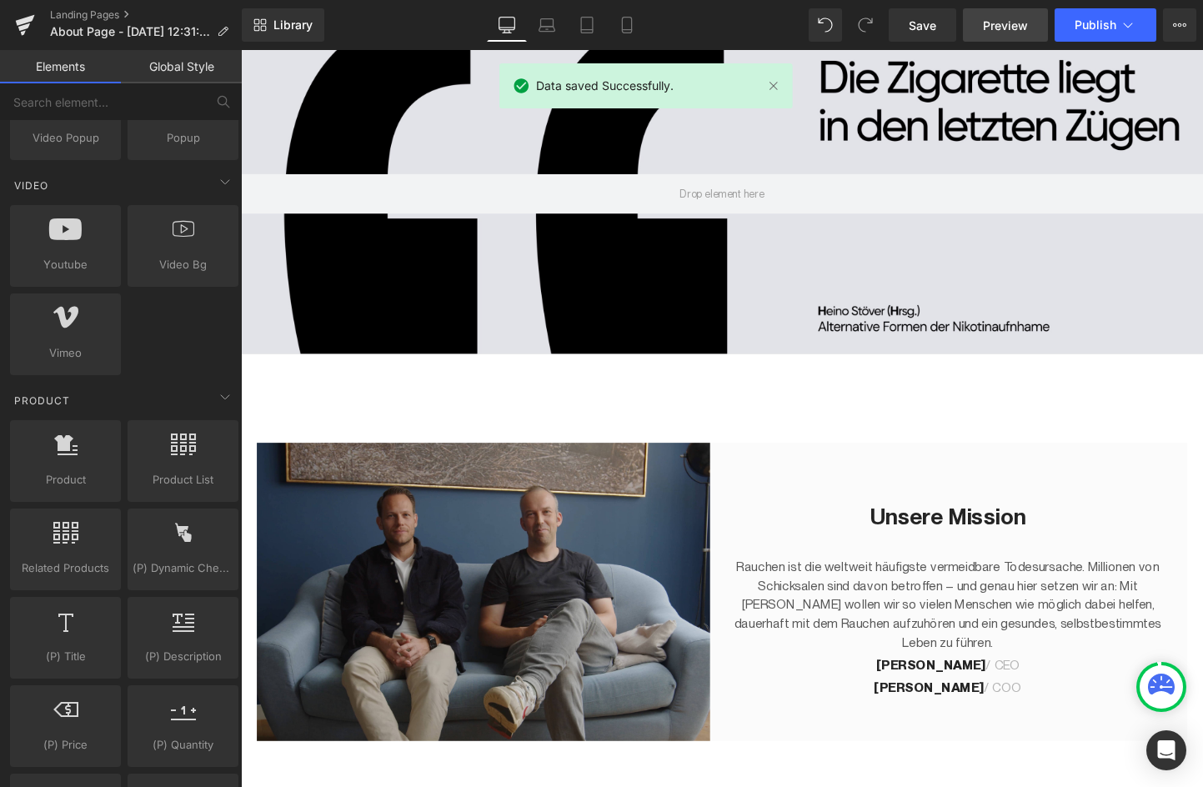
click at [982, 21] on link "Preview" at bounding box center [1005, 24] width 85 height 33
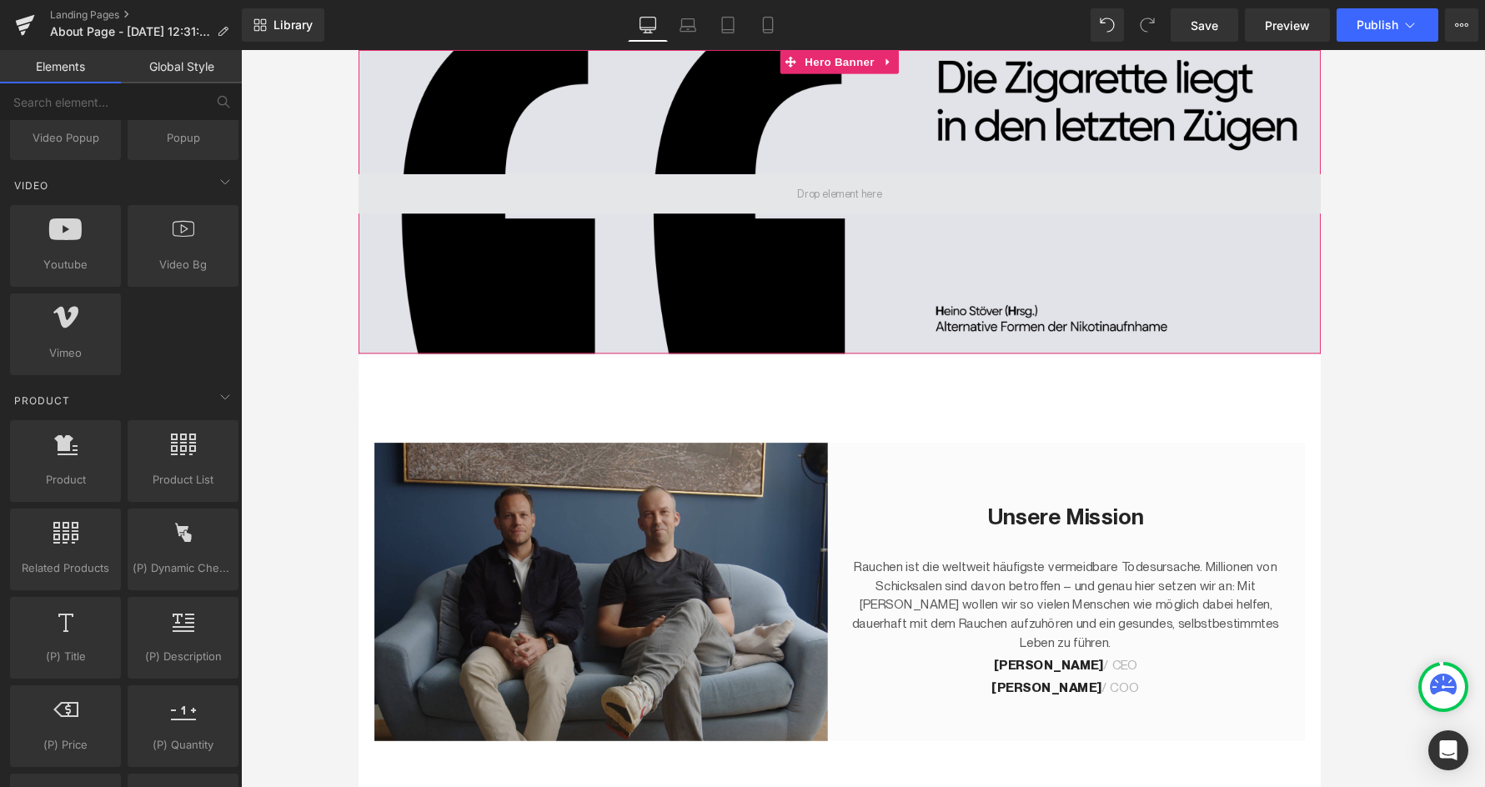
click at [614, 202] on span at bounding box center [863, 201] width 1009 height 42
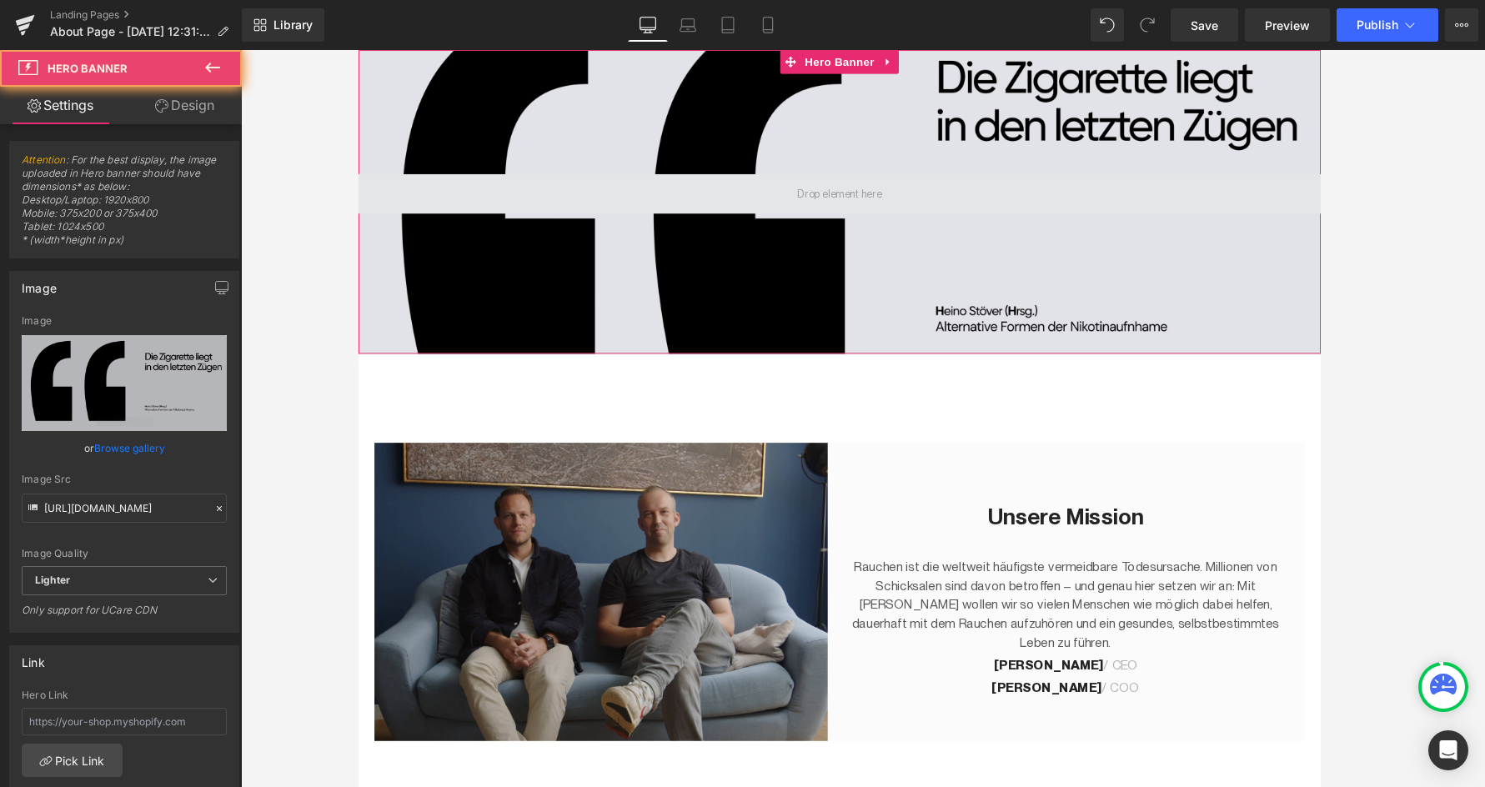
click at [614, 202] on span at bounding box center [863, 201] width 1009 height 42
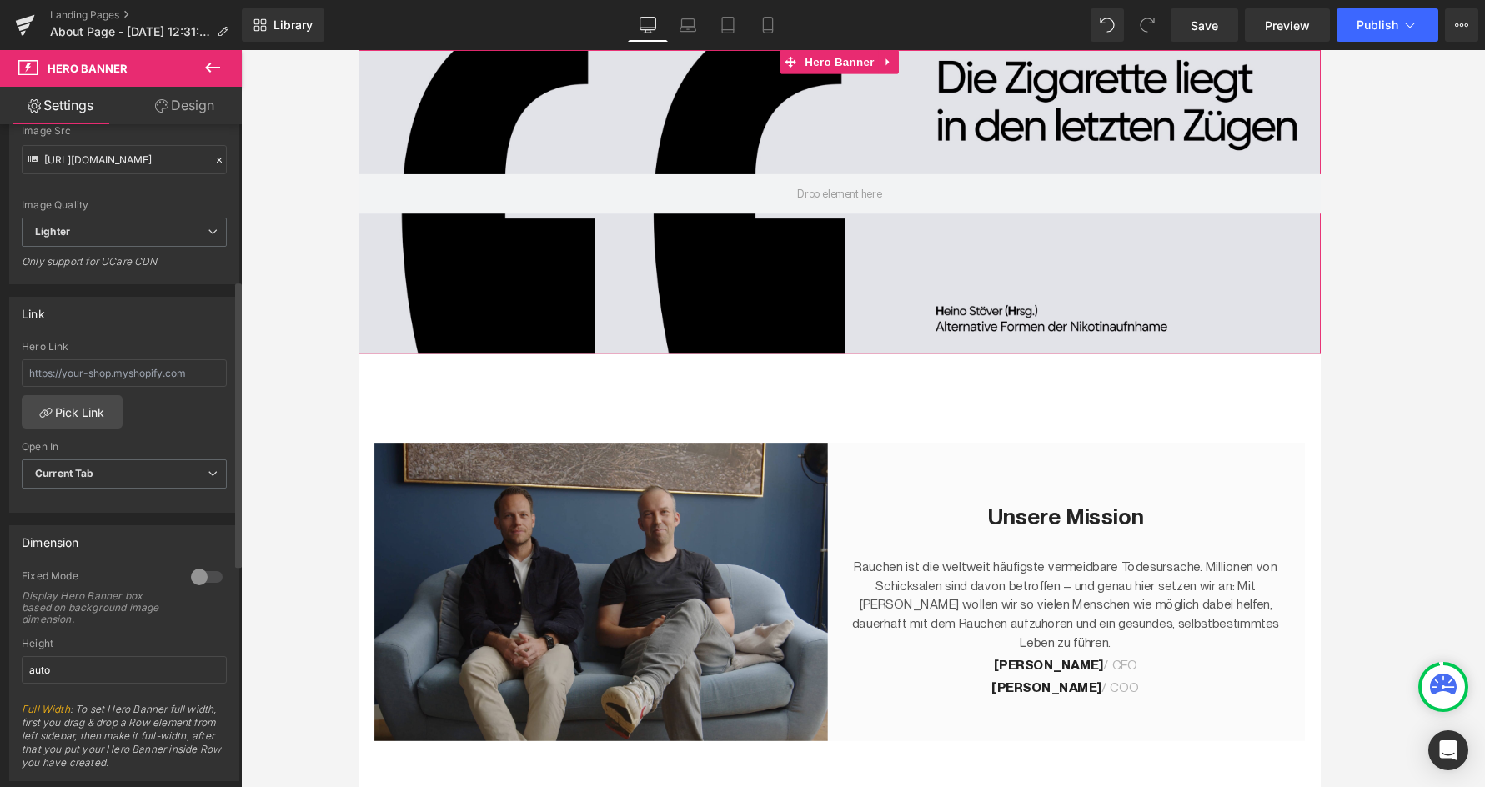
scroll to position [364, 0]
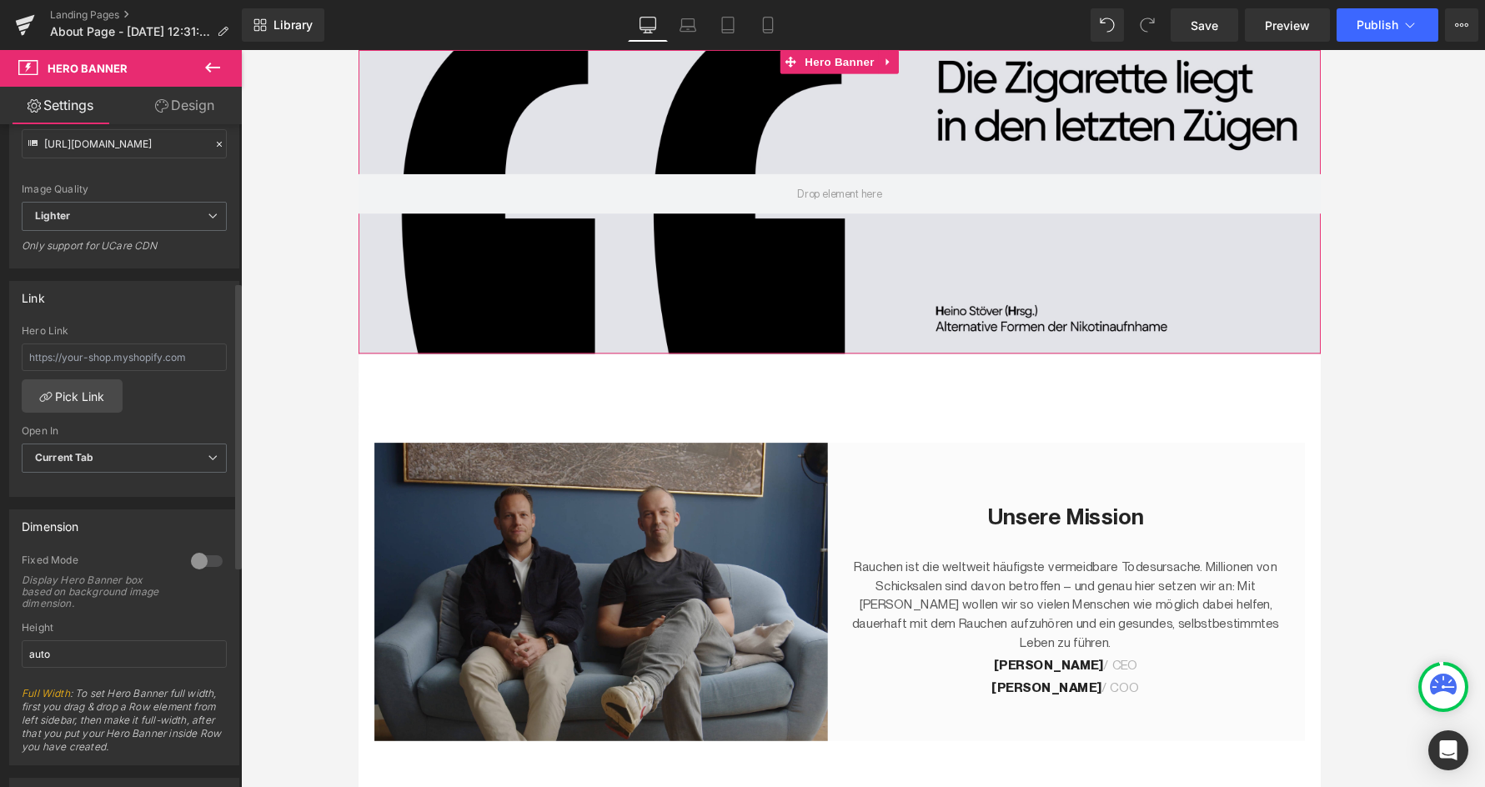
click at [198, 558] on div at bounding box center [207, 561] width 40 height 27
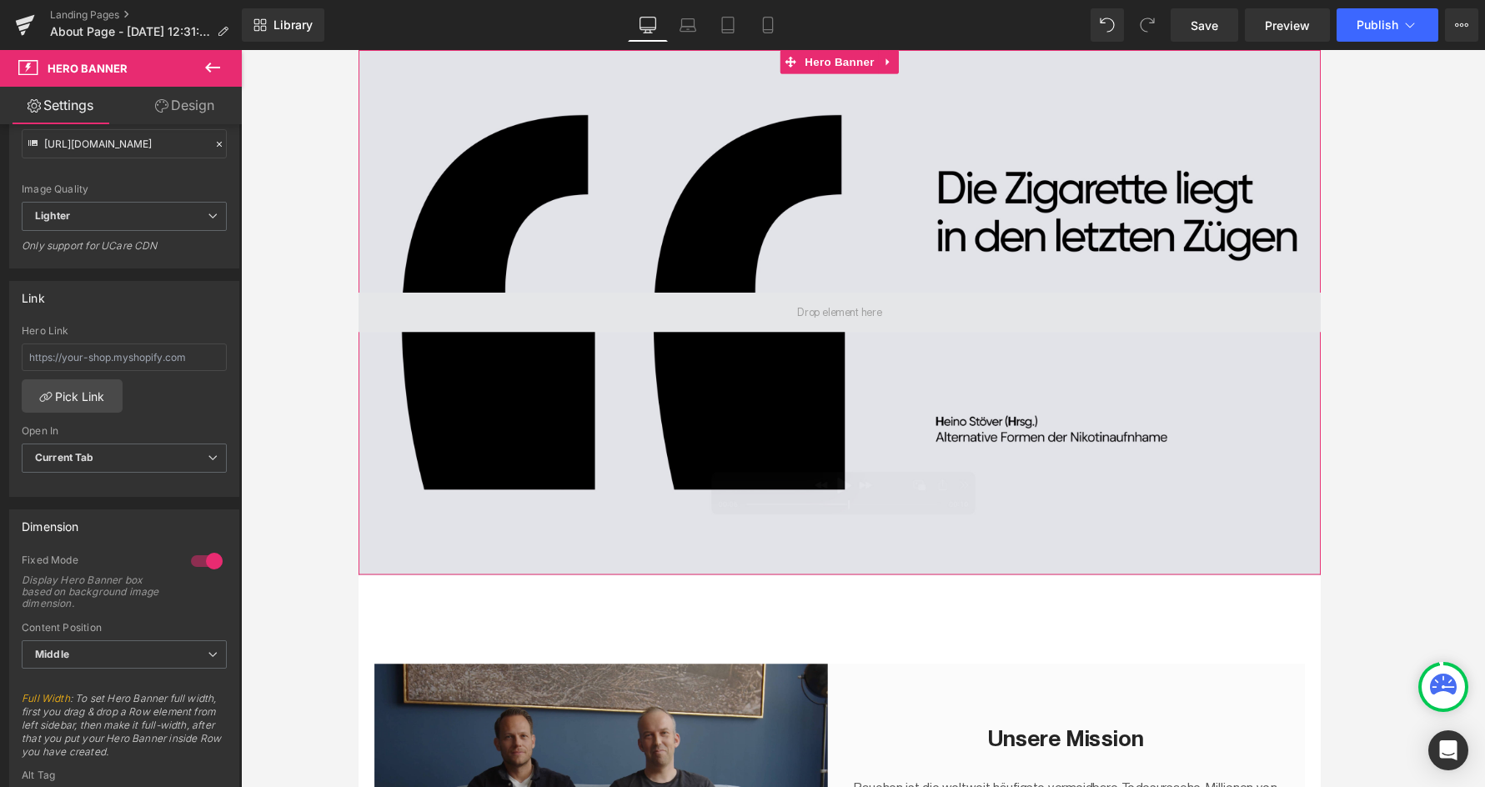
click at [772, 328] on span at bounding box center [863, 325] width 1009 height 42
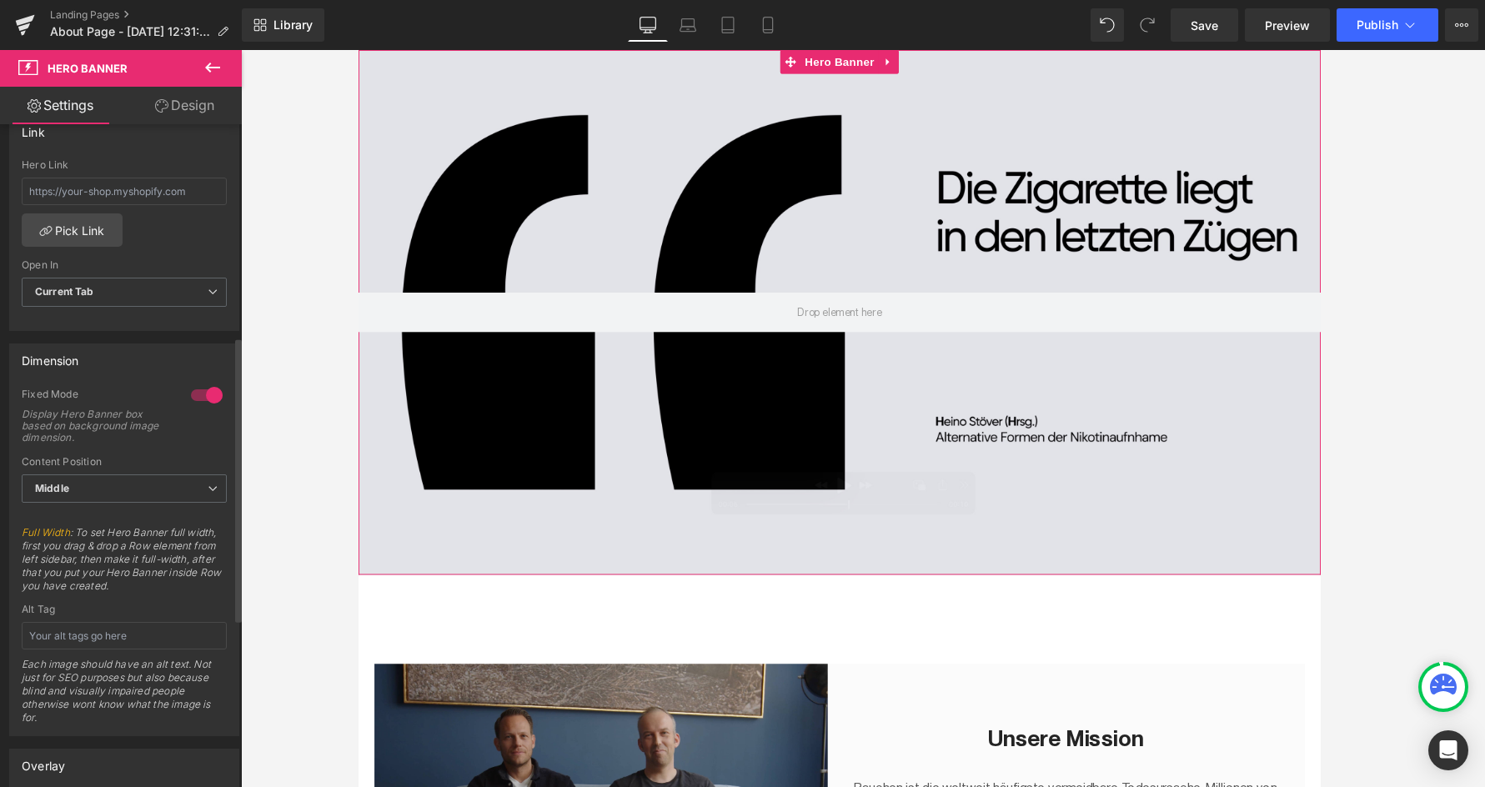
scroll to position [534, 0]
click at [130, 482] on span "Middle" at bounding box center [124, 485] width 205 height 29
click at [129, 482] on span "Middle" at bounding box center [121, 485] width 198 height 29
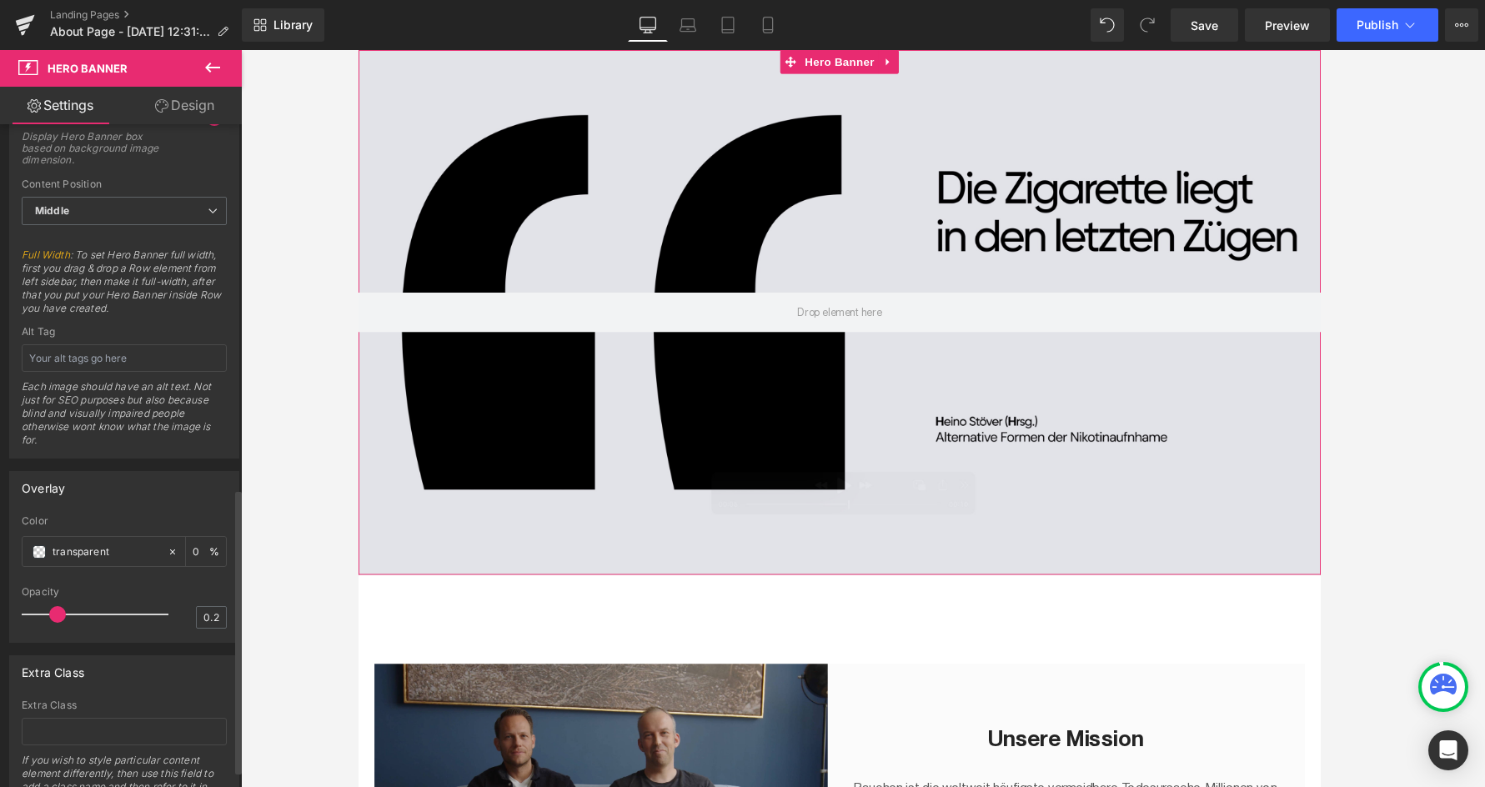
scroll to position [887, 0]
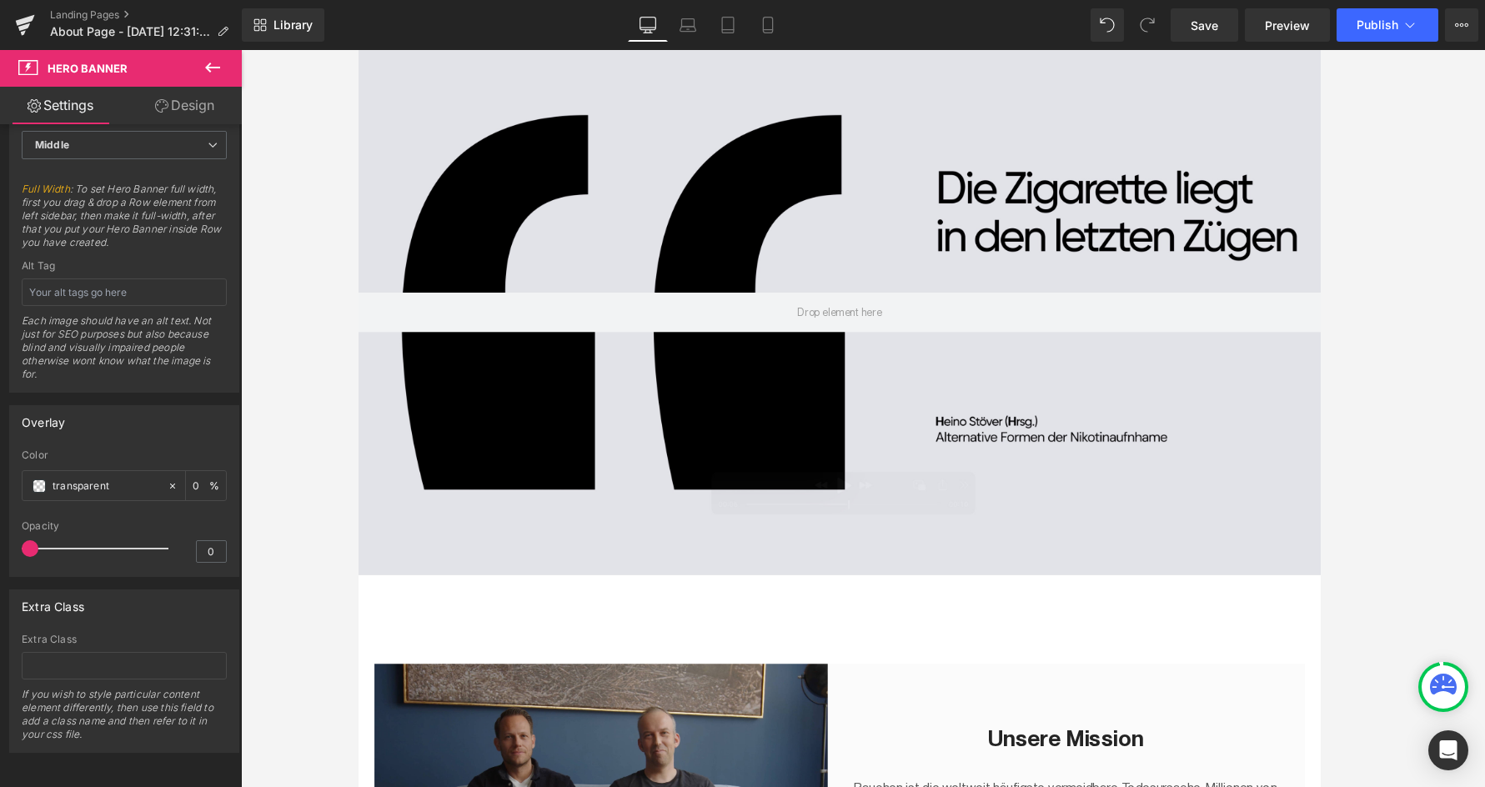
drag, startPoint x: 56, startPoint y: 534, endPoint x: -119, endPoint y: 534, distance: 175.1
click at [0, 534] on html "Image You are previewing how the will restyle your page. You can not edit Eleme…" at bounding box center [742, 393] width 1485 height 787
type input "0.4"
drag, startPoint x: 43, startPoint y: 540, endPoint x: 82, endPoint y: 529, distance: 40.7
click at [82, 532] on div at bounding box center [99, 548] width 138 height 33
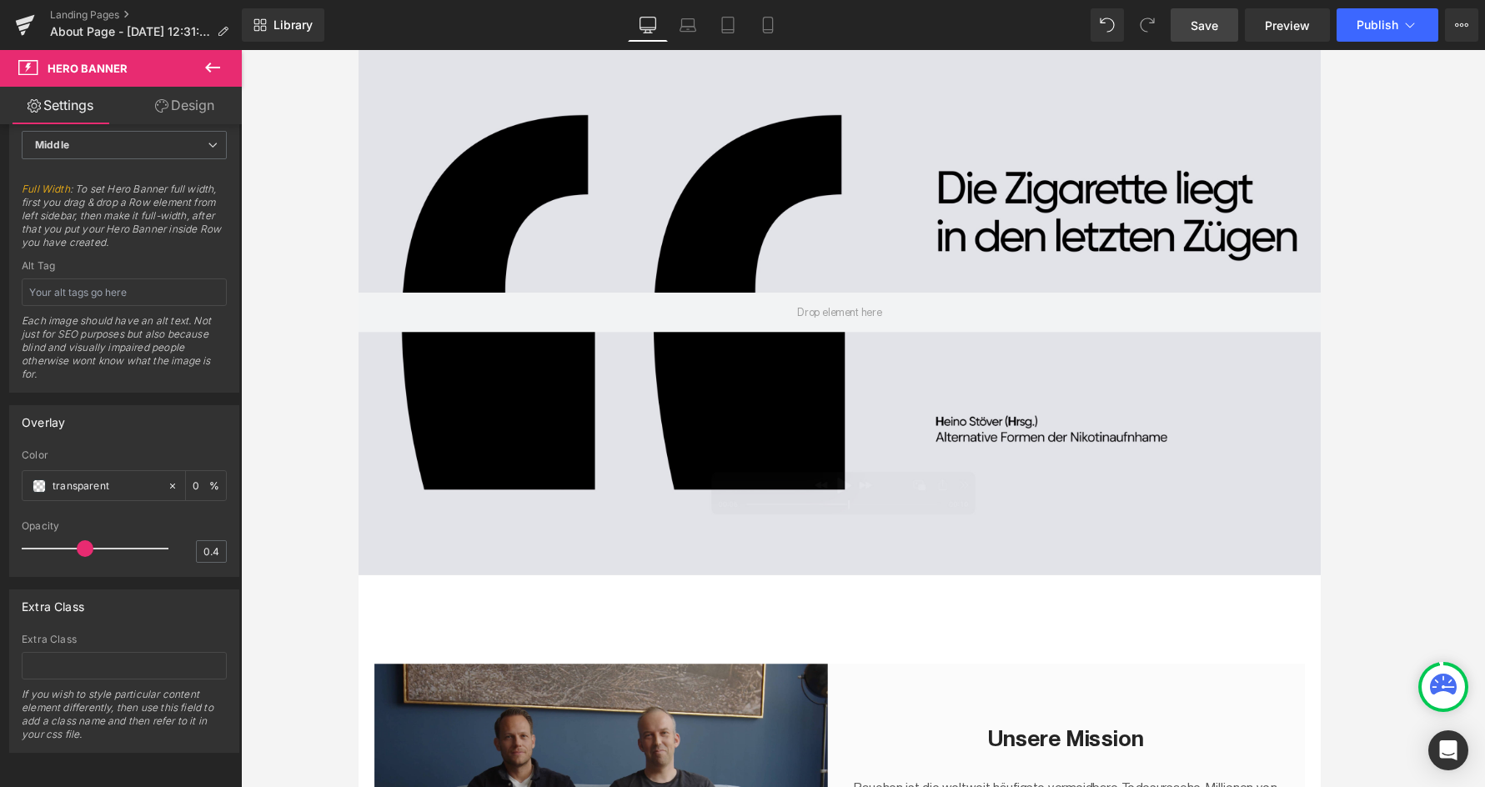
click at [1203, 19] on link "Save" at bounding box center [1205, 24] width 68 height 33
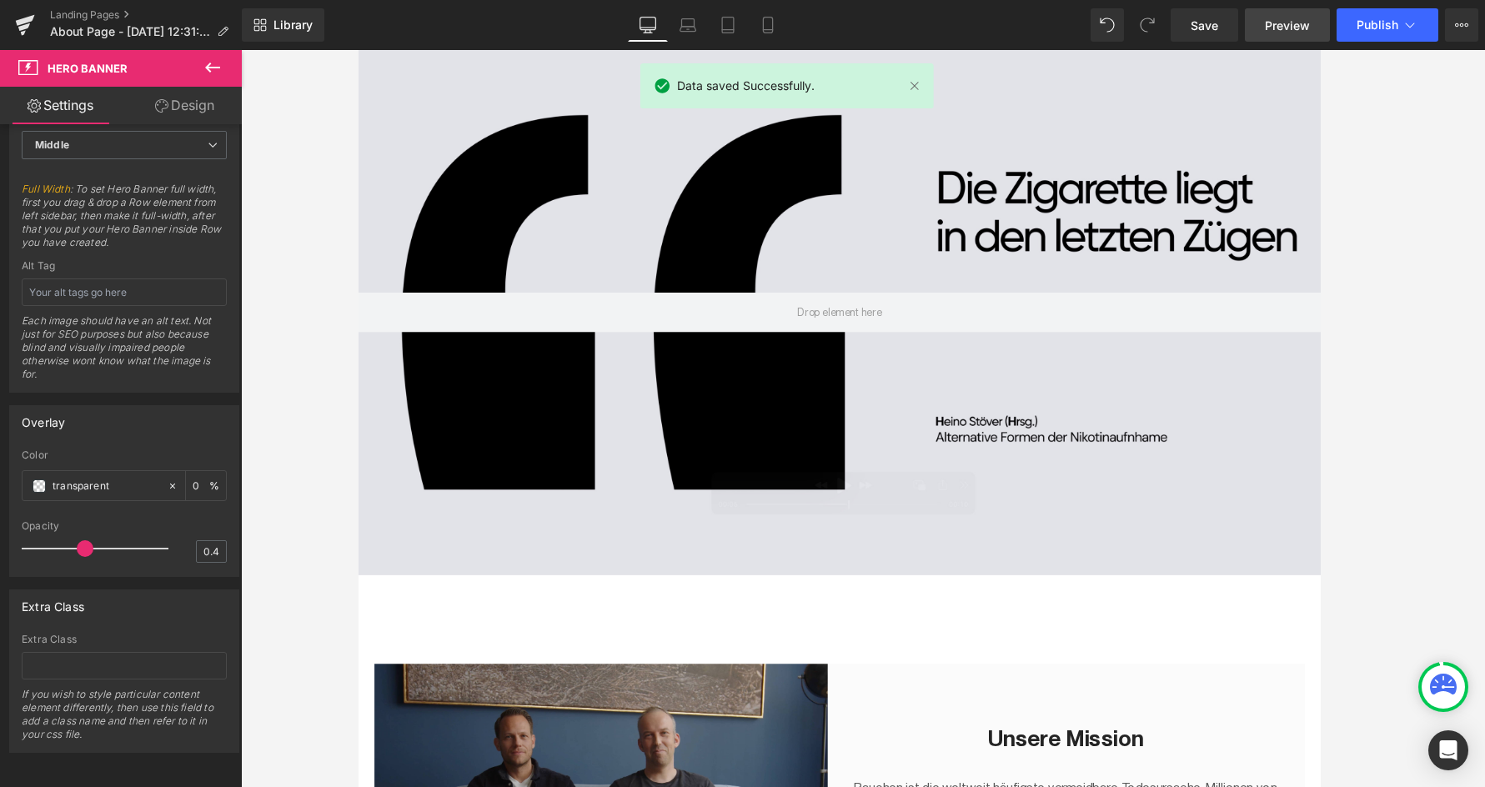
click at [1203, 22] on span "Preview" at bounding box center [1287, 26] width 45 height 18
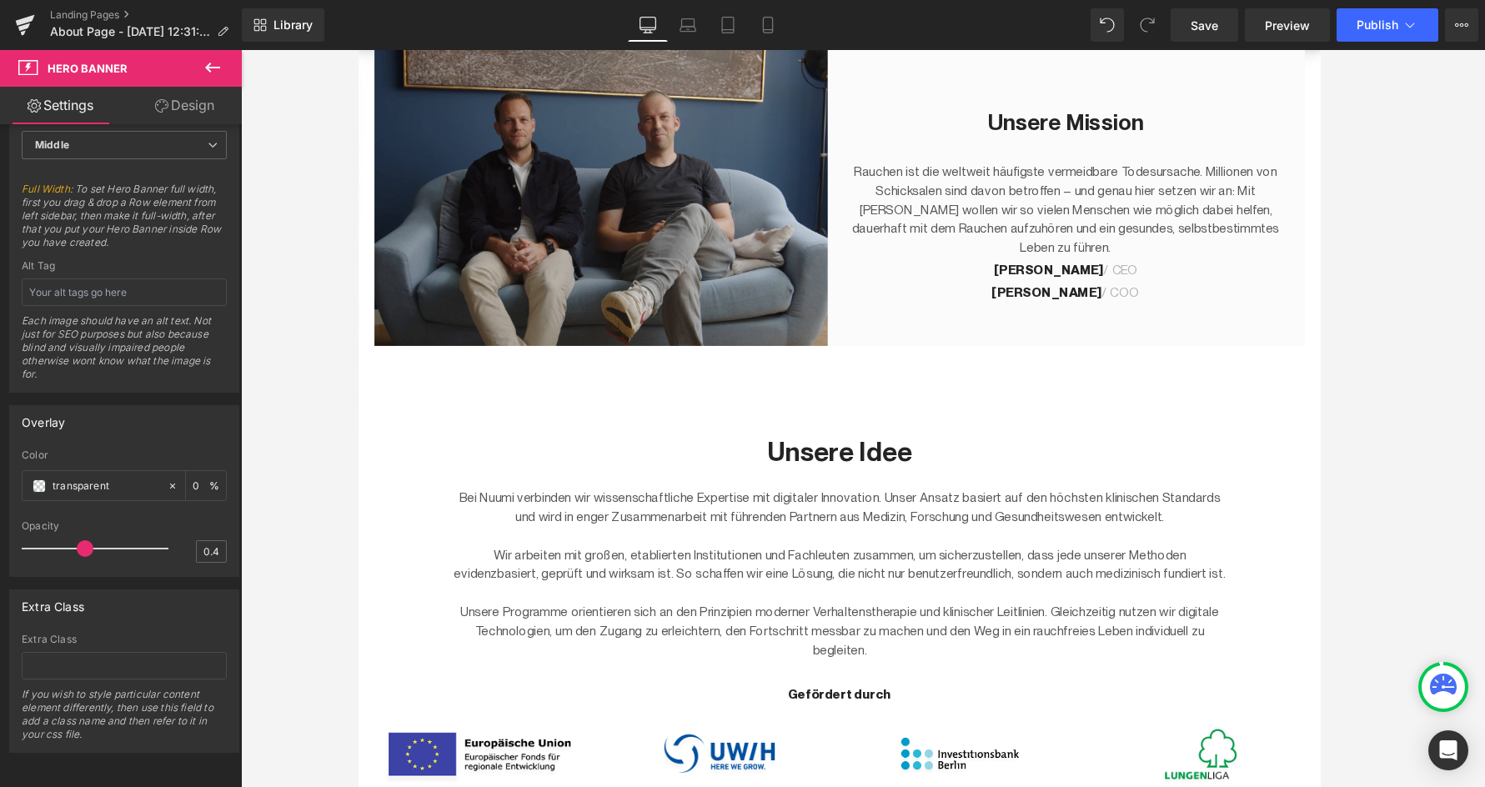
scroll to position [685, 0]
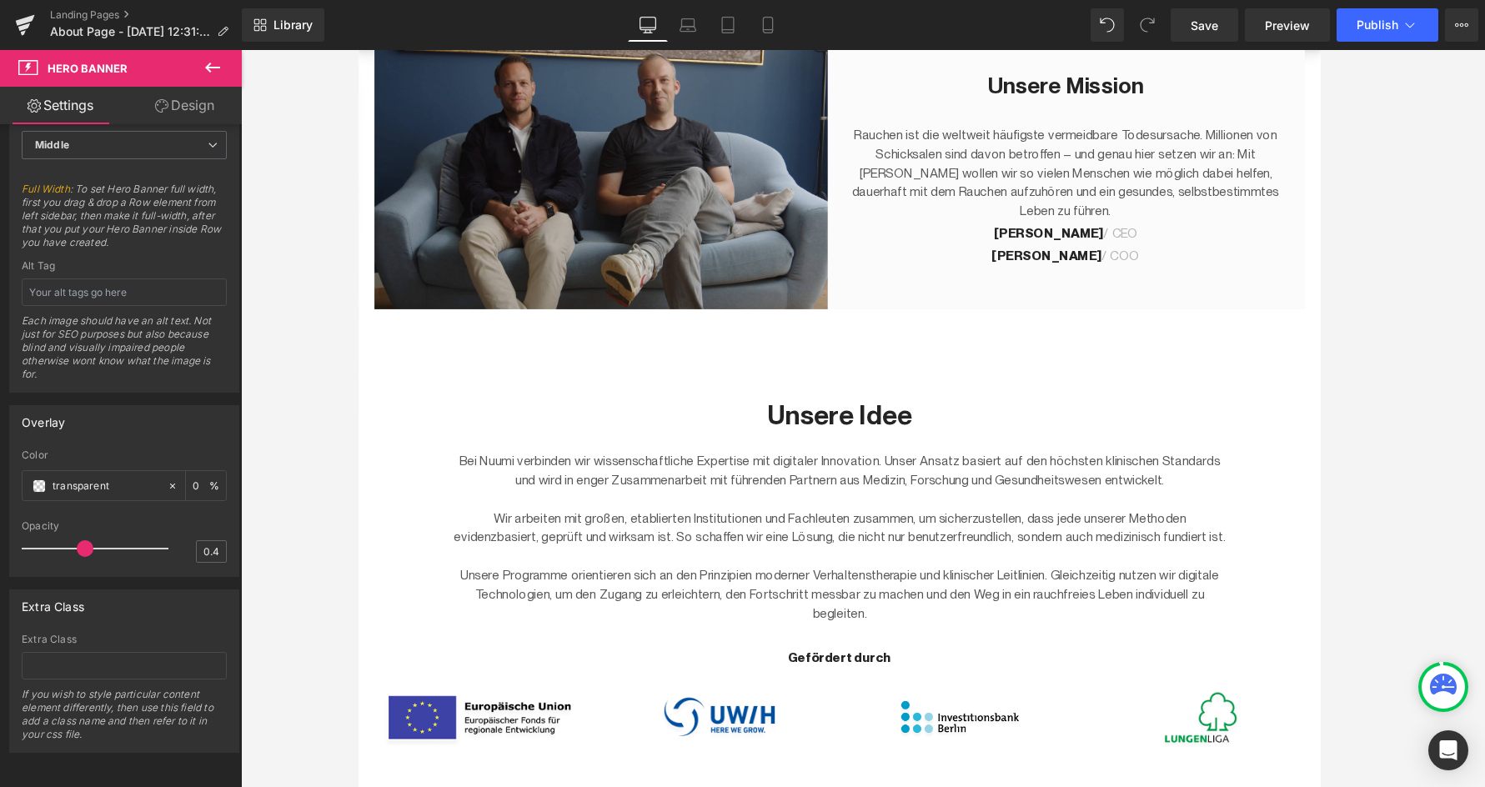
click at [796, 520] on p at bounding box center [863, 521] width 809 height 20
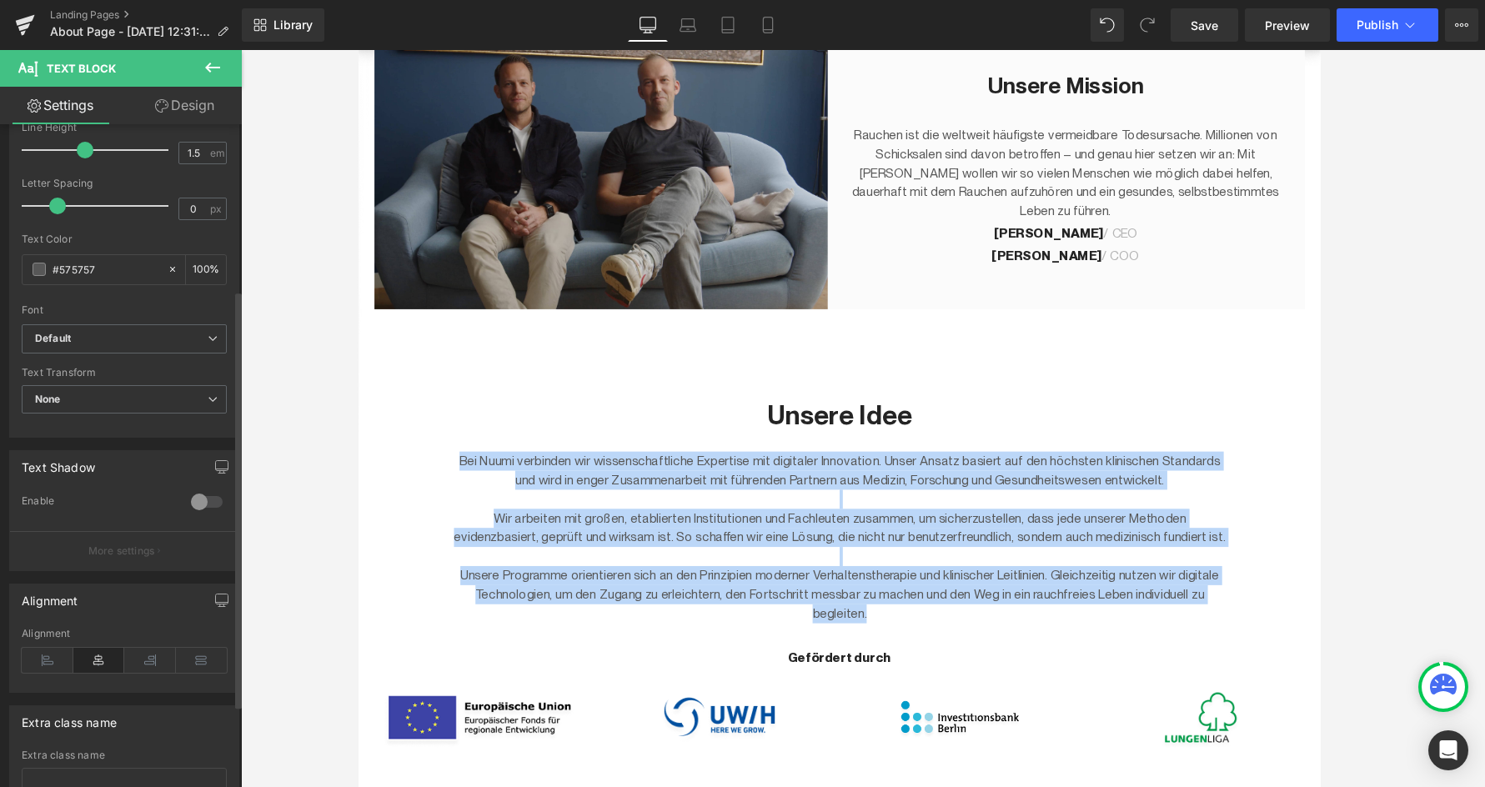
scroll to position [269, 0]
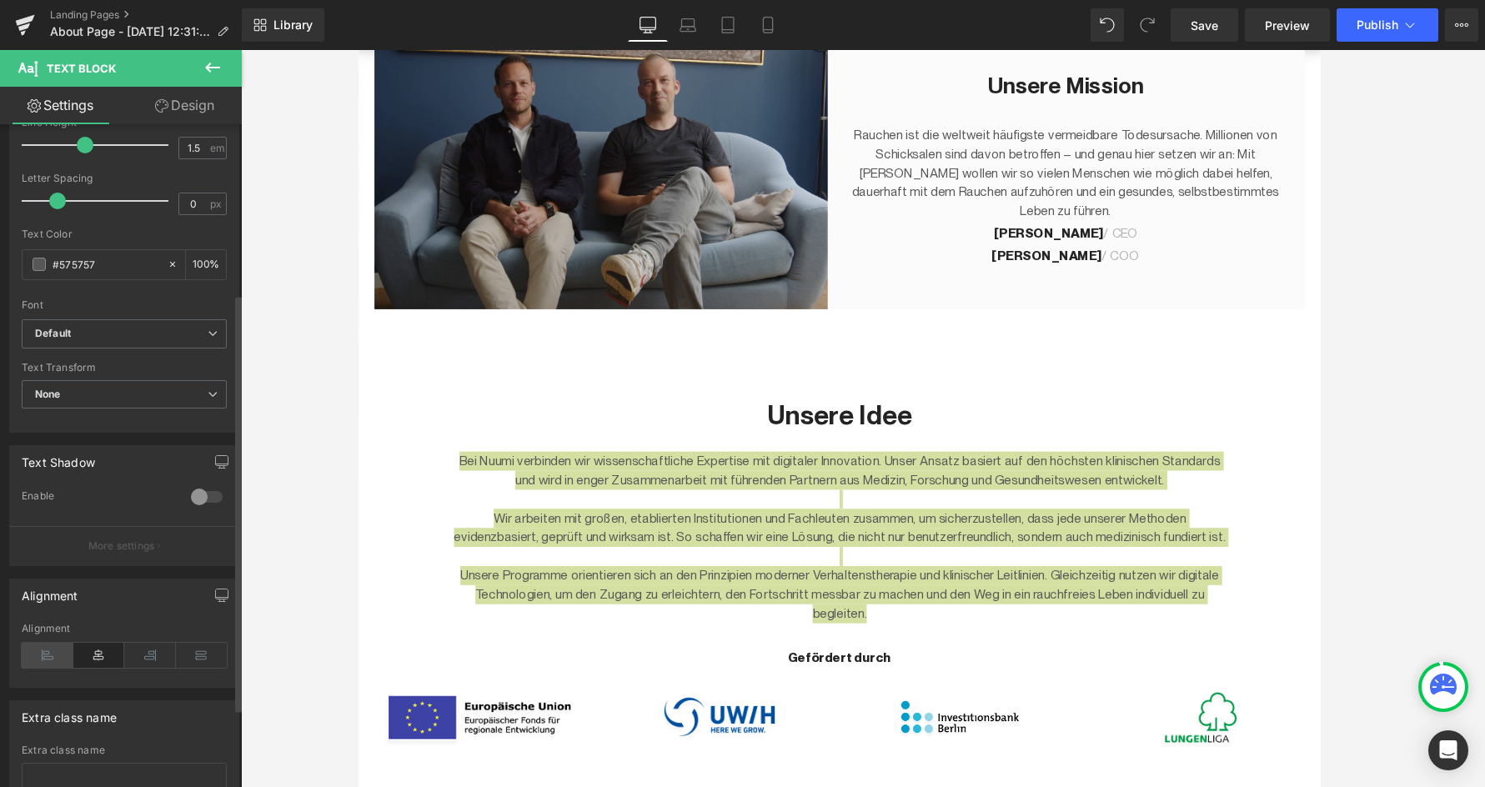
click at [43, 656] on icon at bounding box center [48, 655] width 52 height 25
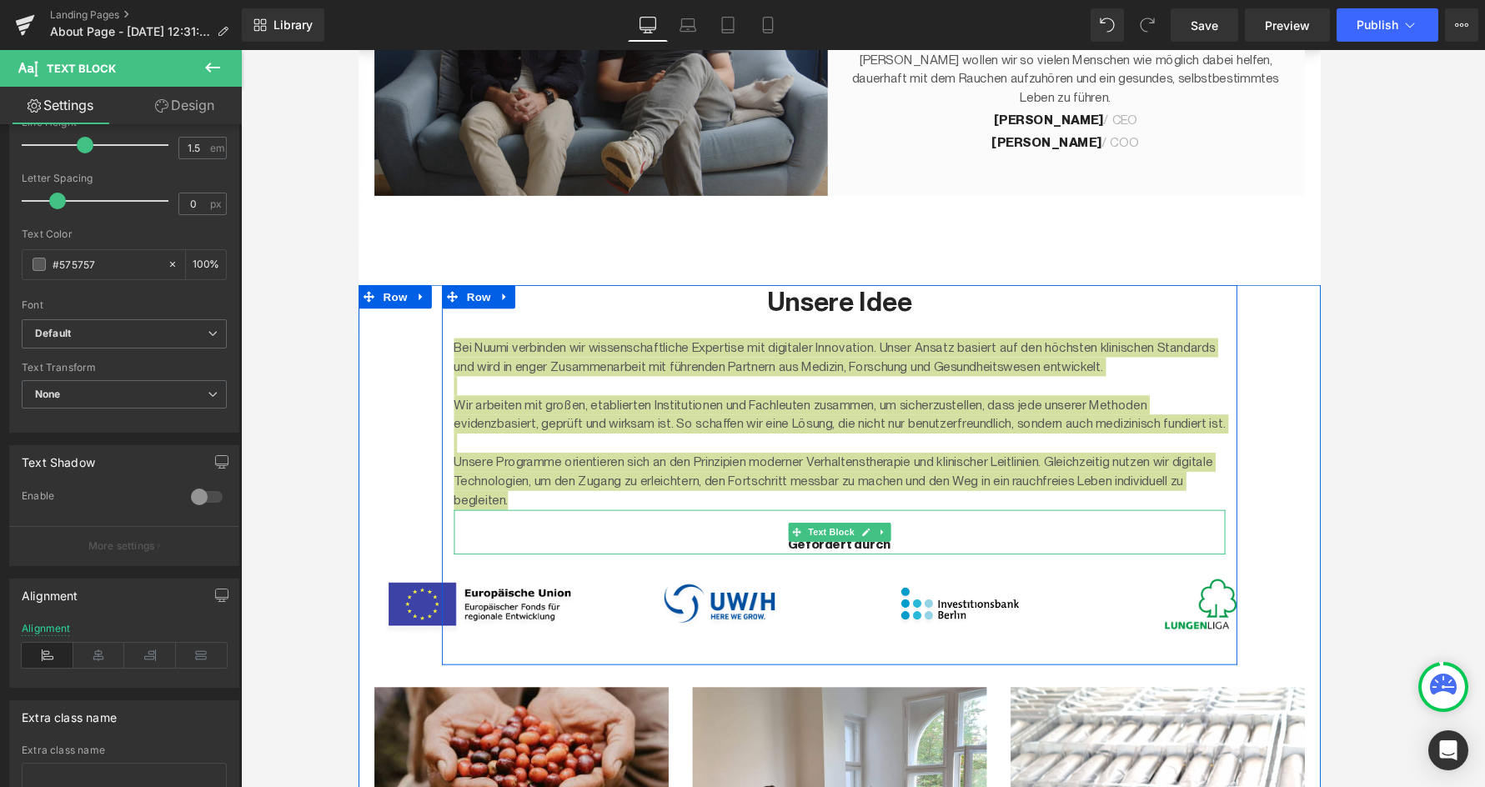
scroll to position [851, 0]
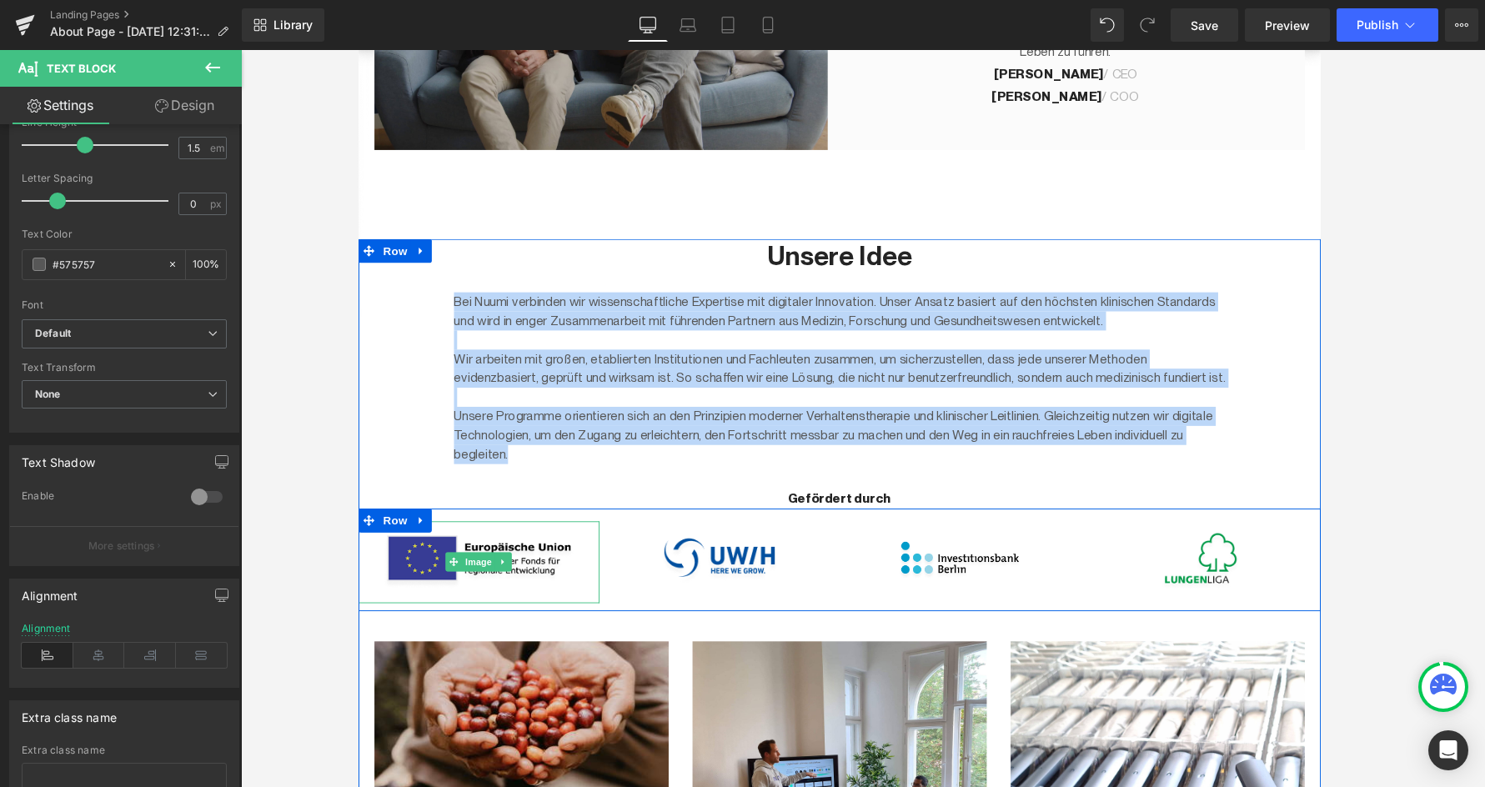
click at [401, 586] on img at bounding box center [485, 588] width 253 height 86
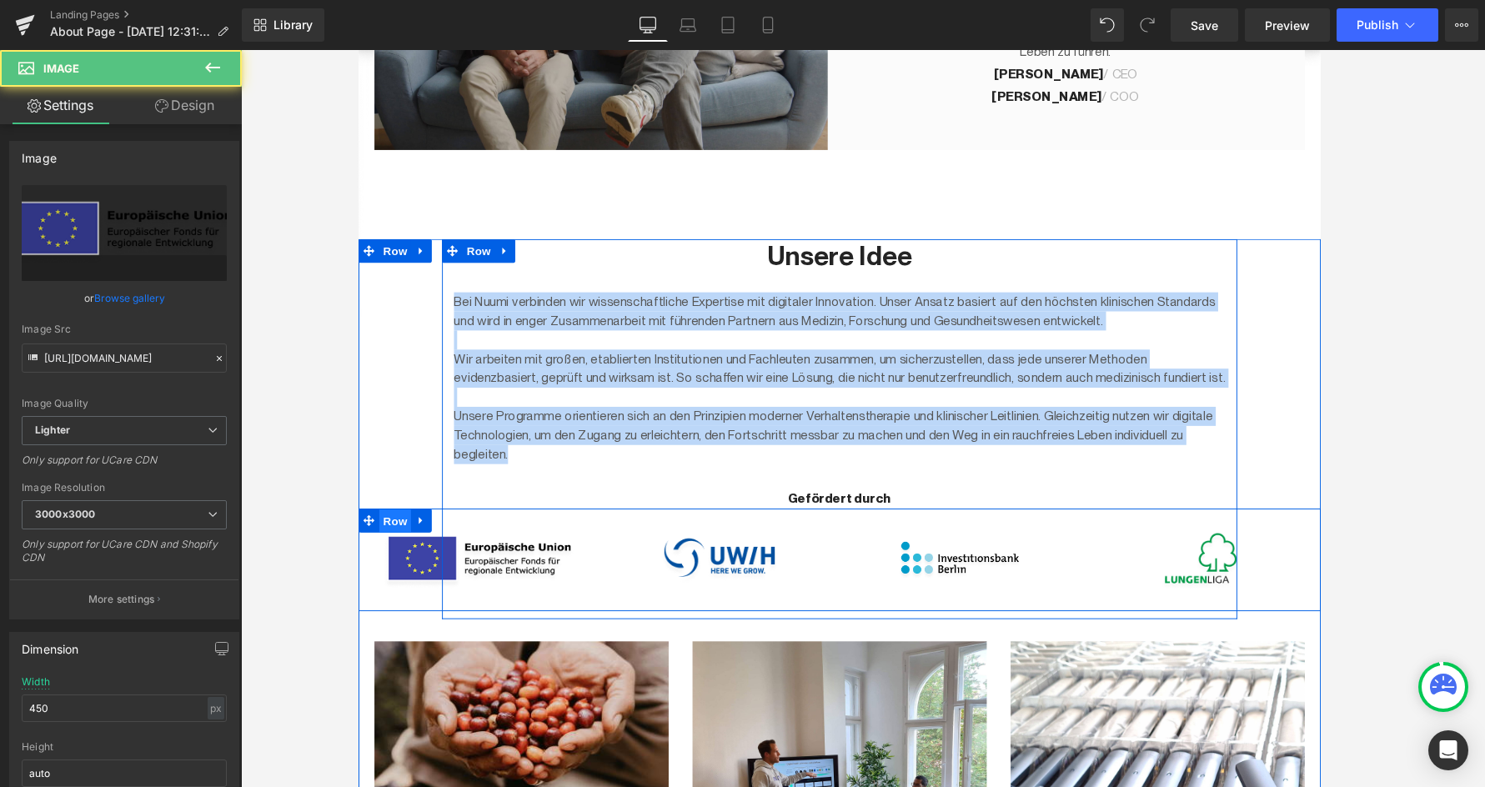
click at [392, 543] on span "Row" at bounding box center [396, 544] width 33 height 25
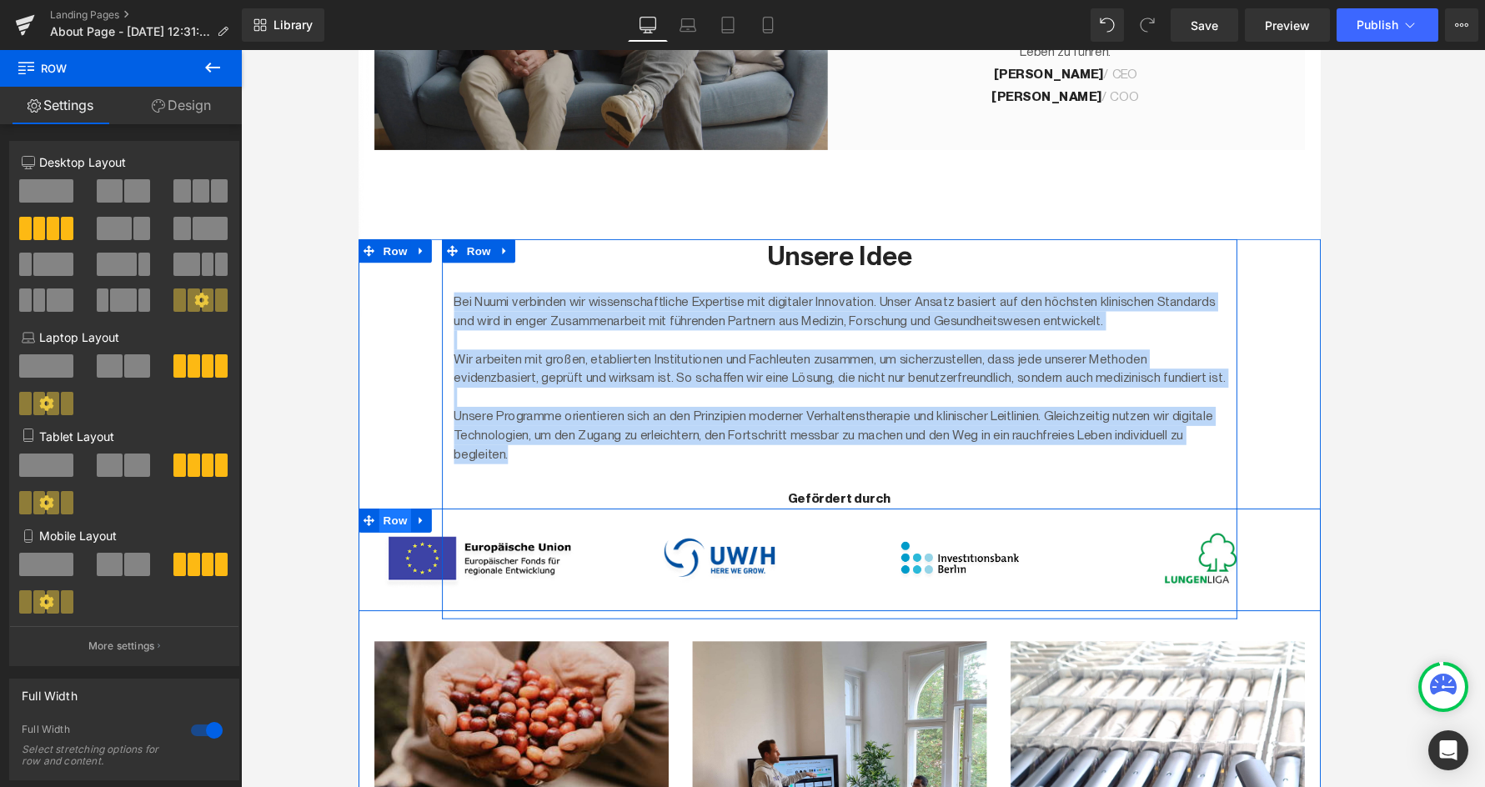
click at [395, 543] on span "Row" at bounding box center [396, 543] width 33 height 25
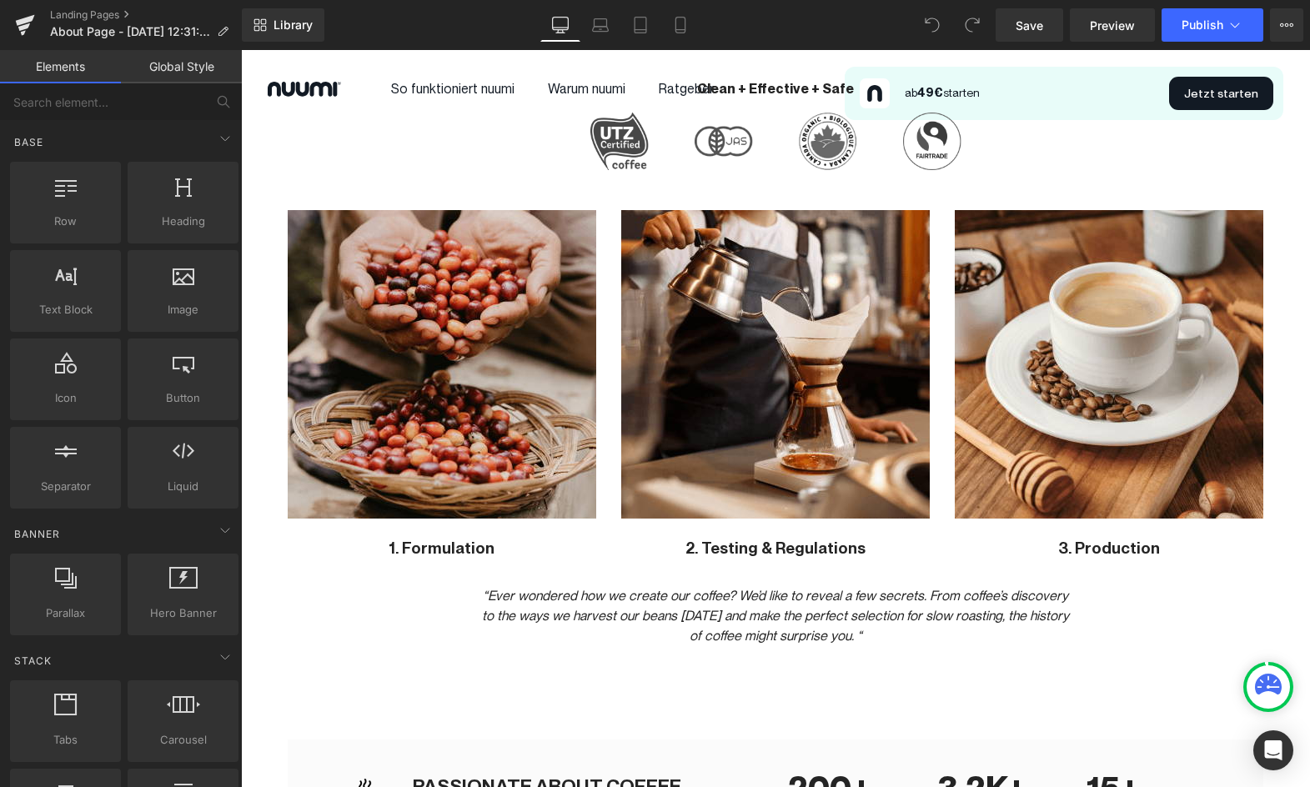
scroll to position [1198, 0]
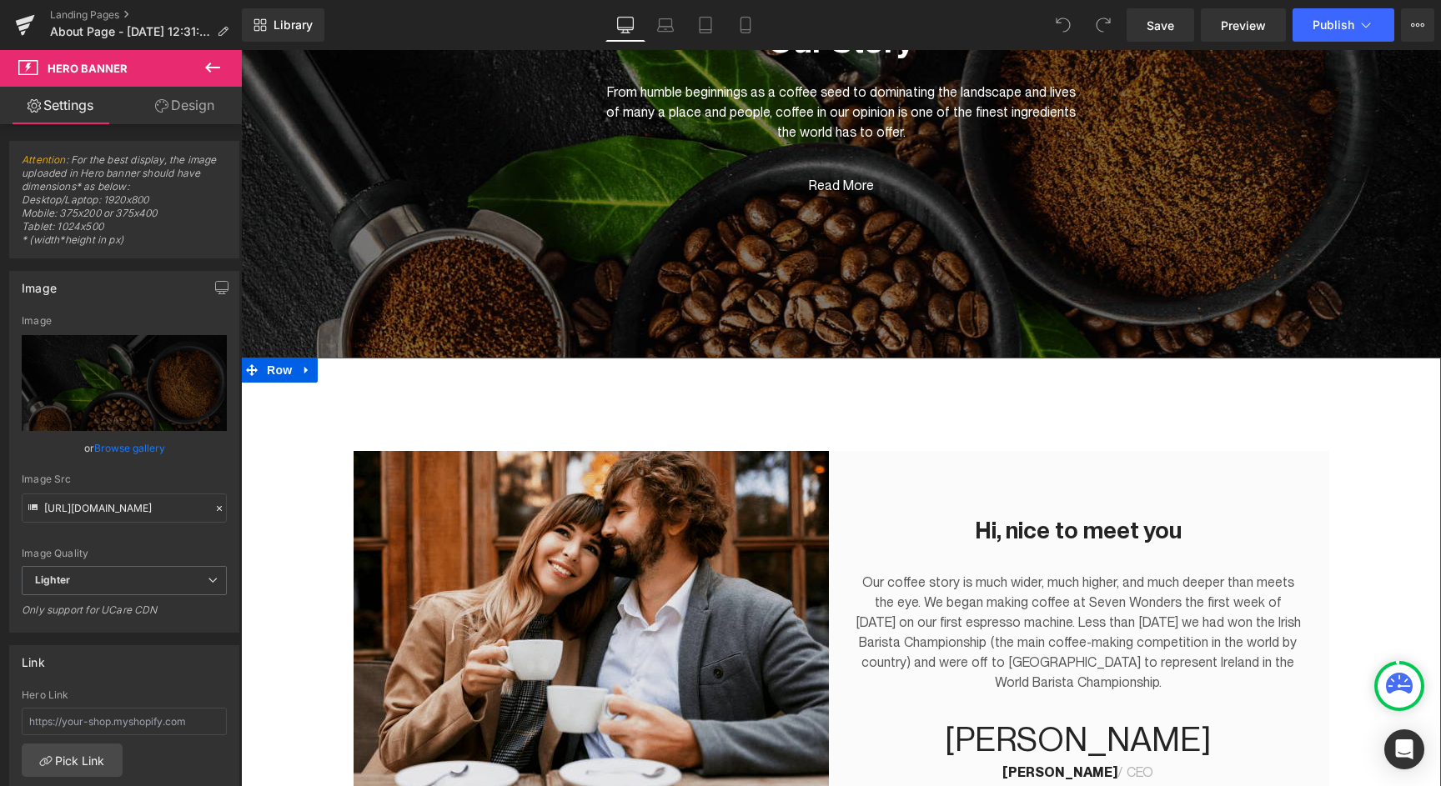
scroll to position [190, 0]
